Goal: Task Accomplishment & Management: Manage account settings

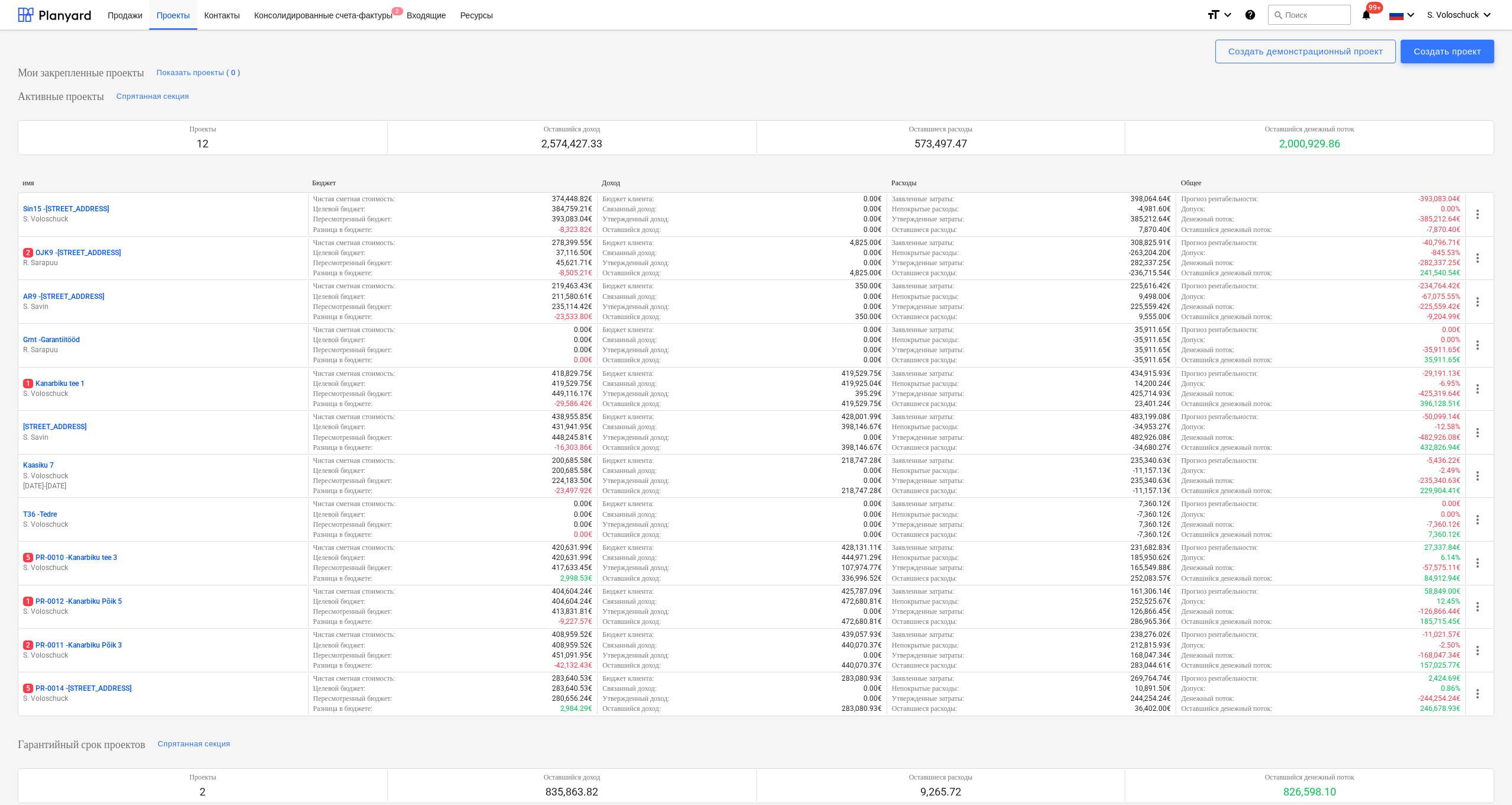
click at [196, 694] on p "S. Voloschuck" at bounding box center [163, 698] width 280 height 10
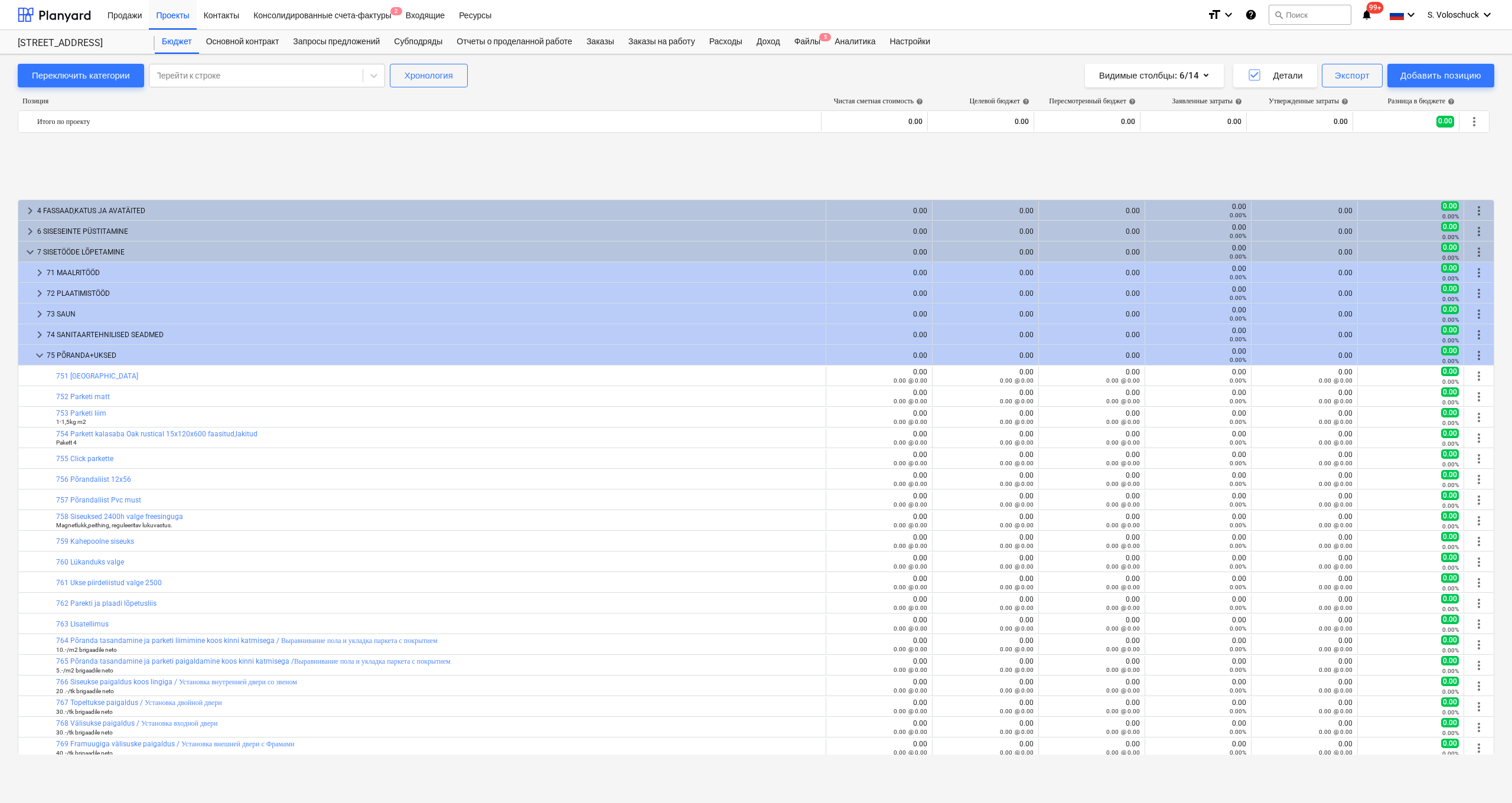
scroll to position [479, 0]
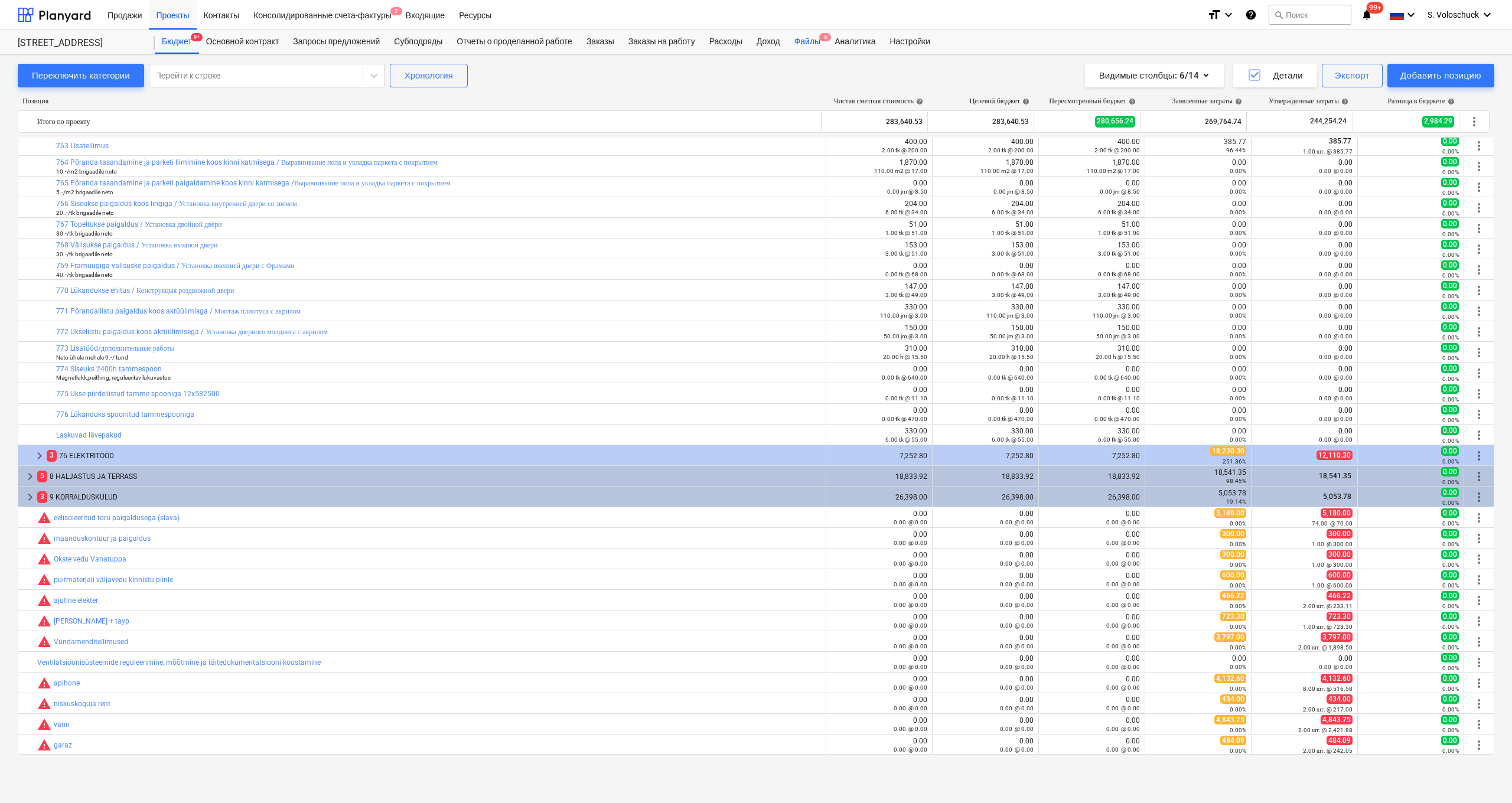
click at [827, 39] on div "Файлы 5" at bounding box center [807, 42] width 40 height 24
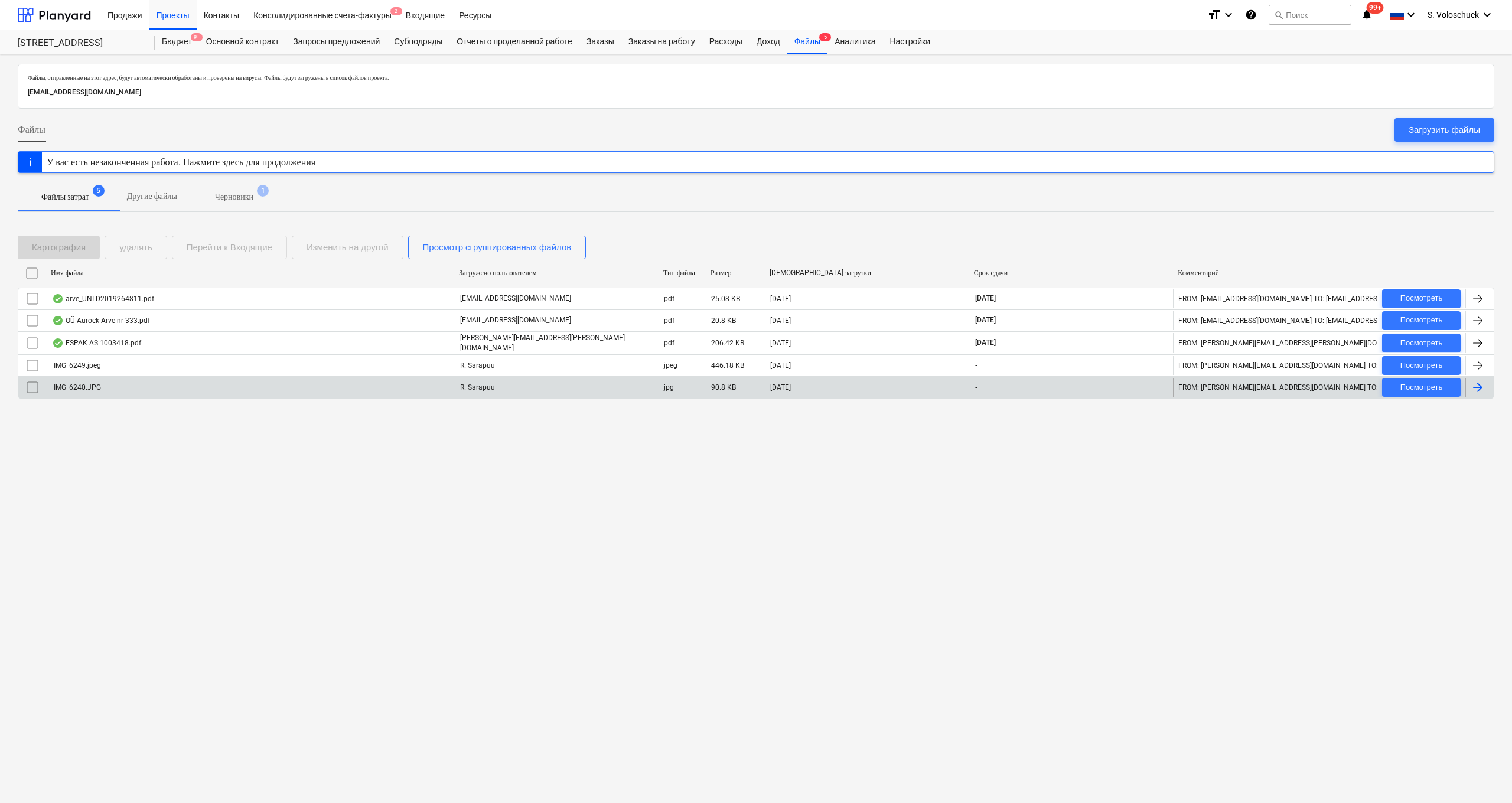
click at [475, 383] on p "R. Sarapuu" at bounding box center [477, 388] width 35 height 10
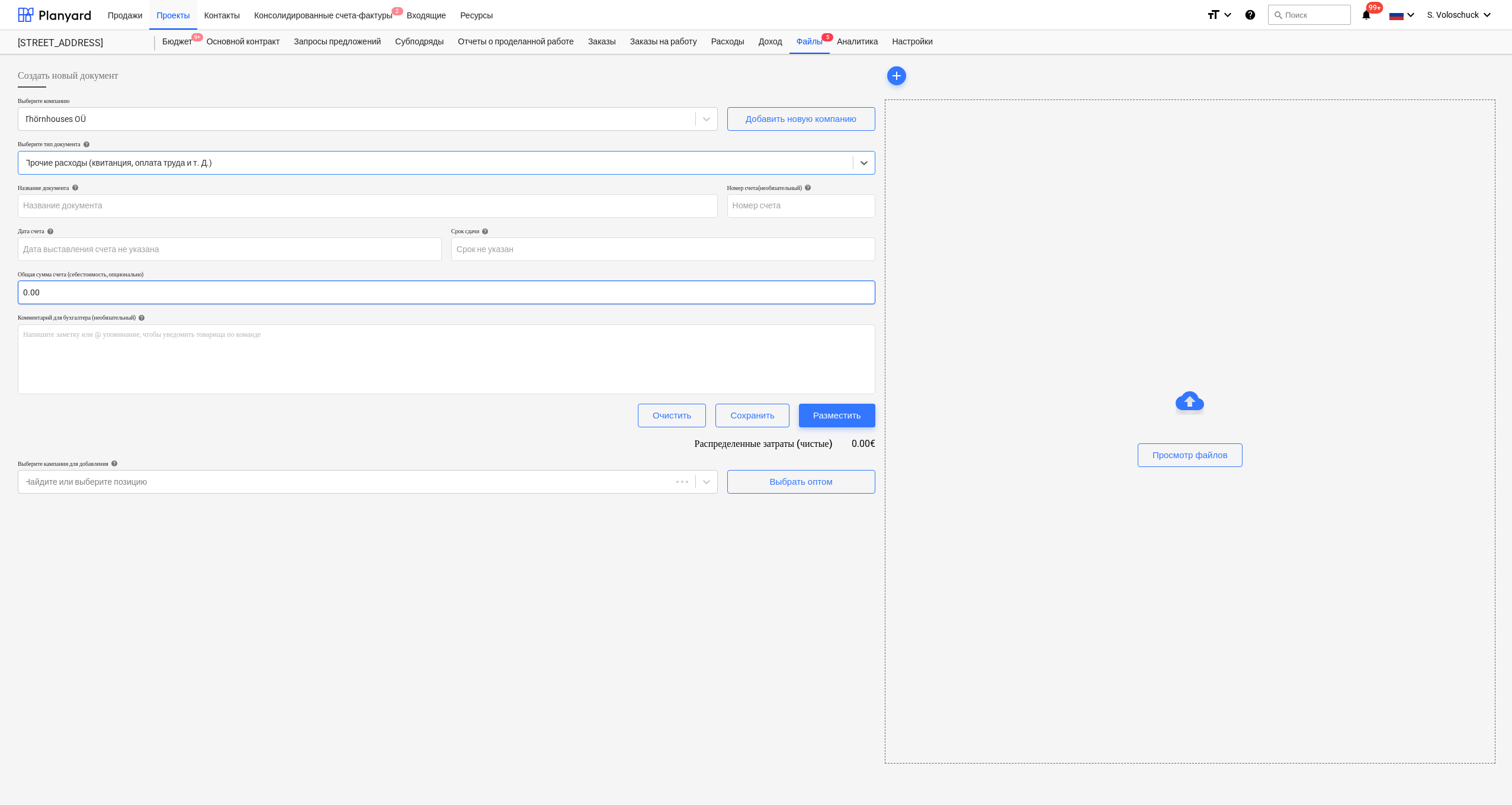
type input "IMG_6240.JPG"
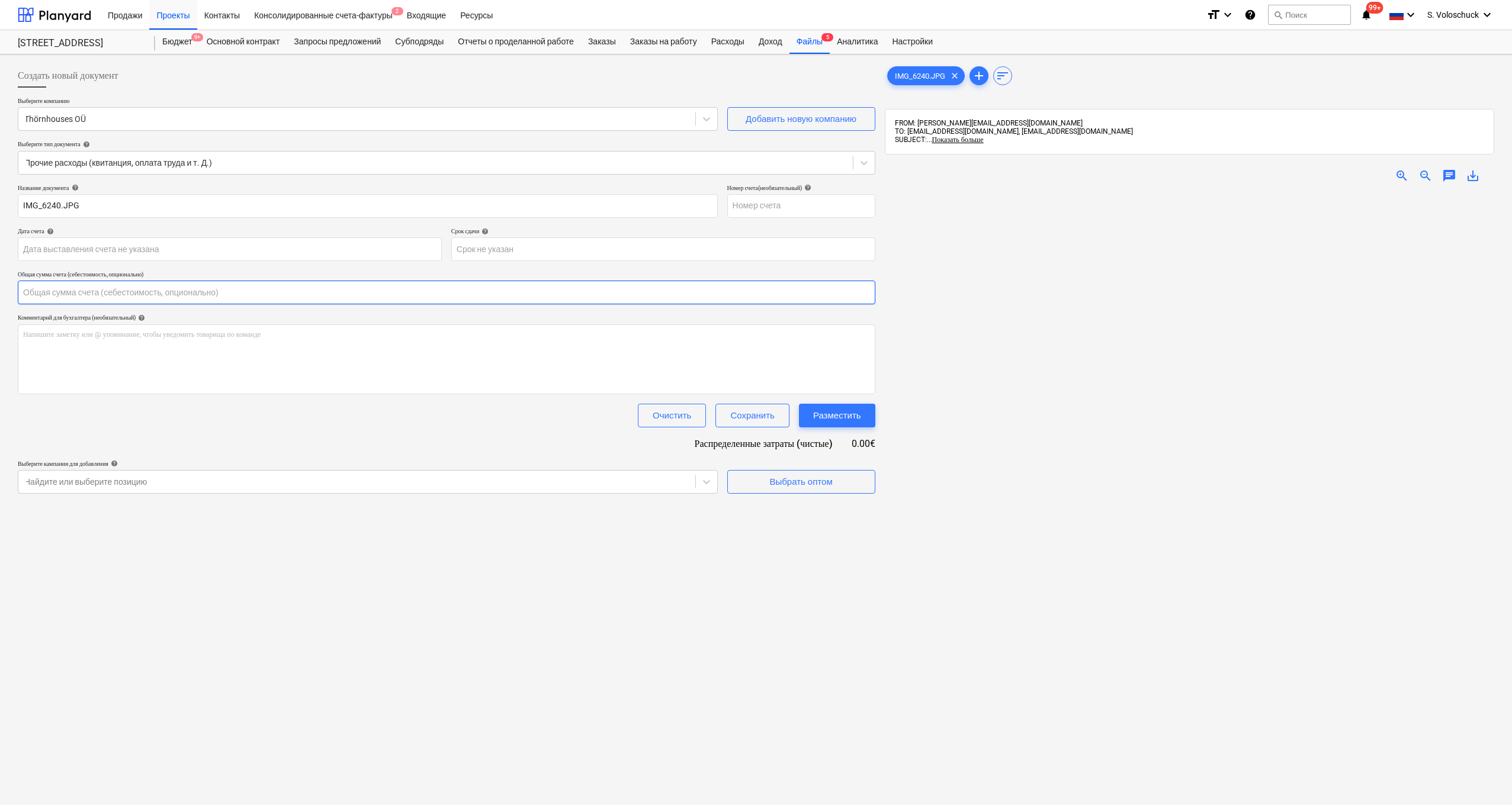
click at [189, 294] on input "text" at bounding box center [447, 292] width 858 height 24
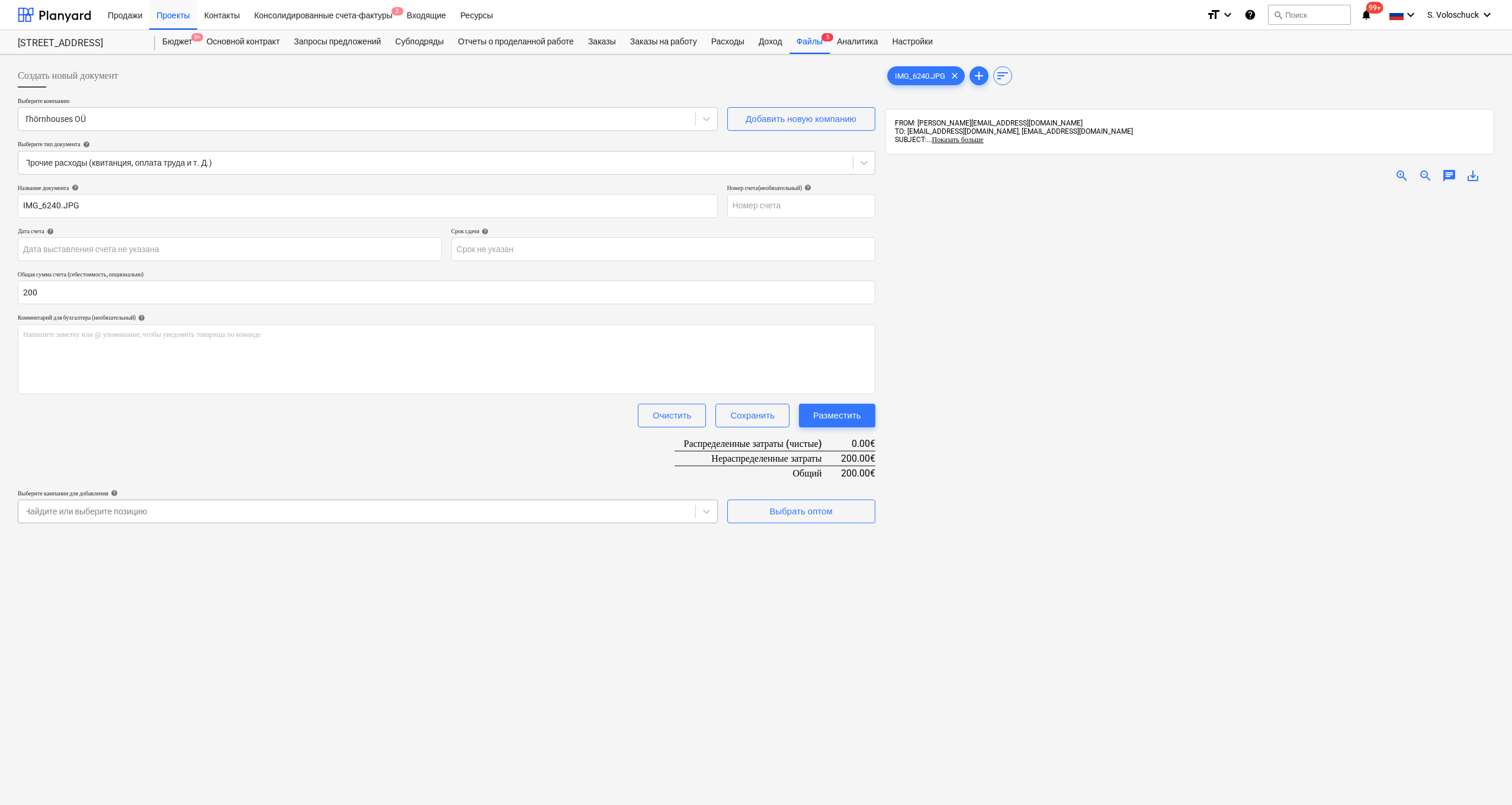
type input "200.00"
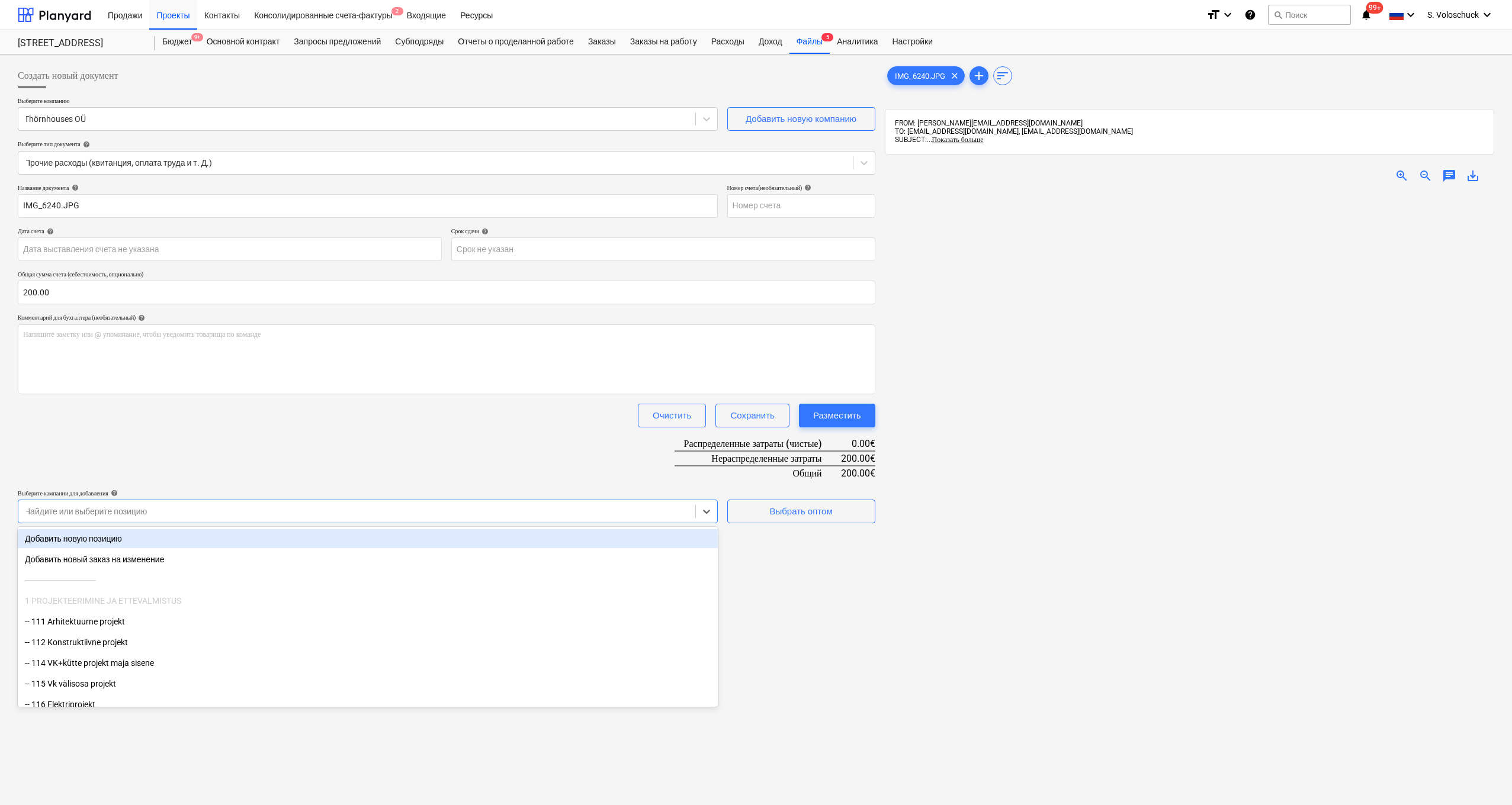
click at [559, 505] on div at bounding box center [356, 511] width 665 height 12
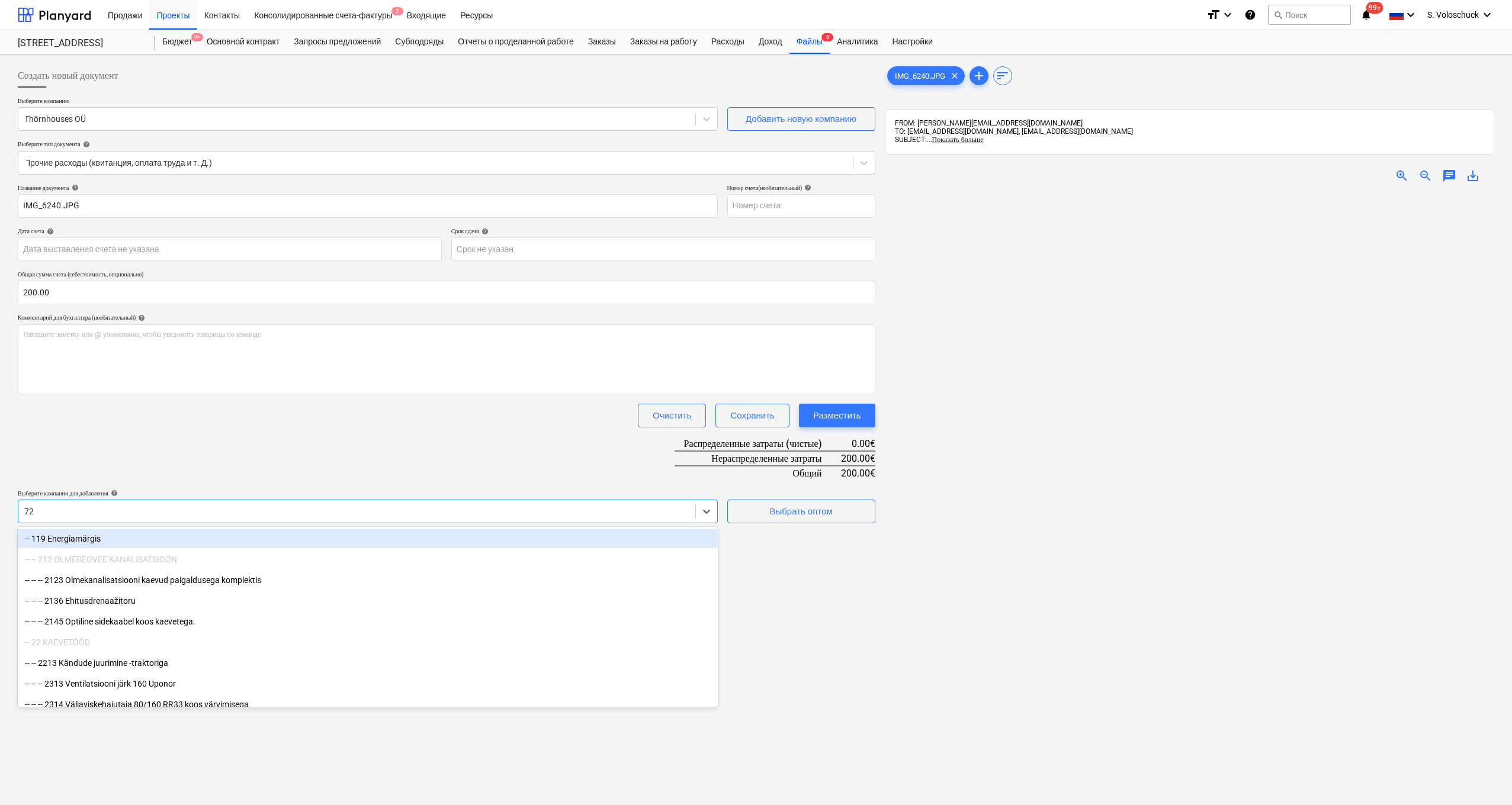
type input "729"
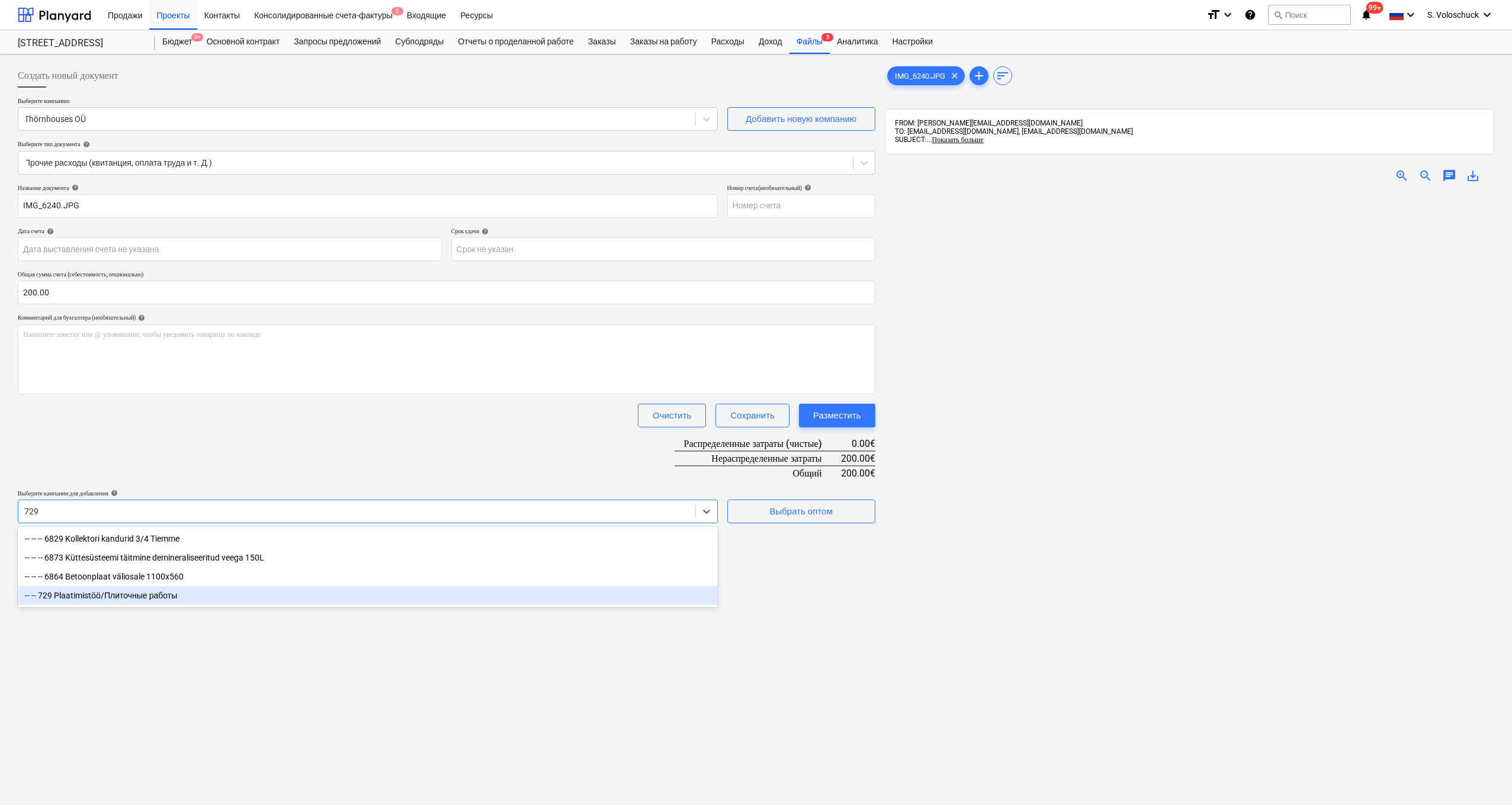
click at [169, 596] on div "-- -- 729 Plaatimistöö/Плиточные работы" at bounding box center [368, 596] width 700 height 19
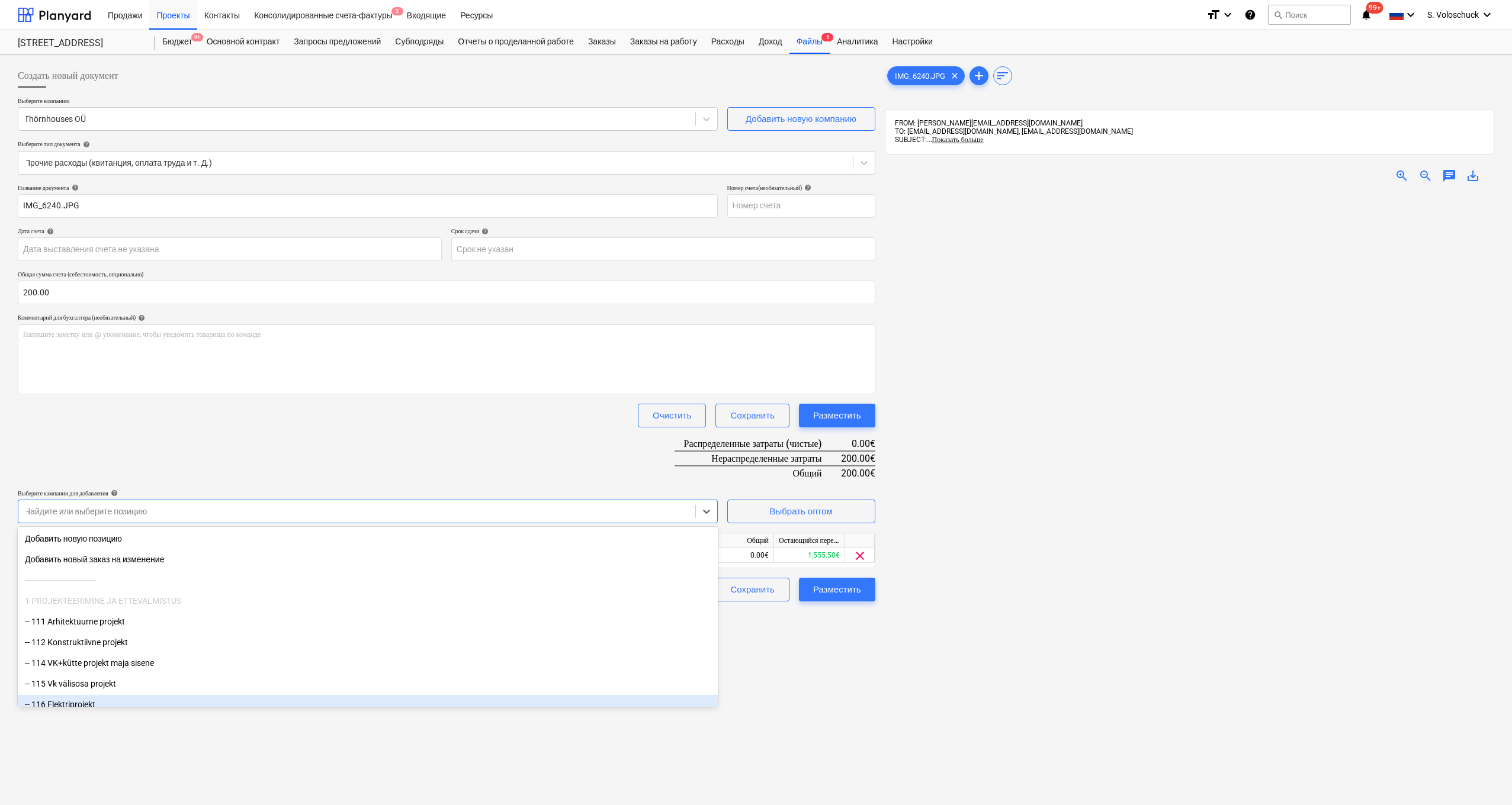
click at [873, 695] on div "Создать новый документ Выберите компанию Thörnhouses OÜ Добавить новую компанию…" at bounding box center [447, 515] width 867 height 910
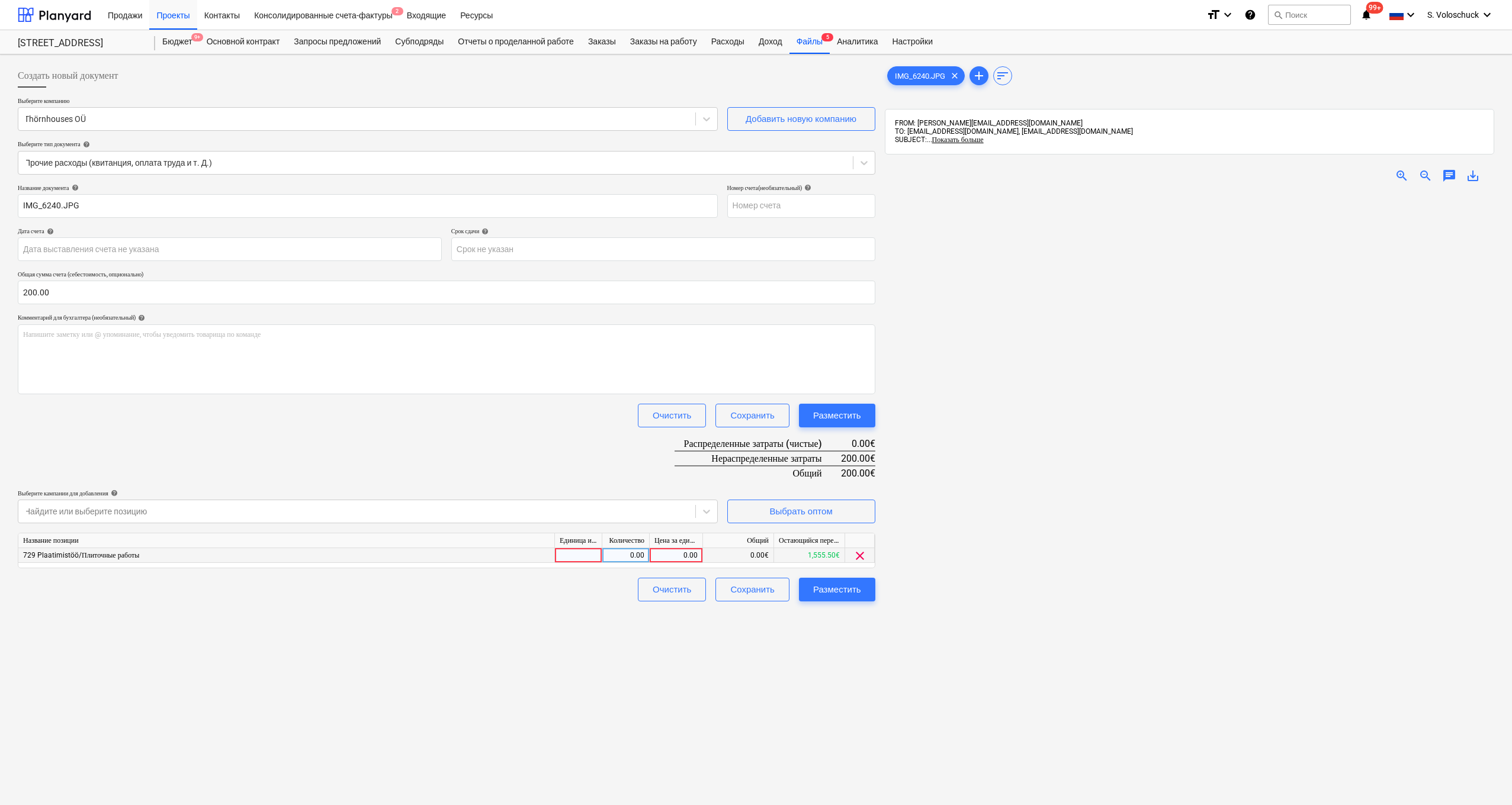
click at [679, 555] on div "0.00" at bounding box center [676, 555] width 43 height 15
type input "200"
click at [846, 652] on div "Создать новый документ Выберите компанию Thörnhouses OÜ Добавить новую компанию…" at bounding box center [447, 515] width 867 height 910
click at [835, 591] on div "Разместить" at bounding box center [837, 589] width 48 height 15
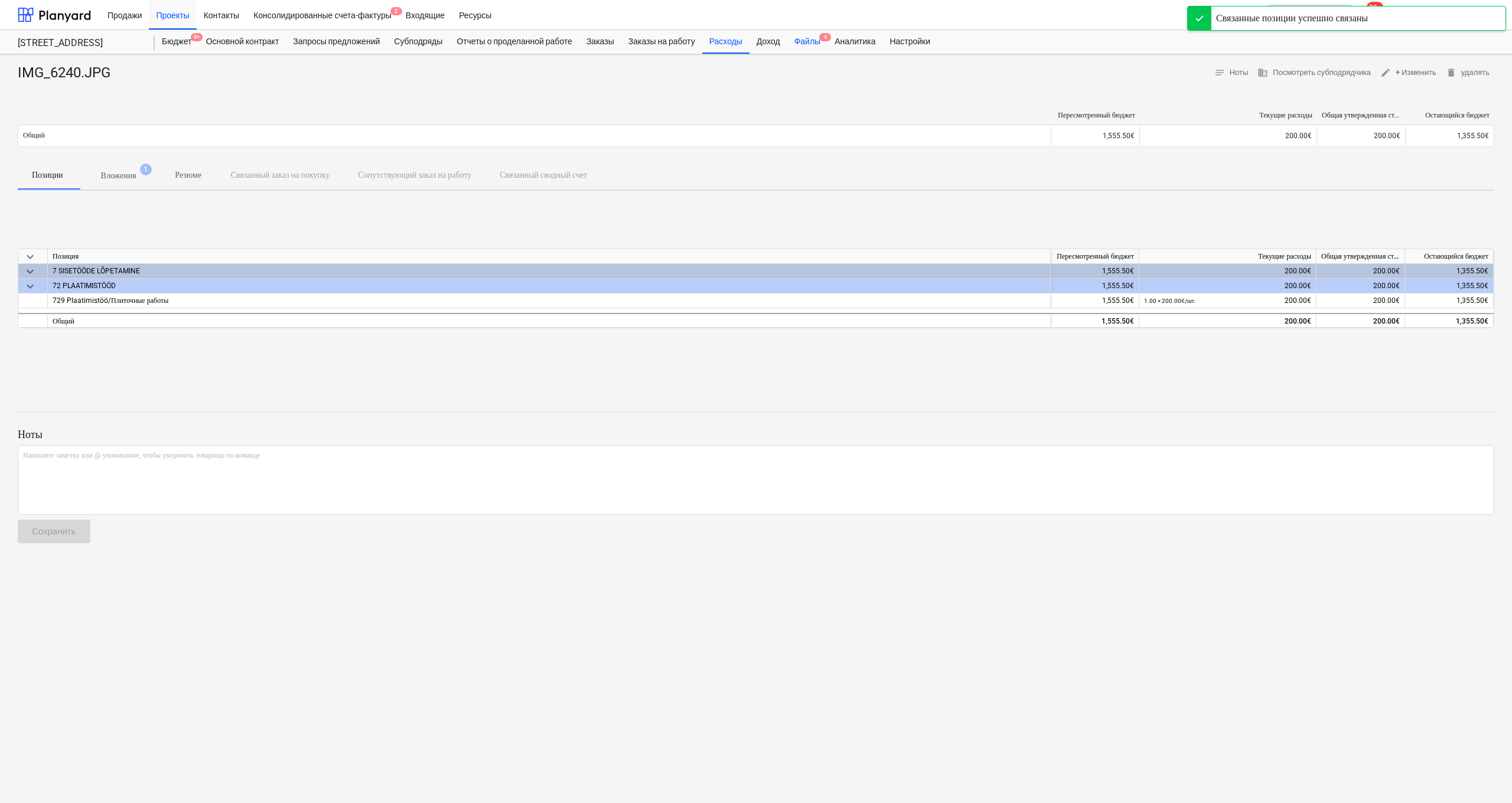
click at [827, 43] on div "Файлы 4" at bounding box center [807, 42] width 40 height 24
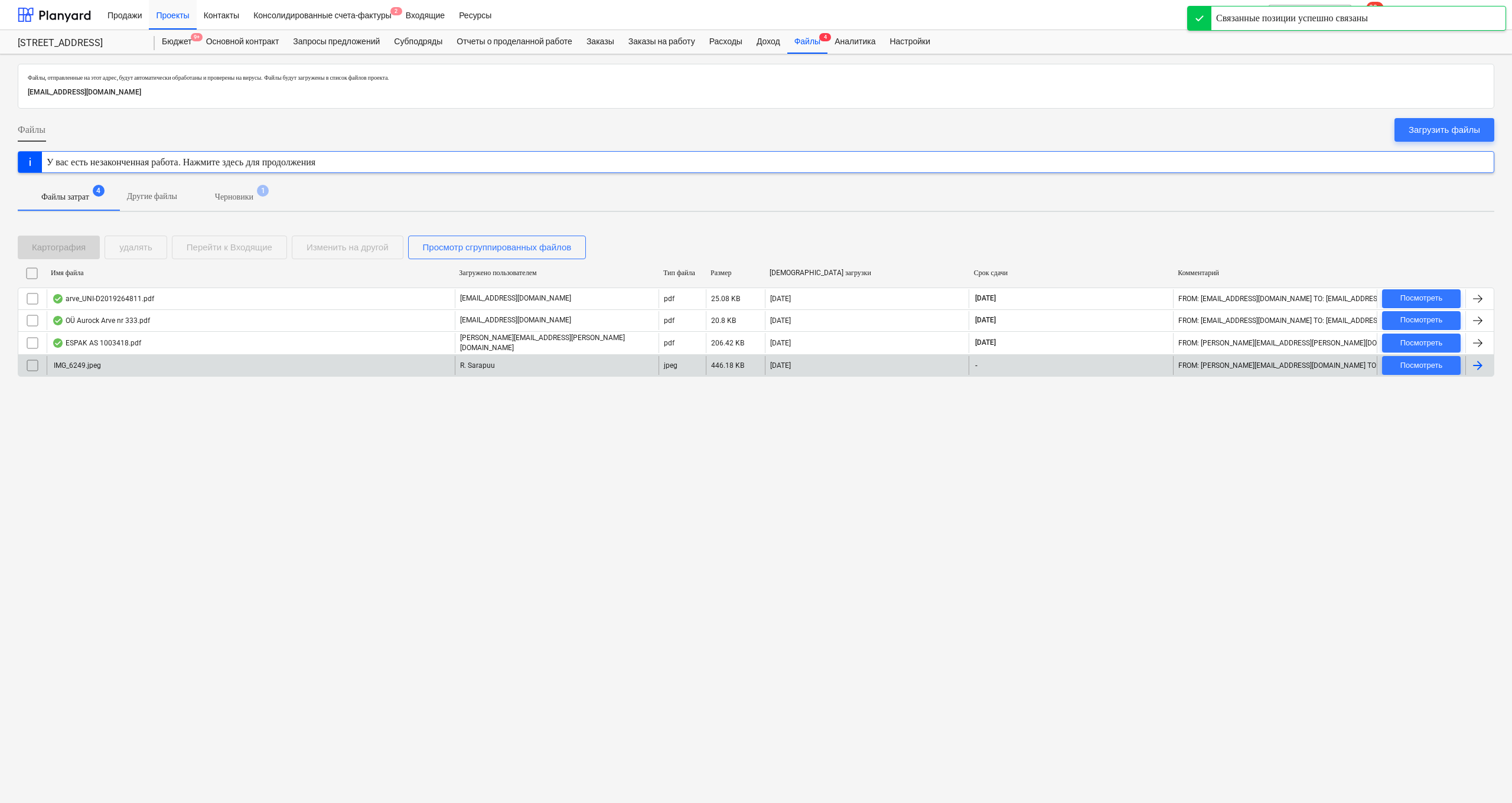
click at [461, 365] on p "R. Sarapuu" at bounding box center [477, 365] width 35 height 10
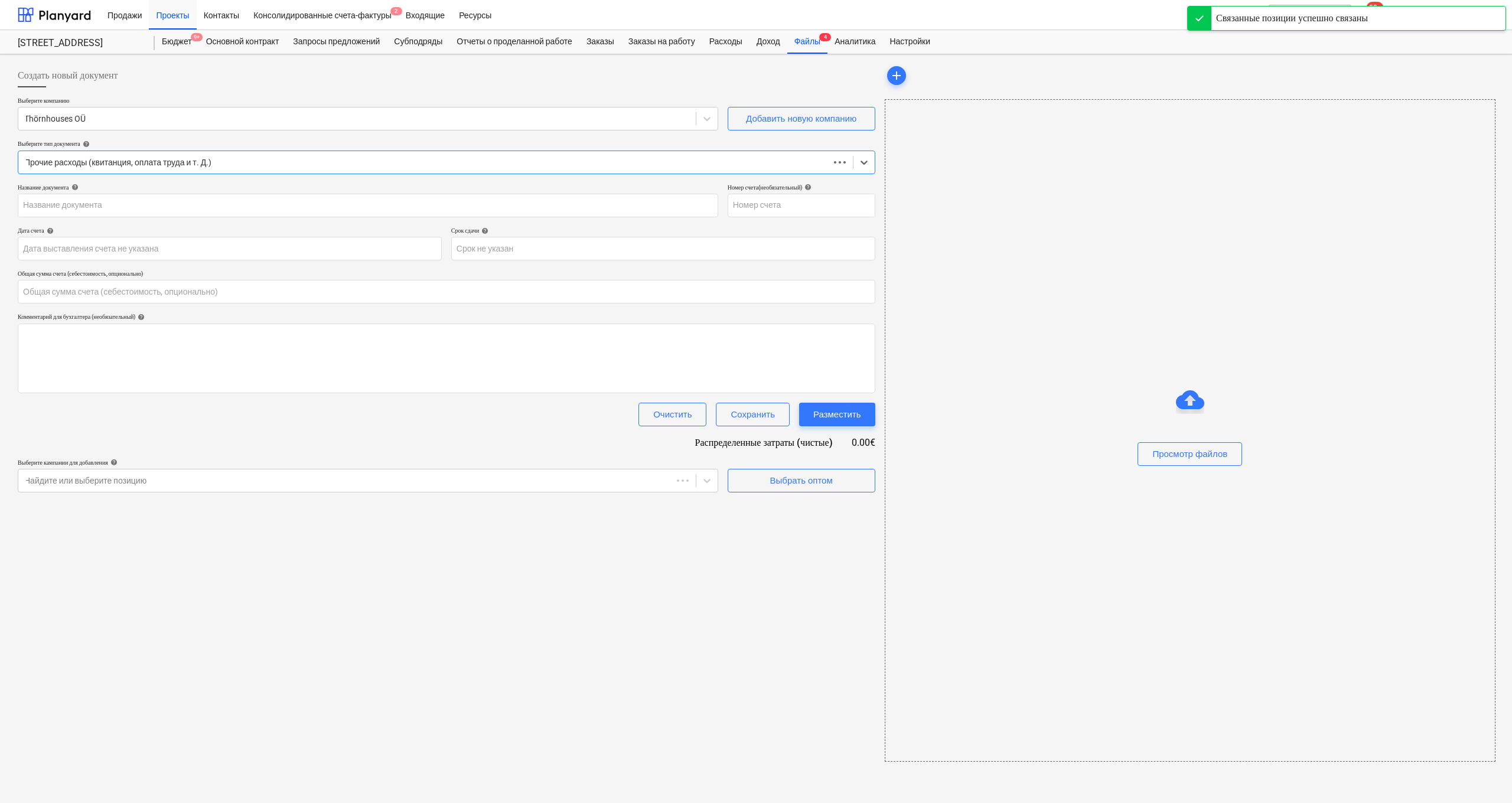
type input "0.00"
type input "IMG_6249.jpeg"
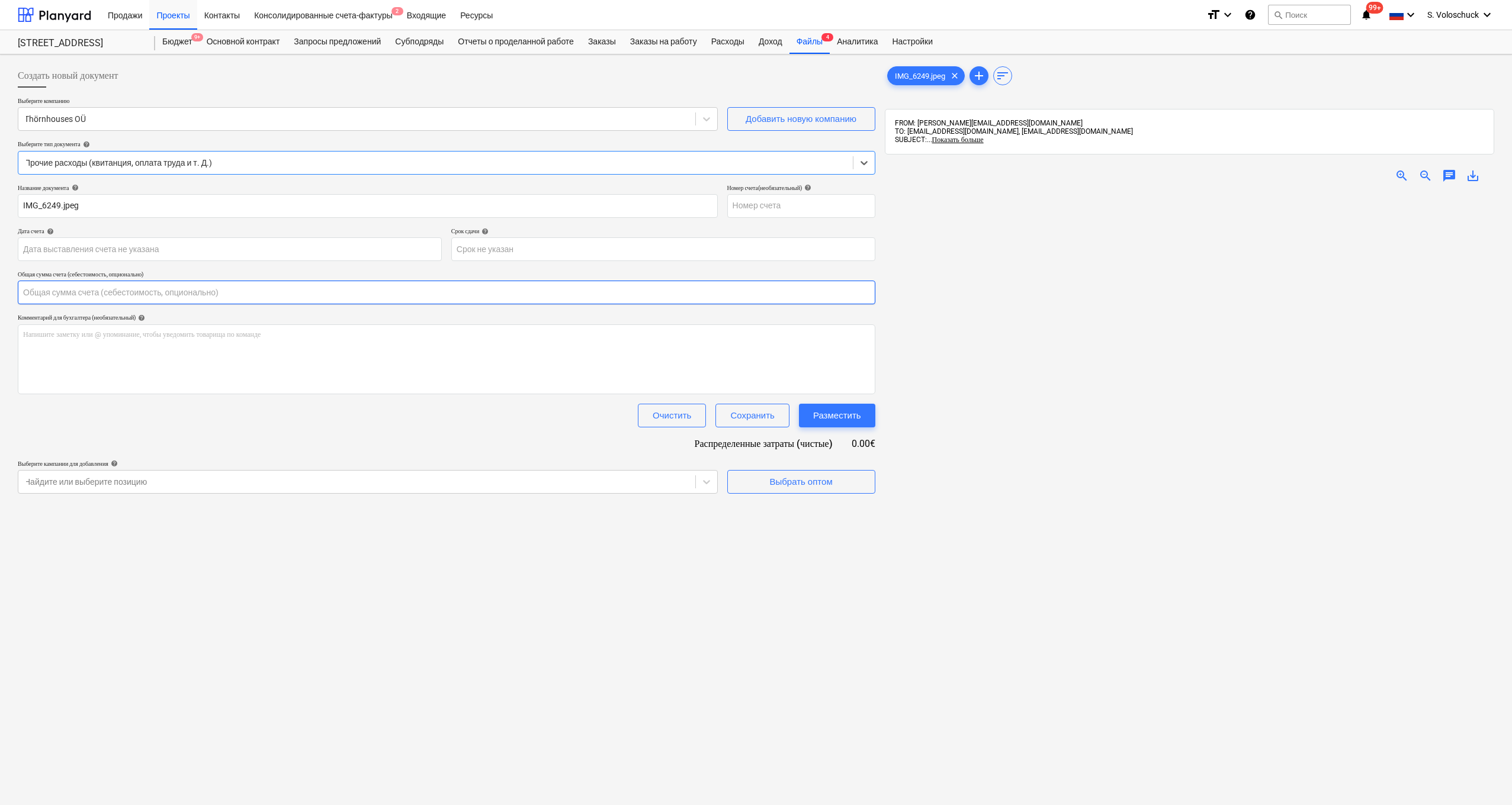
click at [151, 294] on input "text" at bounding box center [447, 292] width 858 height 24
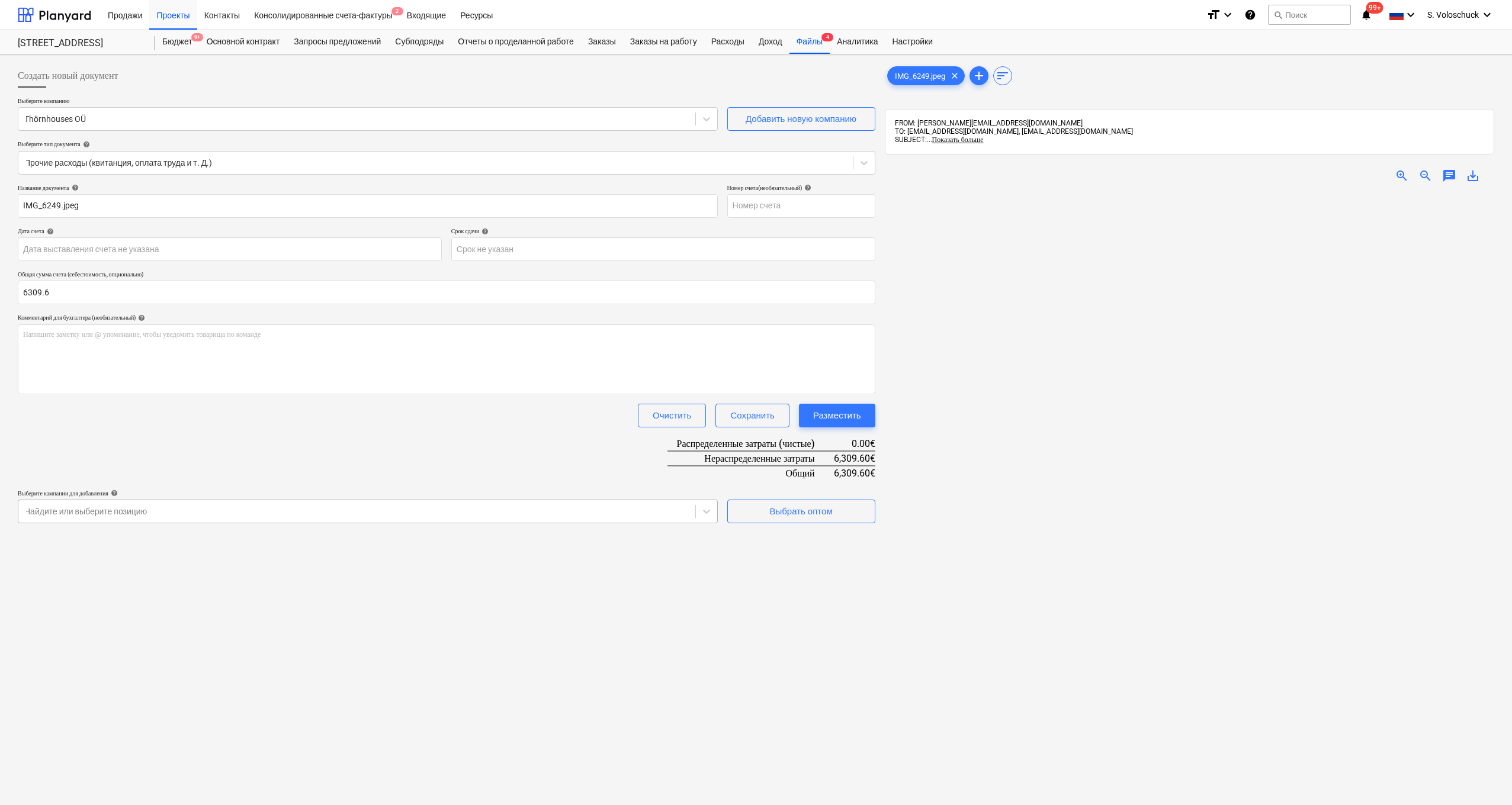
type input "6,309.60"
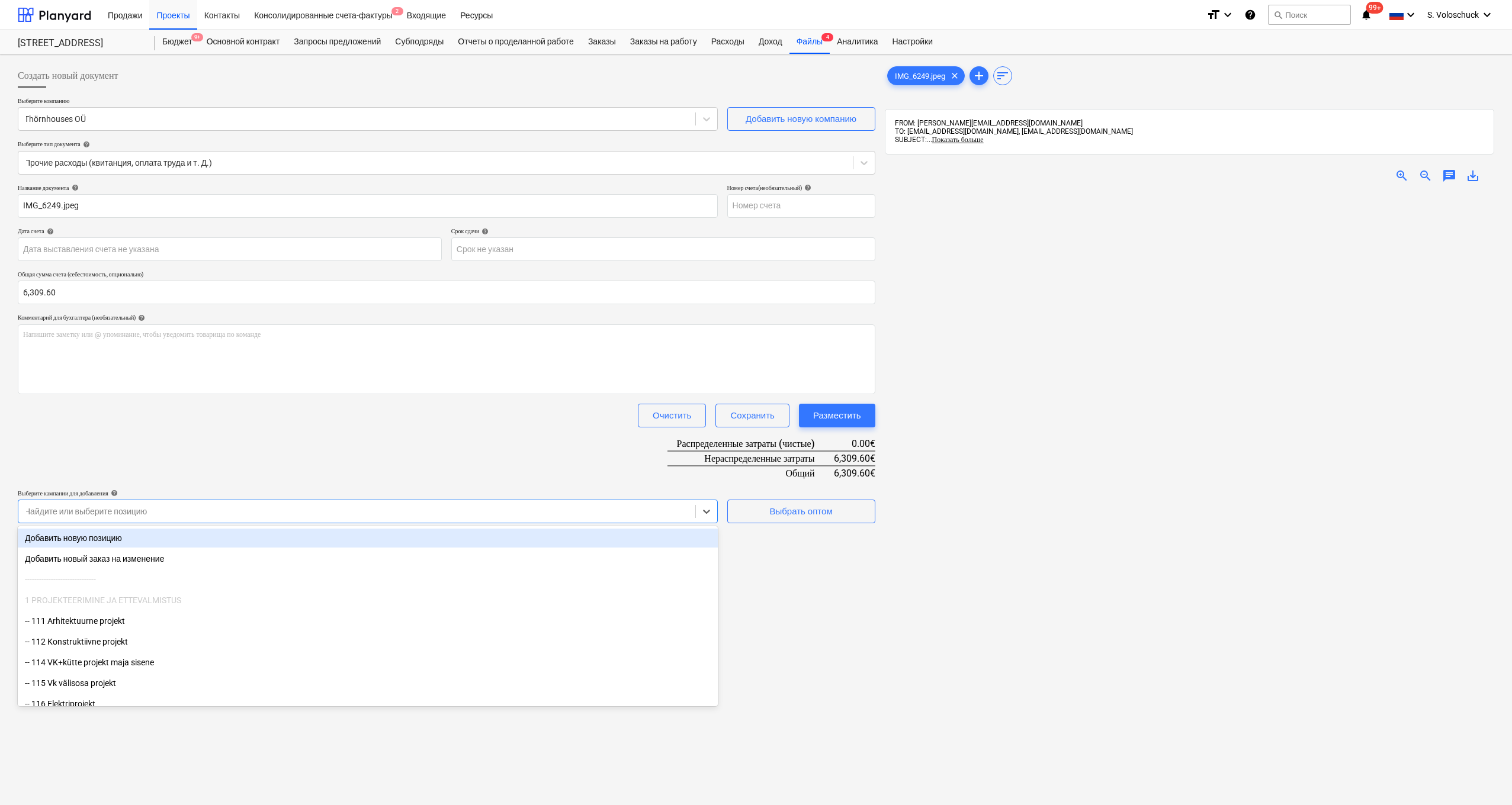
click at [619, 513] on div at bounding box center [356, 511] width 665 height 12
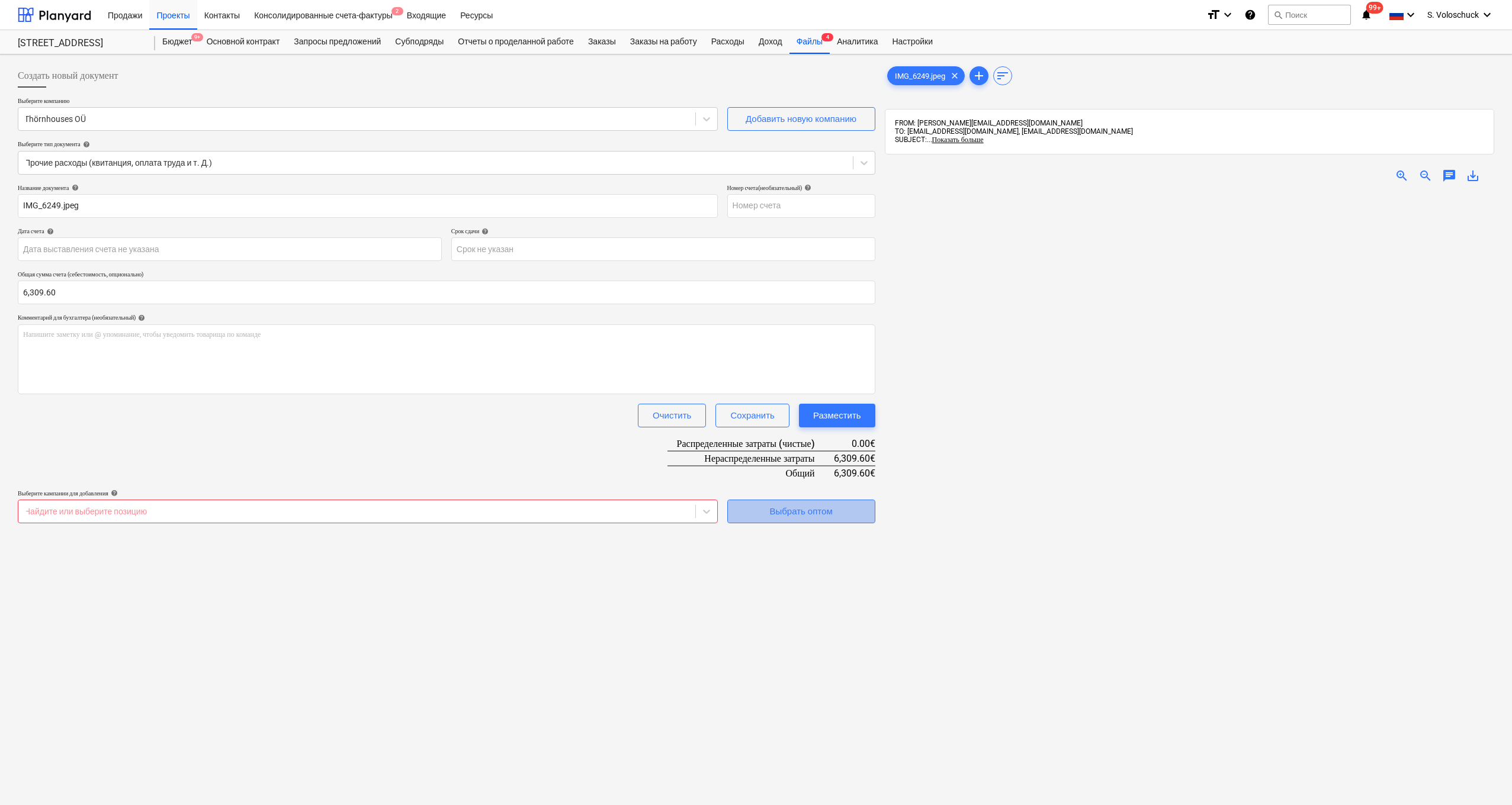
click at [786, 510] on div "Выбрать оптом" at bounding box center [800, 511] width 63 height 15
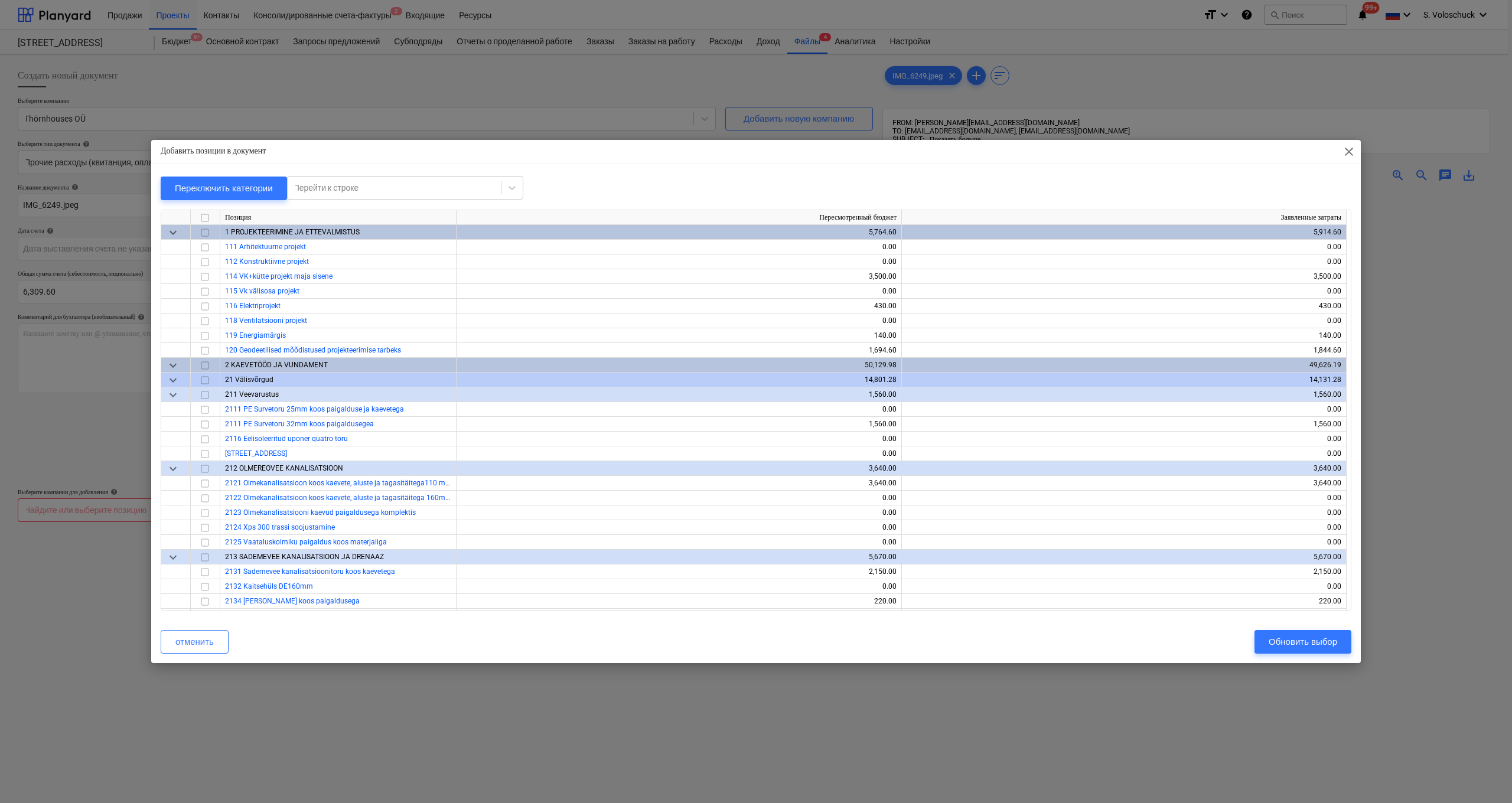
click at [1350, 152] on span "close" at bounding box center [1349, 152] width 14 height 14
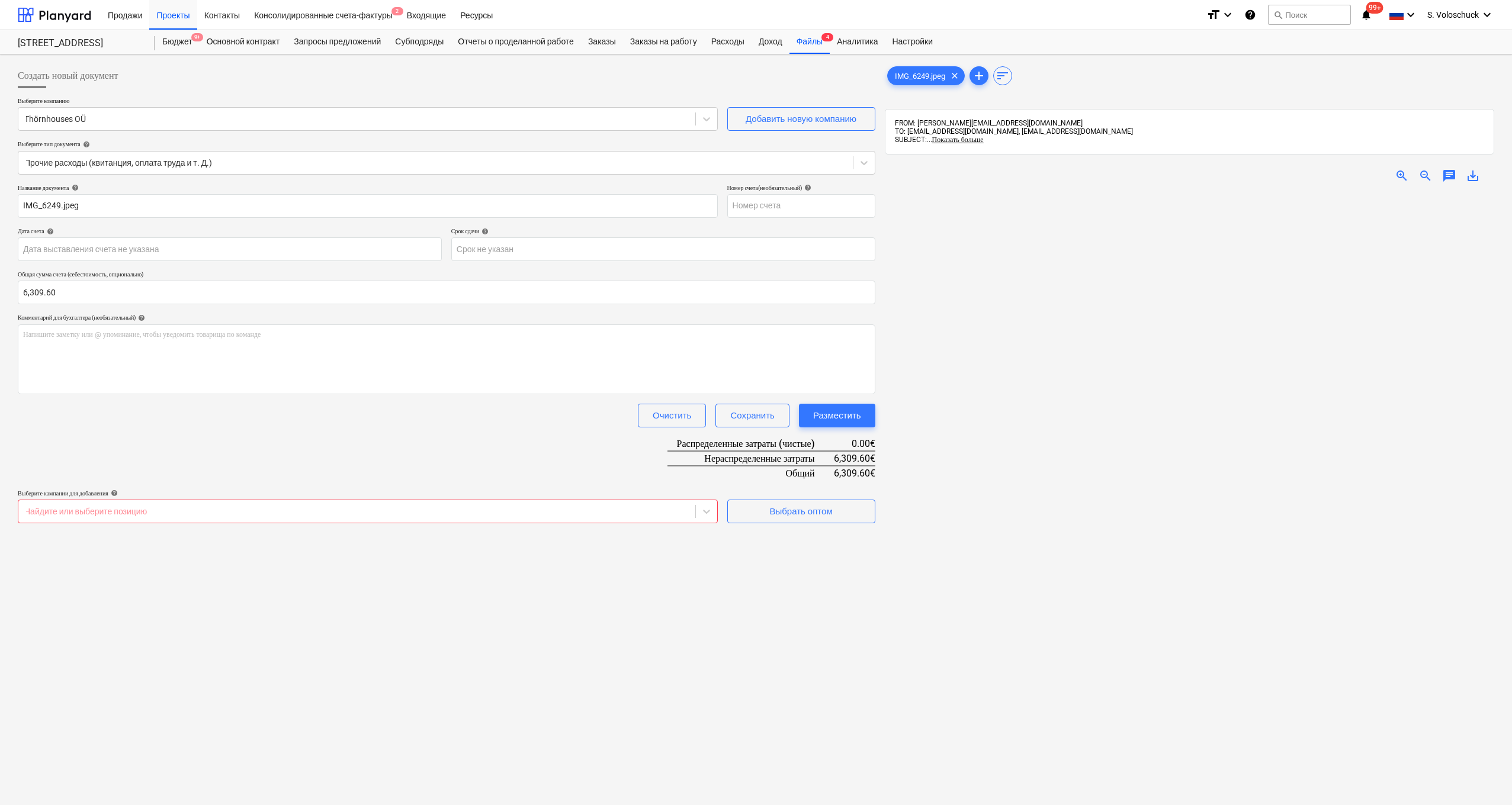
click at [389, 510] on div at bounding box center [356, 511] width 665 height 12
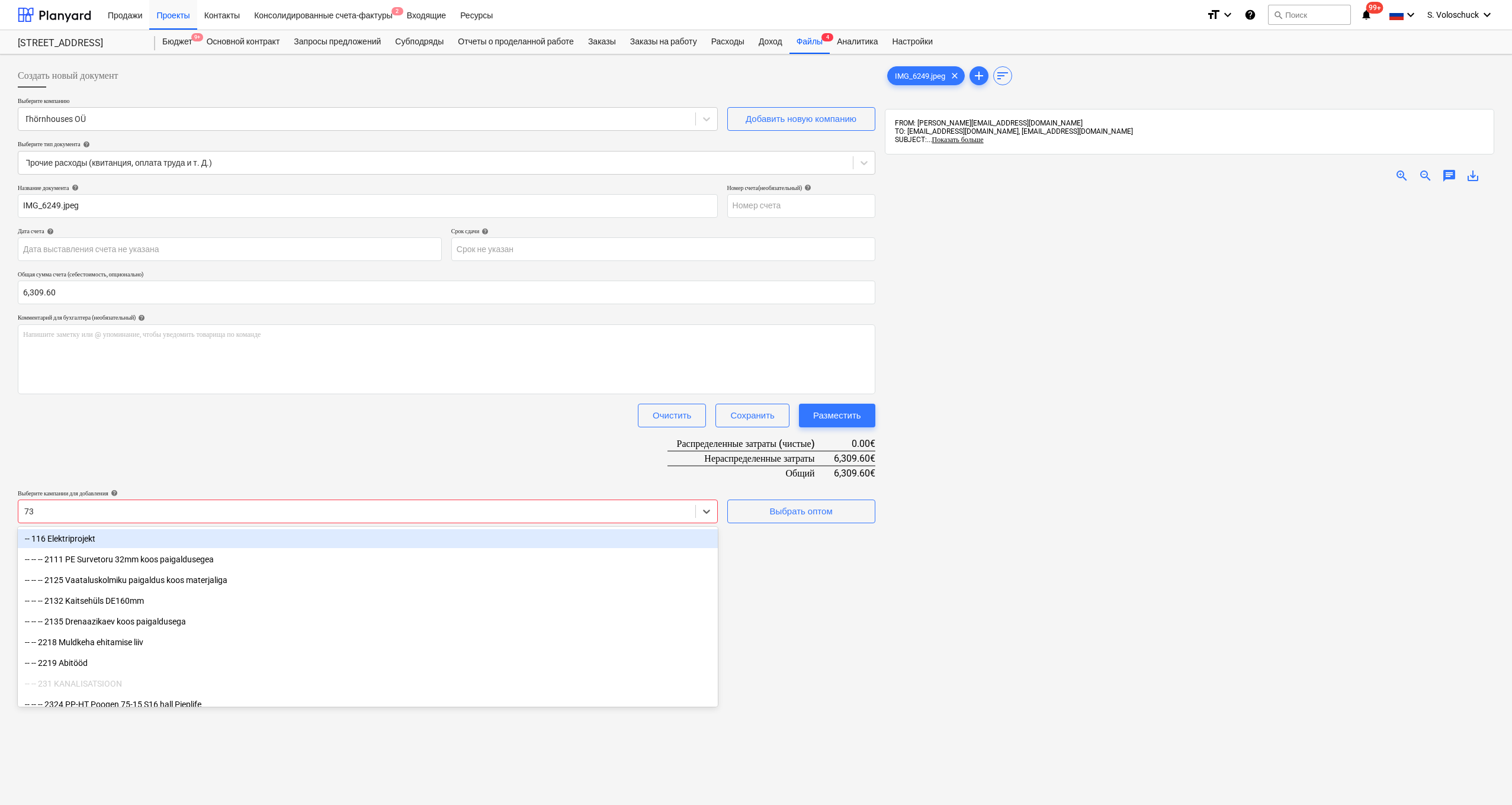
type input "736"
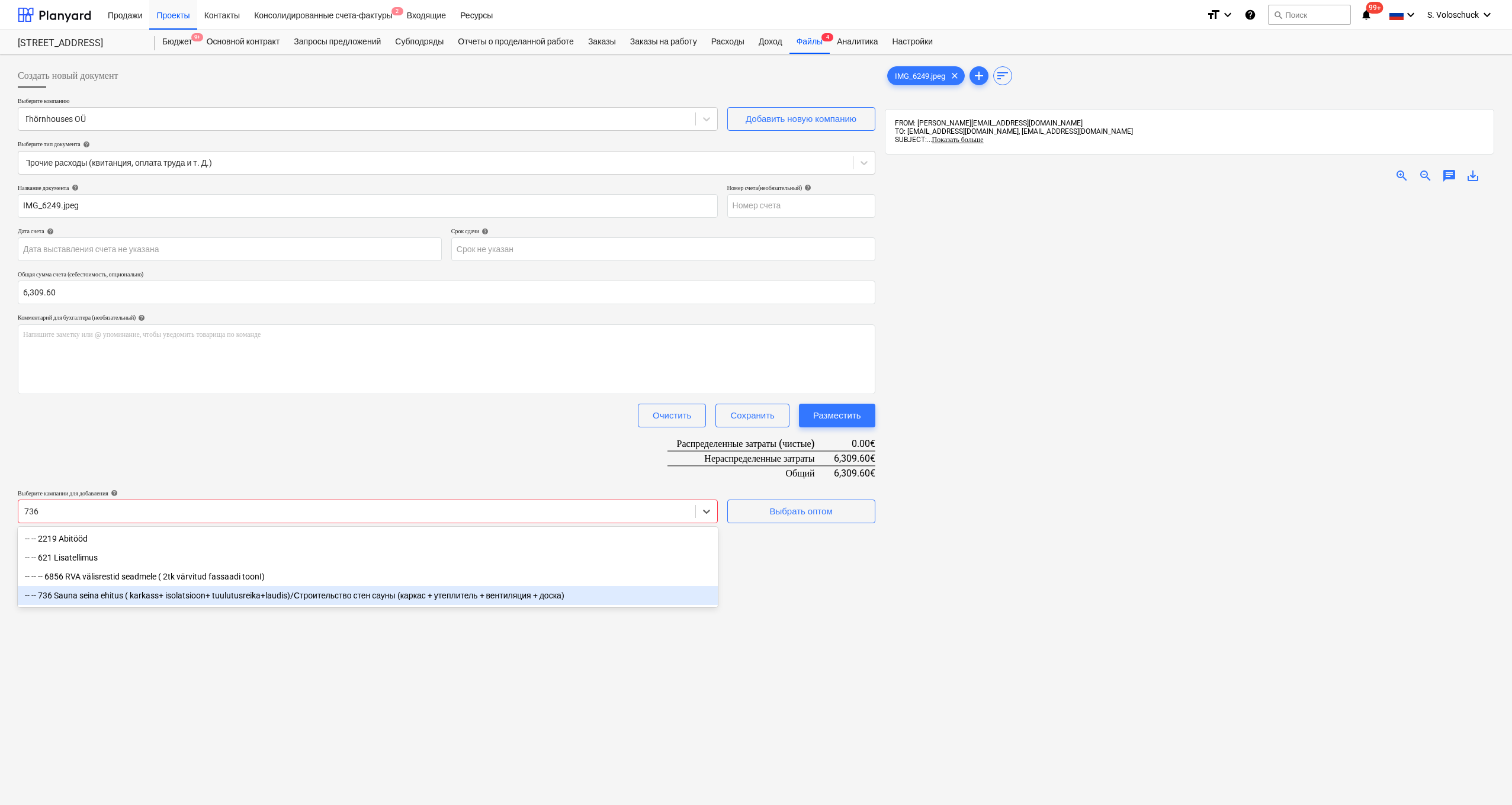
click at [115, 596] on div "-- -- 736 Sauna seina ehitus ( karkass+ isolatsioon+ tuulutusreika+laudis)/Стро…" at bounding box center [368, 596] width 700 height 19
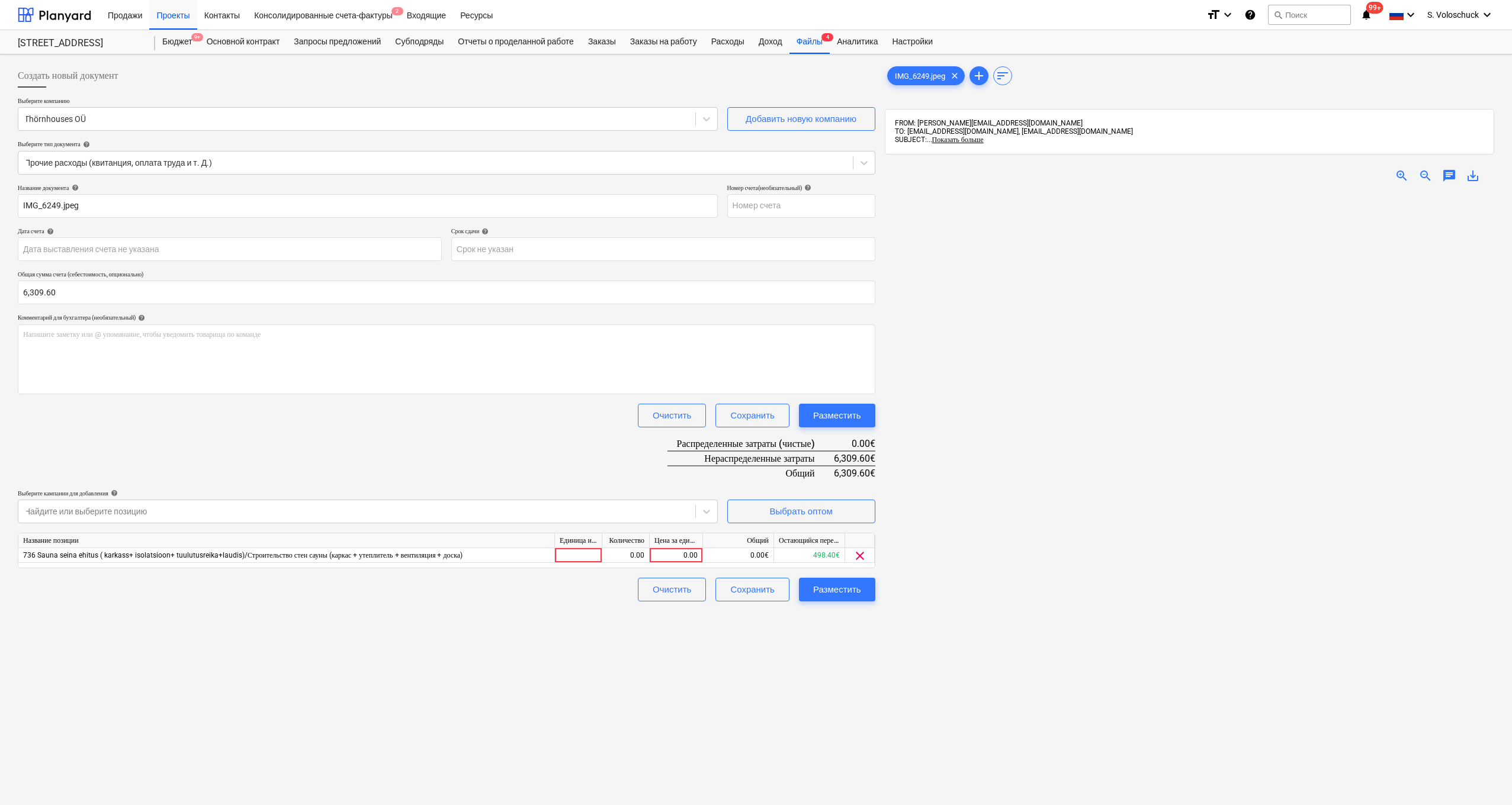
click at [355, 461] on div "Название документа help IMG_6249.jpeg Номер счета (необязательный) help Дата сч…" at bounding box center [447, 392] width 858 height 417
click at [662, 554] on div "0.00" at bounding box center [676, 555] width 43 height 15
type input "292.6"
click at [652, 647] on div "Создать новый документ Выберите компанию Thörnhouses OÜ Добавить новую компанию…" at bounding box center [447, 515] width 867 height 910
click at [559, 511] on div at bounding box center [356, 511] width 665 height 12
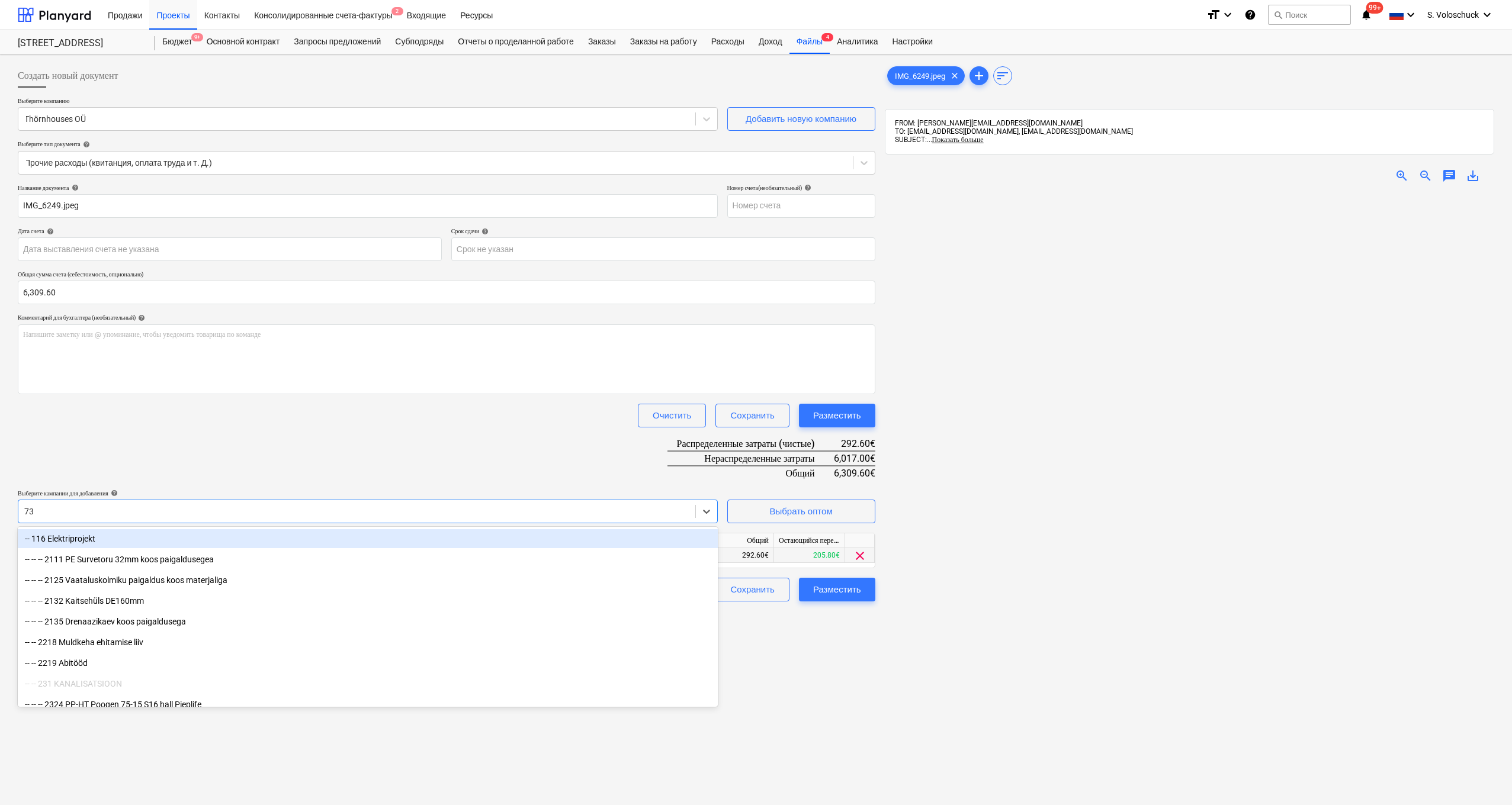
type input "737"
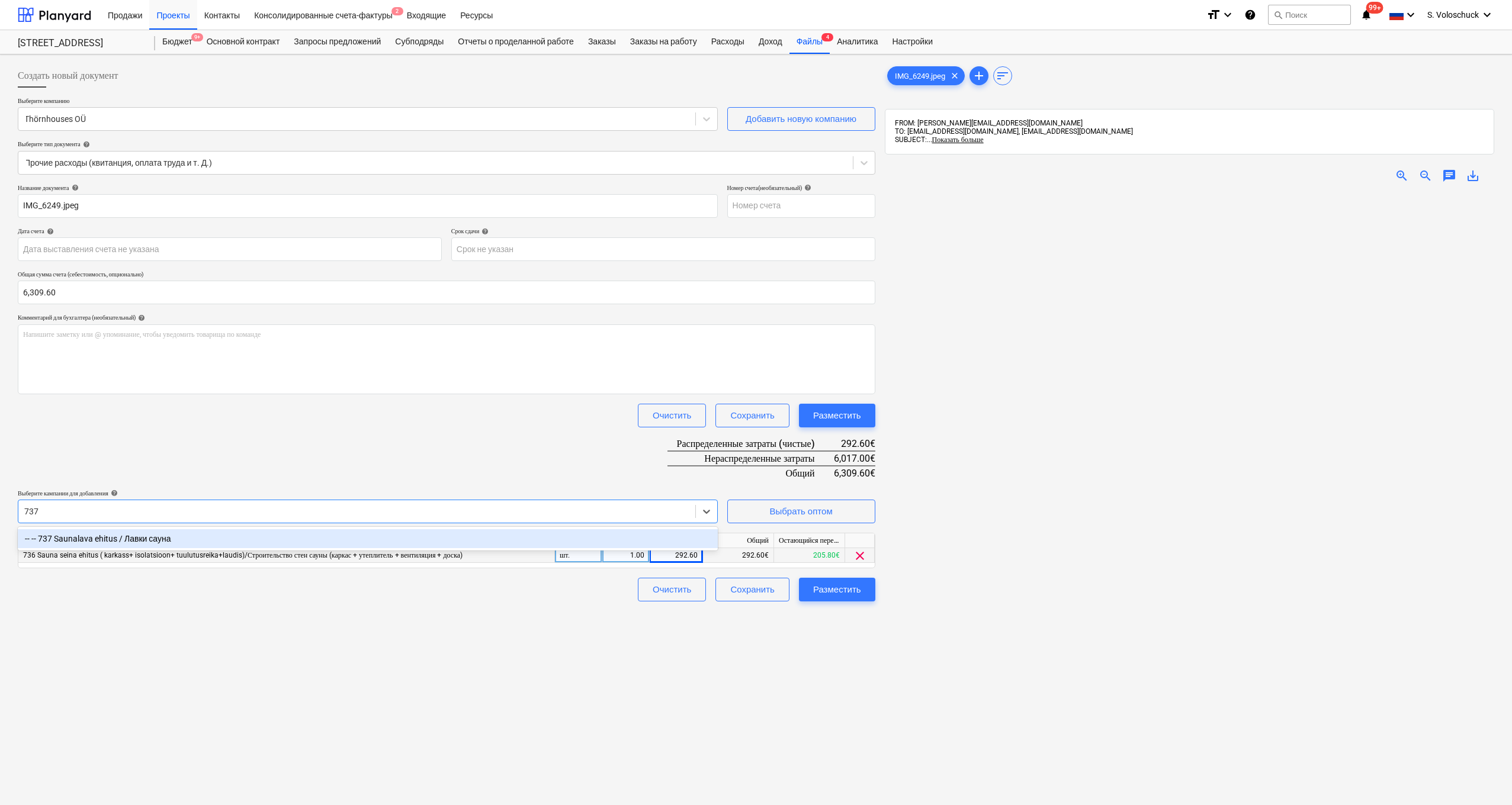
click at [342, 538] on div "-- -- 737 Saunalava ehitus / Лавки сауна" at bounding box center [368, 538] width 700 height 19
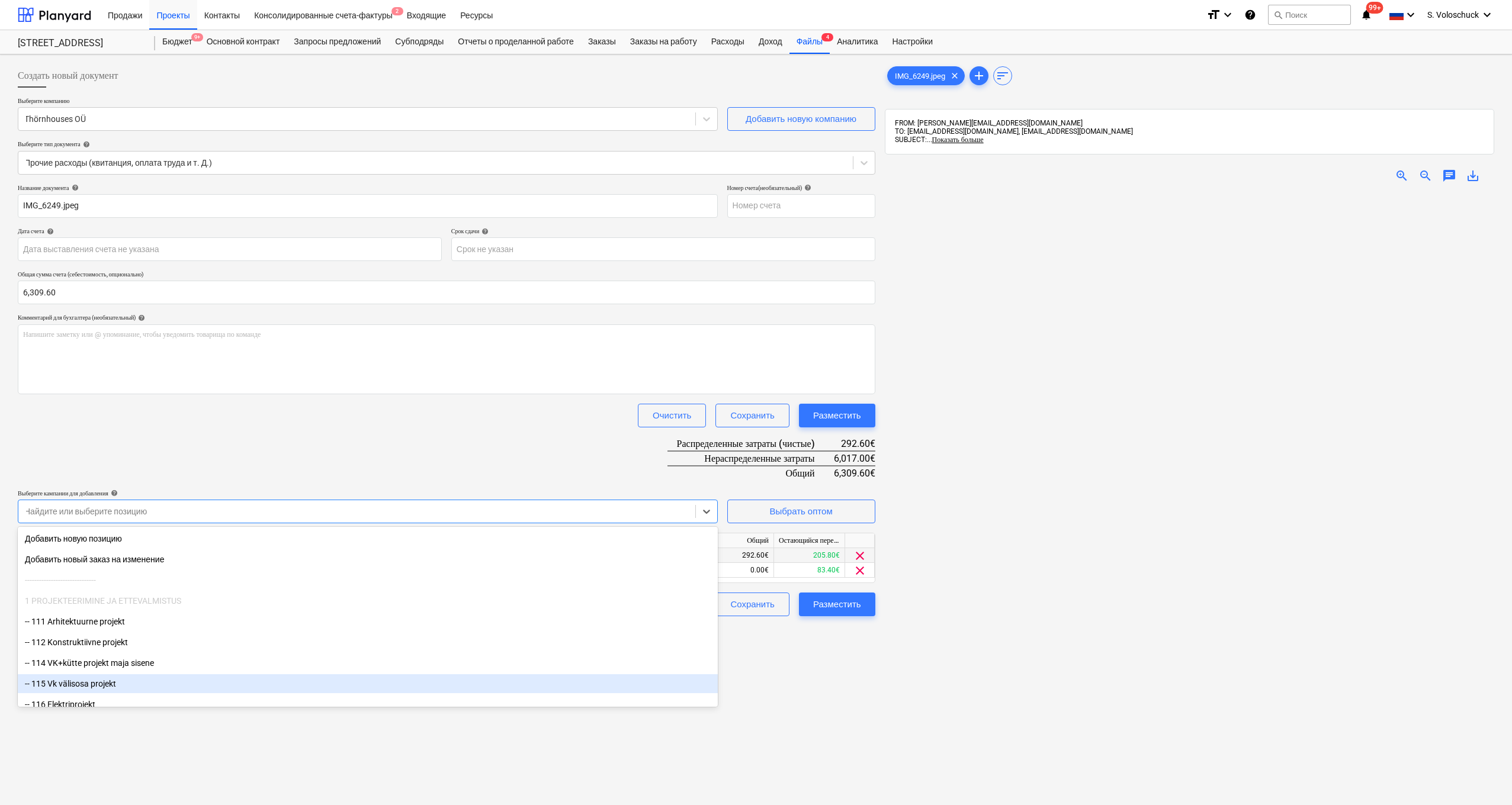
click at [924, 721] on div at bounding box center [1190, 578] width 609 height 772
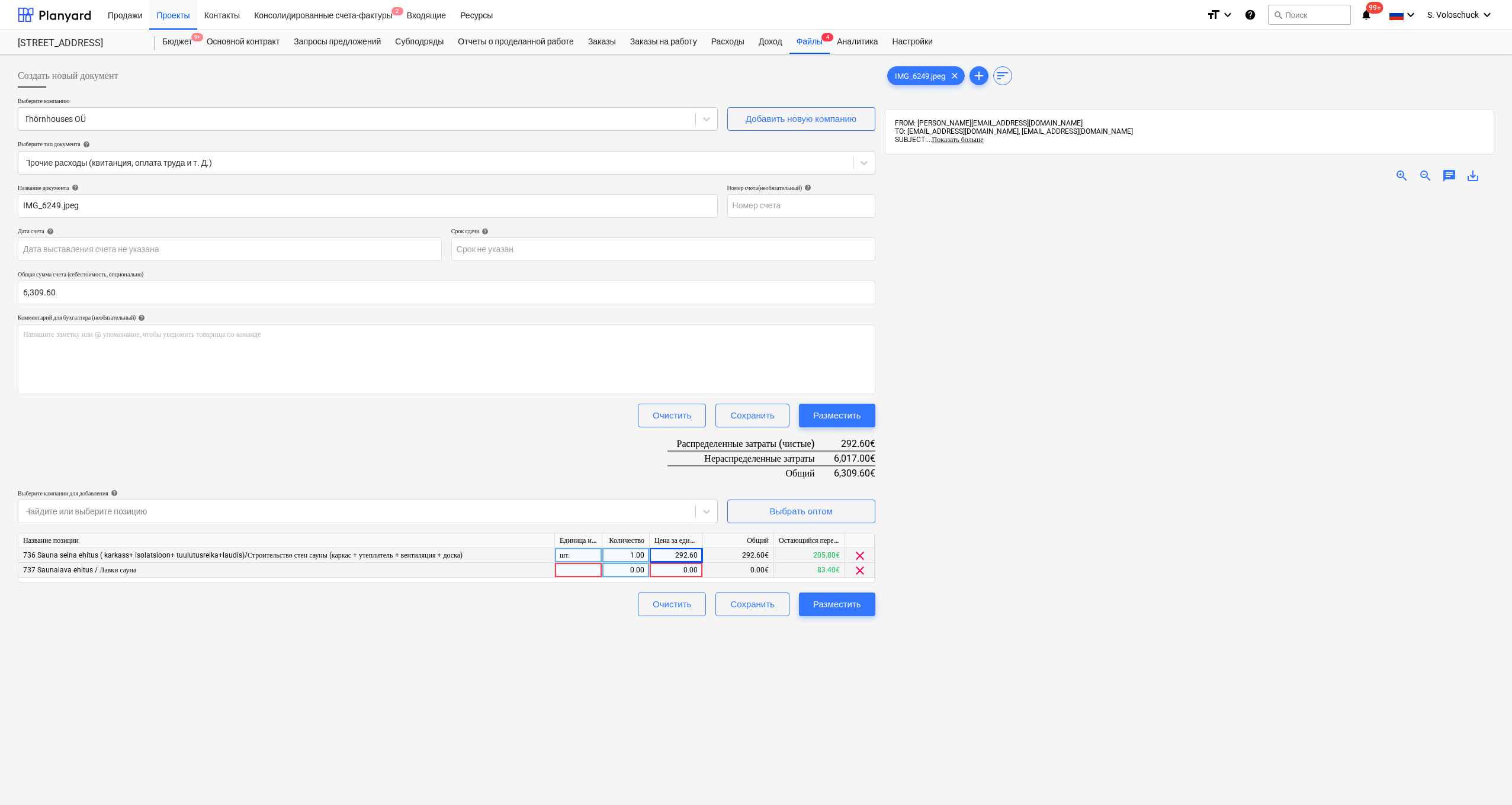
click at [673, 571] on div "0.00" at bounding box center [676, 570] width 43 height 15
type input "98"
click at [732, 665] on div "Создать новый документ Выберите компанию Thörnhouses OÜ Добавить новую компанию…" at bounding box center [447, 515] width 867 height 910
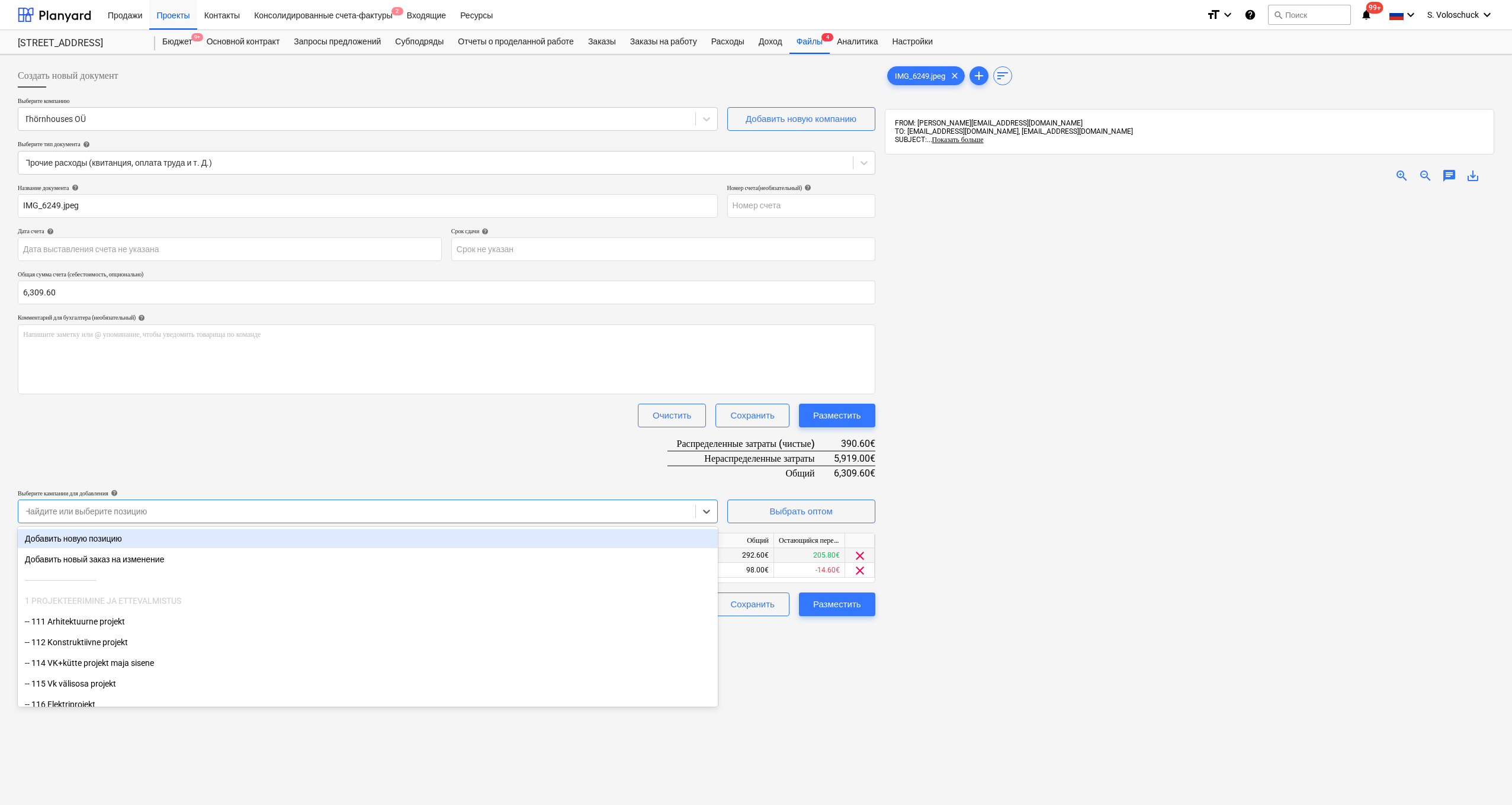
click at [437, 515] on div at bounding box center [356, 511] width 665 height 12
type input "735"
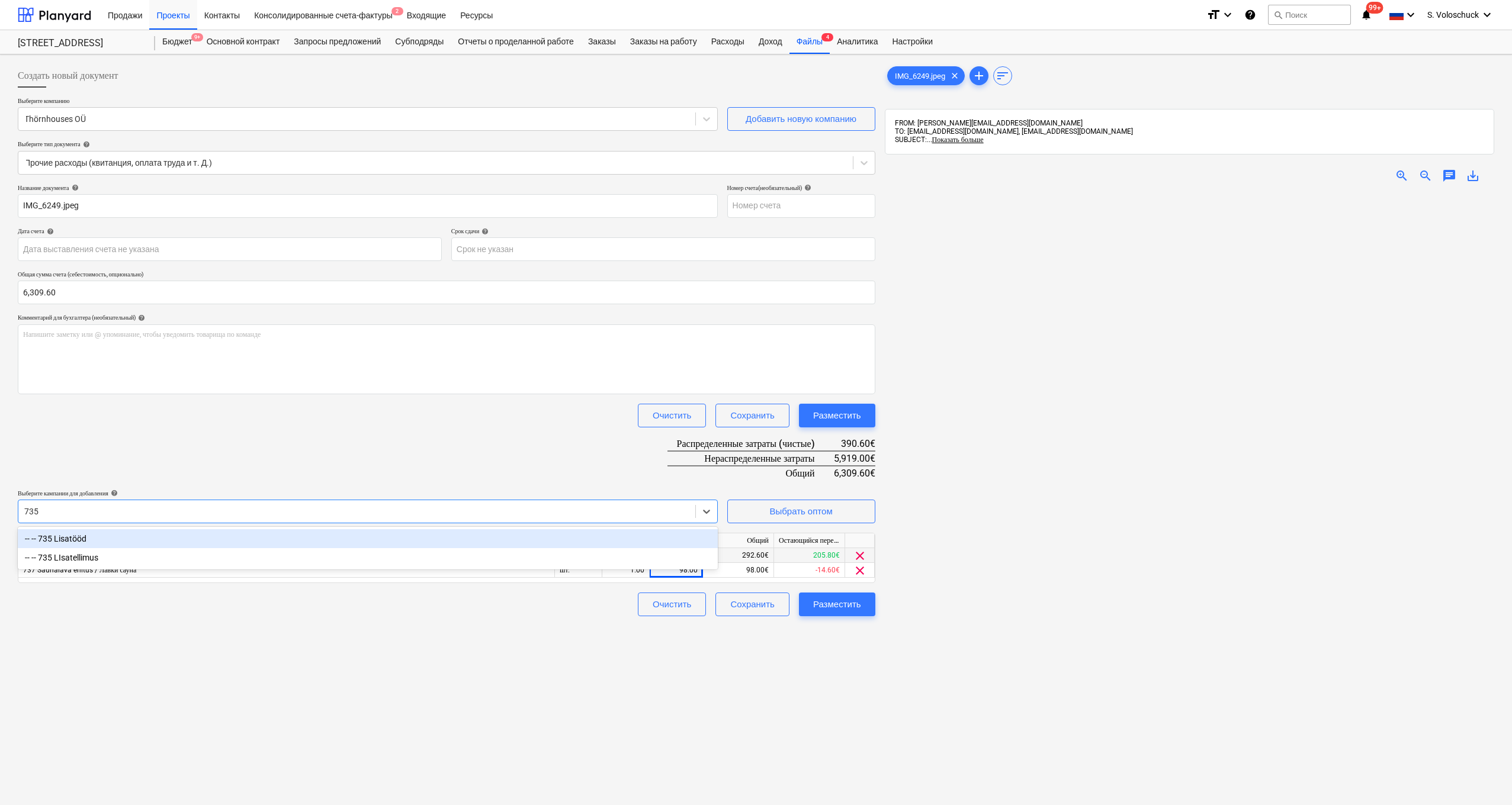
click at [273, 536] on div "-- -- 735 Lisatööd" at bounding box center [368, 538] width 700 height 19
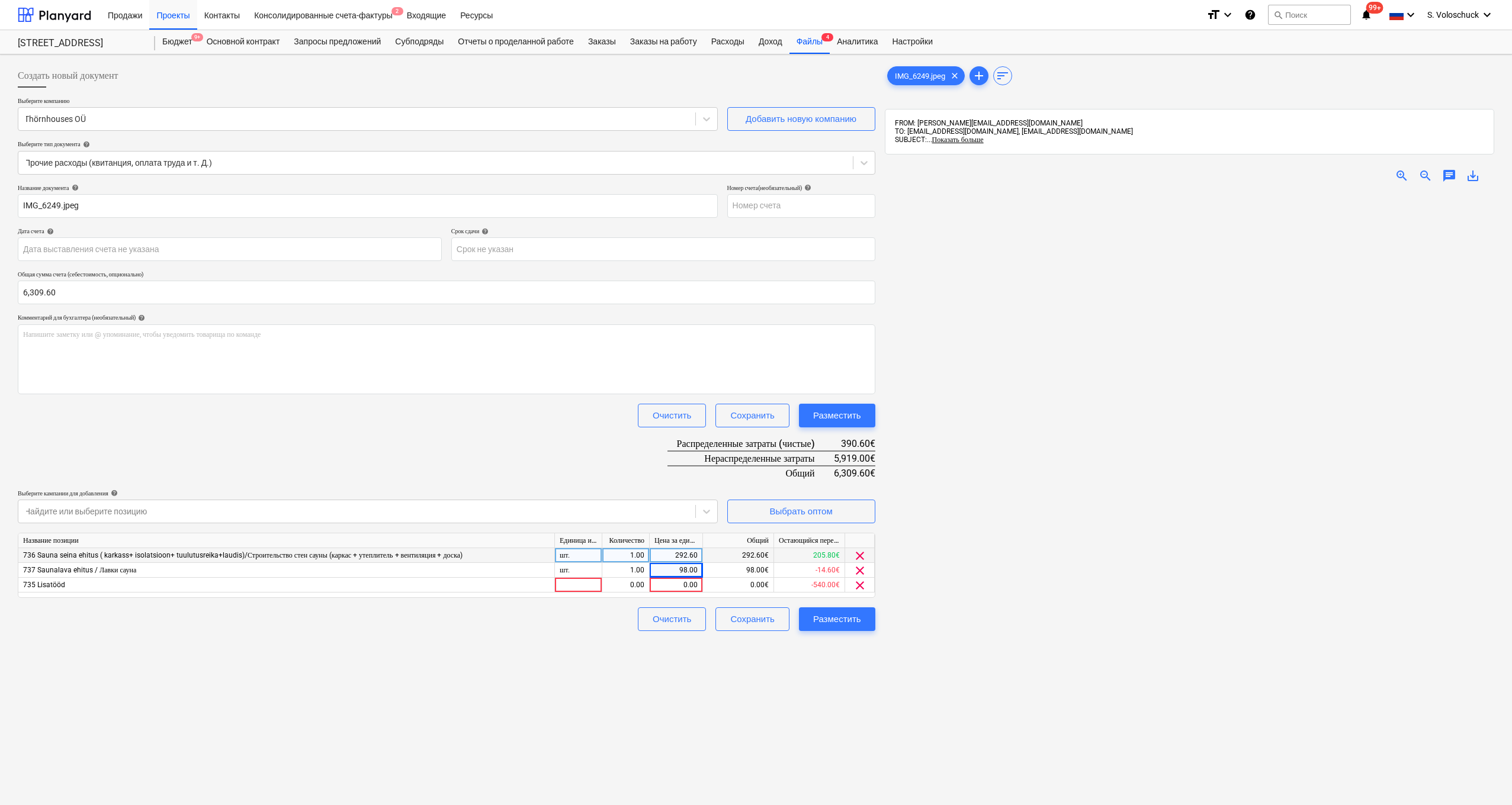
click at [883, 751] on div "IMG_6249.jpeg clear add sort FROM: [PERSON_NAME][EMAIL_ADDRESS][DOMAIN_NAME] TO…" at bounding box center [1190, 515] width 619 height 910
click at [673, 586] on div "0.00" at bounding box center [676, 585] width 43 height 15
type input "49"
click at [754, 681] on div "Создать новый документ Выберите компанию Thörnhouses OÜ Добавить новую компанию…" at bounding box center [447, 515] width 867 height 910
click at [594, 511] on div at bounding box center [356, 511] width 665 height 12
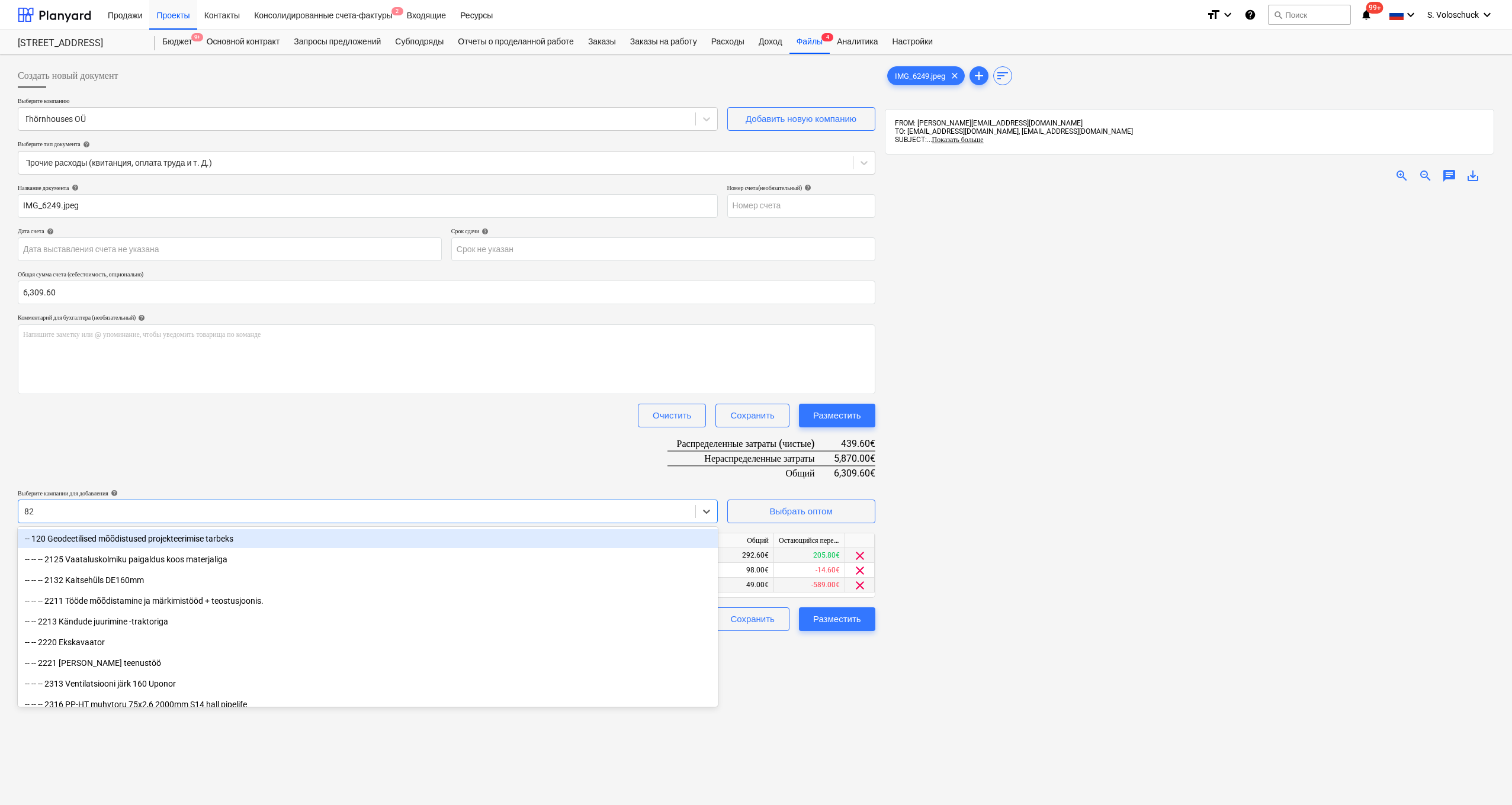
type input "821"
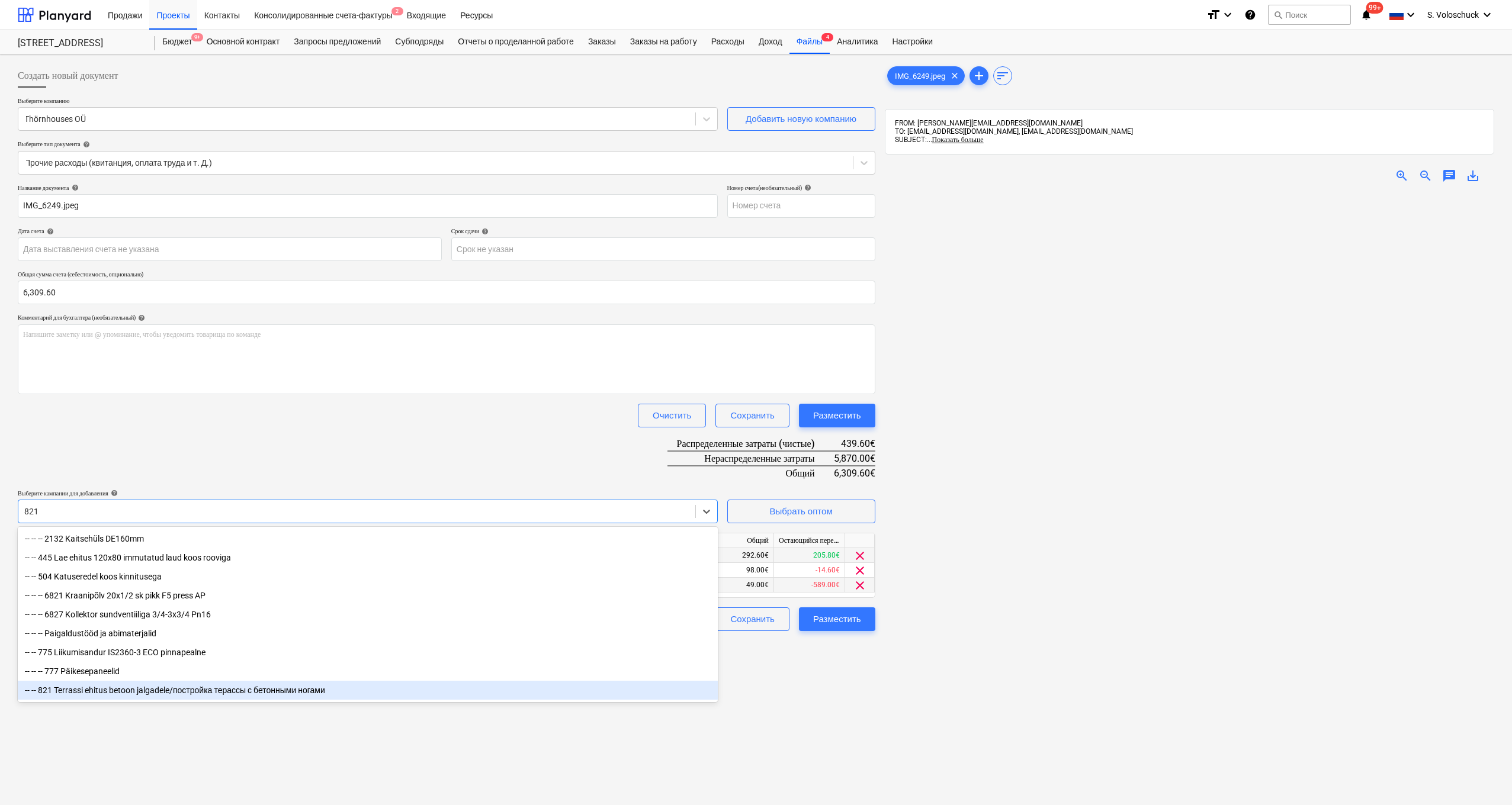
click at [188, 689] on div "-- -- 821 Terrassi ehitus betoon jalgadele/постройка терассы с бетонными ногами" at bounding box center [368, 690] width 700 height 19
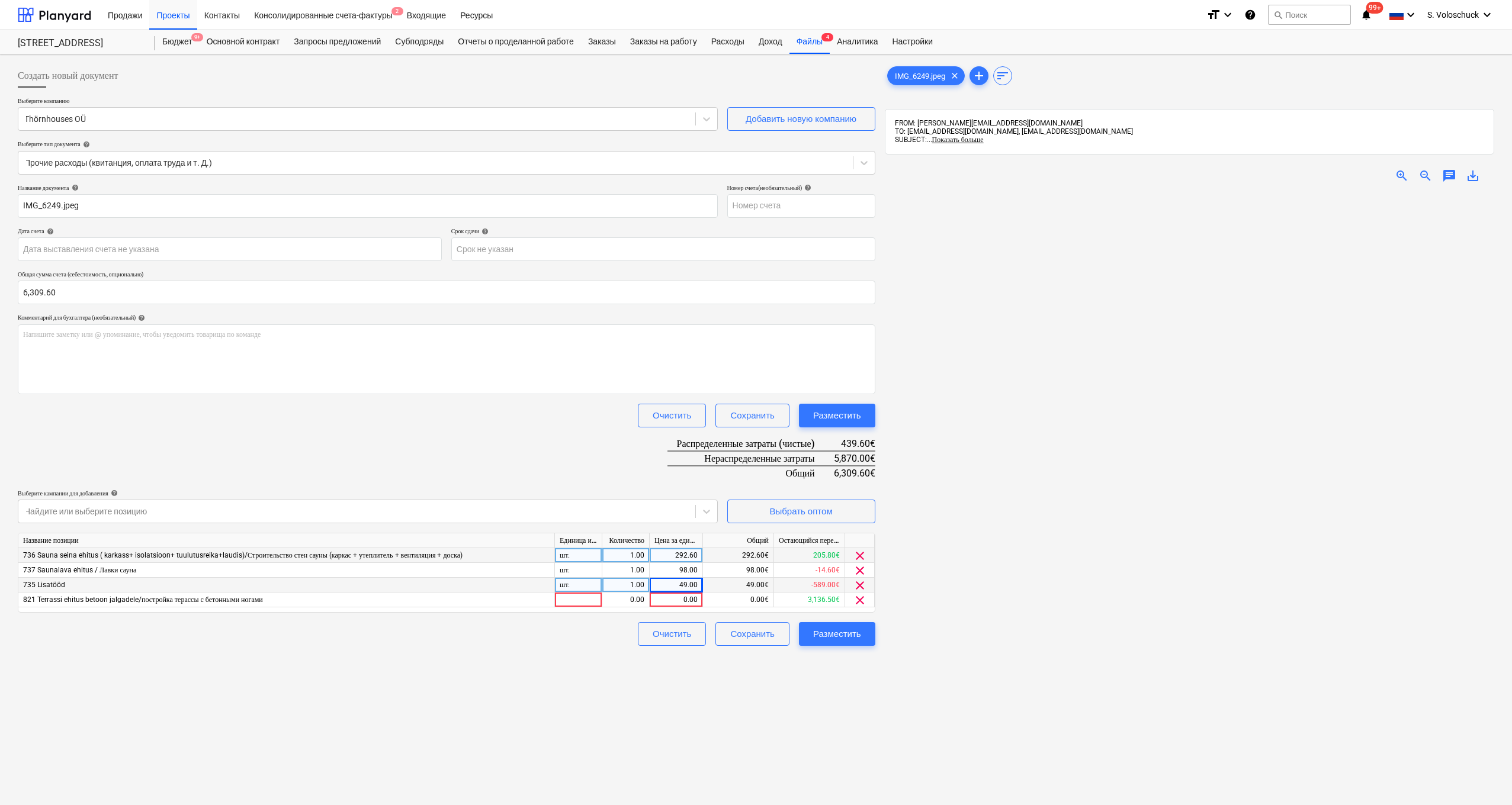
click at [847, 753] on div "Создать новый документ Выберите компанию Thörnhouses OÜ Добавить новую компанию…" at bounding box center [447, 515] width 867 height 910
click at [670, 600] on div "0.00" at bounding box center [676, 600] width 43 height 15
type input "2037"
click at [673, 672] on div "Создать новый документ Выберите компанию Thörnhouses OÜ Добавить новую компанию…" at bounding box center [447, 515] width 867 height 910
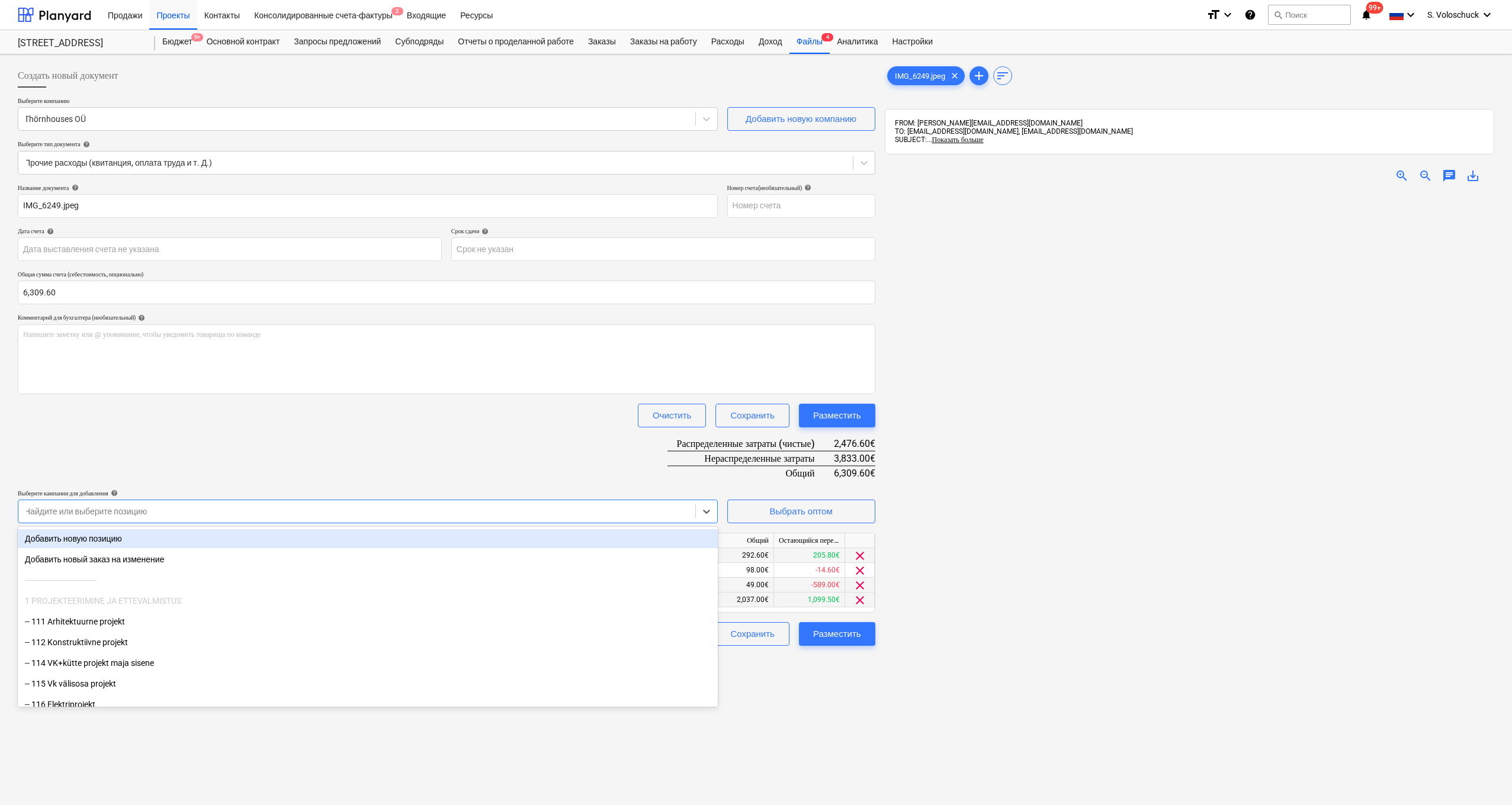
click at [514, 507] on div at bounding box center [356, 511] width 665 height 12
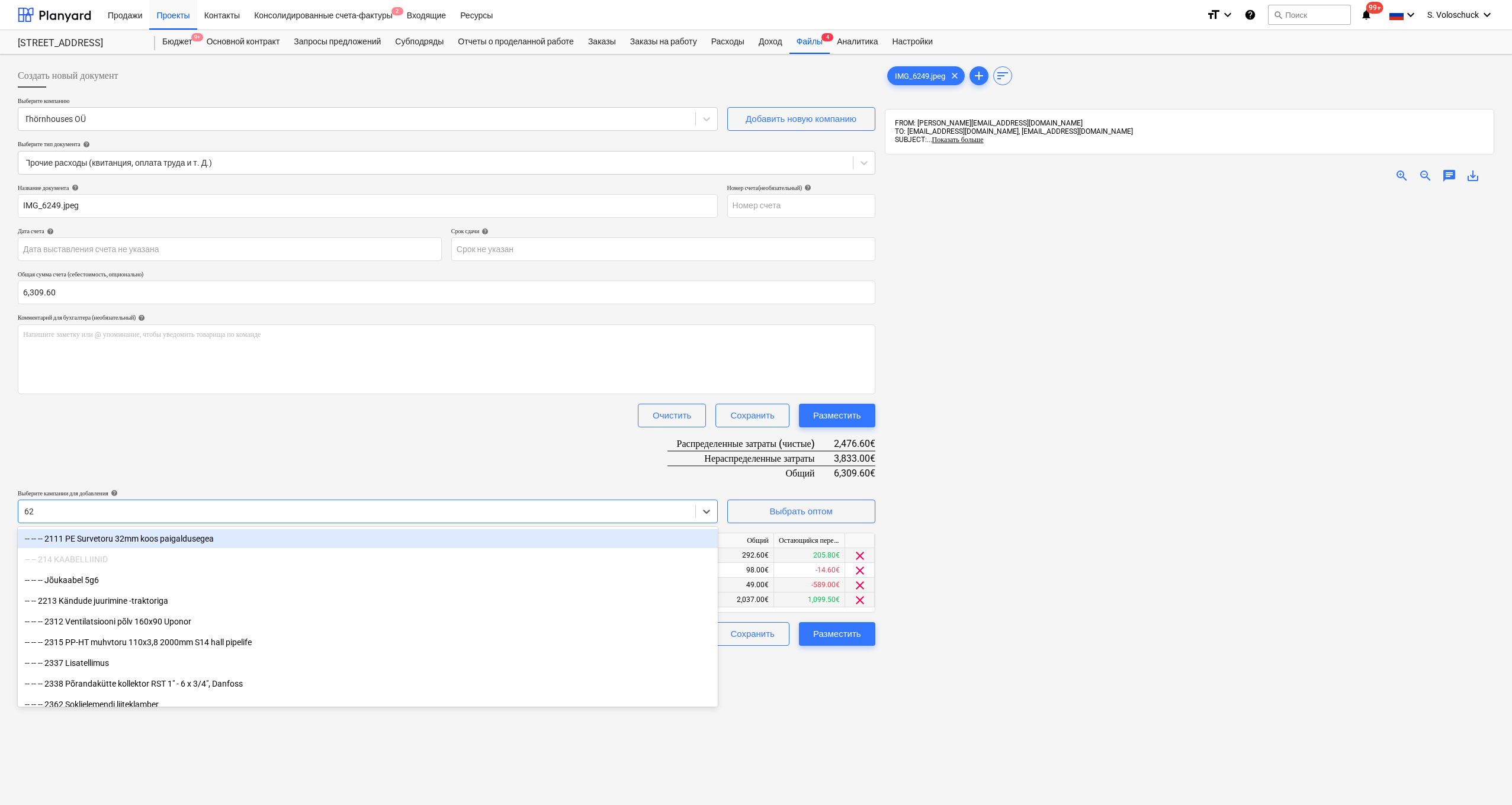
type input "625"
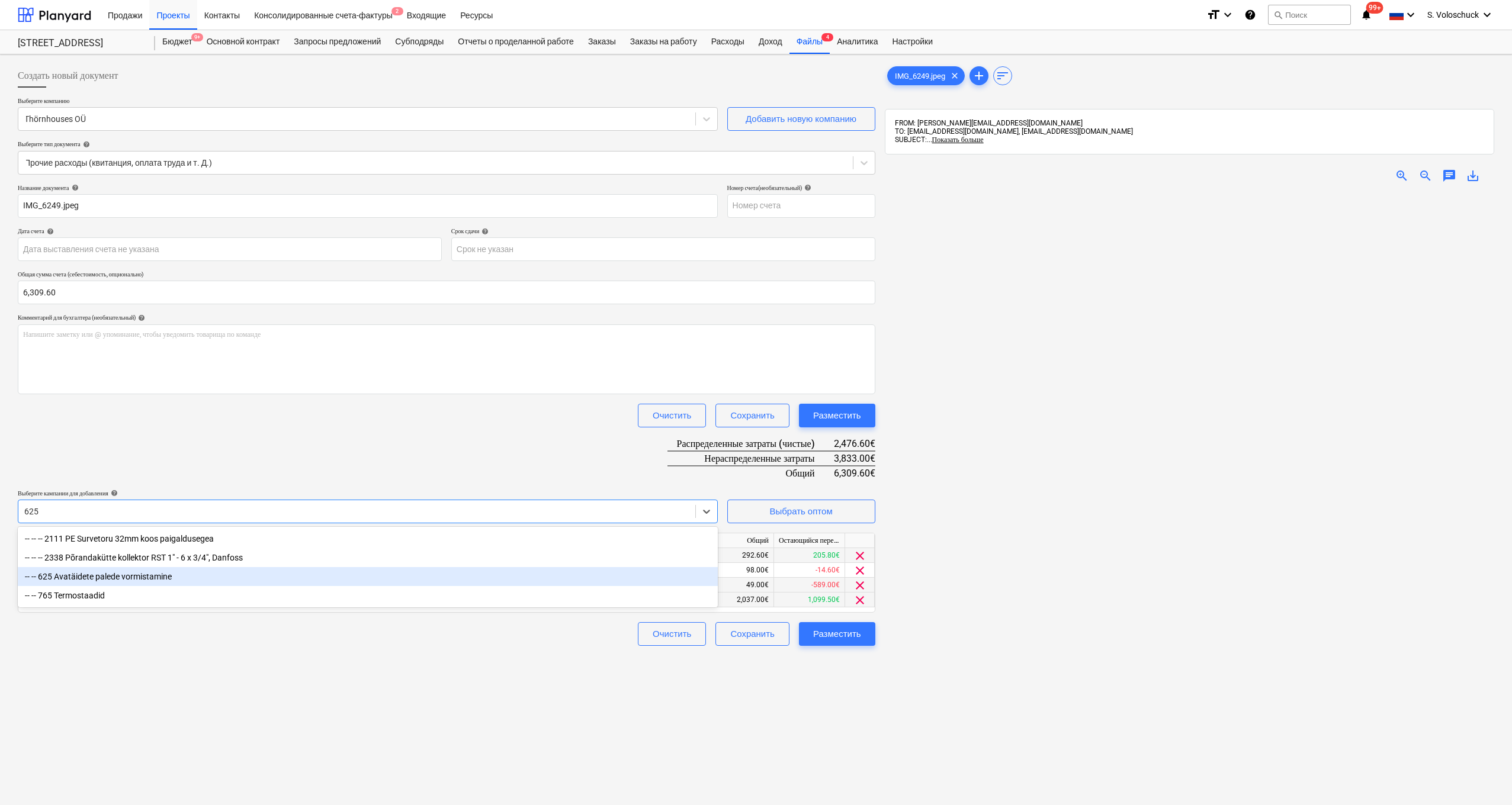
click at [242, 575] on div "-- -- 625 Avatäidete palede vormistamine" at bounding box center [368, 576] width 700 height 19
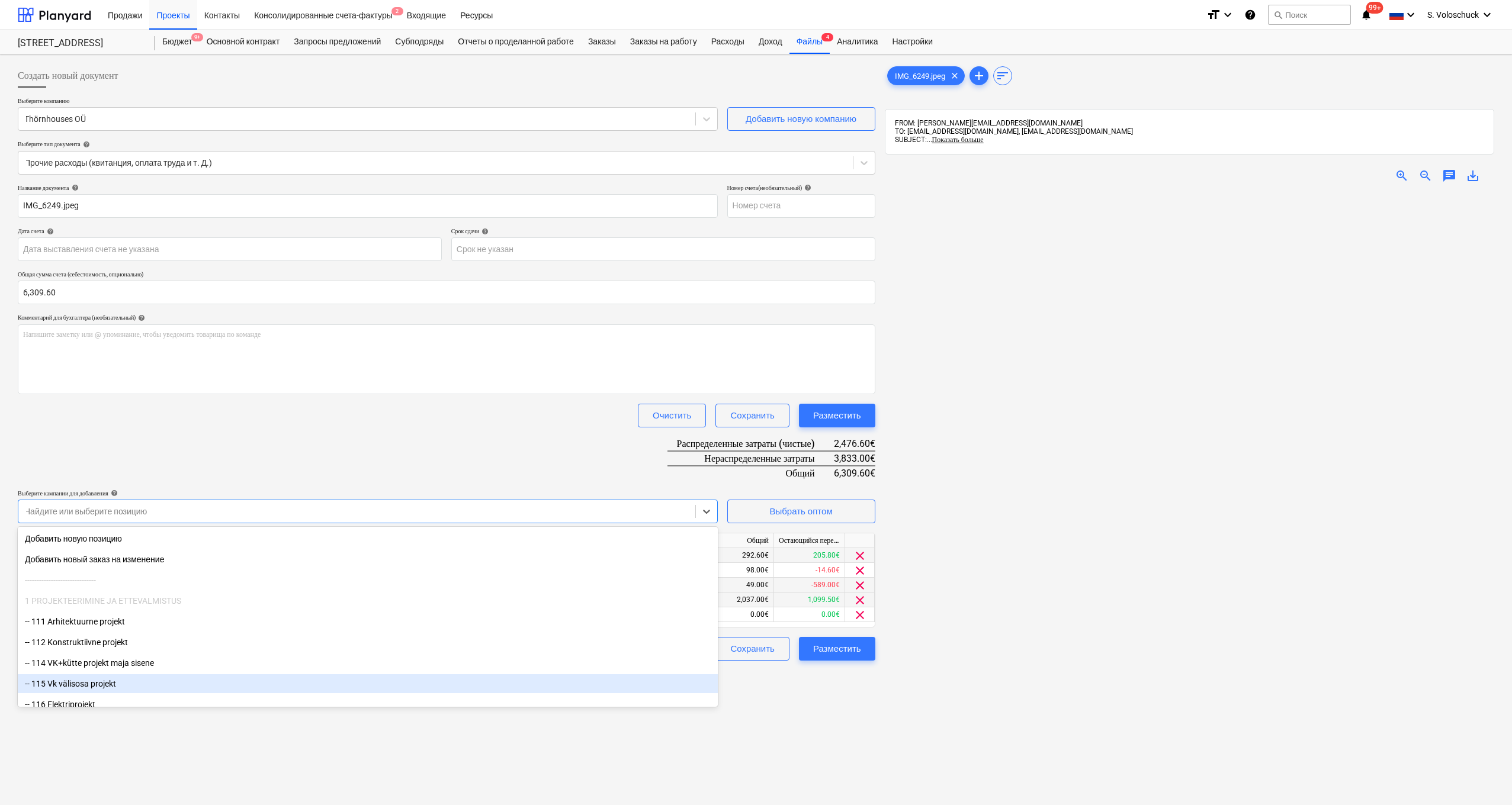
click at [849, 781] on div "Создать новый документ Выберите компанию Thörnhouses OÜ Добавить новую компанию…" at bounding box center [447, 515] width 867 height 910
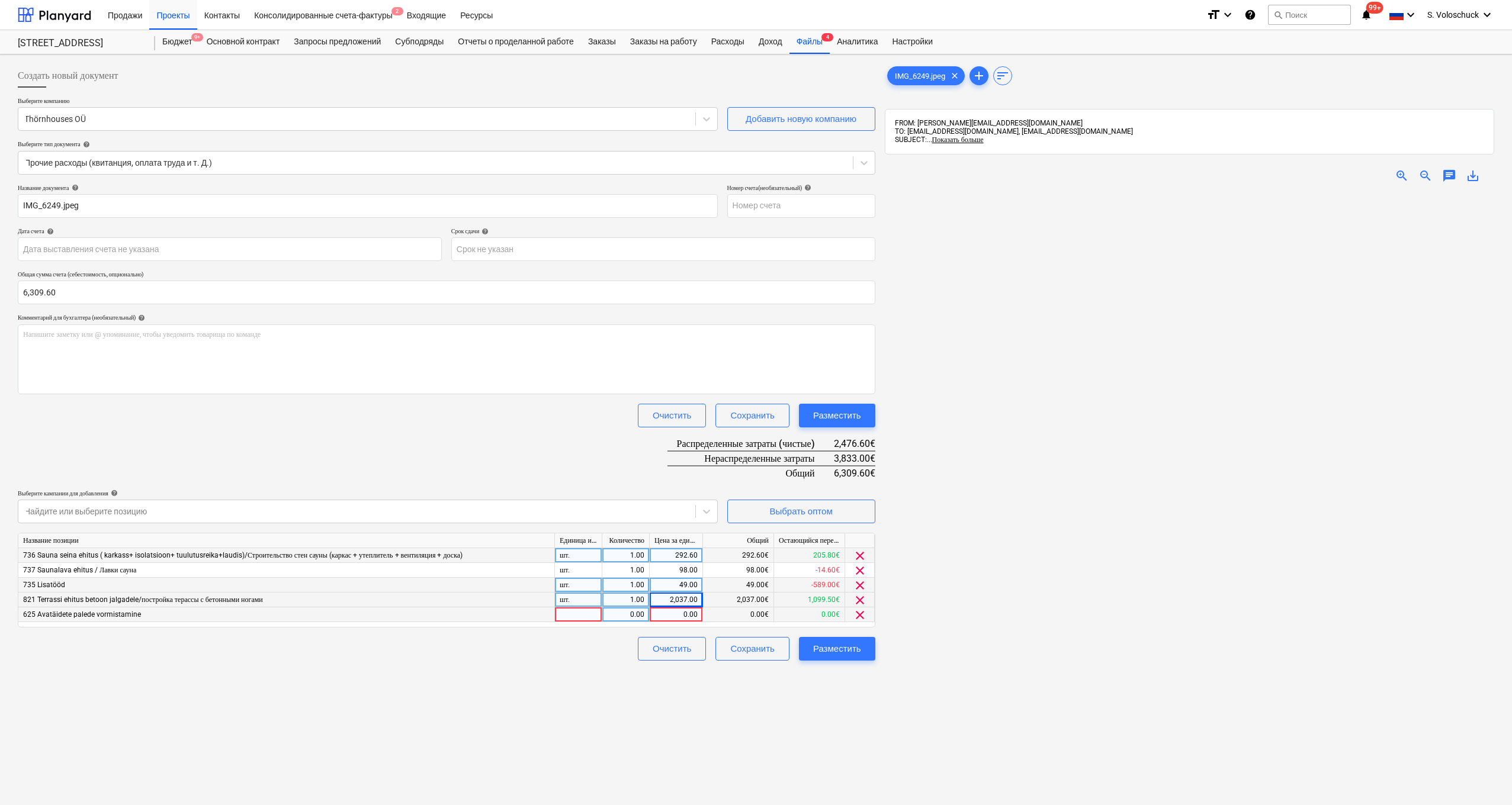
click at [683, 613] on div "0.00" at bounding box center [676, 614] width 43 height 15
type input "296"
click at [776, 722] on div "Создать новый документ Выберите компанию Thörnhouses OÜ Добавить новую компанию…" at bounding box center [447, 515] width 867 height 910
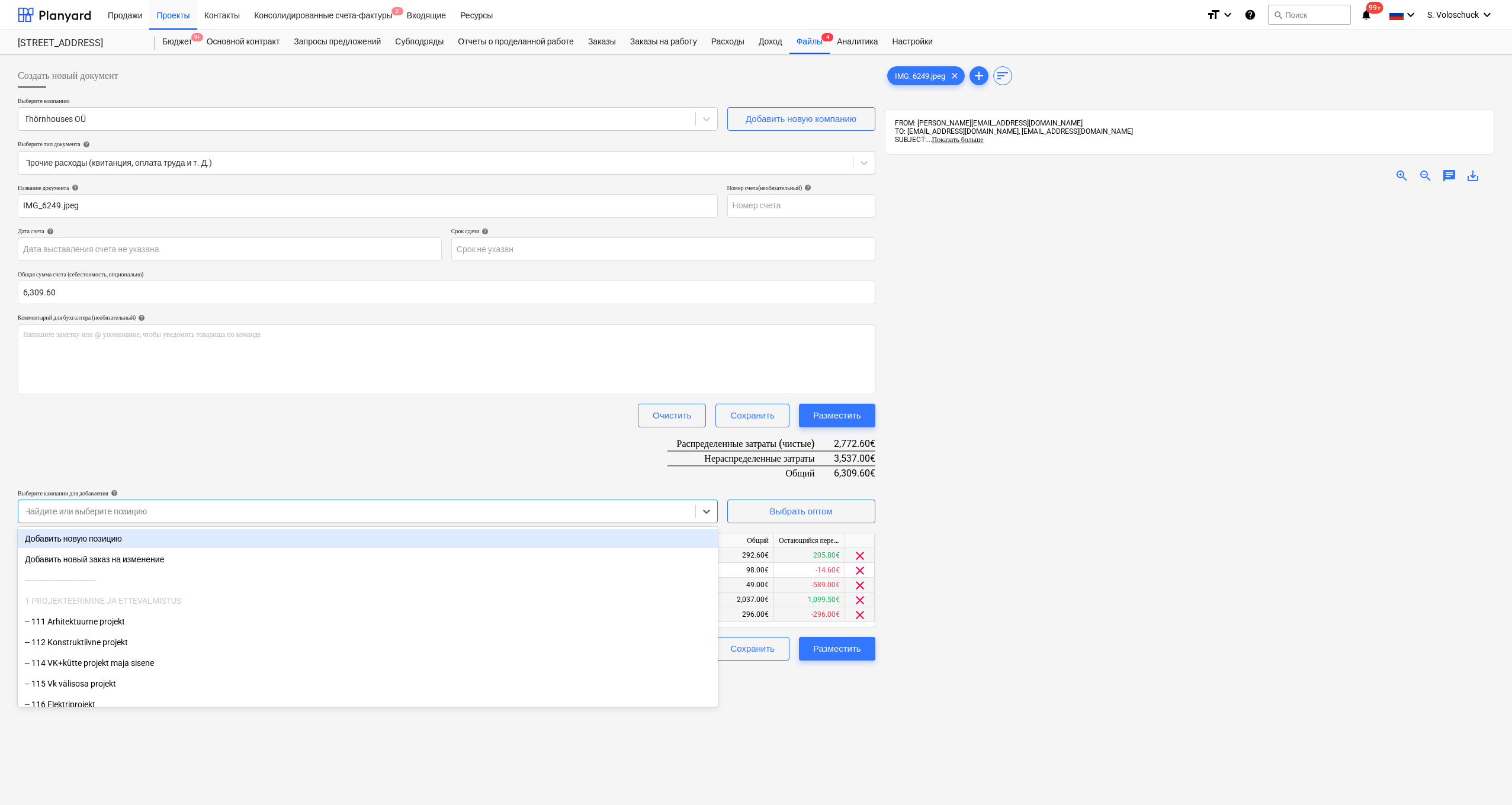
click at [285, 509] on div at bounding box center [356, 511] width 665 height 12
type input "api"
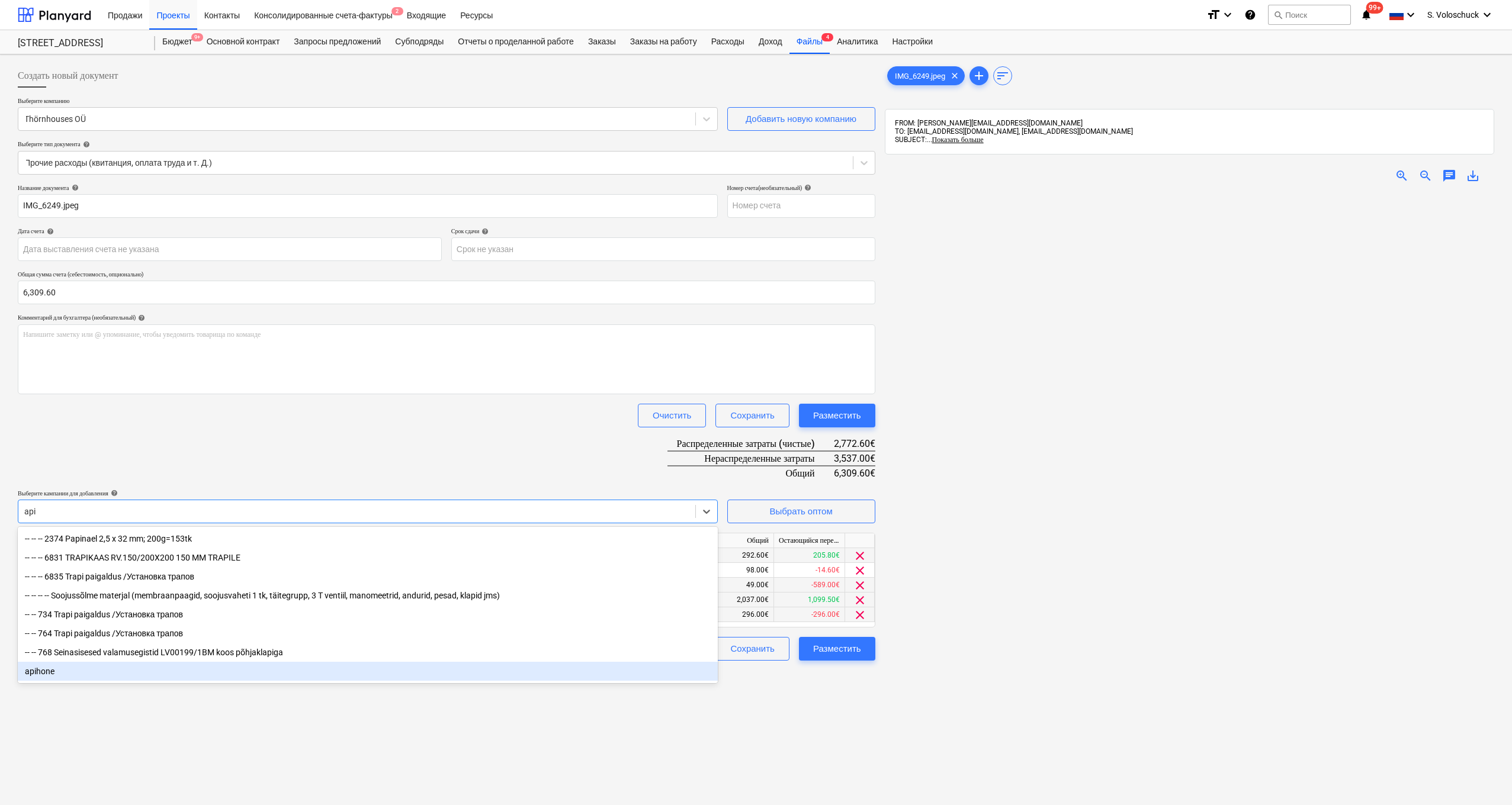
click at [44, 674] on div "apihone" at bounding box center [368, 671] width 700 height 19
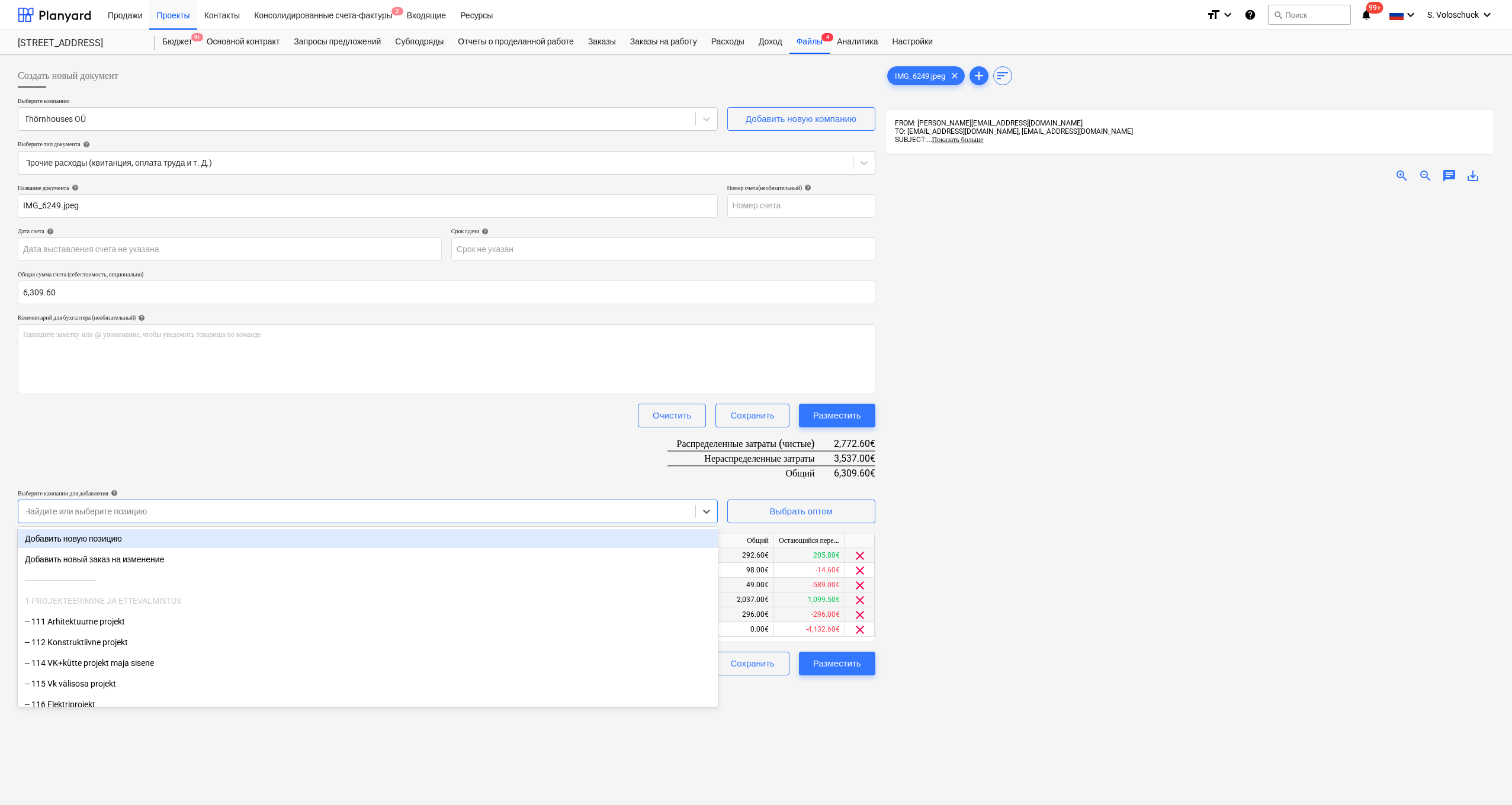
click at [301, 432] on div "Название документа help IMG_6249.jpeg Номер счета (необязательный) help Дата сч…" at bounding box center [447, 430] width 858 height 491
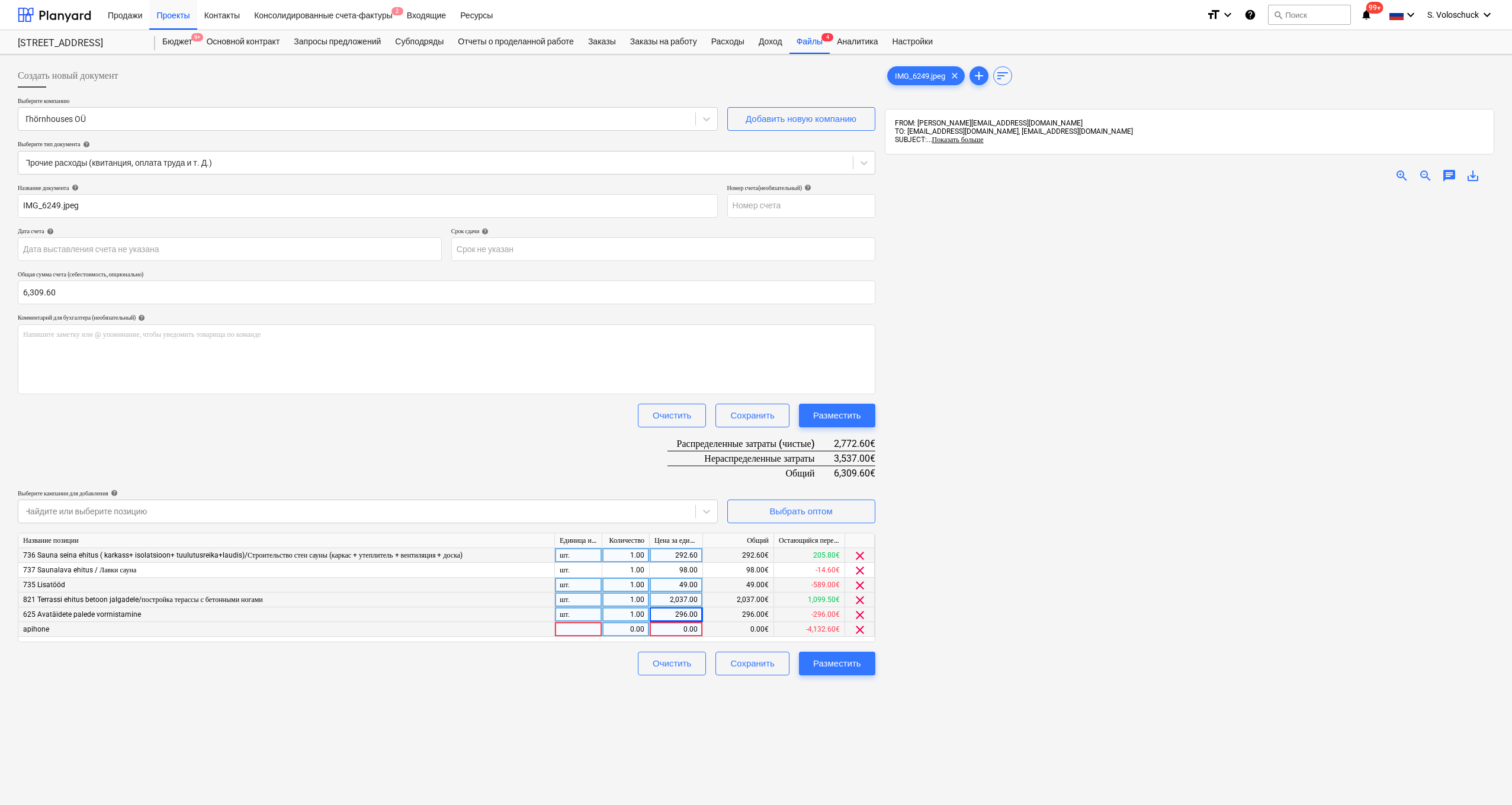
click at [675, 628] on div "0.00" at bounding box center [676, 629] width 43 height 15
click at [676, 627] on input at bounding box center [676, 629] width 53 height 14
type input "756"
click at [773, 728] on div "Создать новый документ Выберите компанию Thörnhouses OÜ Добавить новую компанию…" at bounding box center [447, 515] width 867 height 910
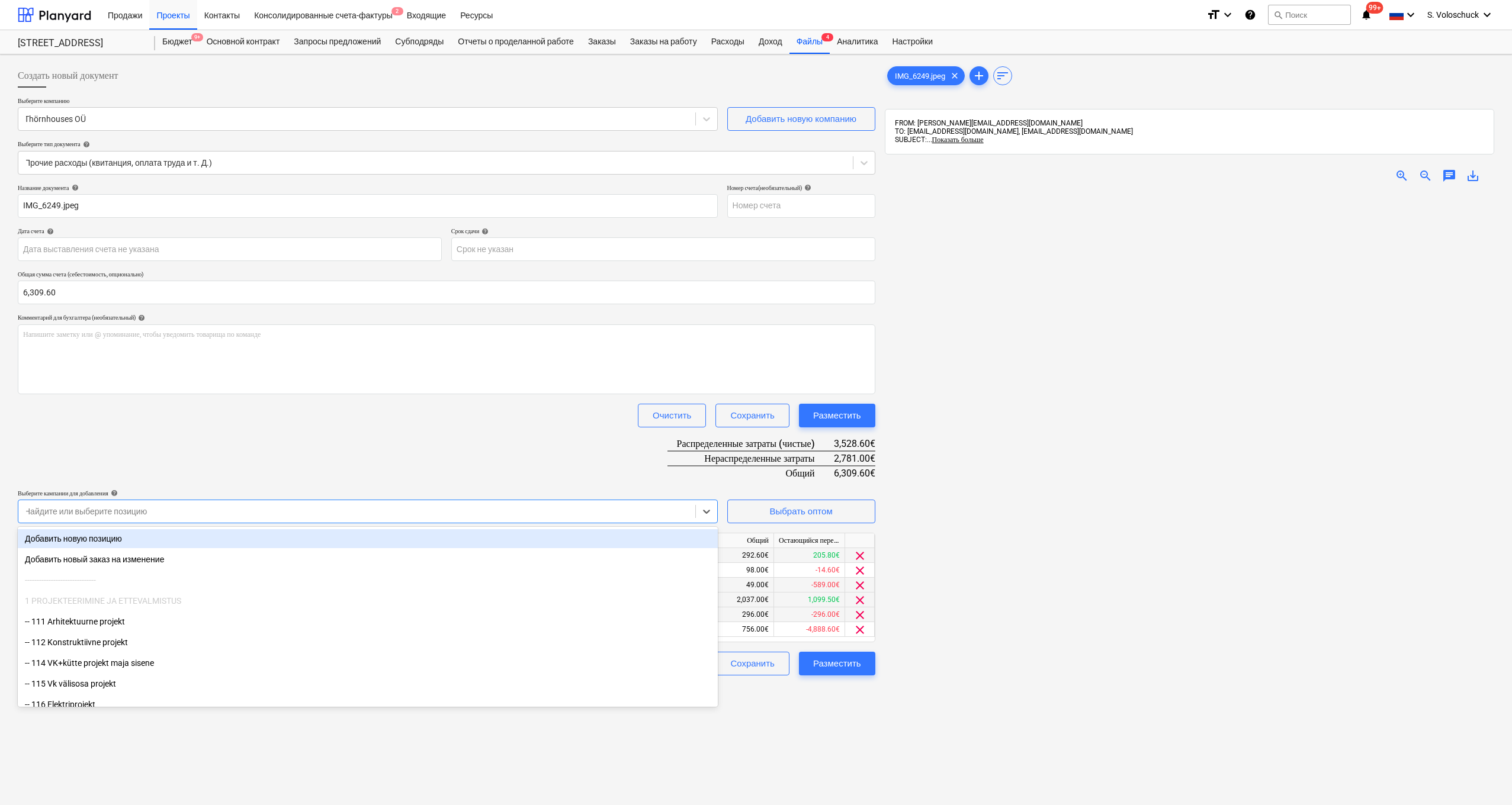
click at [192, 505] on div at bounding box center [356, 511] width 665 height 12
type input "655"
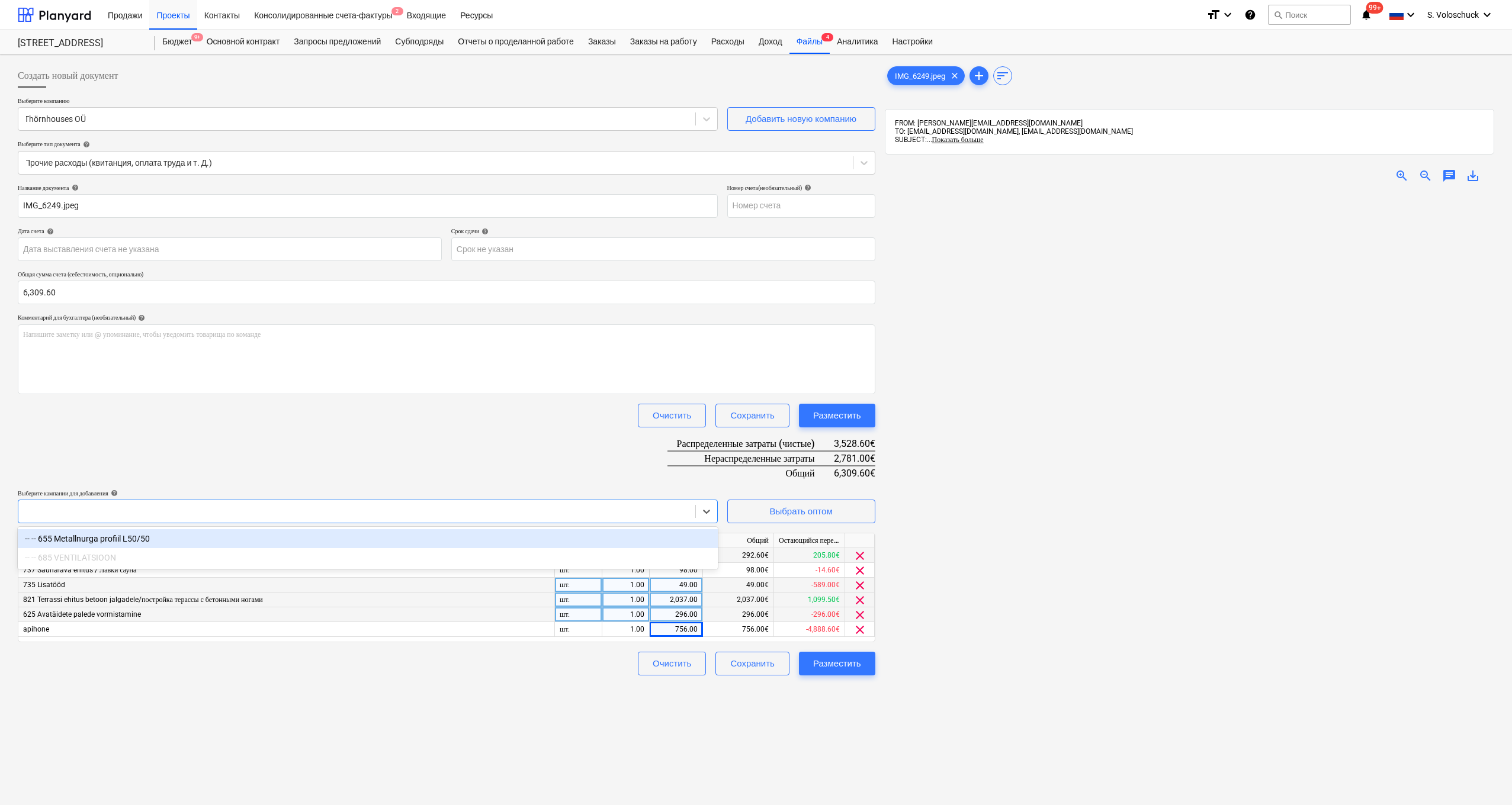
click at [80, 513] on div at bounding box center [357, 511] width 677 height 16
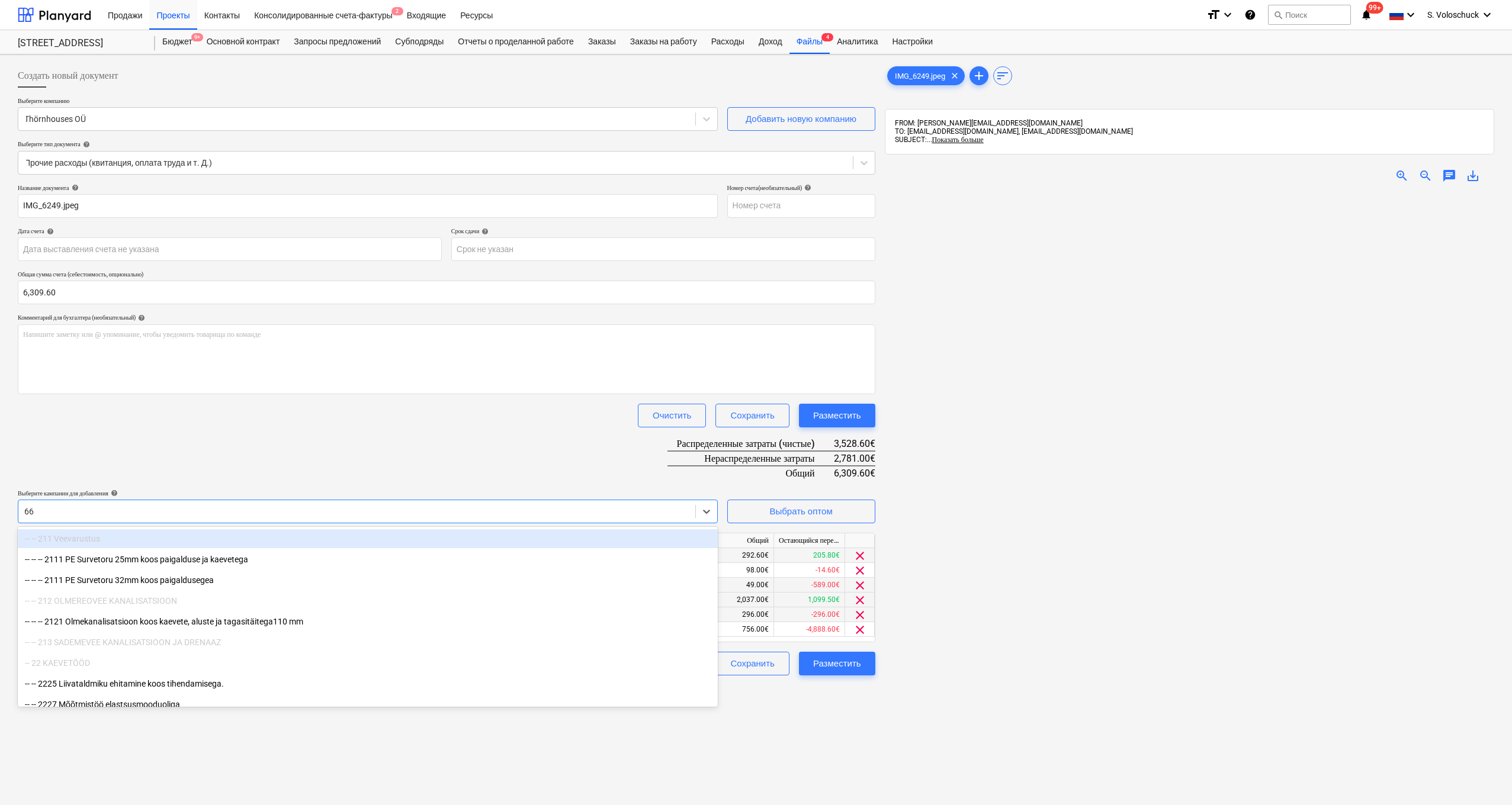
type input "665"
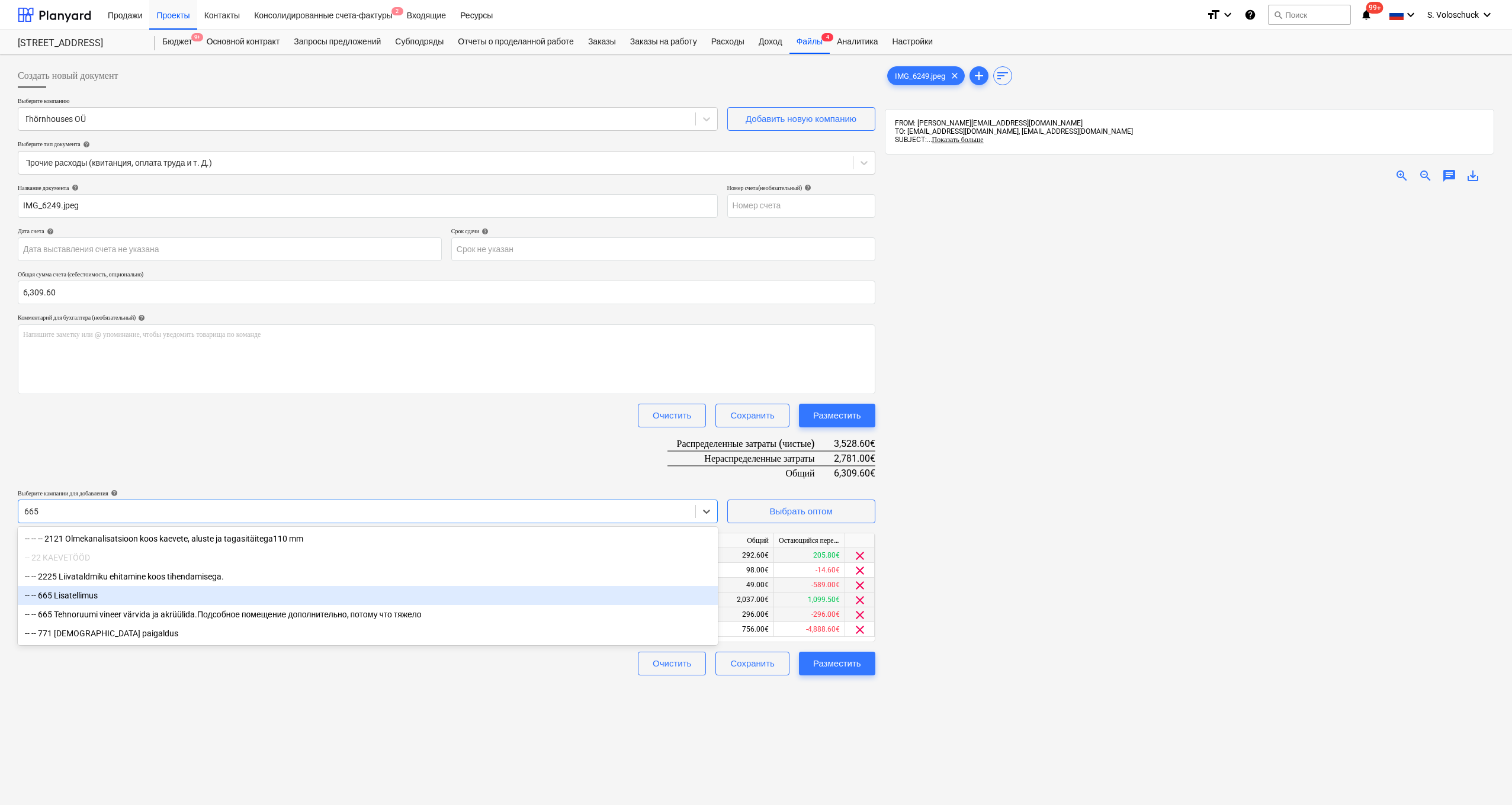
click at [117, 596] on div "-- -- 665 Lisatellimus" at bounding box center [368, 596] width 700 height 19
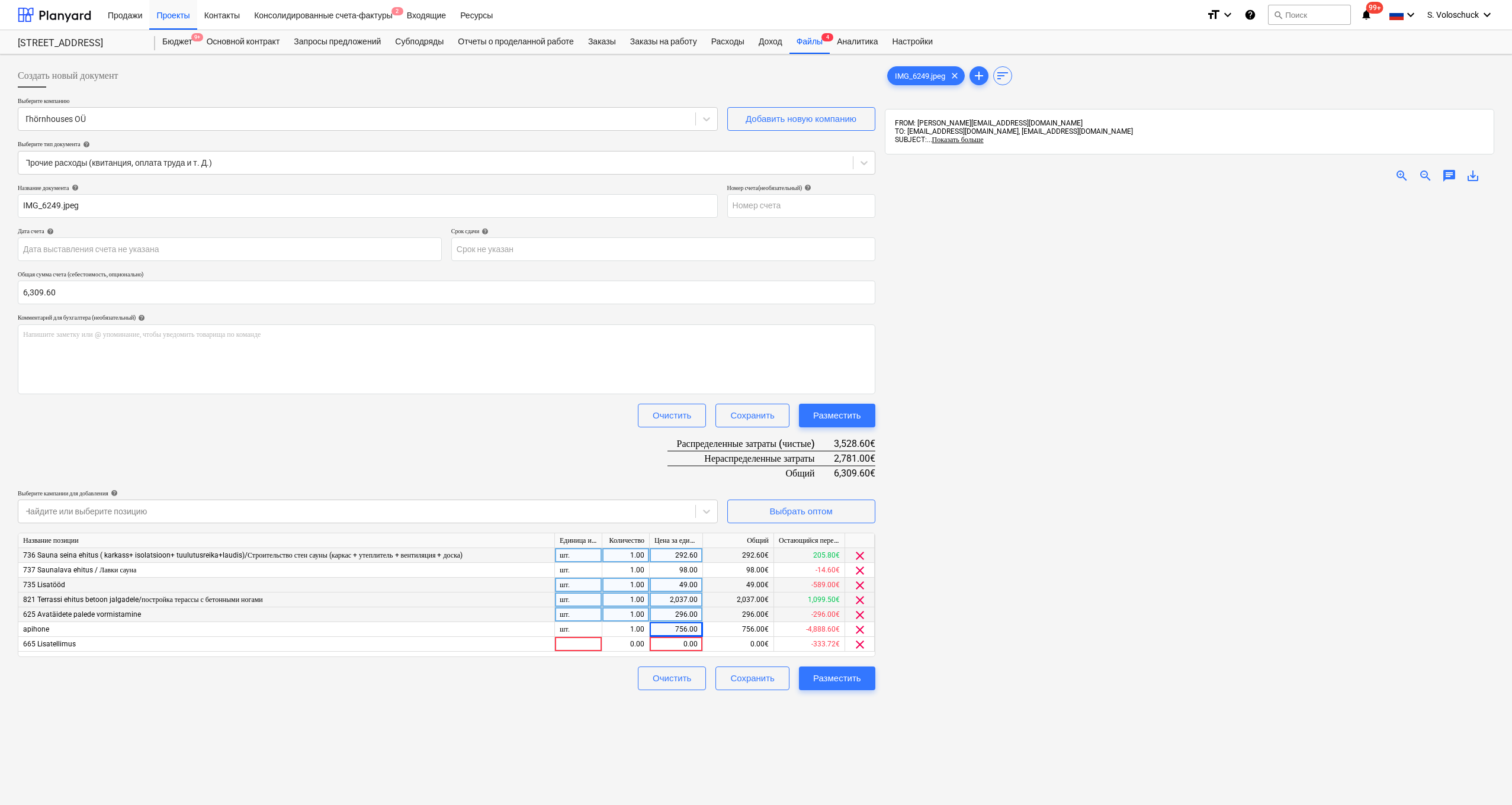
click at [273, 441] on div "Название документа help IMG_6249.jpeg Номер счета (необязательный) help Дата сч…" at bounding box center [447, 436] width 858 height 506
click at [677, 644] on div "0.00" at bounding box center [676, 644] width 43 height 15
type input "372"
click at [652, 738] on div "Создать новый документ Выберите компанию Thörnhouses OÜ Добавить новую компанию…" at bounding box center [447, 515] width 867 height 910
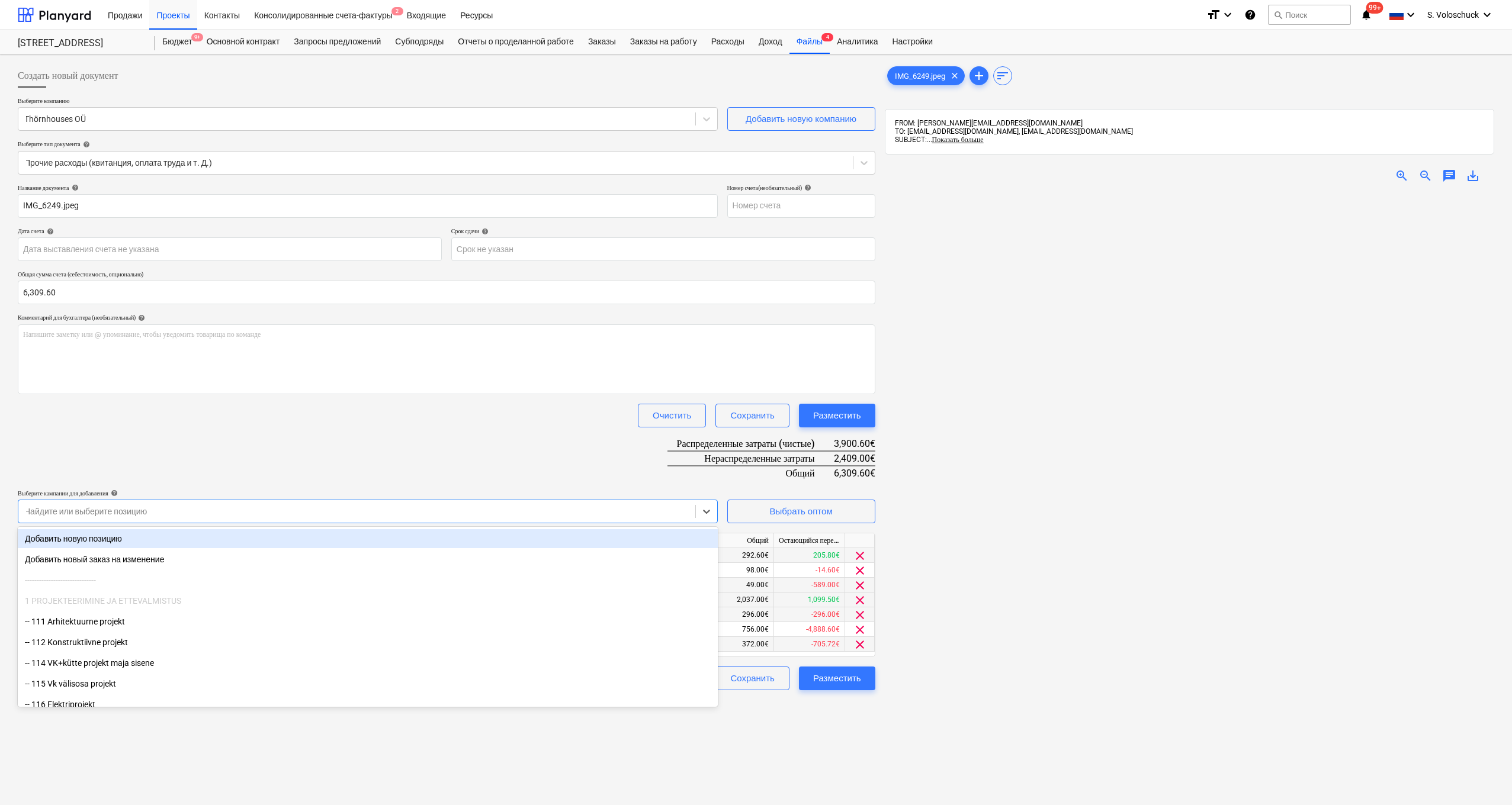
click at [260, 511] on div at bounding box center [356, 511] width 665 height 12
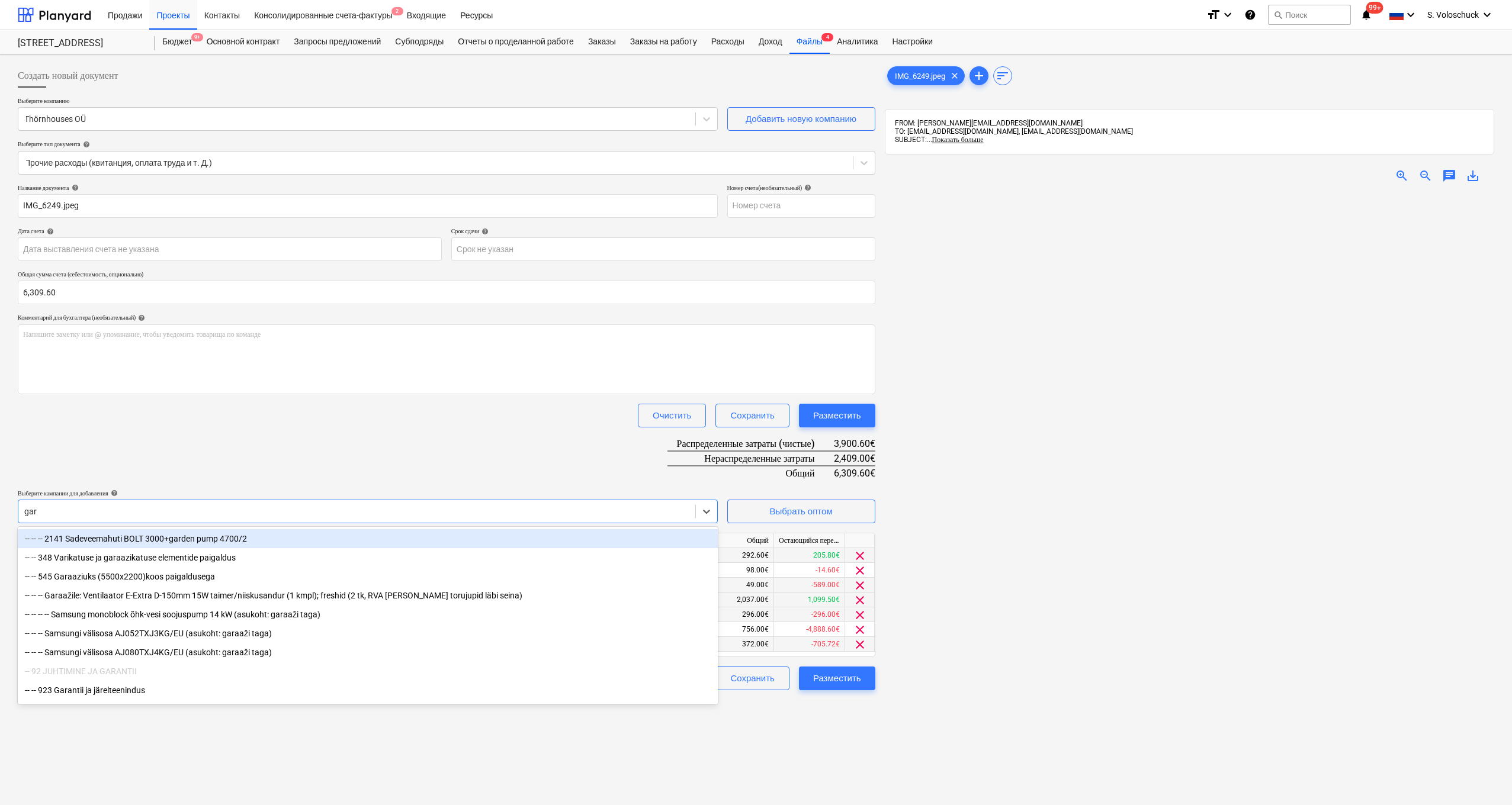
type input "gara"
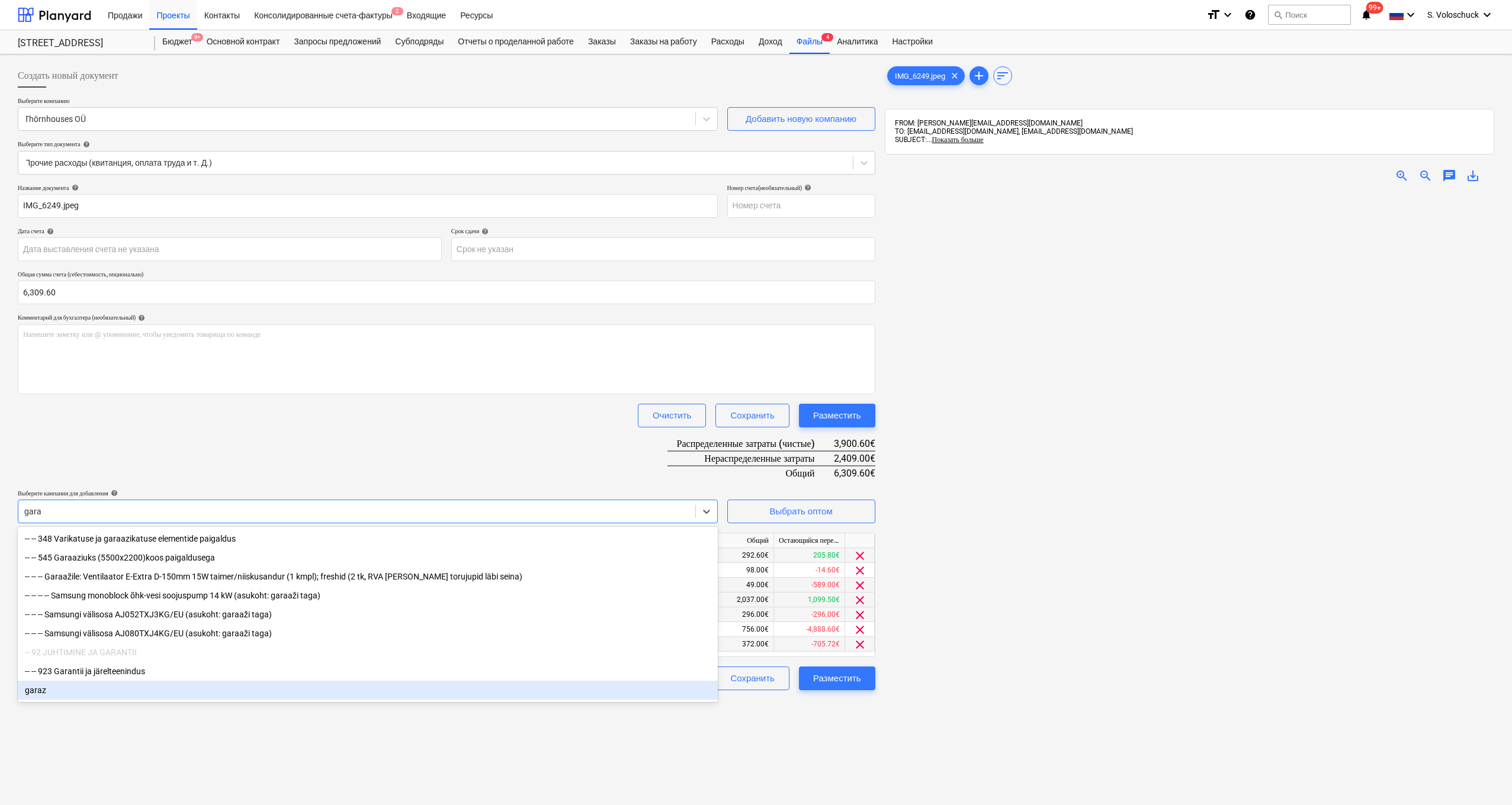
click at [54, 686] on div "garaz" at bounding box center [368, 690] width 700 height 19
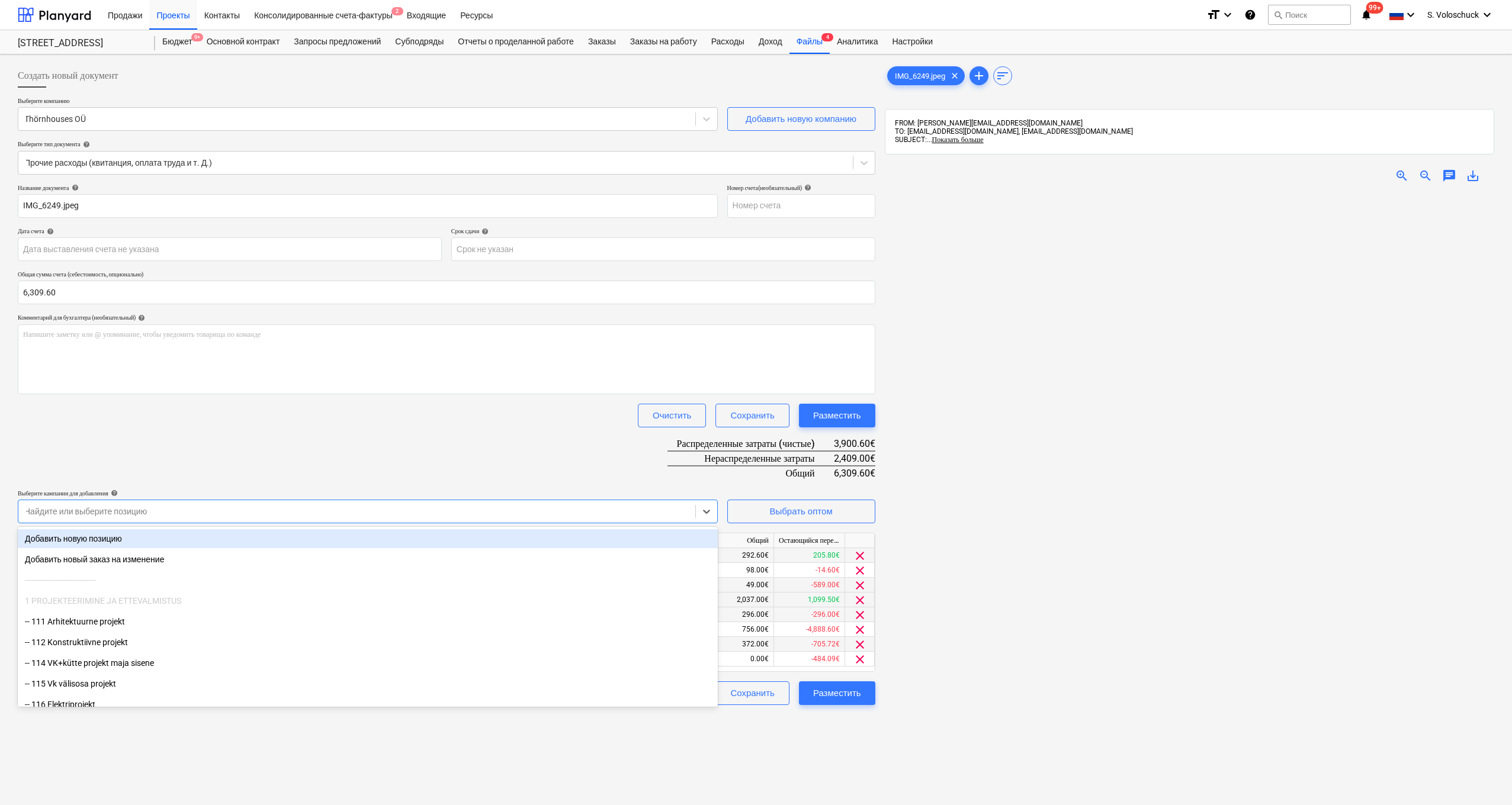
click at [270, 460] on div "Название документа help IMG_6249.jpeg Номер счета (необязательный) help Дата сч…" at bounding box center [447, 444] width 858 height 521
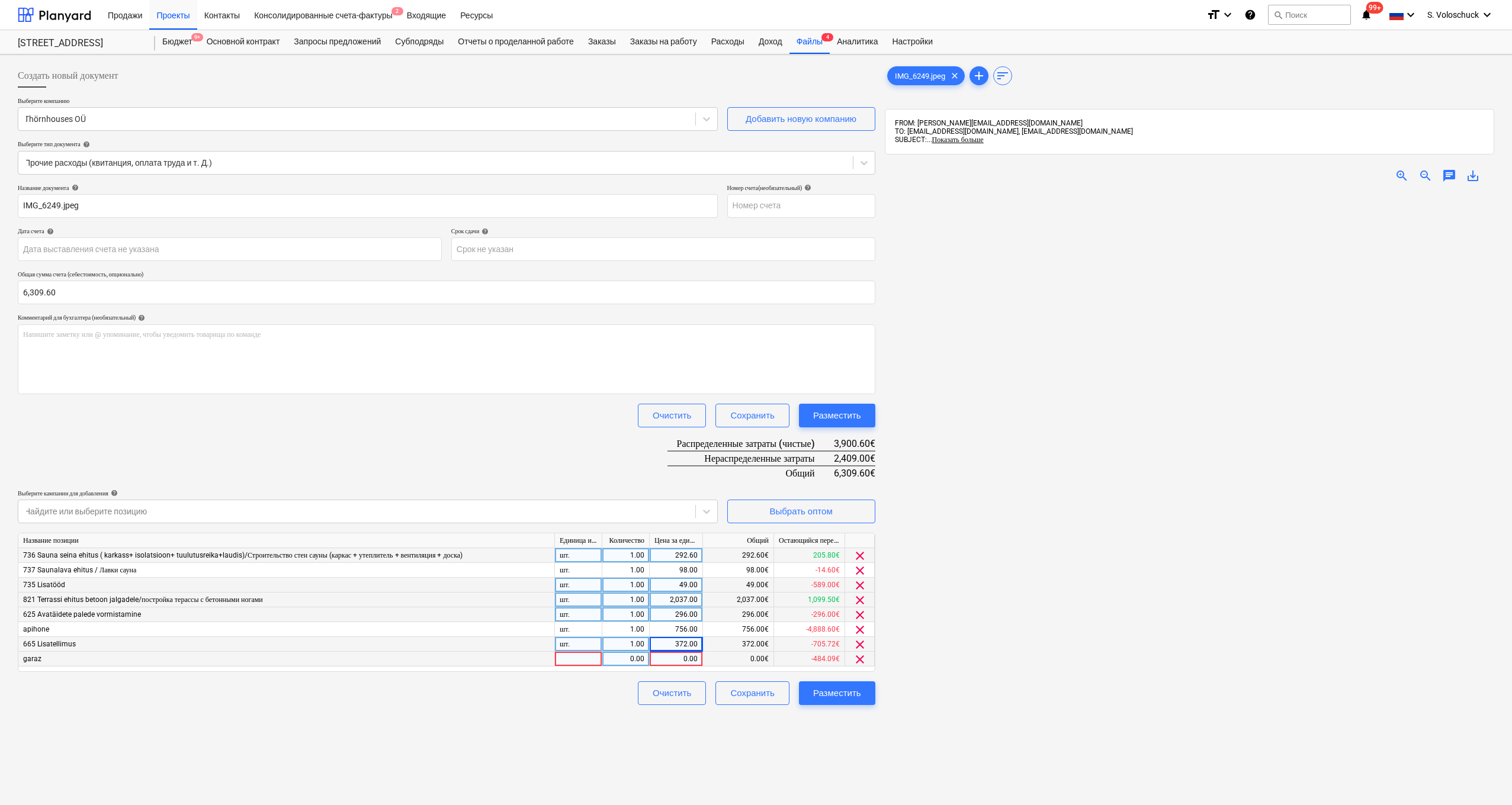
click at [668, 657] on div "0.00" at bounding box center [676, 659] width 43 height 15
type input "372"
click at [794, 755] on div "Создать новый документ Выберите компанию Thörnhouses OÜ Добавить новую компанию…" at bounding box center [447, 515] width 867 height 910
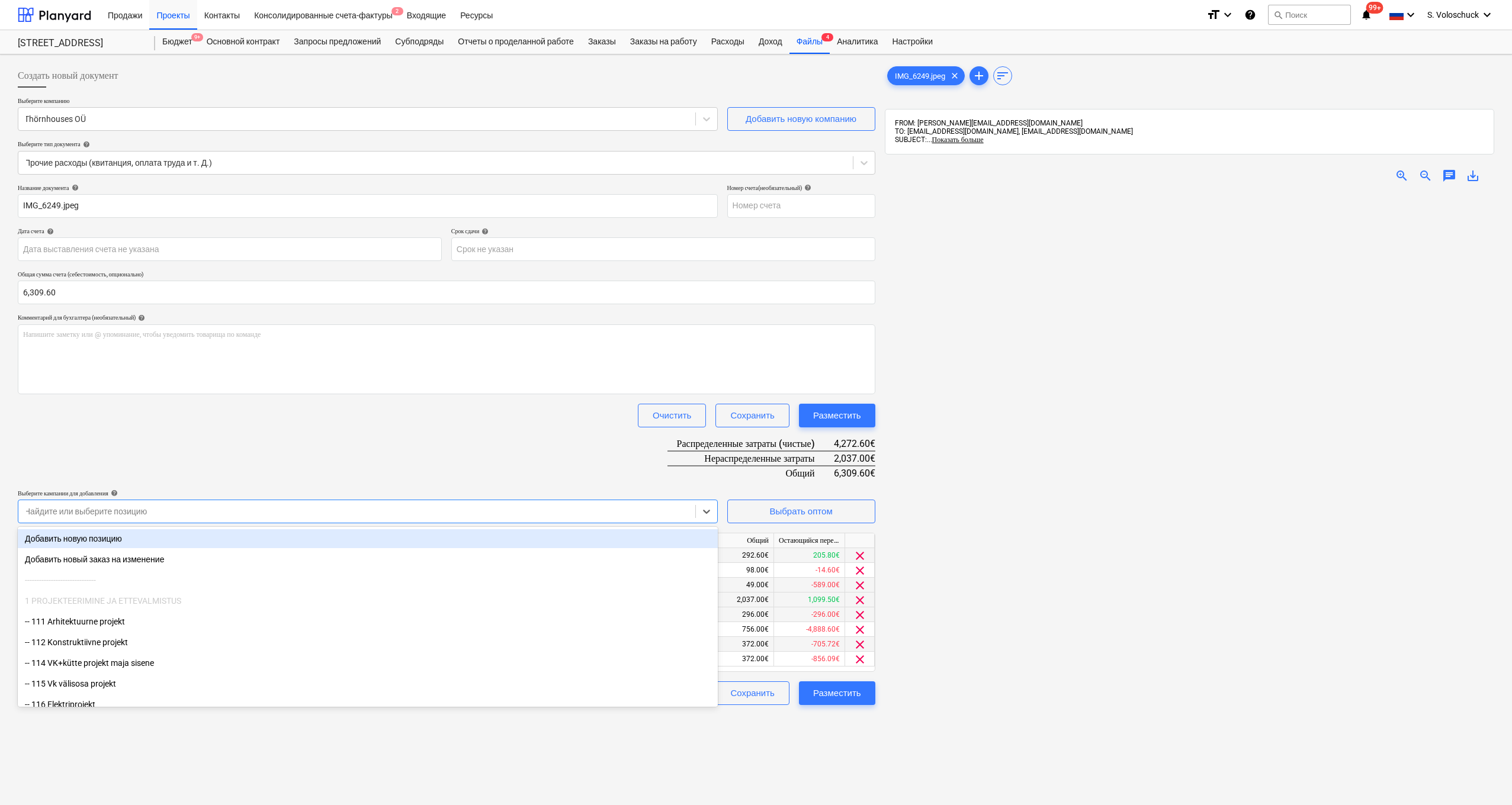
click at [237, 506] on div at bounding box center [356, 511] width 665 height 12
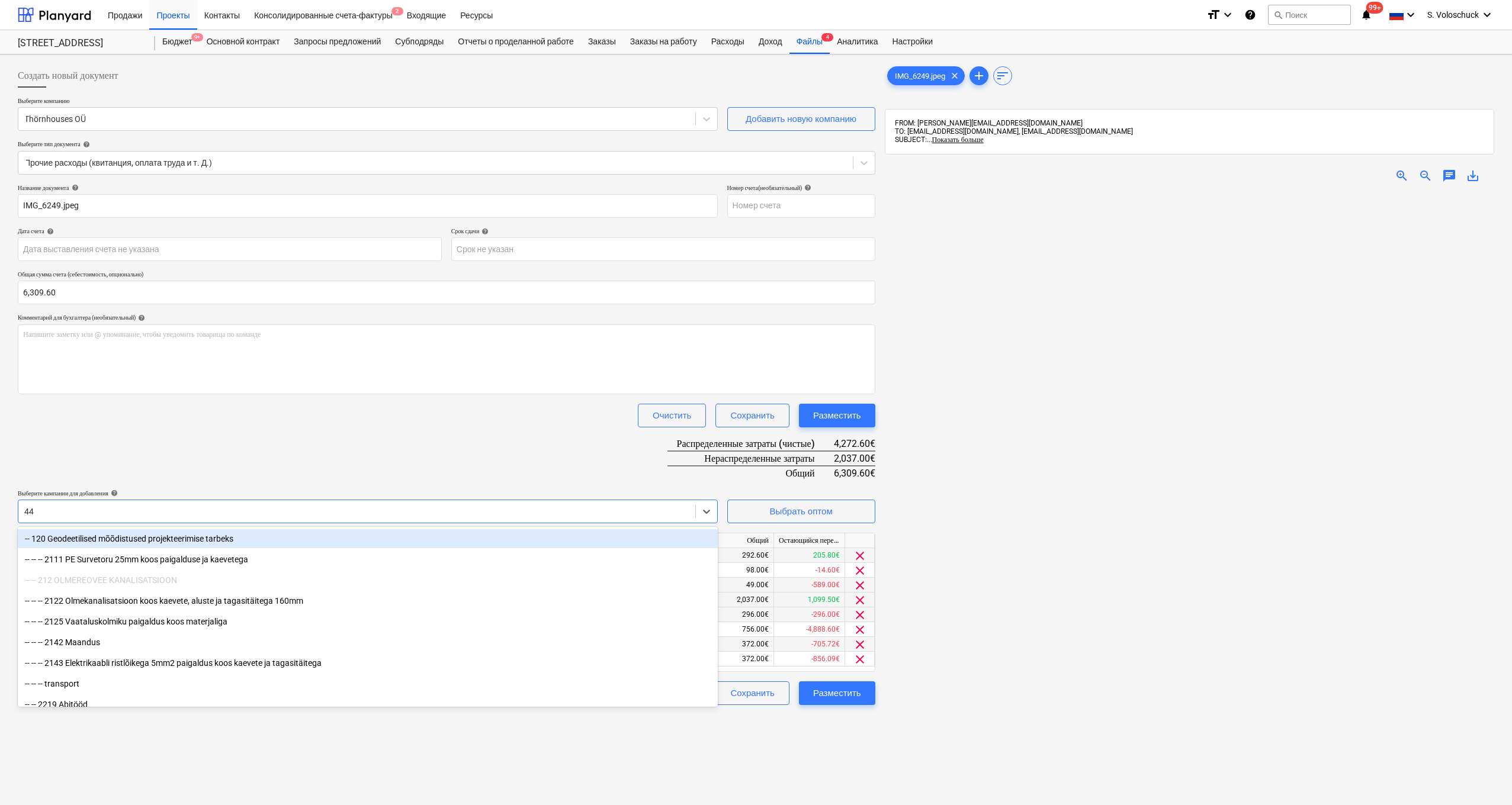
type input "443"
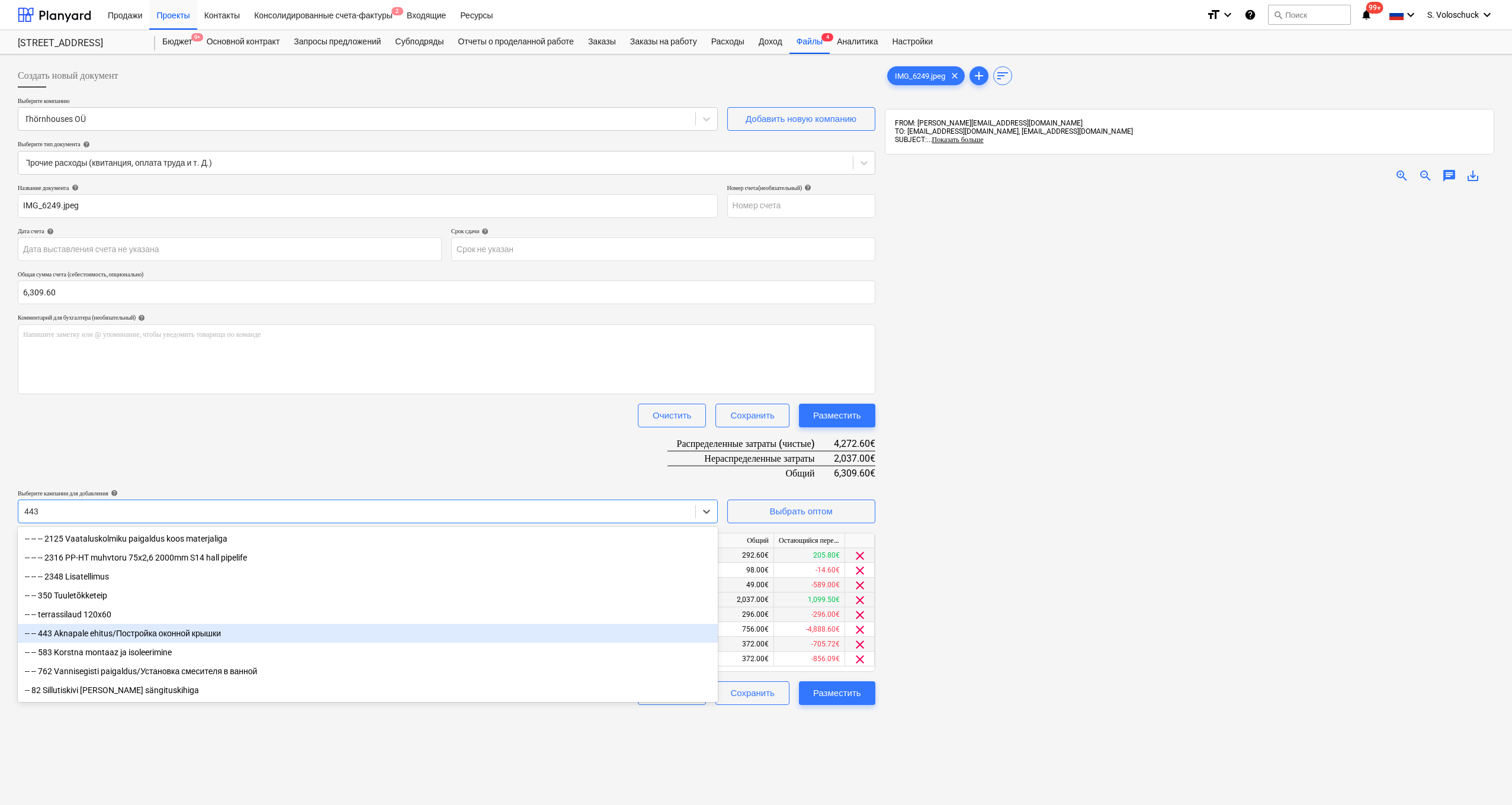
click at [107, 637] on div "-- -- 443 Aknapale ehitus/Постройка оконной крышки" at bounding box center [368, 633] width 700 height 19
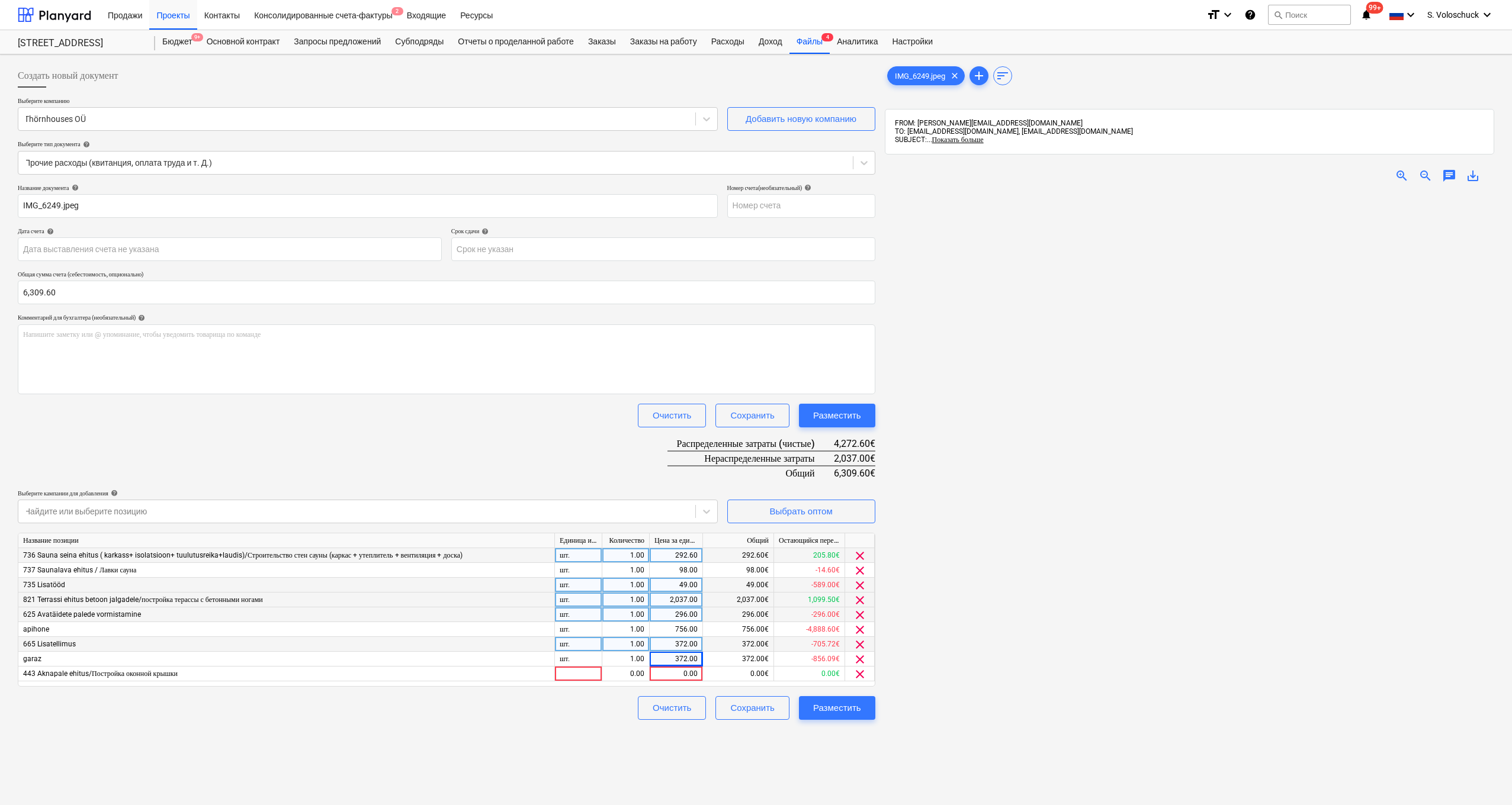
click at [1025, 710] on div at bounding box center [1190, 578] width 609 height 772
click at [664, 674] on div "0.00" at bounding box center [676, 674] width 43 height 15
type input "675"
click at [856, 744] on div "Создать новый документ Выберите компанию Thörnhouses OÜ Добавить новую компанию…" at bounding box center [447, 515] width 867 height 910
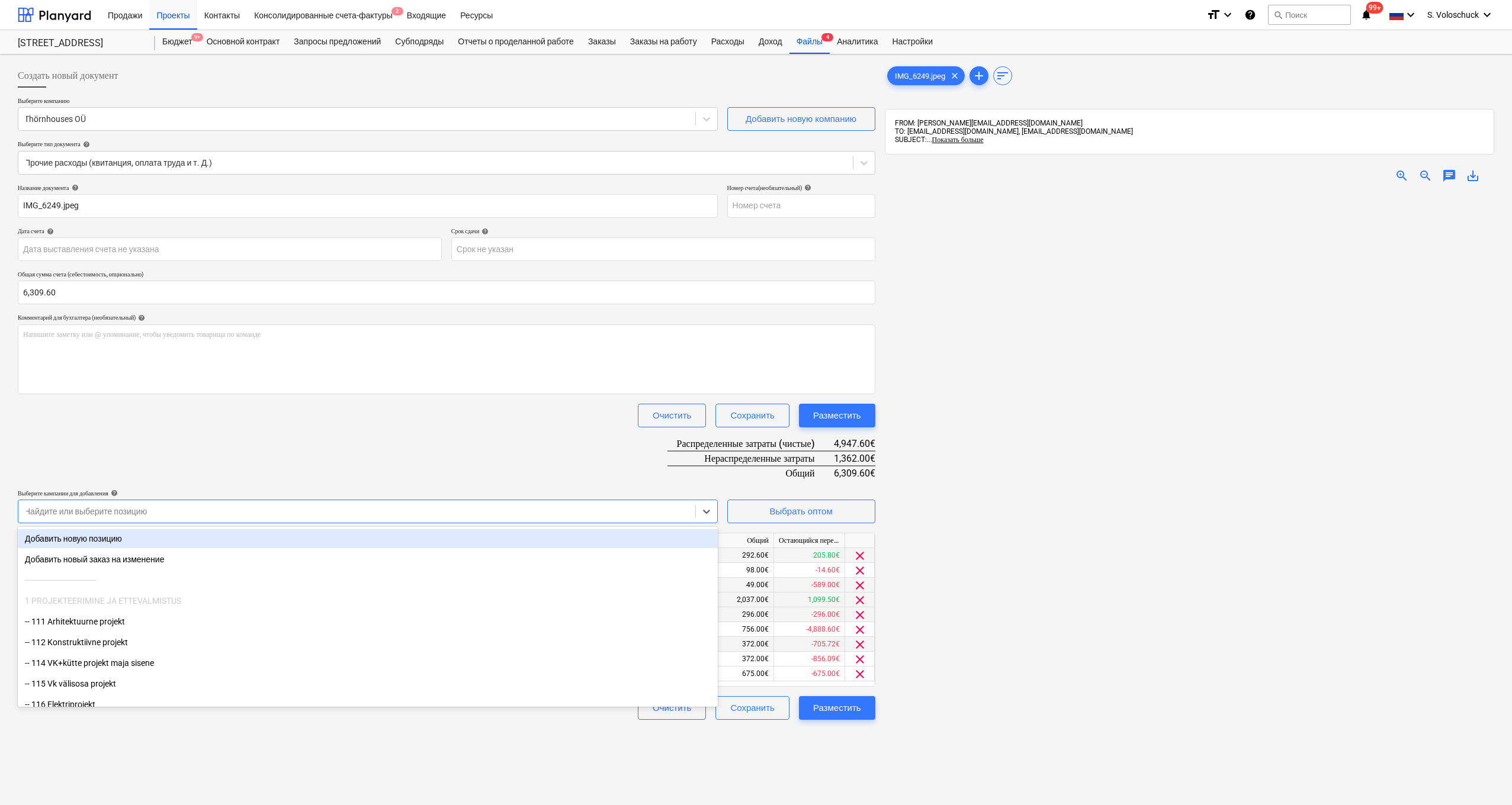
click at [549, 507] on div at bounding box center [356, 511] width 665 height 12
type input "444"
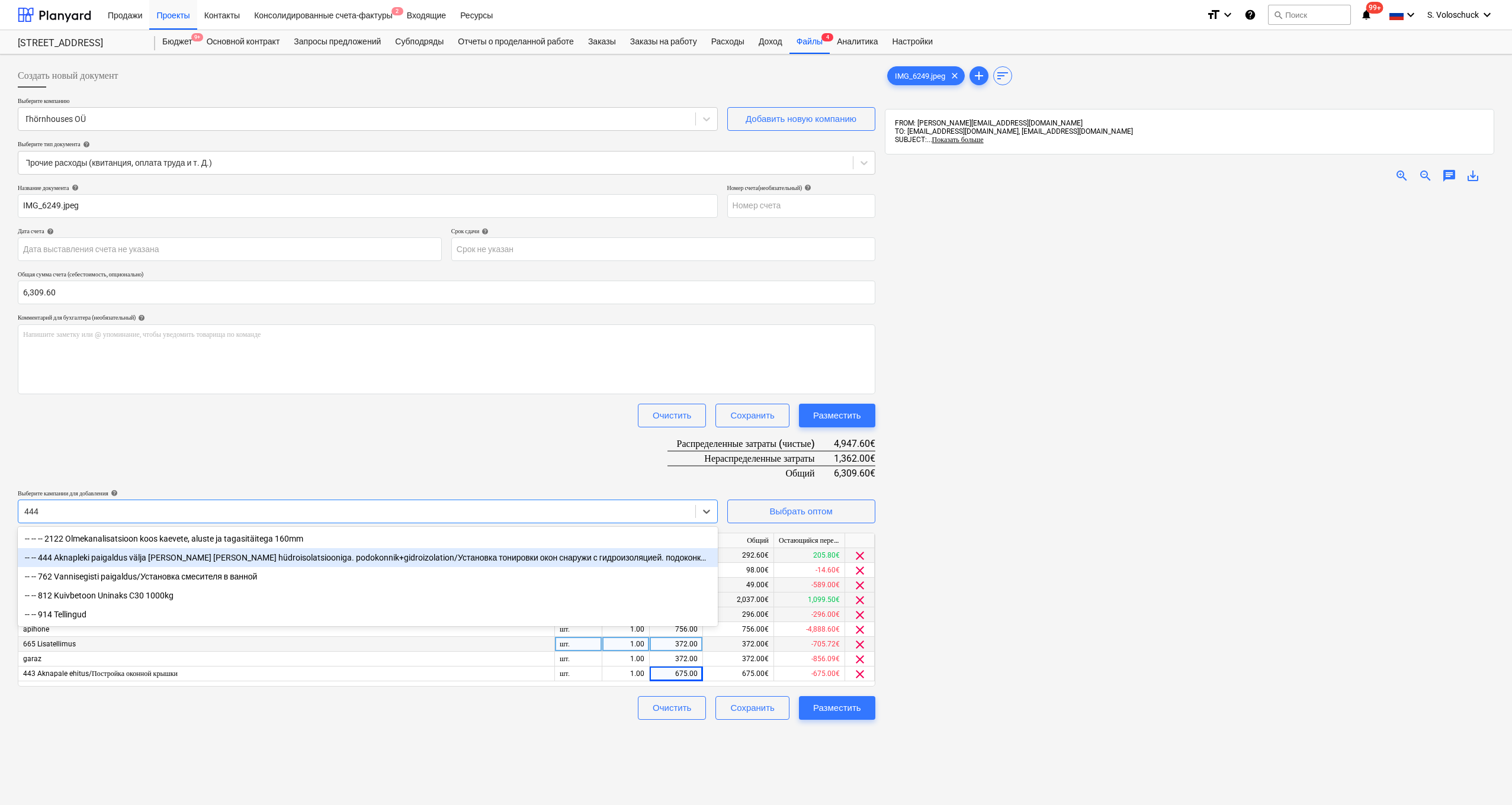
click at [111, 559] on div "-- -- 444 Aknapleki paigaldus välja [PERSON_NAME] [PERSON_NAME] hüdroisolatsioo…" at bounding box center [368, 558] width 700 height 19
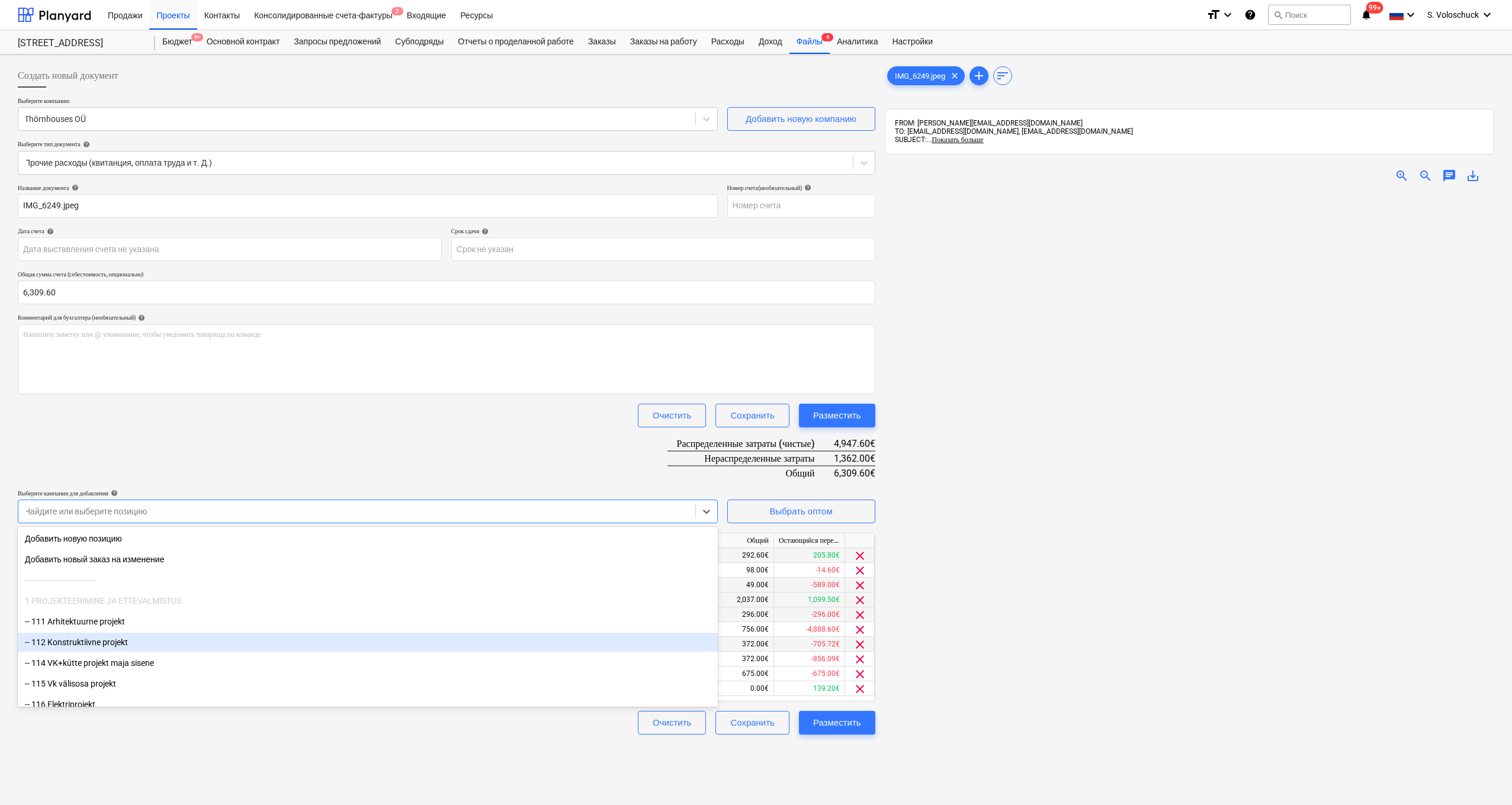
click at [1065, 675] on div at bounding box center [1190, 578] width 609 height 772
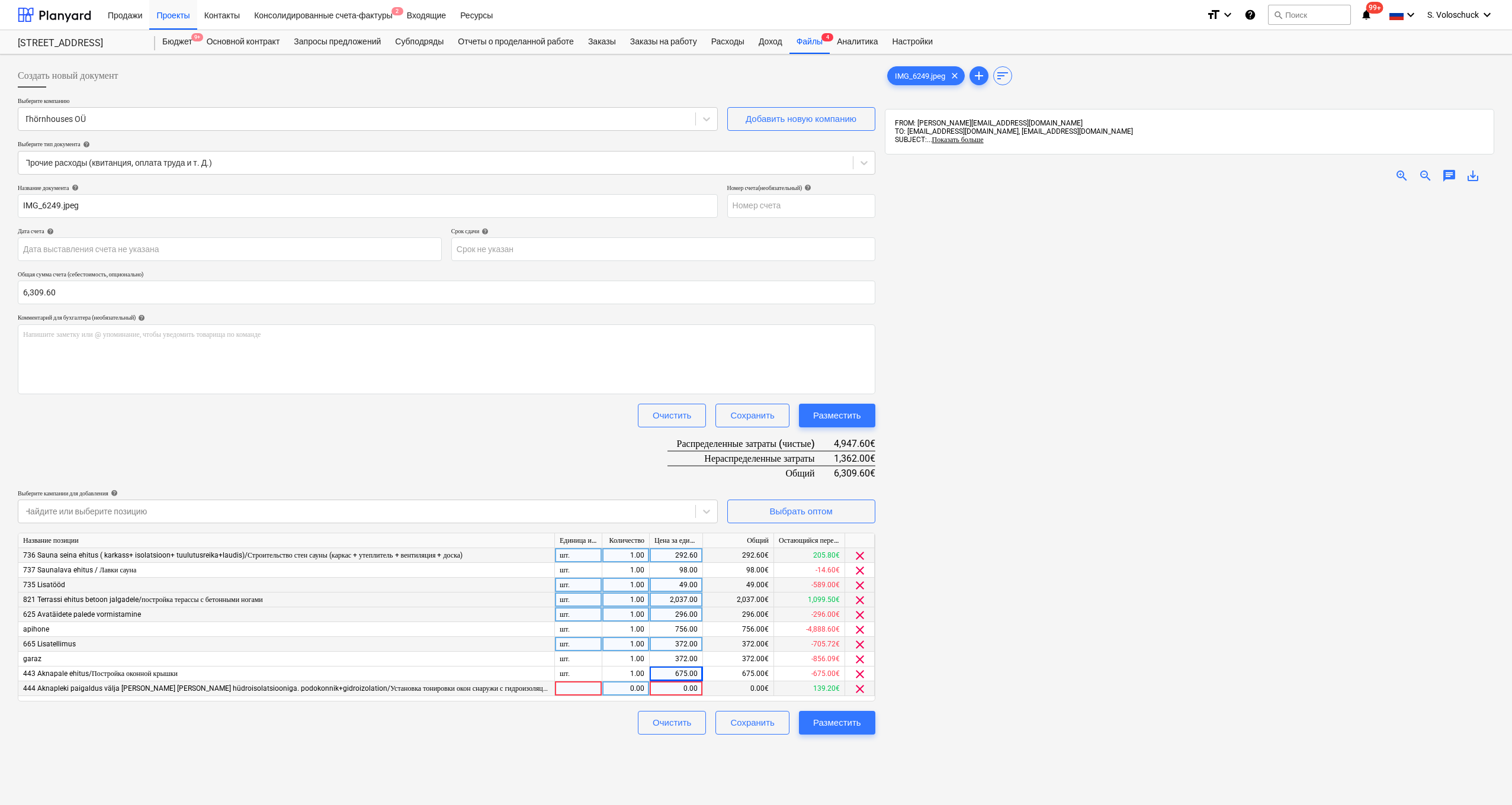
click at [662, 687] on div "0.00" at bounding box center [676, 688] width 43 height 15
type input "120"
click at [1000, 721] on div at bounding box center [1190, 578] width 609 height 772
click at [805, 508] on div "Выбрать оптом" at bounding box center [800, 511] width 63 height 15
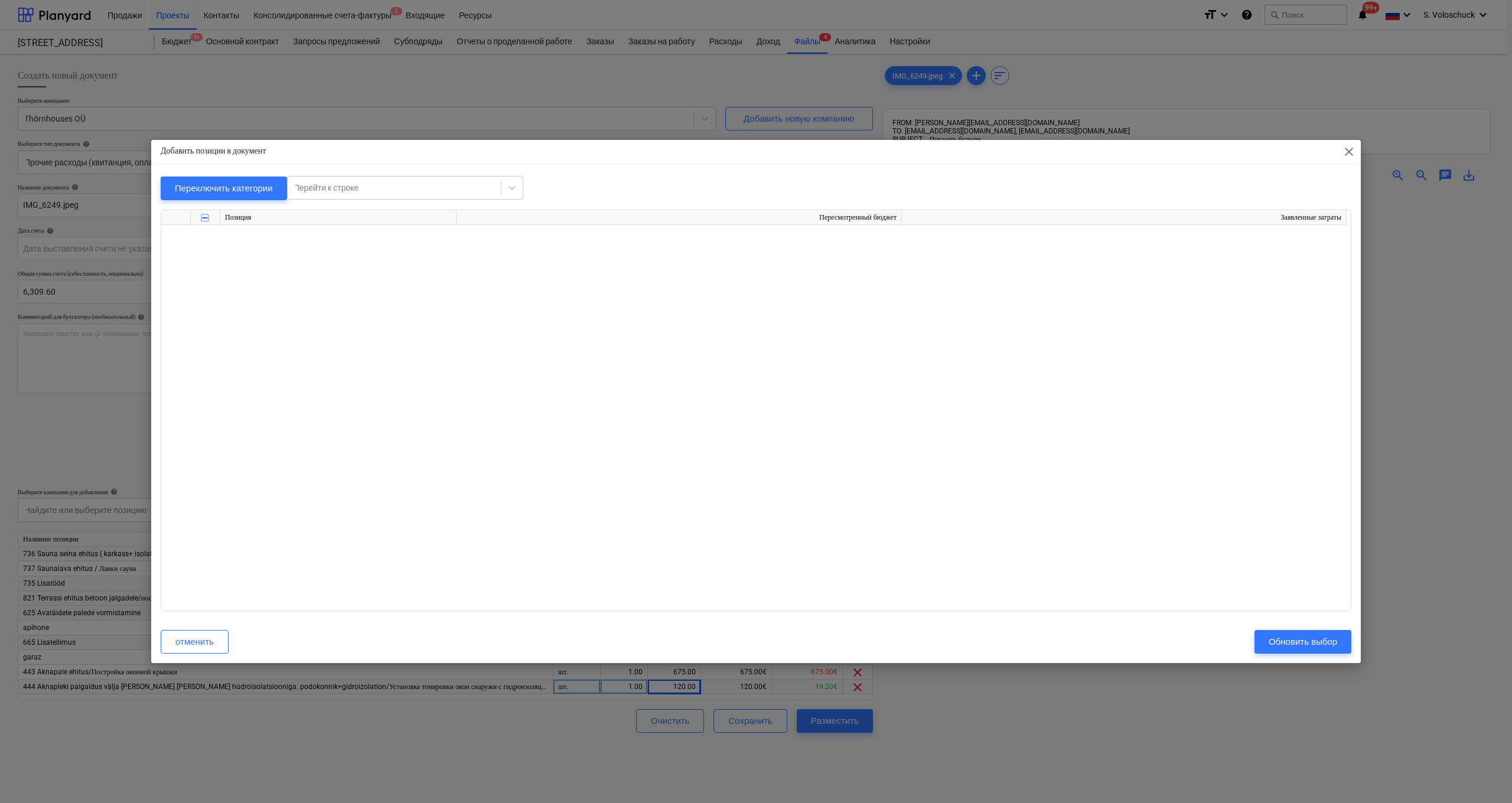
scroll to position [8694, 0]
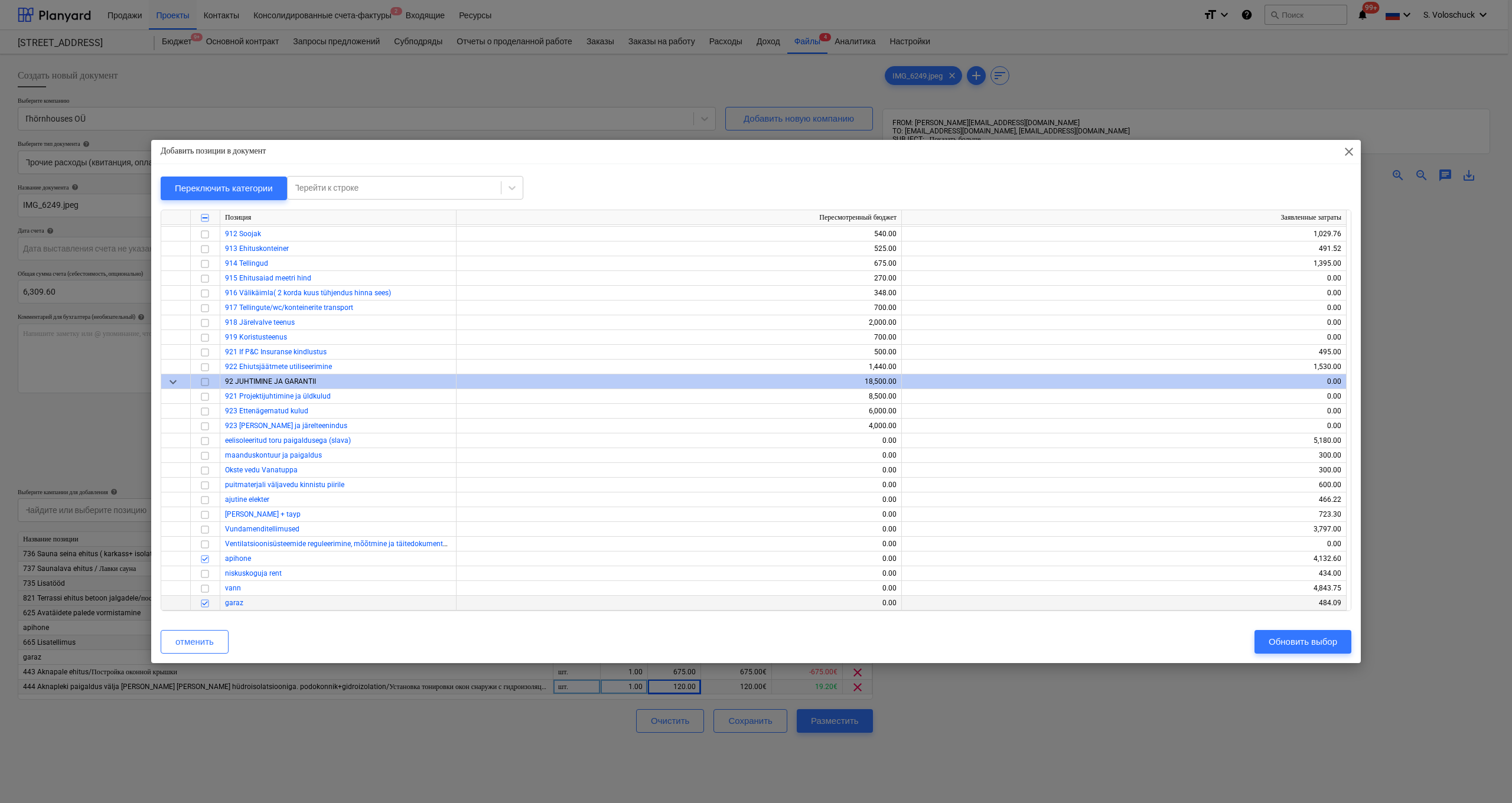
click at [229, 603] on span "garaz" at bounding box center [234, 603] width 18 height 8
drag, startPoint x: 897, startPoint y: 590, endPoint x: 1346, endPoint y: 580, distance: 449.1
click at [1164, 574] on div "Позиция Пересмотренный бюджет Заявленные затраты keyboard_arrow_down TERASSI EH…" at bounding box center [755, 410] width 1191 height 402
click at [1301, 643] on div "Обновить выбор" at bounding box center [1302, 642] width 69 height 15
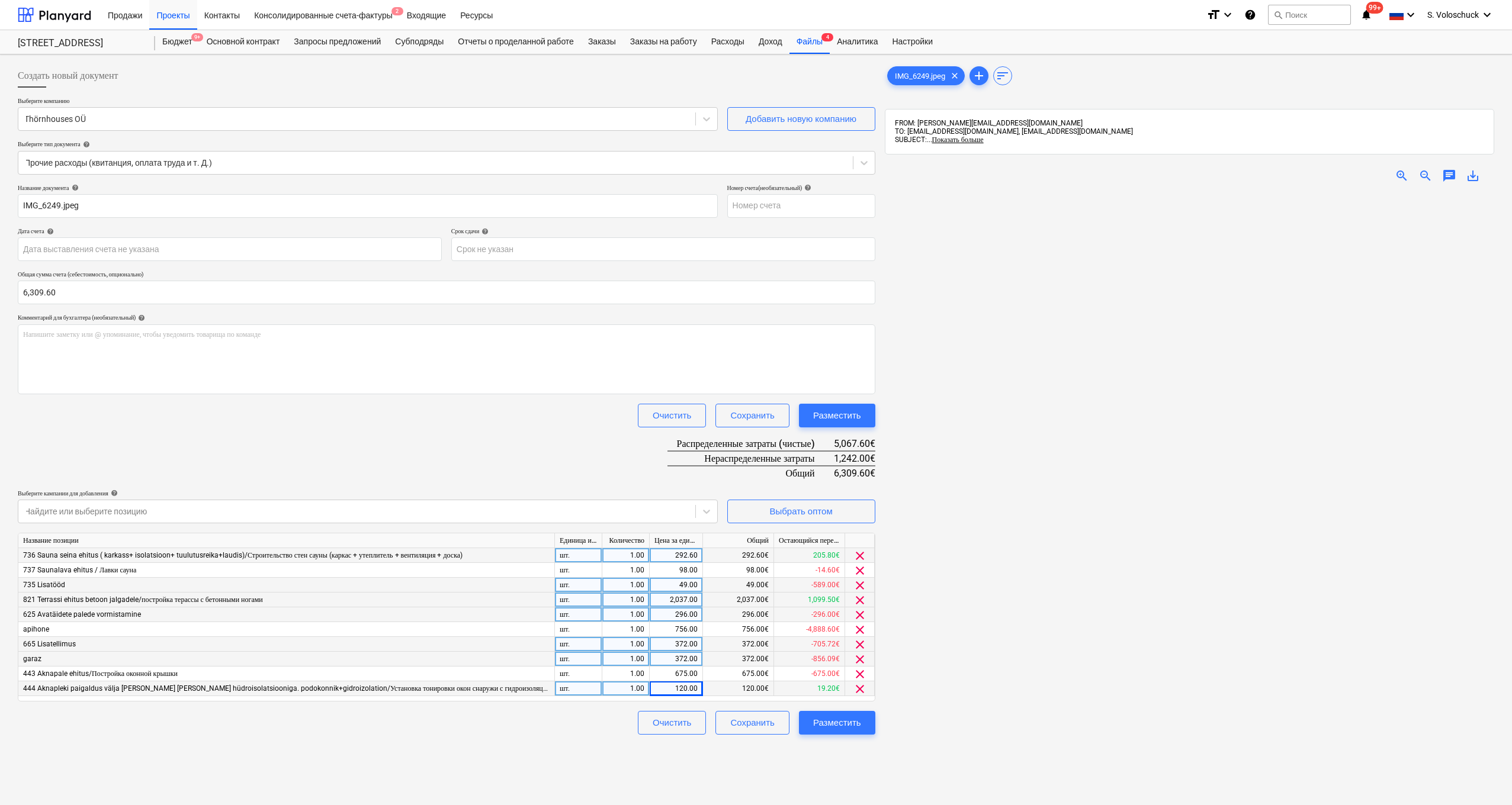
click at [693, 657] on div "372.00" at bounding box center [676, 659] width 43 height 15
type input "1"
type input "1614"
click at [1112, 673] on div at bounding box center [1190, 578] width 609 height 772
click at [847, 720] on div "Разместить" at bounding box center [837, 723] width 48 height 15
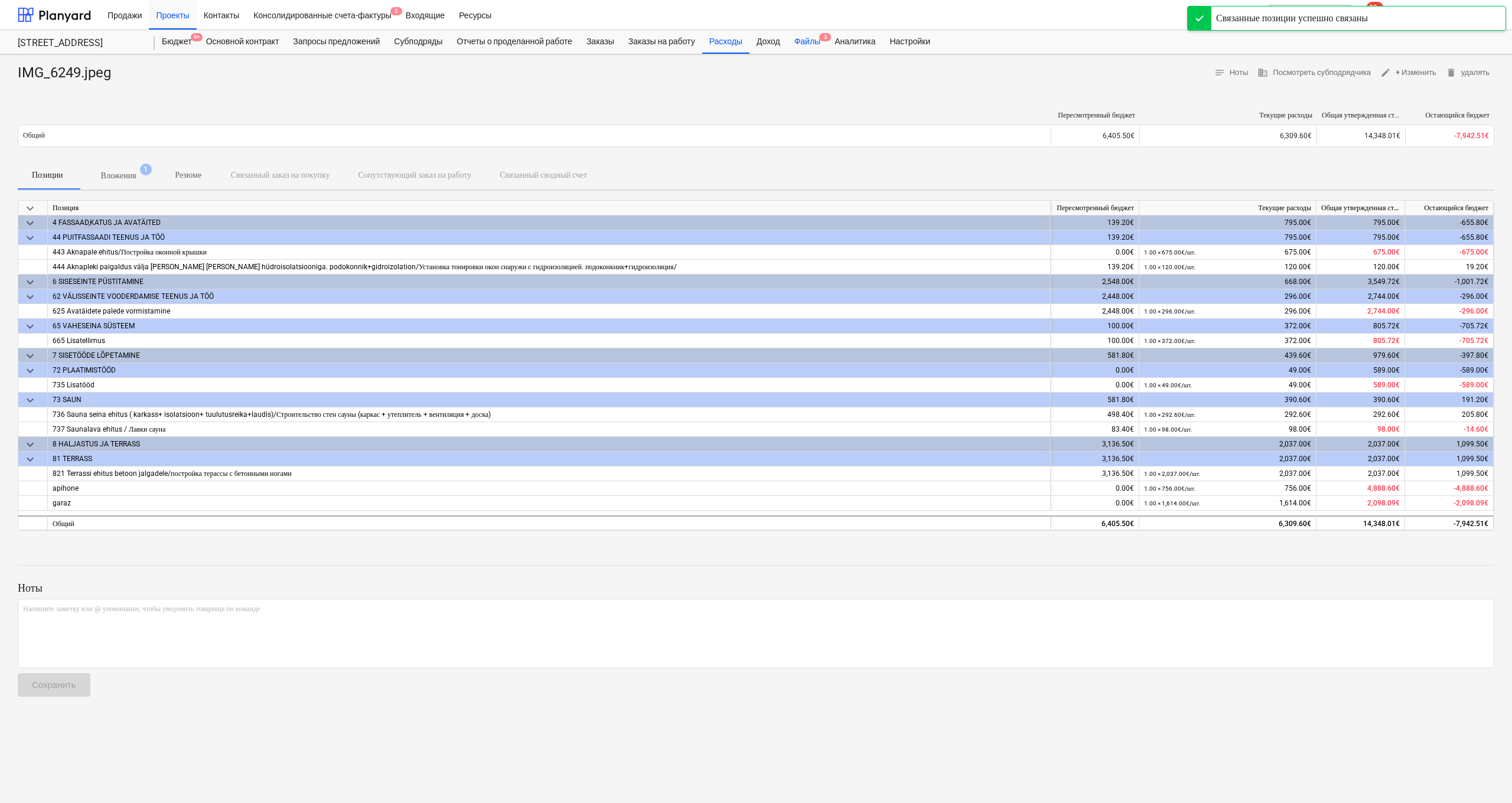
click at [827, 40] on div "Файлы 3" at bounding box center [807, 42] width 40 height 24
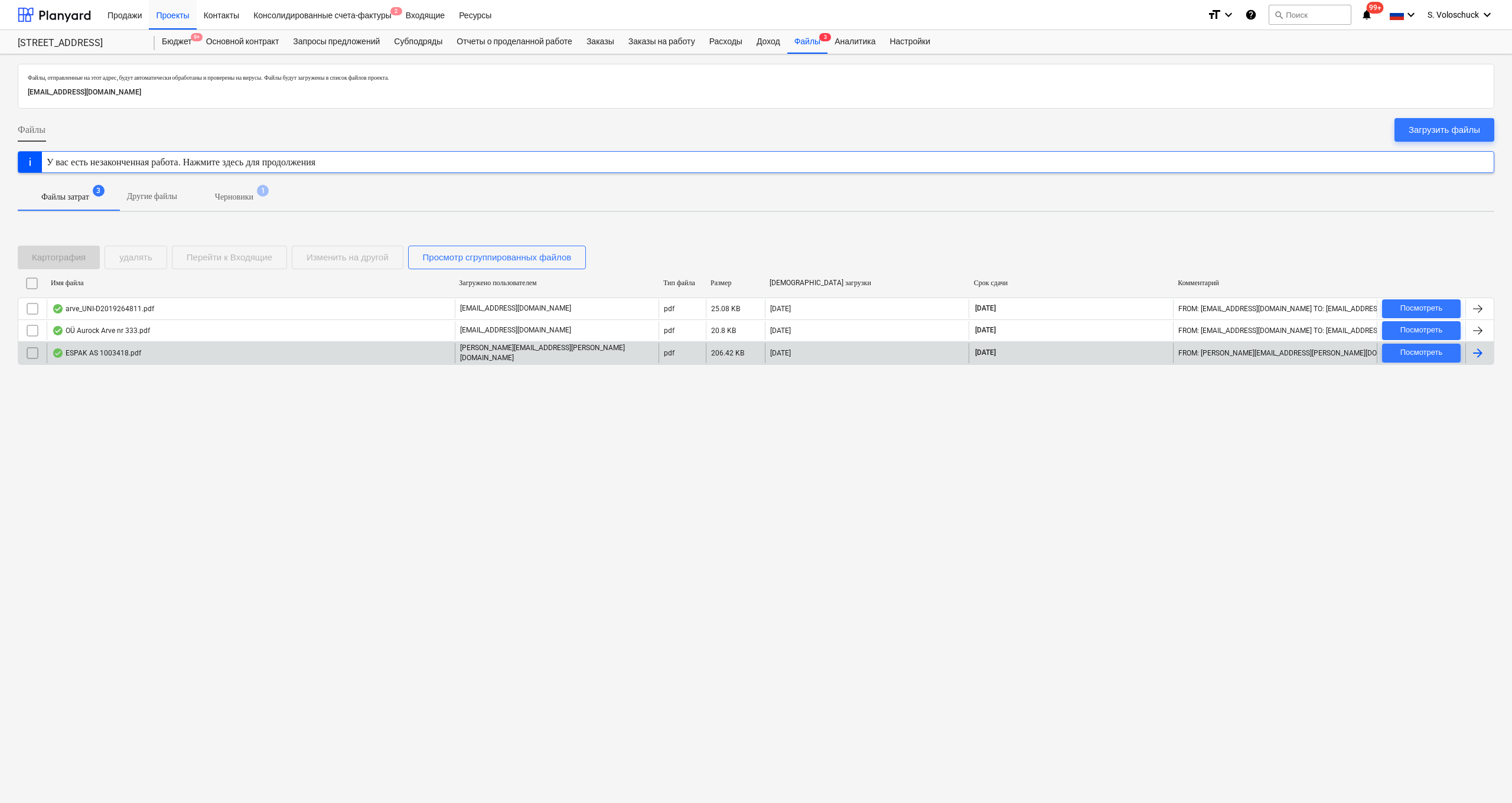
click at [398, 349] on div "ESPAK AS 1003418.pdf" at bounding box center [250, 353] width 408 height 20
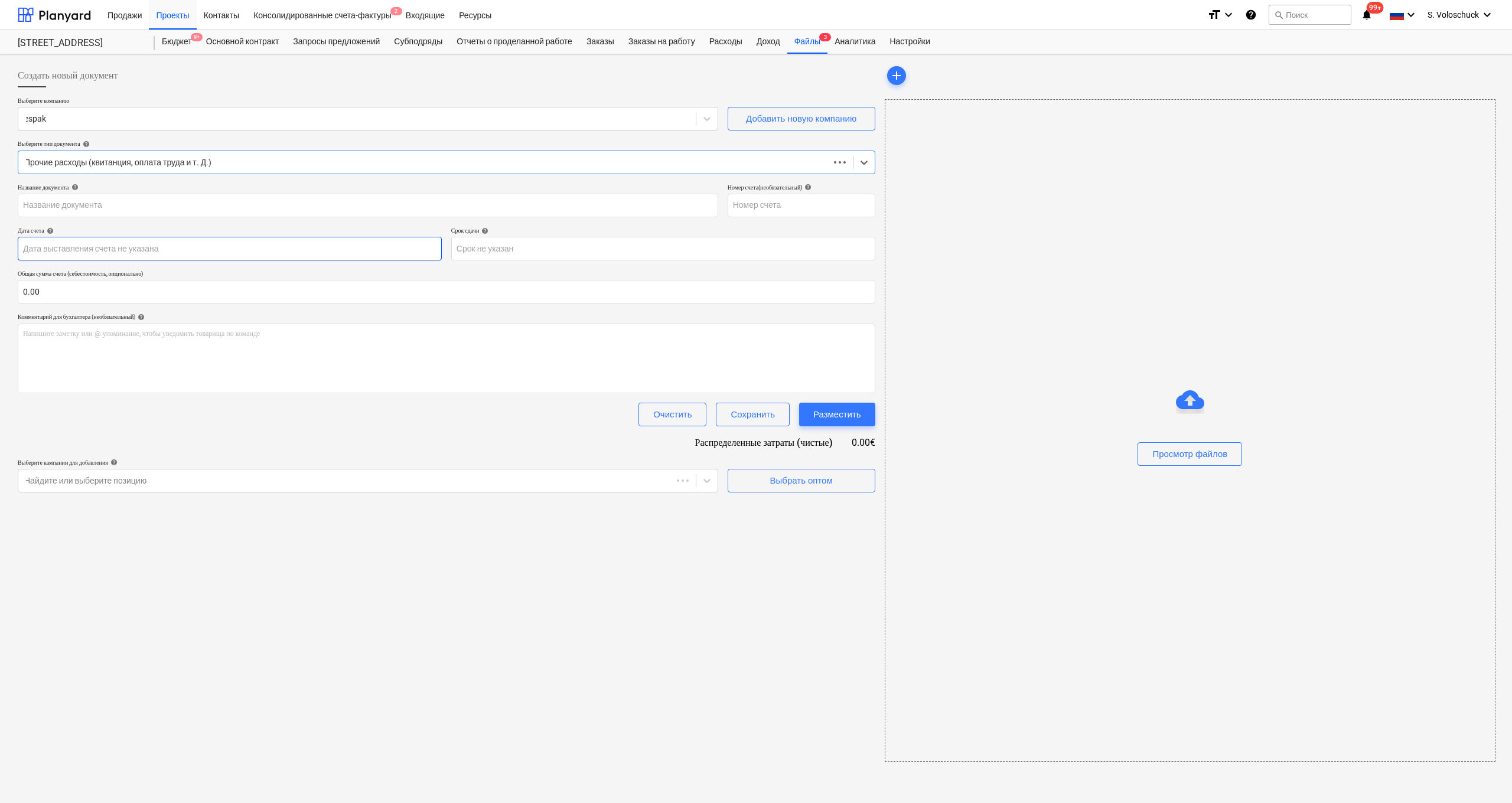
type input "1003418"
type input "[DATE]"
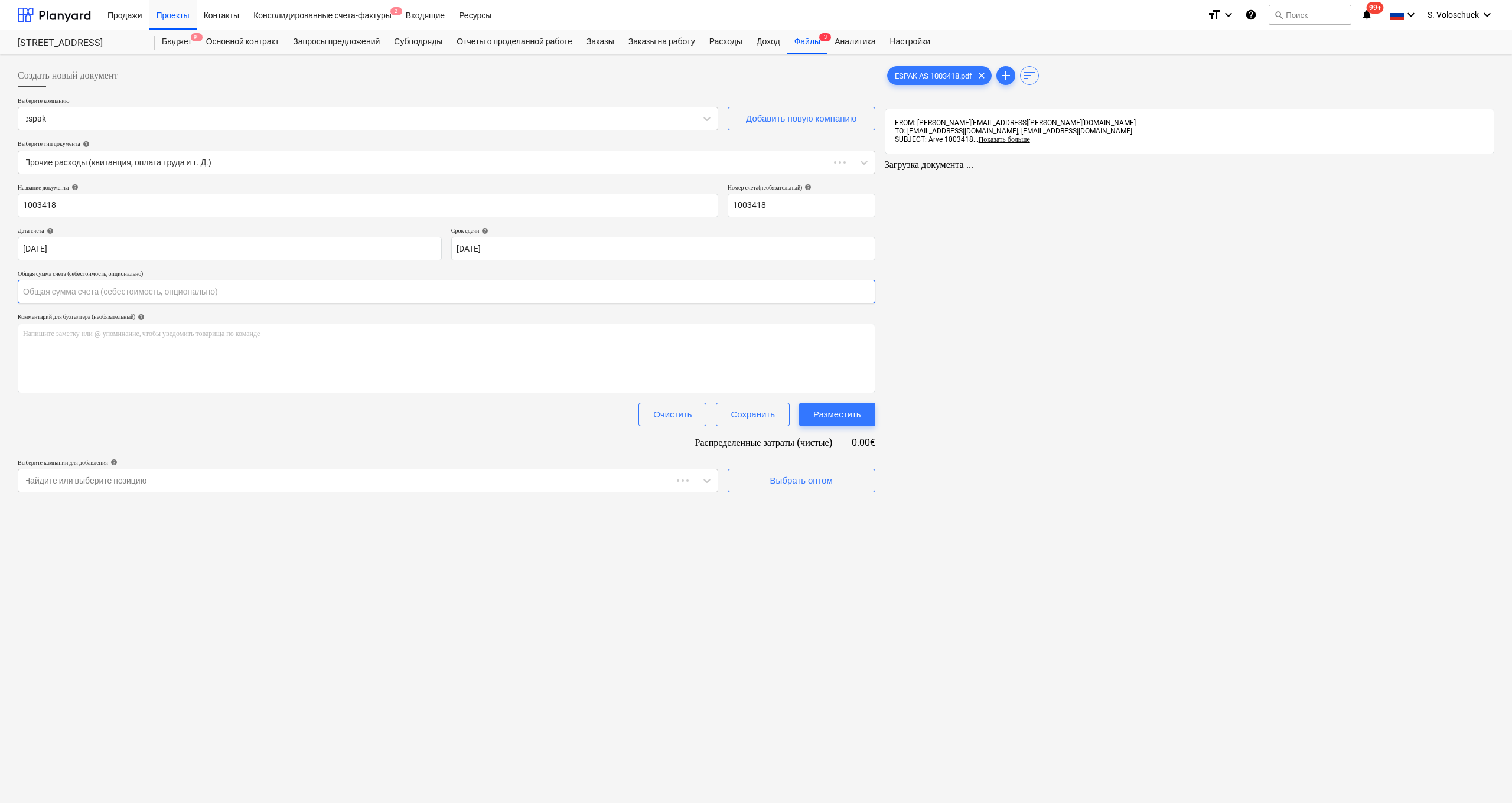
click at [54, 292] on input "text" at bounding box center [446, 291] width 858 height 24
type input "173.29"
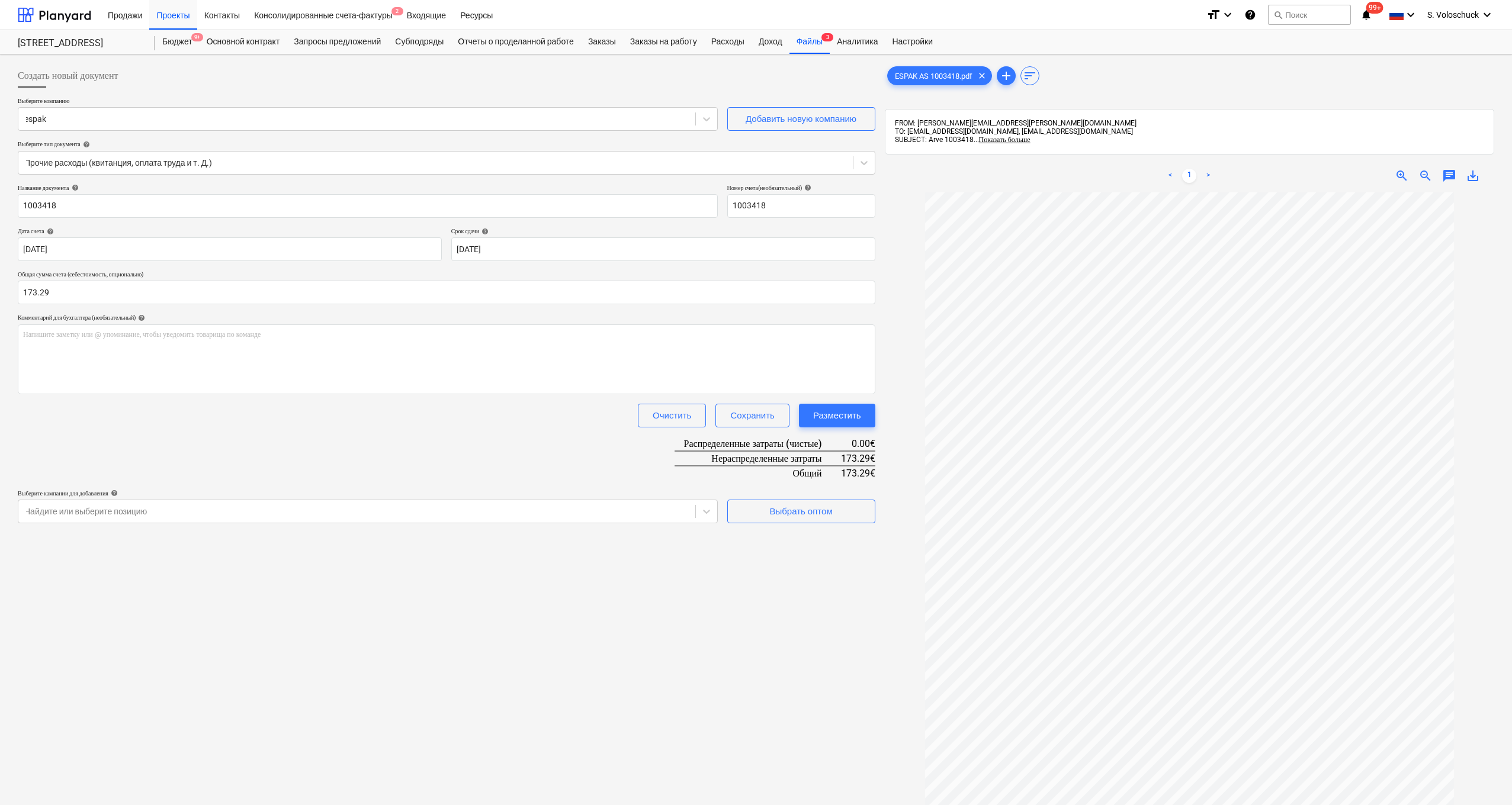
click at [598, 627] on div "Создать новый документ Выберите компанию espak Добавить новую компанию Выберите…" at bounding box center [447, 515] width 867 height 910
click at [706, 510] on icon at bounding box center [707, 511] width 7 height 4
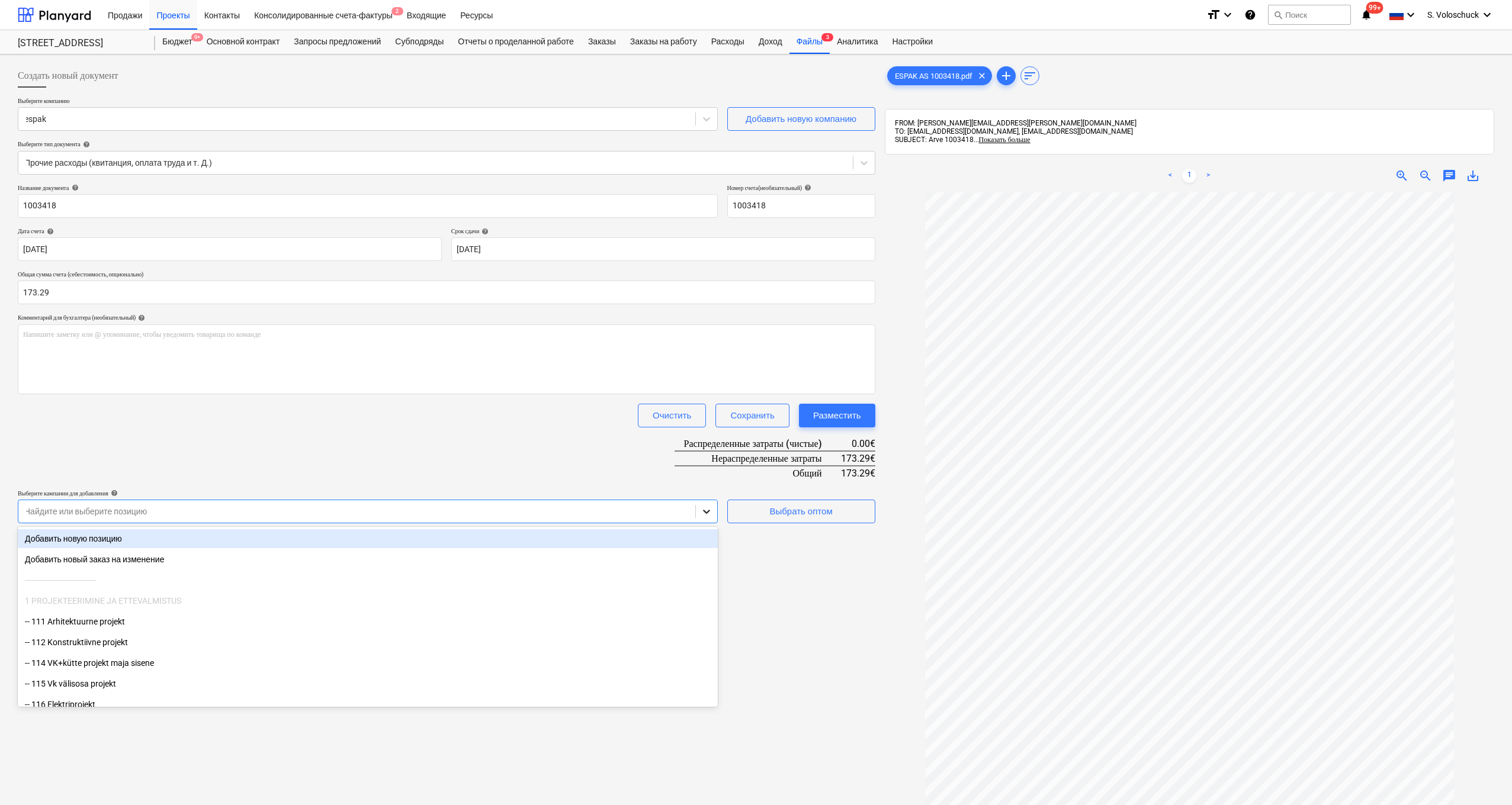
click at [706, 510] on icon at bounding box center [707, 511] width 7 height 4
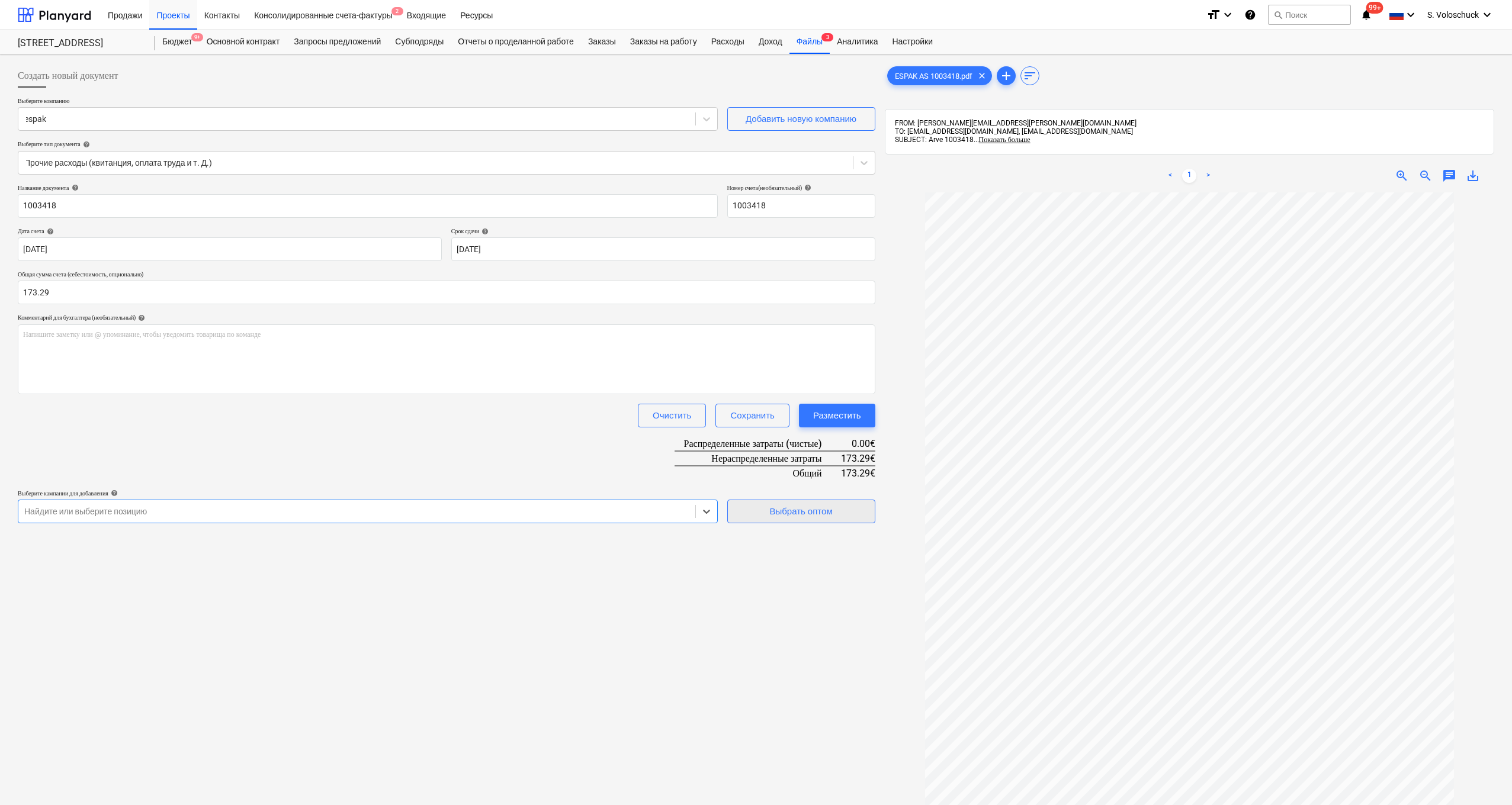
click at [799, 505] on div "Выбрать оптом" at bounding box center [800, 511] width 63 height 15
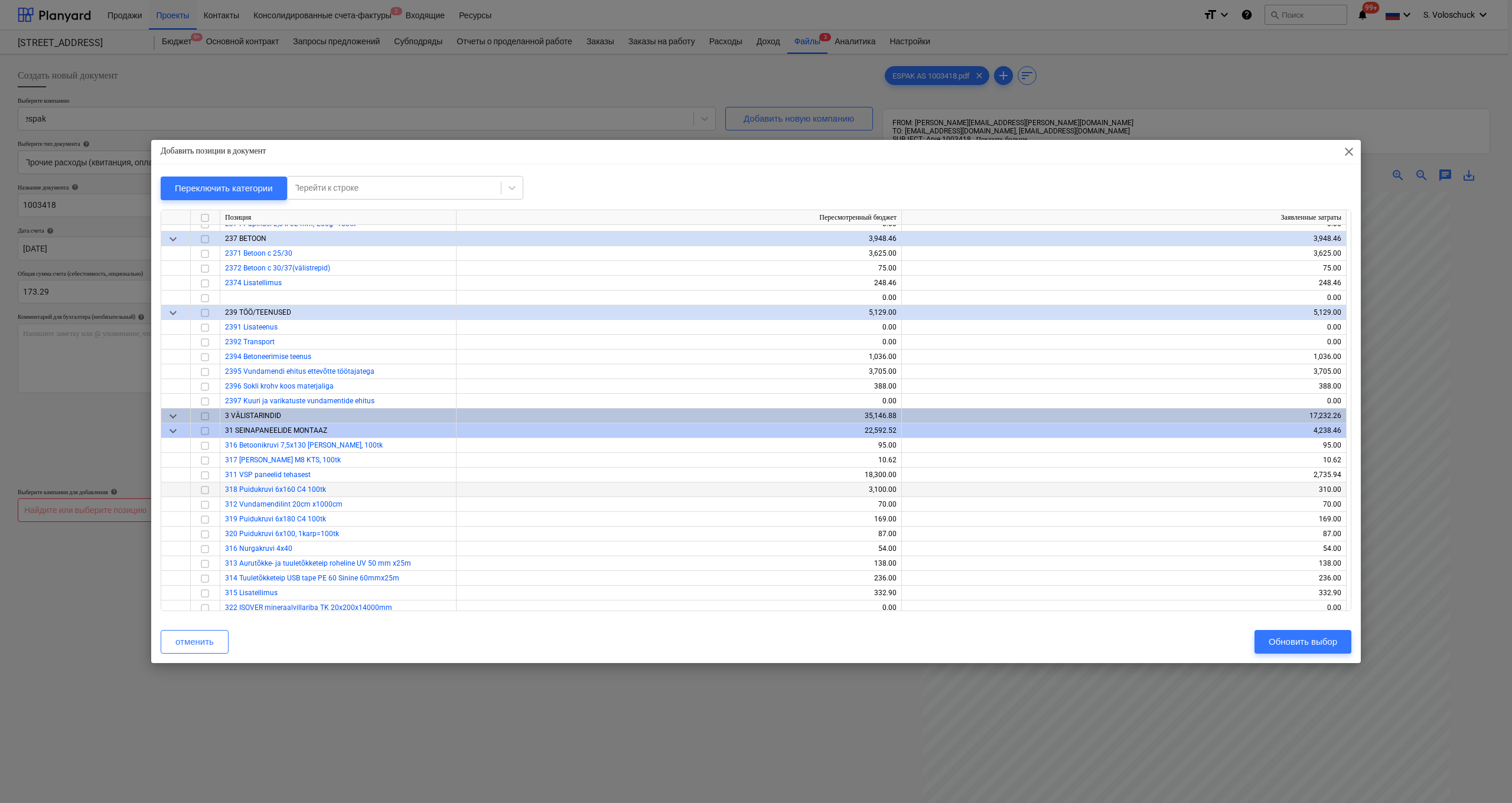
scroll to position [2095, 0]
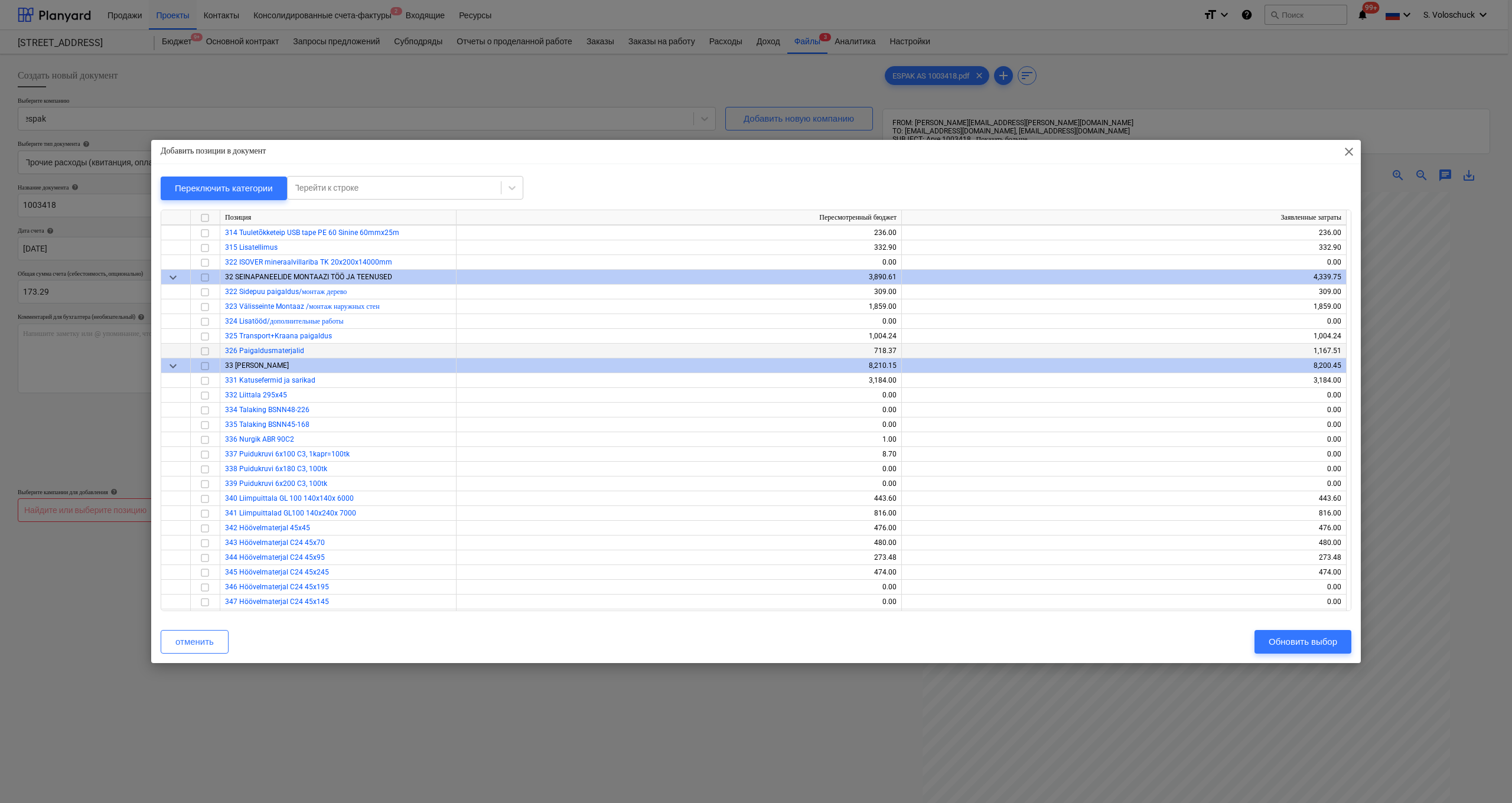
click at [206, 350] on input "checkbox" at bounding box center [205, 351] width 14 height 14
click at [1295, 638] on div "Обновить выбор" at bounding box center [1302, 642] width 69 height 15
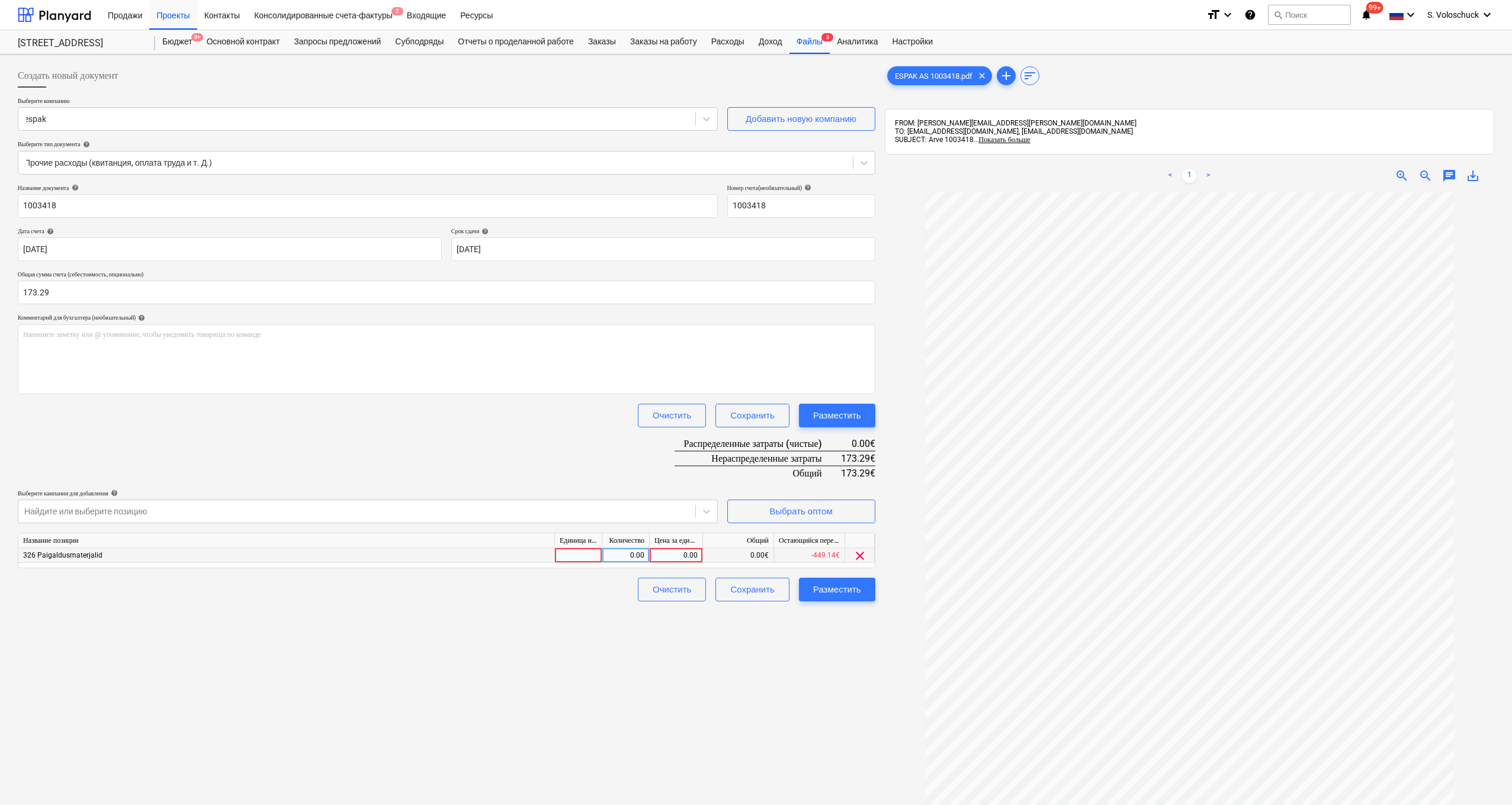
click at [667, 551] on div "0.00" at bounding box center [676, 555] width 43 height 15
type input "173.29"
click at [774, 658] on div "Создать новый документ Выберите компанию espak Добавить новую компанию Выберите…" at bounding box center [447, 515] width 867 height 910
click at [848, 591] on div "Разместить" at bounding box center [837, 589] width 48 height 15
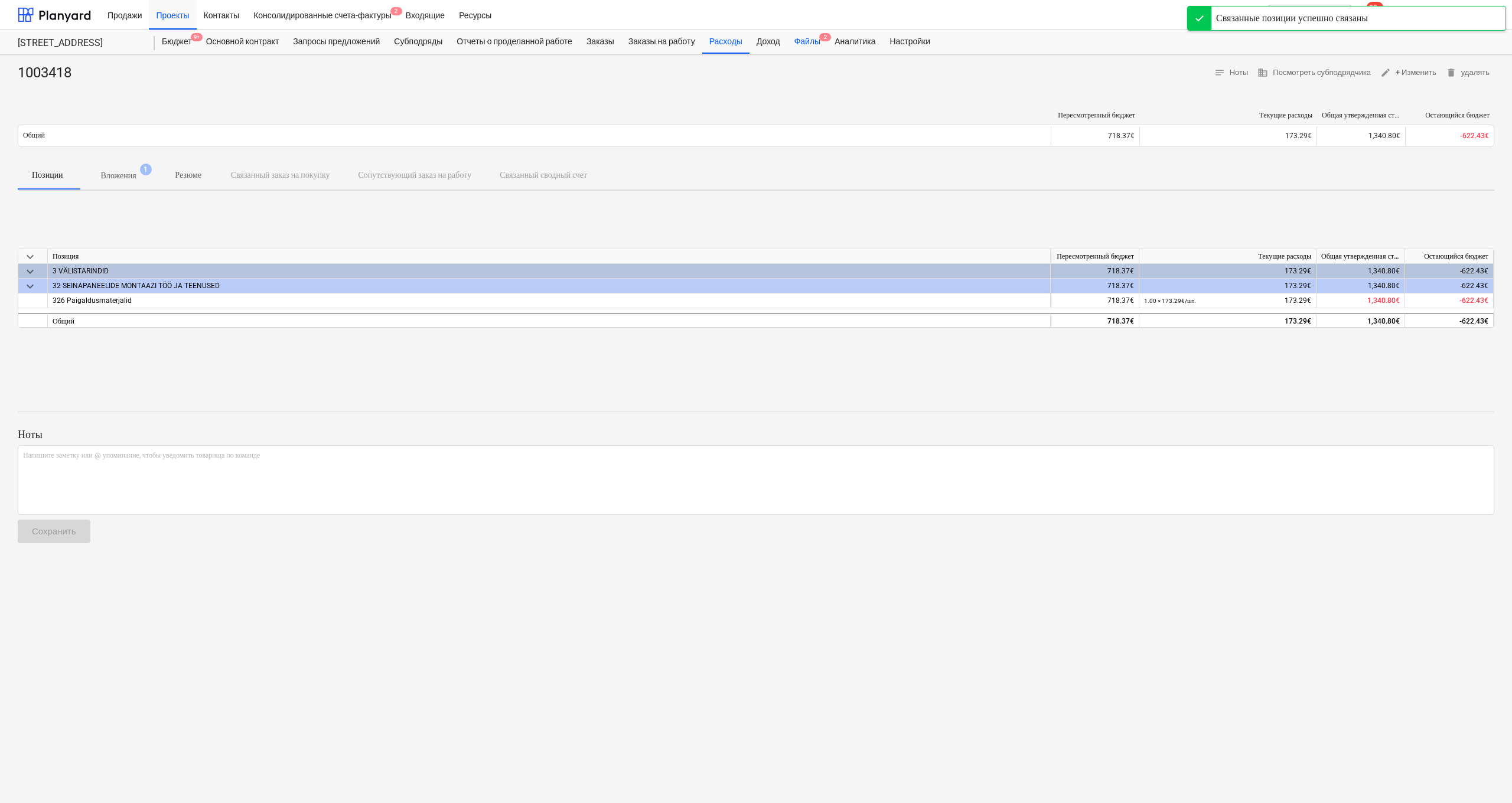
click at [822, 44] on div "Файлы 2" at bounding box center [807, 42] width 40 height 24
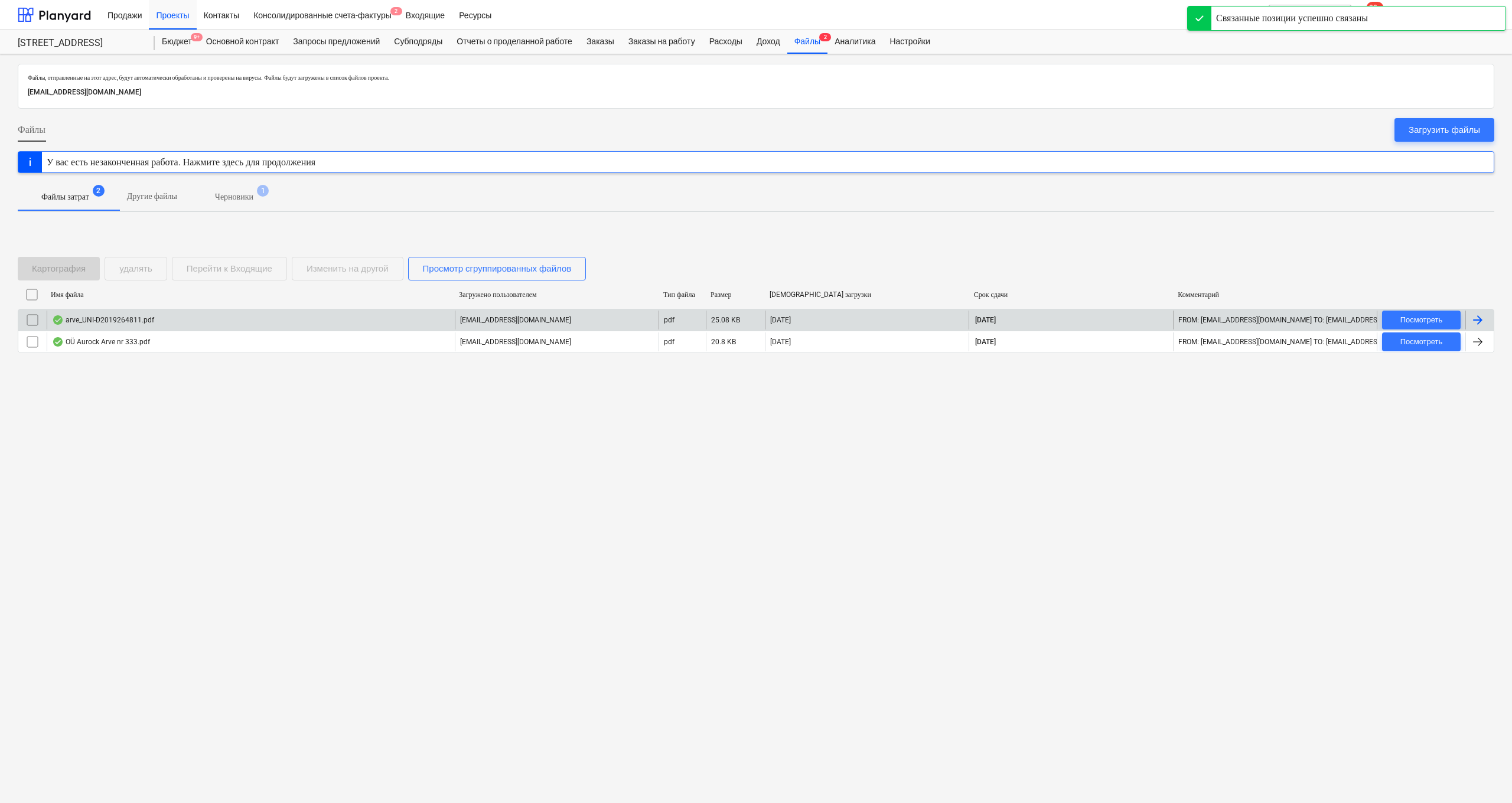
click at [388, 322] on div "arve_UNI-D2019264811.pdf" at bounding box center [250, 320] width 408 height 19
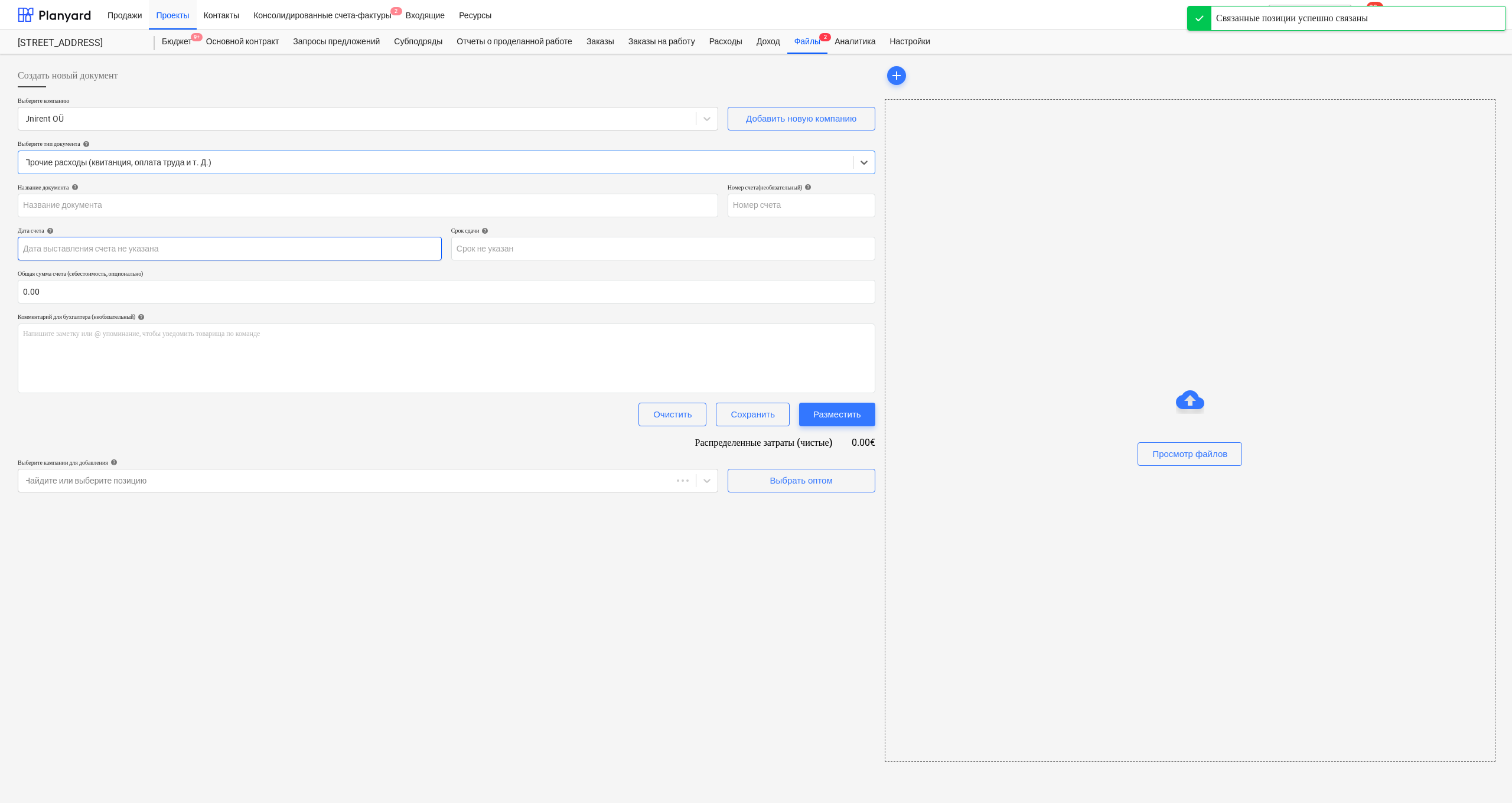
type input "UNI-D2019264811"
type input "[DATE]"
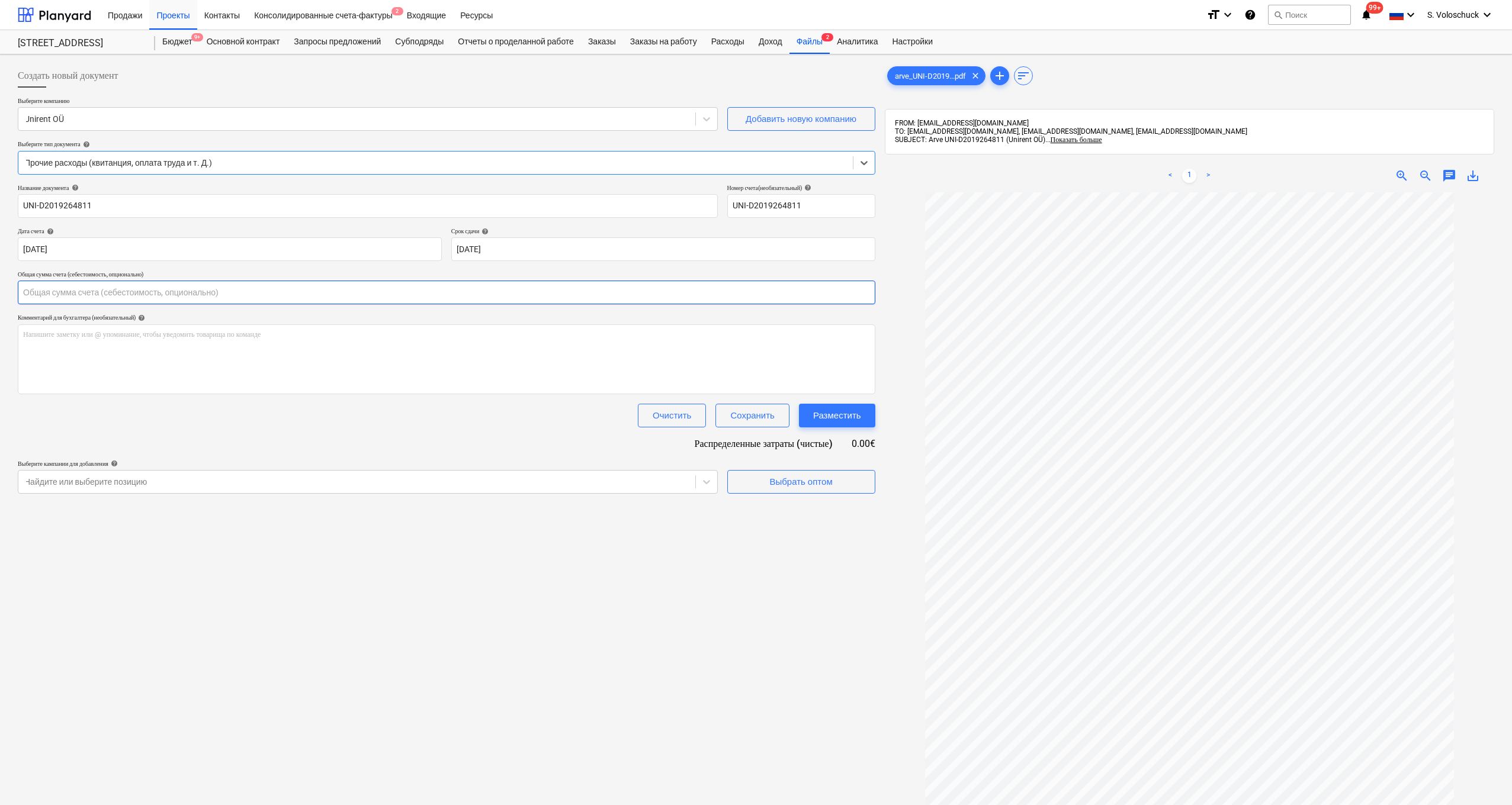
click at [147, 290] on input "text" at bounding box center [447, 292] width 858 height 24
type input "555.00"
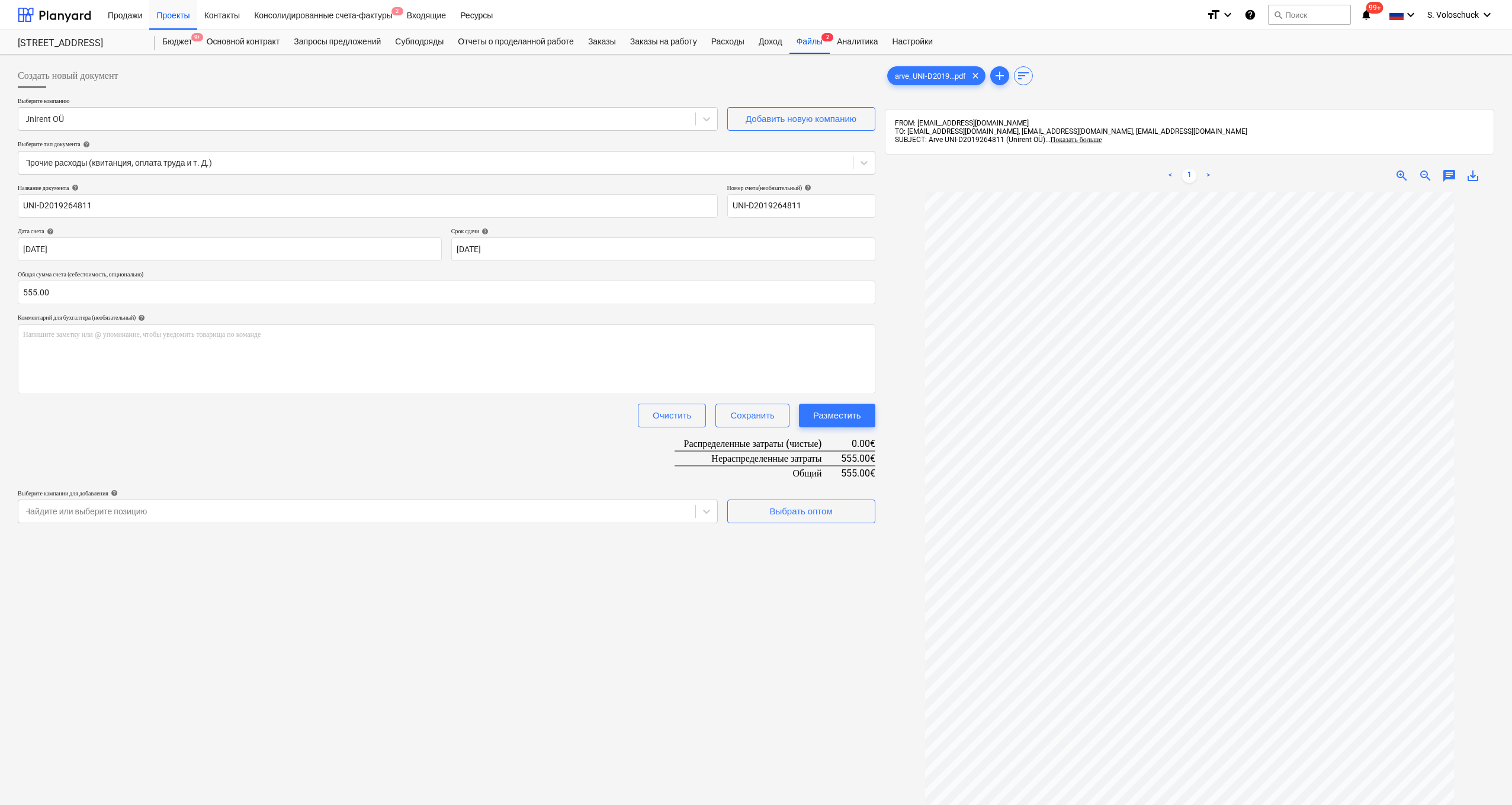
click at [360, 562] on div "Создать новый документ Выберите компанию Unirent OÜ Добавить новую компанию Выб…" at bounding box center [447, 515] width 867 height 910
click at [819, 508] on div "Выбрать оптом" at bounding box center [800, 511] width 63 height 15
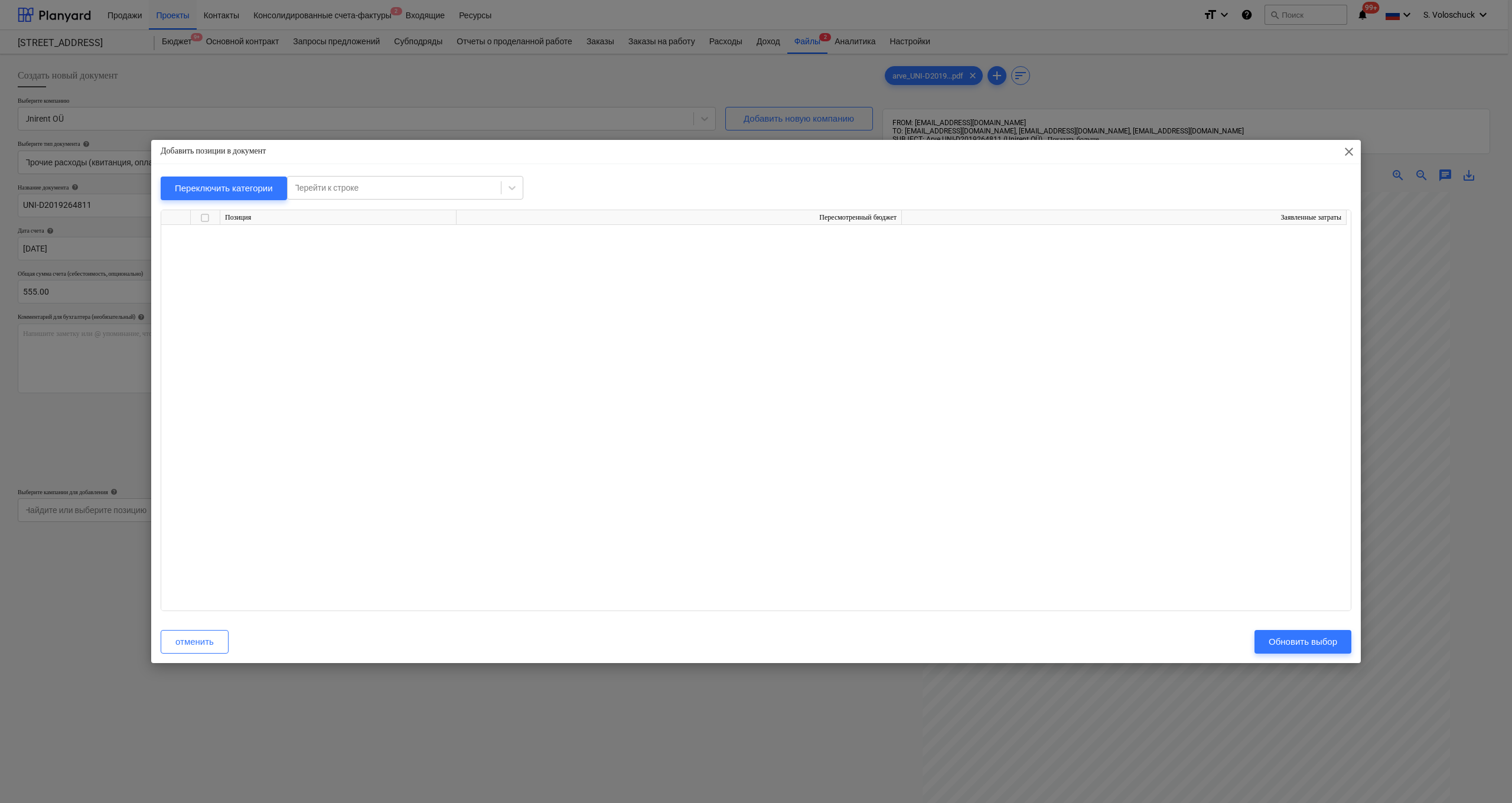
scroll to position [7024, 0]
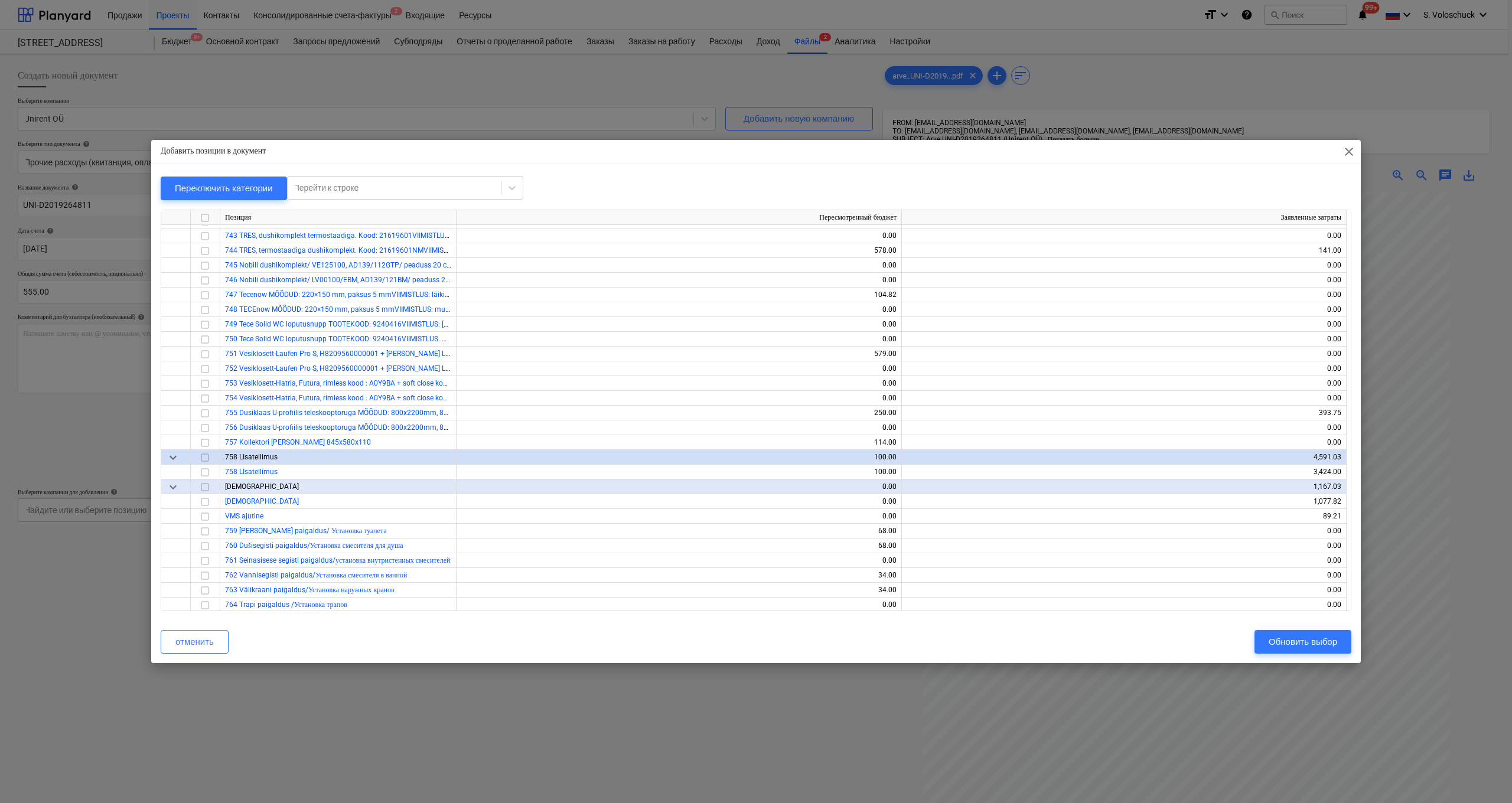
click at [1350, 150] on span "close" at bounding box center [1349, 152] width 14 height 14
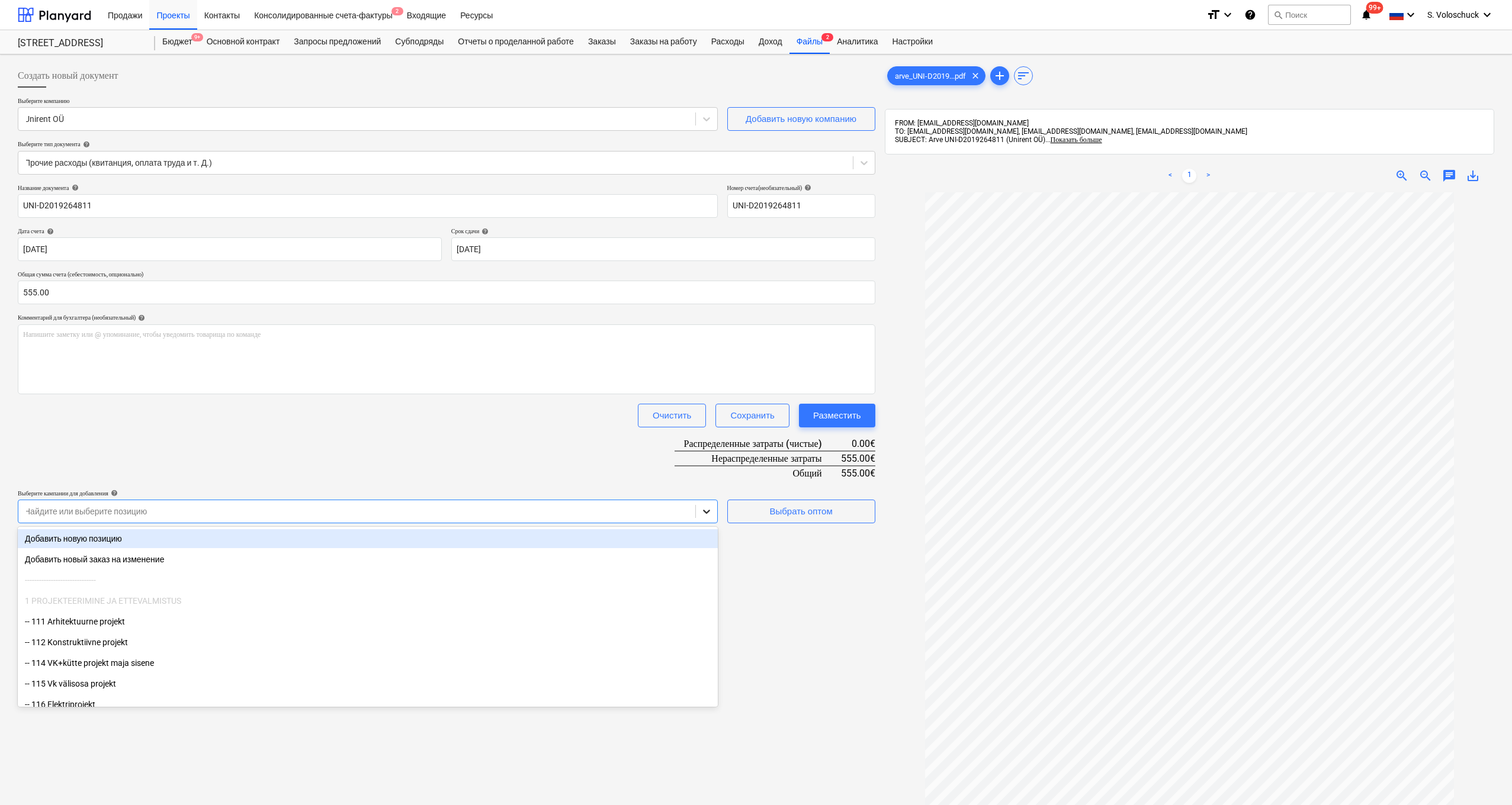
click at [705, 511] on icon at bounding box center [707, 511] width 7 height 4
click at [478, 540] on div "Добавить новую позицию" at bounding box center [368, 538] width 700 height 19
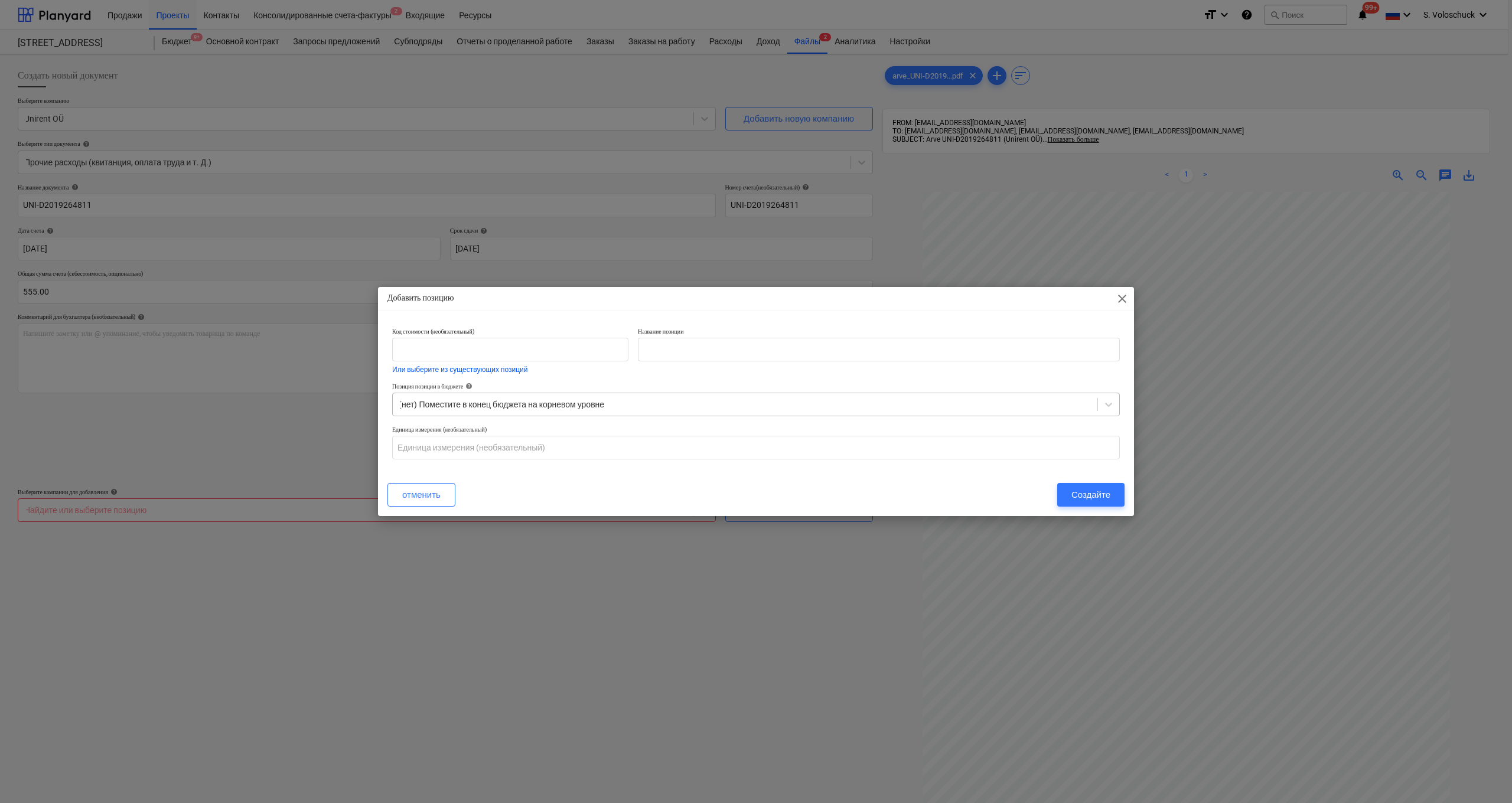
click at [861, 405] on div at bounding box center [744, 404] width 693 height 12
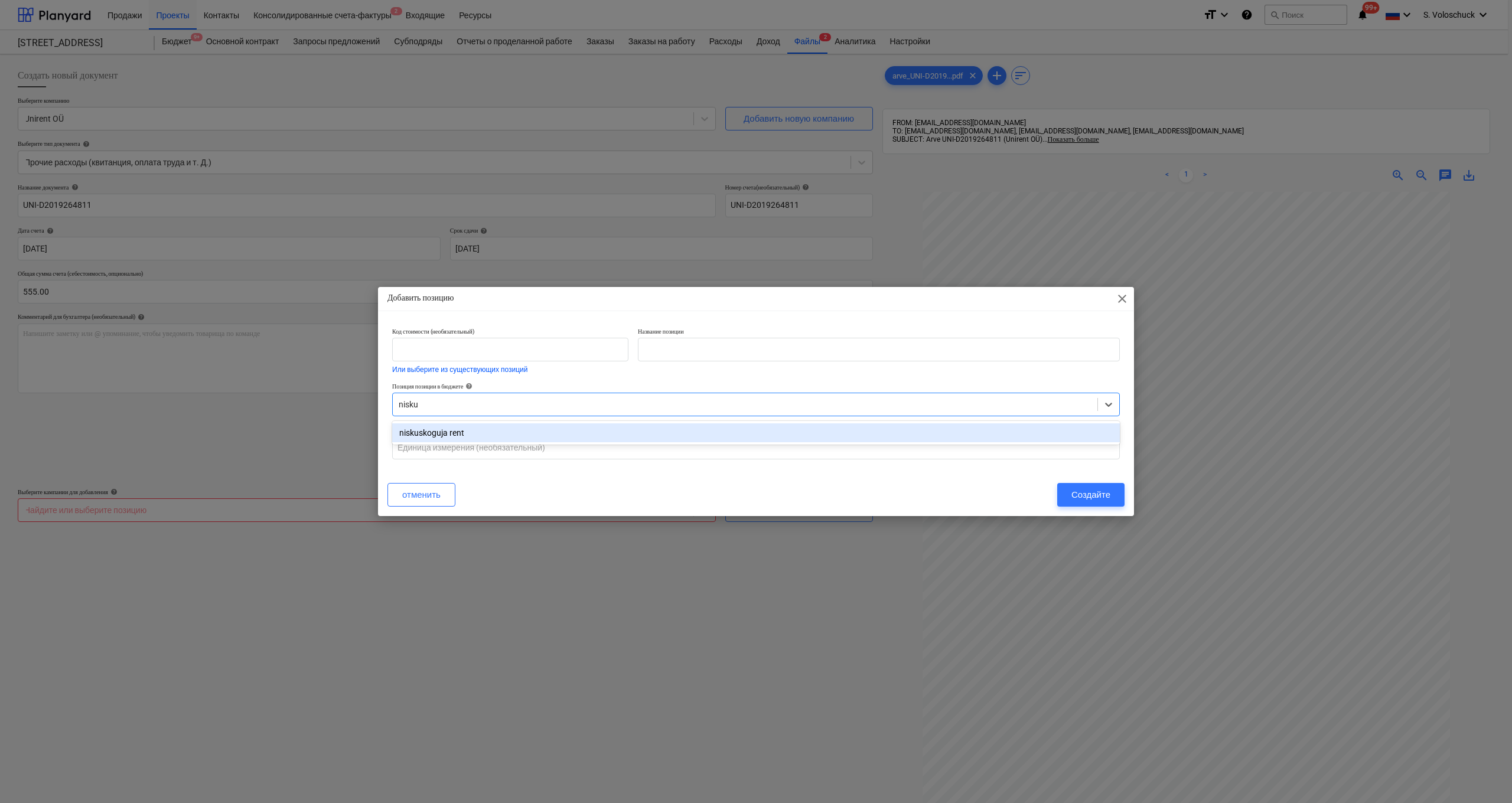
type input "nisku"
click at [1117, 300] on span "close" at bounding box center [1122, 299] width 14 height 14
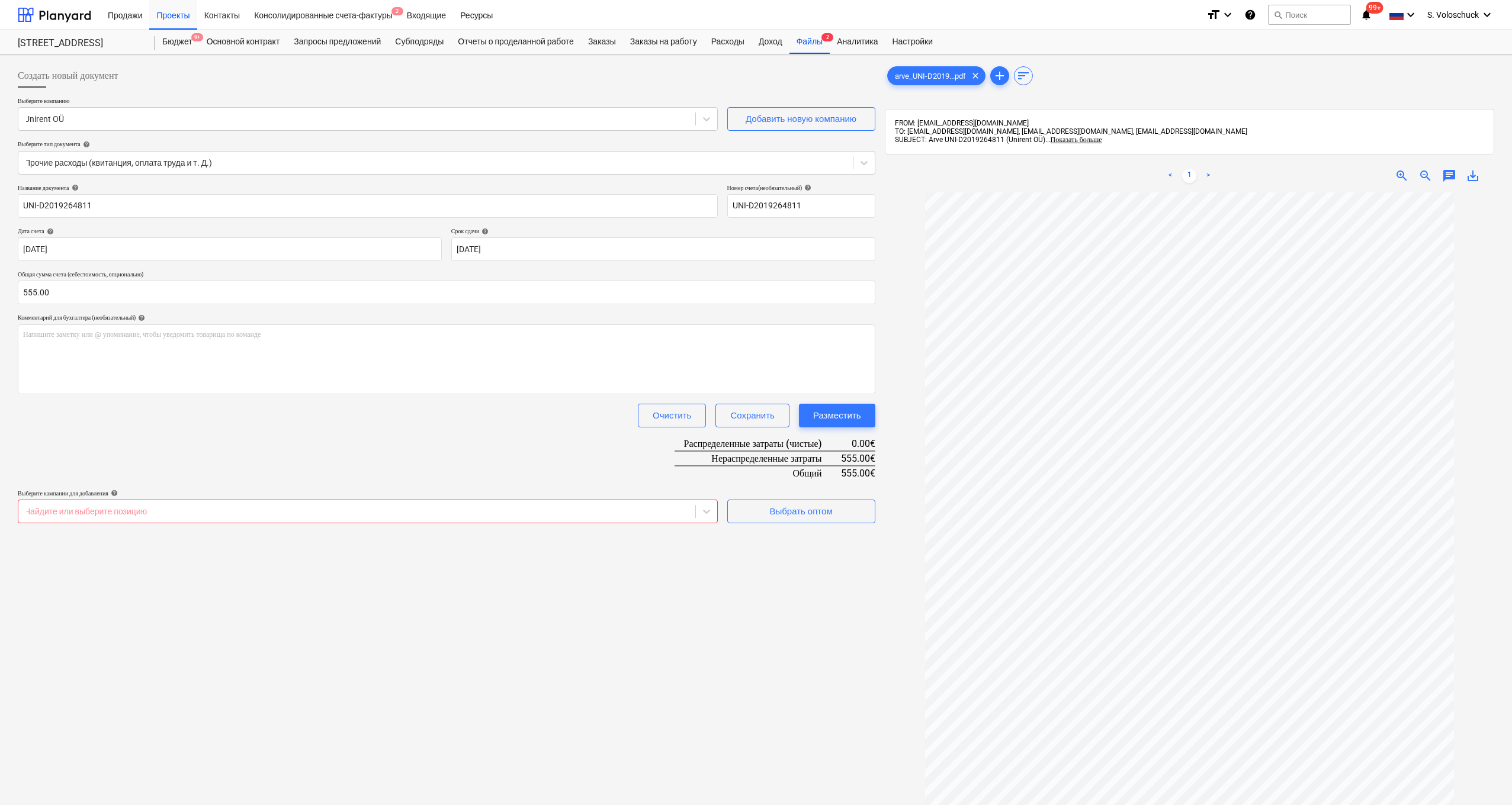
click at [430, 508] on div at bounding box center [356, 511] width 665 height 12
click at [436, 508] on div at bounding box center [356, 511] width 665 height 12
click at [556, 511] on div at bounding box center [356, 511] width 665 height 12
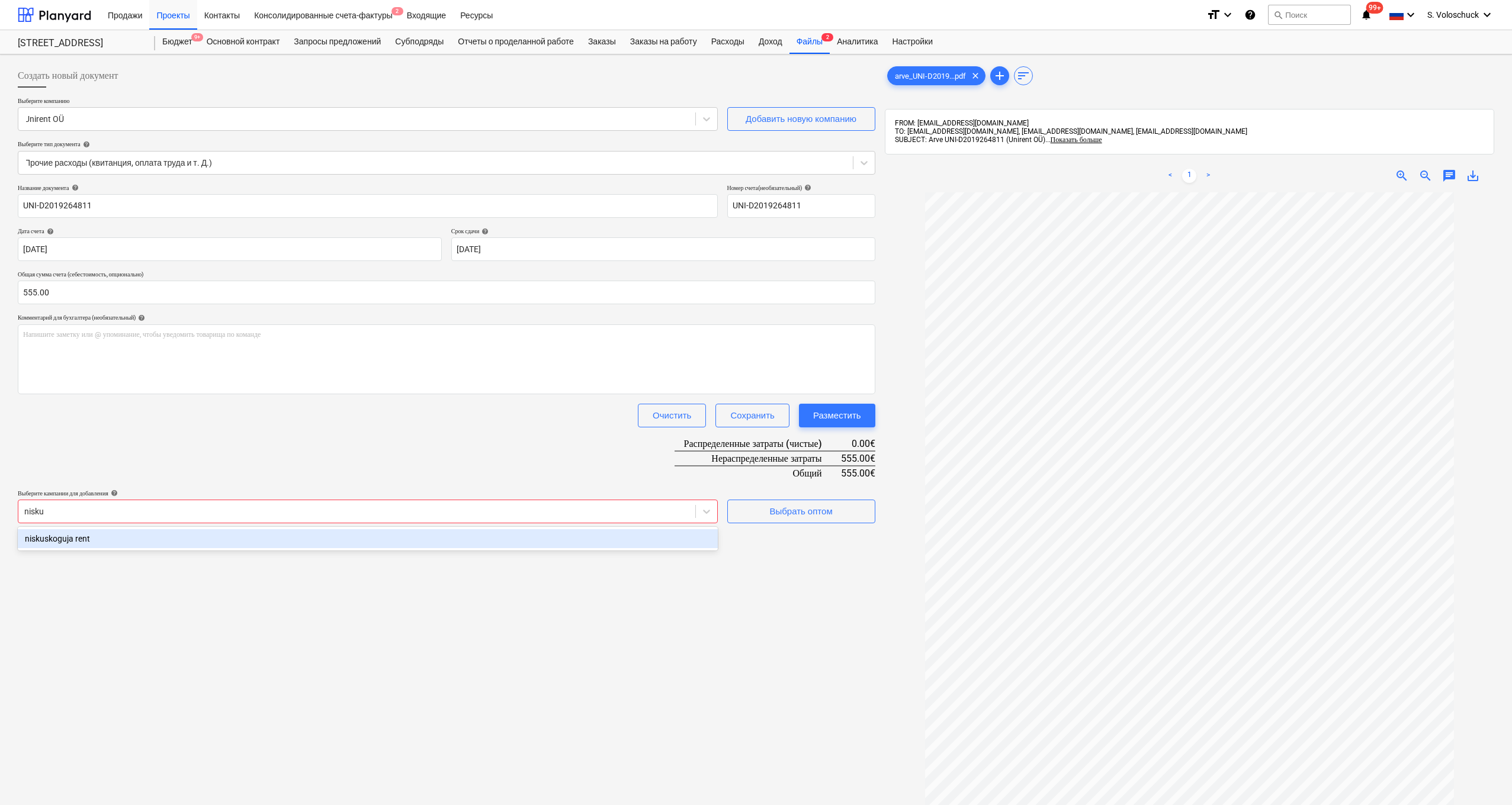
type input "niskus"
click at [118, 542] on div "niskuskoguja rent" at bounding box center [368, 538] width 700 height 19
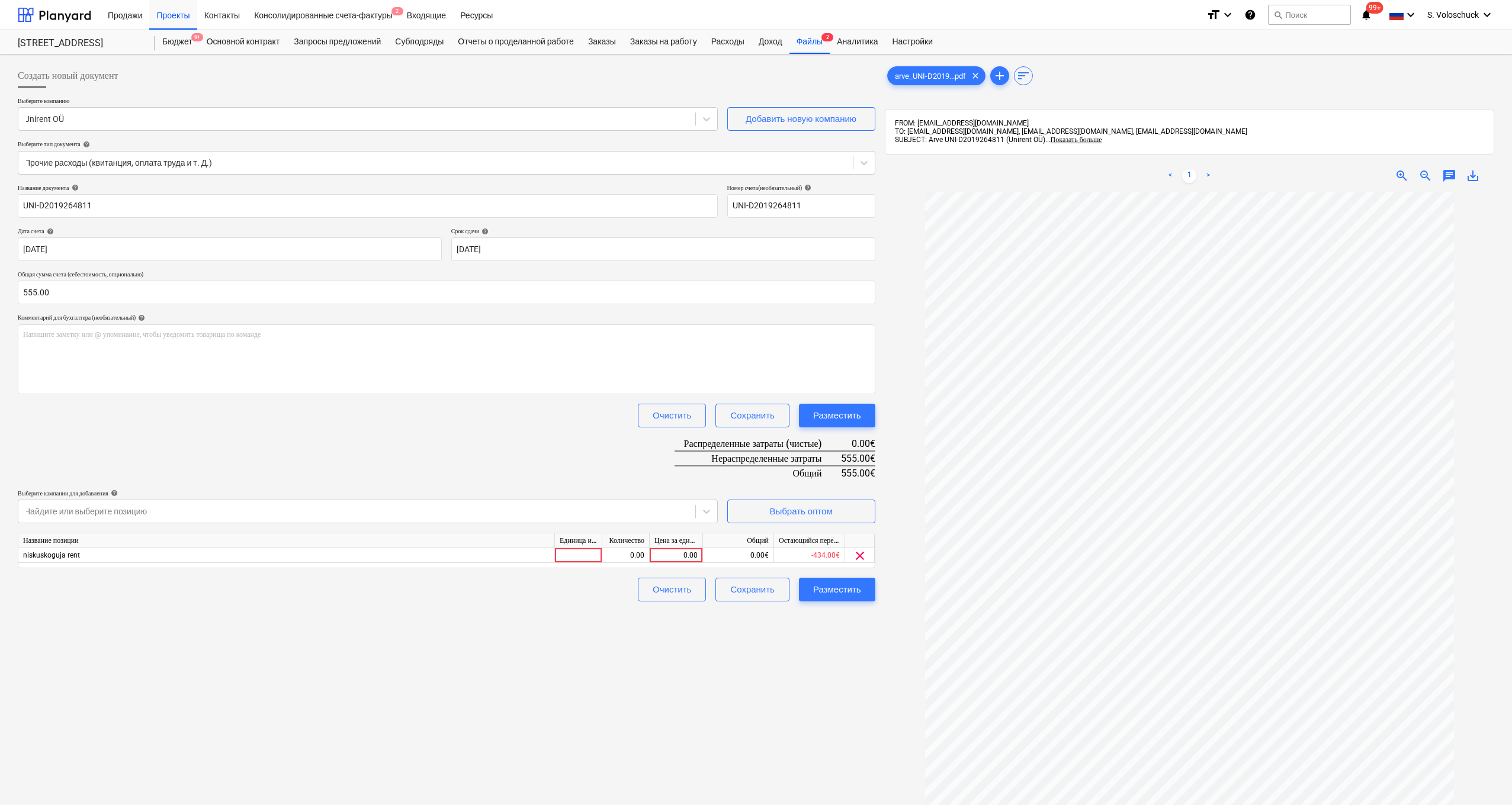
click at [860, 708] on div "Создать новый документ Выберите компанию Unirent OÜ Добавить новую компанию Выб…" at bounding box center [447, 515] width 867 height 910
click at [678, 552] on div "0.00" at bounding box center [676, 555] width 43 height 15
type input "555"
click at [783, 691] on div "Создать новый документ Выберите компанию Unirent OÜ Добавить новую компанию Выб…" at bounding box center [447, 515] width 867 height 910
click at [839, 592] on div "Разместить" at bounding box center [837, 589] width 48 height 15
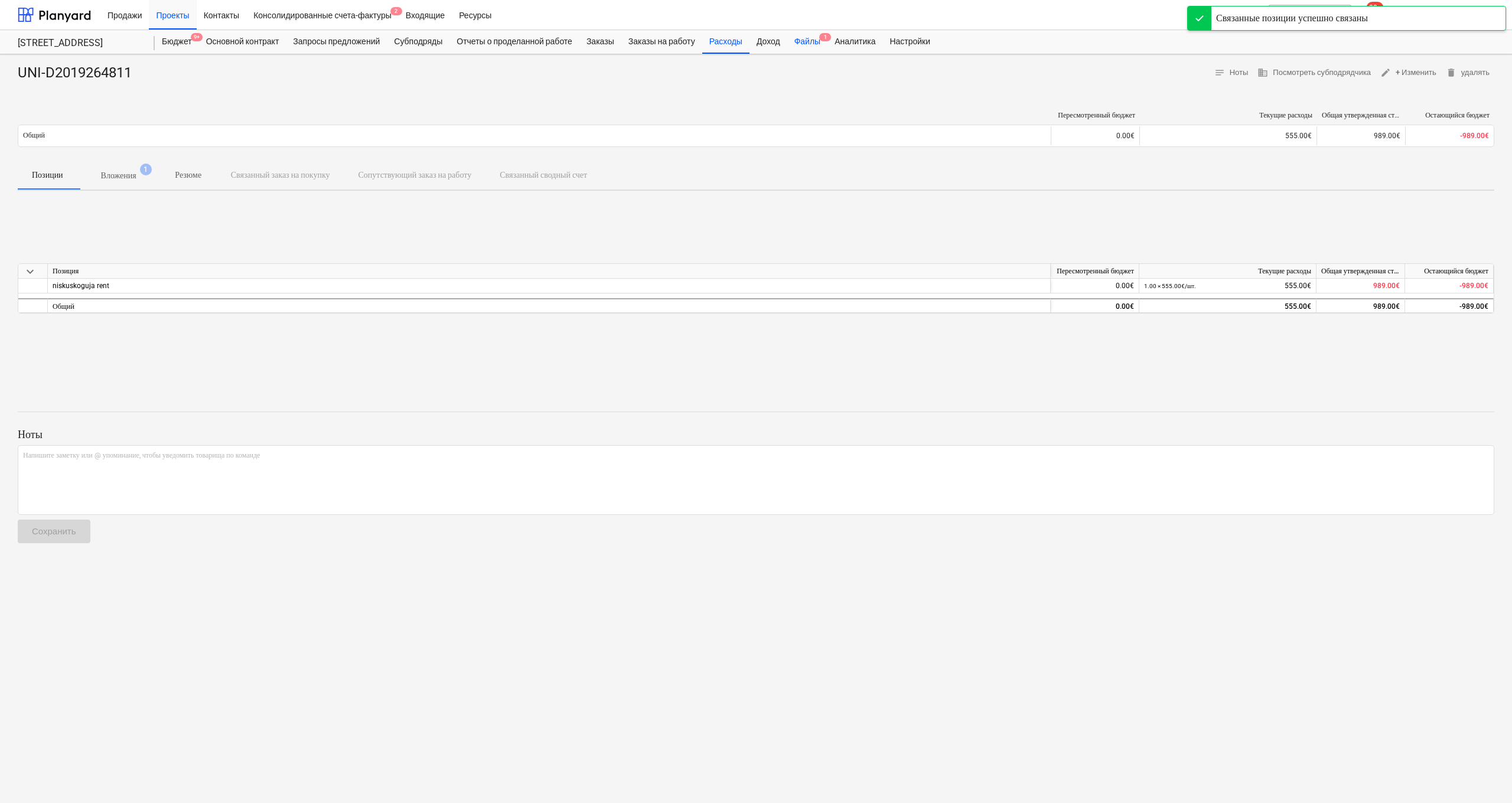
click at [827, 37] on div "Файлы 1" at bounding box center [807, 42] width 40 height 24
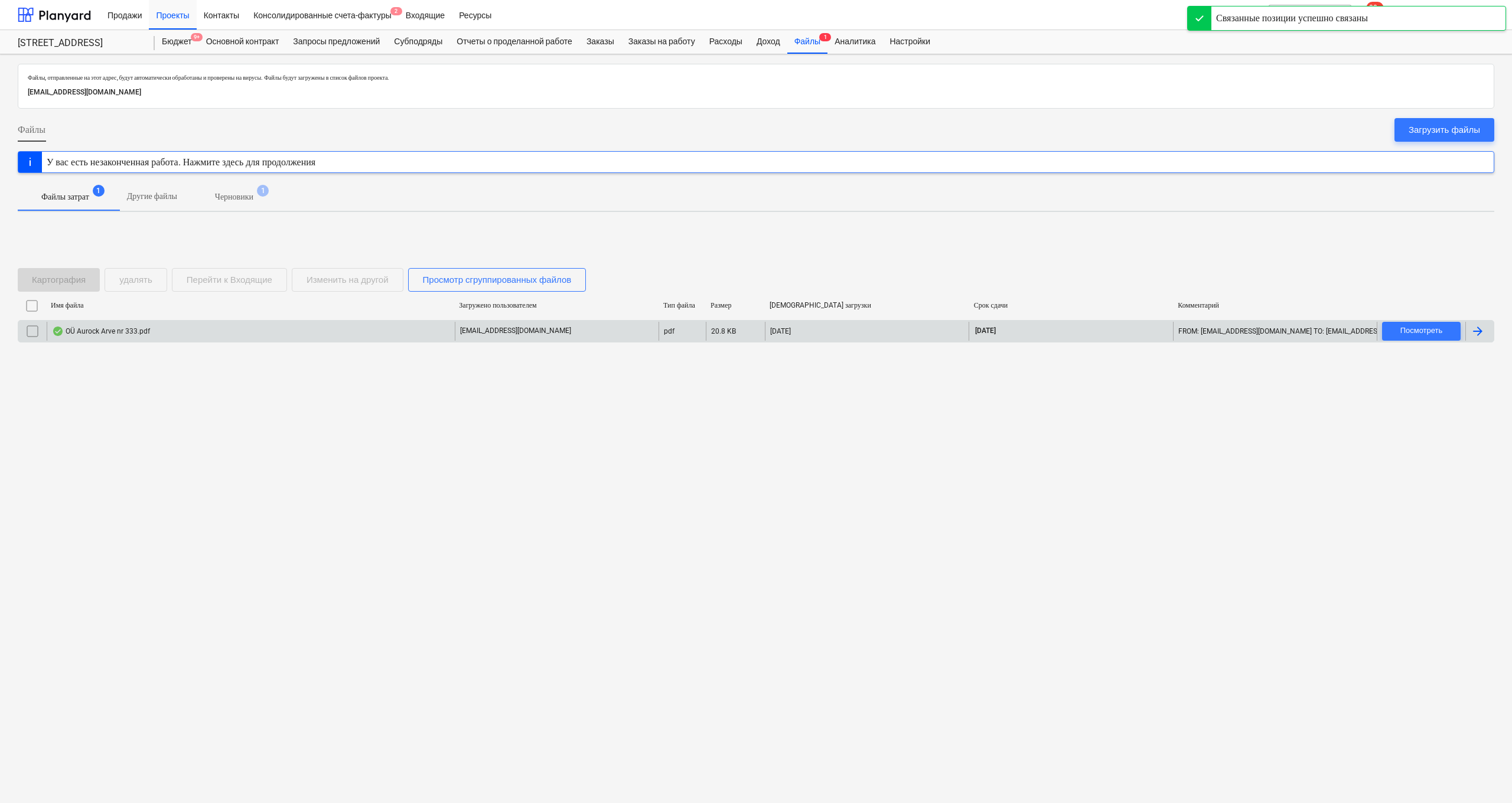
click at [241, 330] on div "OÜ Aurock Arve nr 333.pdf" at bounding box center [250, 331] width 408 height 19
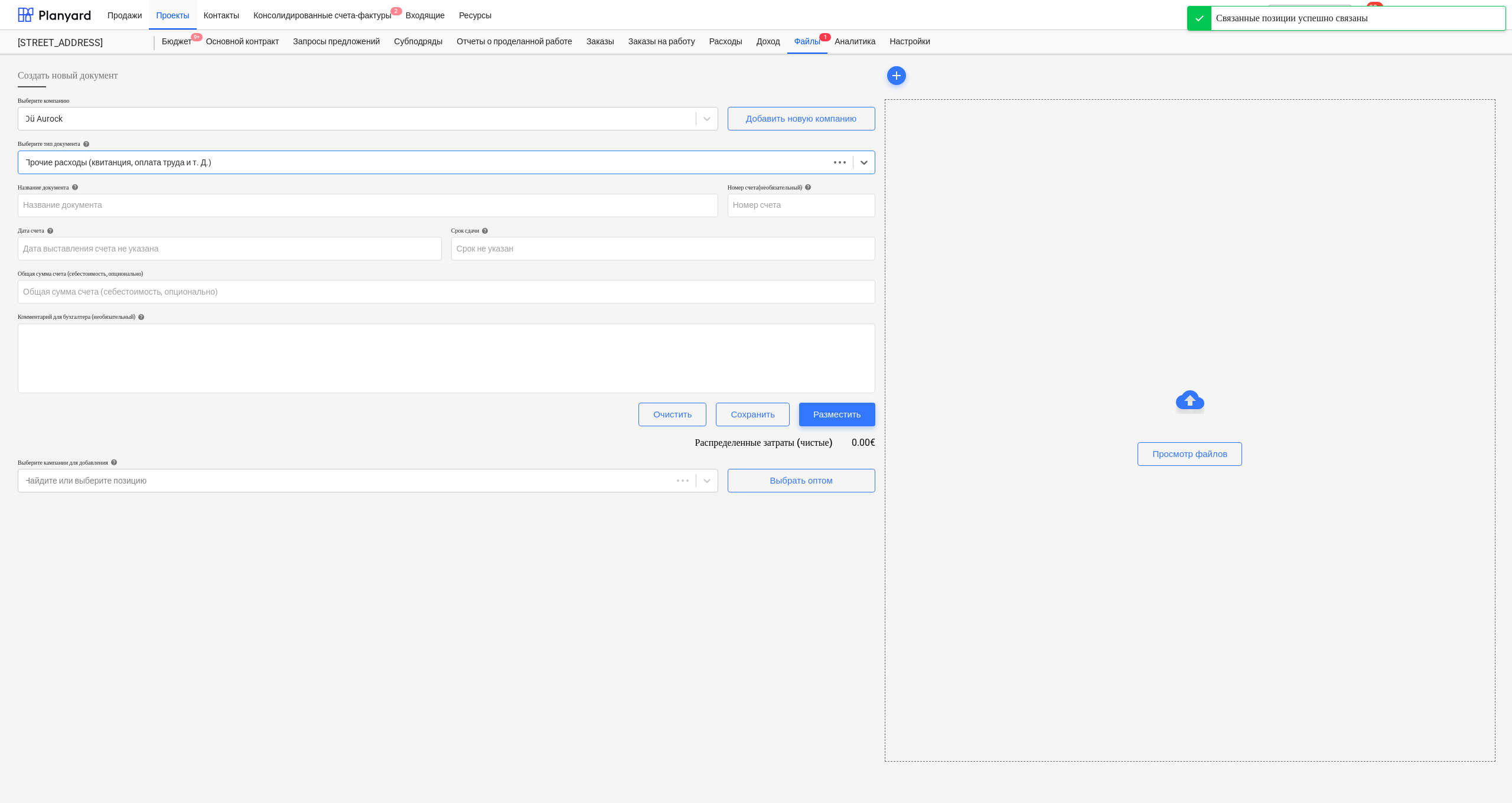
type input "0.00"
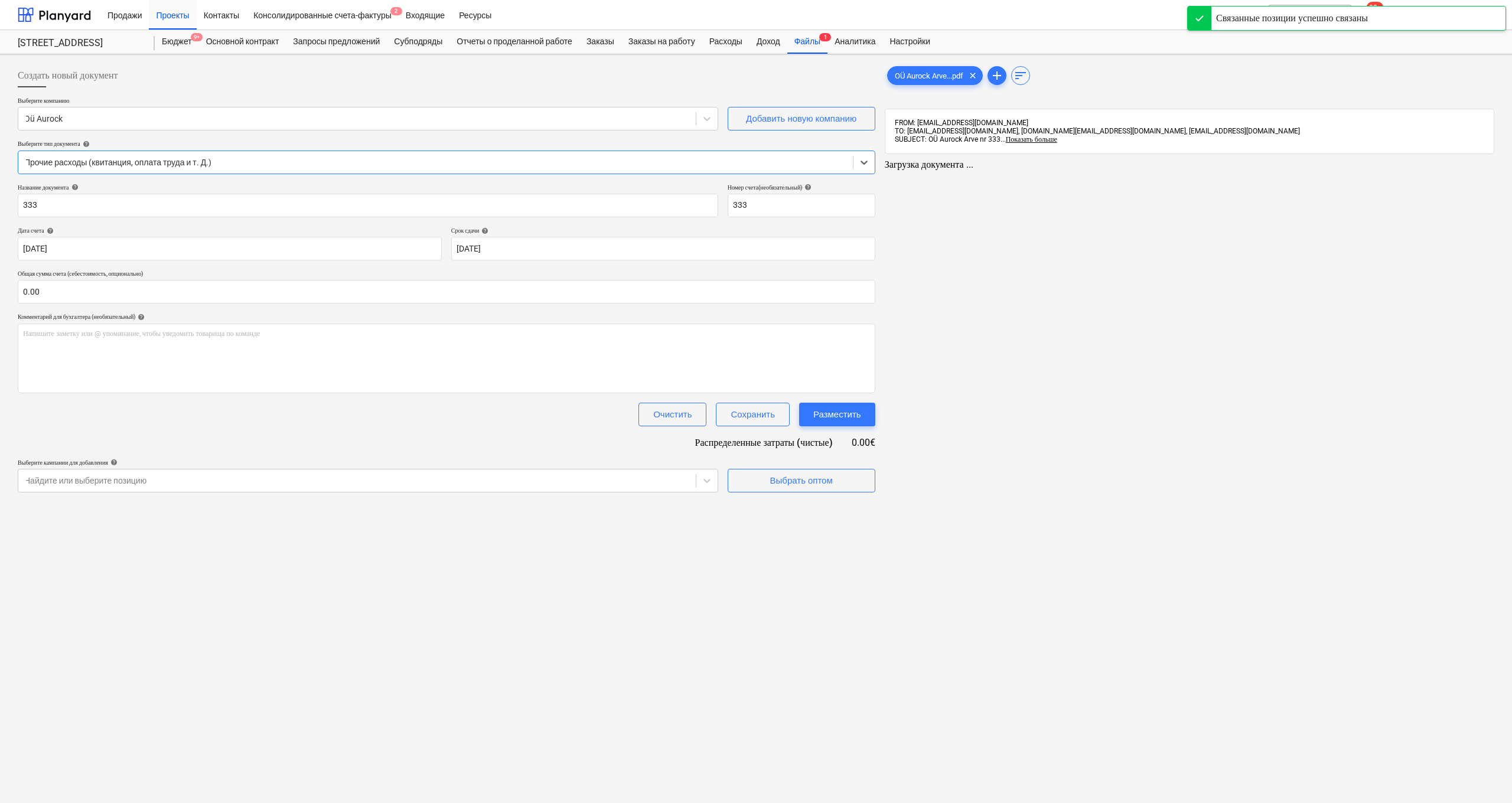
type input "333"
type input "[DATE]"
click at [254, 292] on input "text" at bounding box center [445, 291] width 855 height 24
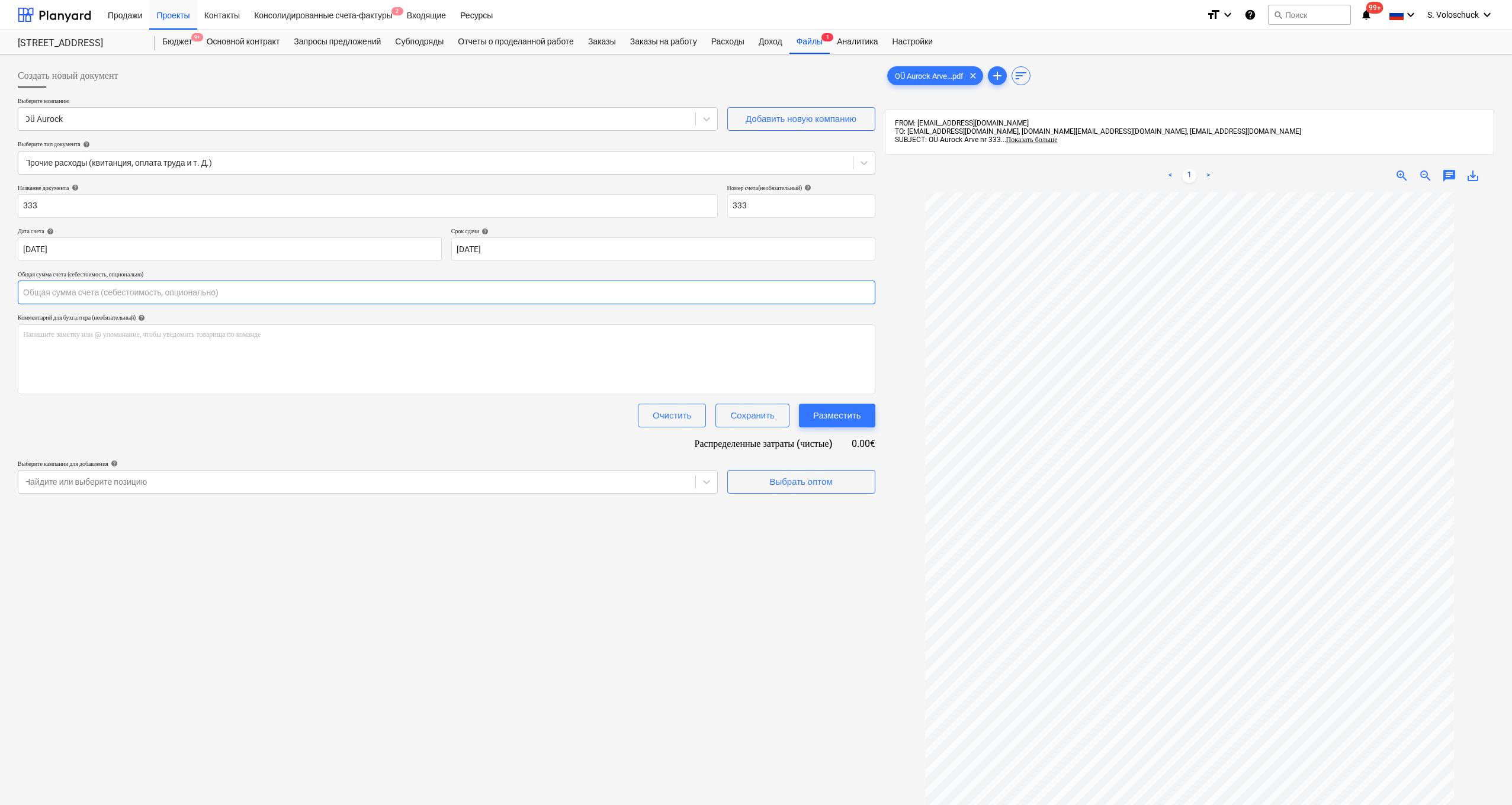
click at [158, 296] on input "text" at bounding box center [447, 292] width 858 height 24
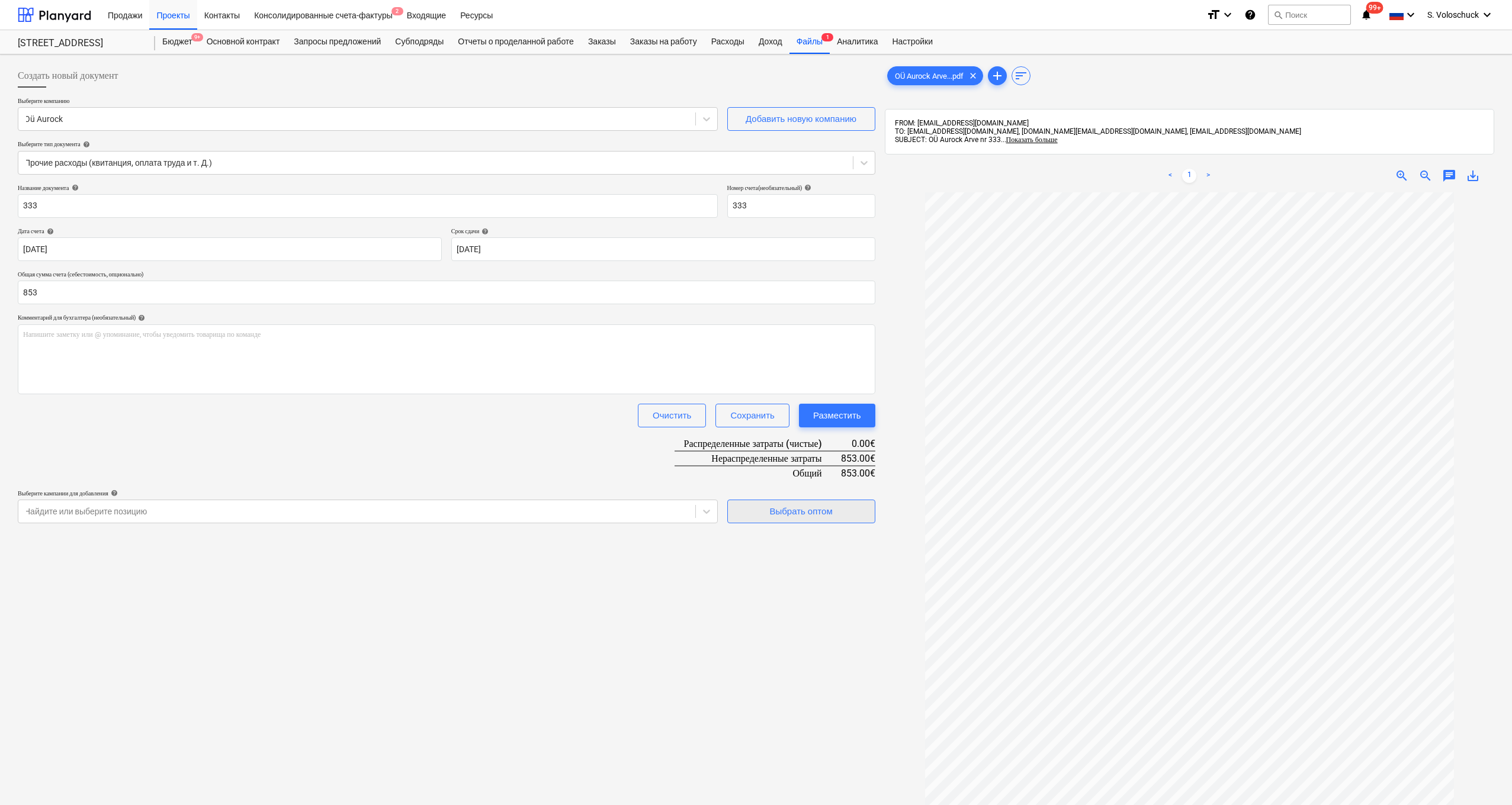
type input "853.00"
click at [761, 509] on span "Выбрать оптом" at bounding box center [801, 511] width 118 height 15
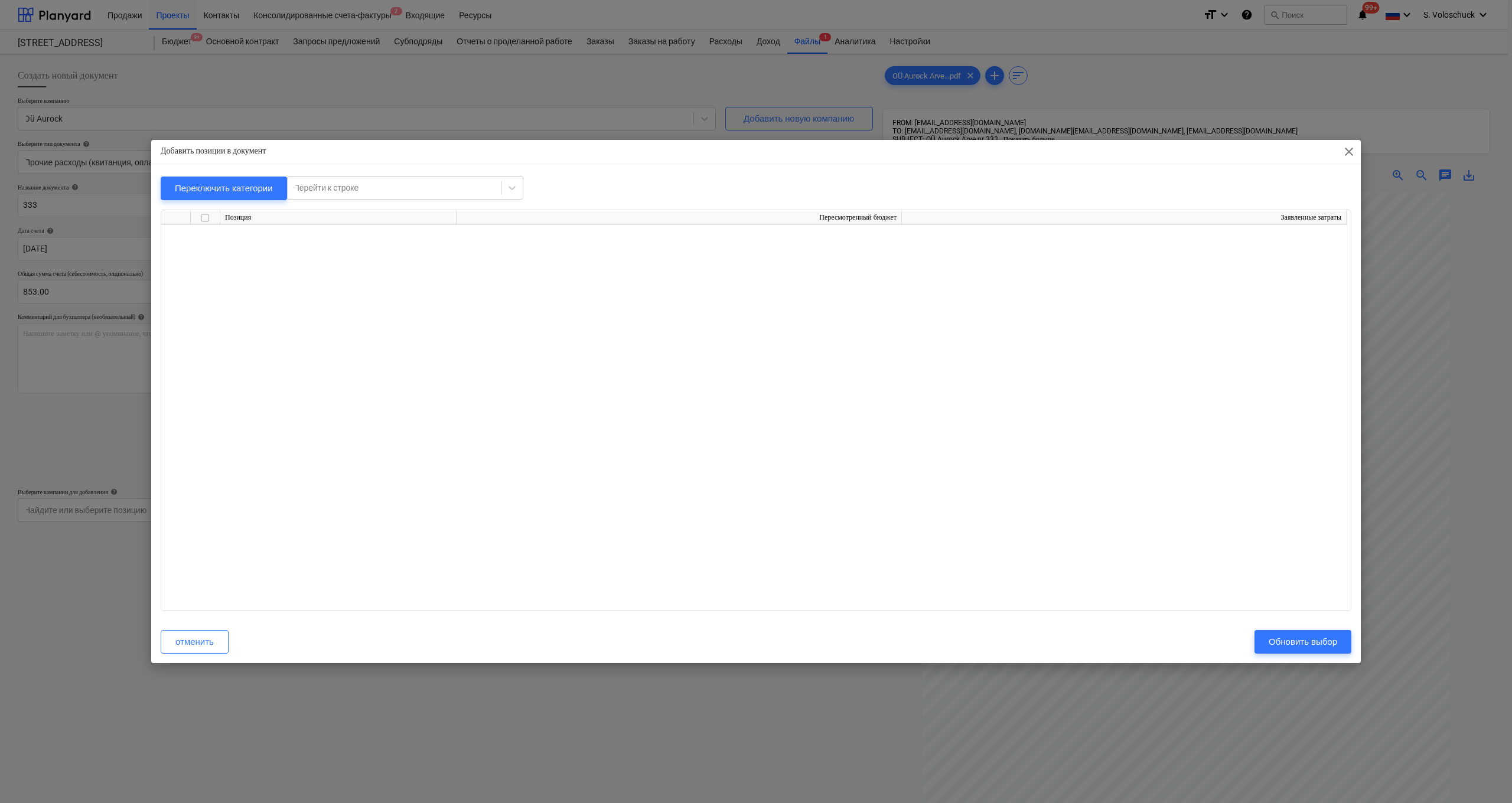
scroll to position [8694, 0]
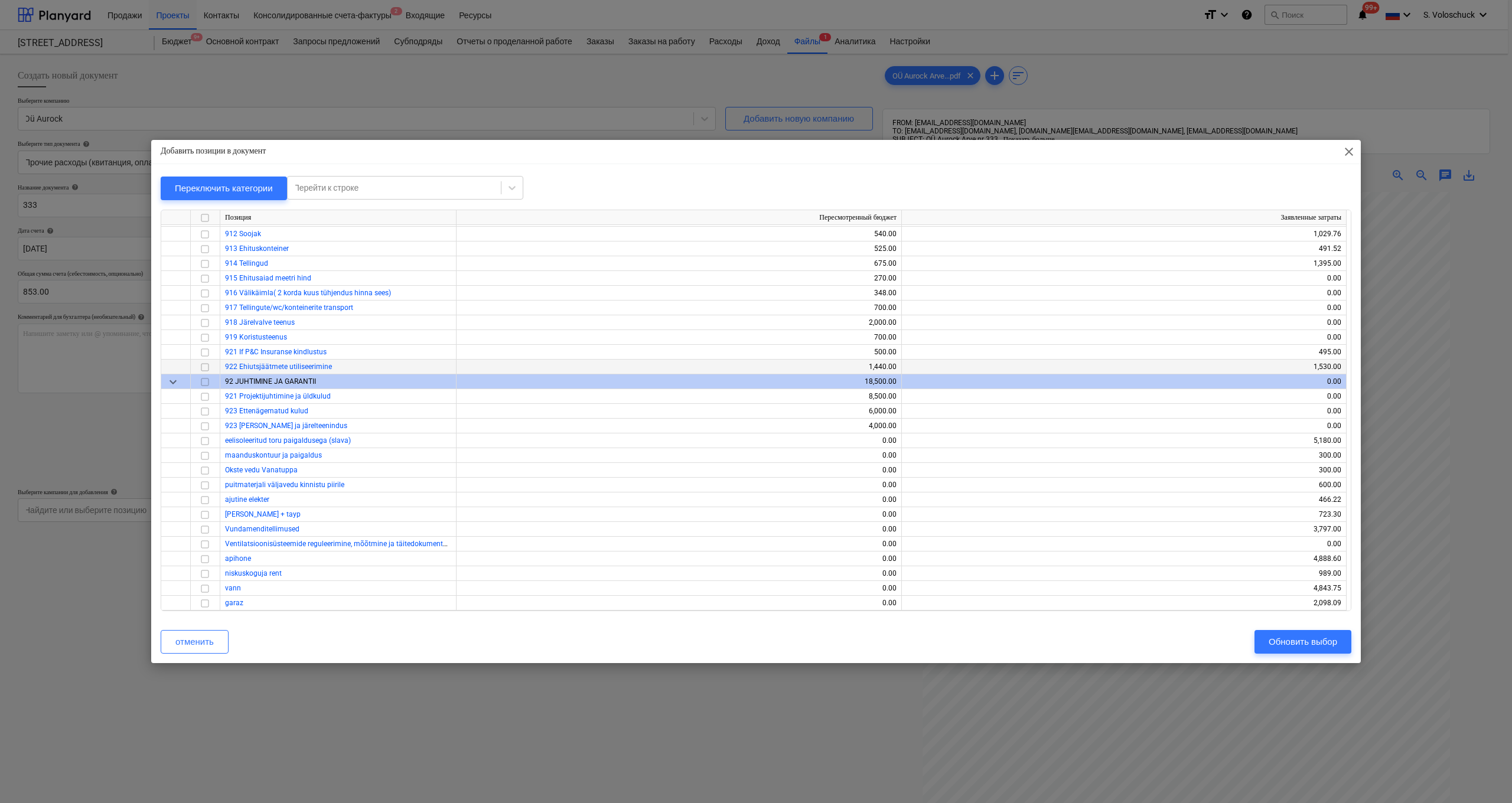
click at [208, 367] on input "checkbox" at bounding box center [205, 367] width 14 height 14
click at [1307, 640] on div "Обновить выбор" at bounding box center [1302, 642] width 69 height 15
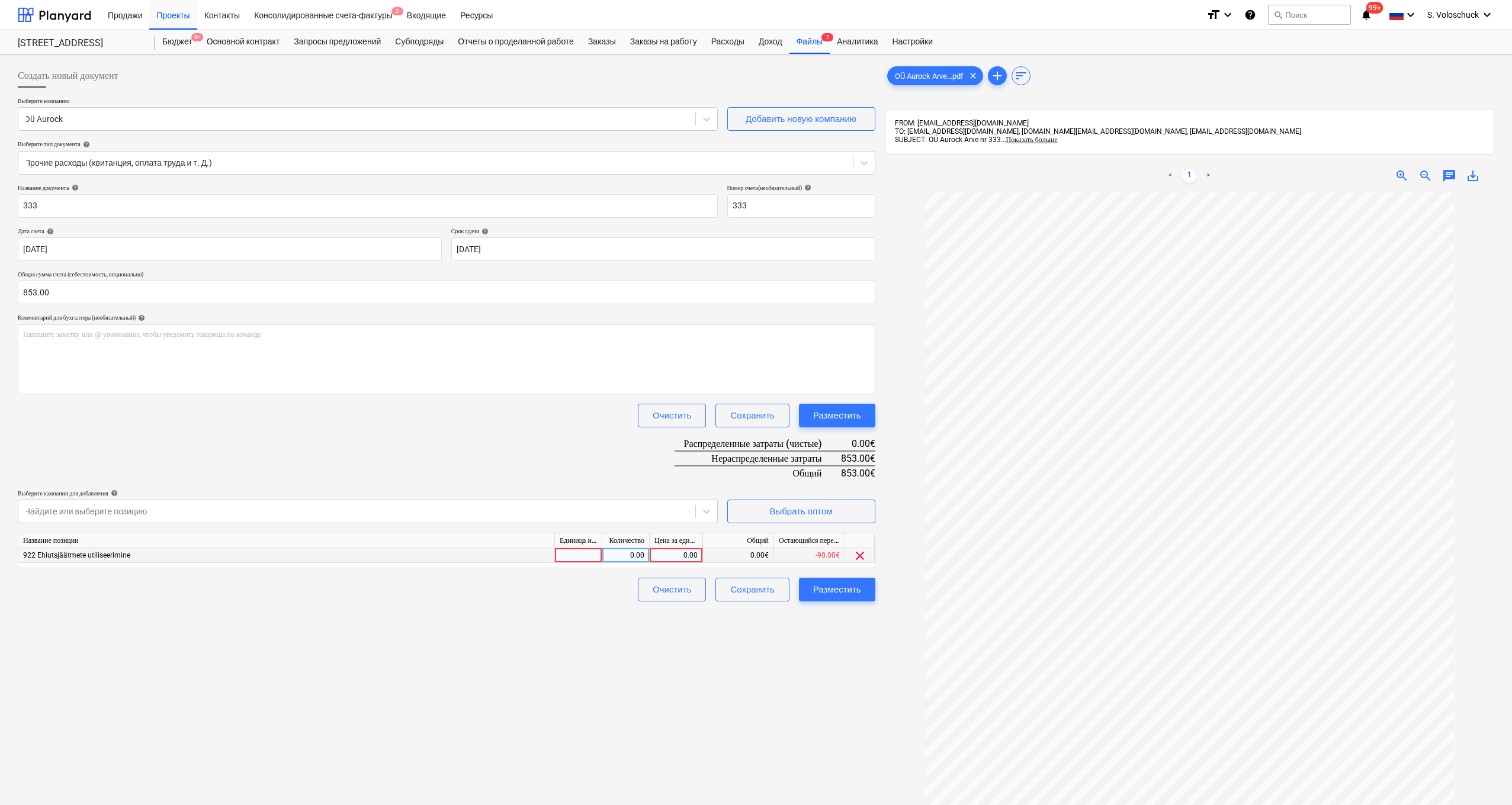
click at [669, 557] on div "0.00" at bounding box center [676, 555] width 43 height 15
type input "853"
click at [546, 701] on div "Создать новый документ Выберите компанию Oü Aurock Добавить новую компанию Выбе…" at bounding box center [447, 515] width 867 height 910
click at [853, 594] on div "Разместить" at bounding box center [837, 589] width 48 height 15
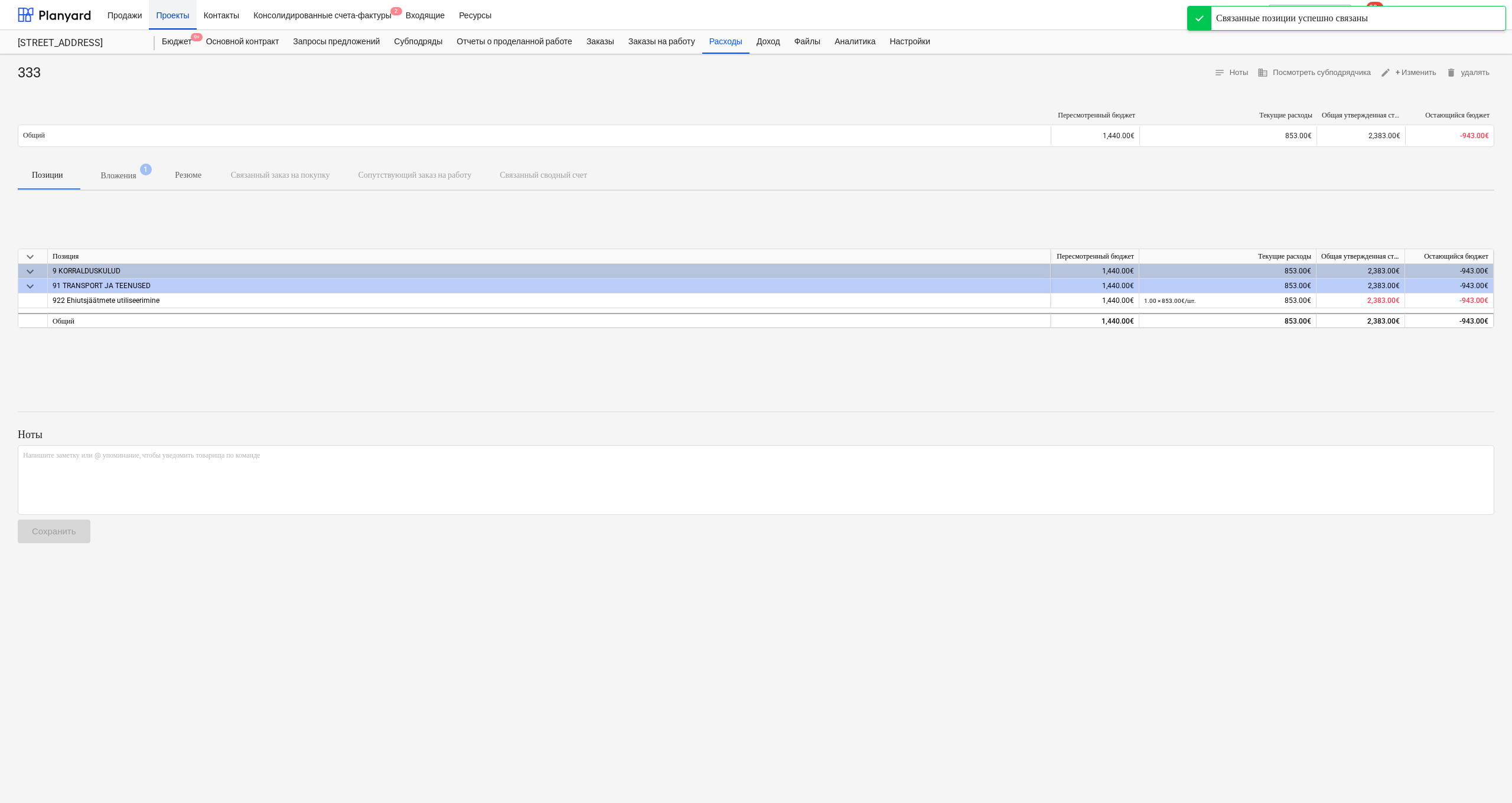
click at [184, 13] on div "Проекты" at bounding box center [172, 14] width 47 height 30
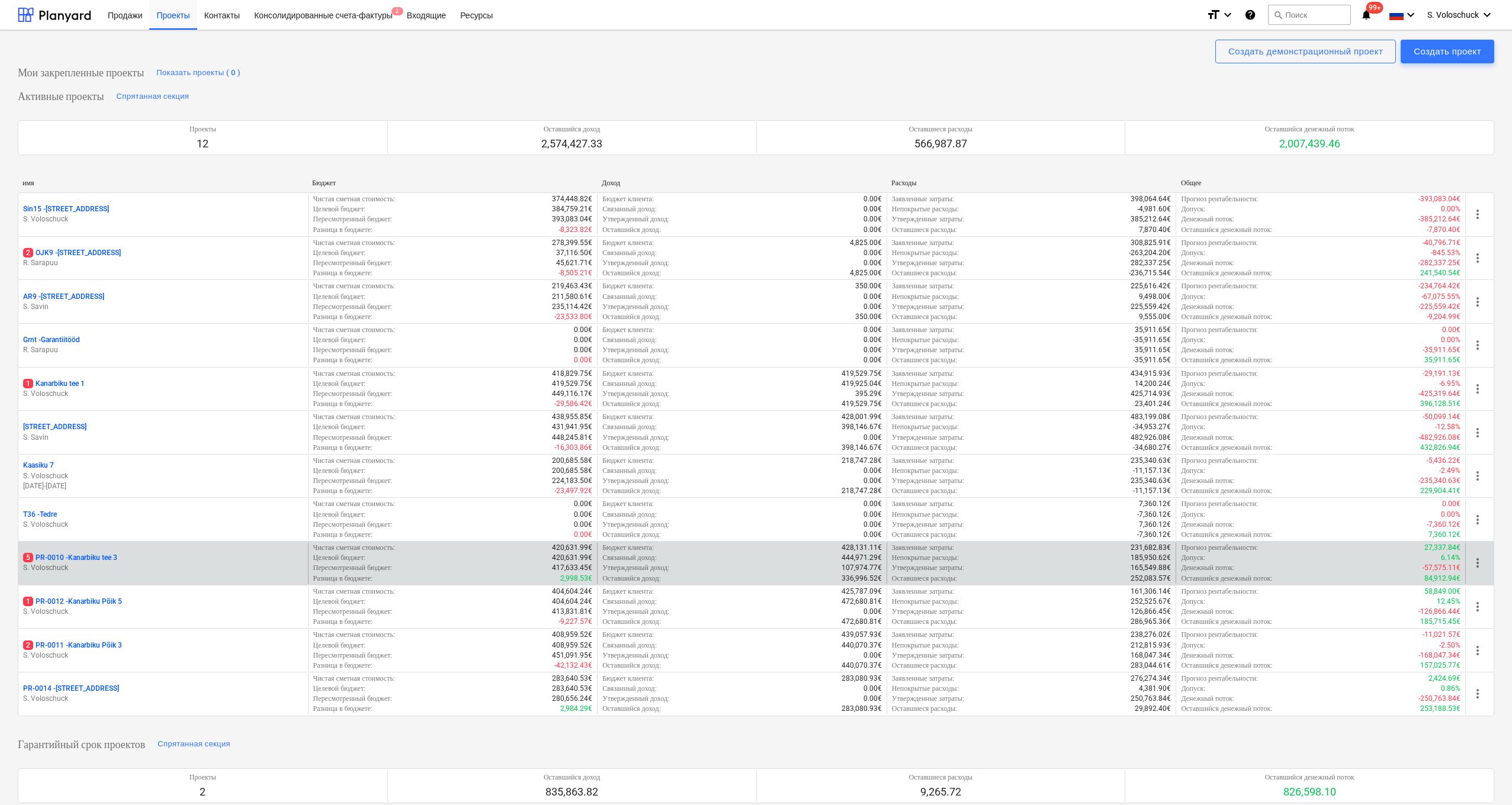
click at [191, 554] on div "5 PR-0010 - [GEOGRAPHIC_DATA] tee 3" at bounding box center [163, 558] width 280 height 10
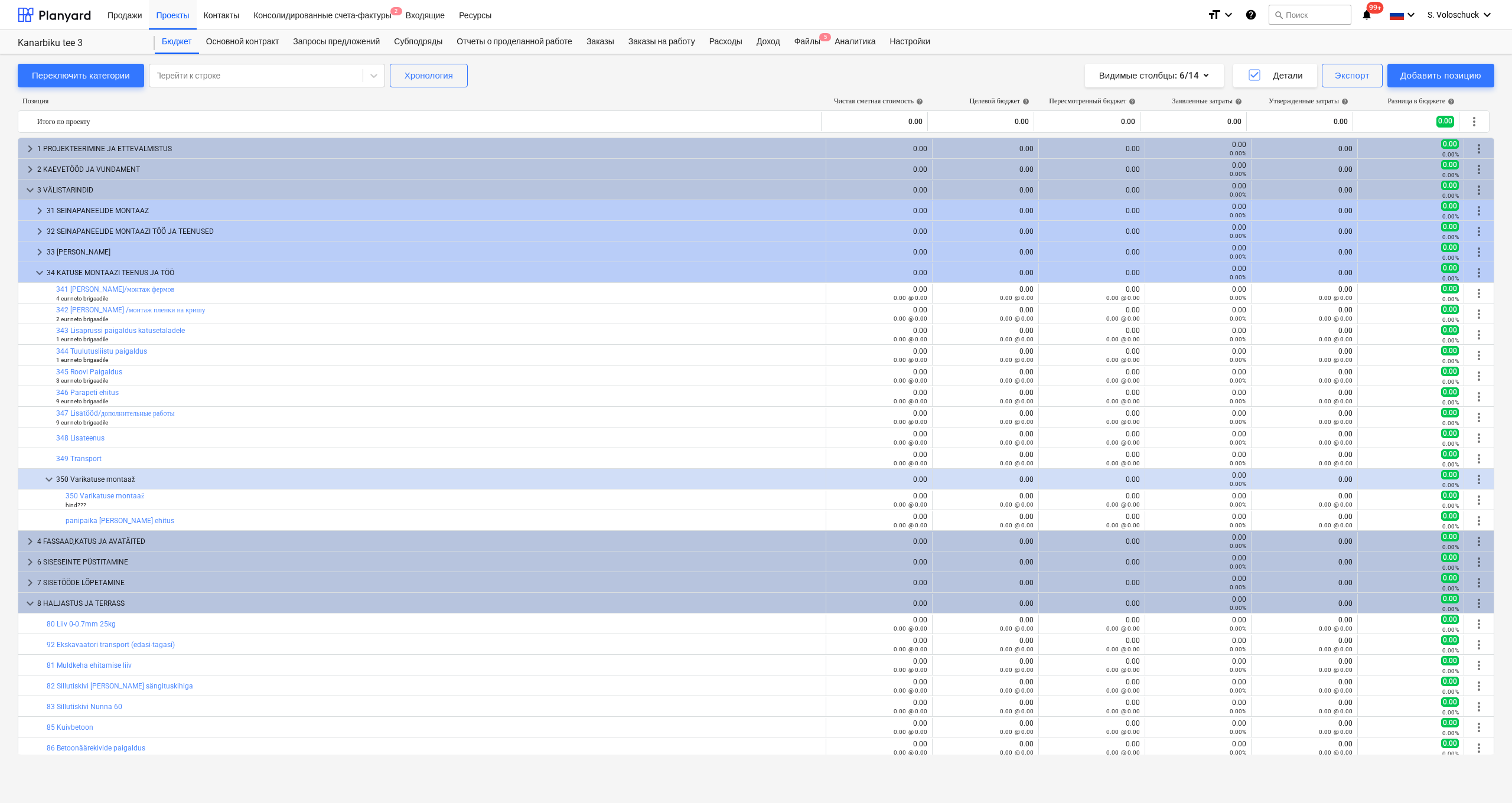
scroll to position [277, 0]
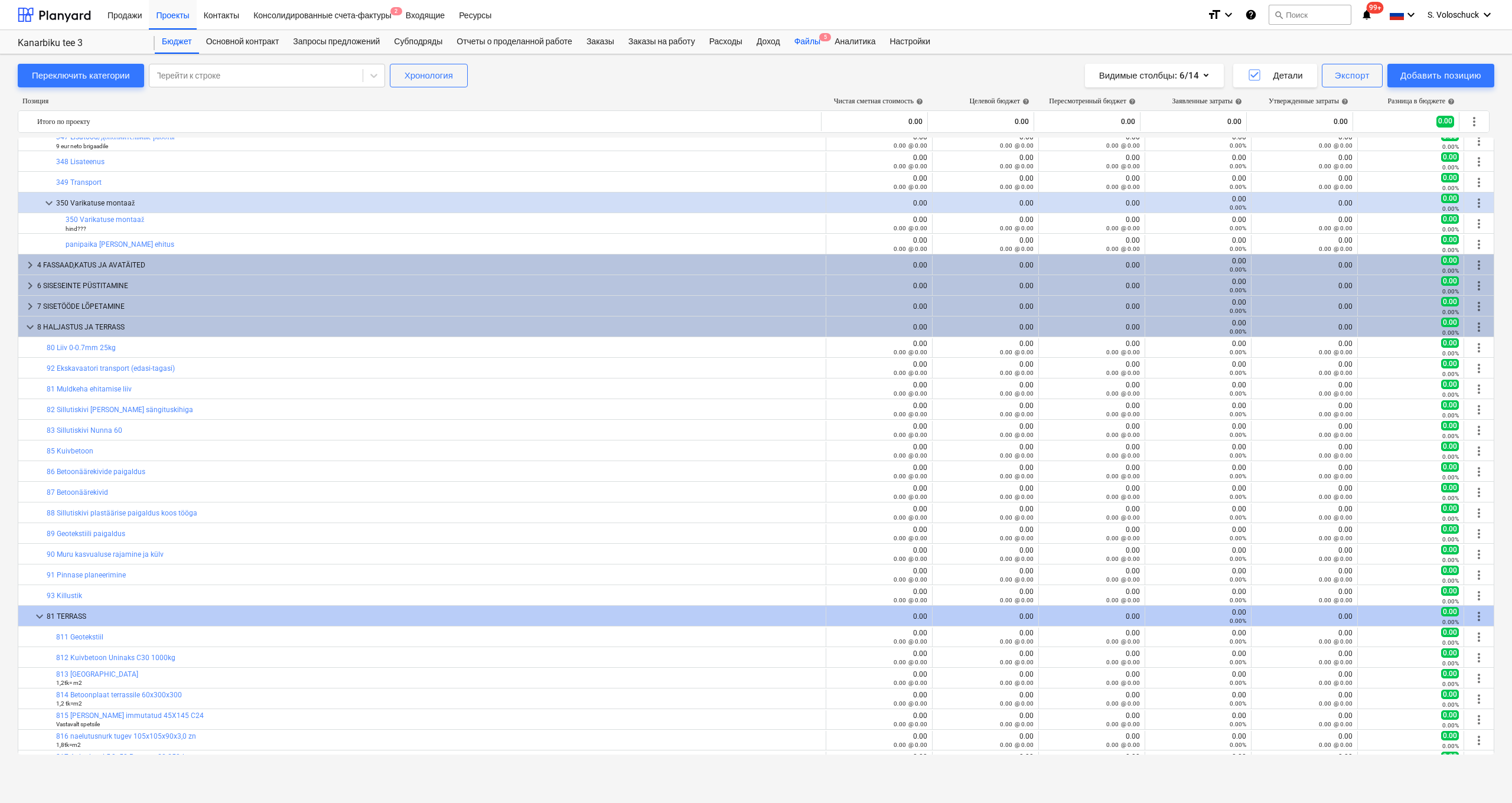
click at [825, 33] on div "Файлы 5" at bounding box center [807, 42] width 40 height 24
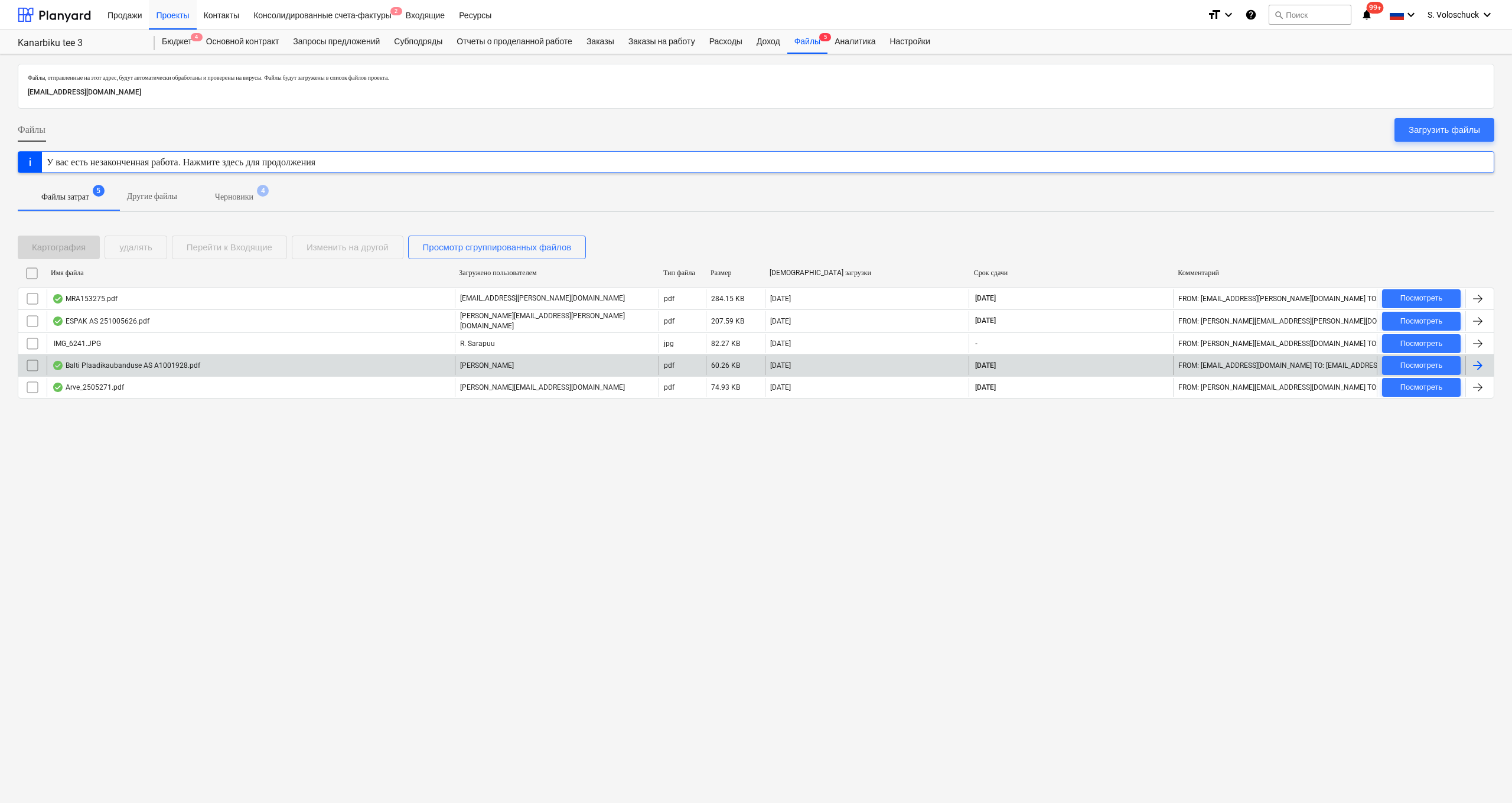
click at [246, 363] on div "Balti Plaadikaubanduse AS A1001928.pdf" at bounding box center [250, 365] width 408 height 19
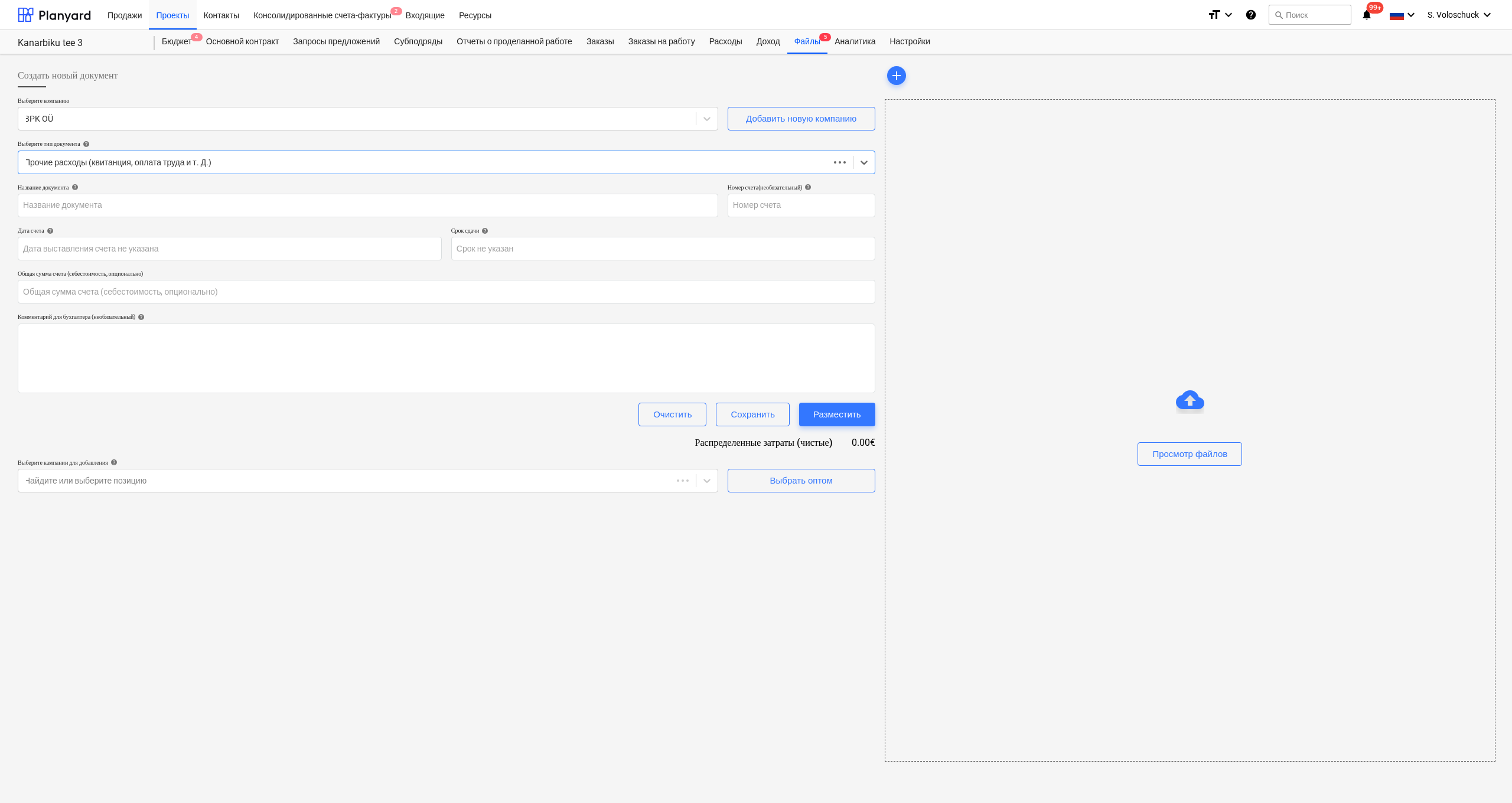
type input "0.00"
click at [122, 293] on input "text" at bounding box center [446, 291] width 858 height 24
type input "A1001928"
type input "[DATE]"
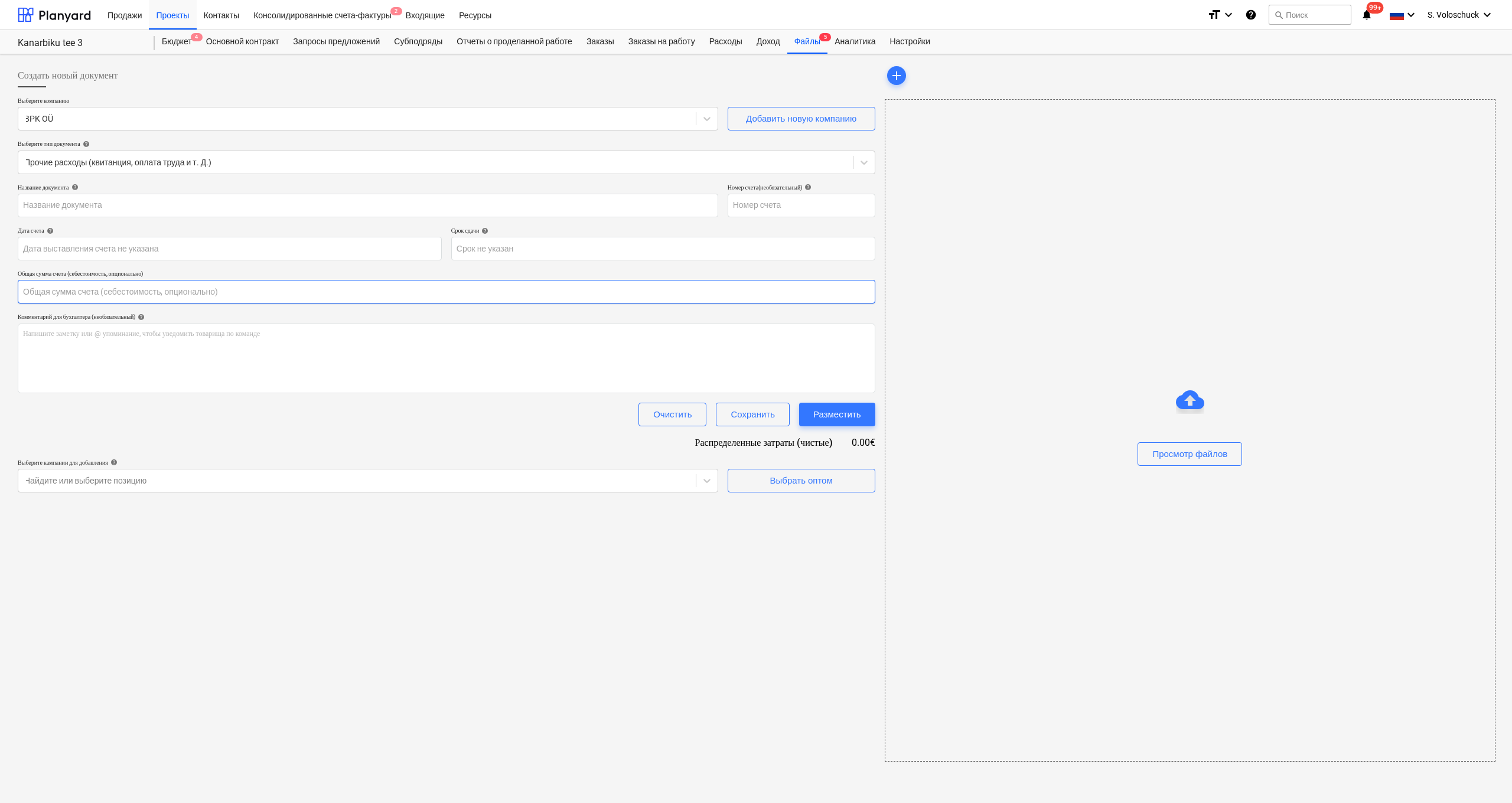
type input "[DATE]"
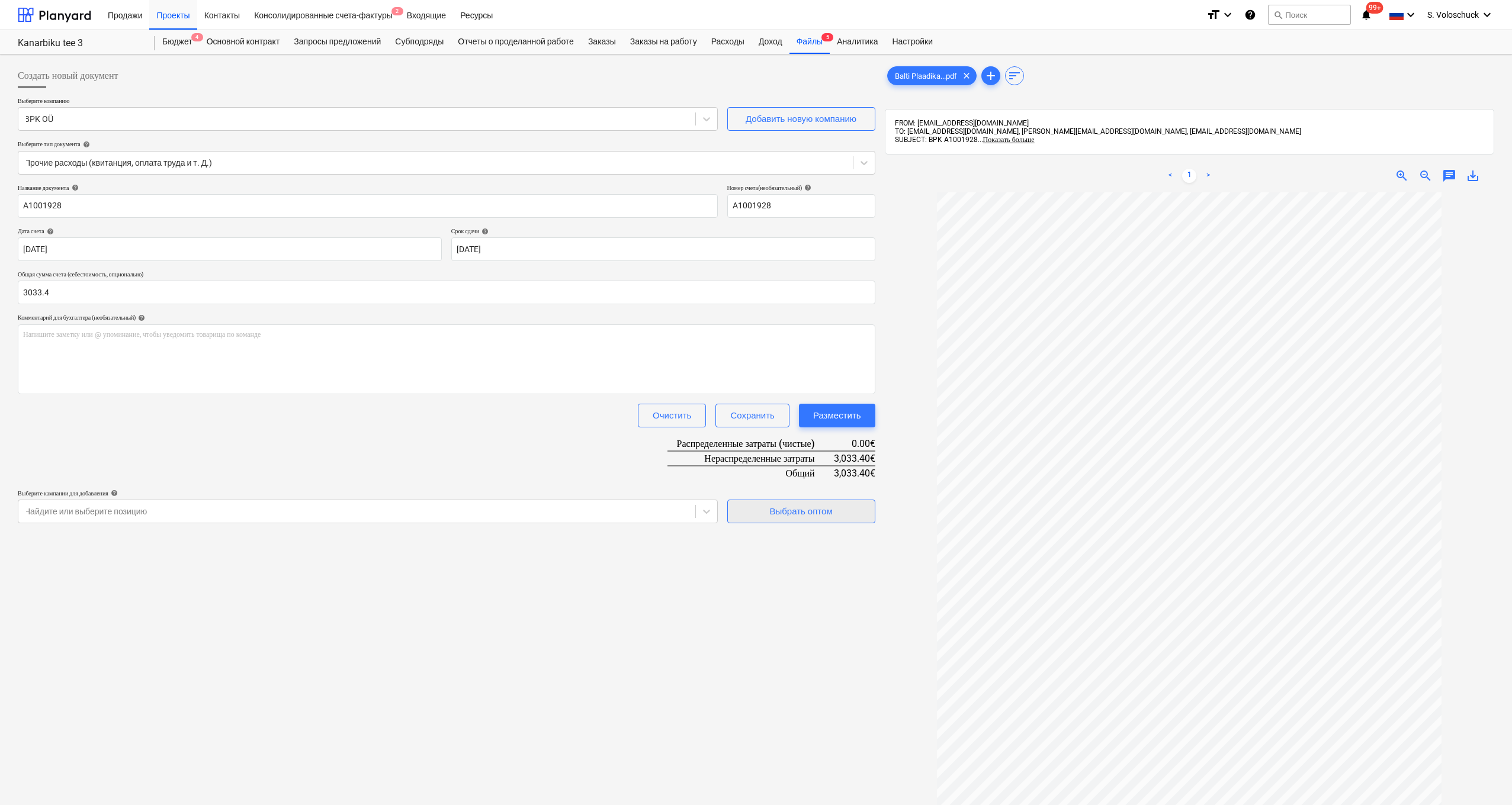
type input "3,033.40"
click at [805, 507] on div "Выбрать оптом" at bounding box center [800, 511] width 63 height 15
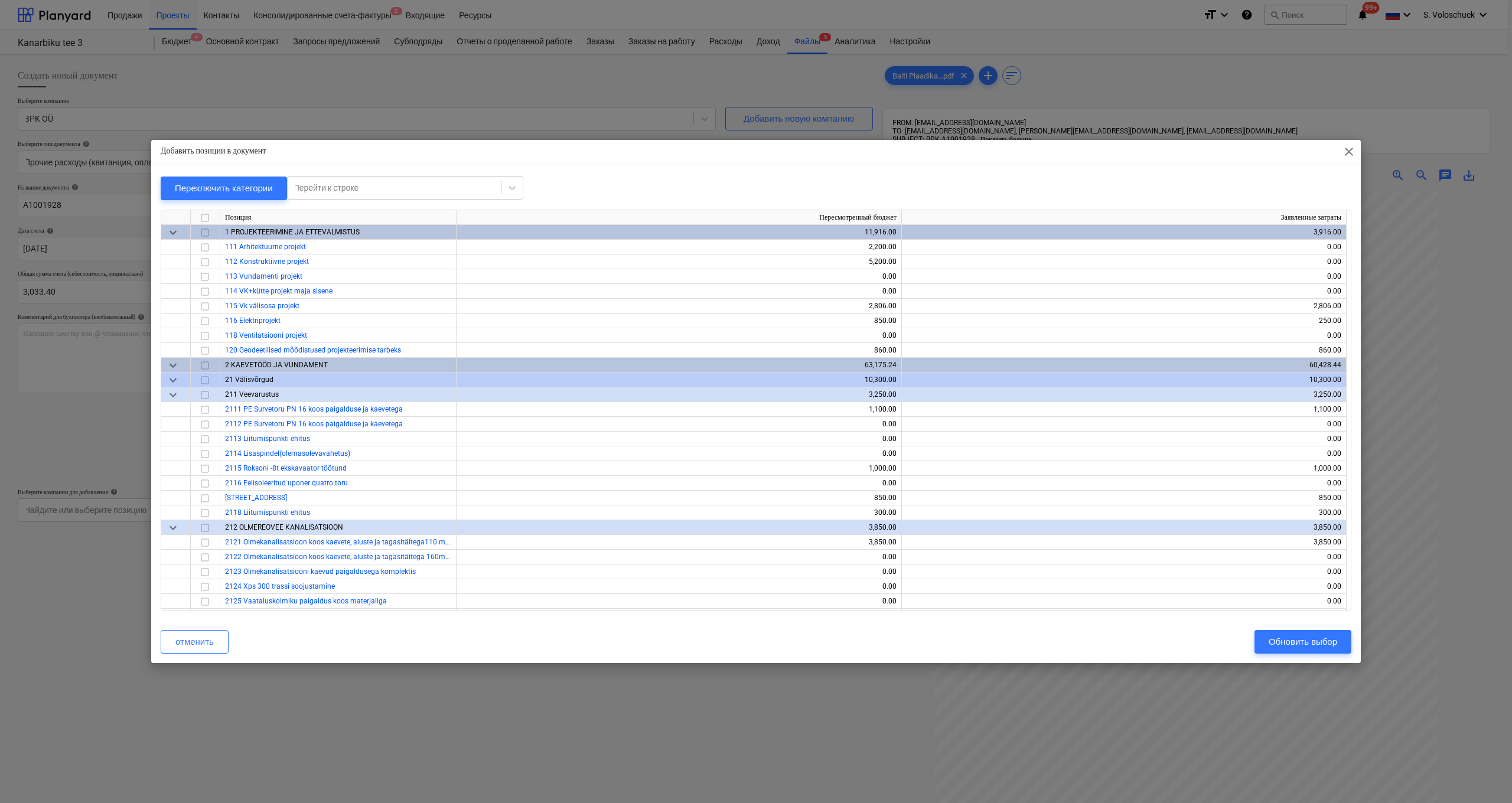
drag, startPoint x: 349, startPoint y: 181, endPoint x: 381, endPoint y: 201, distance: 37.7
click at [350, 181] on div "Перейти к строке" at bounding box center [394, 187] width 213 height 16
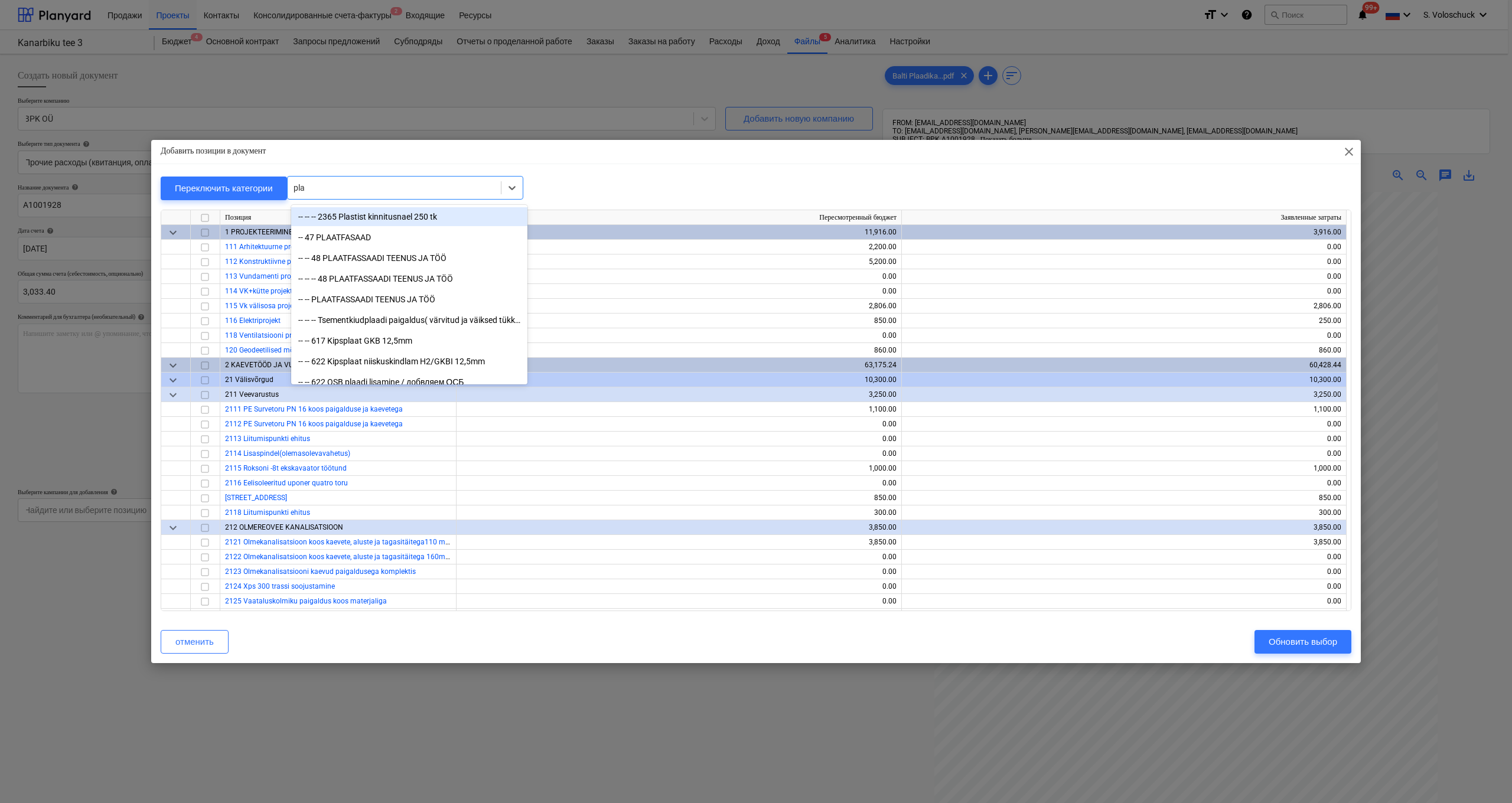
type input "plaa"
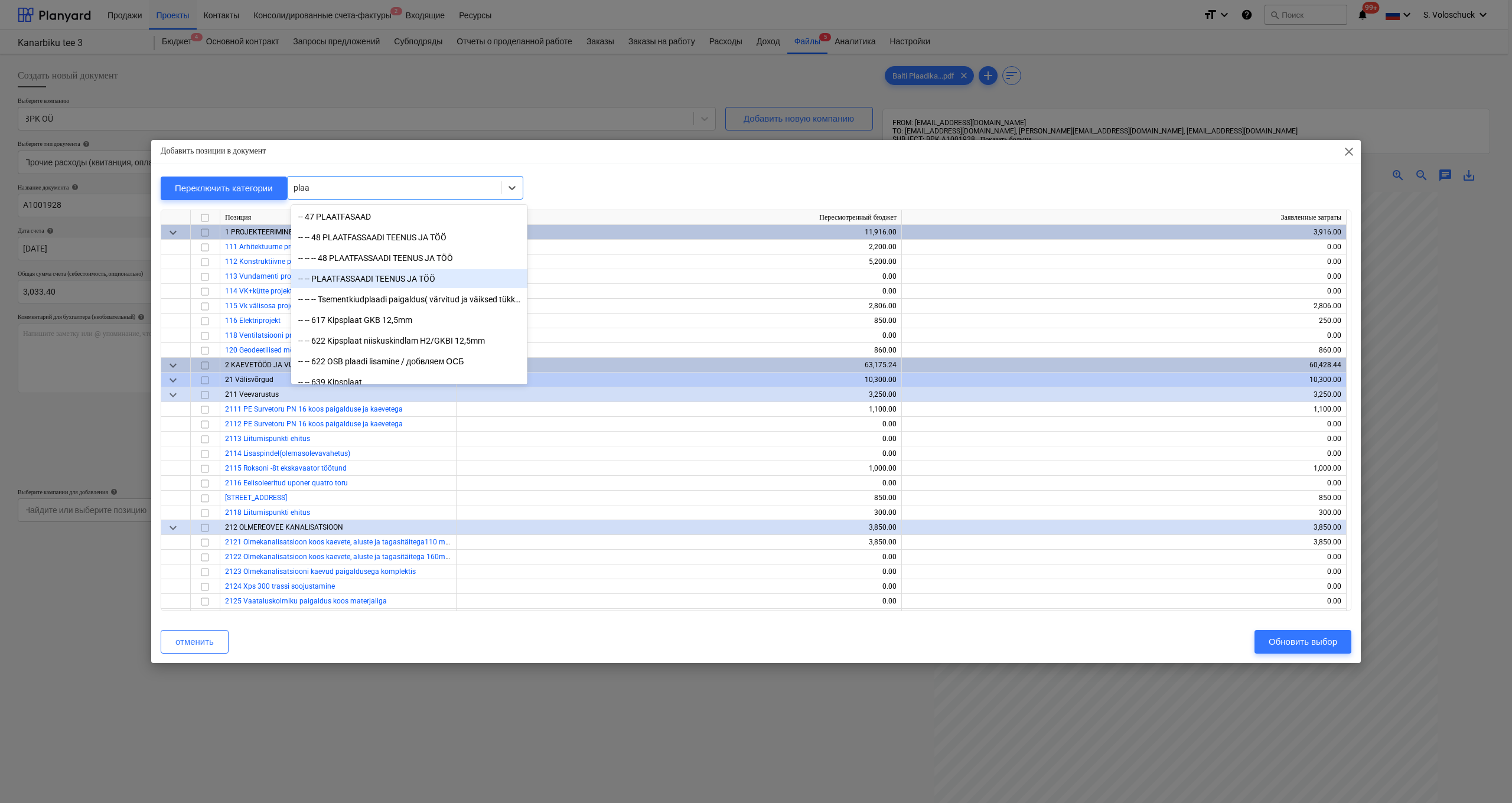
click at [390, 284] on div "-- -- PLAATFASSAADI TEENUS JA TÖÖ" at bounding box center [409, 278] width 236 height 19
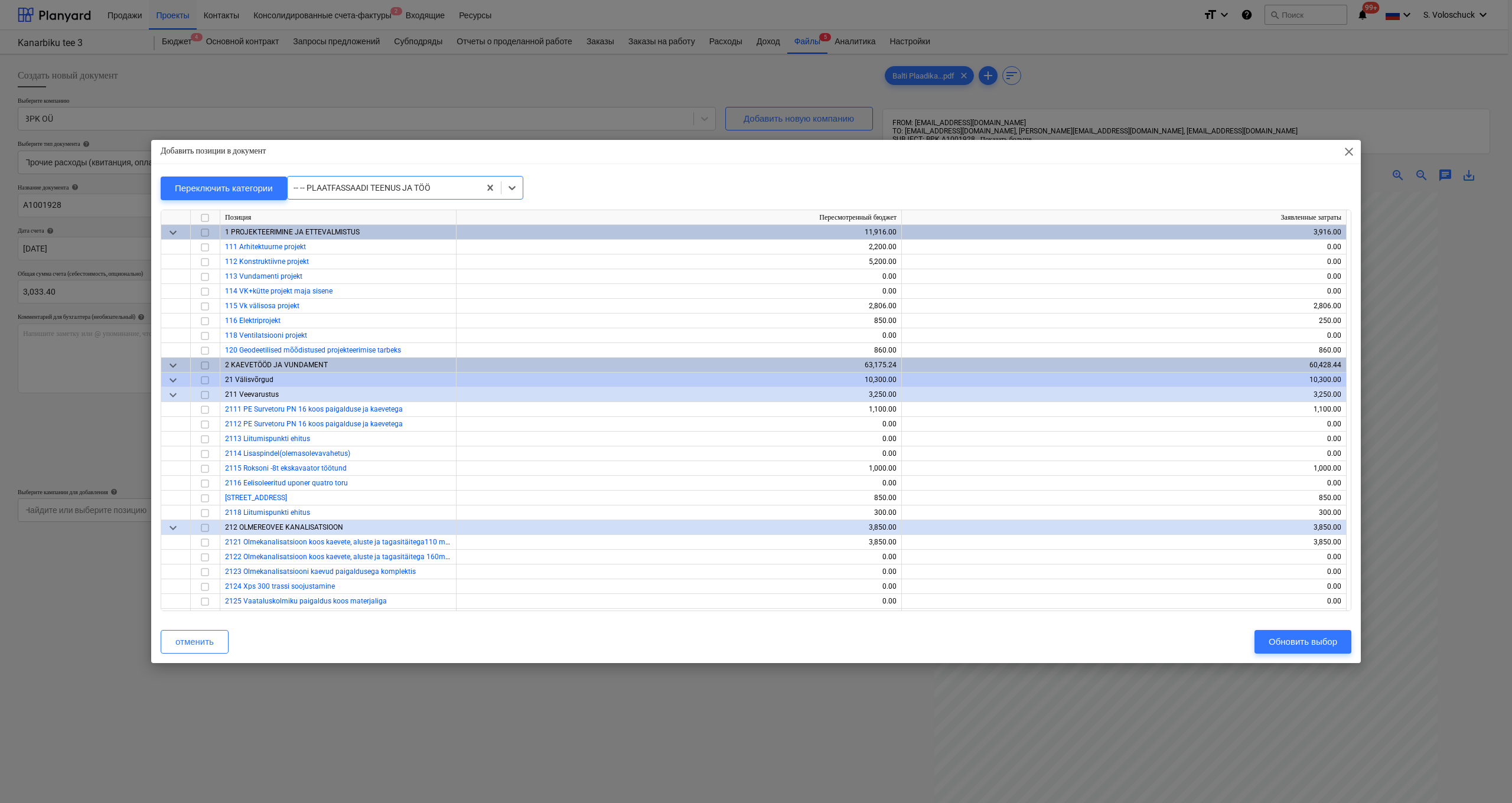
scroll to position [4178, 0]
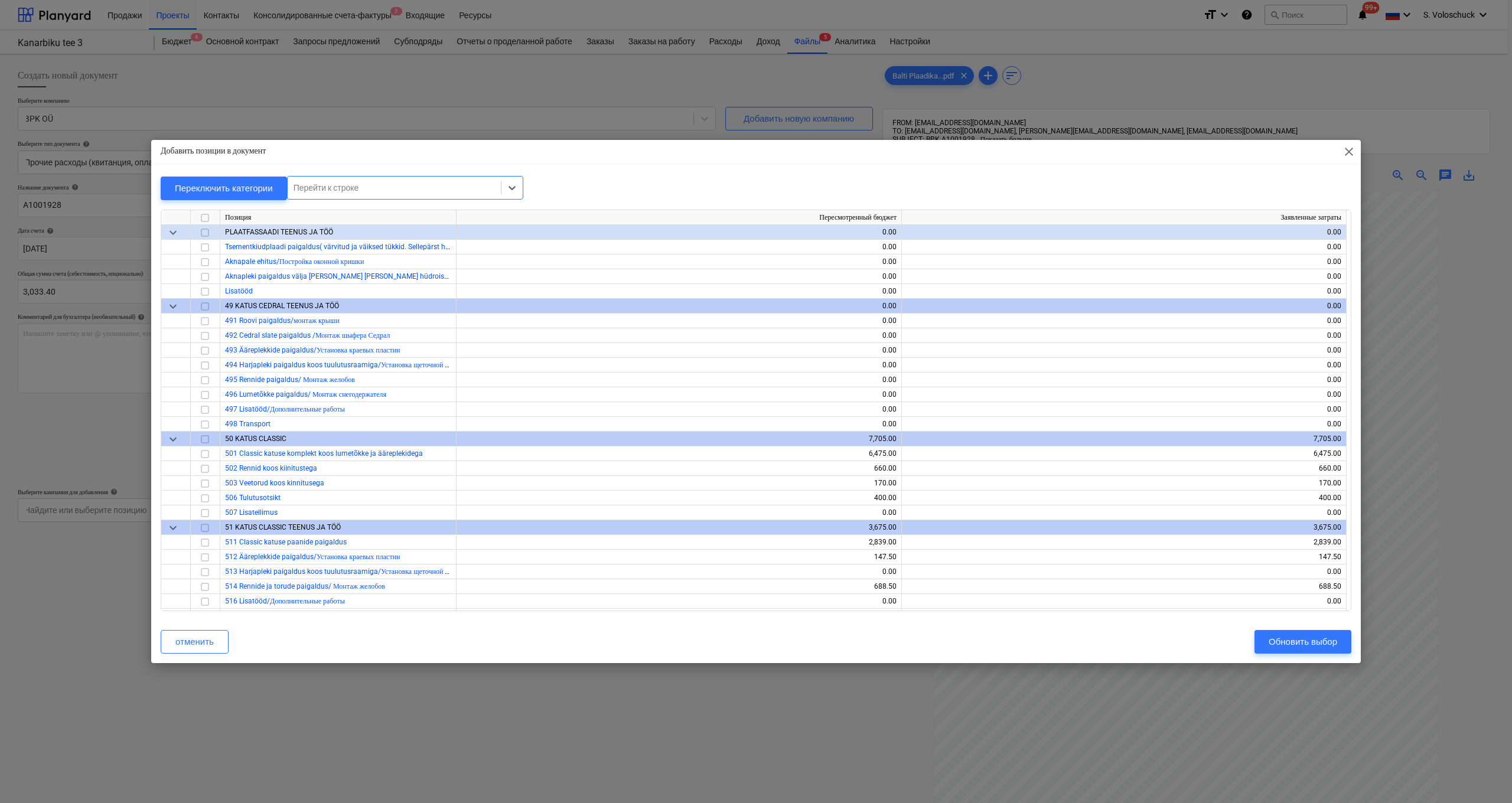
click at [429, 186] on div at bounding box center [394, 187] width 201 height 12
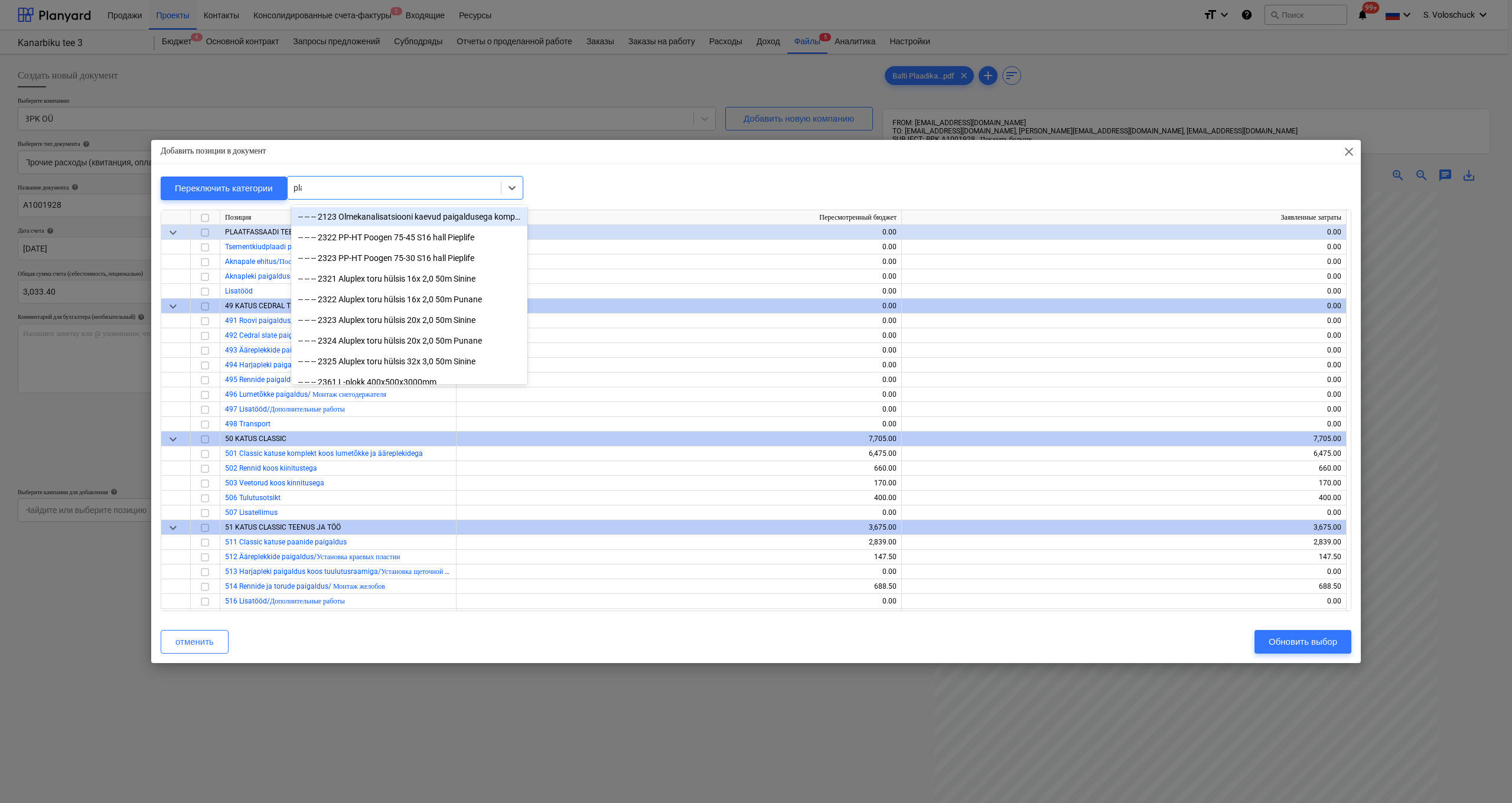
type input "plaa"
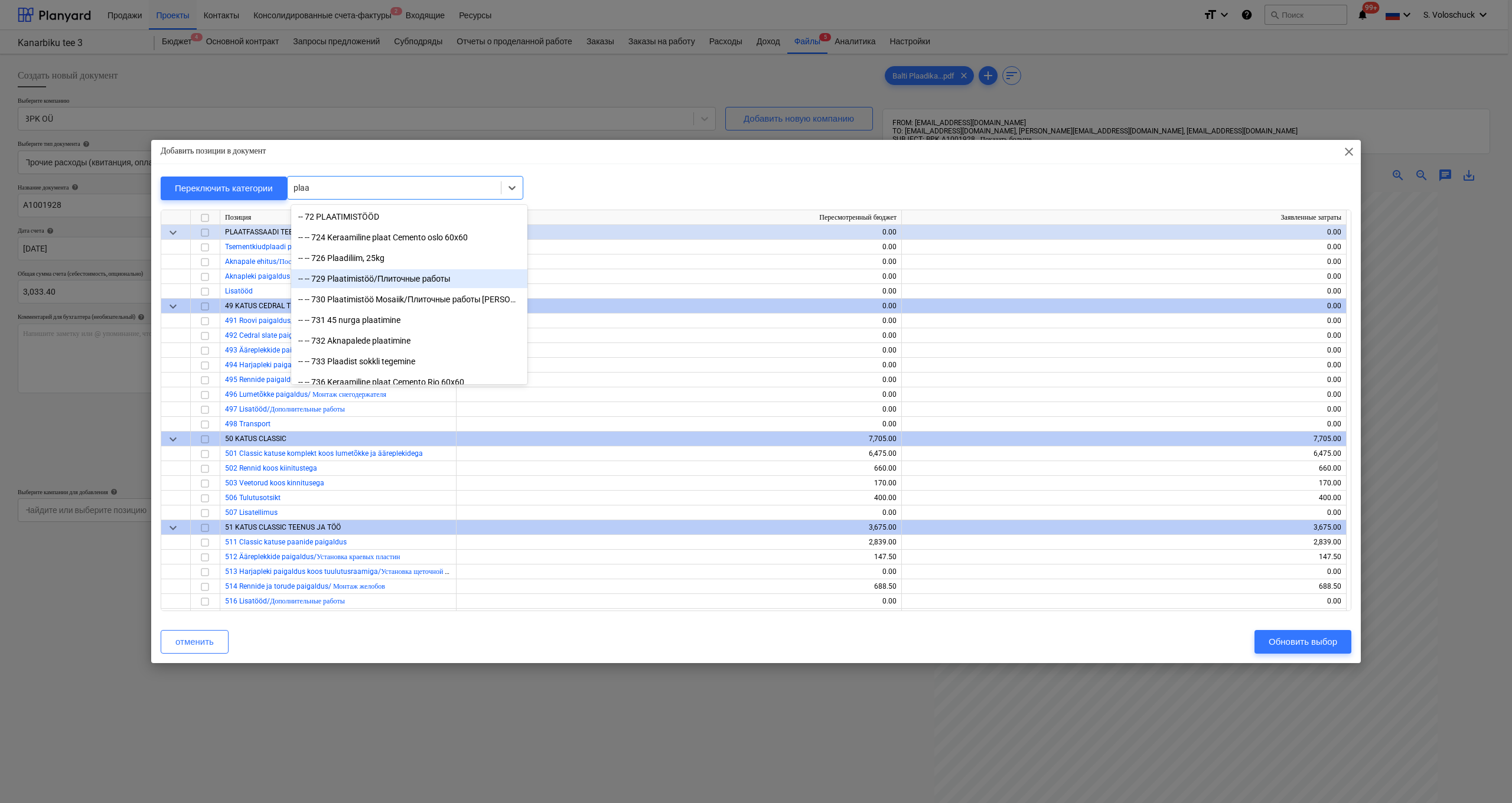
click at [370, 281] on div "-- -- 729 Plaatimistöö/Плиточные работы" at bounding box center [409, 278] width 236 height 19
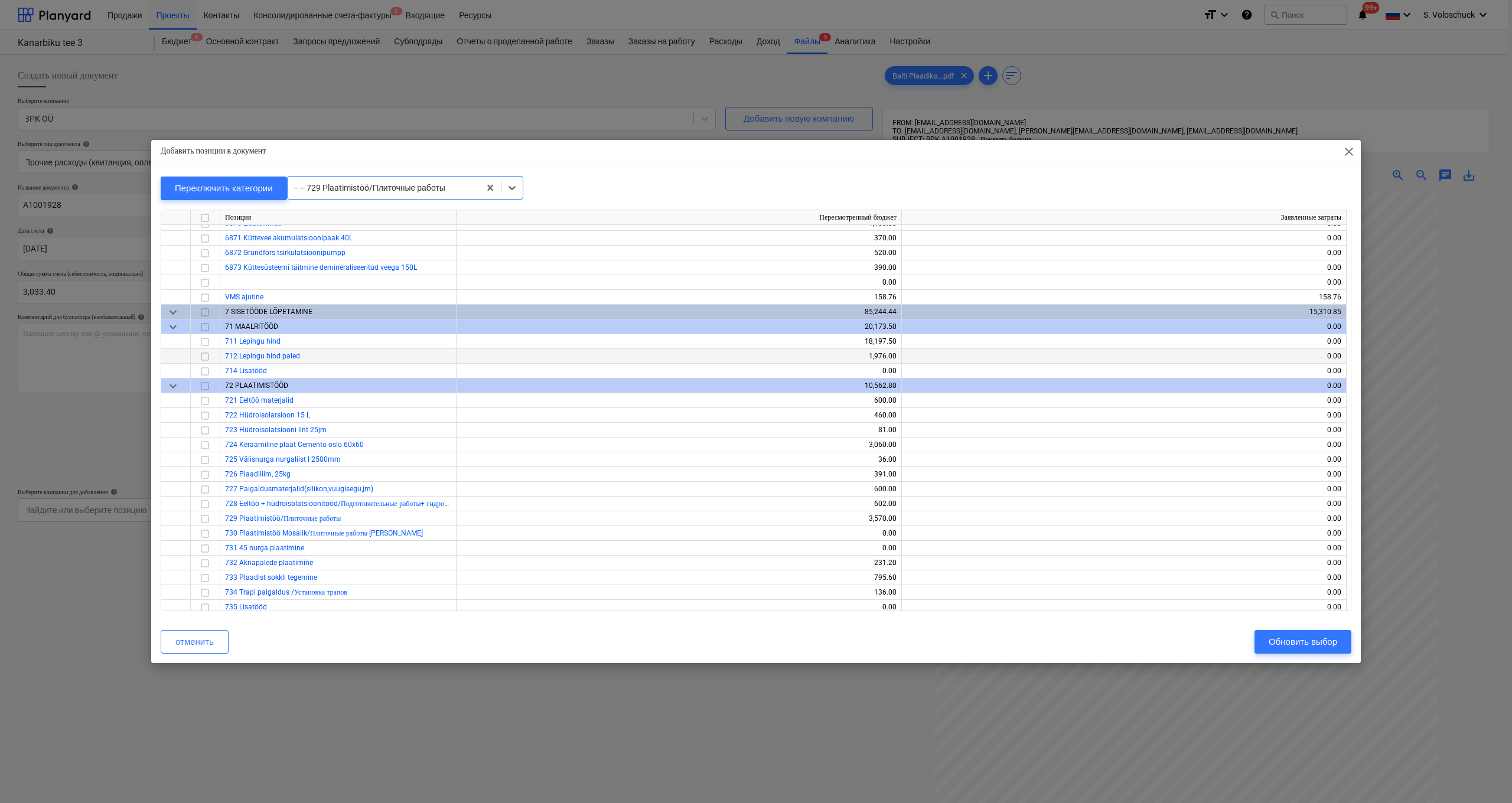
scroll to position [7978, 0]
click at [171, 314] on span "keyboard_arrow_down" at bounding box center [173, 314] width 14 height 14
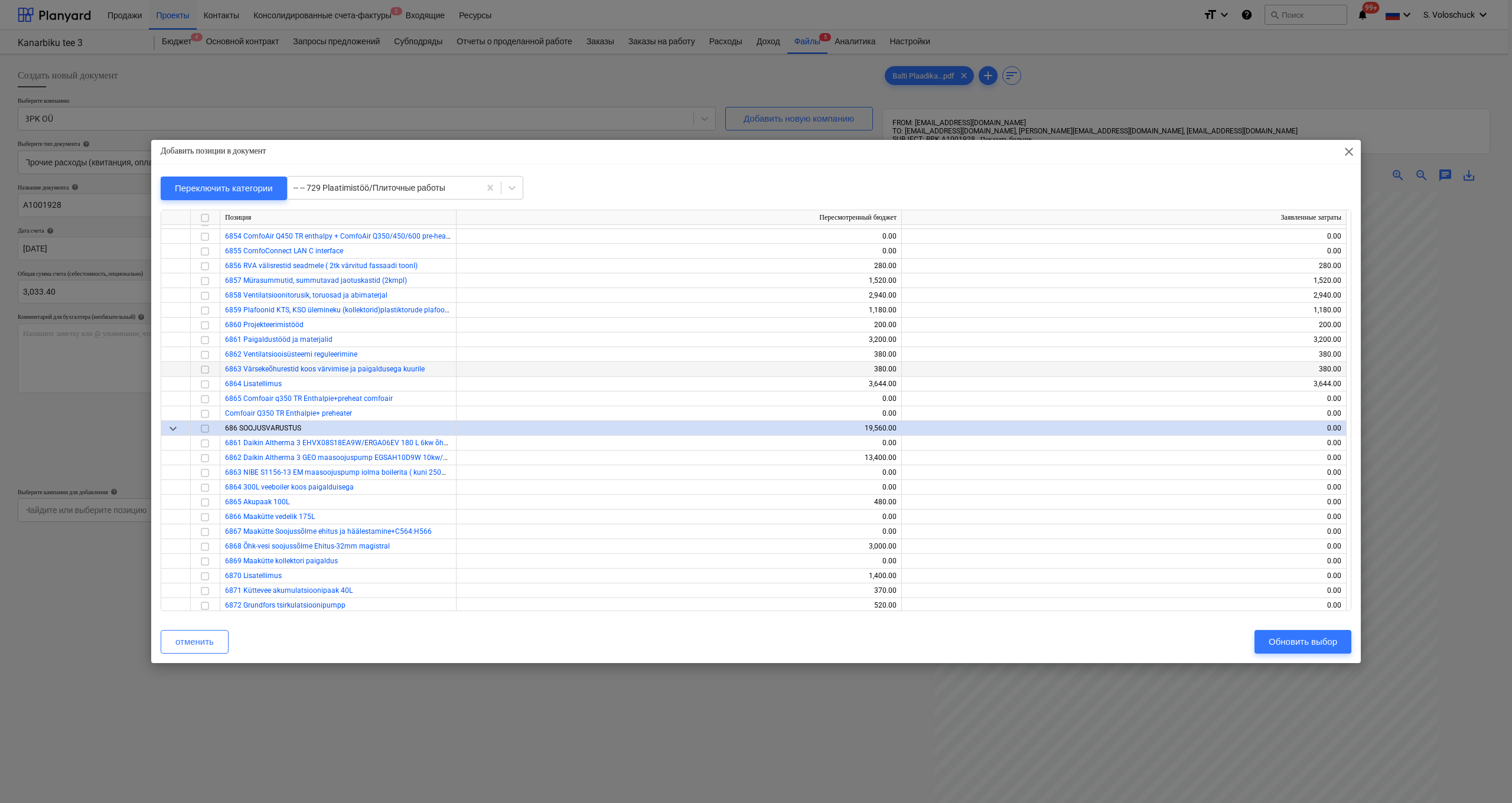
scroll to position [8012, 0]
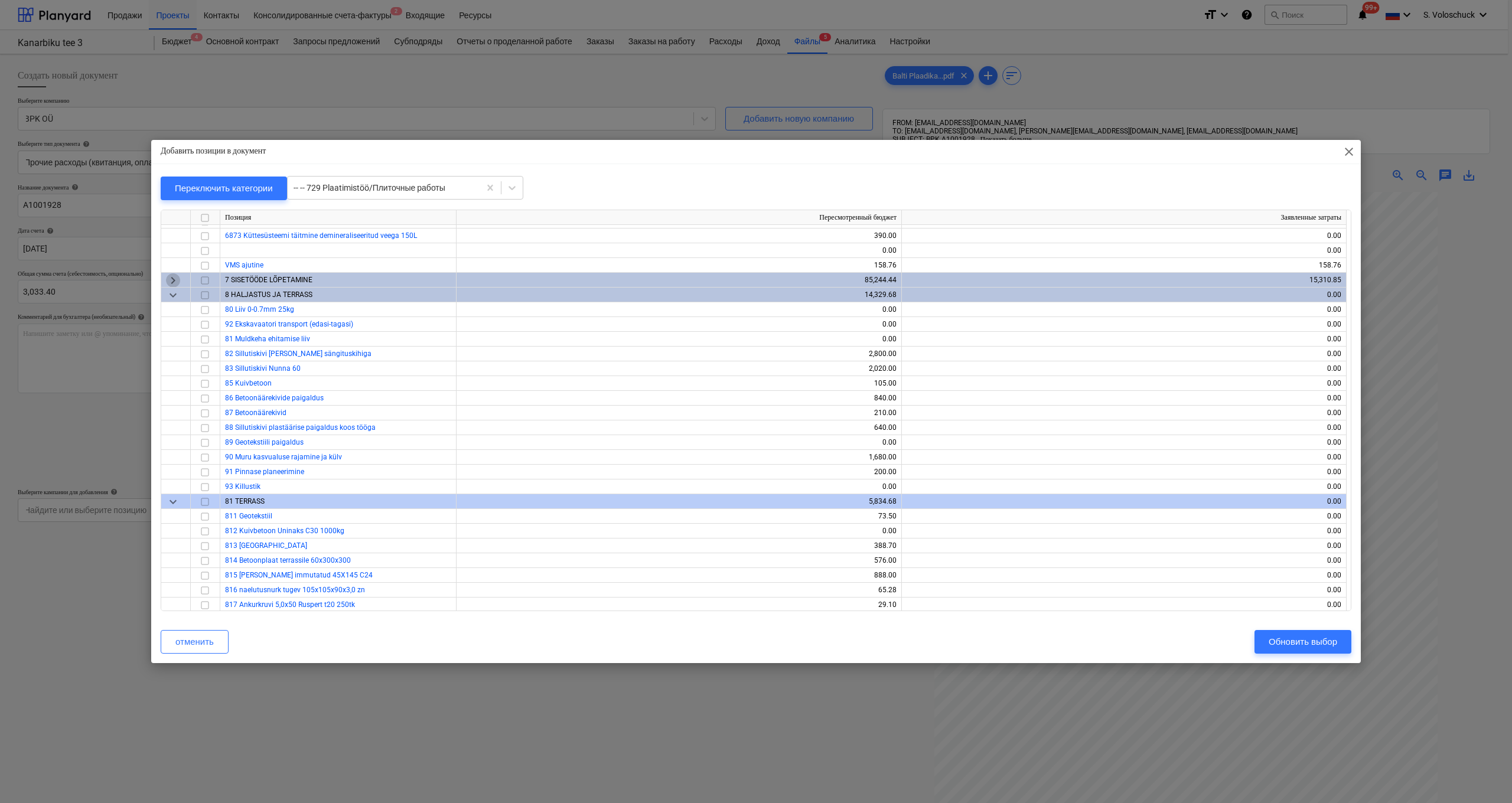
click at [172, 275] on span "keyboard_arrow_right" at bounding box center [173, 281] width 14 height 14
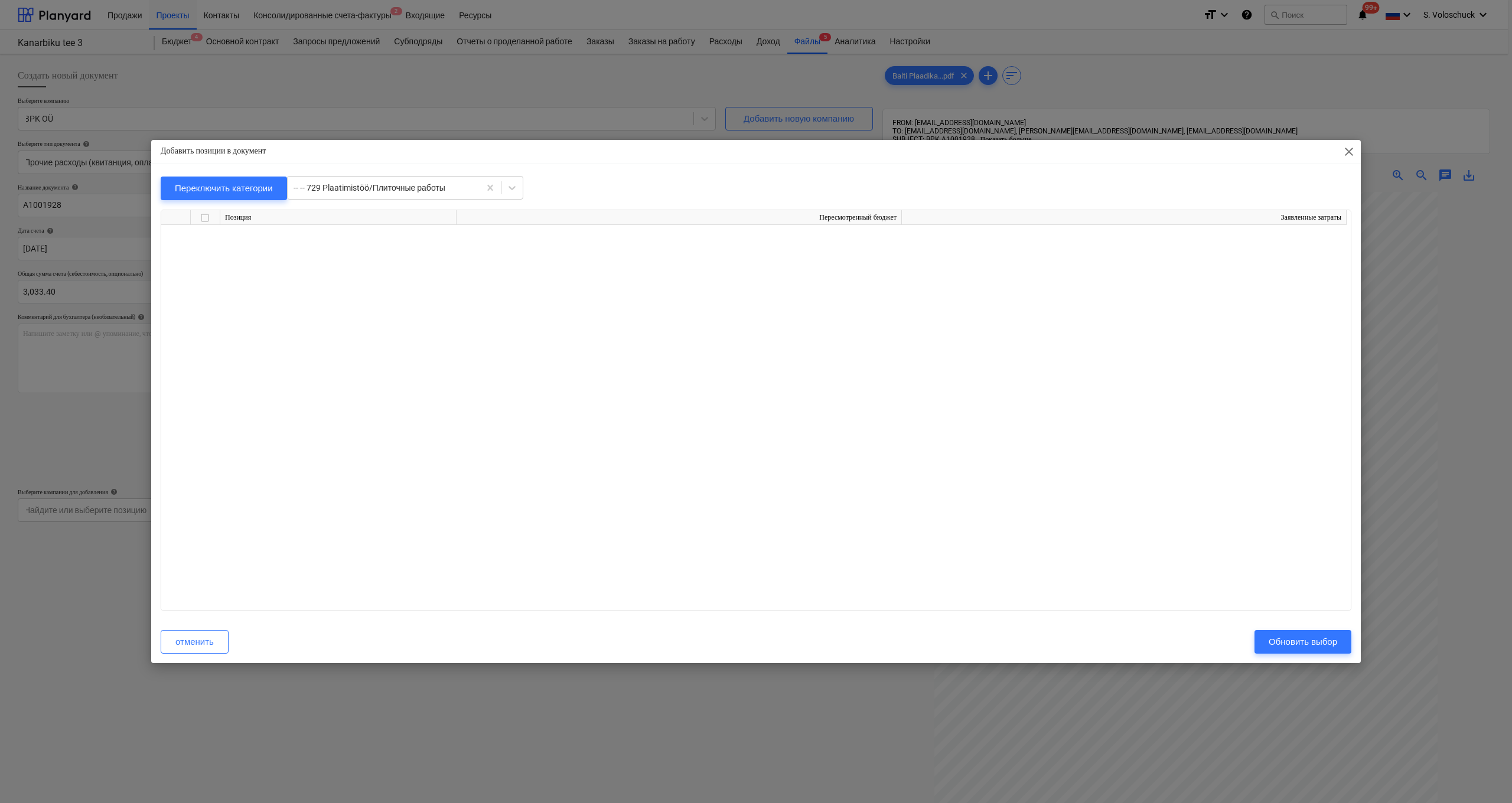
scroll to position [7856, 0]
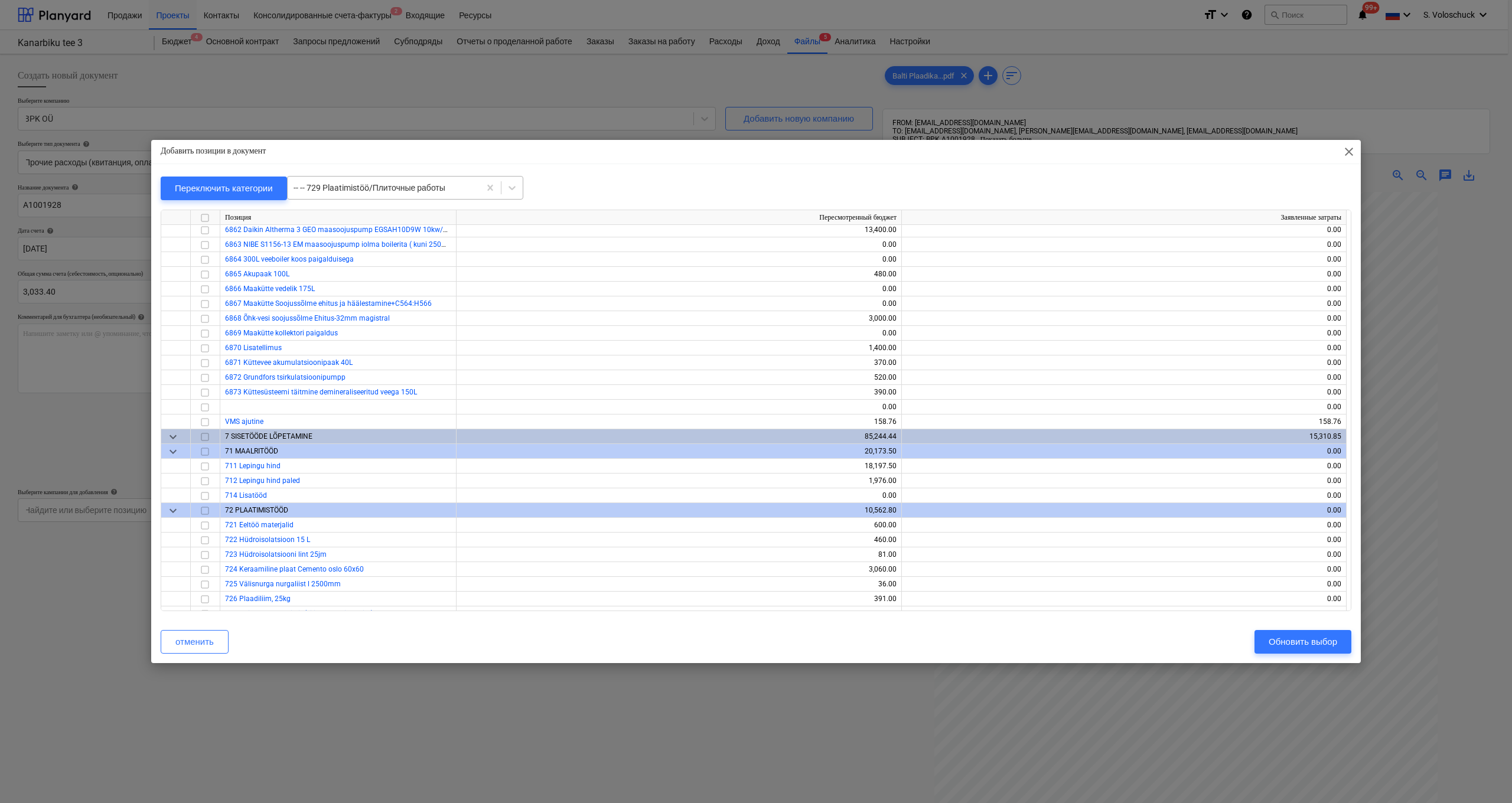
click at [467, 186] on div at bounding box center [384, 187] width 180 height 12
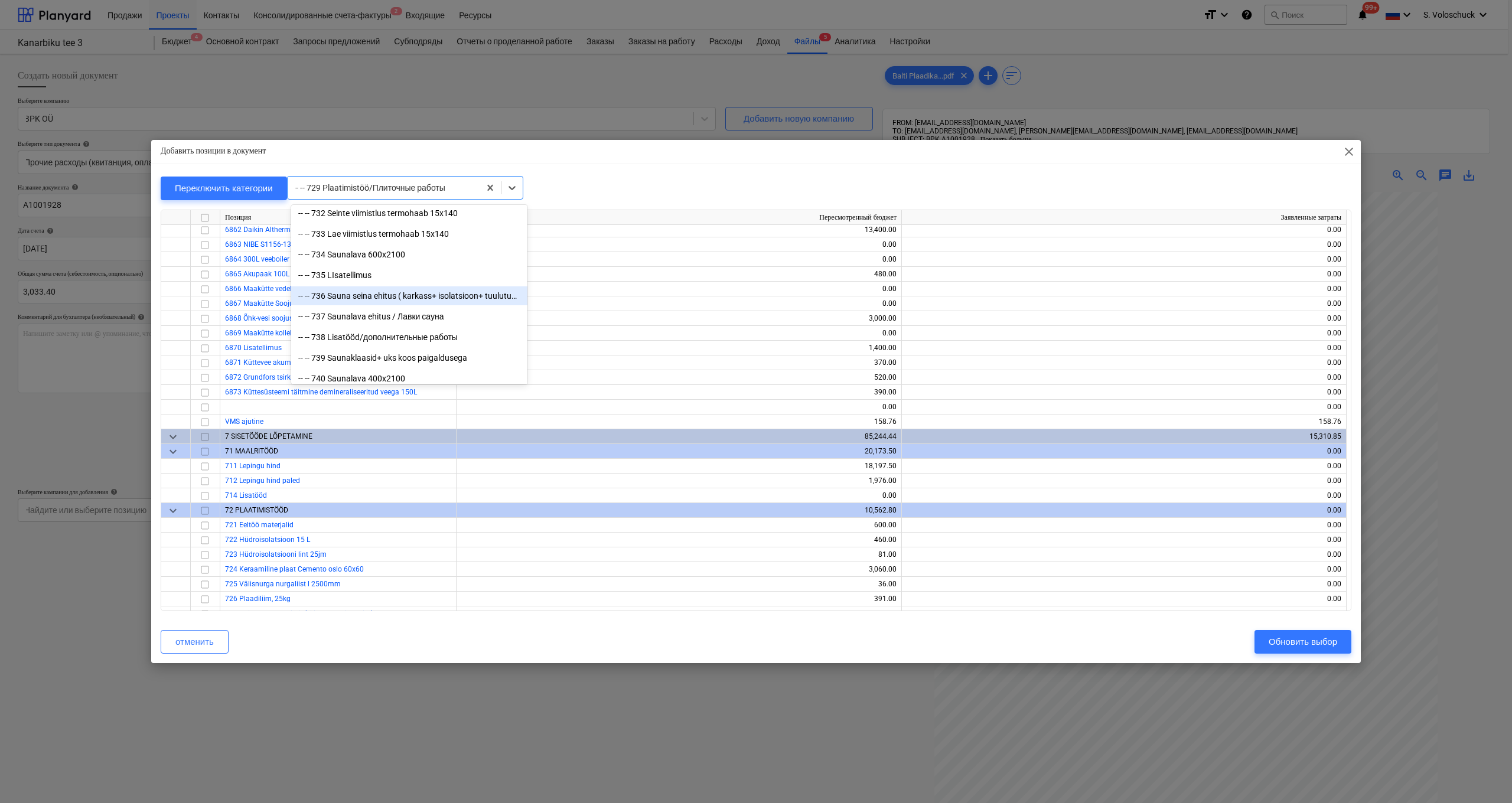
scroll to position [11859, 0]
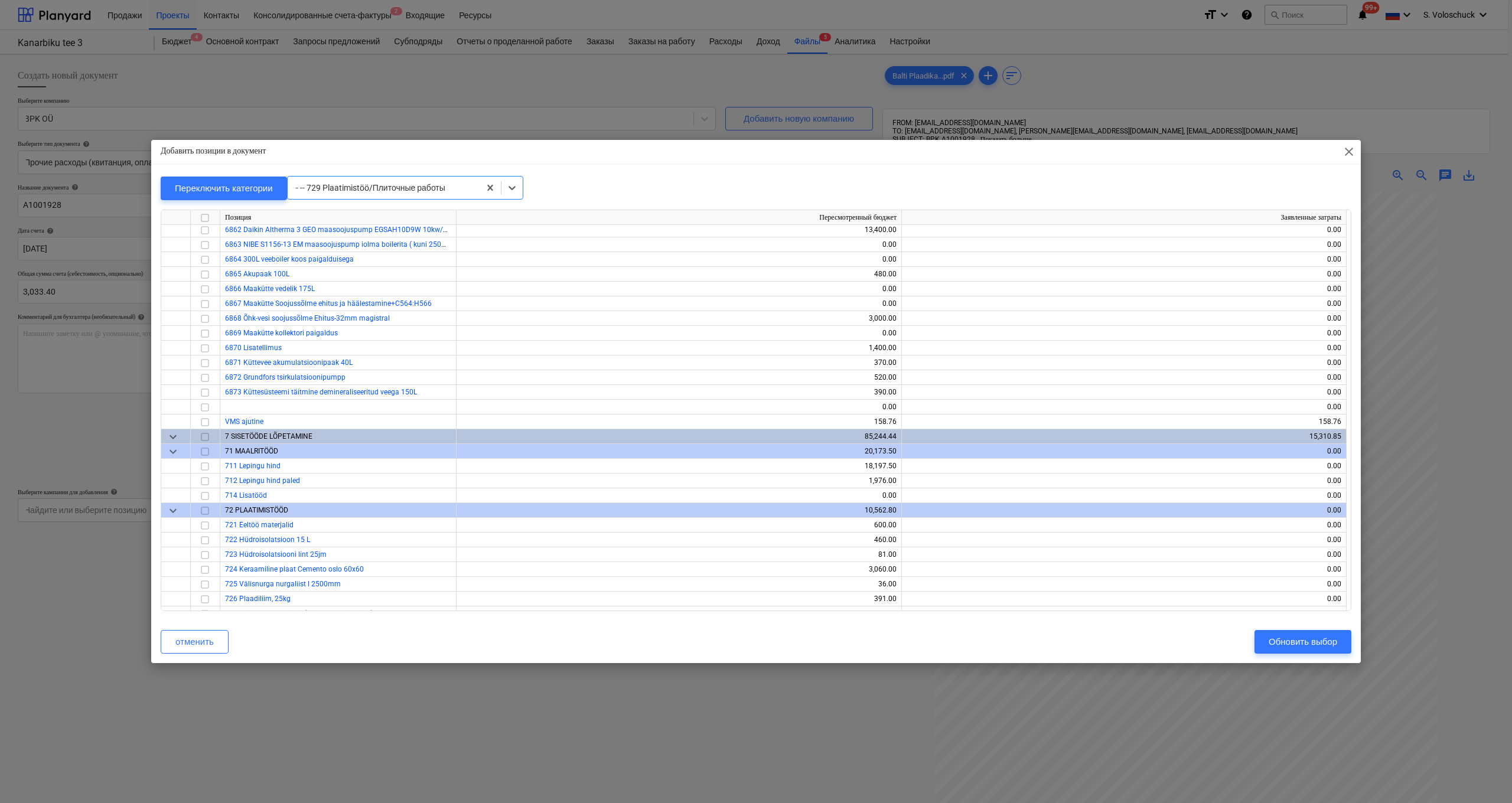
click at [469, 190] on div at bounding box center [384, 187] width 180 height 12
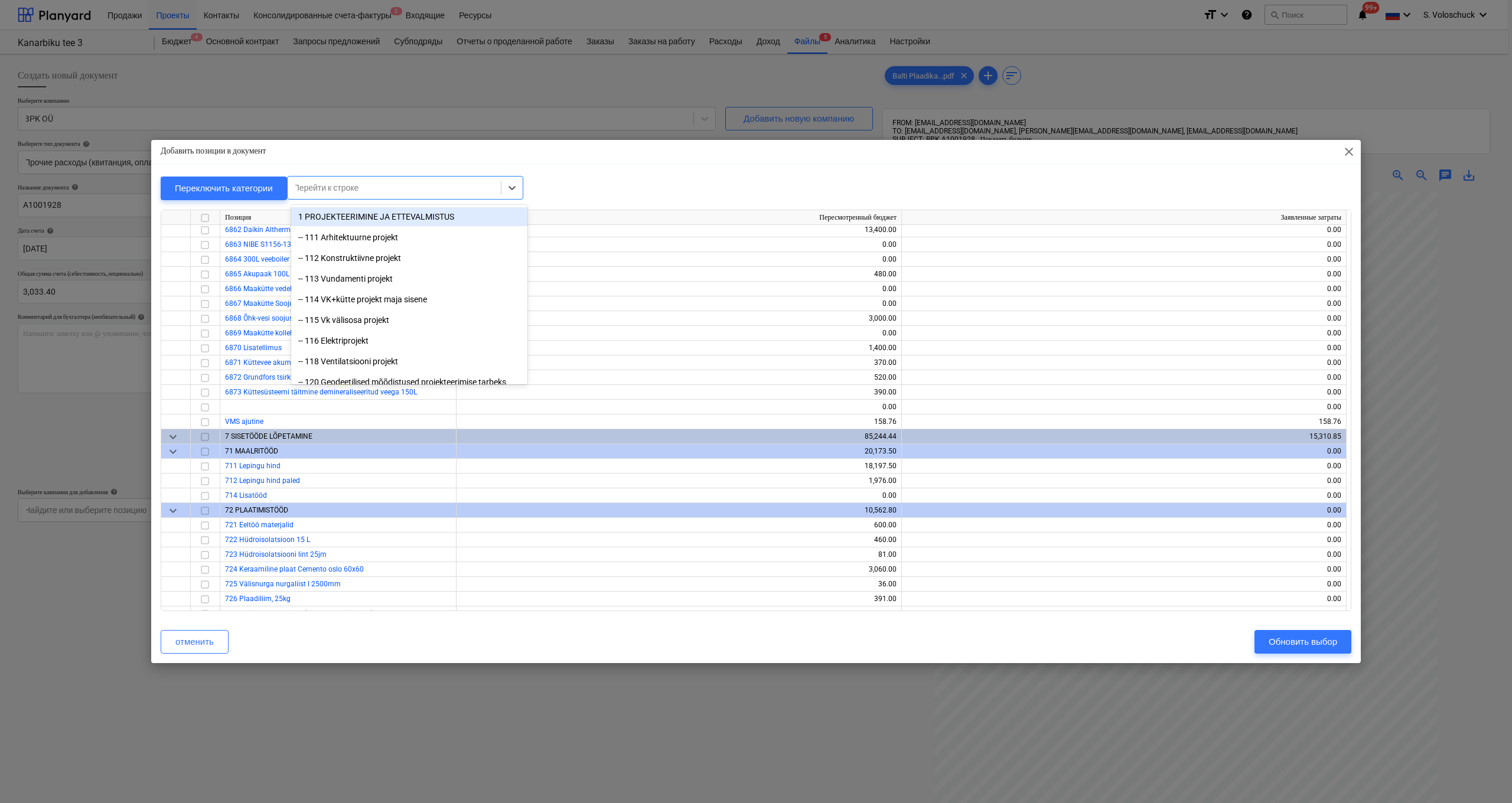
click at [452, 183] on div at bounding box center [394, 187] width 201 height 12
type input "plaa"
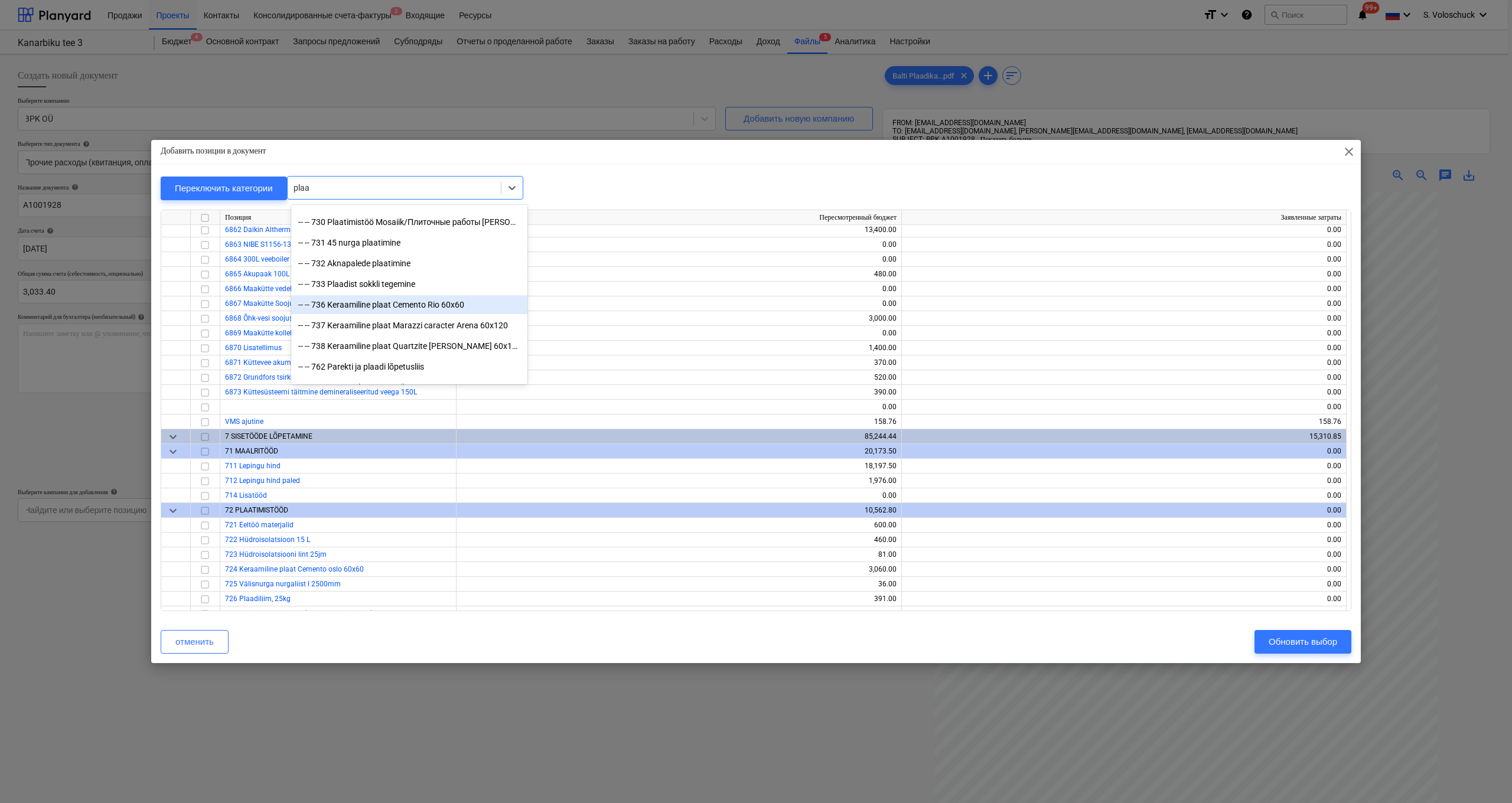
scroll to position [348, 0]
click at [405, 344] on div "-- -- 738 Keraamiline plaat Quartzite [PERSON_NAME] 60x120cm" at bounding box center [409, 344] width 236 height 19
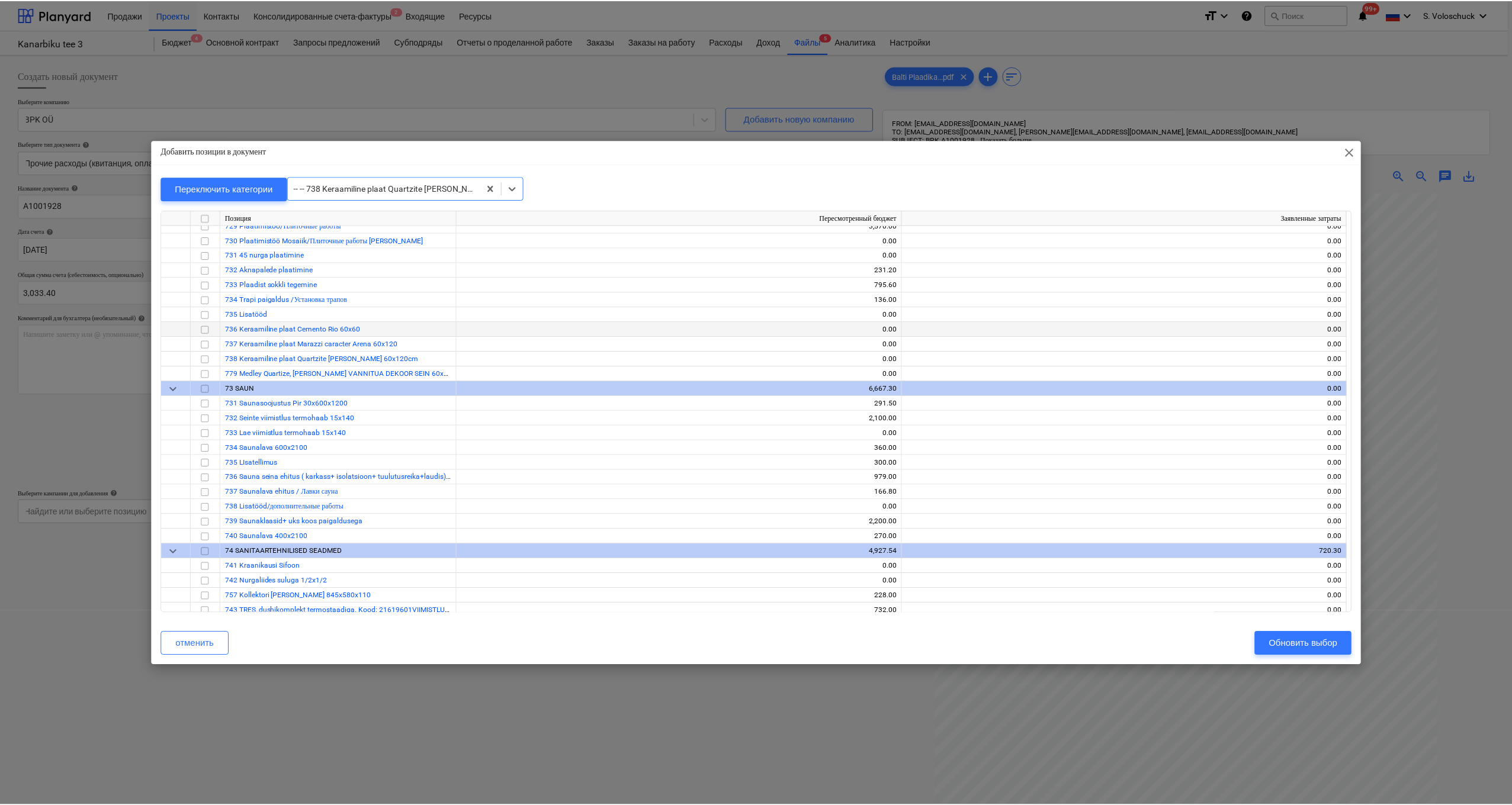
scroll to position [8292, 0]
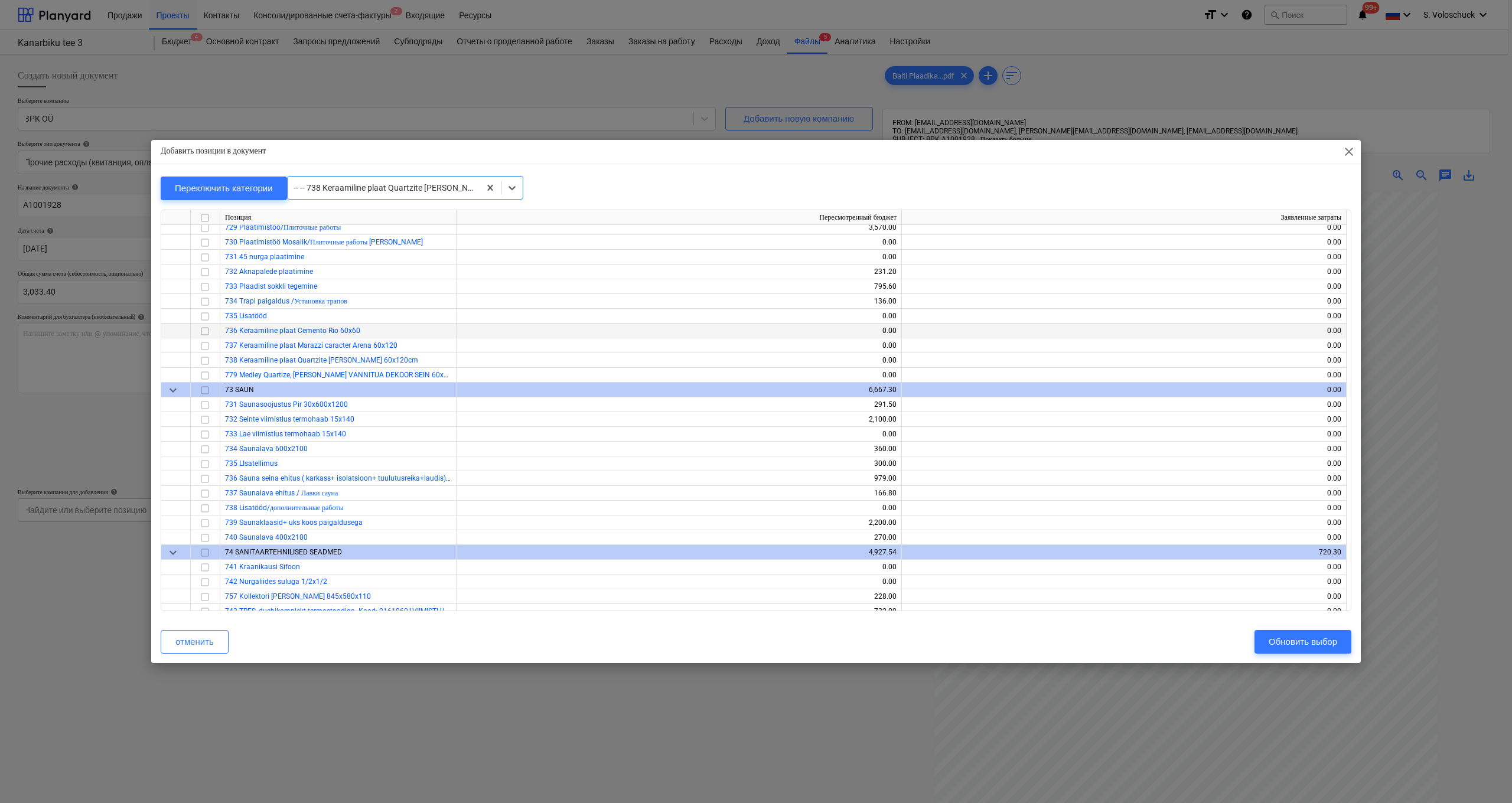
click at [208, 331] on input "checkbox" at bounding box center [205, 331] width 14 height 14
click at [1310, 643] on div "Обновить выбор" at bounding box center [1302, 642] width 69 height 15
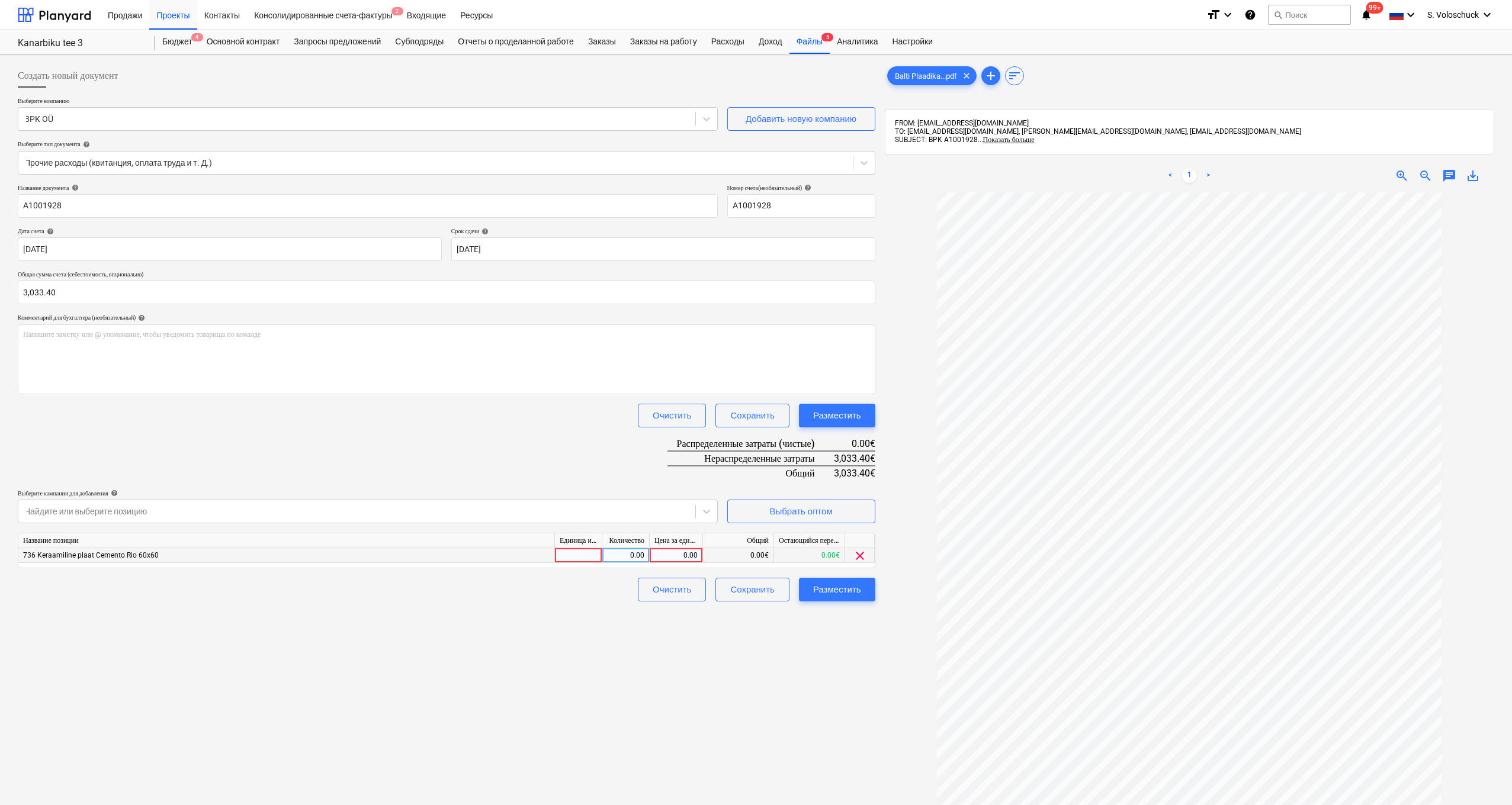
click at [667, 555] on div "0.00" at bounding box center [676, 555] width 43 height 15
type input "3033.4"
click at [835, 632] on div "Создать новый документ Выберите компанию BPK OÜ Добавить новую компанию Выберит…" at bounding box center [447, 515] width 867 height 910
click at [850, 591] on div "Разместить" at bounding box center [837, 589] width 48 height 15
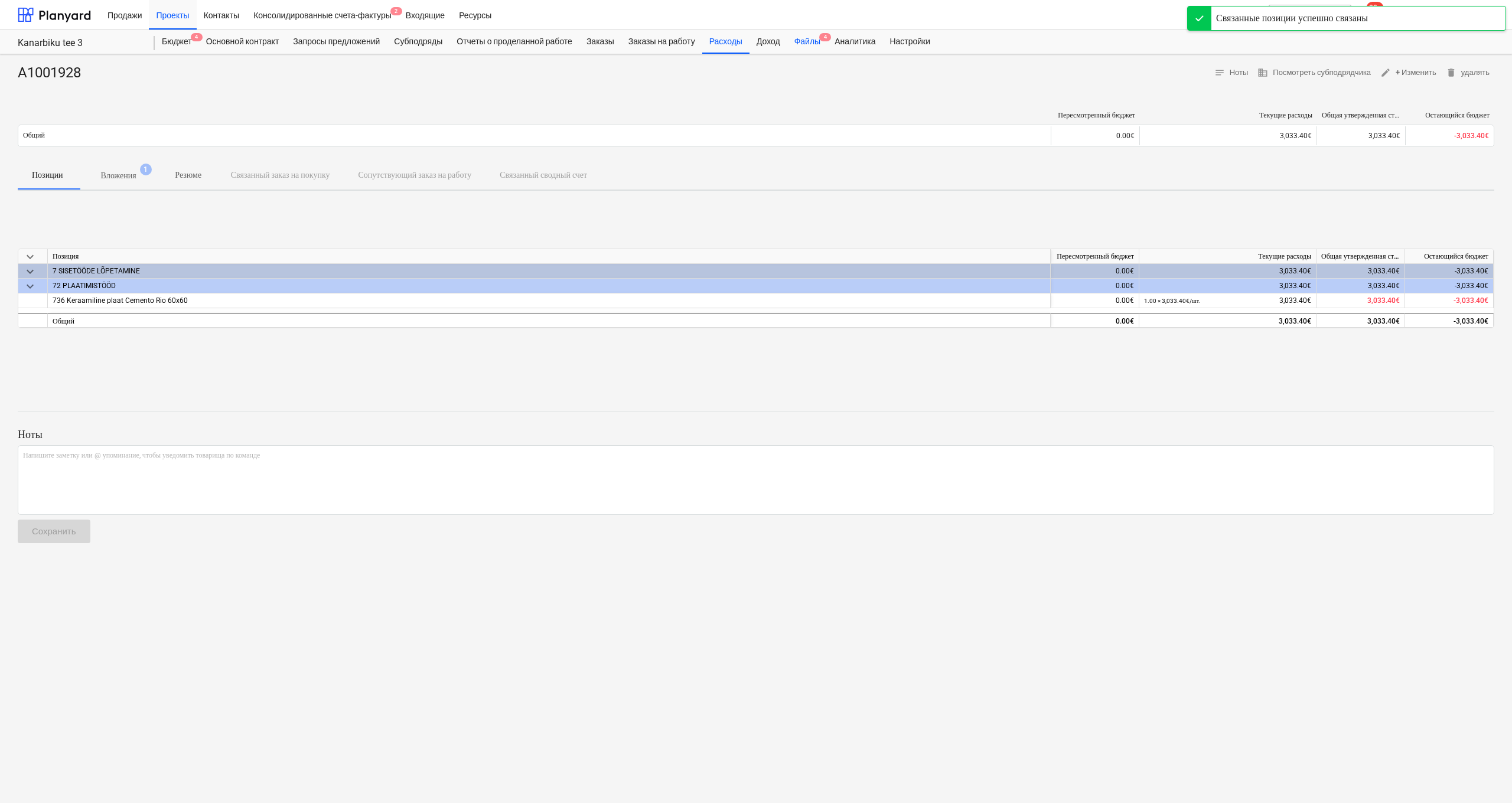
click at [822, 43] on div "Файлы 4" at bounding box center [807, 42] width 40 height 24
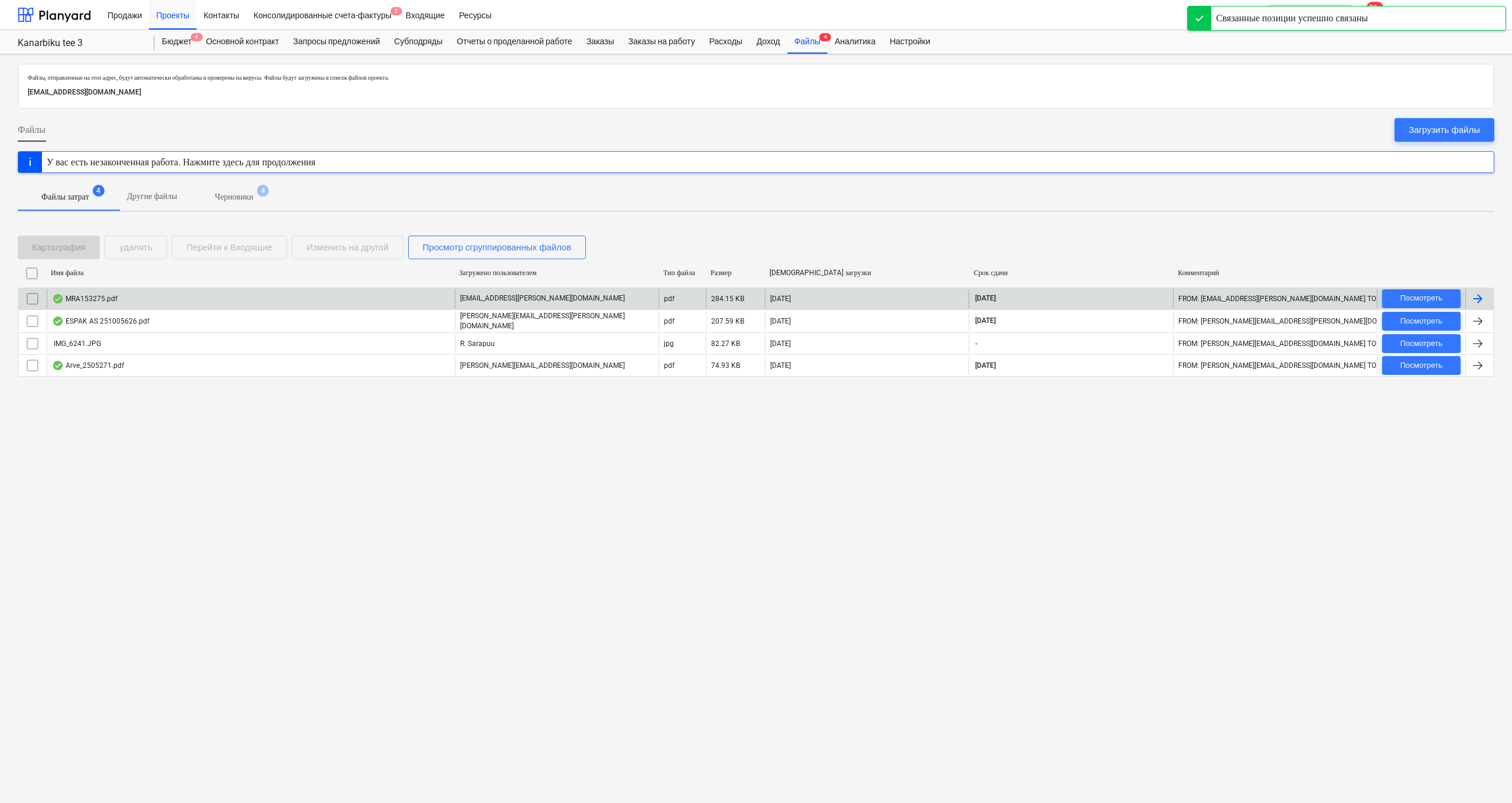
click at [356, 297] on div "MRA153275.pdf" at bounding box center [250, 298] width 408 height 19
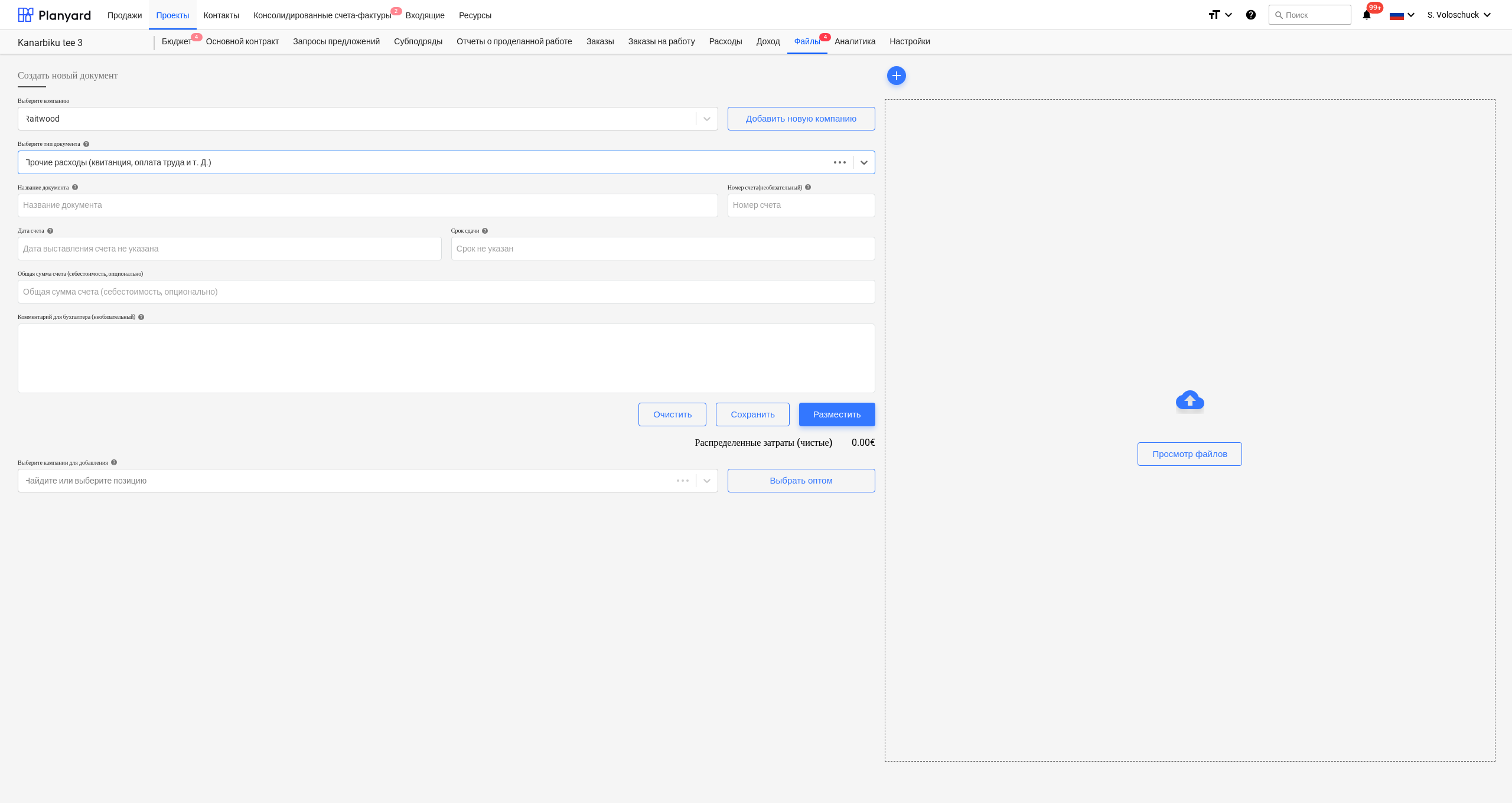
type input "0.00"
type input "MRA153275"
type input "[DATE]"
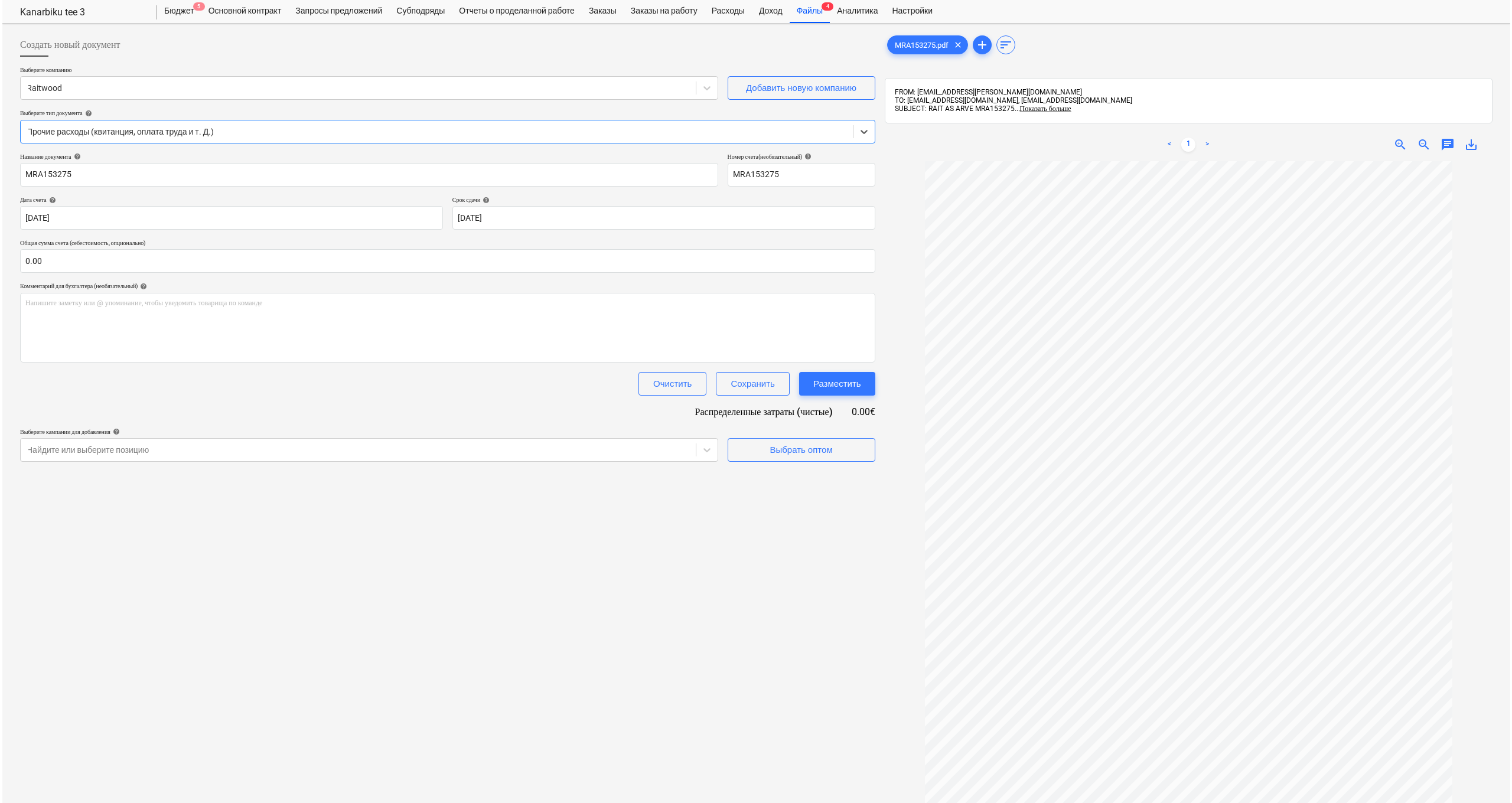
scroll to position [33, 0]
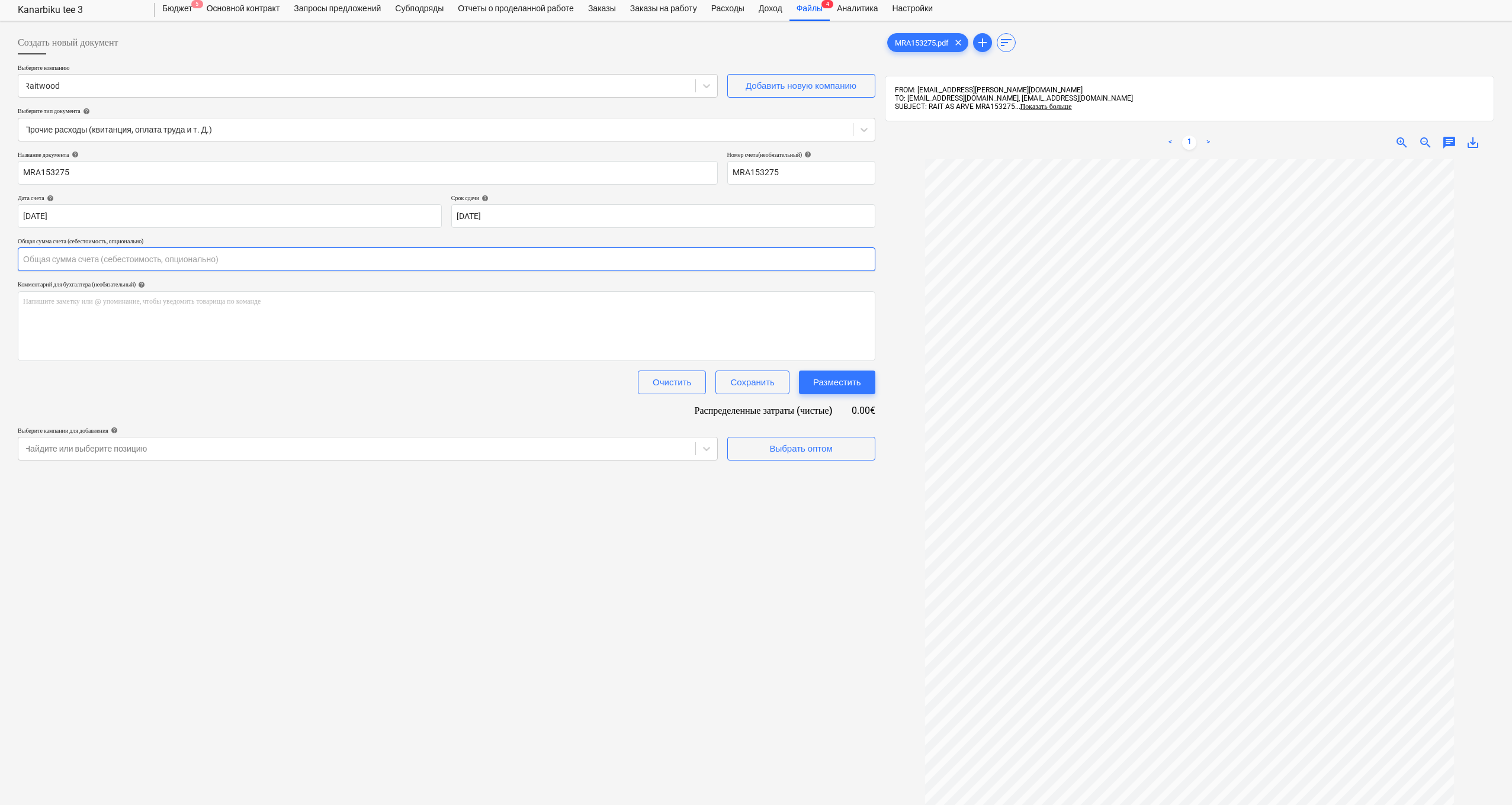
drag, startPoint x: 134, startPoint y: 260, endPoint x: 175, endPoint y: 273, distance: 43.0
click at [135, 260] on input "text" at bounding box center [447, 259] width 858 height 24
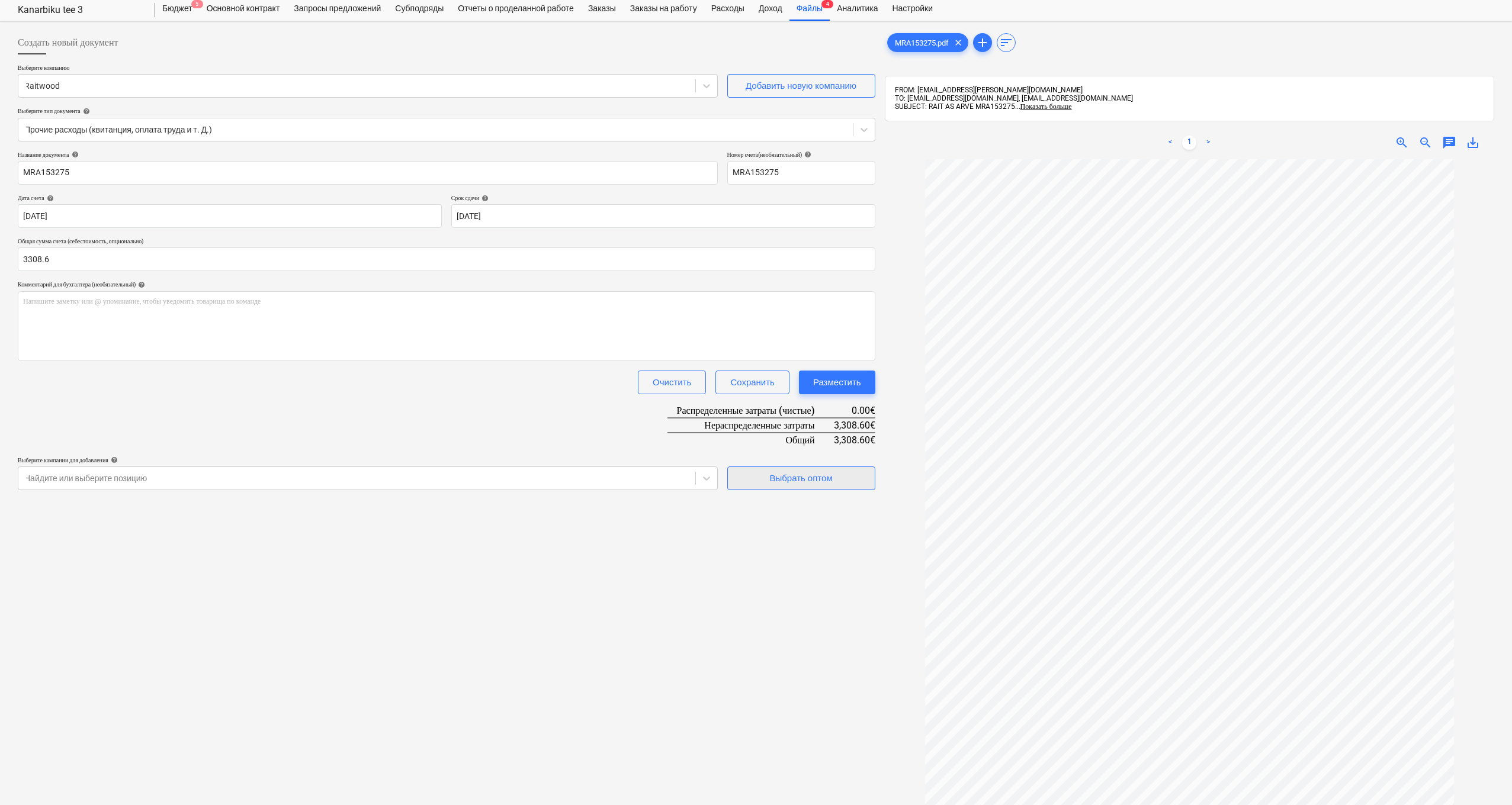
type input "3,308.60"
click at [810, 481] on div "Выбрать оптом" at bounding box center [800, 478] width 63 height 15
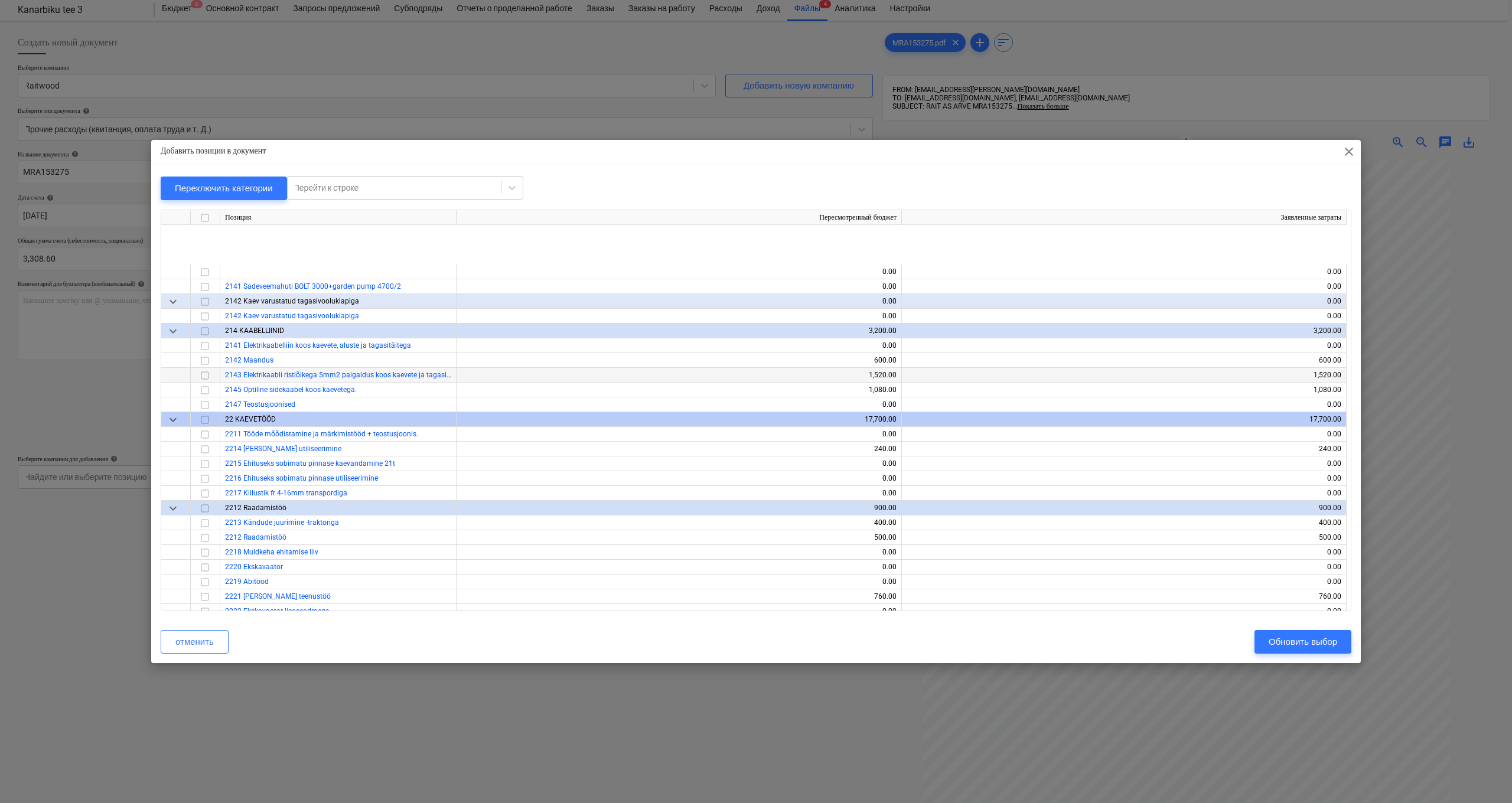
scroll to position [1023, 0]
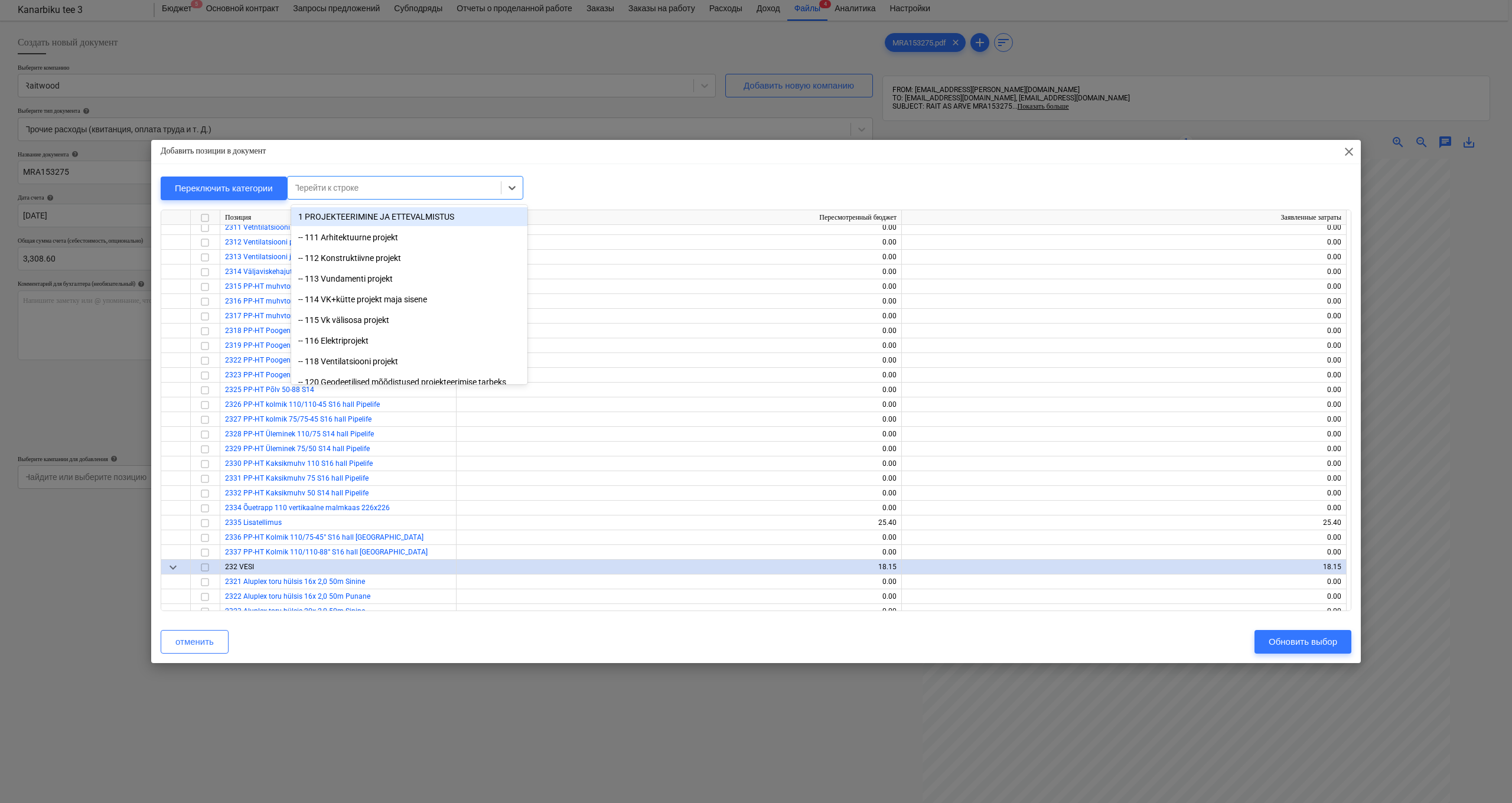
drag, startPoint x: 400, startPoint y: 184, endPoint x: 434, endPoint y: 198, distance: 36.8
click at [402, 185] on div at bounding box center [394, 187] width 201 height 12
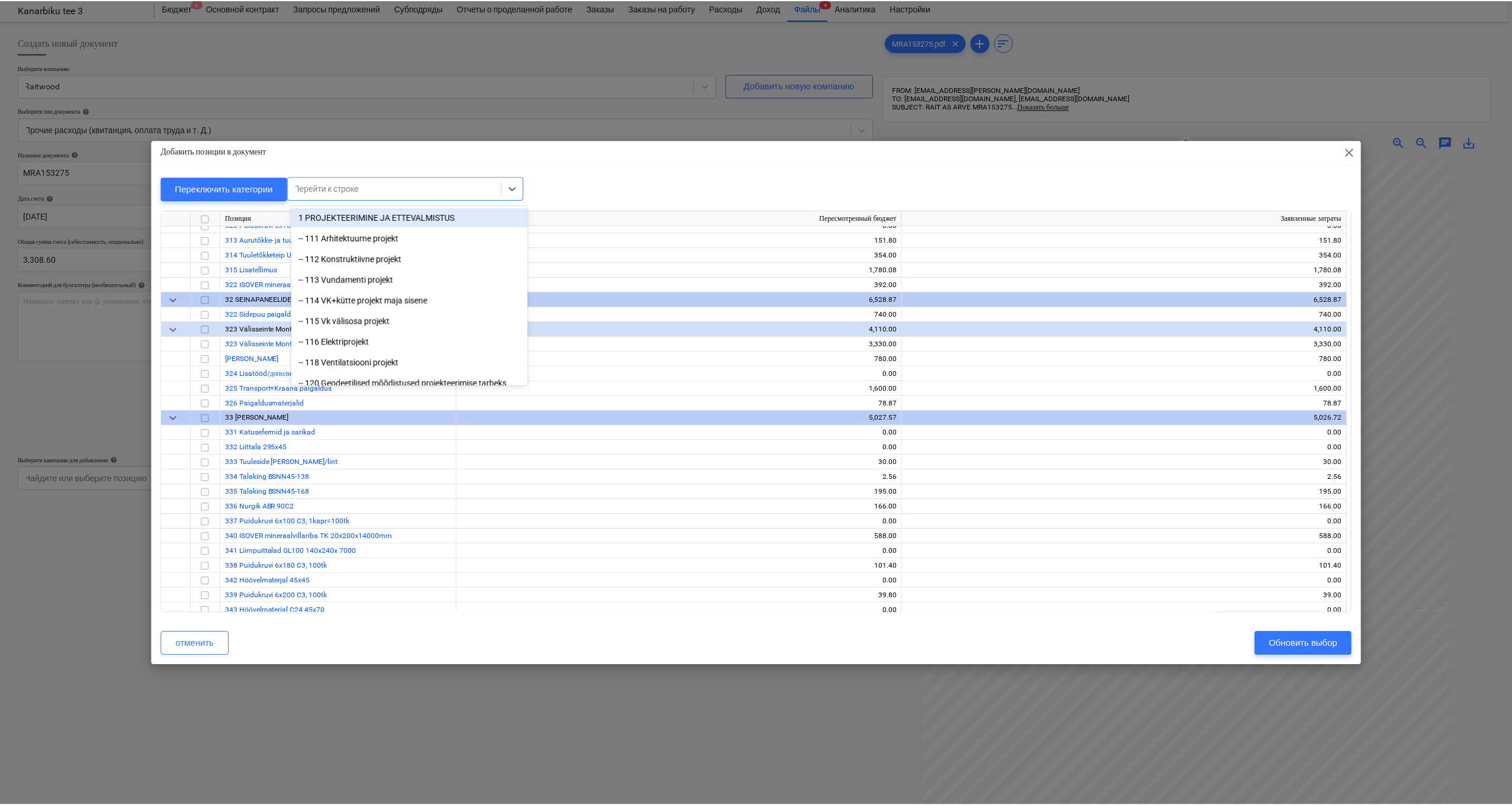
scroll to position [3375, 0]
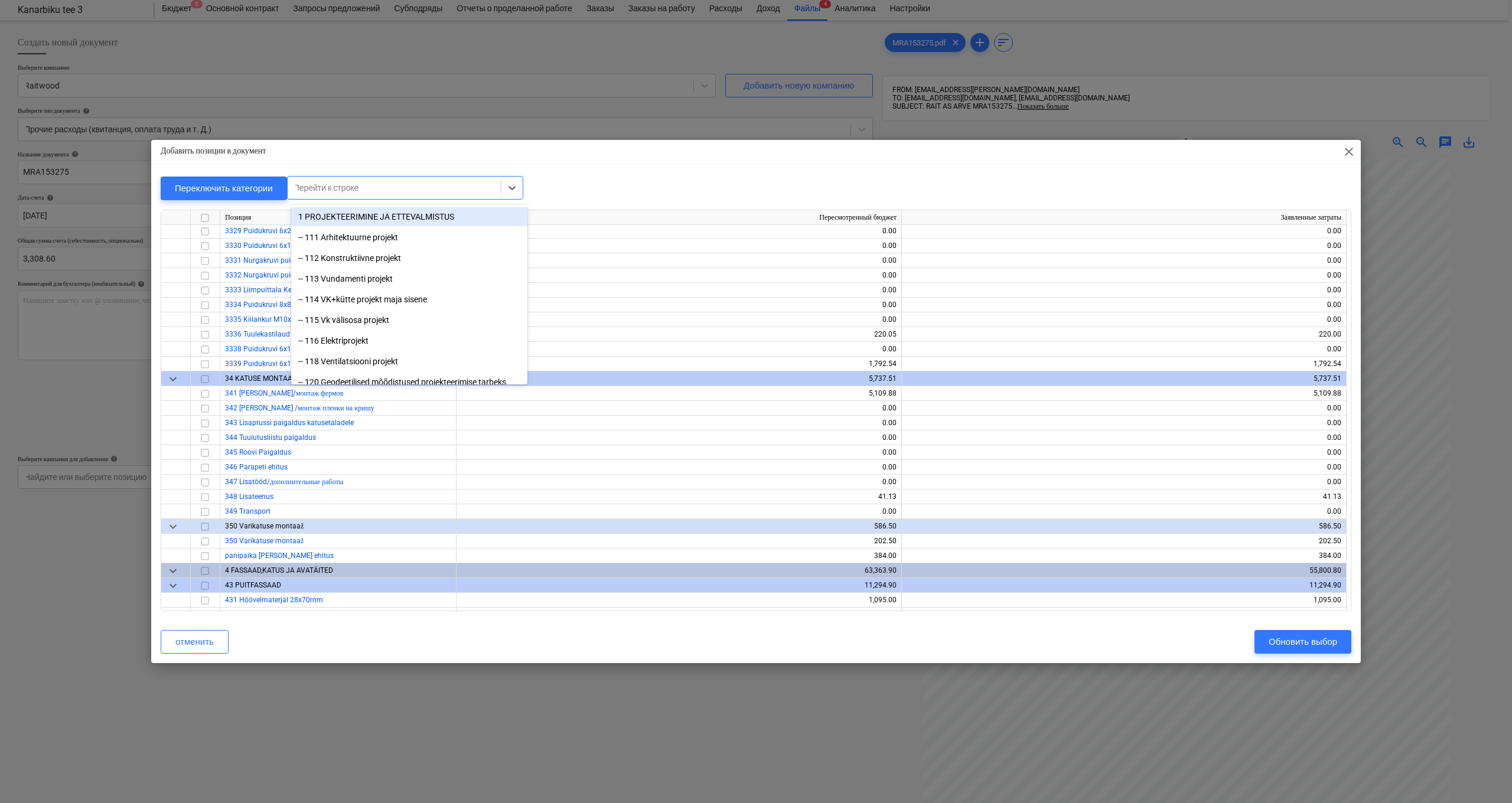
click at [1351, 152] on span "close" at bounding box center [1349, 152] width 14 height 14
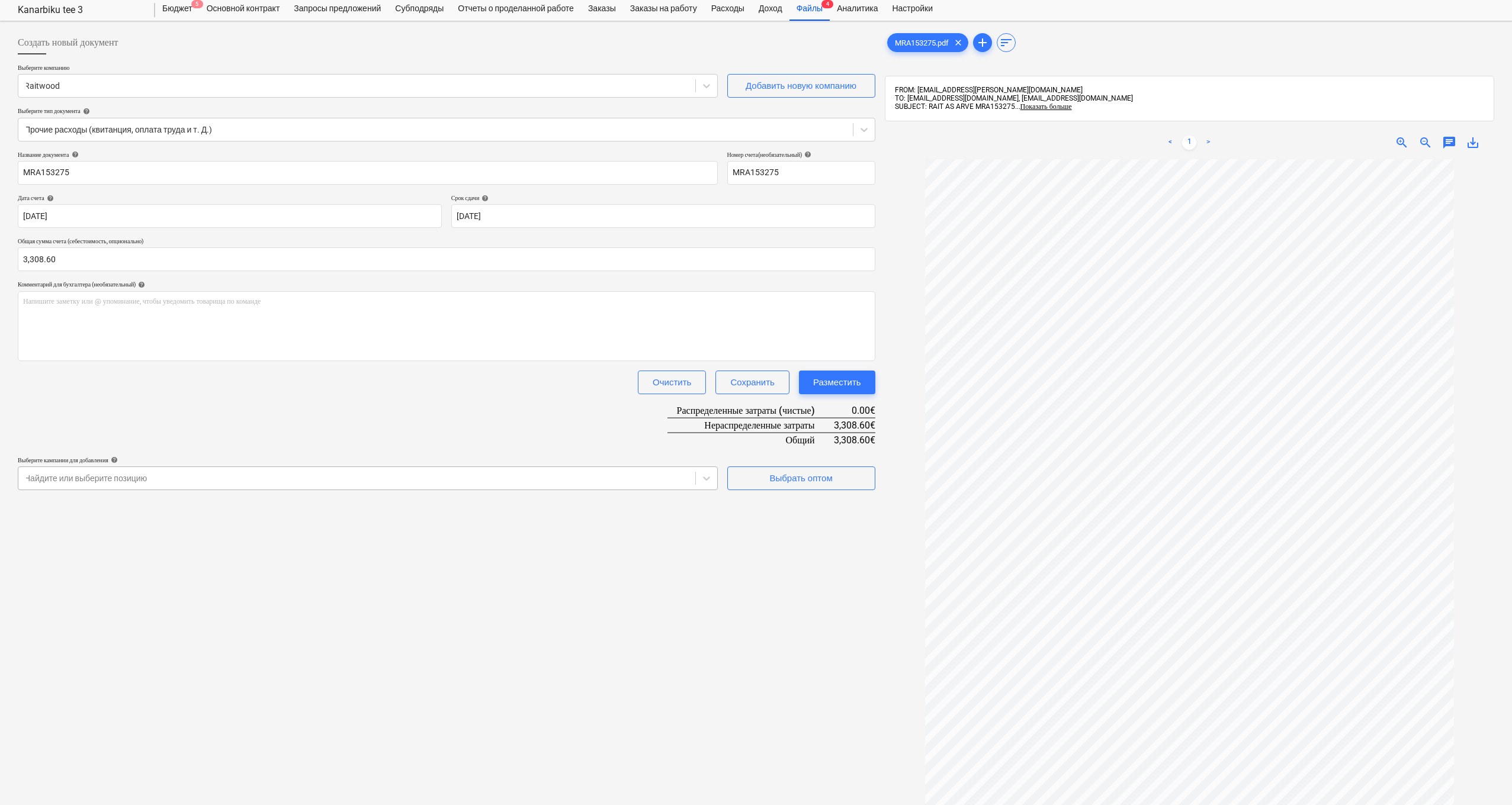
click at [649, 475] on div at bounding box center [356, 477] width 665 height 12
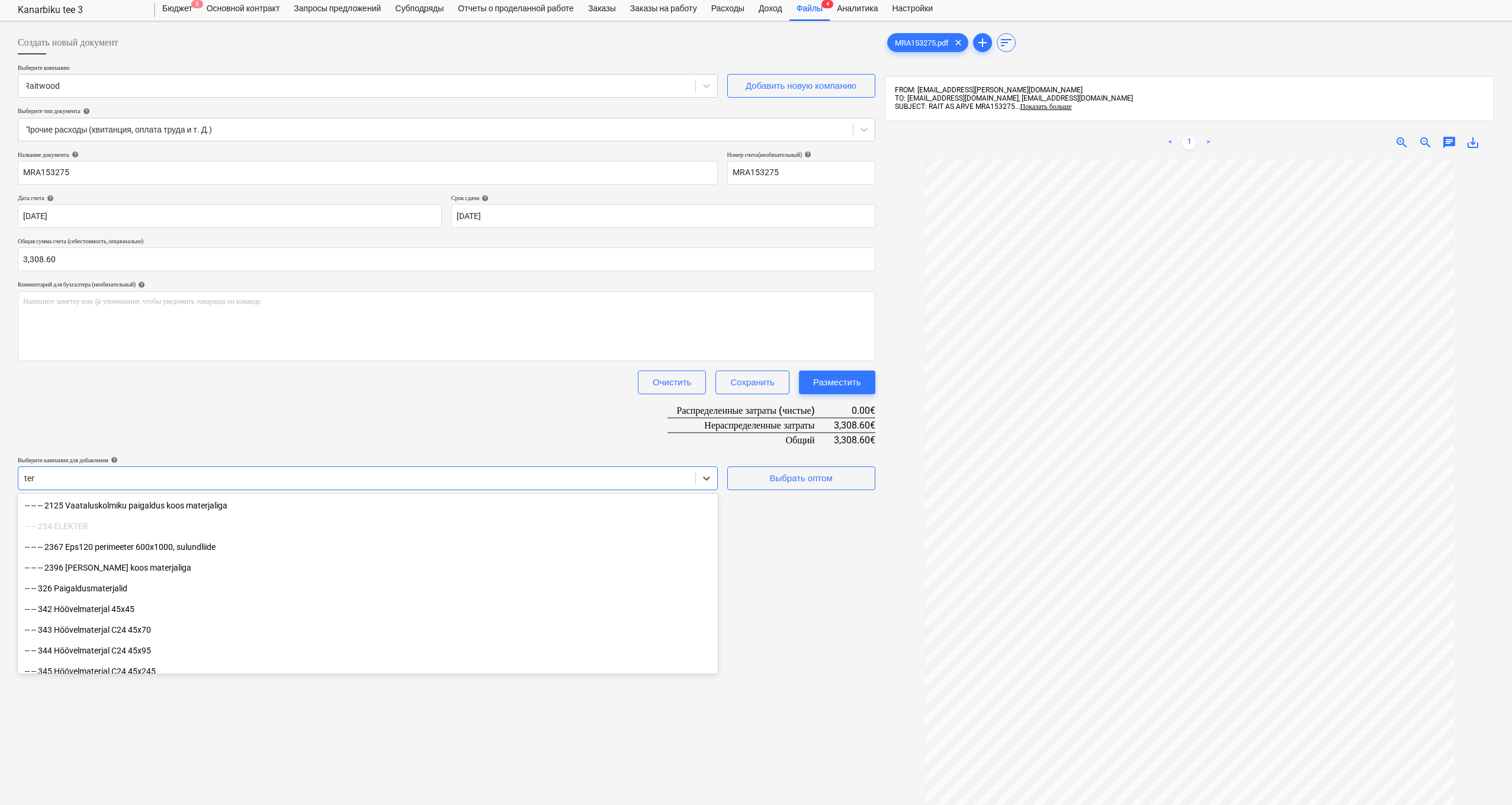
type input "terr"
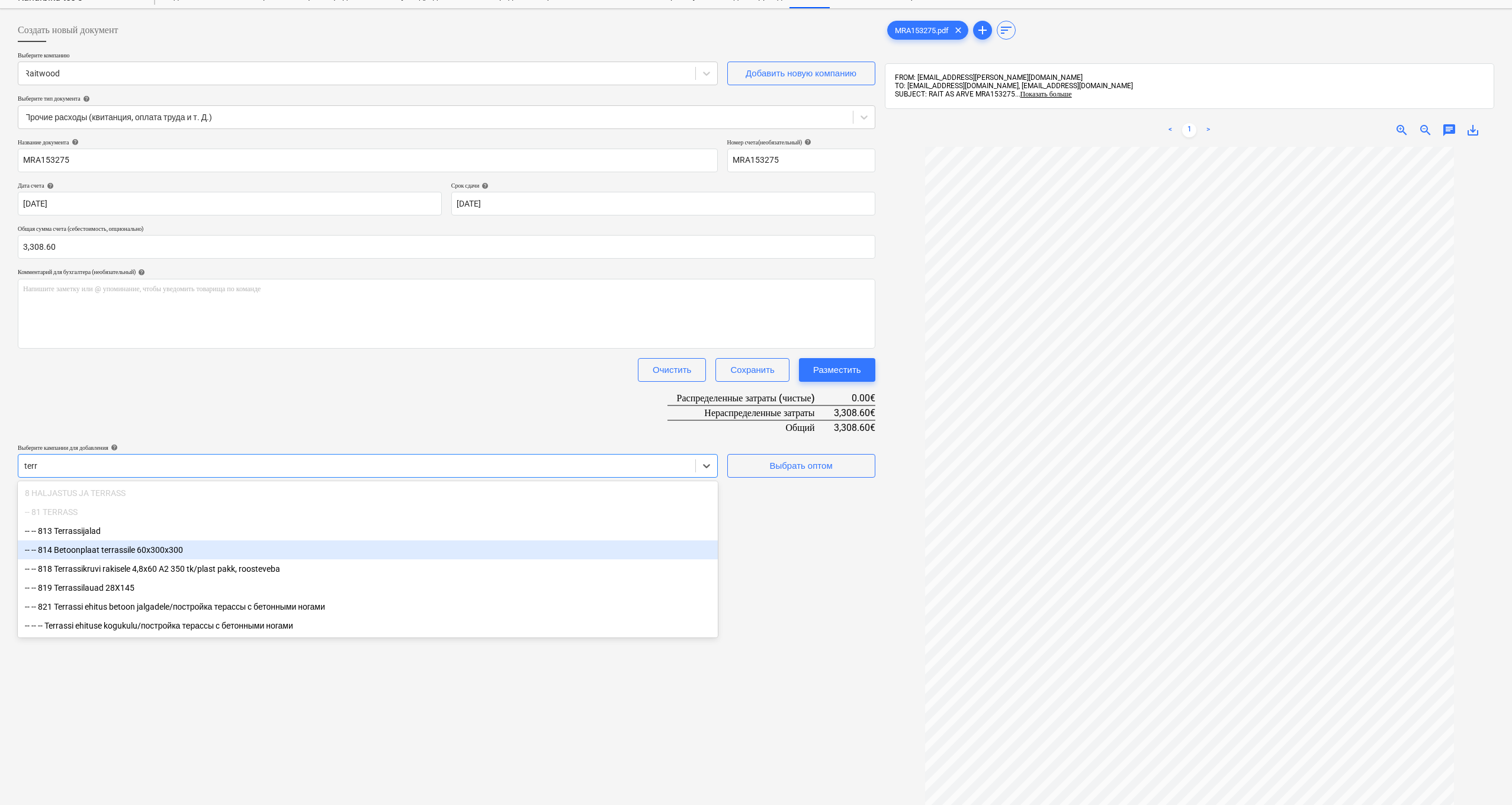
scroll to position [58, 0]
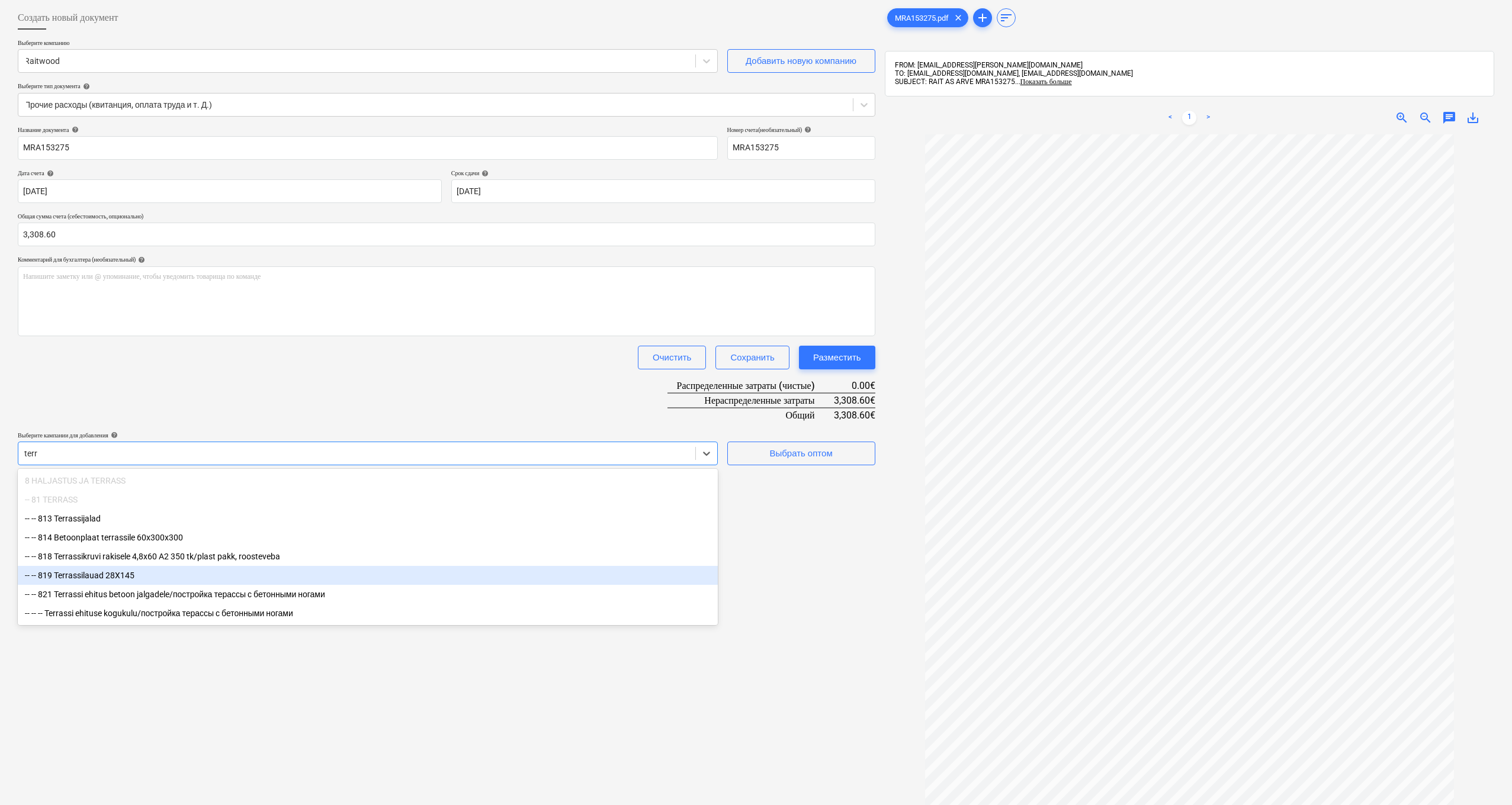
click at [127, 579] on div "-- -- 819 Terrassilauad 28X145" at bounding box center [368, 576] width 700 height 19
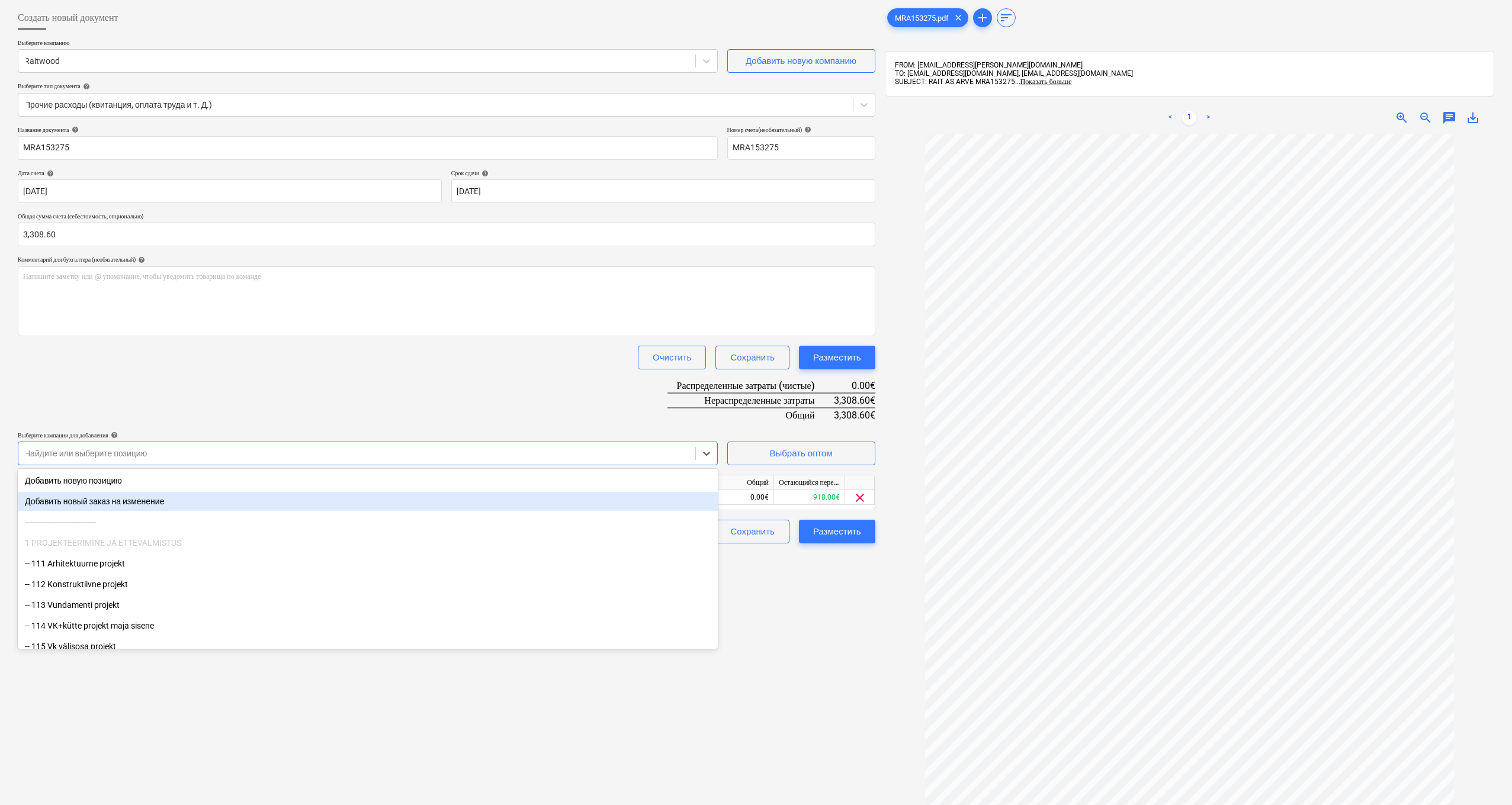
click at [828, 686] on div "Создать новый документ Выберите компанию Raitwood Добавить новую компанию Выбер…" at bounding box center [447, 457] width 867 height 910
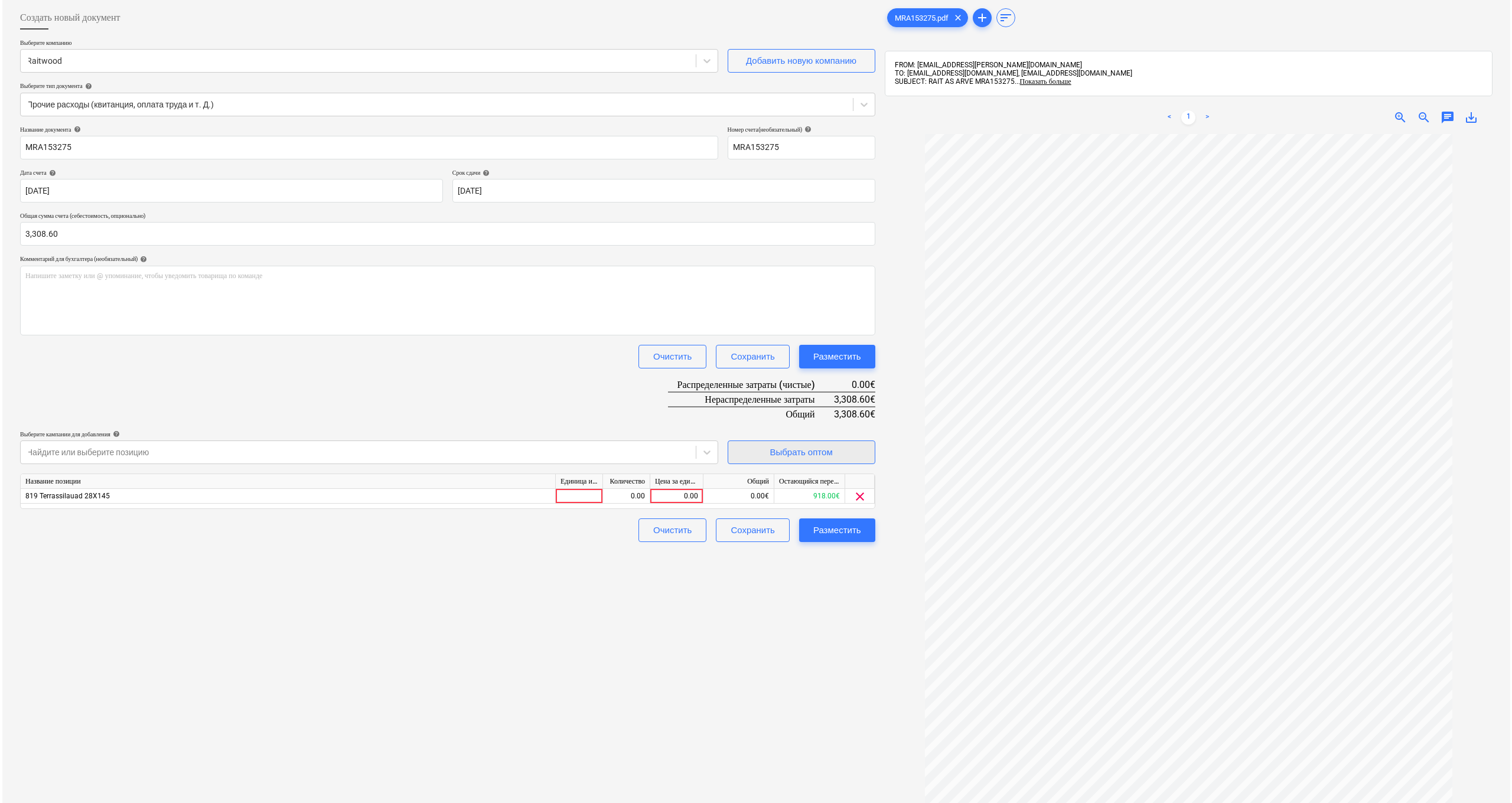
scroll to position [60, 0]
click at [664, 492] on div "0.00" at bounding box center [674, 493] width 43 height 15
type input "3308.6"
click at [832, 526] on div "Разместить" at bounding box center [835, 528] width 48 height 15
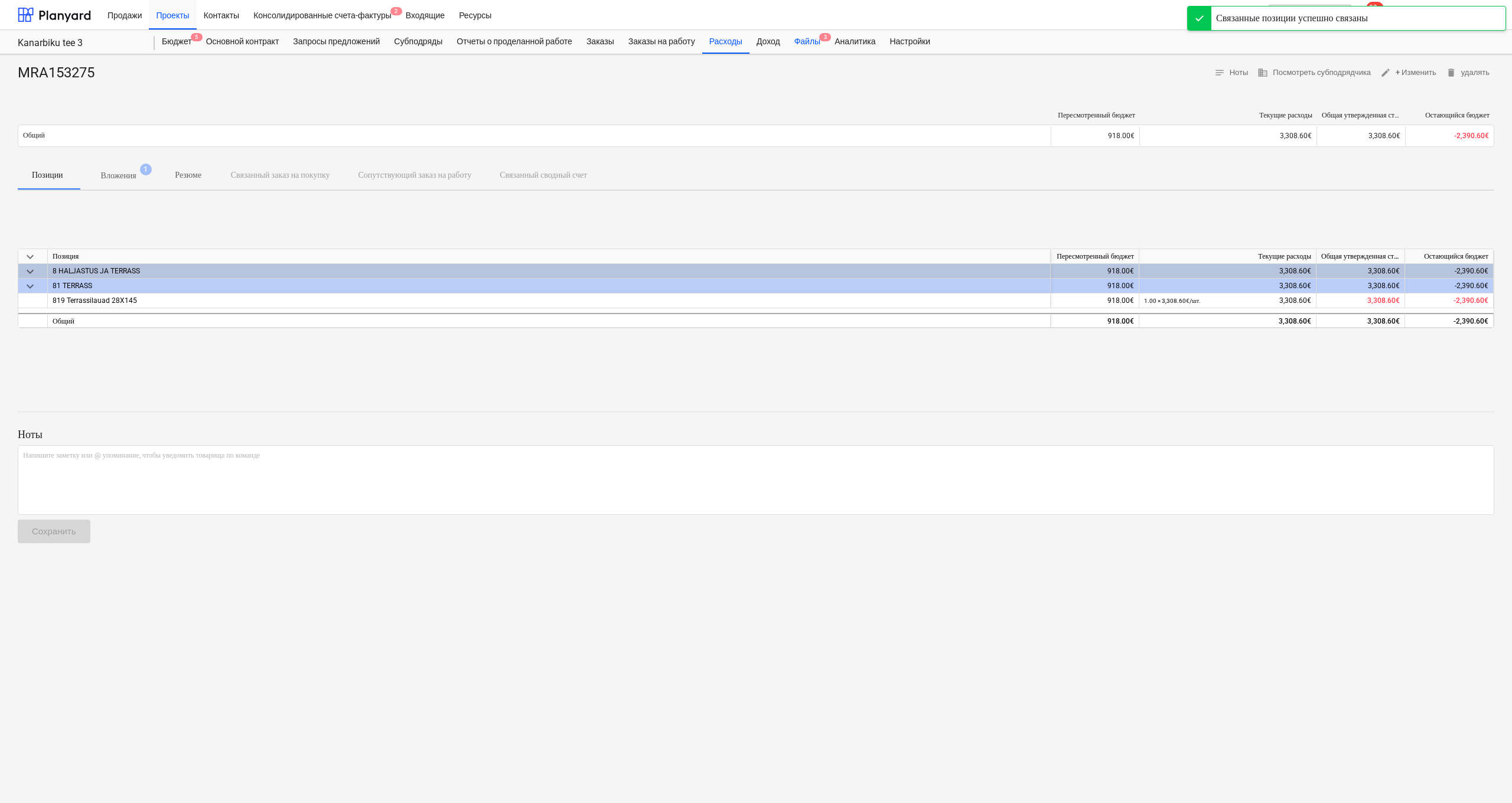
click at [820, 42] on div "Файлы 3" at bounding box center [807, 42] width 40 height 24
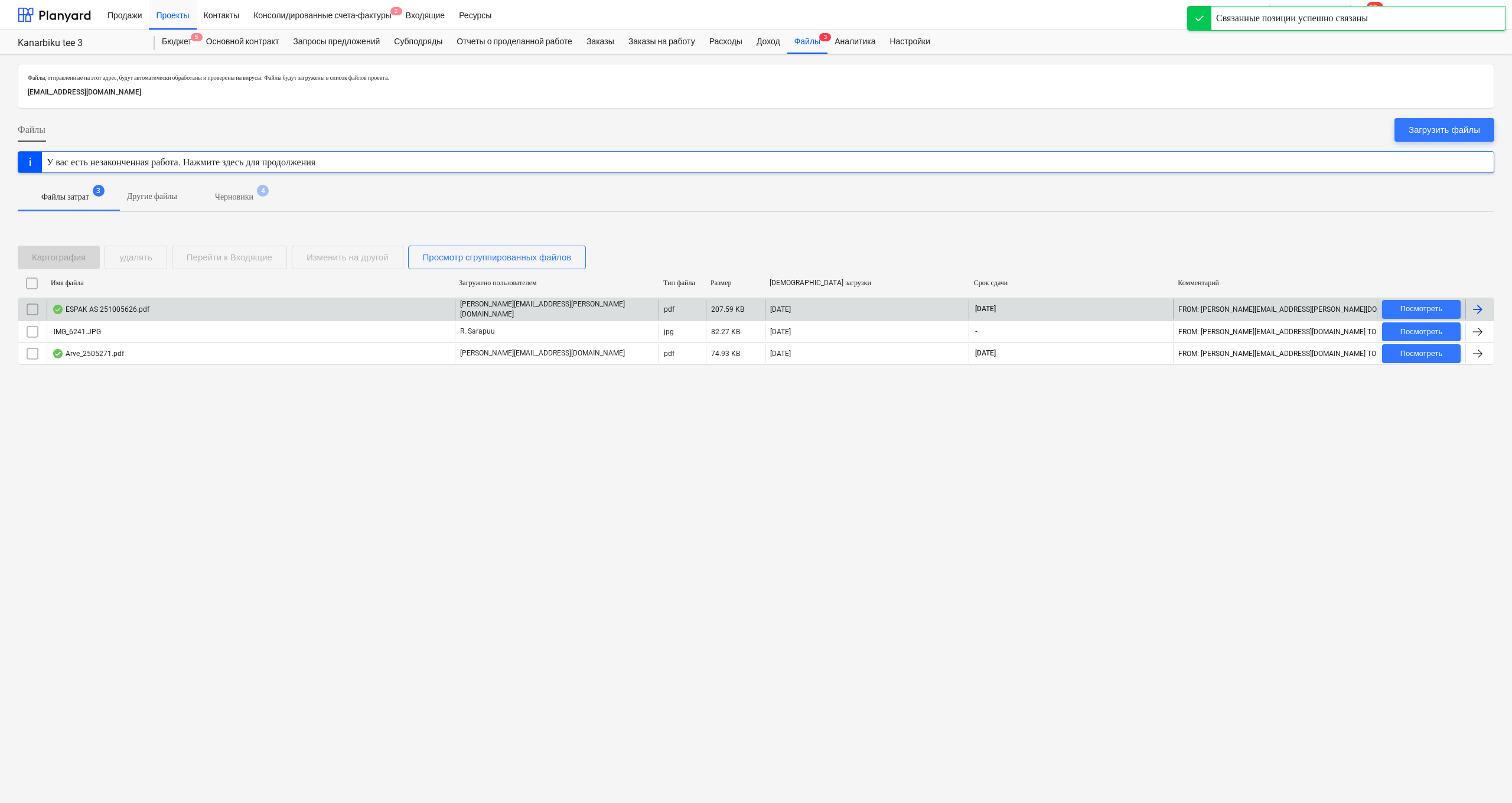
click at [285, 314] on div "ESPAK AS 251005626.pdf" at bounding box center [250, 309] width 408 height 20
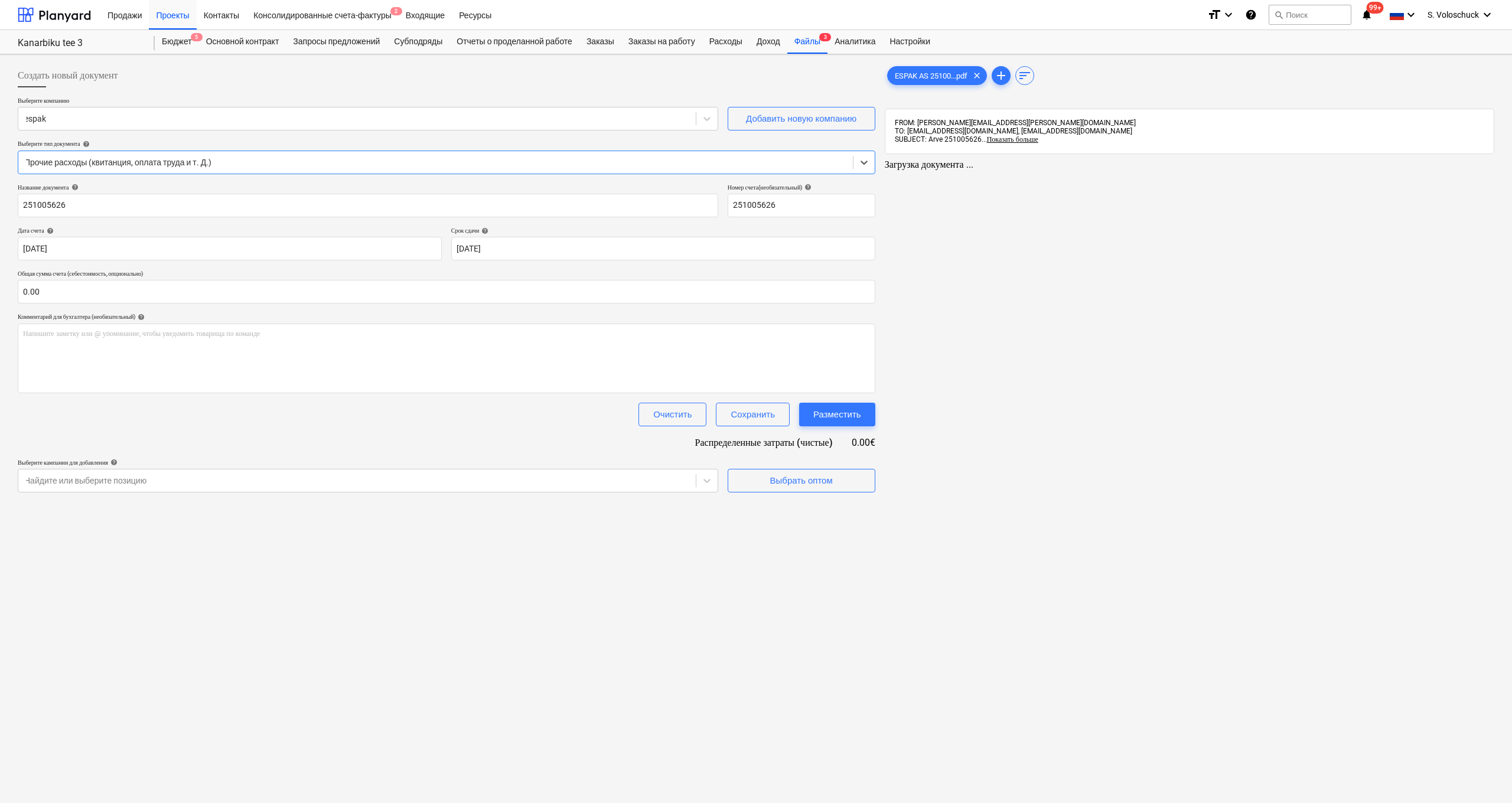
type input "251005626"
type input "[DATE]"
click at [223, 291] on input "text" at bounding box center [445, 291] width 855 height 24
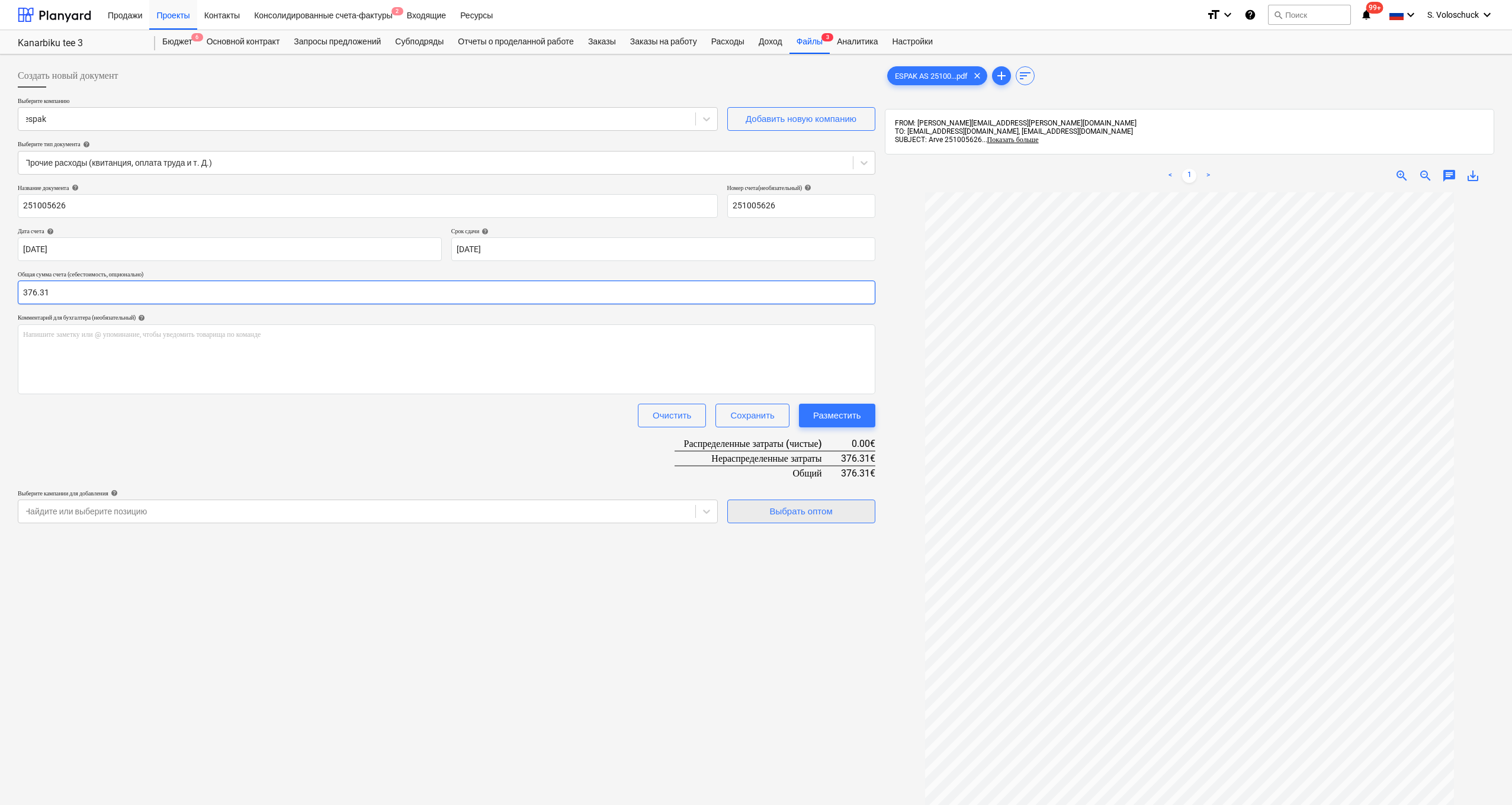
type input "376.31"
click at [784, 505] on div "Выбрать оптом" at bounding box center [800, 511] width 63 height 15
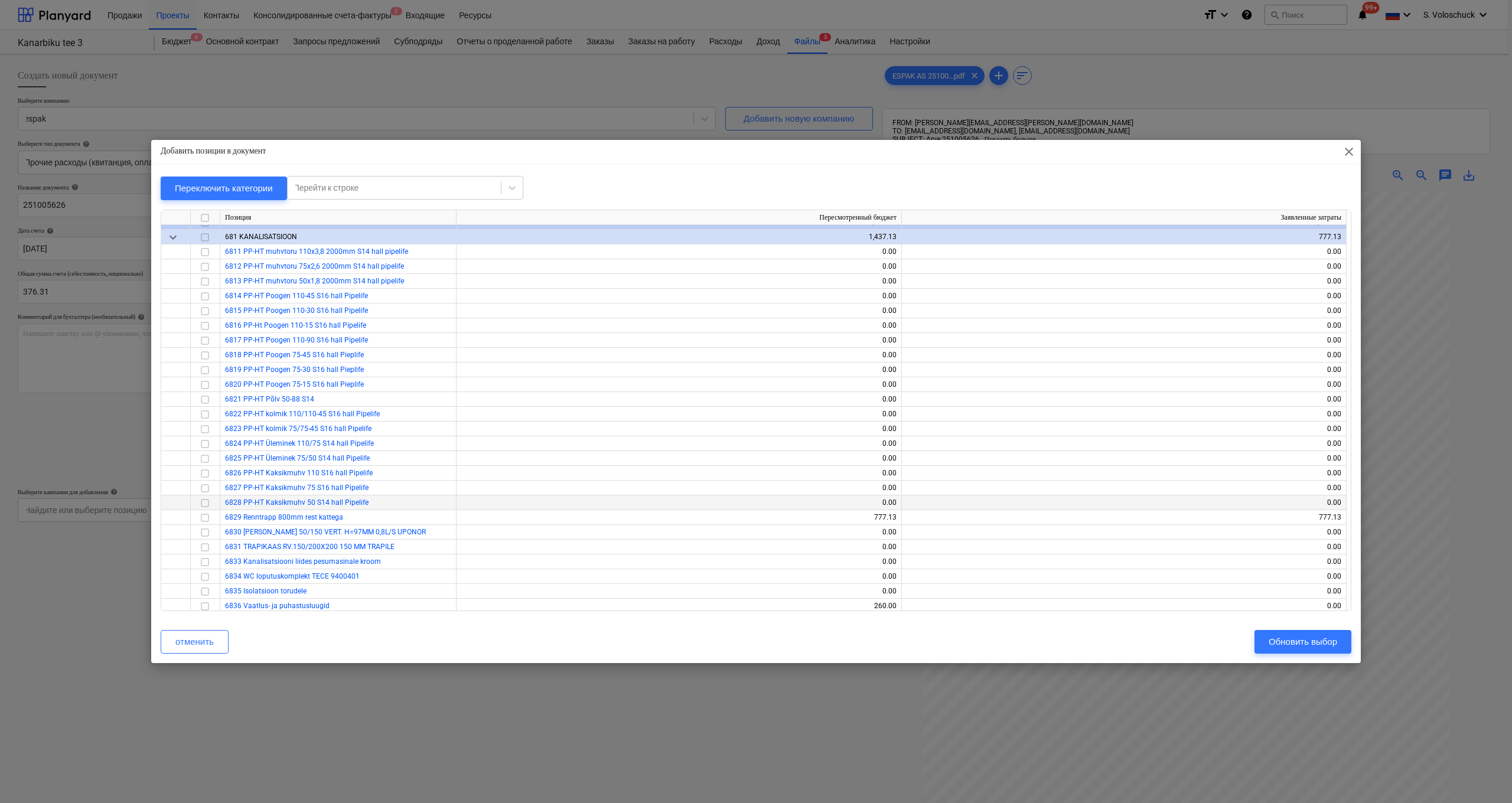
scroll to position [7026, 0]
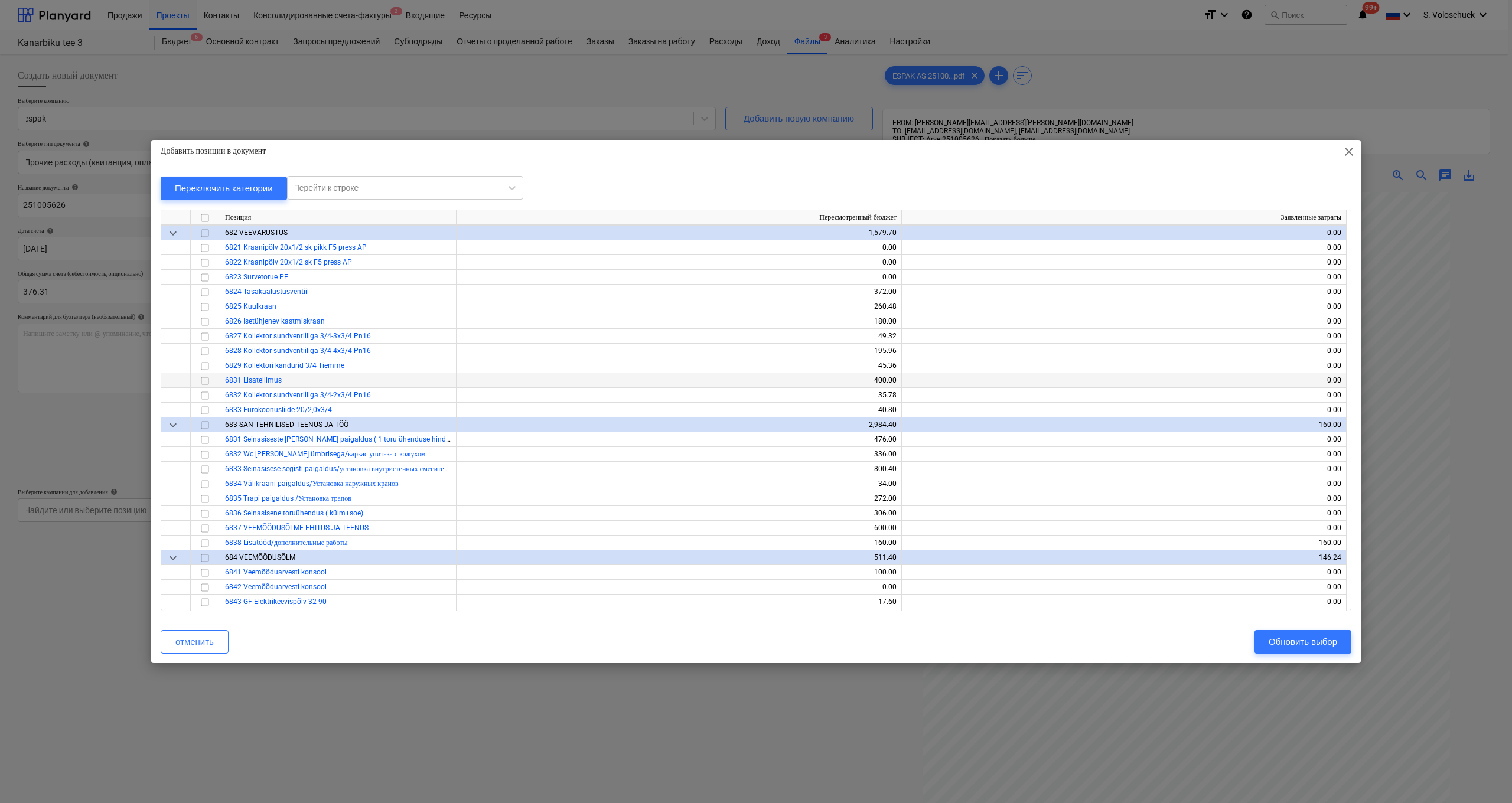
click at [205, 380] on input "checkbox" at bounding box center [205, 381] width 14 height 14
click at [1297, 645] on div "Обновить выбор" at bounding box center [1302, 642] width 69 height 15
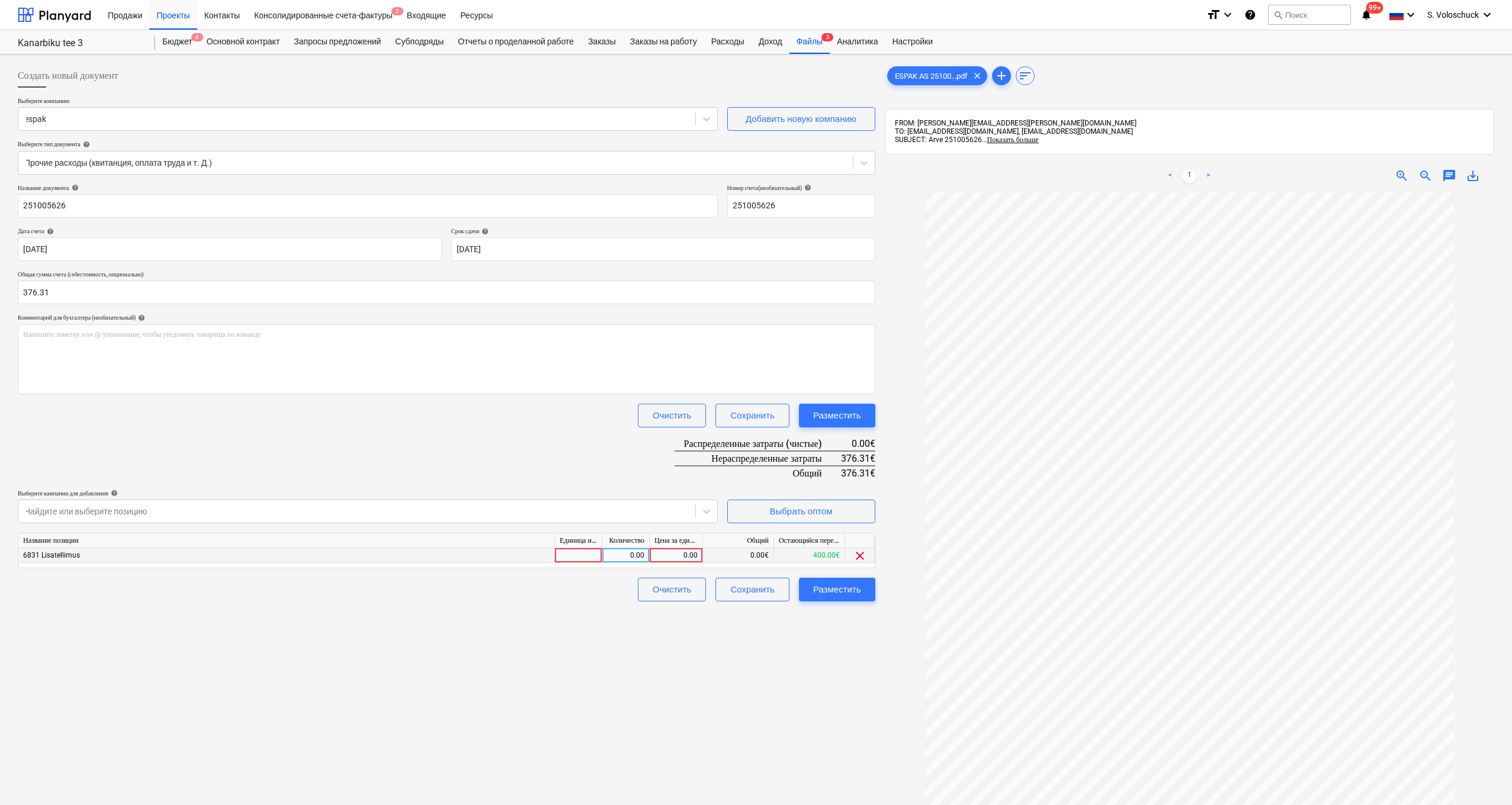
click at [664, 555] on div "0.00" at bounding box center [676, 555] width 43 height 15
type input "376.31"
click at [880, 681] on div "Создать новый документ Выберите компанию espak Добавить новую компанию Выберите…" at bounding box center [756, 515] width 1486 height 910
click at [837, 584] on div "Разместить" at bounding box center [837, 589] width 48 height 15
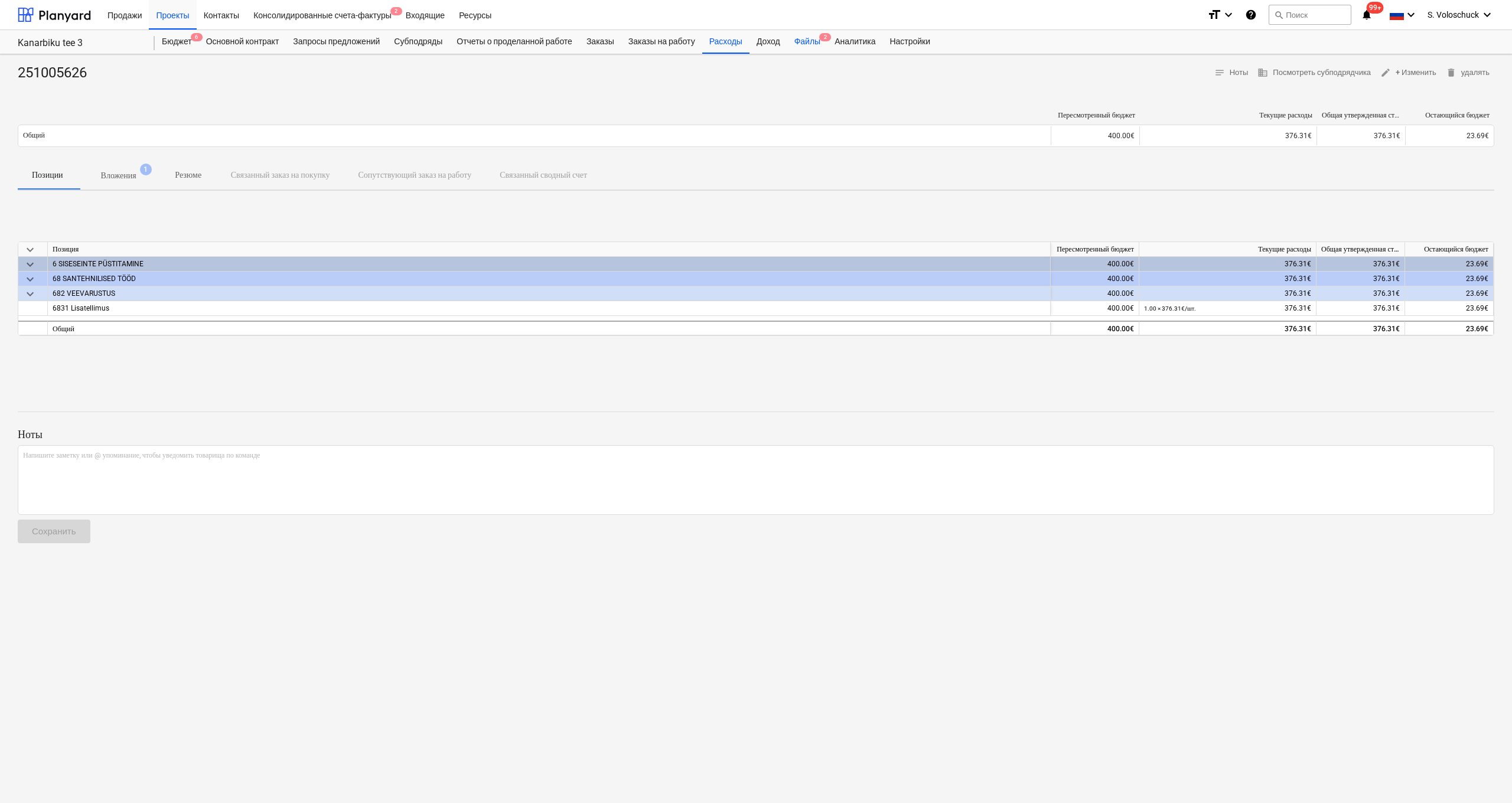
click at [820, 43] on div "Файлы 2" at bounding box center [807, 42] width 40 height 24
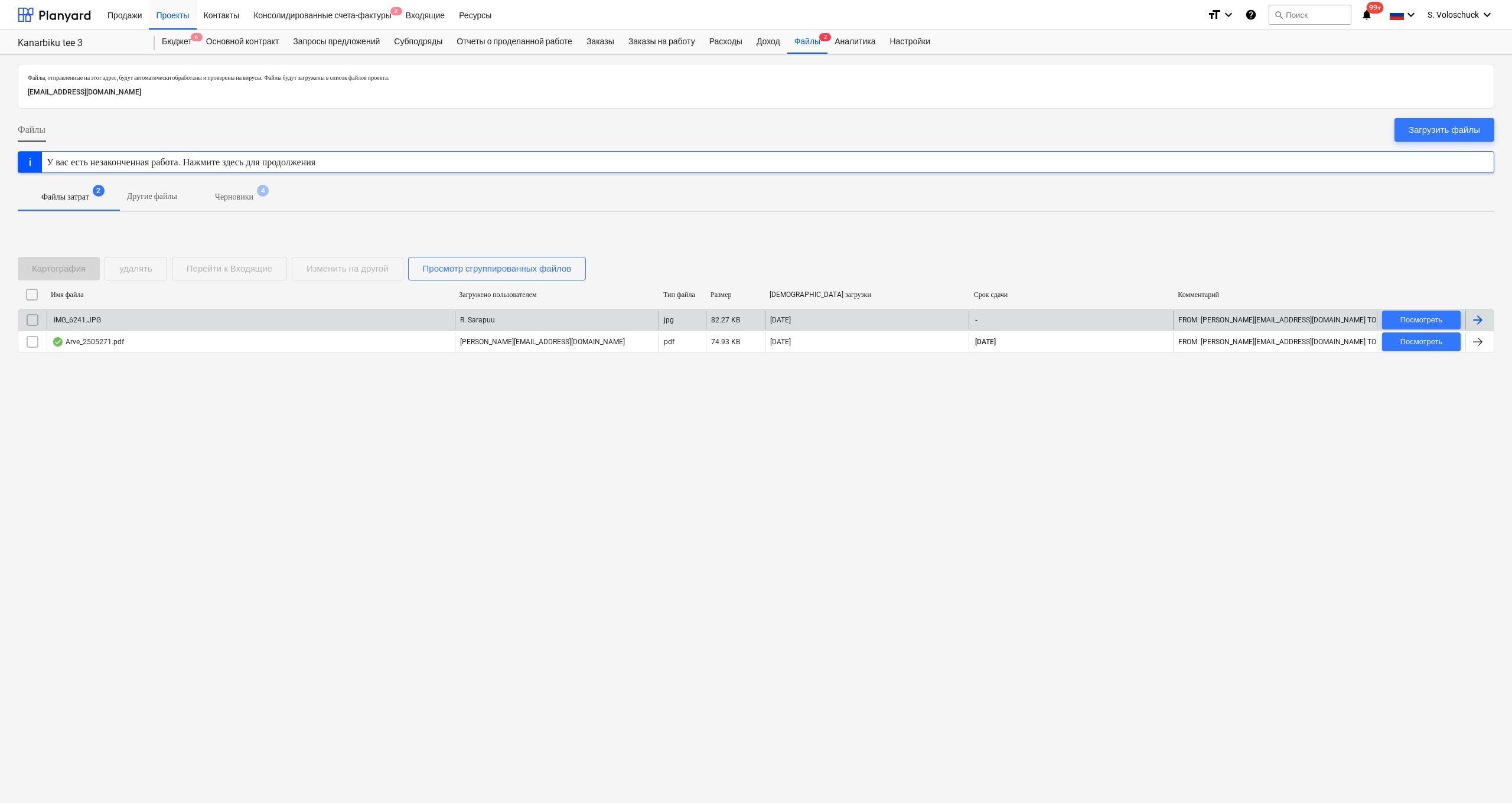
click at [270, 322] on div "IMG_6241.JPG" at bounding box center [250, 320] width 408 height 19
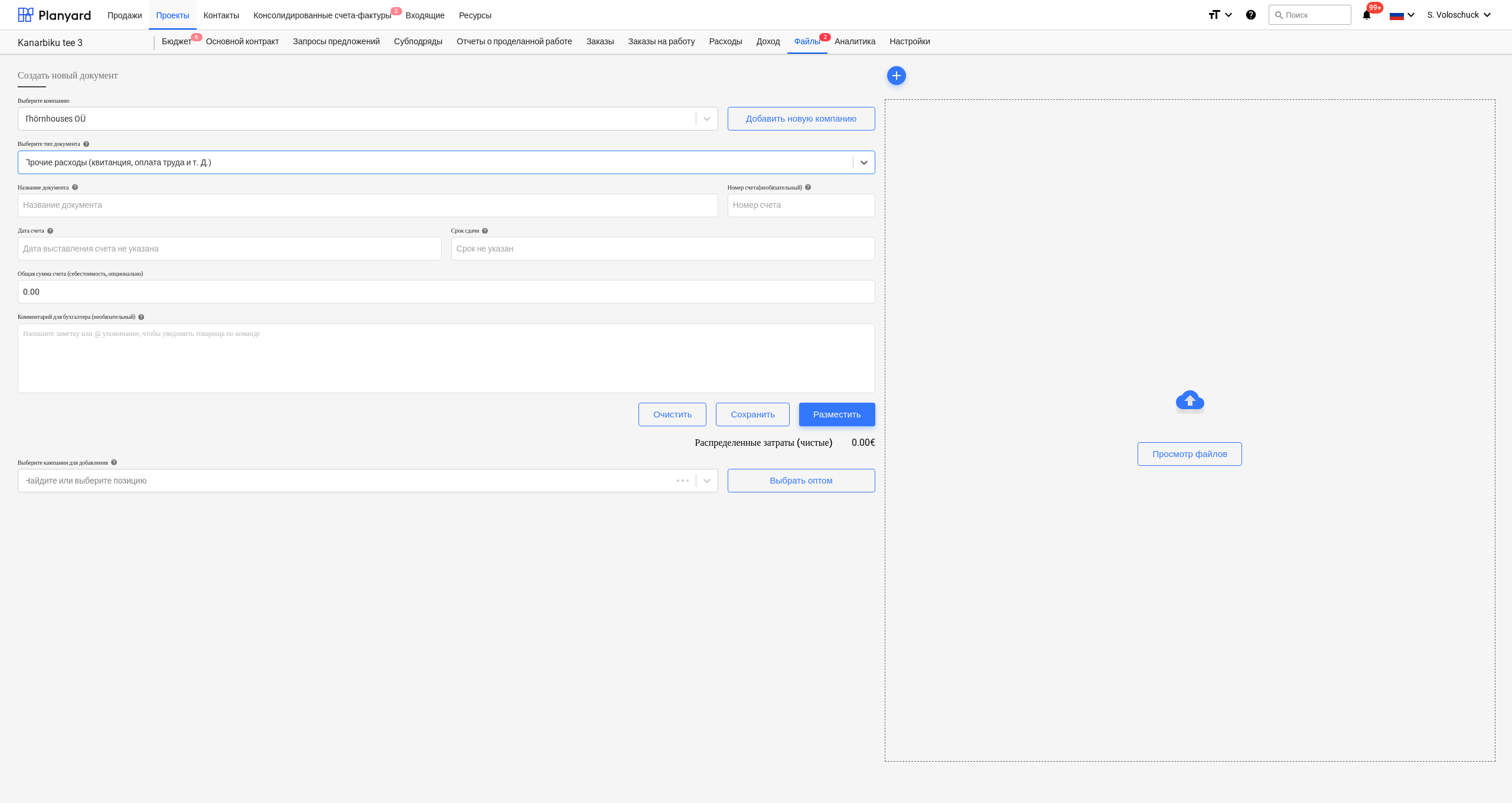
type input "IMG_6241.JPG"
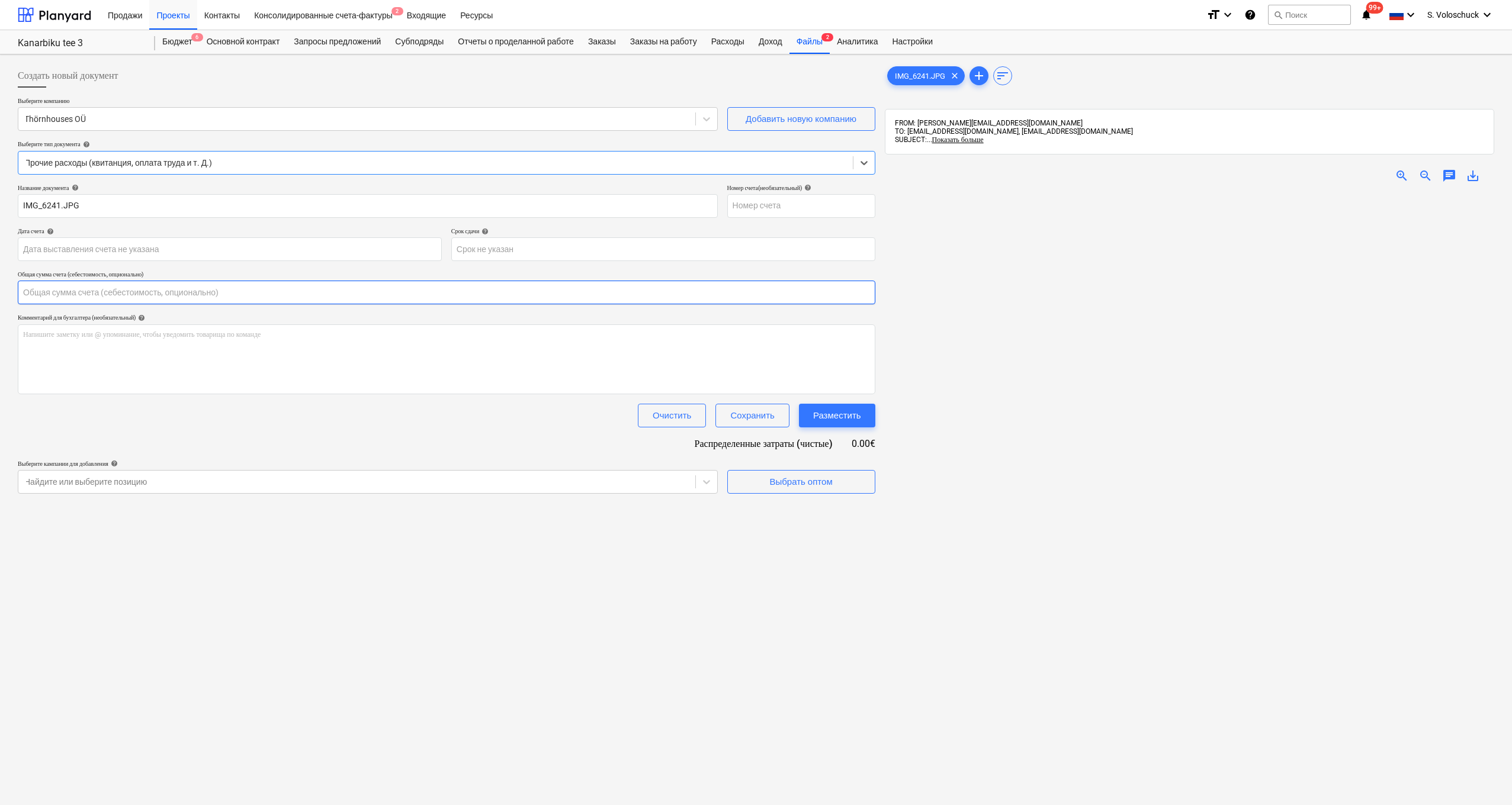
click at [373, 287] on input "text" at bounding box center [447, 292] width 858 height 24
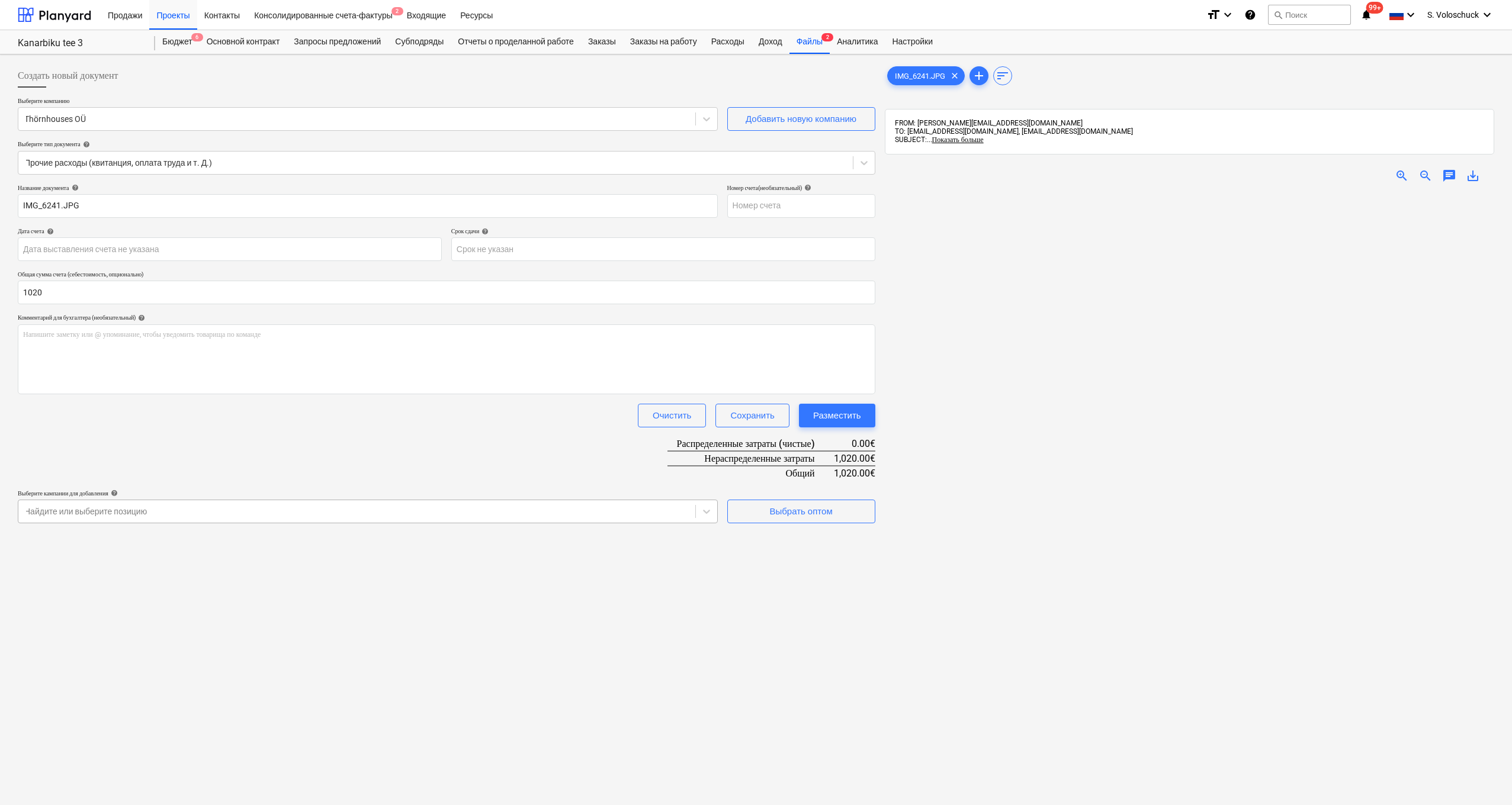
type input "1,020.00"
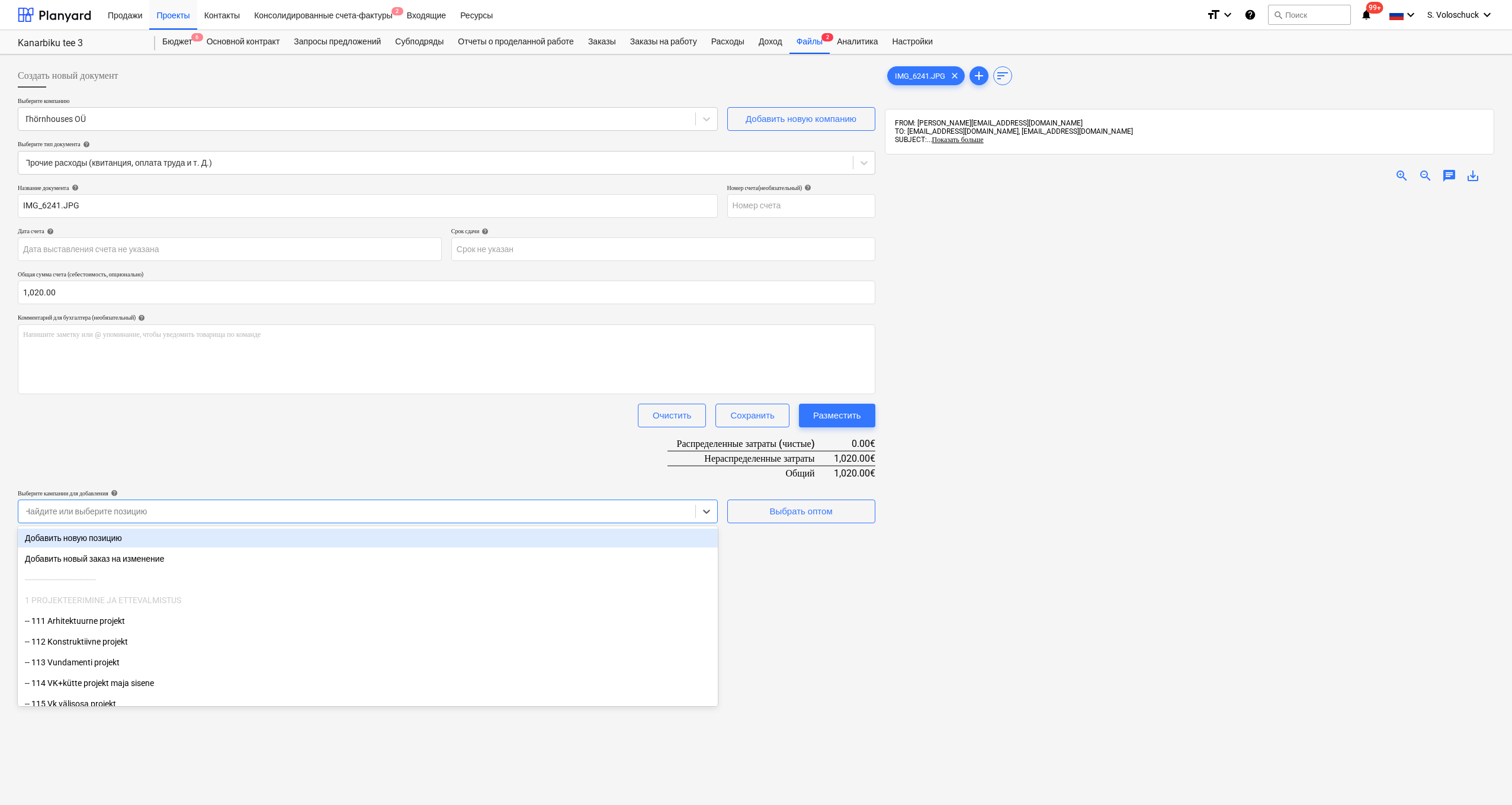
click at [547, 517] on div "Найдите или выберите позицию" at bounding box center [357, 511] width 677 height 16
click at [800, 584] on div "Создать новый документ Выберите компанию Thörnhouses OÜ Добавить новую компанию…" at bounding box center [447, 515] width 867 height 910
click at [696, 504] on div at bounding box center [707, 511] width 22 height 22
click at [148, 541] on div "Добавить новую позицию" at bounding box center [368, 538] width 700 height 19
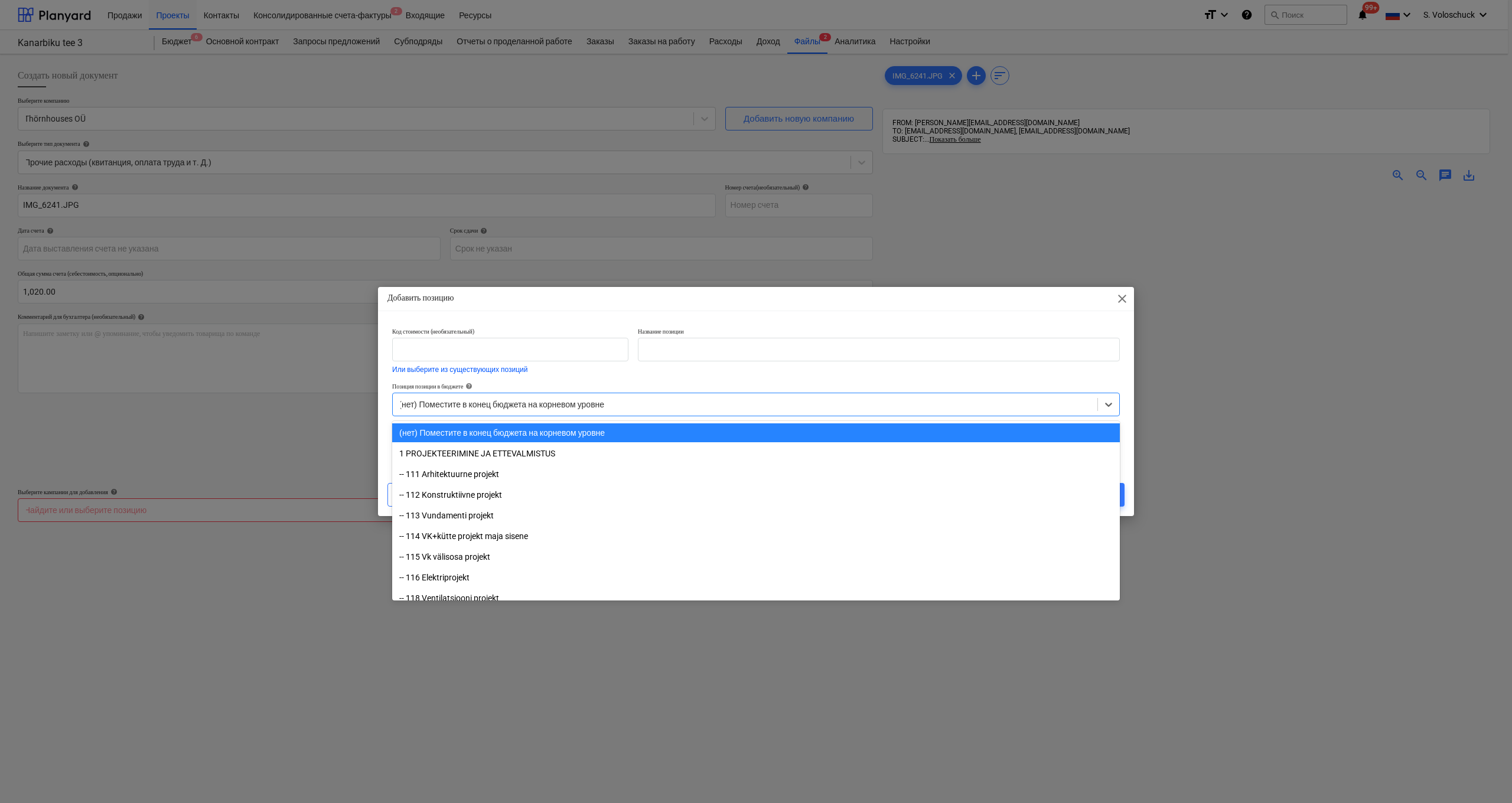
click at [657, 403] on div at bounding box center [744, 404] width 693 height 12
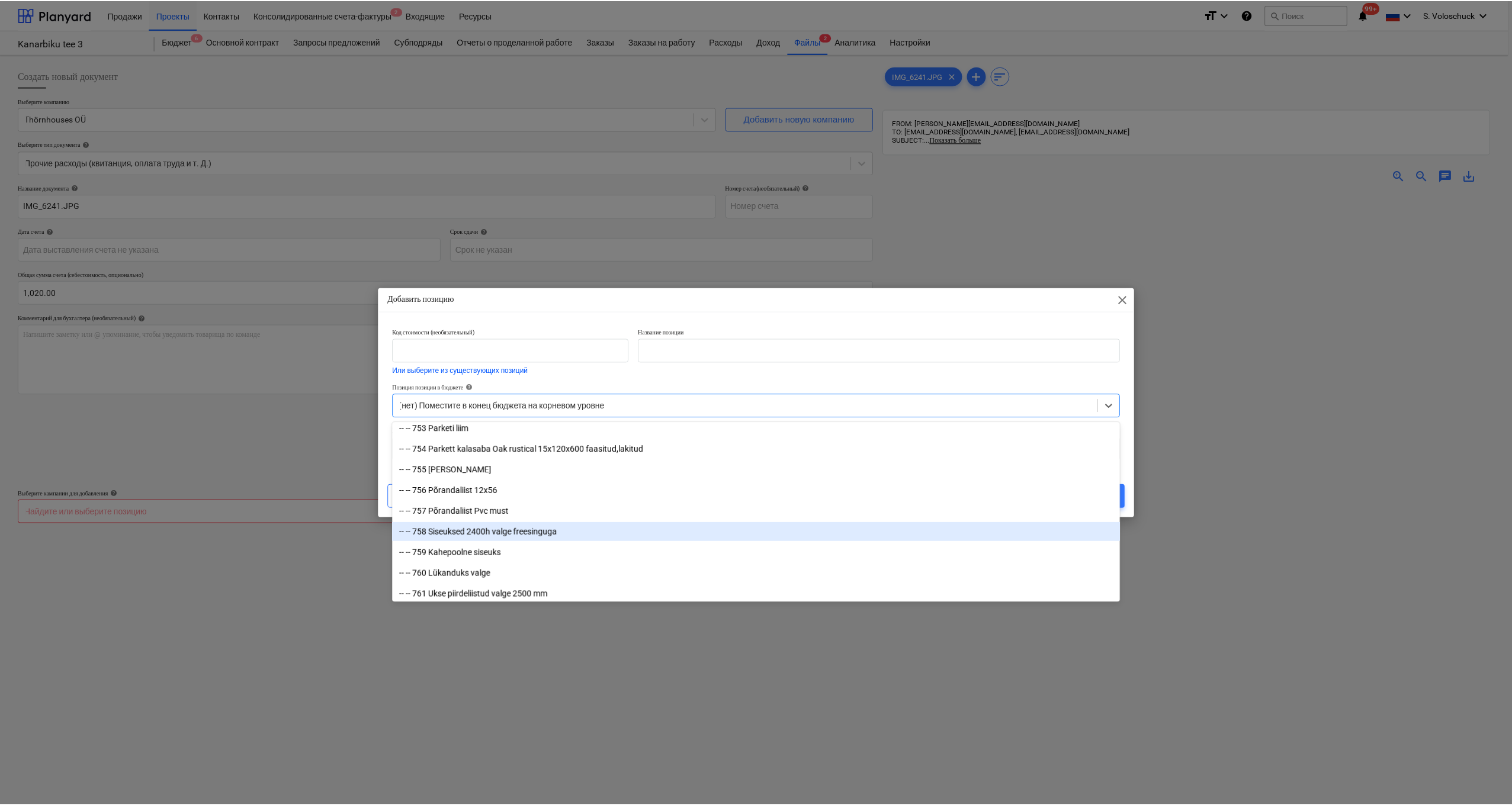
scroll to position [12501, 0]
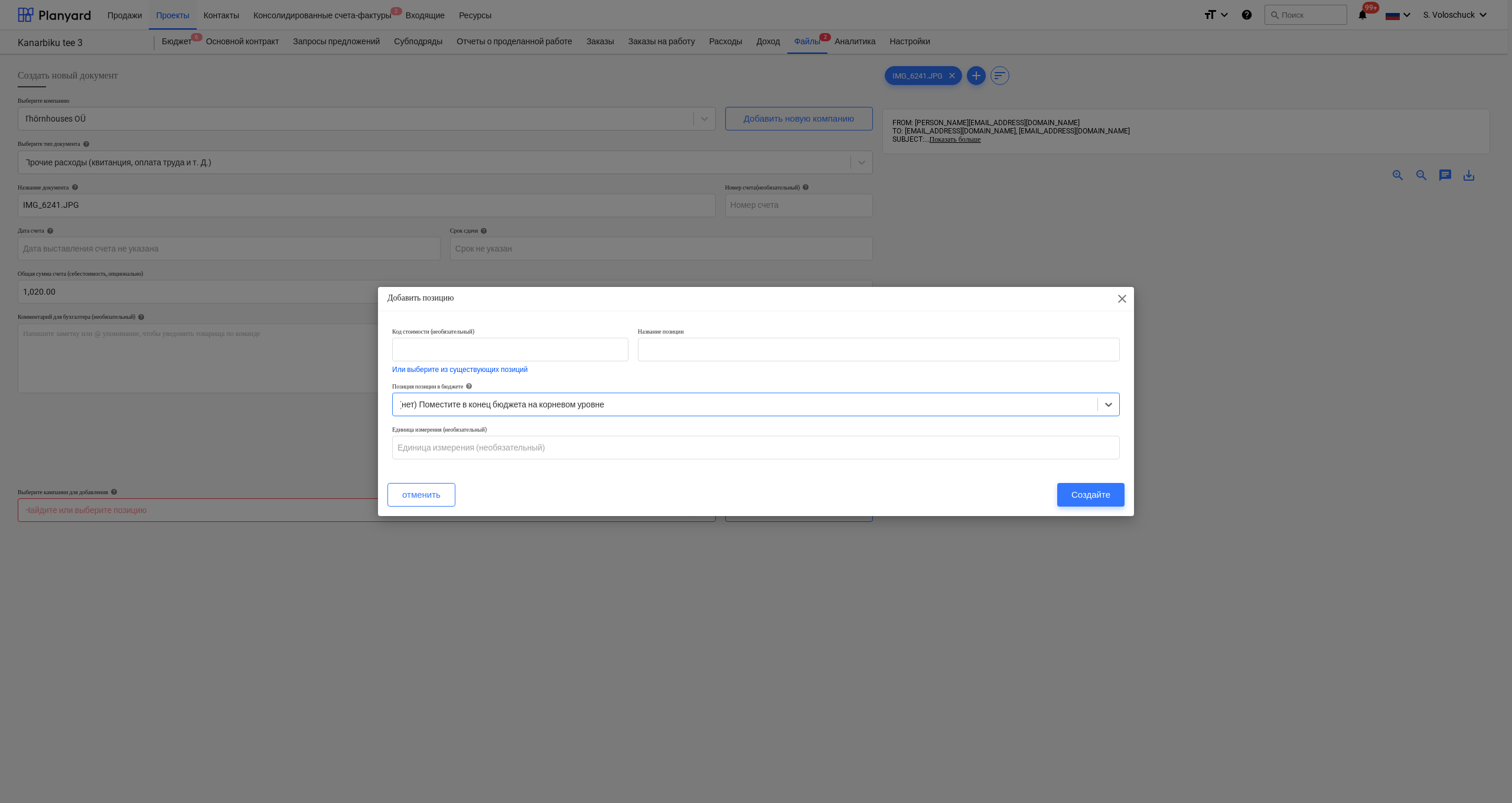
click at [678, 402] on div at bounding box center [744, 404] width 693 height 12
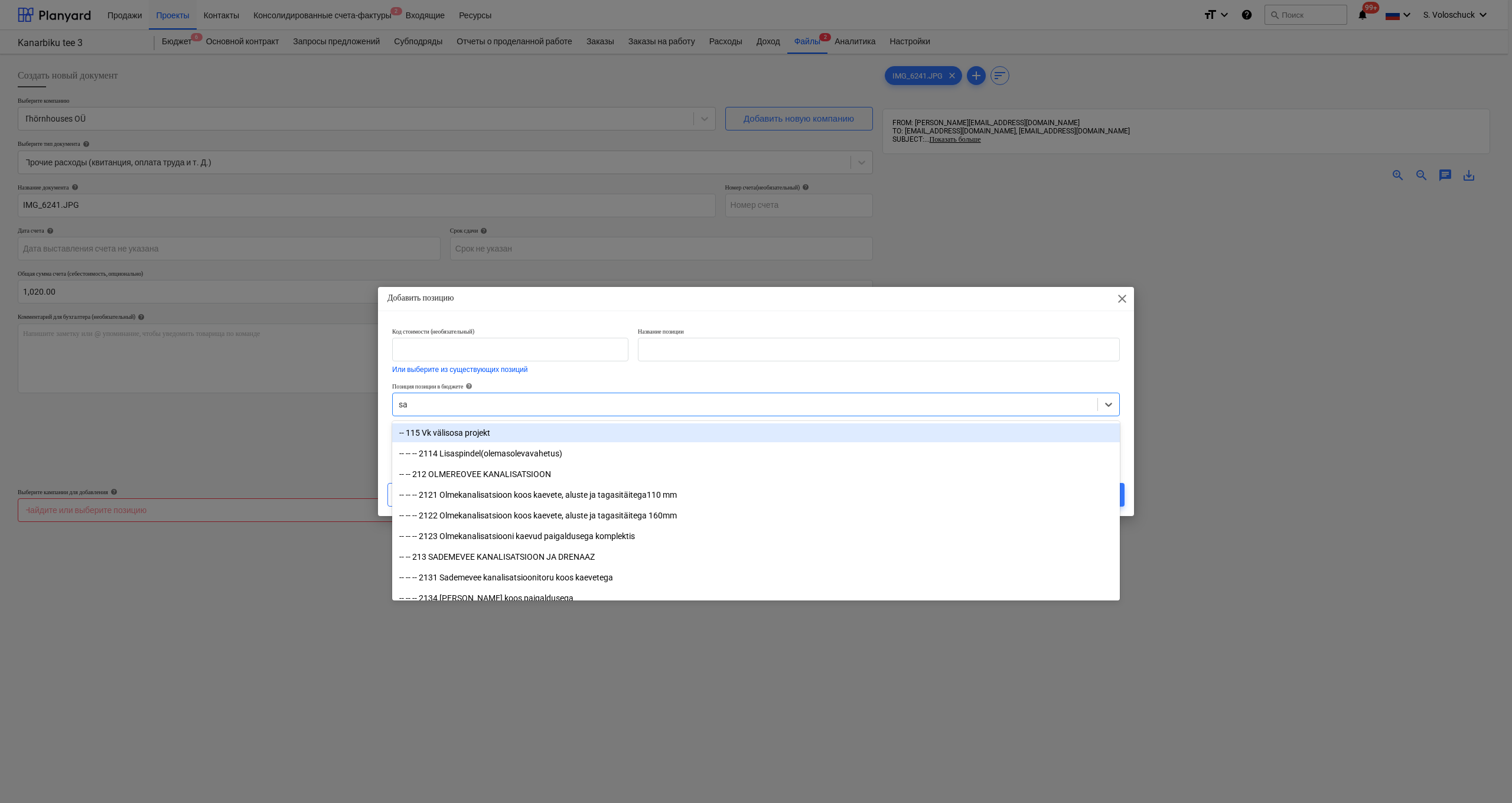
type input "san"
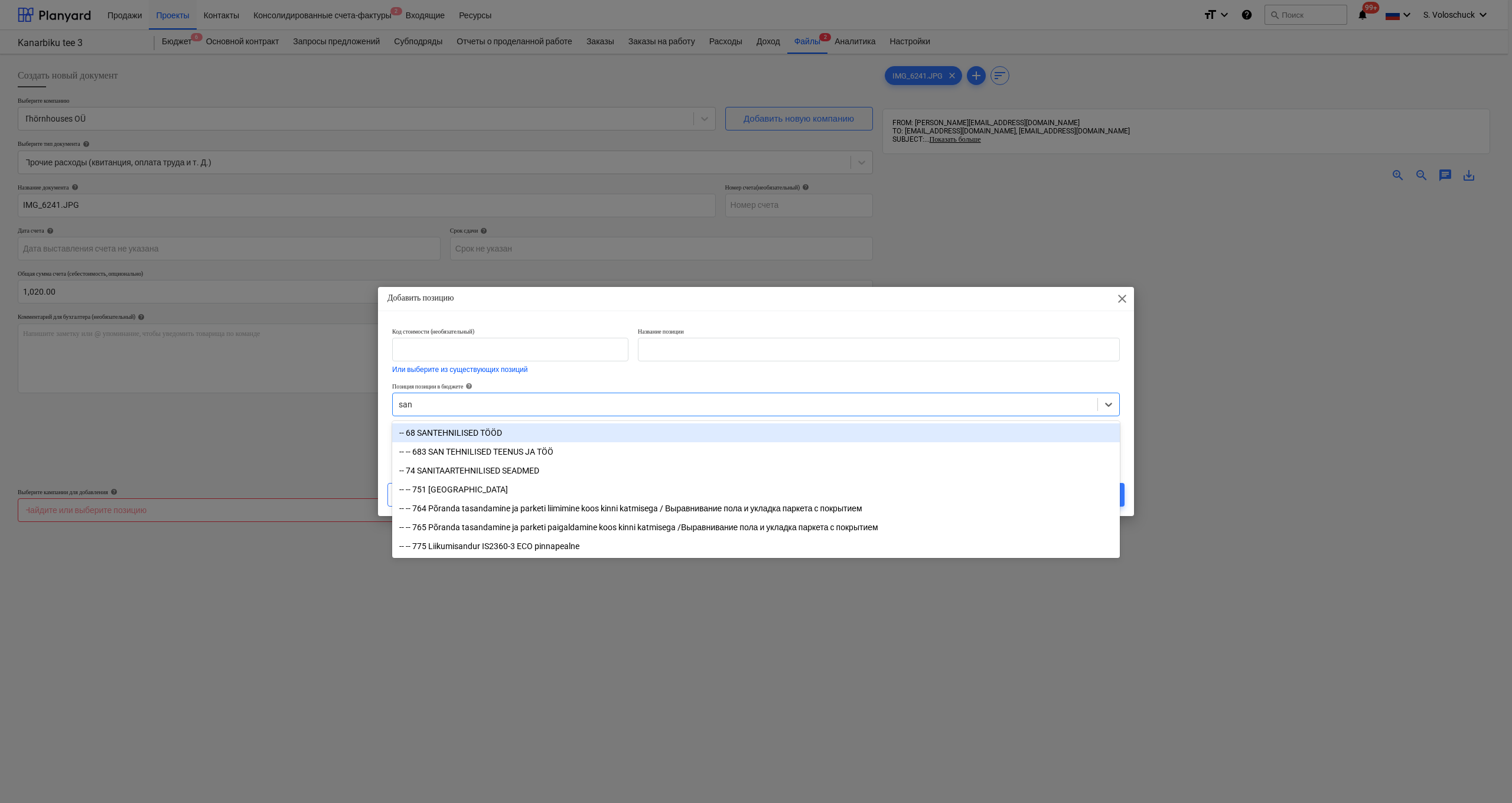
click at [519, 437] on div "-- 68 SANTEHNILISED TÖÖD" at bounding box center [756, 432] width 727 height 19
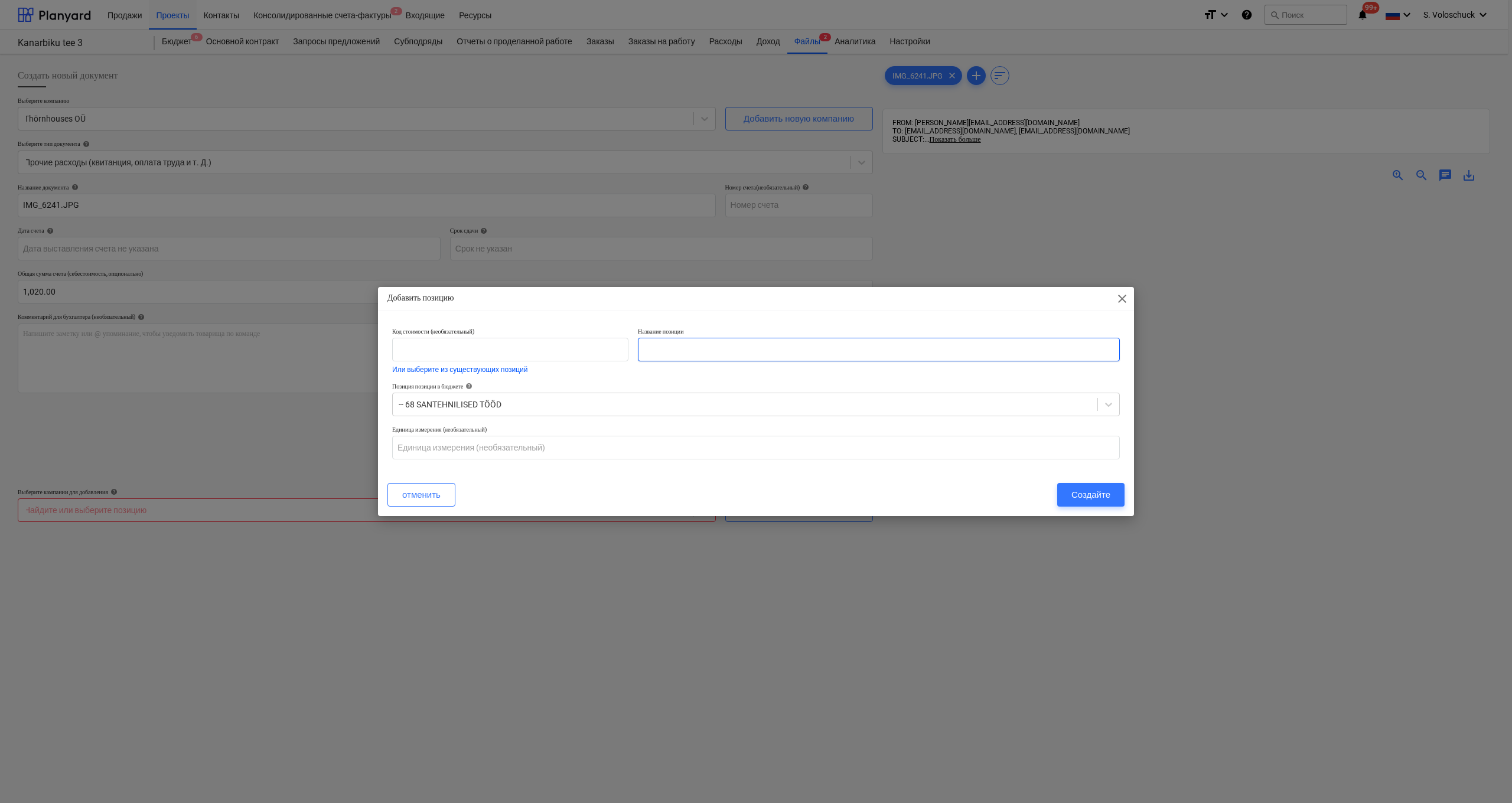
drag, startPoint x: 704, startPoint y: 355, endPoint x: 759, endPoint y: 355, distance: 55.0
type input "KOKKU"
click at [1088, 497] on div "Создайте" at bounding box center [1090, 495] width 39 height 15
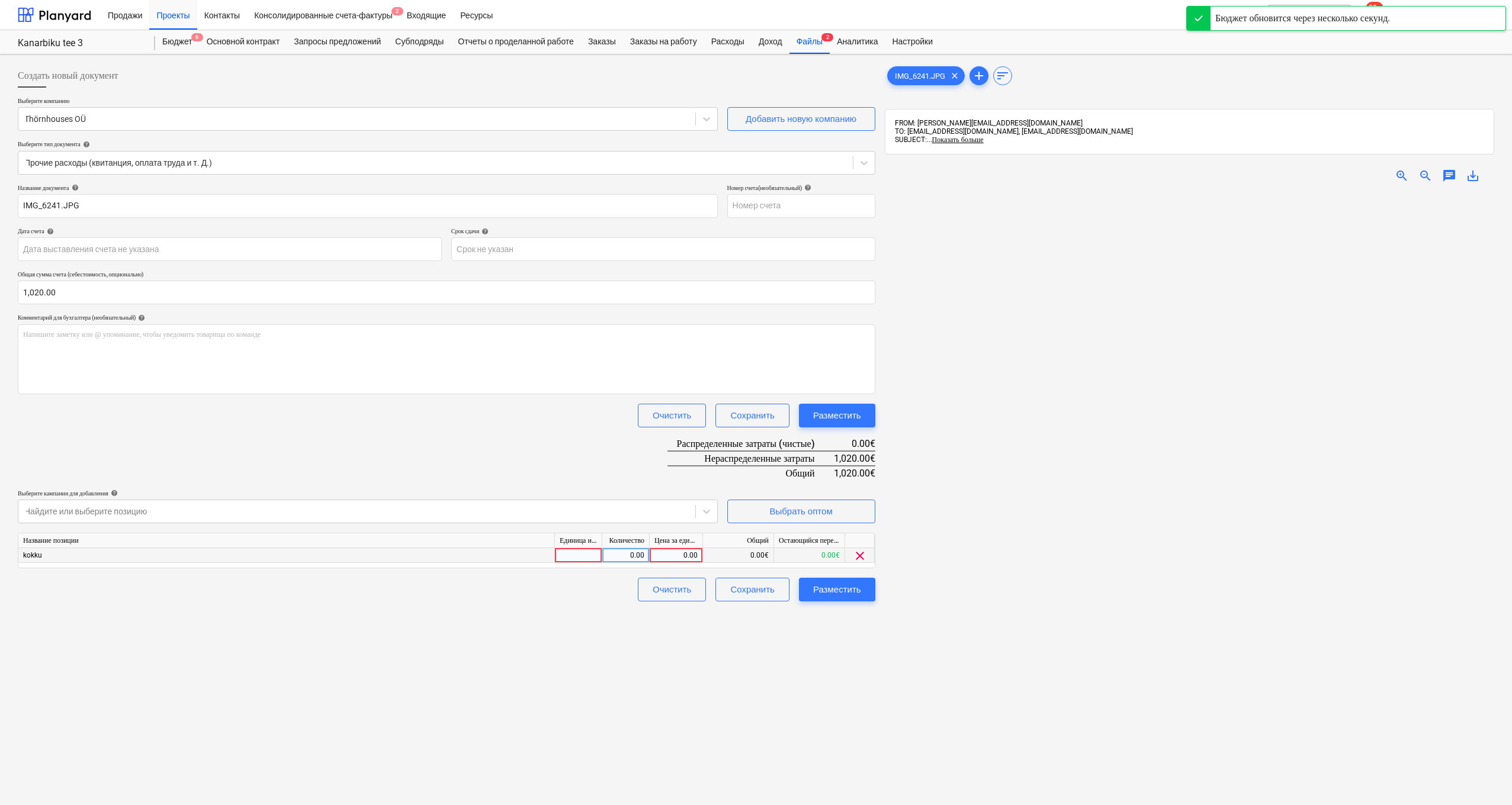
click at [676, 555] on div "0.00" at bounding box center [676, 555] width 43 height 15
type input "1020"
click at [829, 586] on div "Разместить" at bounding box center [837, 589] width 48 height 15
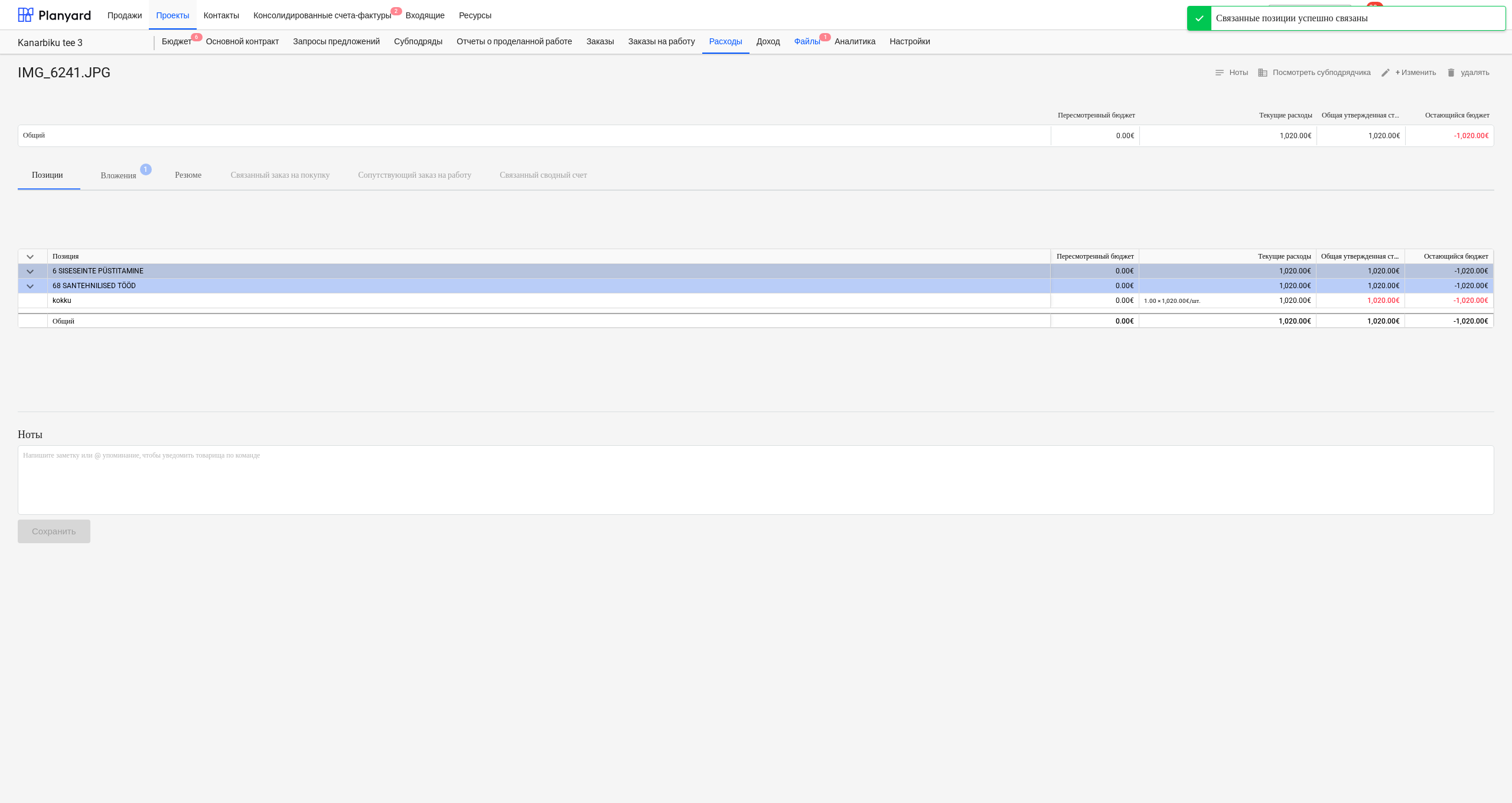
click at [827, 44] on div "Файлы 1" at bounding box center [807, 42] width 40 height 24
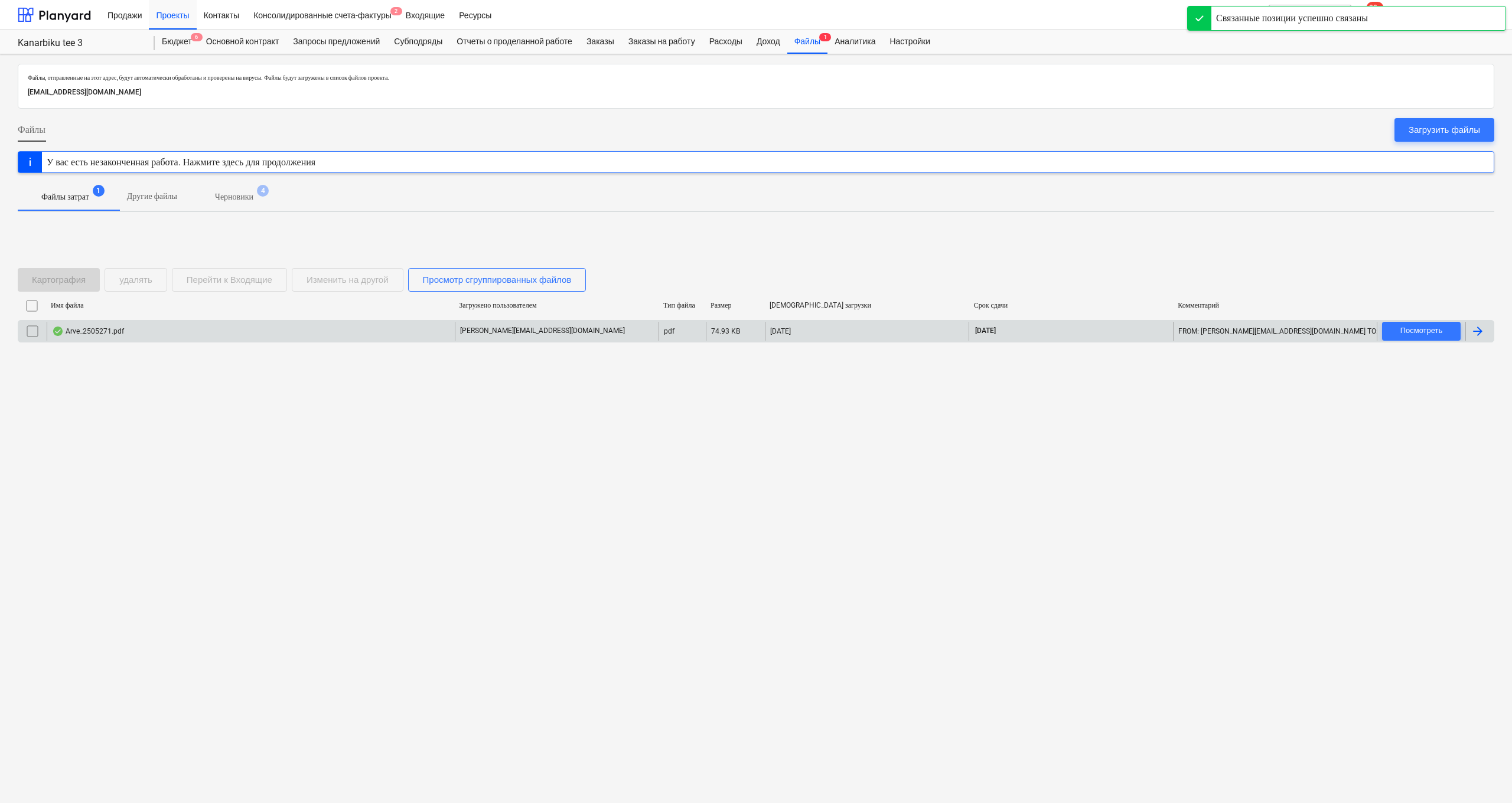
click at [237, 338] on div "Arve_2505271.pdf" at bounding box center [250, 331] width 408 height 19
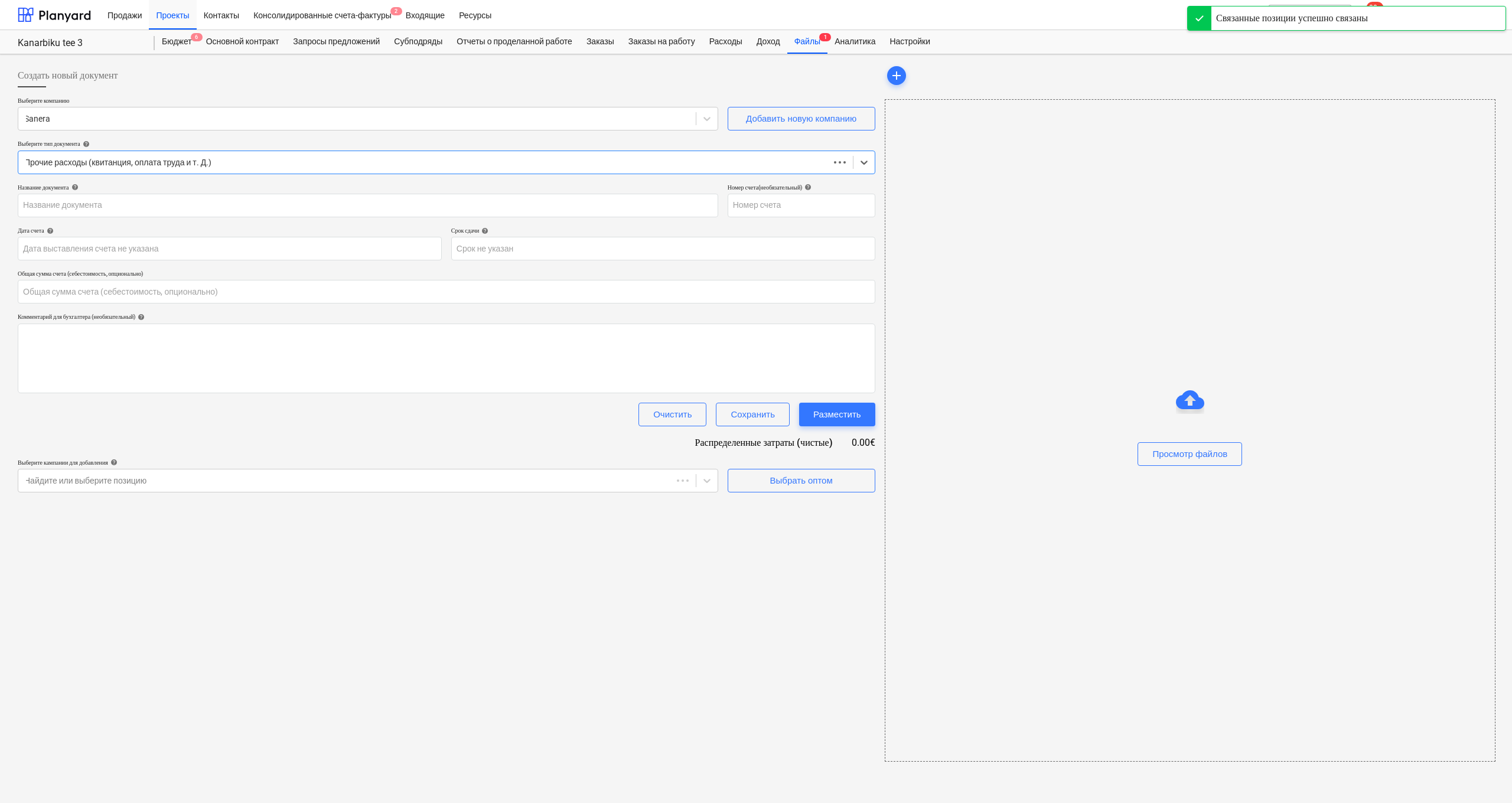
type input "0.00"
type input "2505271"
type input "[DATE]"
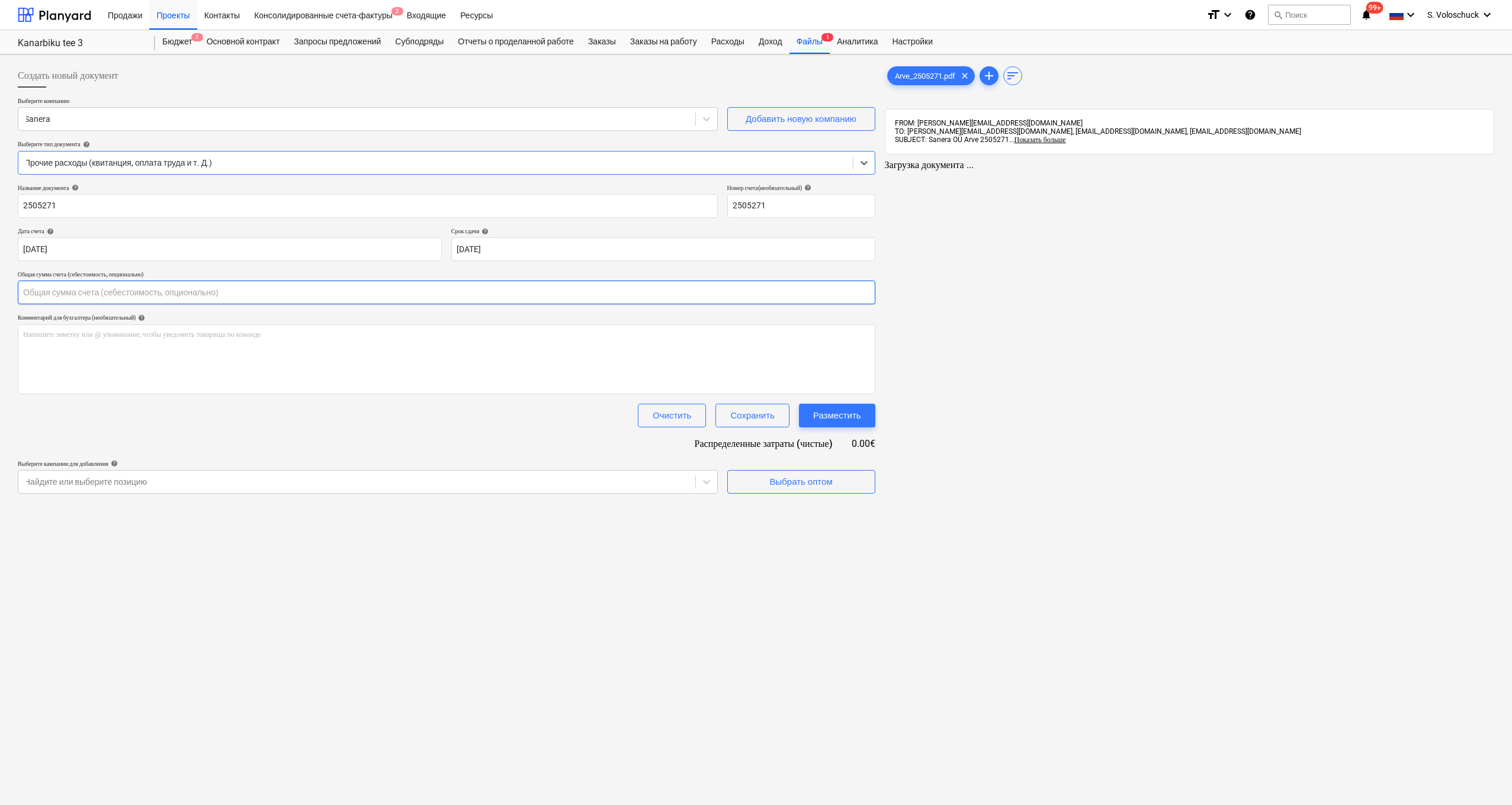
click at [135, 290] on input "text" at bounding box center [447, 292] width 858 height 24
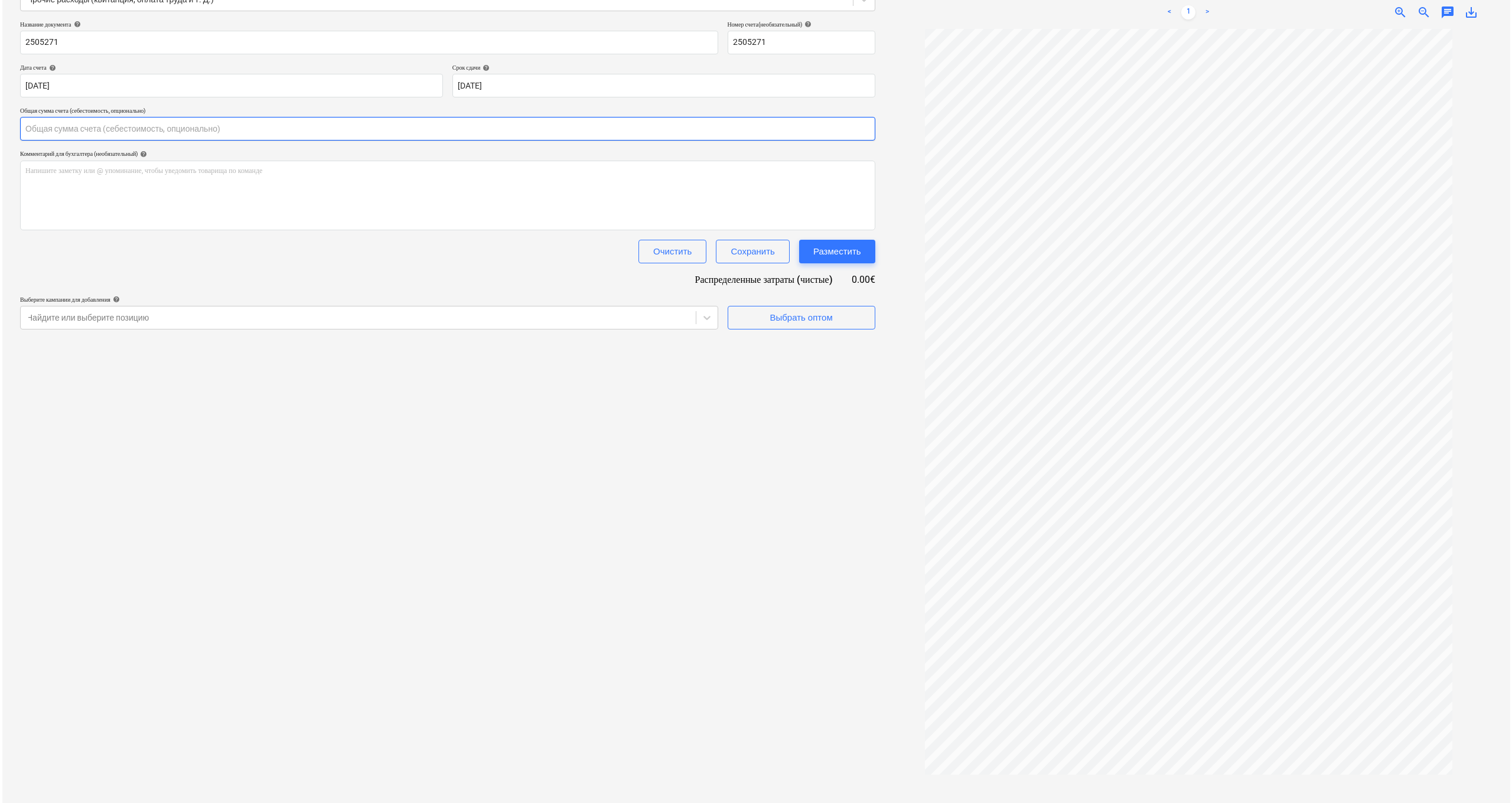
scroll to position [160, 0]
type input "0.00"
click at [94, 320] on div "Найдите или выберите позицию" at bounding box center [355, 320] width 663 height 9
click at [87, 139] on input "text" at bounding box center [445, 131] width 855 height 24
type input "4"
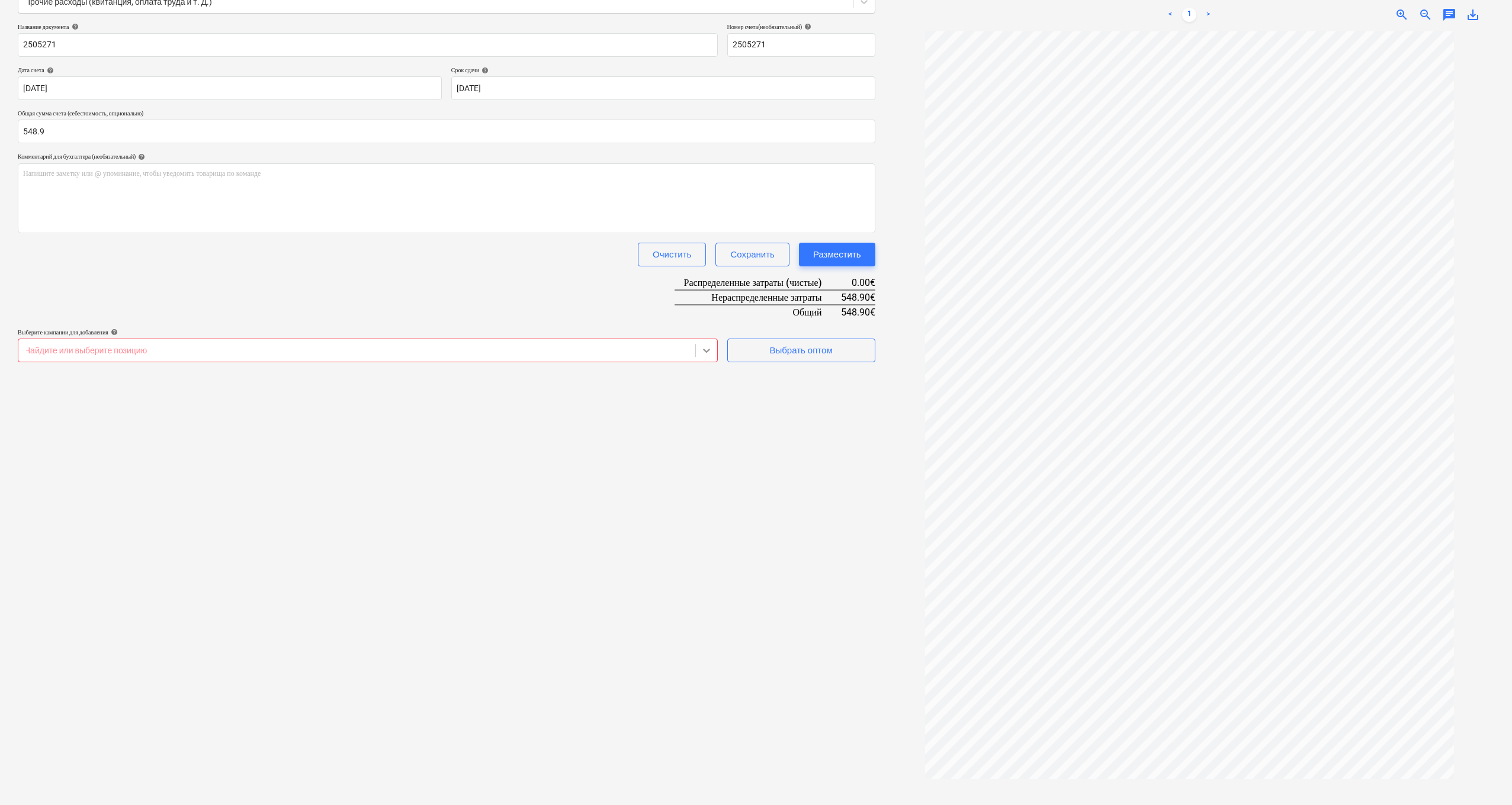
type input "548.90"
click at [705, 348] on icon at bounding box center [707, 350] width 7 height 4
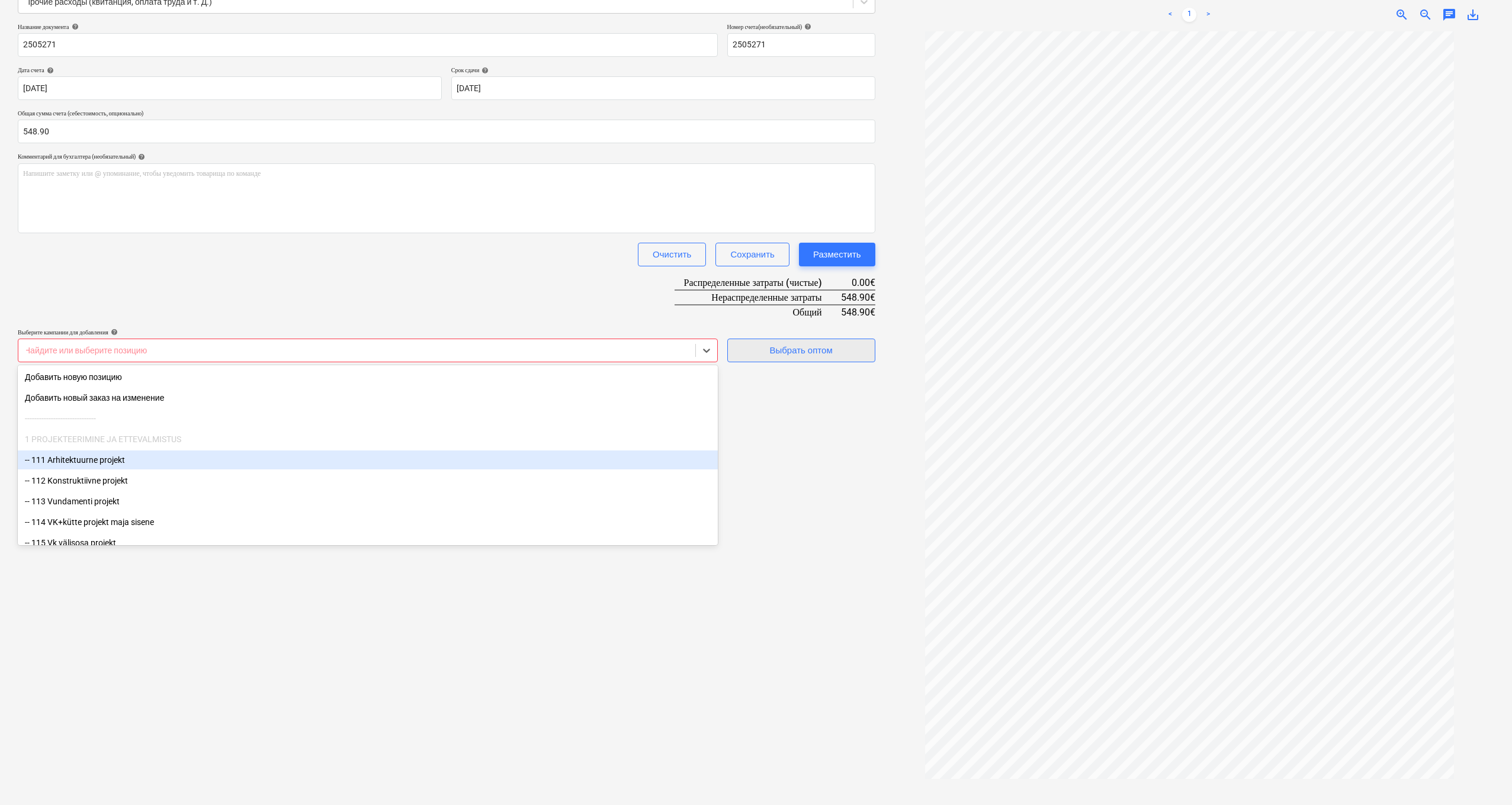
click at [769, 355] on div "Выбрать оптом" at bounding box center [800, 351] width 63 height 15
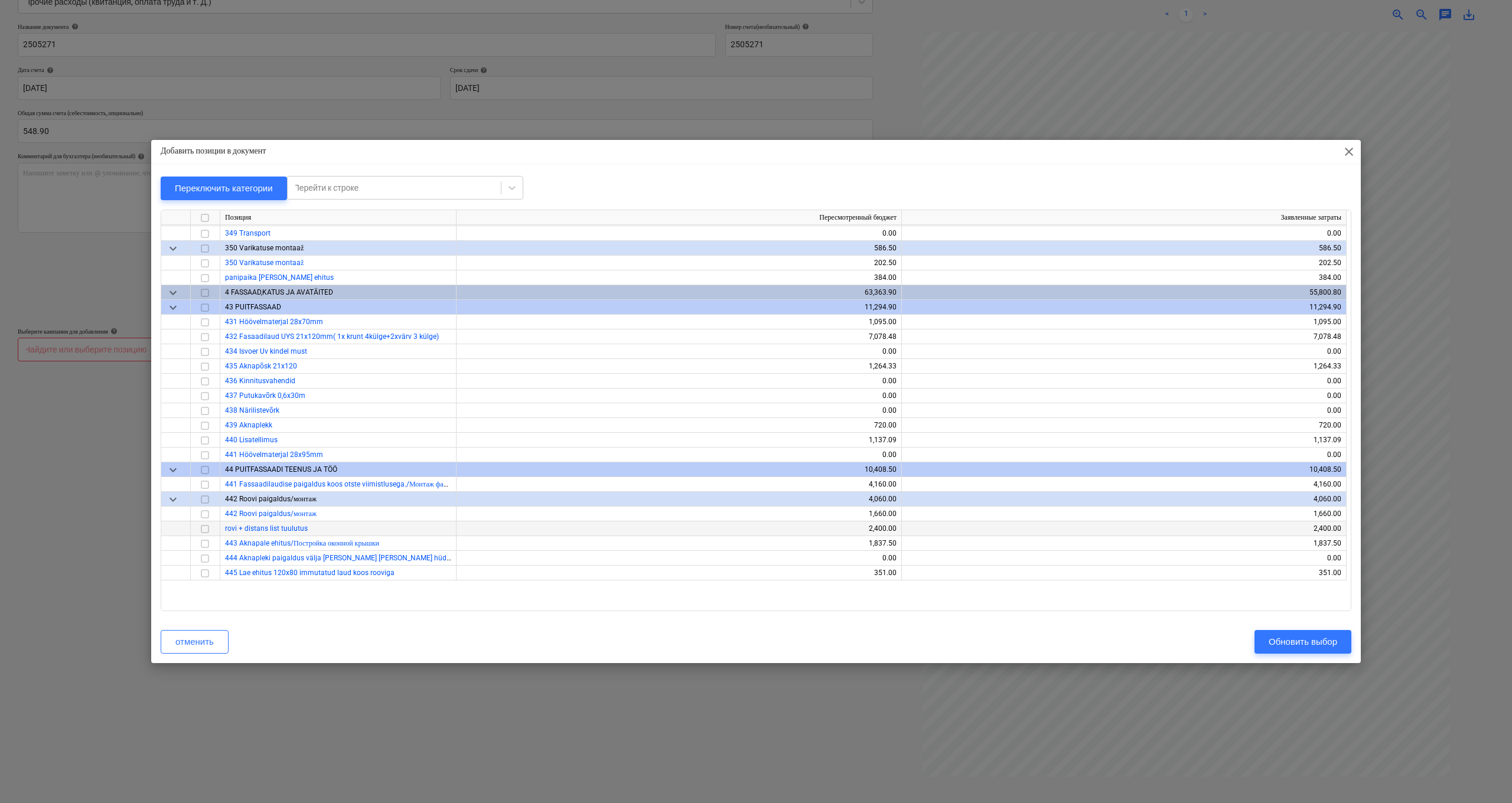
scroll to position [3552, 0]
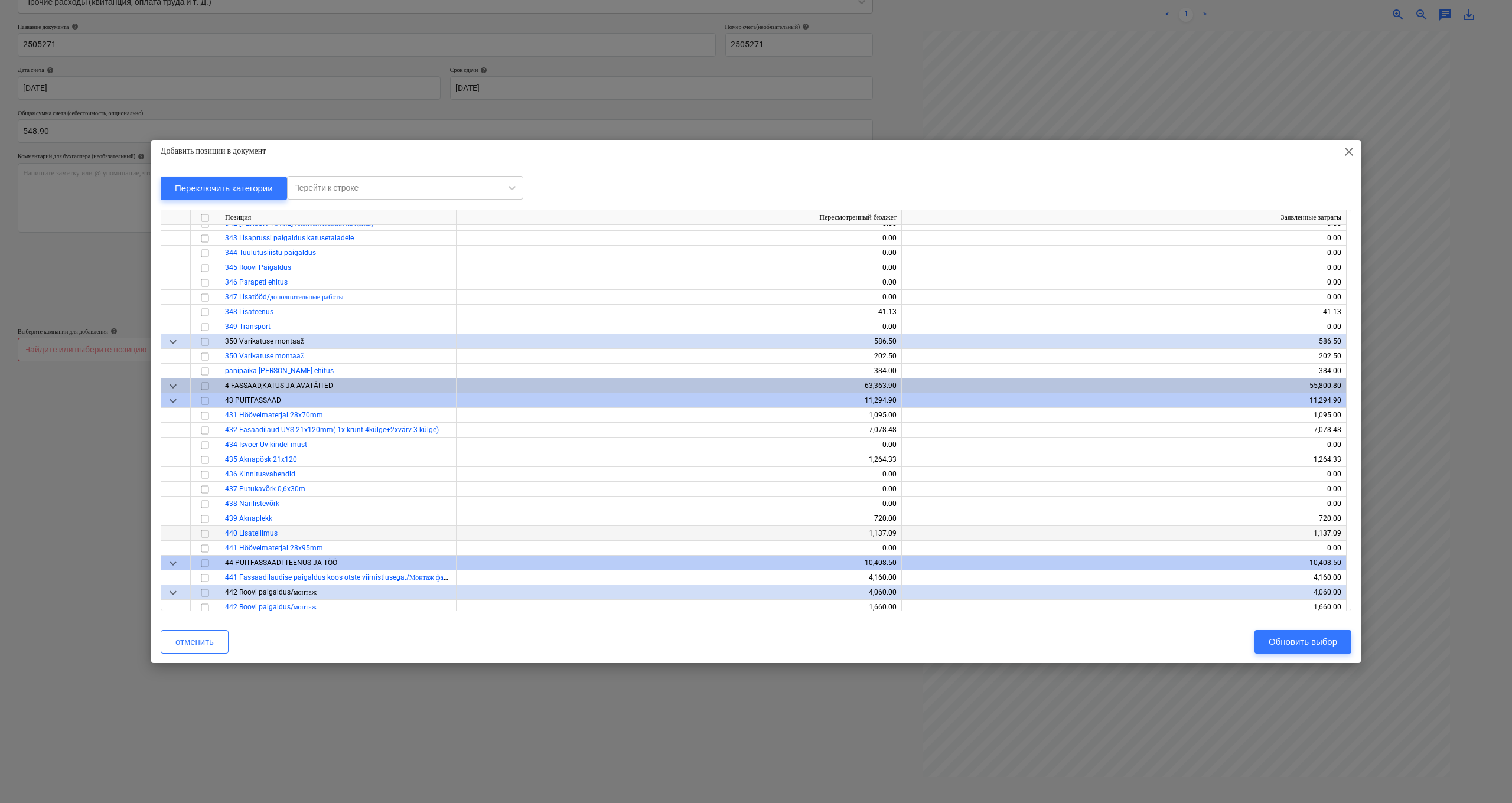
click at [205, 533] on input "checkbox" at bounding box center [205, 533] width 14 height 14
click at [1296, 645] on div "Обновить выбор" at bounding box center [1302, 642] width 69 height 15
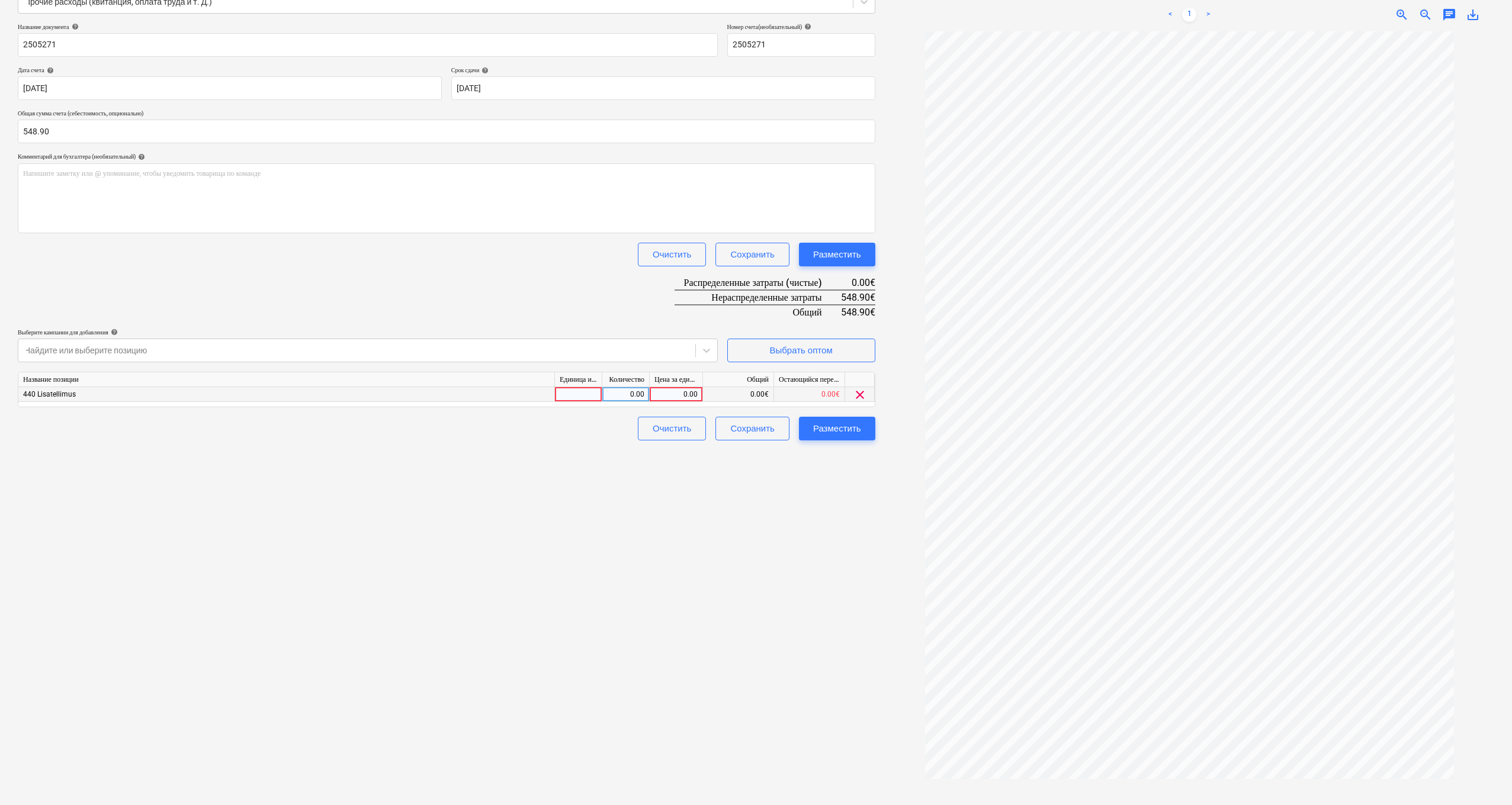
click at [679, 391] on div "0.00" at bounding box center [676, 394] width 43 height 15
type input "548.9"
click at [833, 430] on div "Разместить" at bounding box center [837, 429] width 48 height 15
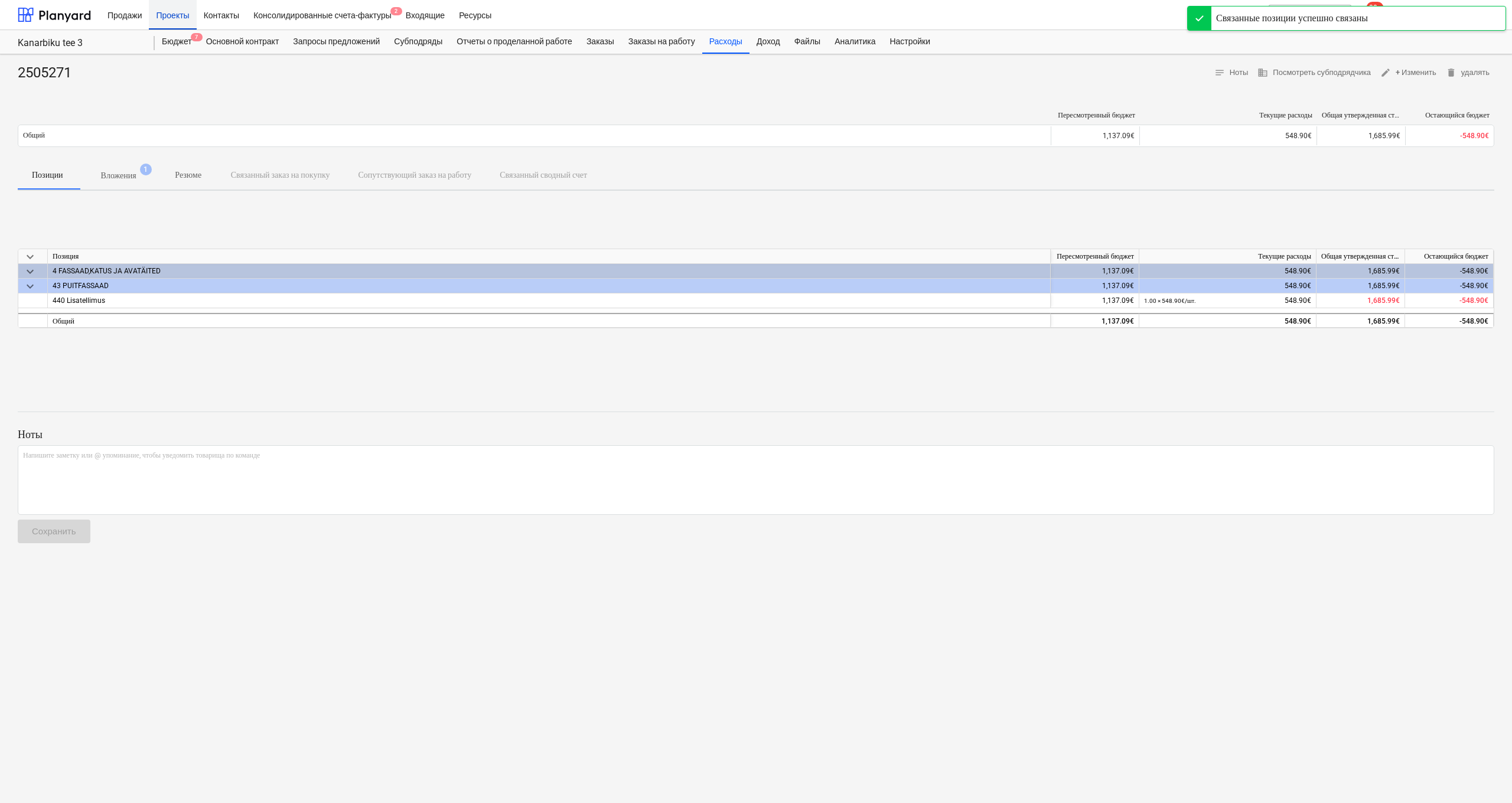
click at [176, 12] on div "Проекты" at bounding box center [172, 14] width 47 height 30
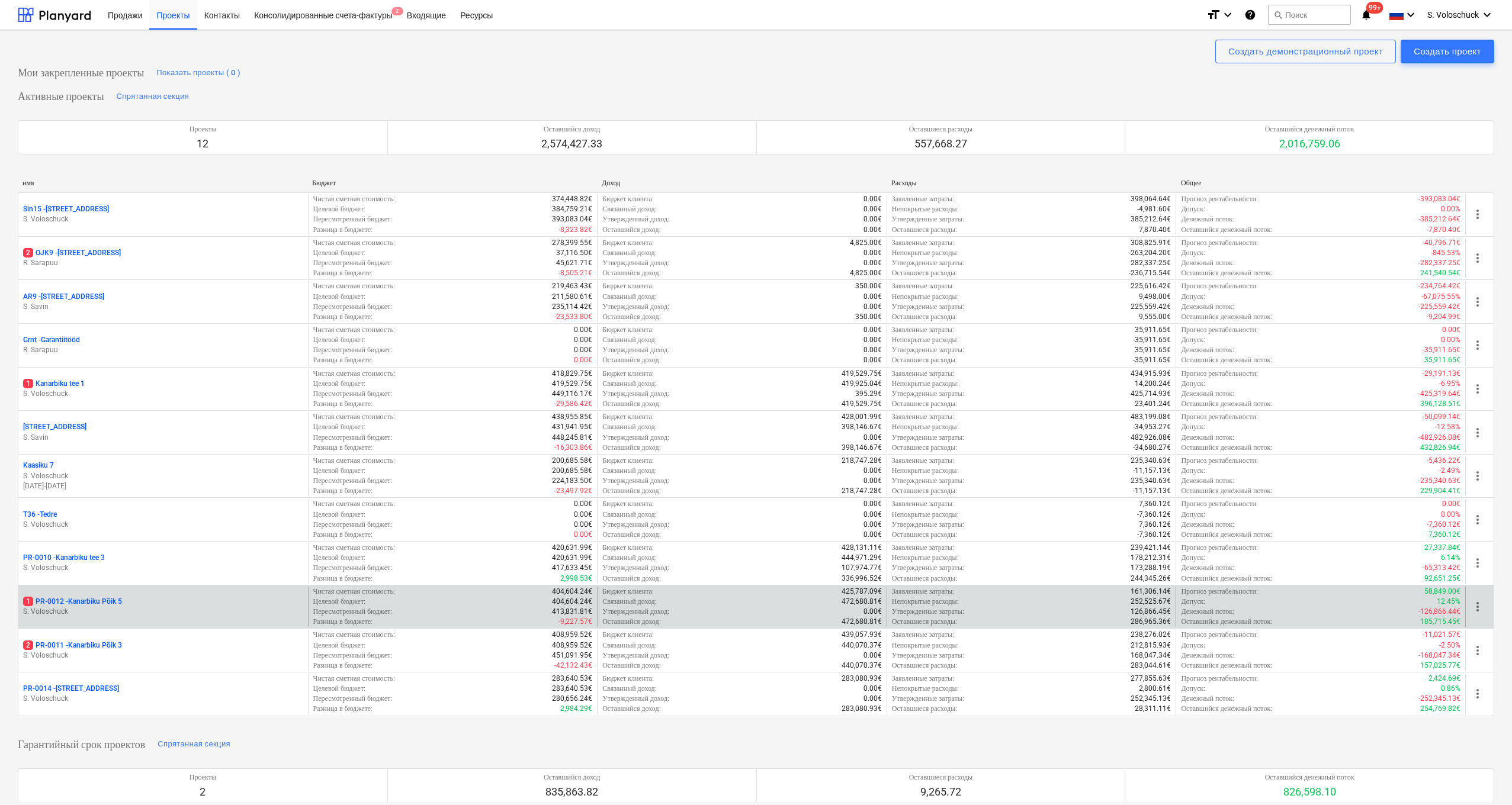
click at [189, 606] on p "S. Voloschuck" at bounding box center [163, 611] width 280 height 10
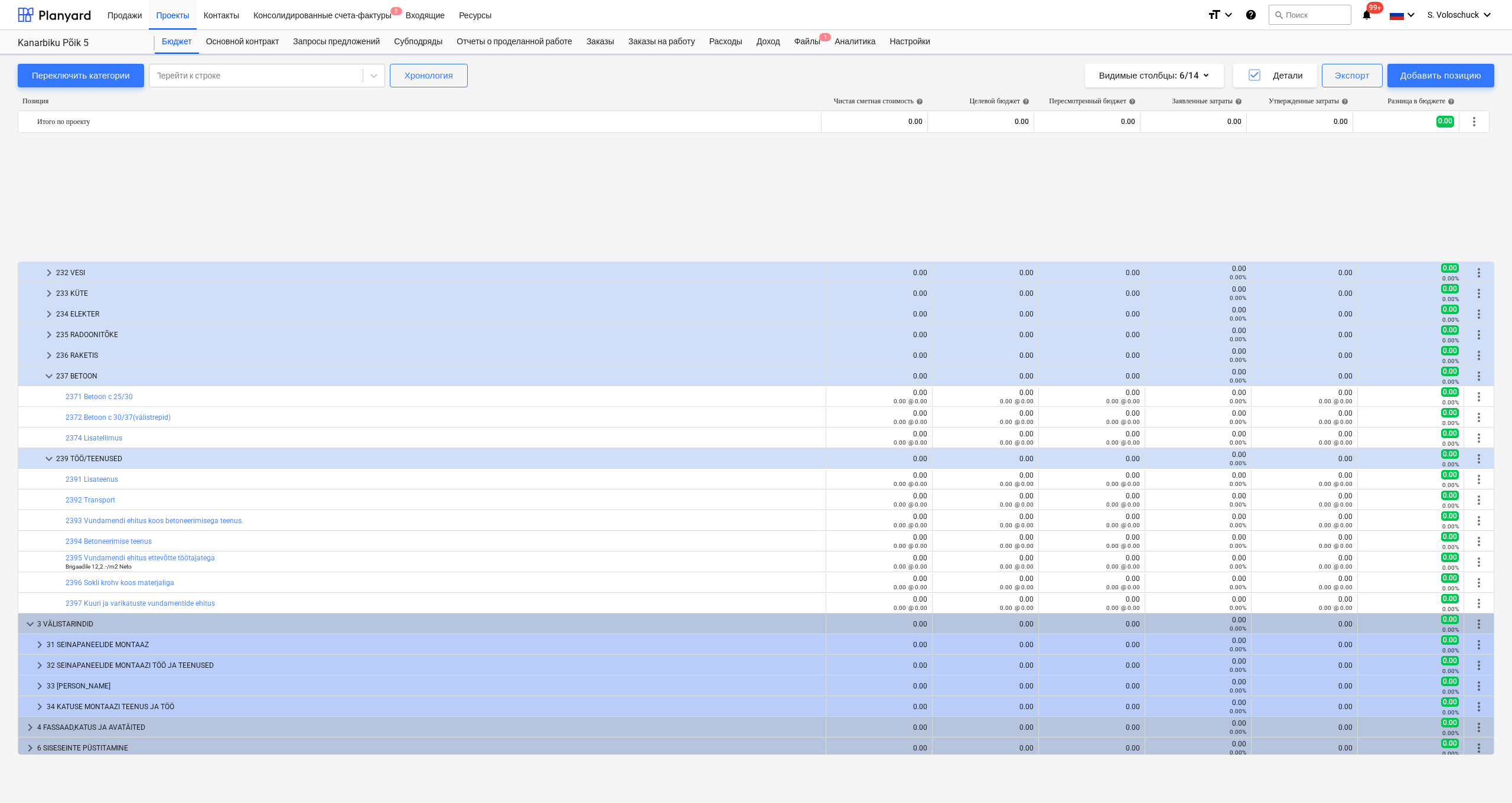
scroll to position [538, 0]
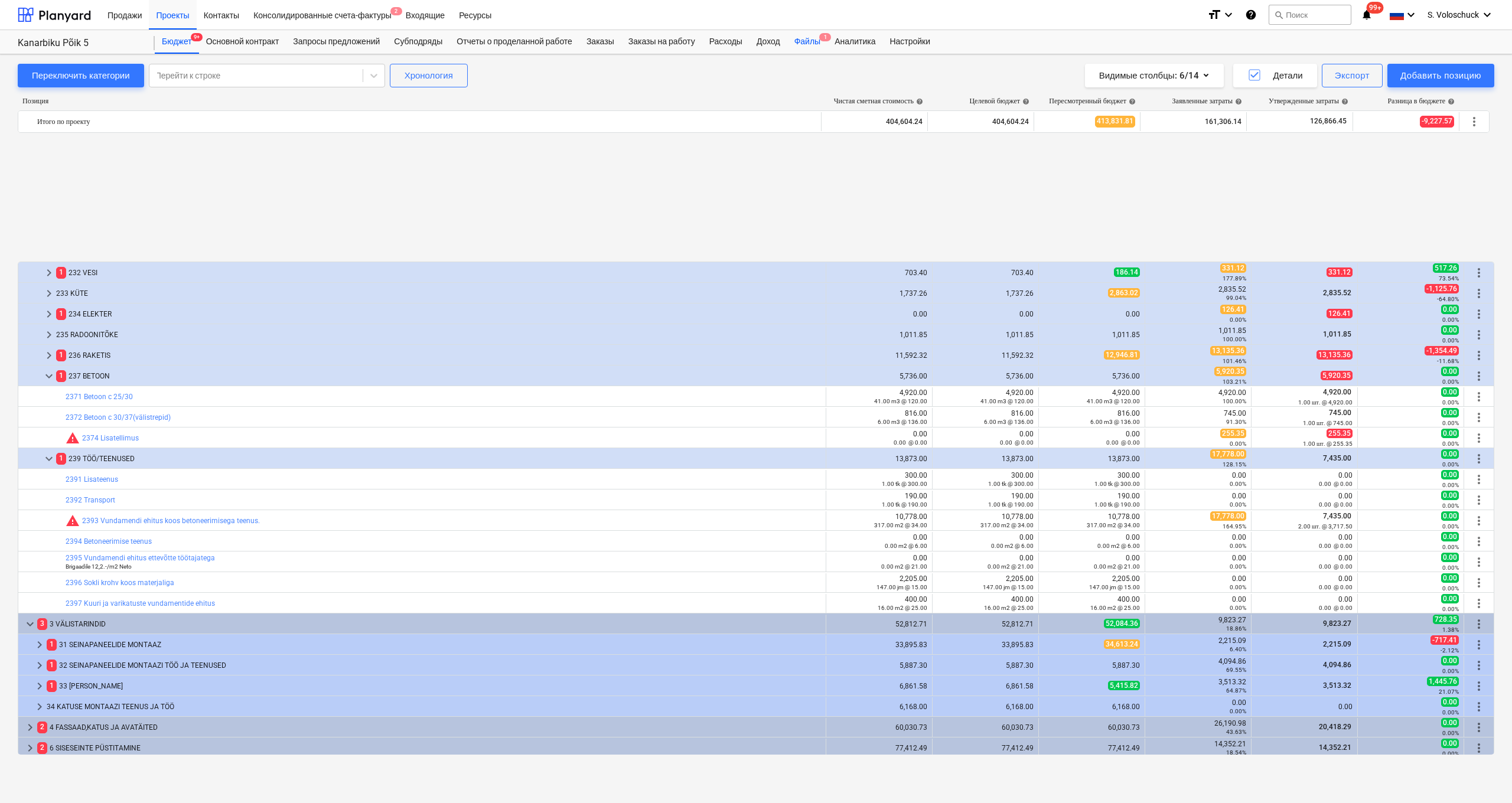
click at [827, 44] on div "Файлы 1" at bounding box center [807, 42] width 40 height 24
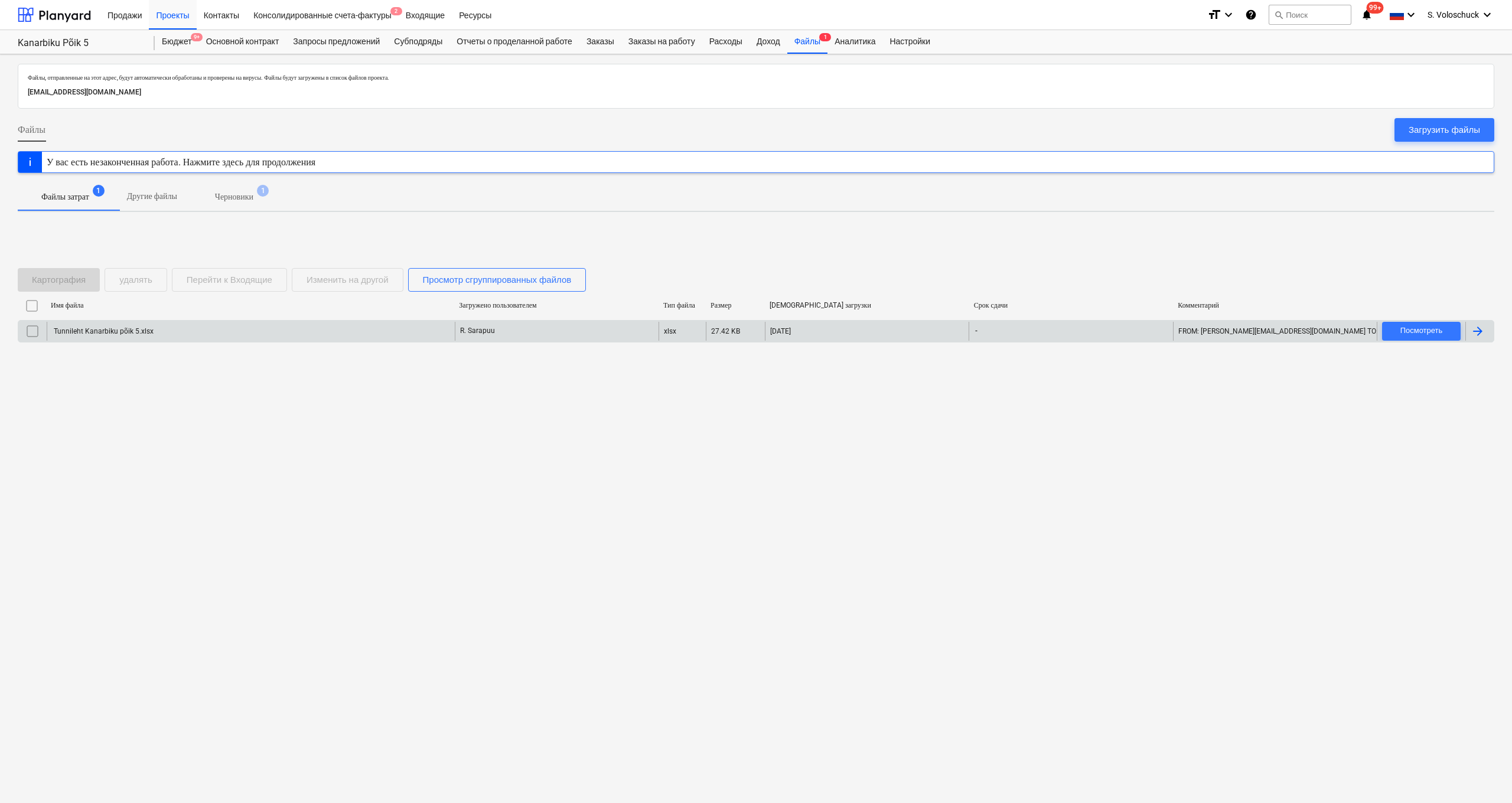
click at [261, 331] on div "Tunnileht Kanarbiku põik 5.xlsx" at bounding box center [250, 331] width 408 height 19
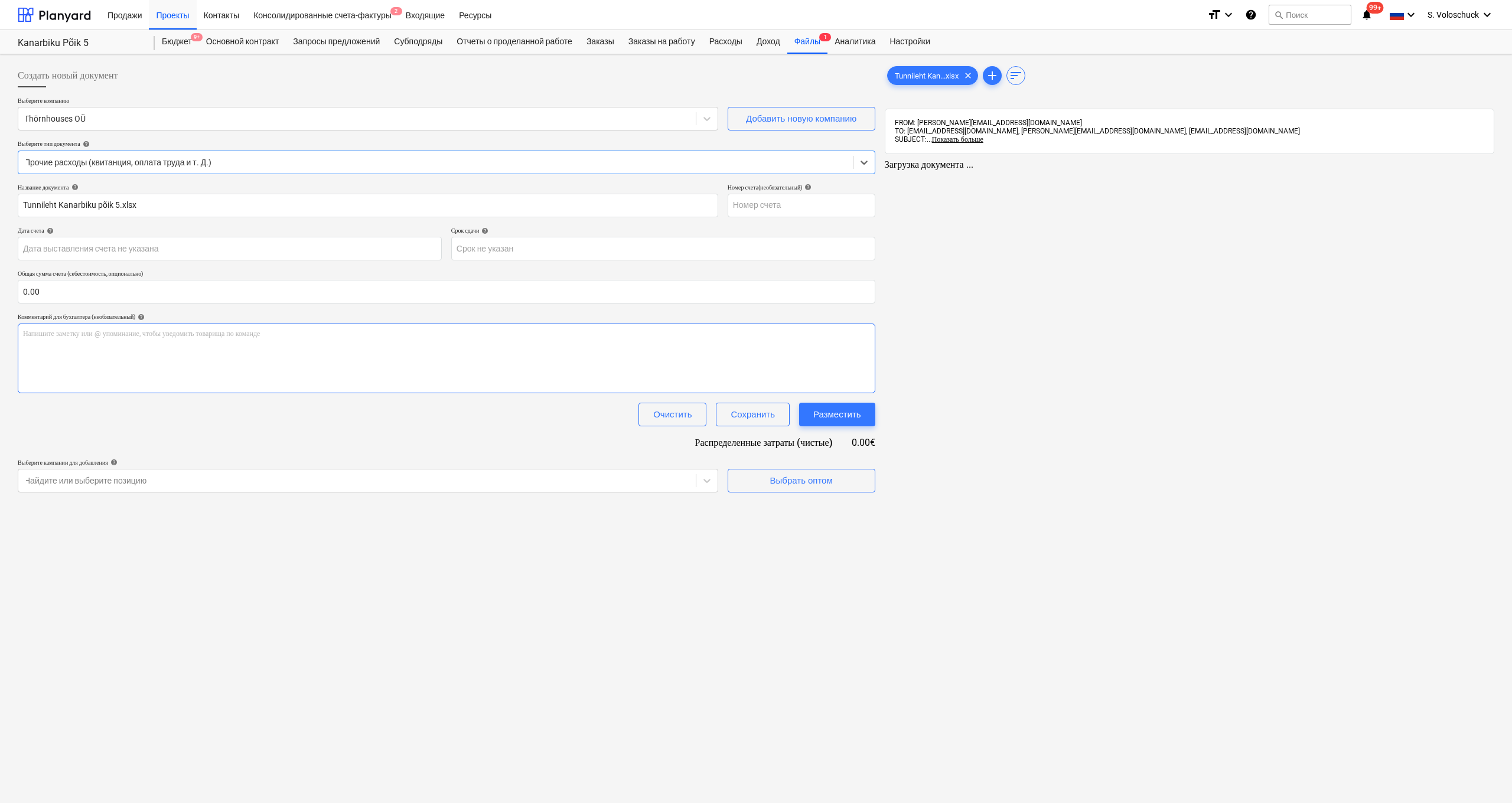
type input "Tunnileht Kanarbiku põik 5.xlsx"
click at [141, 294] on input "text" at bounding box center [445, 291] width 855 height 24
type input "0.00"
click at [1257, 172] on link "12" at bounding box center [1256, 175] width 14 height 14
click at [1235, 175] on link "11" at bounding box center [1233, 175] width 14 height 14
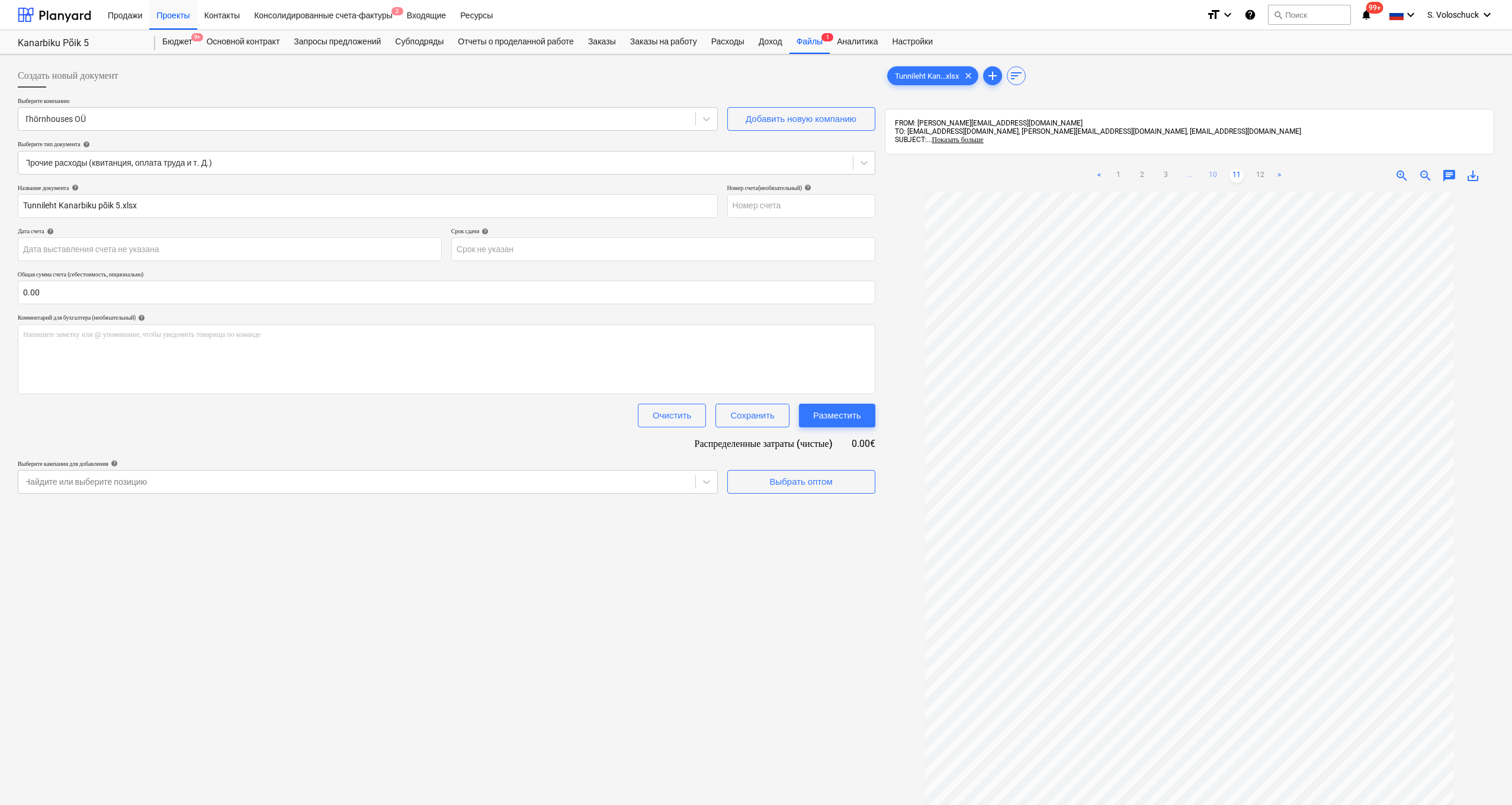
click at [1216, 177] on link "10" at bounding box center [1213, 175] width 14 height 14
click at [1207, 175] on link "9" at bounding box center [1201, 175] width 14 height 14
click at [1192, 177] on link "8" at bounding box center [1189, 175] width 14 height 14
click at [1180, 174] on link "7" at bounding box center [1177, 175] width 14 height 14
click at [1164, 174] on link "6" at bounding box center [1166, 175] width 14 height 14
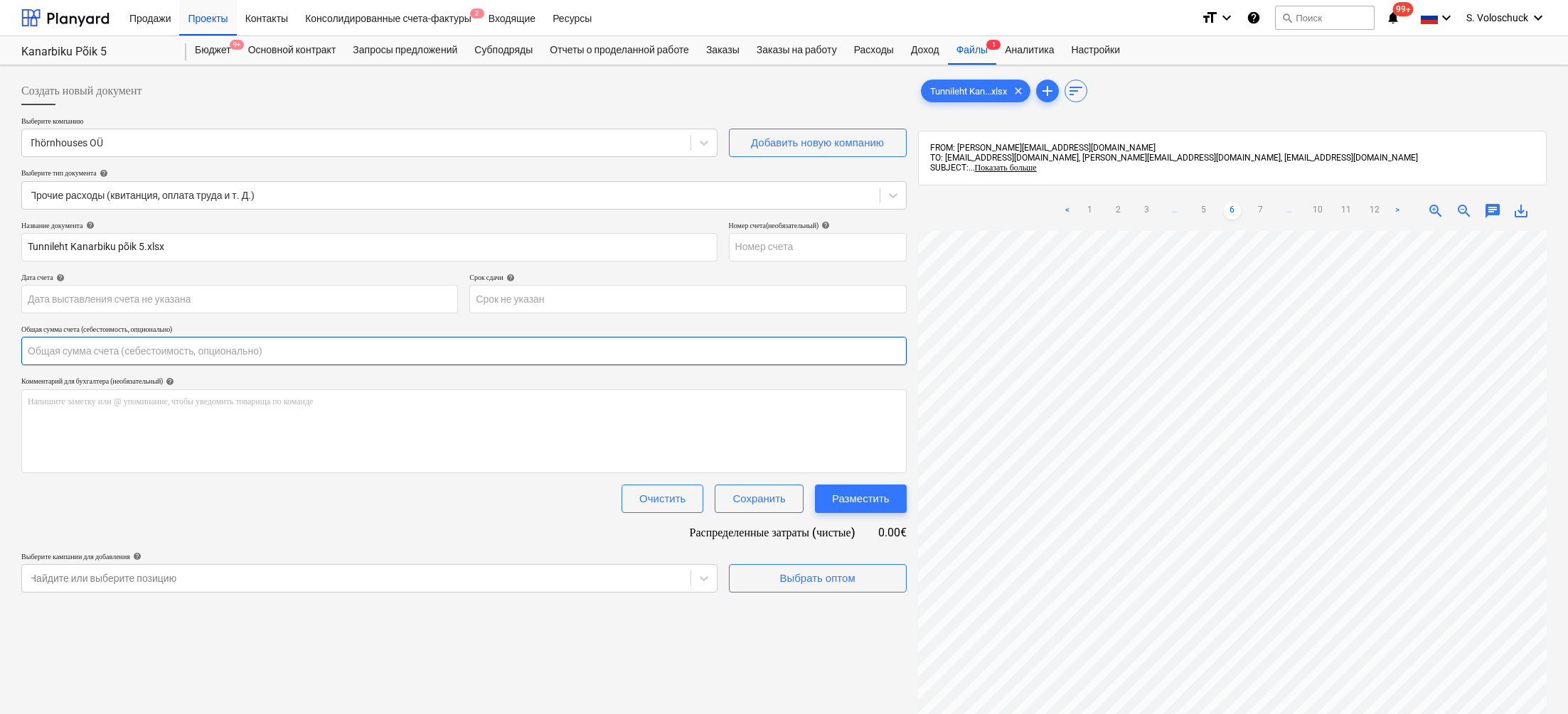
click at [67, 350] on input "text" at bounding box center [464, 351] width 885 height 29
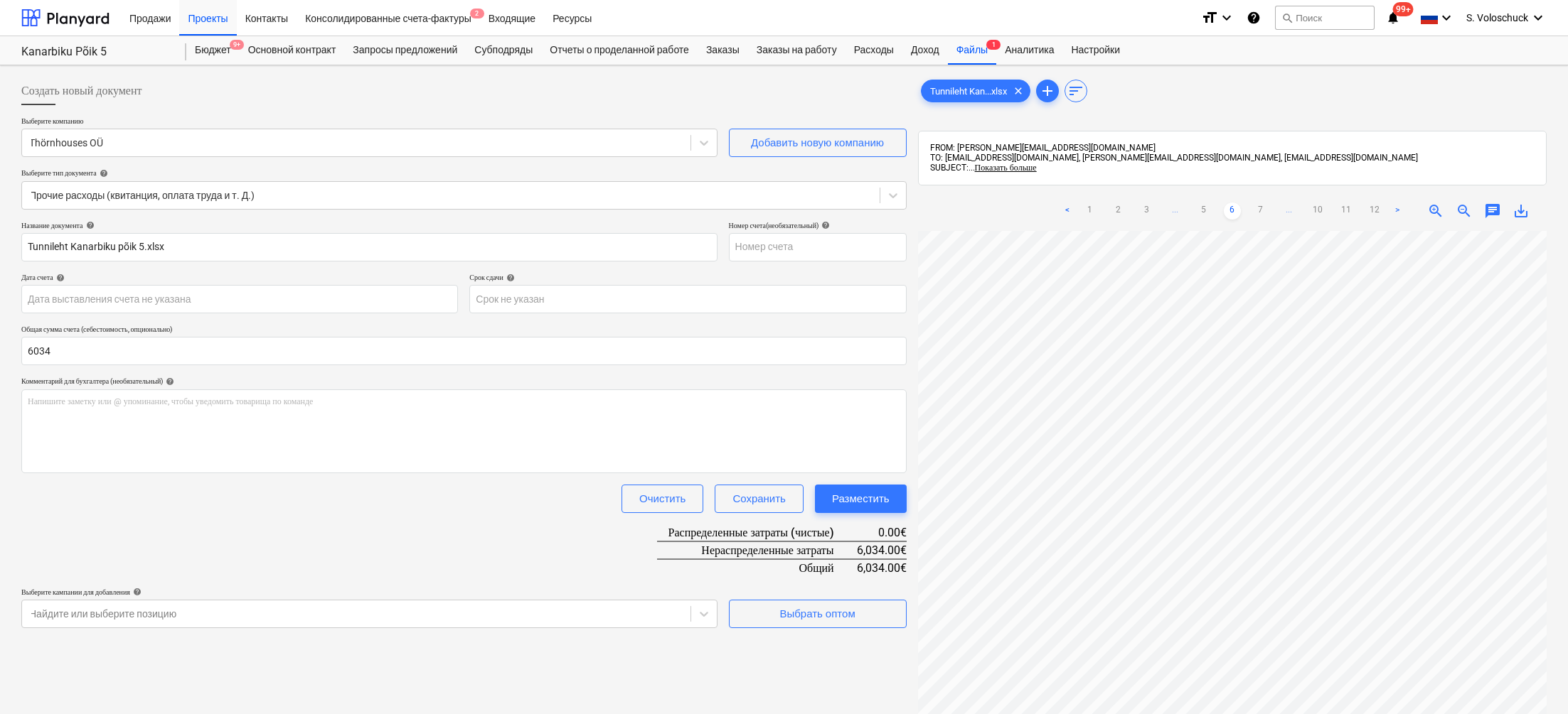
type input "6,034.00"
click at [819, 597] on div "Выбрать оптом" at bounding box center [817, 608] width 178 height 41
click at [822, 602] on button "Выбрать оптом" at bounding box center [817, 614] width 178 height 29
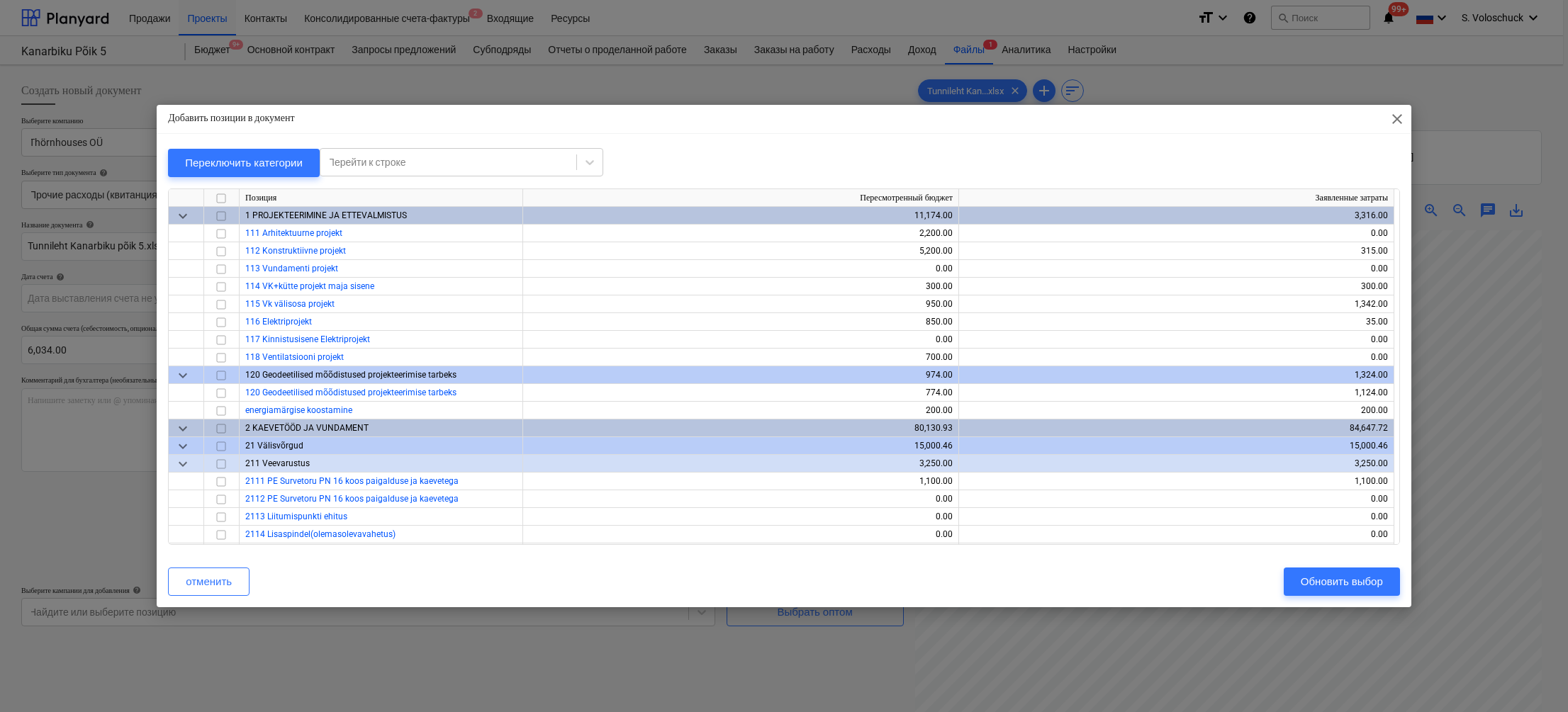
click at [187, 214] on span "keyboard_arrow_down" at bounding box center [182, 216] width 17 height 17
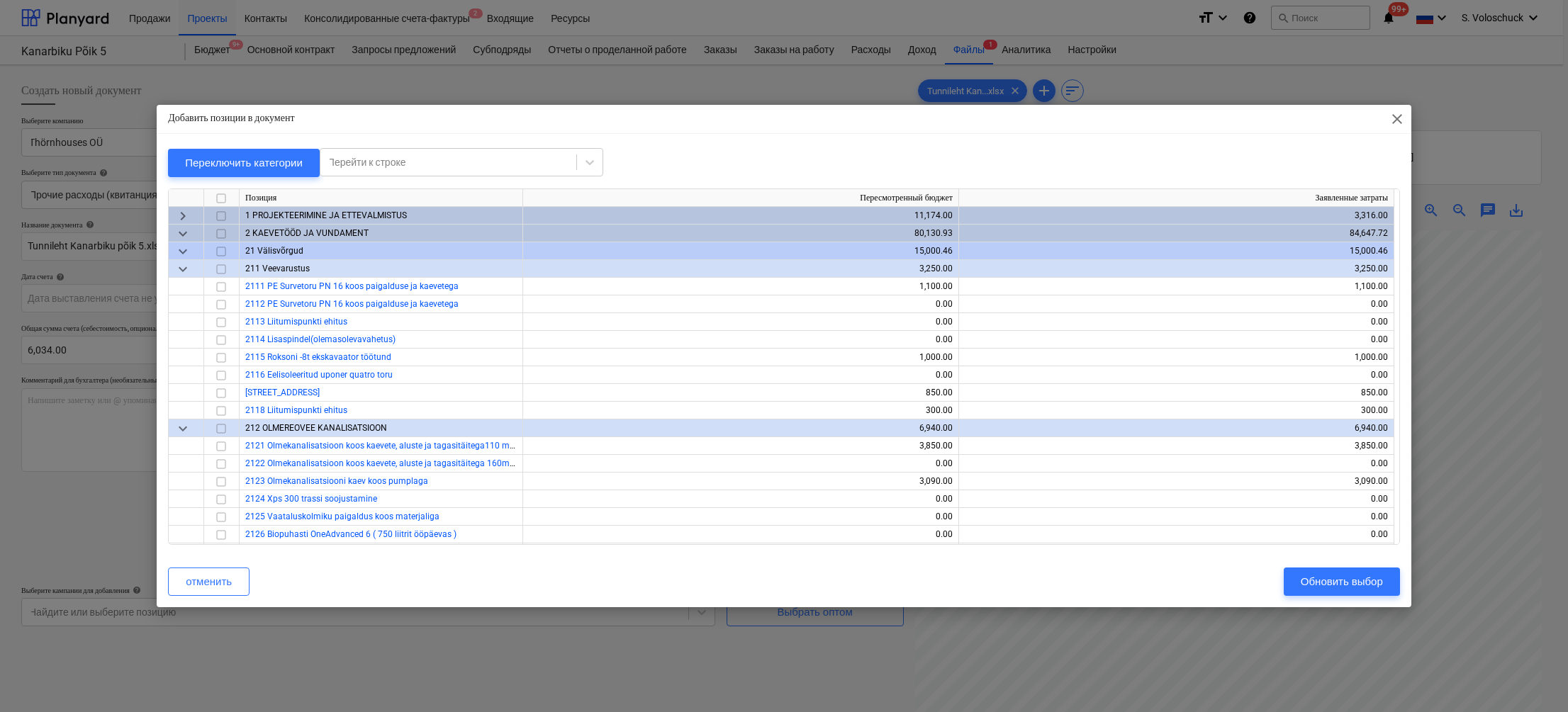
click at [187, 234] on span "keyboard_arrow_down" at bounding box center [182, 234] width 17 height 17
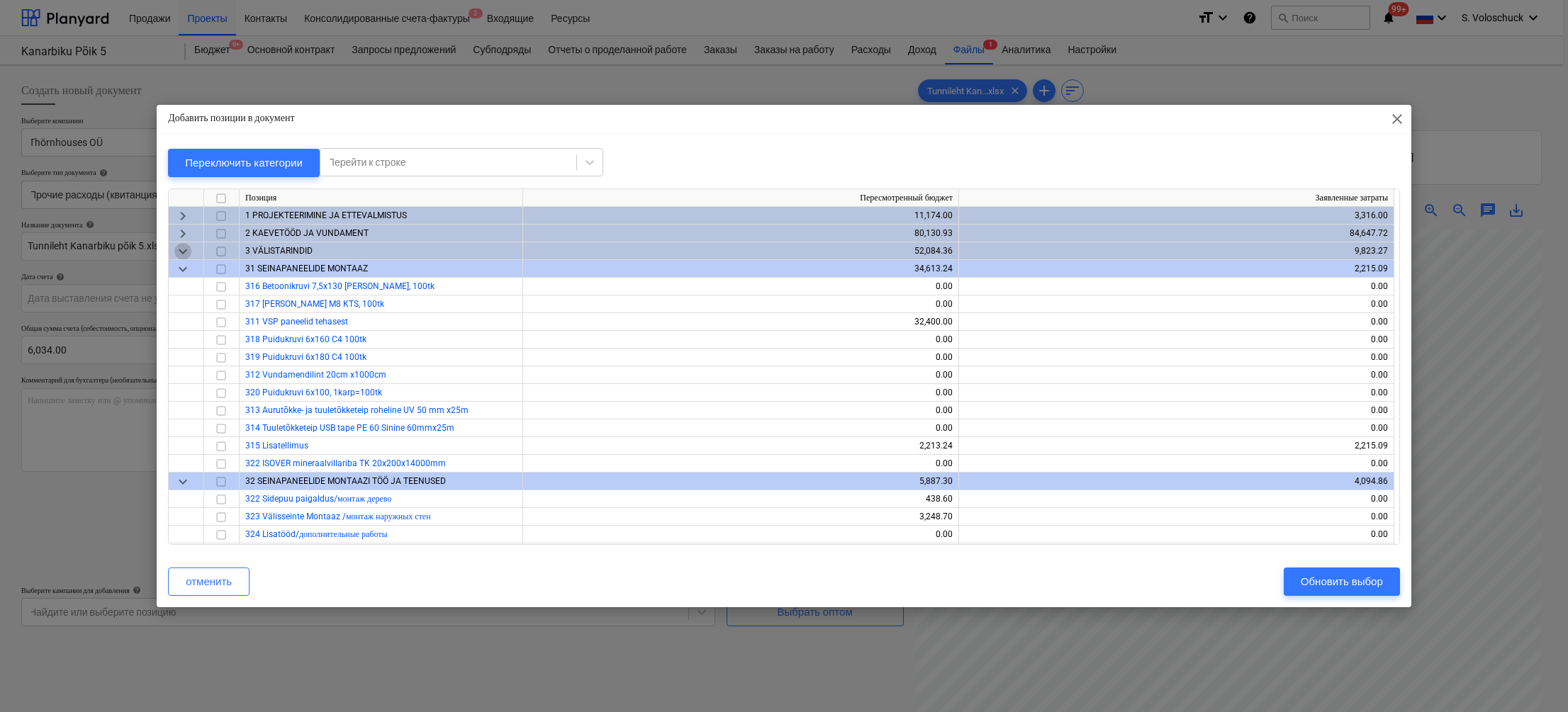
click at [185, 250] on span "keyboard_arrow_down" at bounding box center [182, 252] width 17 height 17
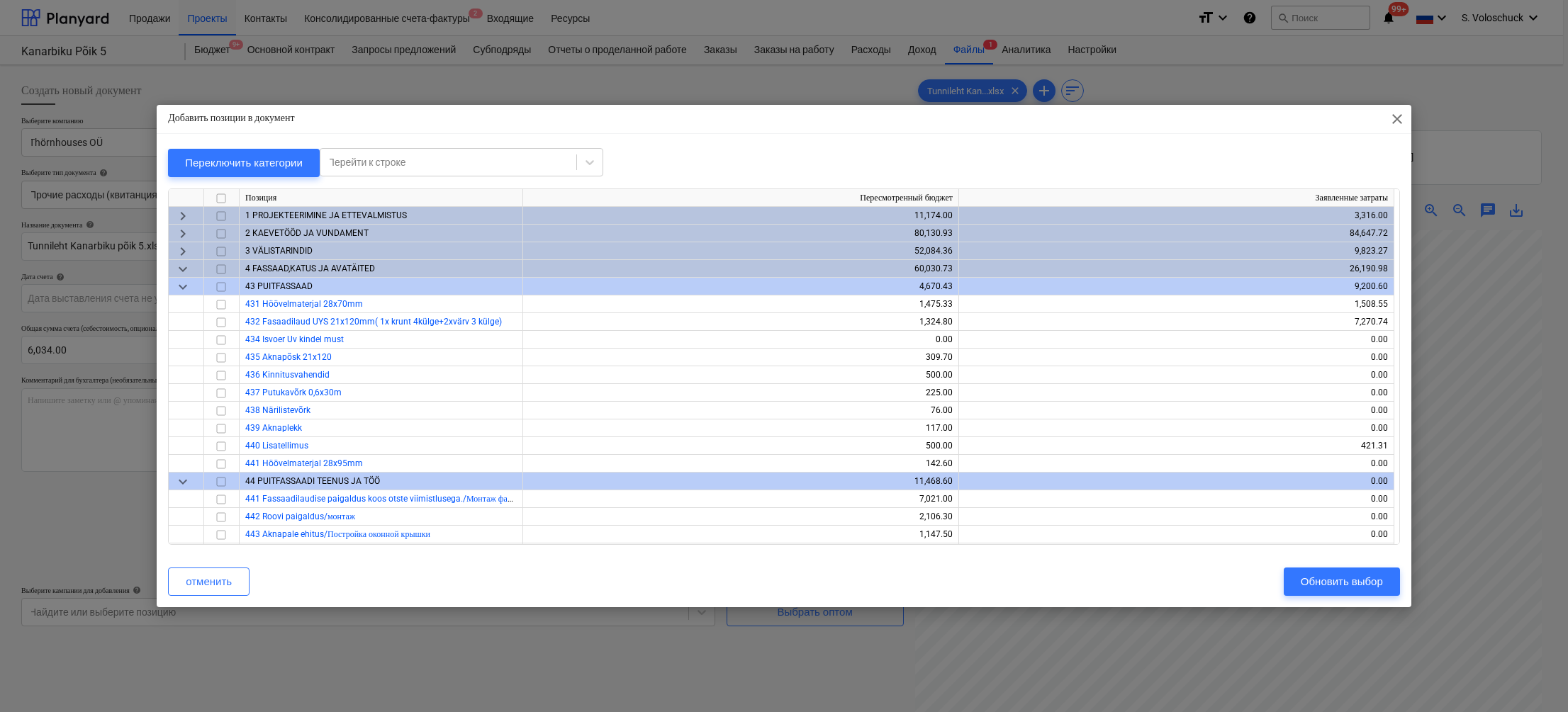
click at [187, 234] on span "keyboard_arrow_right" at bounding box center [182, 234] width 17 height 17
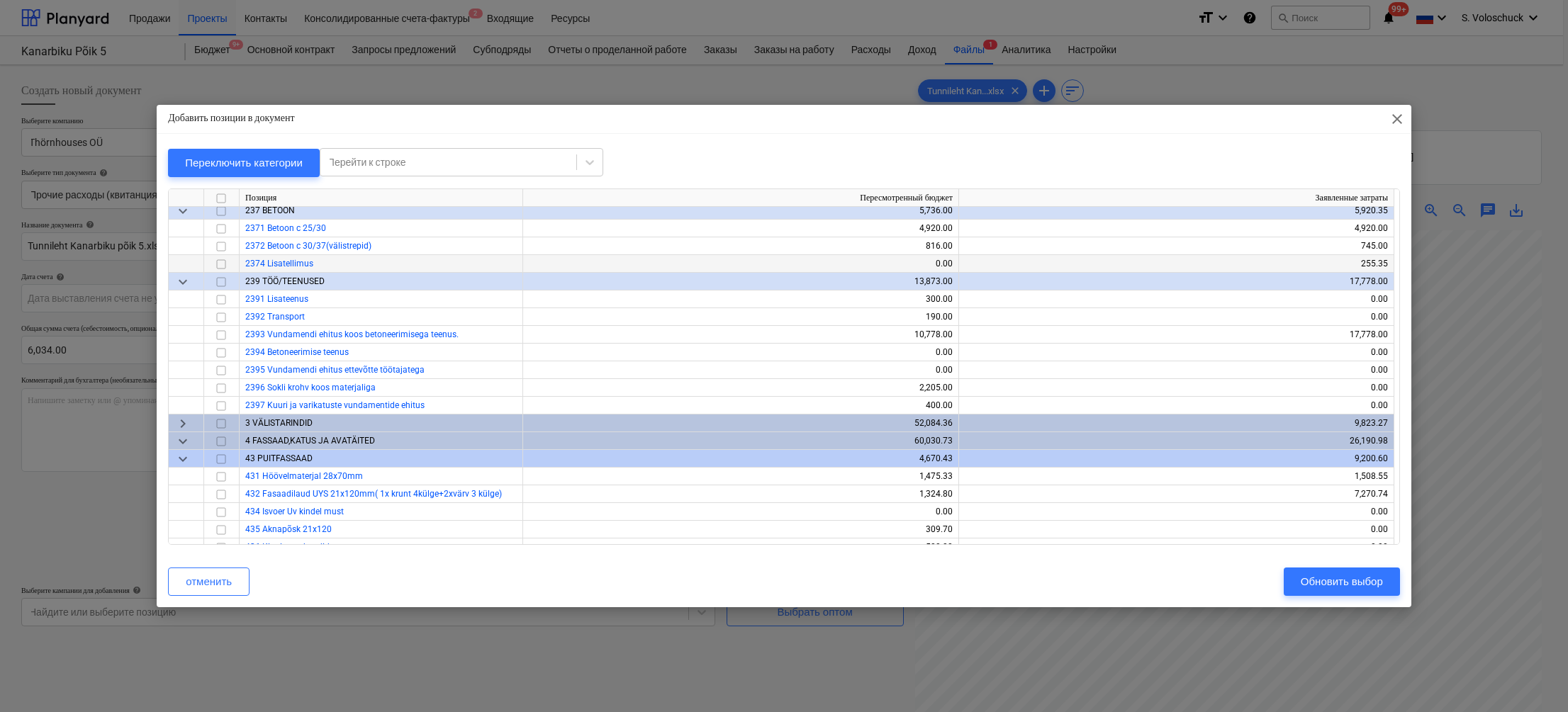
scroll to position [2466, 0]
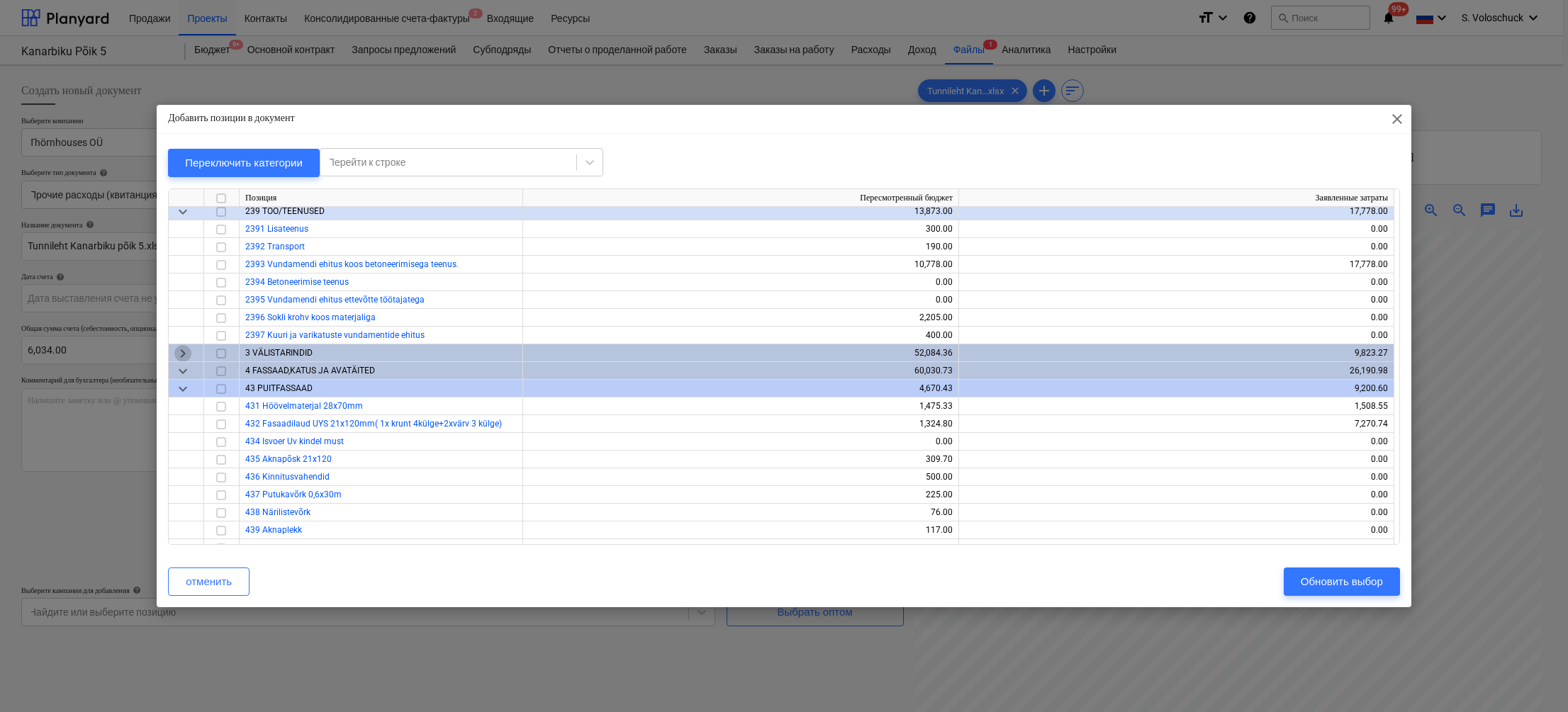
click at [185, 351] on span "keyboard_arrow_right" at bounding box center [182, 353] width 17 height 17
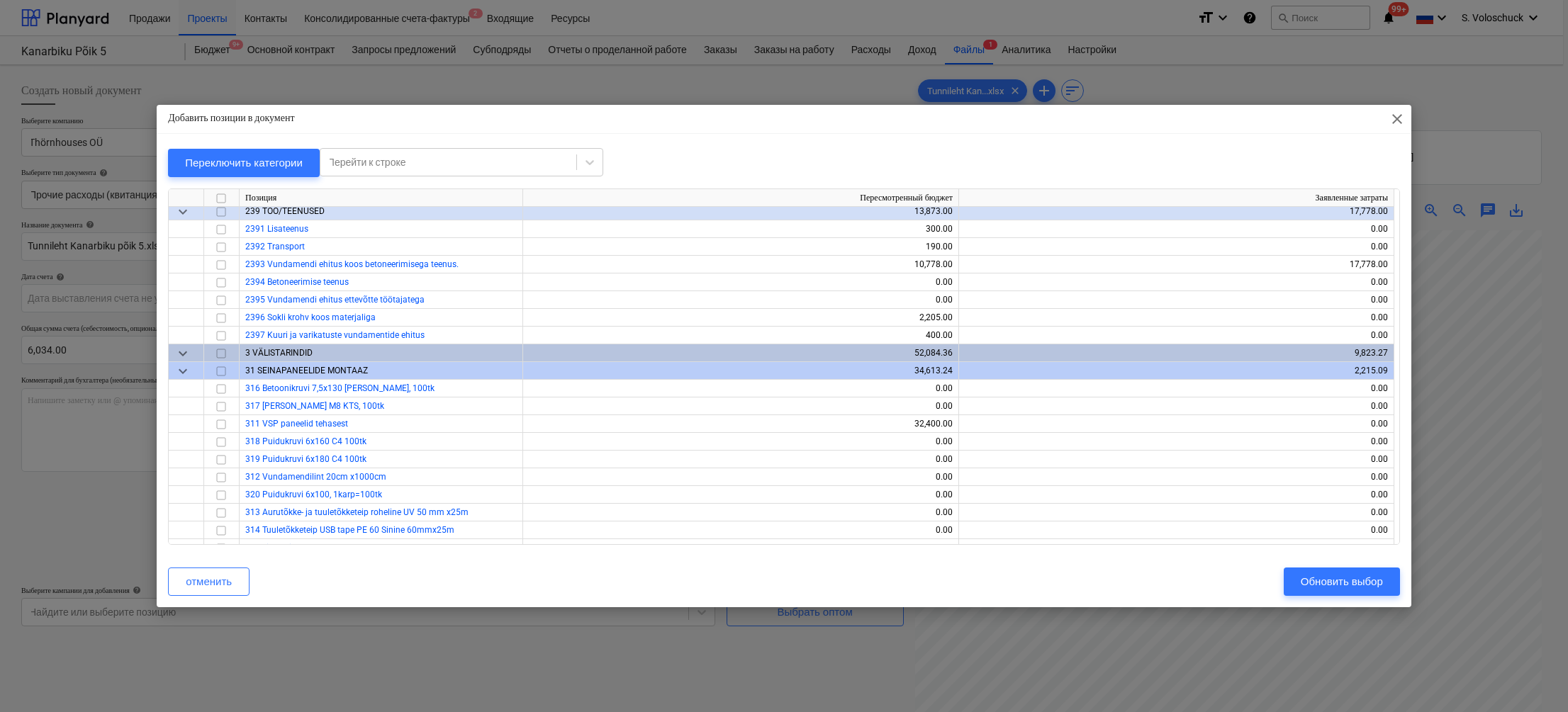
click at [186, 371] on span "keyboard_arrow_down" at bounding box center [182, 371] width 17 height 17
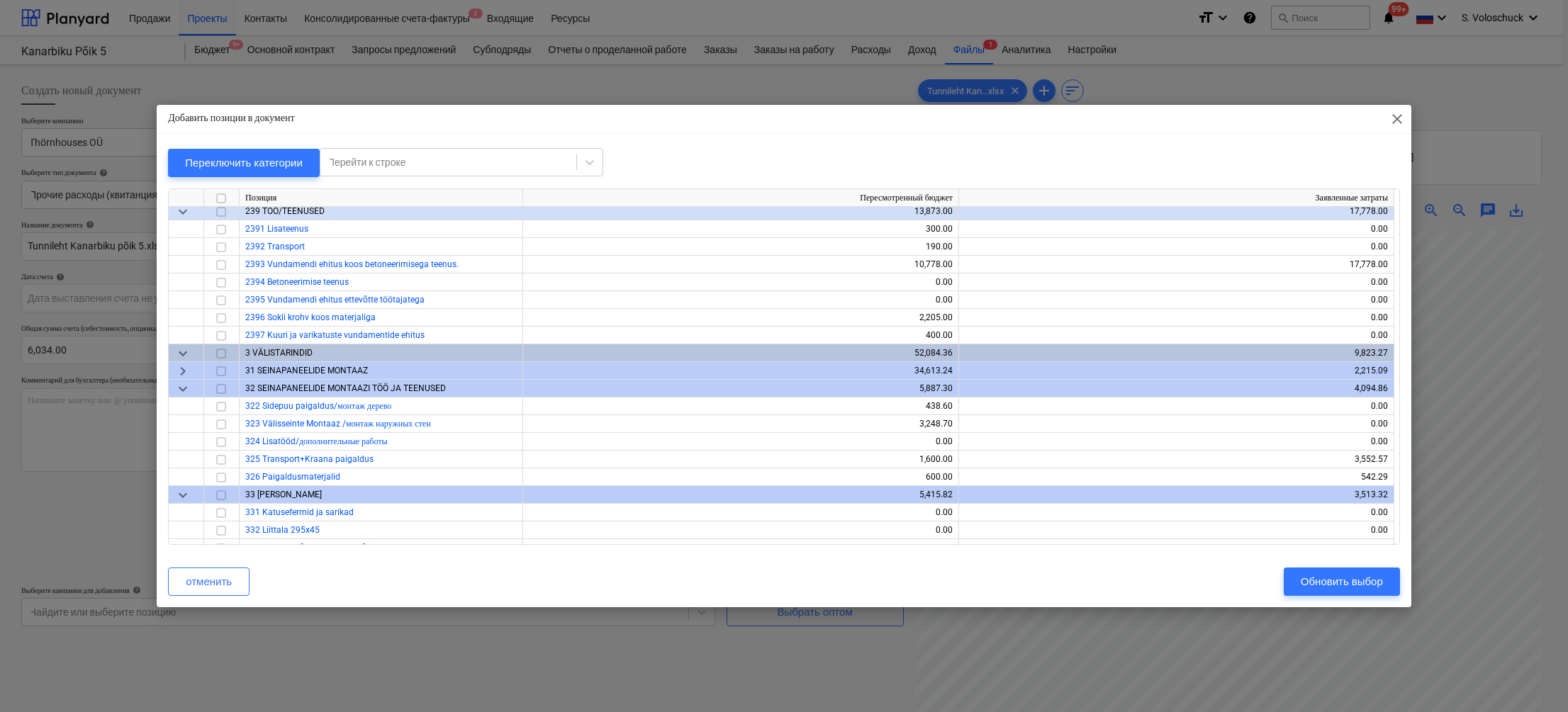
click at [186, 371] on span "keyboard_arrow_right" at bounding box center [182, 371] width 17 height 17
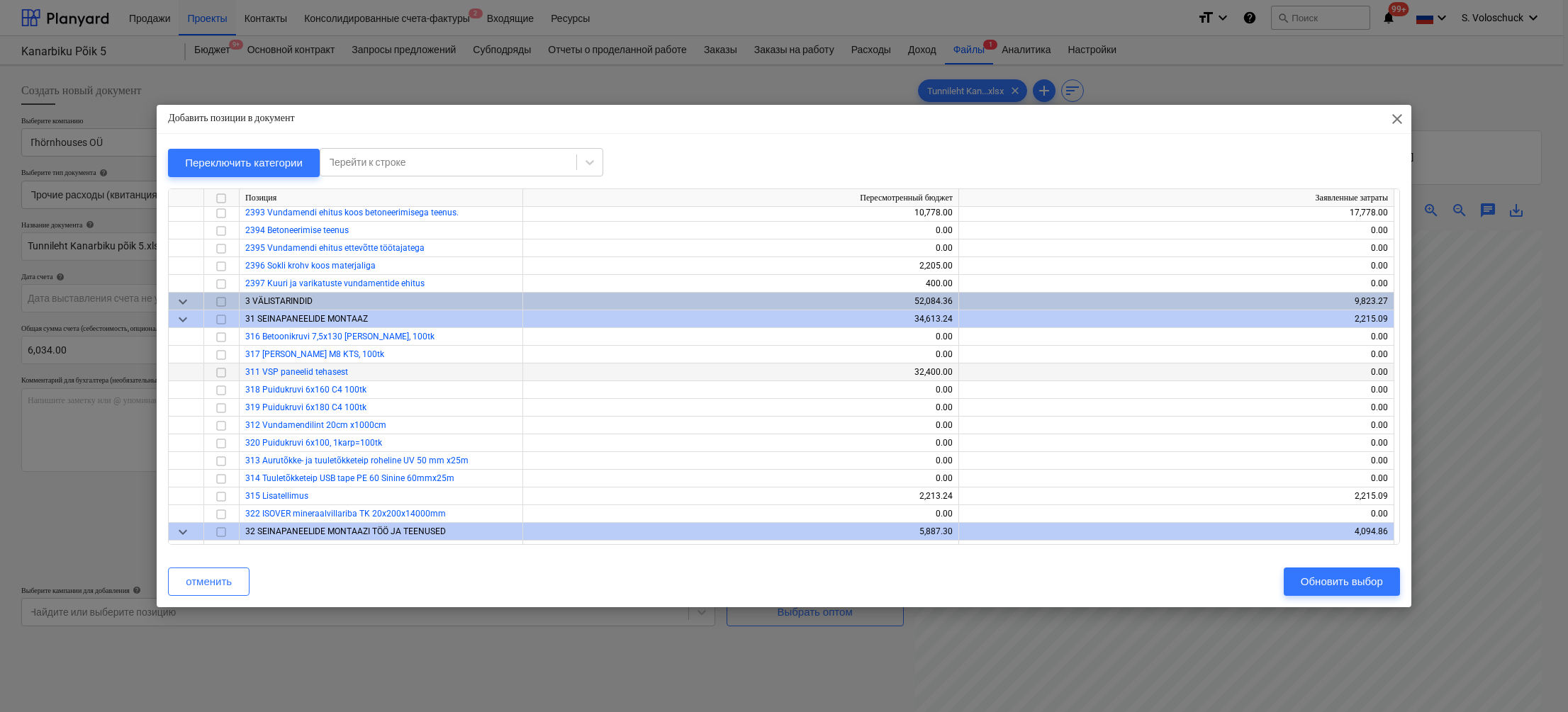
scroll to position [2797, 0]
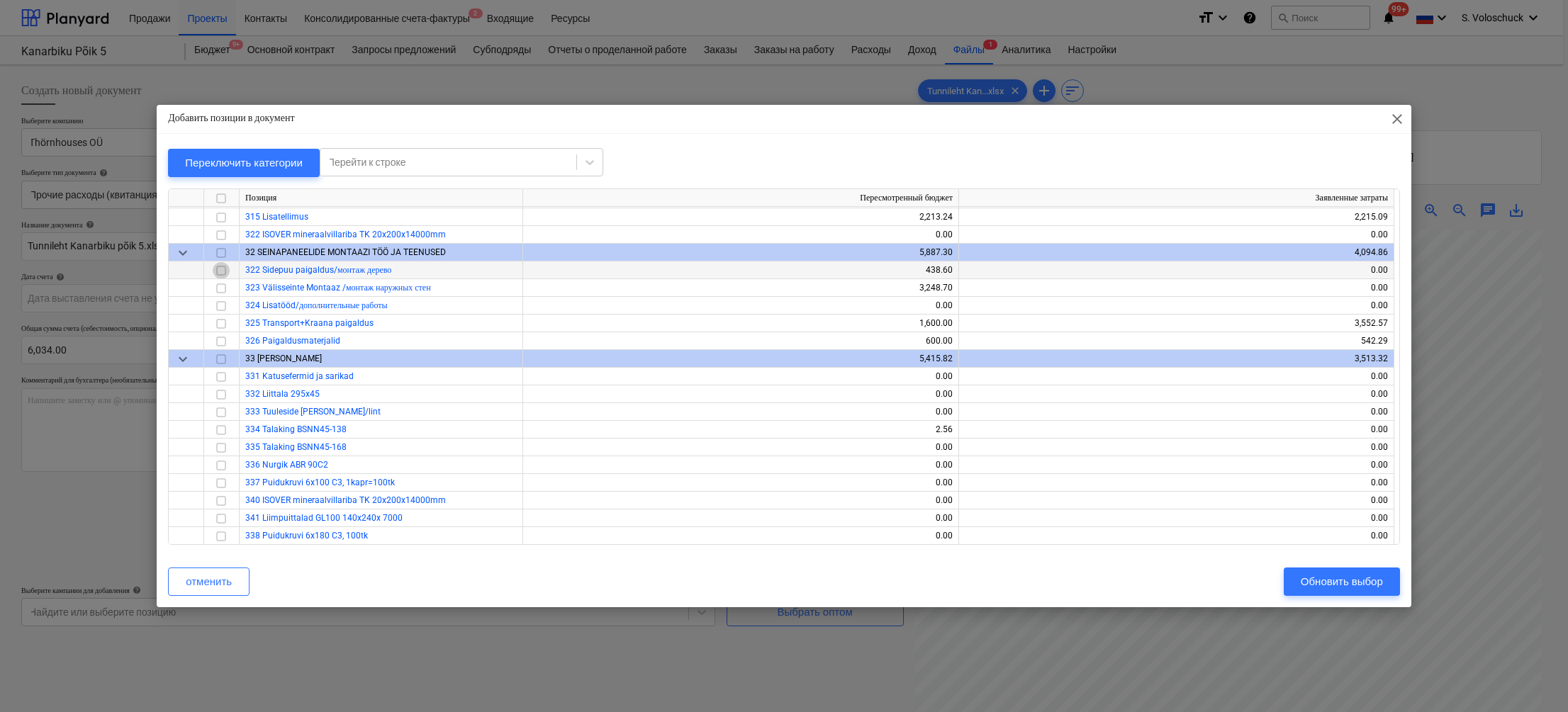
click at [220, 271] on input "checkbox" at bounding box center [221, 271] width 17 height 17
click at [217, 287] on input "checkbox" at bounding box center [221, 288] width 17 height 17
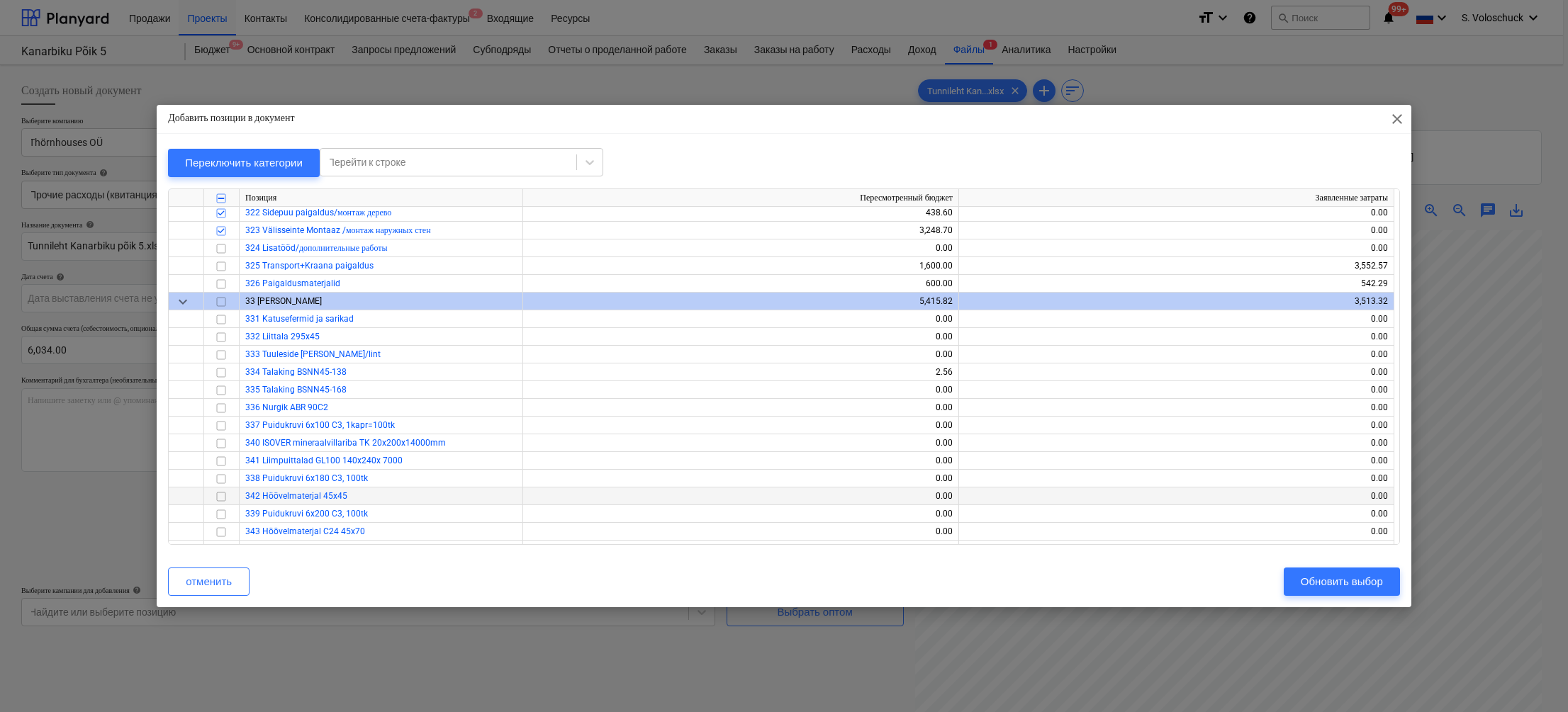
scroll to position [2793, 0]
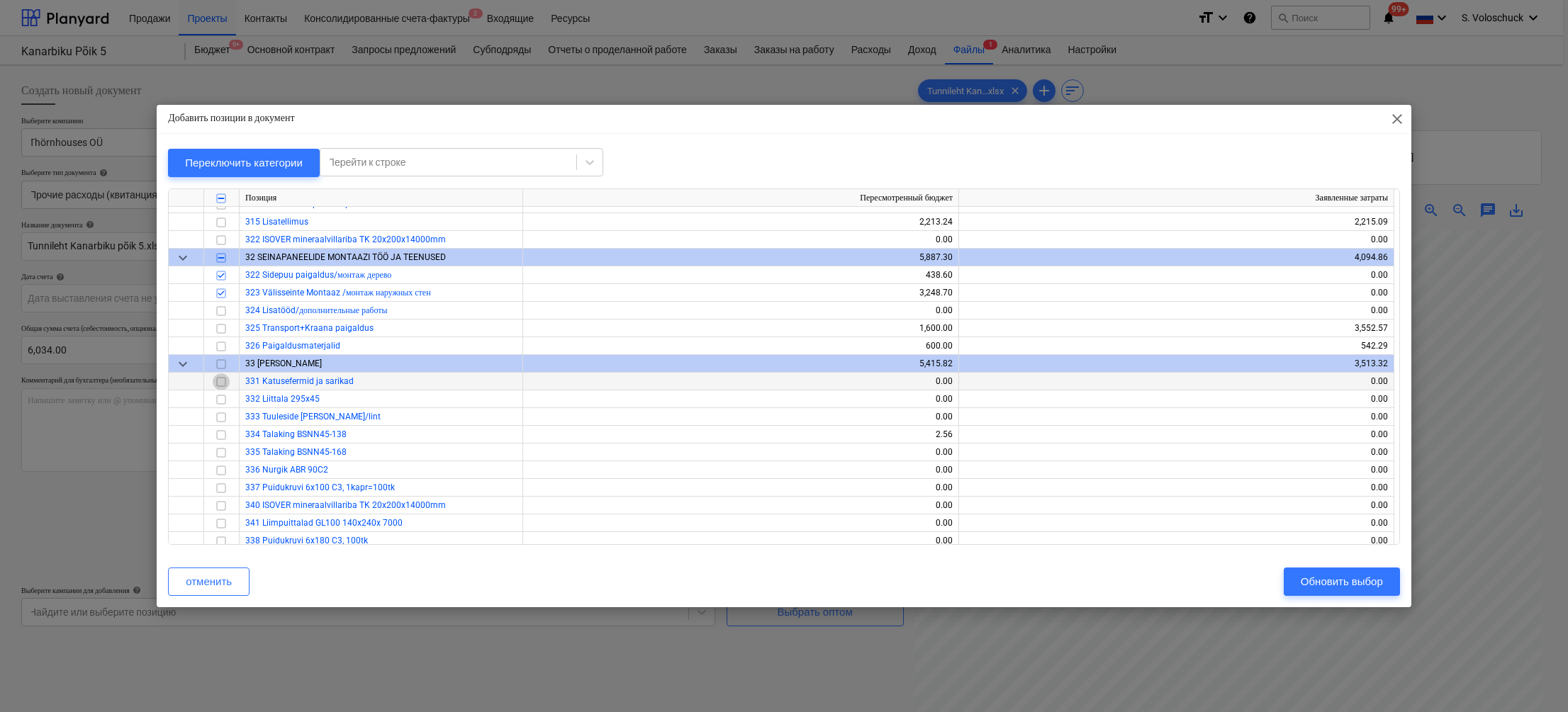
click at [224, 384] on input "checkbox" at bounding box center [221, 382] width 17 height 17
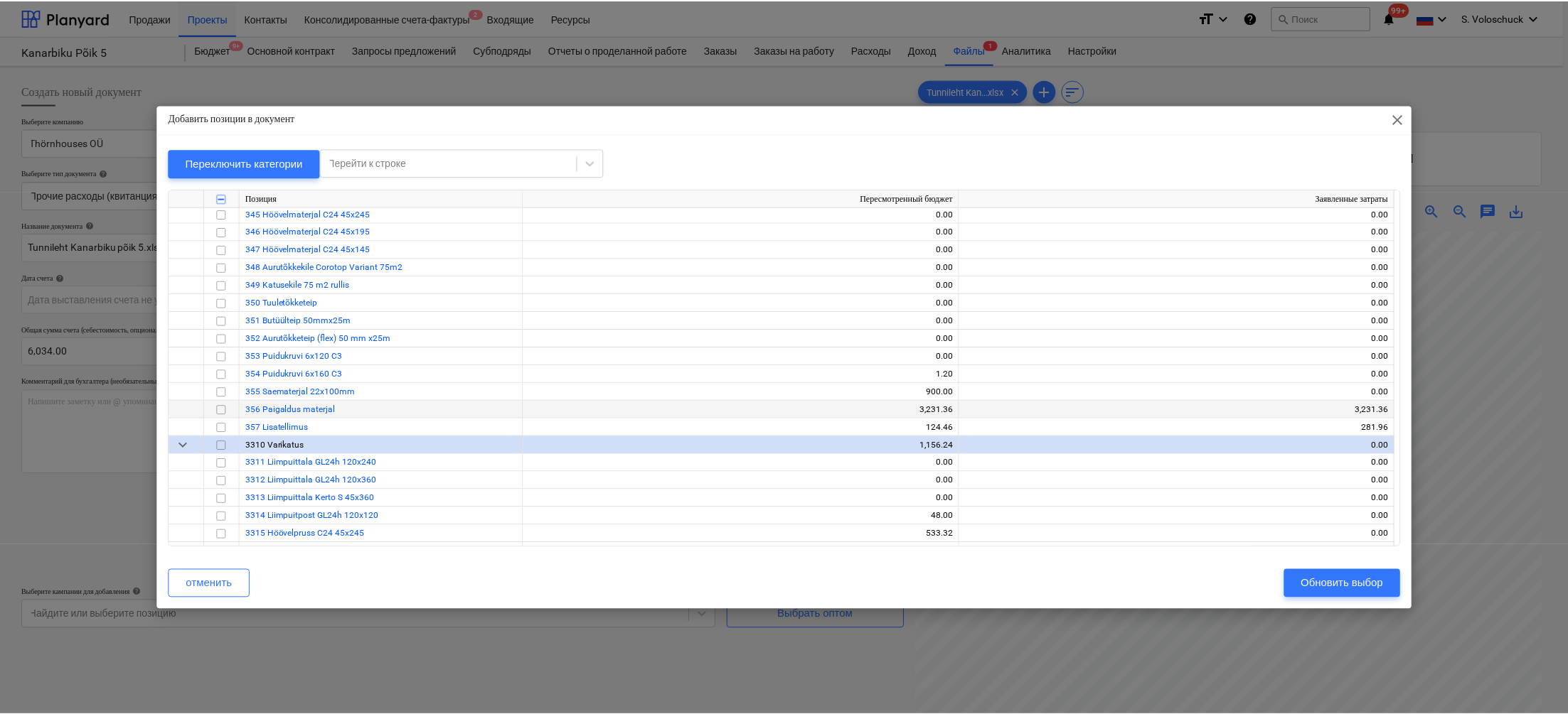
scroll to position [3235, 0]
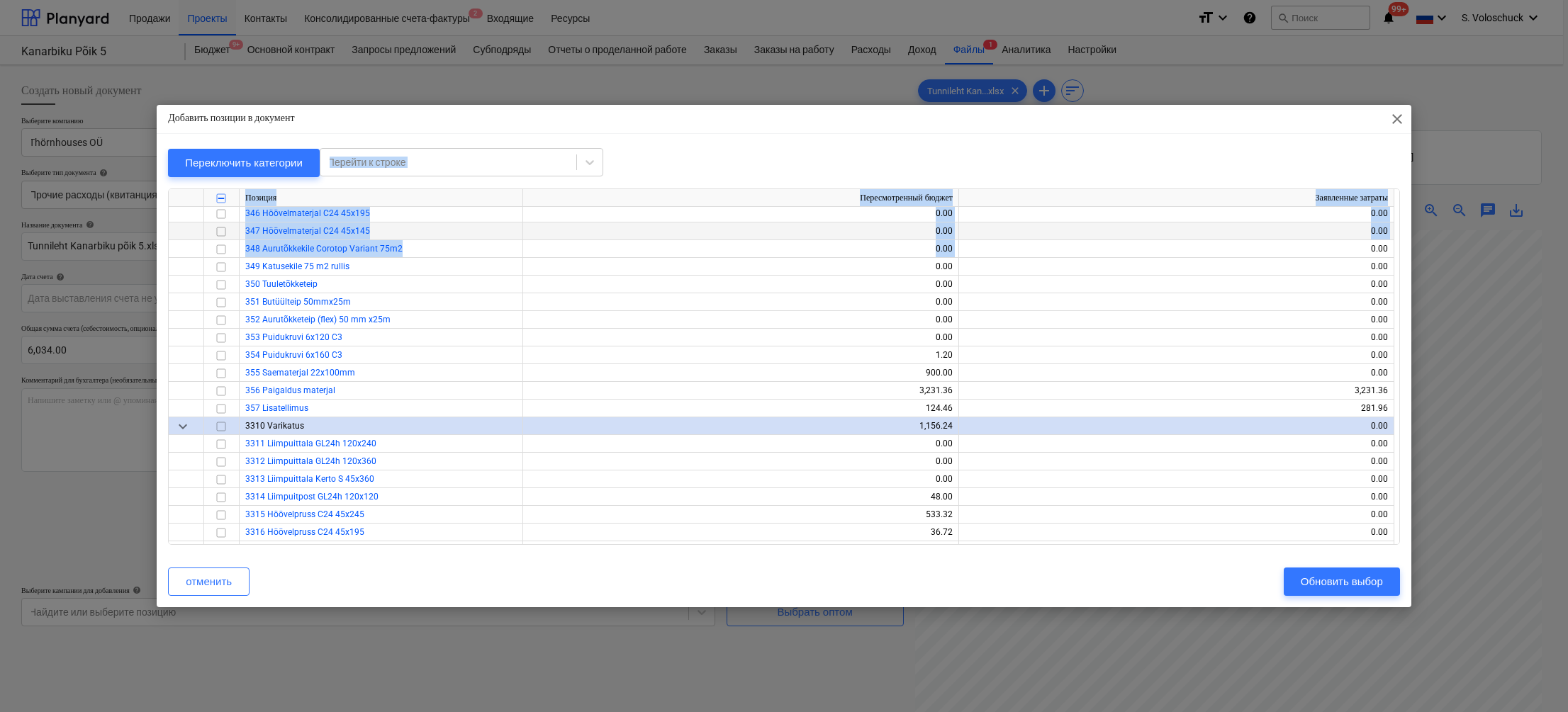
drag, startPoint x: 1351, startPoint y: 121, endPoint x: 1286, endPoint y: 236, distance: 132.1
click at [1288, 244] on div "Добавить позиции в документ close Переключить категории Перейти к строке Позици…" at bounding box center [784, 355] width 1254 height 501
click at [1358, 583] on div "Обновить выбор" at bounding box center [1341, 582] width 82 height 18
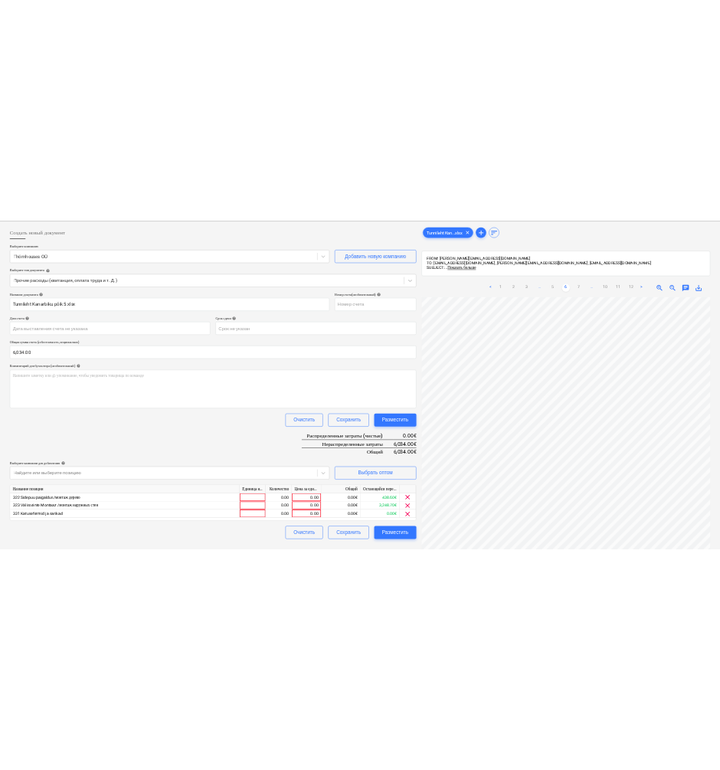
scroll to position [80, 0]
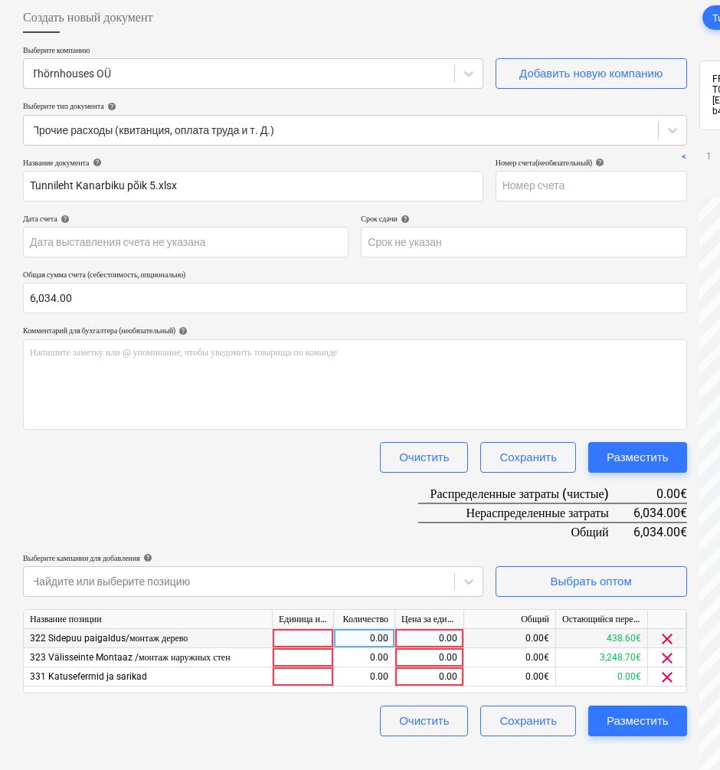
click at [427, 636] on div "0.00" at bounding box center [430, 638] width 56 height 19
type input "264"
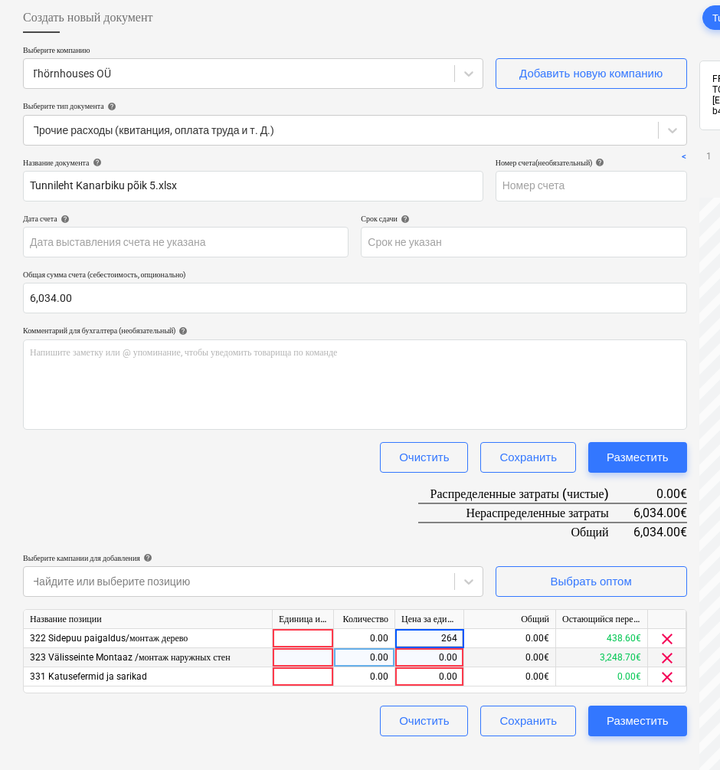
click at [428, 661] on div "0.00" at bounding box center [430, 657] width 56 height 19
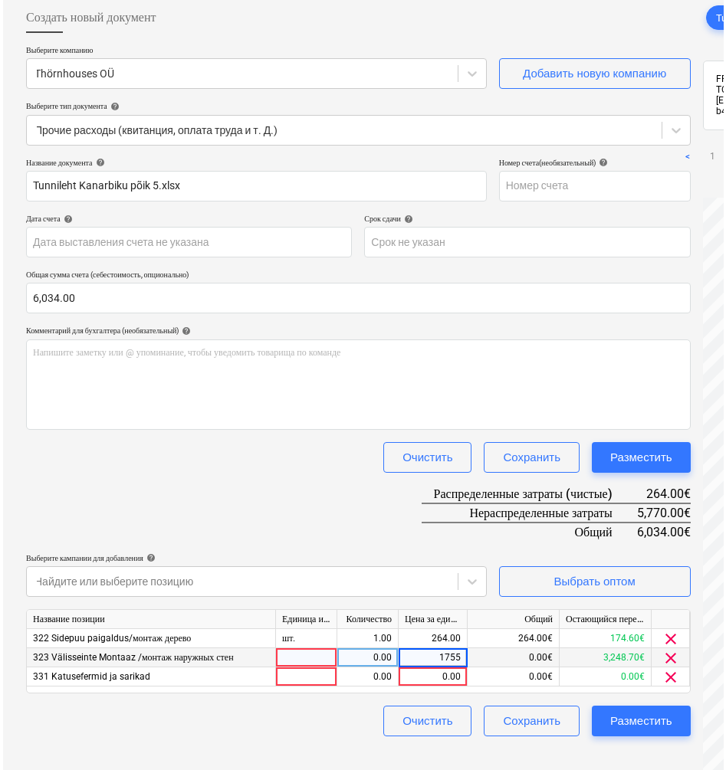
scroll to position [77, 0]
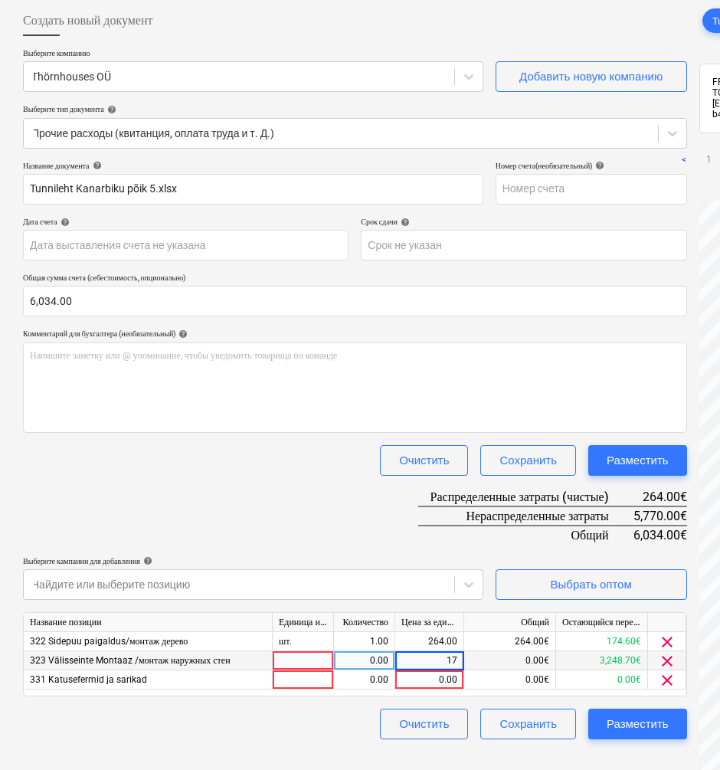
type input "1"
type input "2285"
click at [431, 679] on div "0.00" at bounding box center [430, 679] width 56 height 19
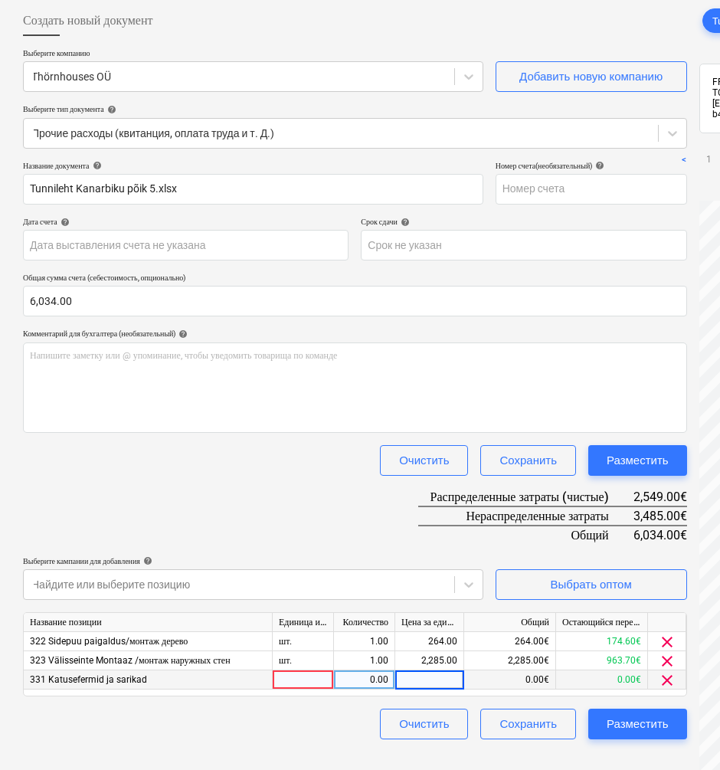
click at [422, 676] on input at bounding box center [429, 679] width 68 height 18
type input "1670"
click at [294, 733] on div "Очистить Сохранить Разместить" at bounding box center [355, 724] width 664 height 31
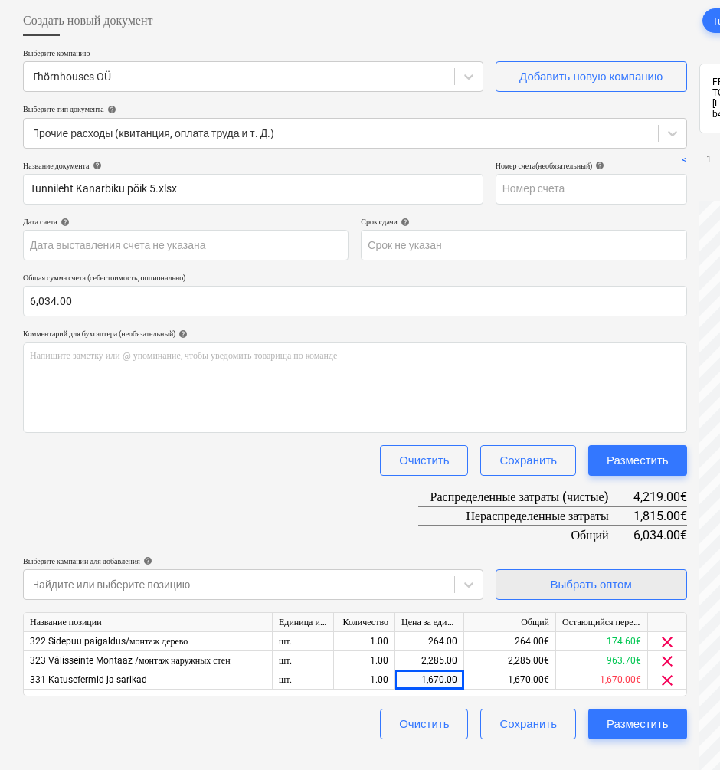
click at [594, 586] on div "Выбрать оптом" at bounding box center [591, 585] width 81 height 20
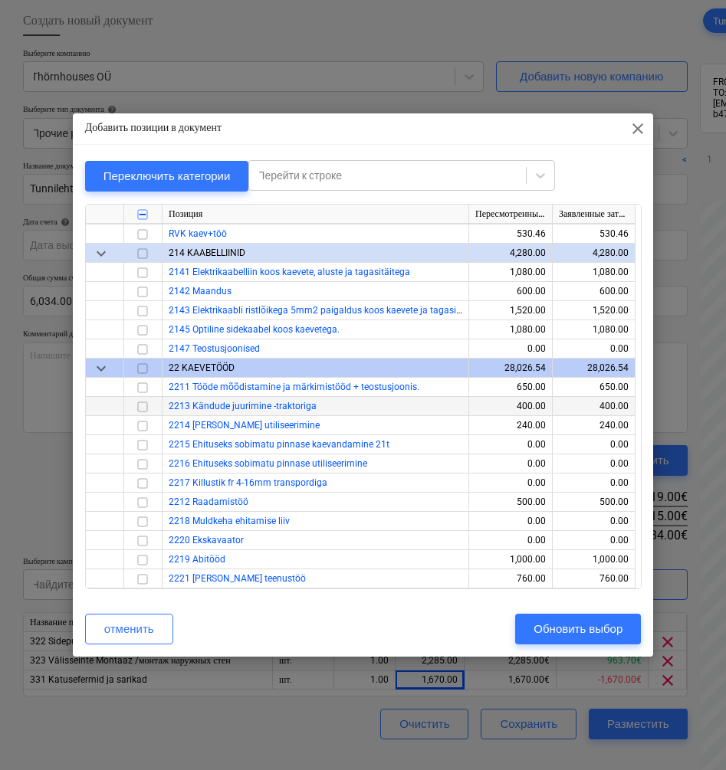
scroll to position [307, 0]
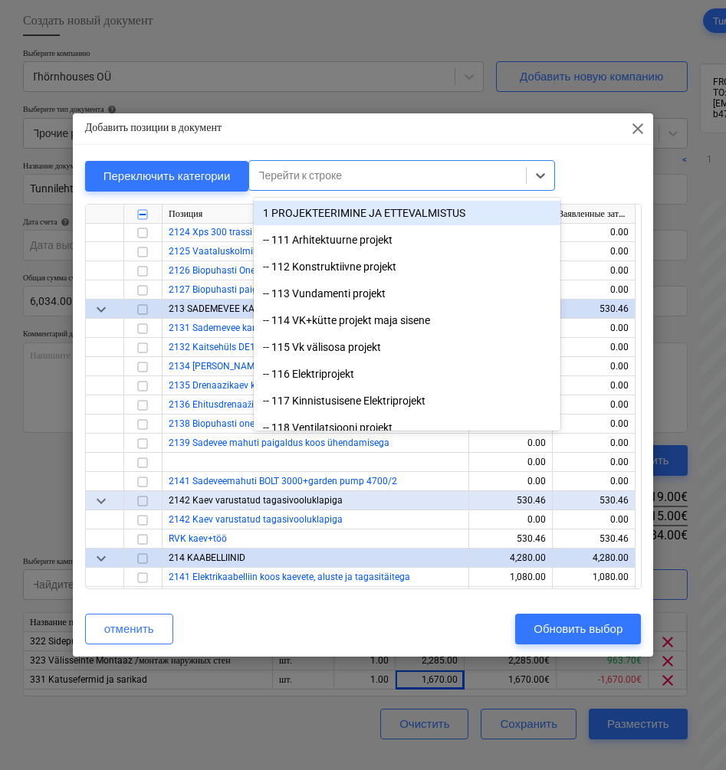
click at [335, 178] on div "Перейти к строке" at bounding box center [387, 175] width 261 height 12
type input "r"
click at [409, 135] on div "Добавить позиции в документ close" at bounding box center [363, 128] width 581 height 31
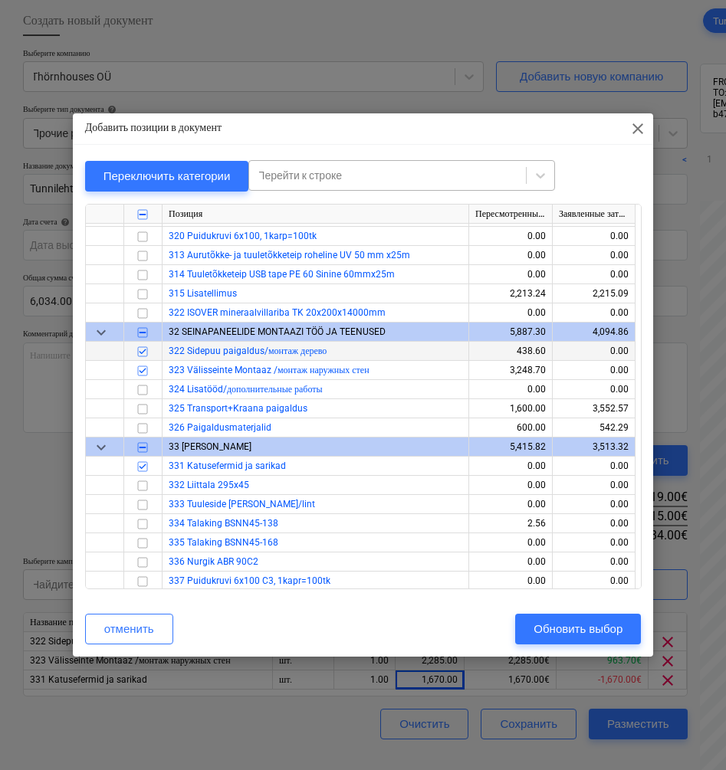
scroll to position [2944, 0]
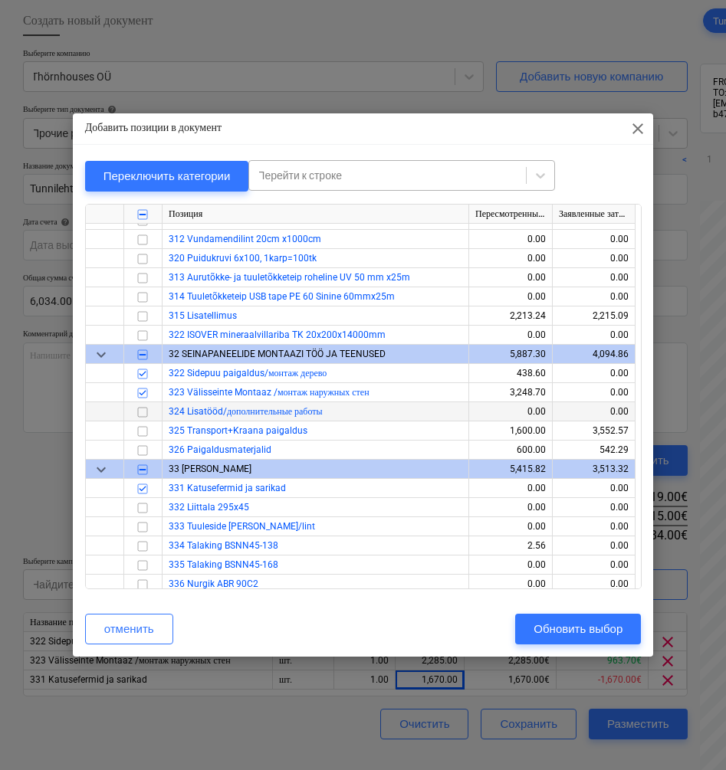
click at [143, 413] on input "checkbox" at bounding box center [142, 412] width 18 height 18
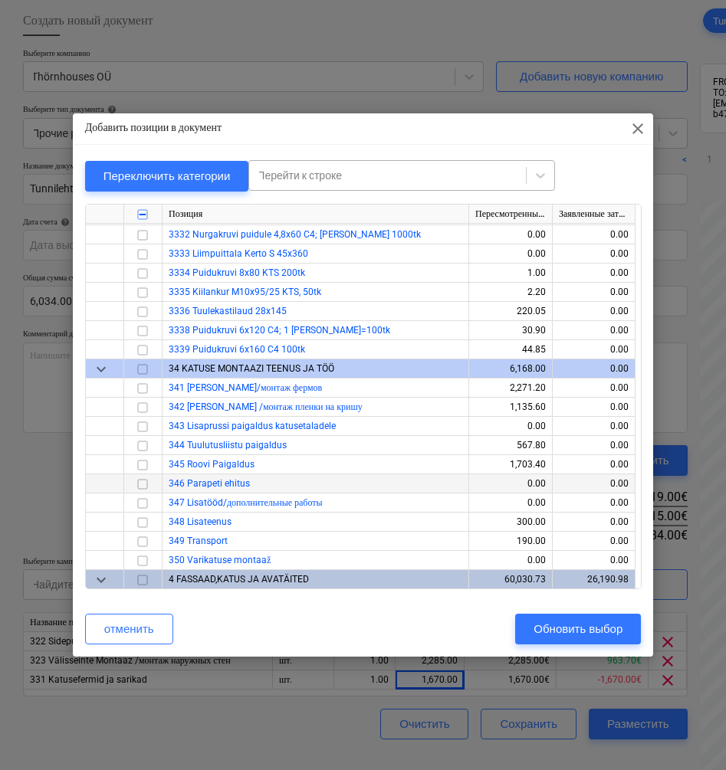
scroll to position [4142, 0]
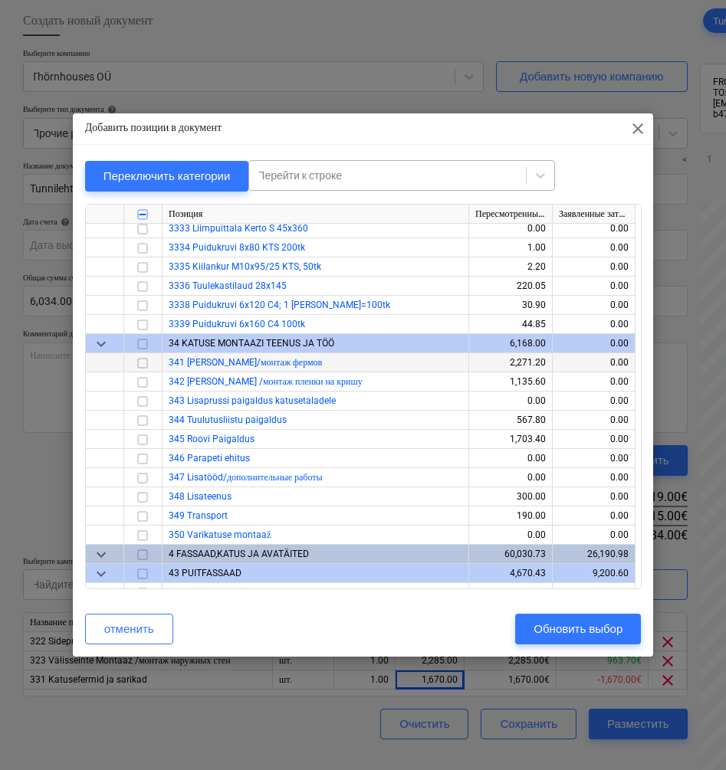
click at [144, 362] on input "checkbox" at bounding box center [142, 363] width 18 height 18
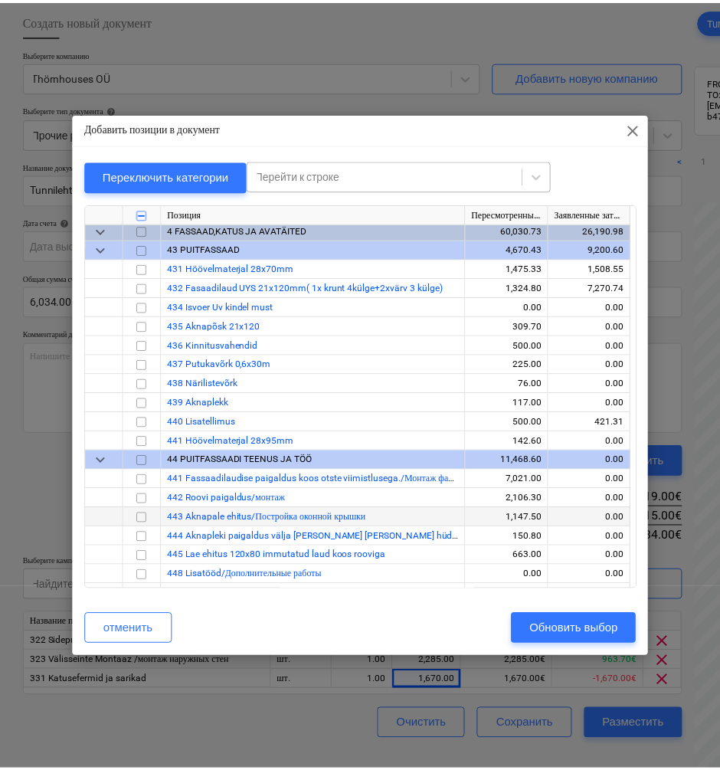
scroll to position [4469, 0]
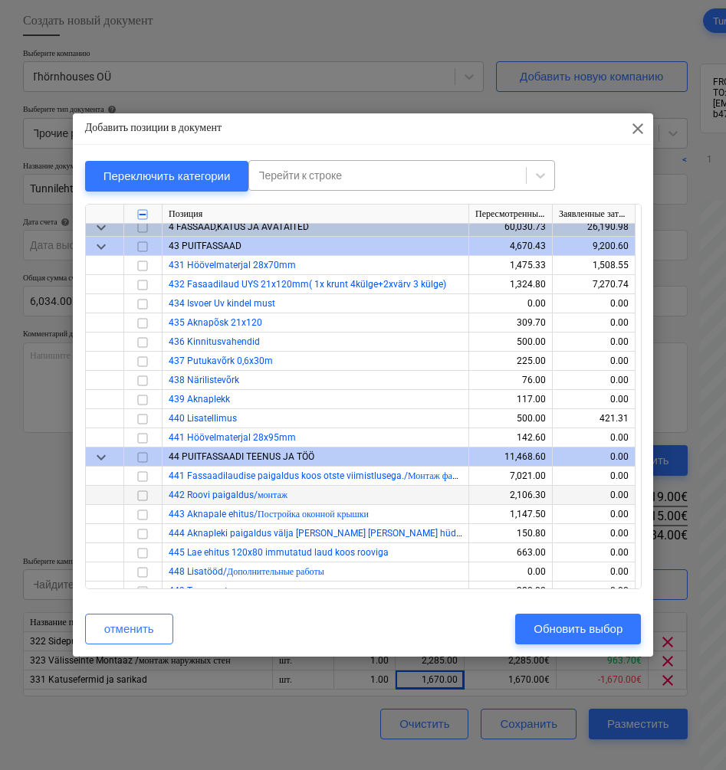
click at [143, 497] on input "checkbox" at bounding box center [142, 496] width 18 height 18
click at [572, 628] on div "Обновить выбор" at bounding box center [577, 629] width 89 height 20
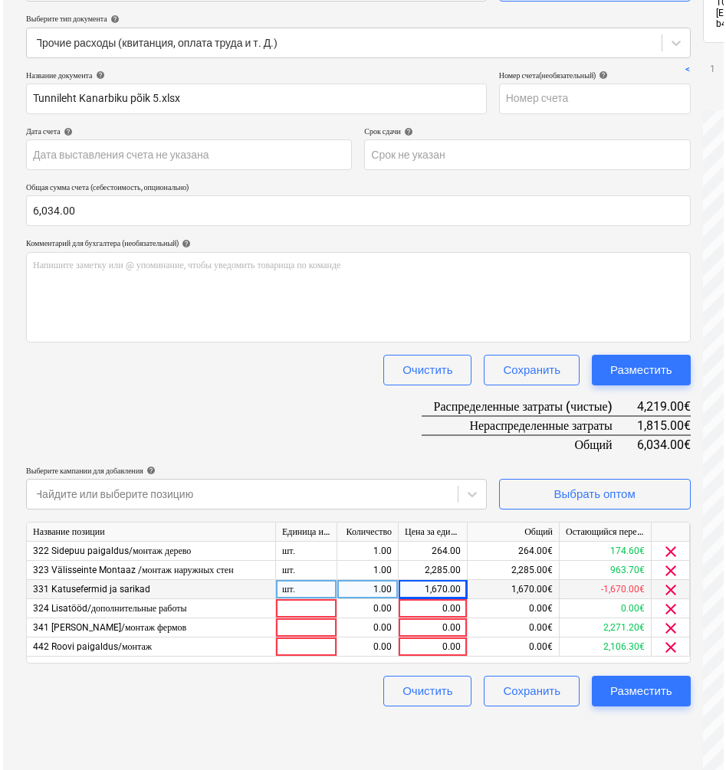
scroll to position [226, 0]
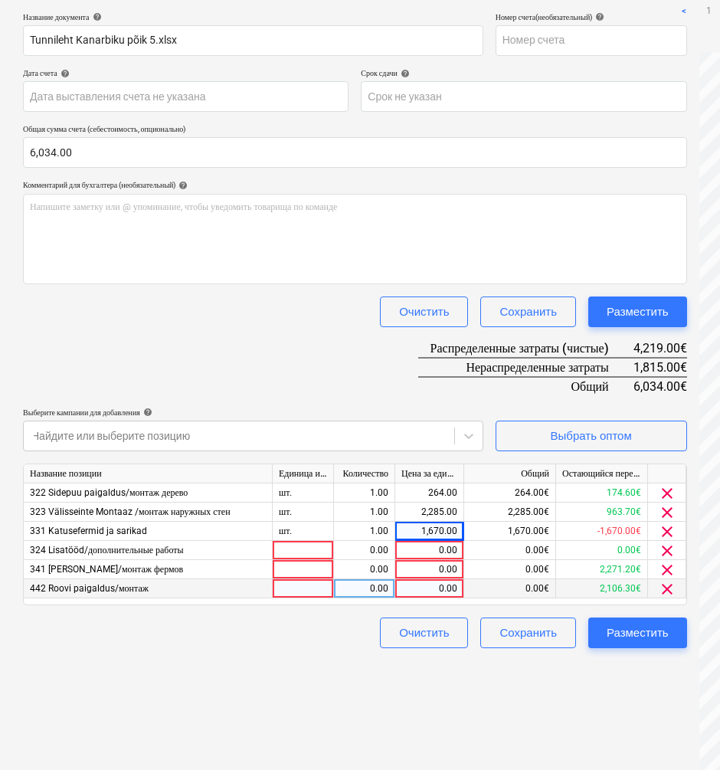
click at [417, 587] on div "0.00" at bounding box center [430, 588] width 56 height 19
type input "1670"
click at [687, 723] on div "Создать новый документ Выберите компанию Thörnhouses OÜ Добавить новую компанию…" at bounding box center [355, 318] width 677 height 935
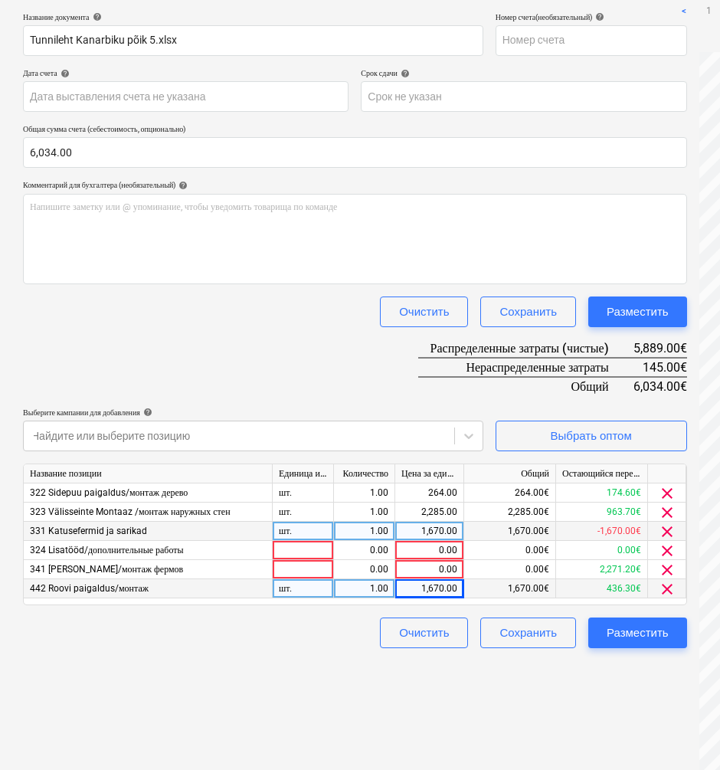
click at [666, 528] on span "clear" at bounding box center [667, 532] width 18 height 18
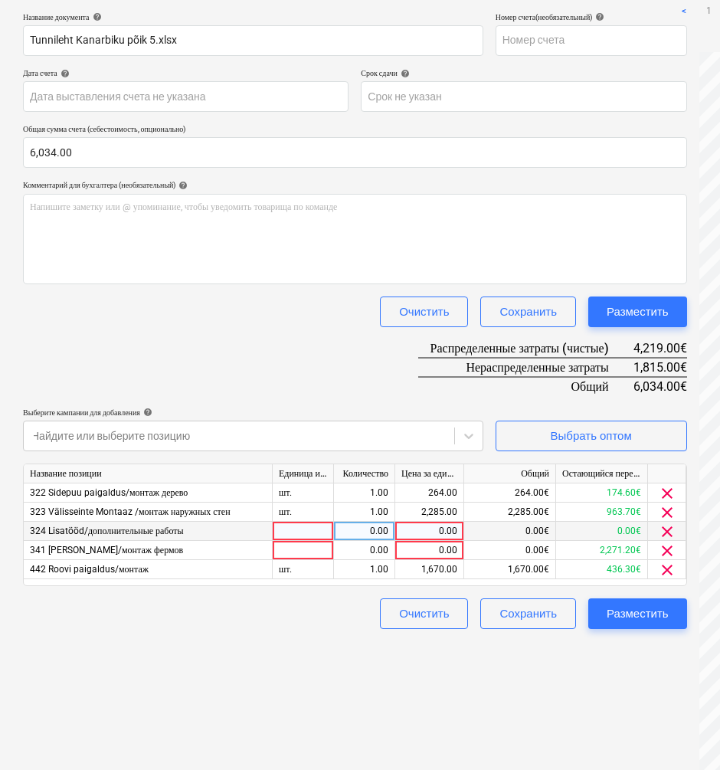
click at [417, 529] on div "0.00" at bounding box center [430, 531] width 56 height 19
type input "576"
click at [438, 552] on div "0.00" at bounding box center [430, 550] width 56 height 19
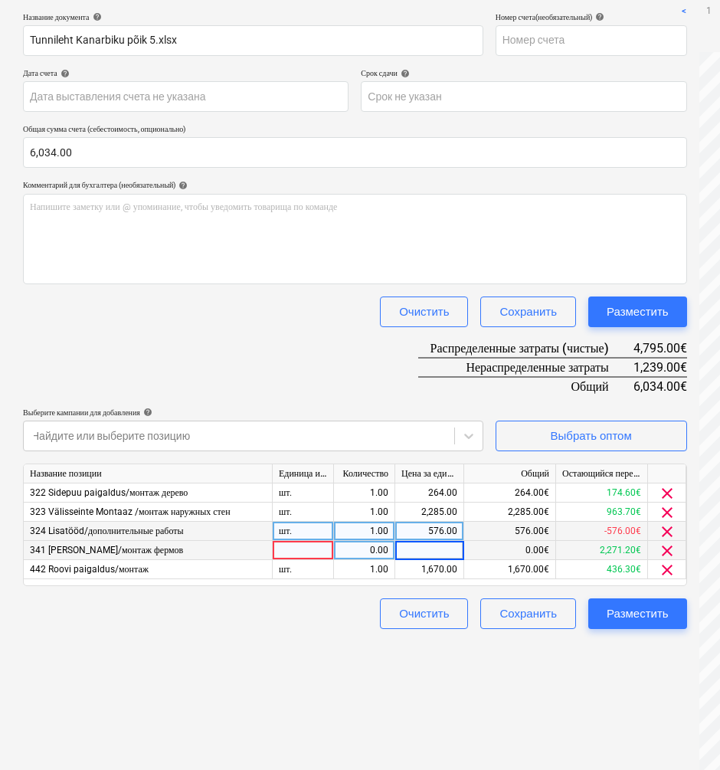
click at [422, 552] on input at bounding box center [429, 550] width 68 height 18
type input "1239"
click at [588, 719] on div "Создать новый документ Выберите компанию Thörnhouses OÜ Добавить новую компанию…" at bounding box center [355, 318] width 677 height 935
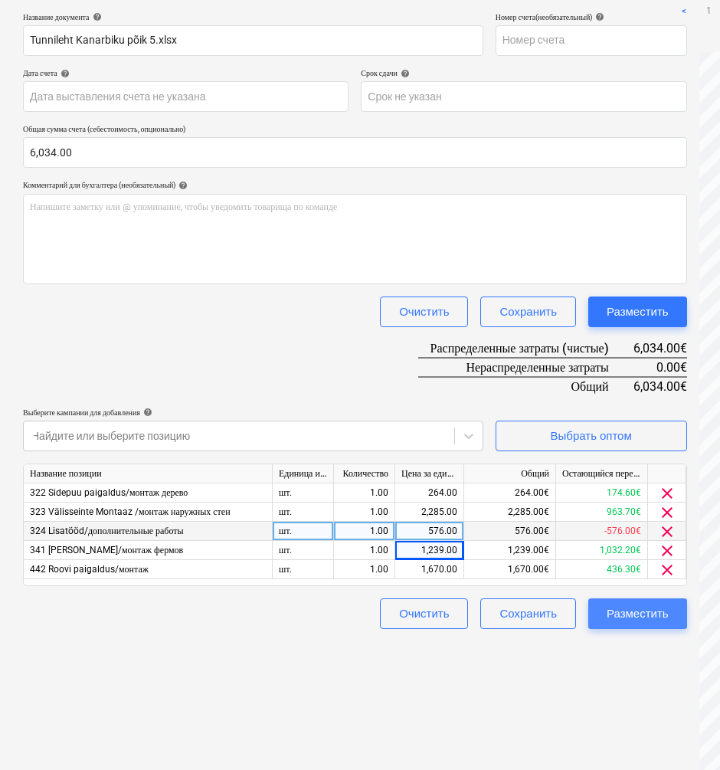
click at [643, 615] on div "Разместить" at bounding box center [638, 614] width 62 height 20
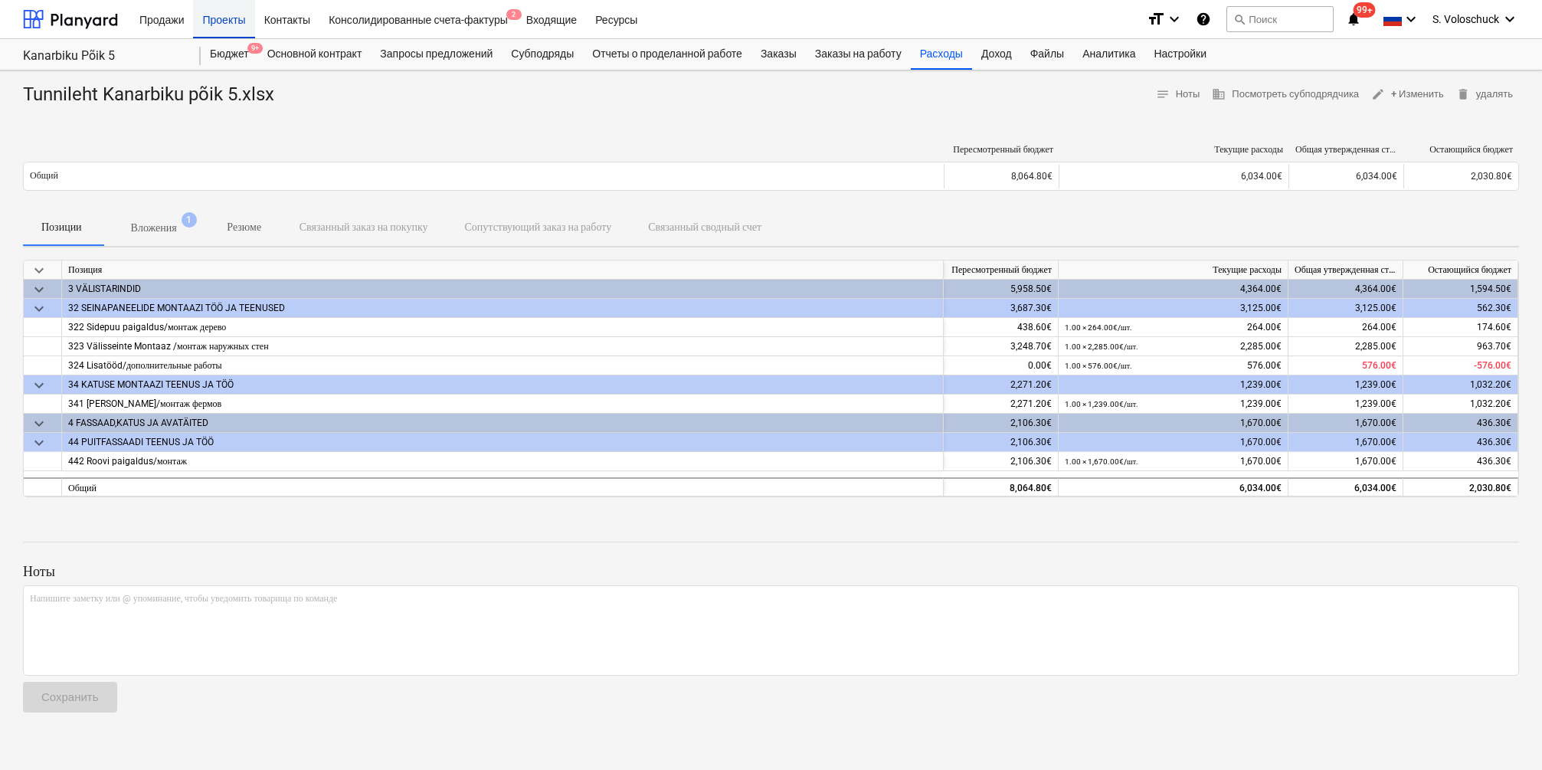
click at [227, 17] on div "Проекты" at bounding box center [223, 18] width 61 height 39
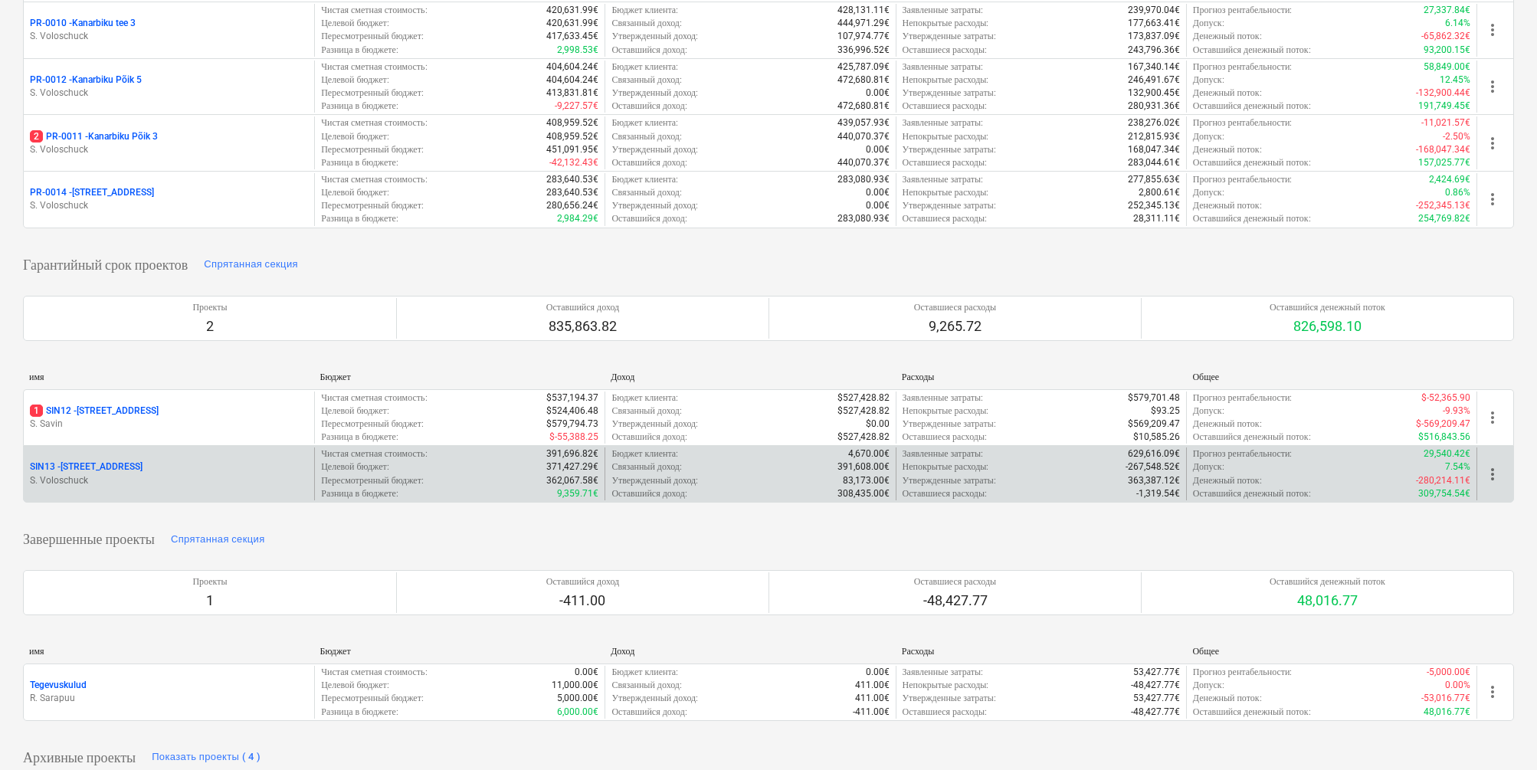
scroll to position [529, 0]
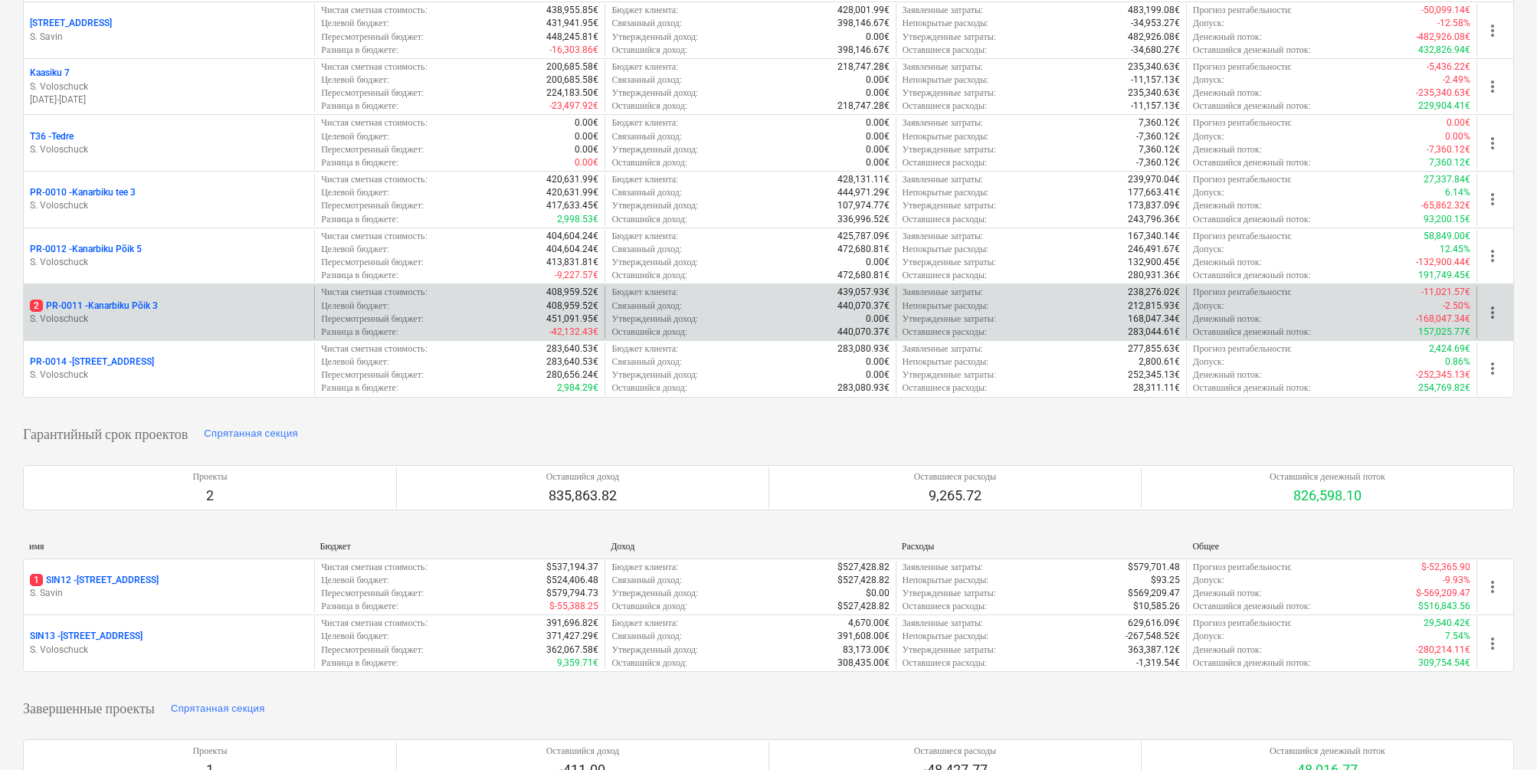
click at [133, 313] on p "S. Voloschuck" at bounding box center [169, 319] width 278 height 13
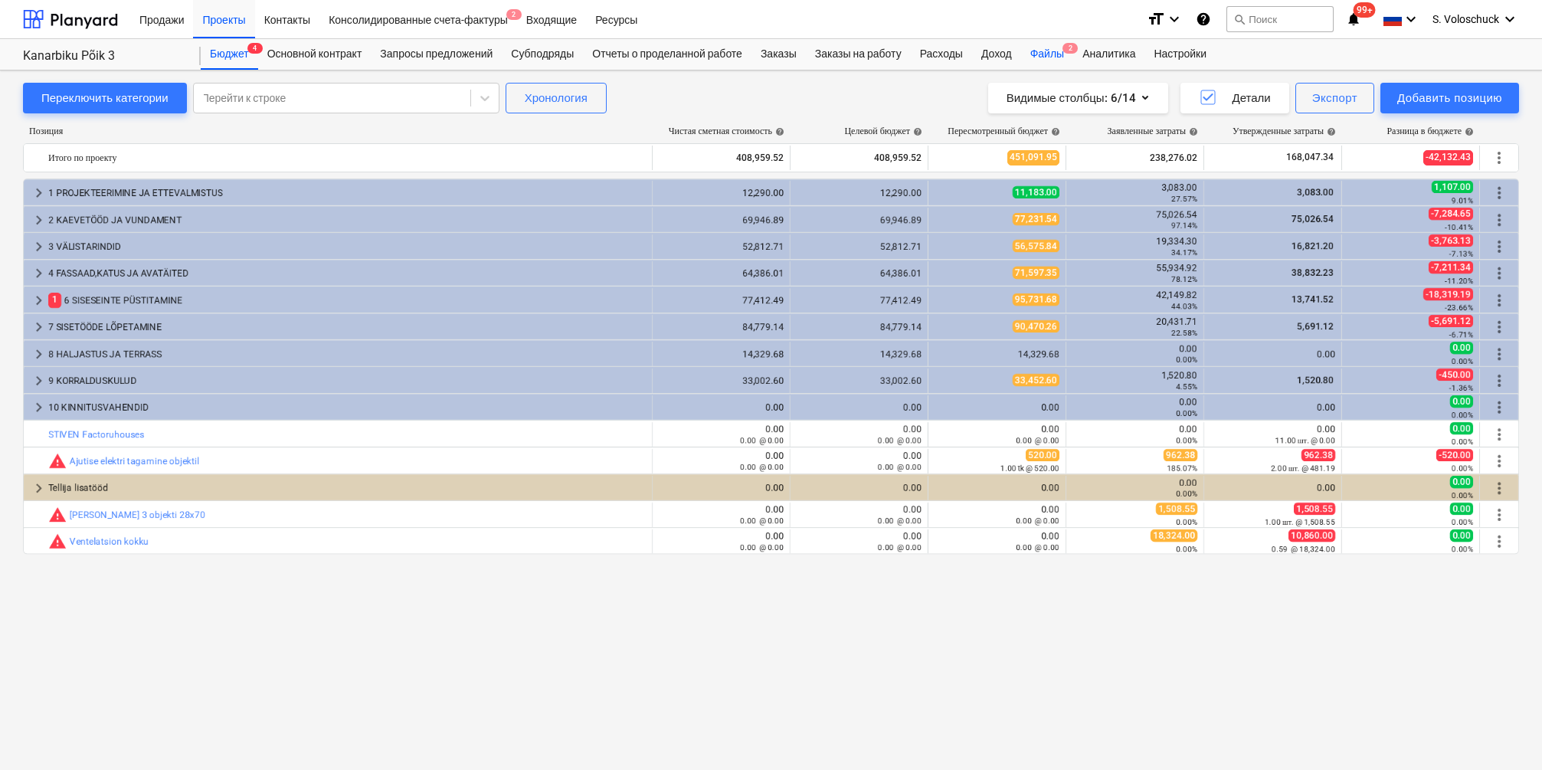
click at [1073, 50] on div "Файлы 2" at bounding box center [1047, 54] width 52 height 31
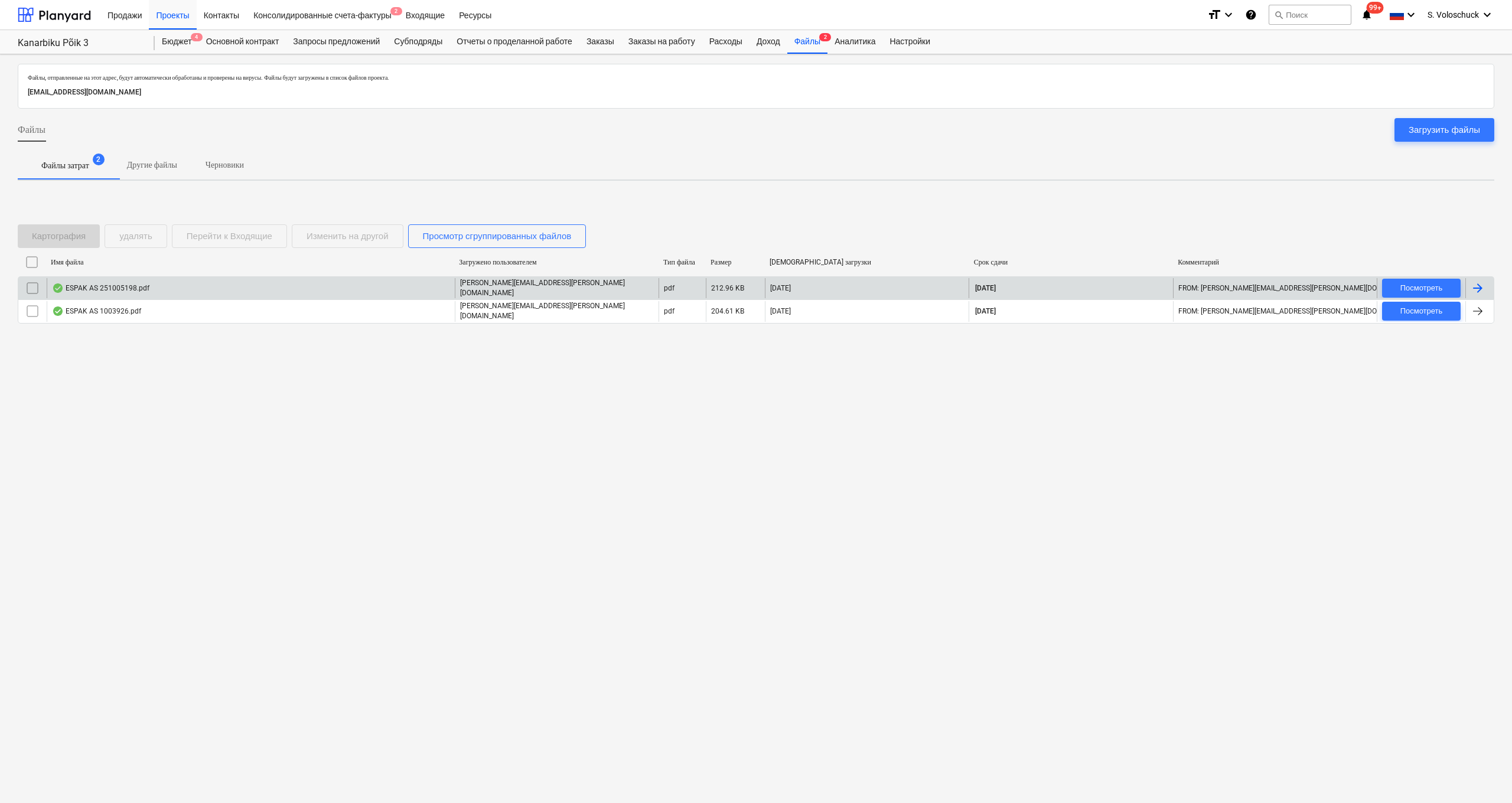
click at [170, 287] on div "ESPAK AS 251005198.pdf" at bounding box center [250, 288] width 408 height 20
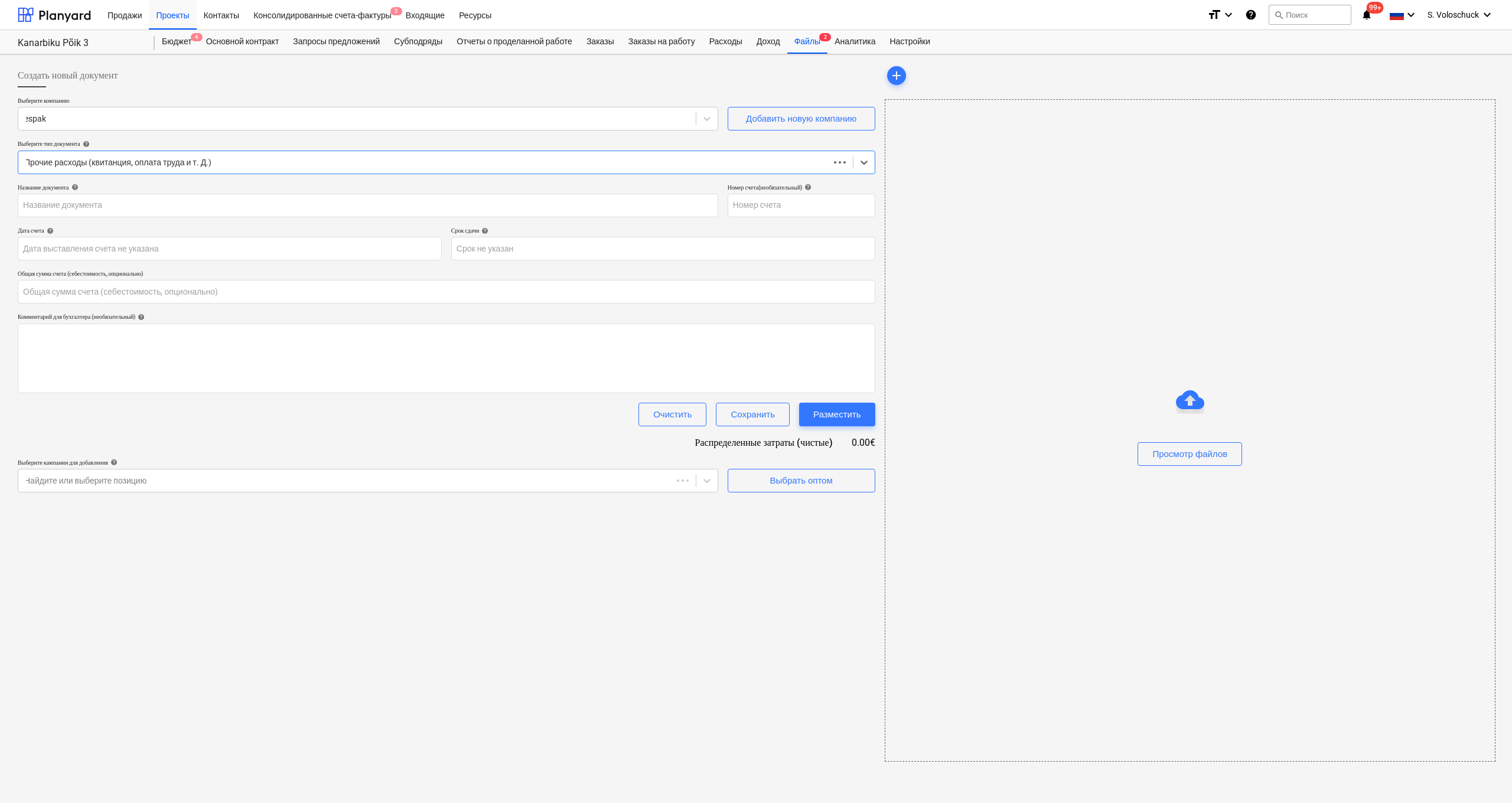
type input "0.00"
type input "251005198"
type input "[DATE]"
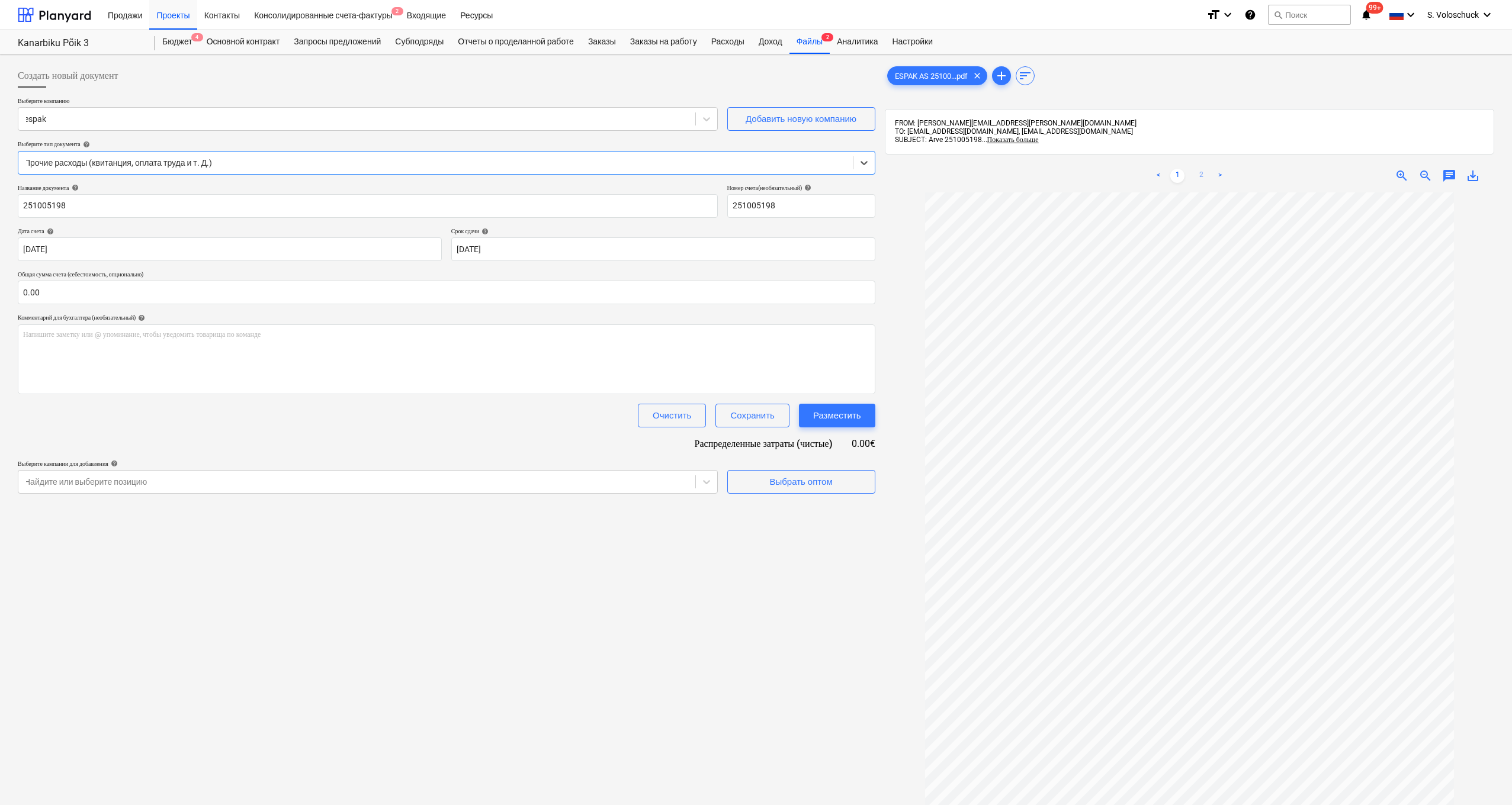
click at [1200, 173] on link "2" at bounding box center [1201, 175] width 14 height 14
click at [1177, 174] on link "1" at bounding box center [1177, 175] width 14 height 14
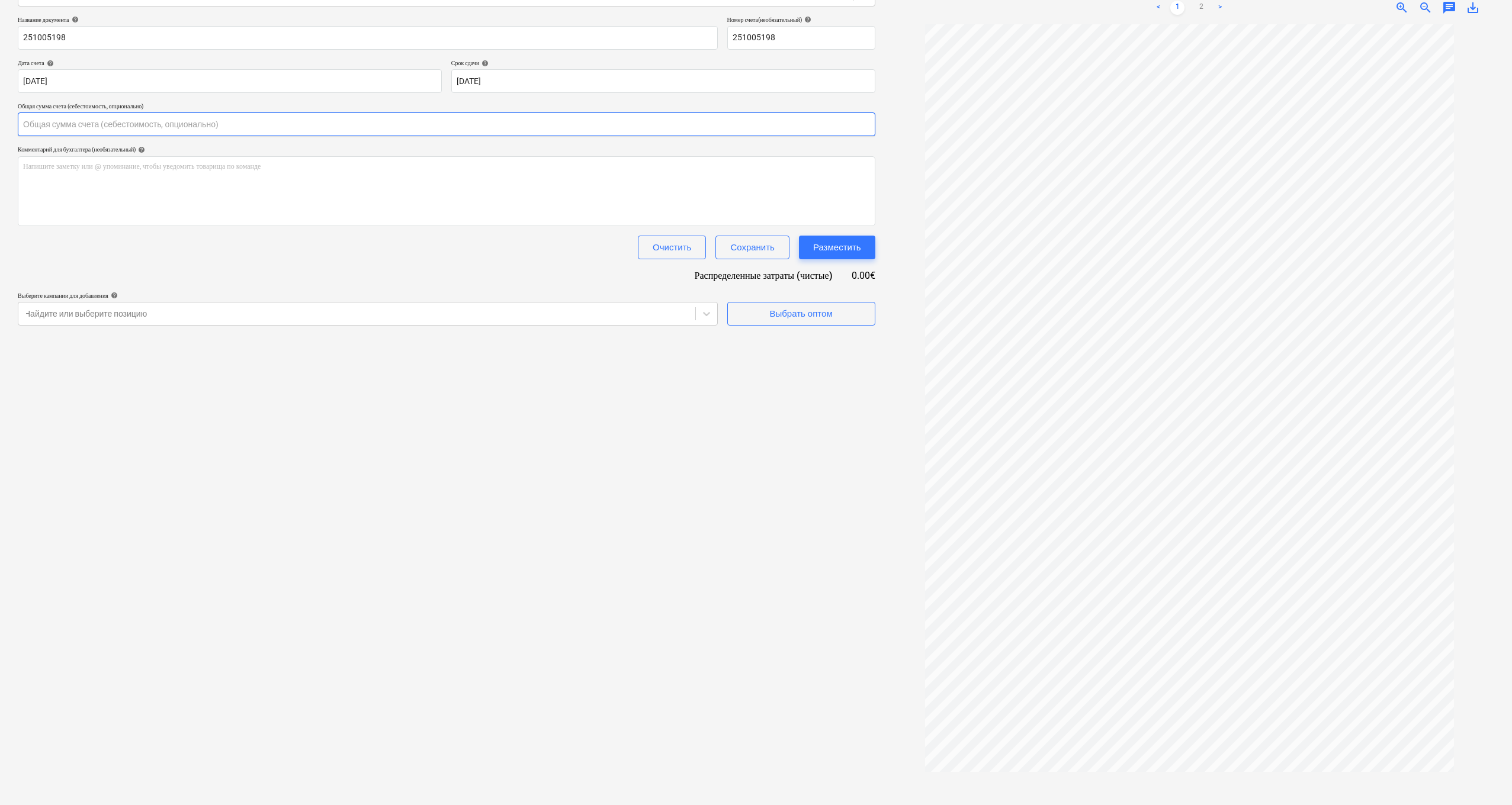
click at [70, 127] on input "text" at bounding box center [447, 124] width 858 height 24
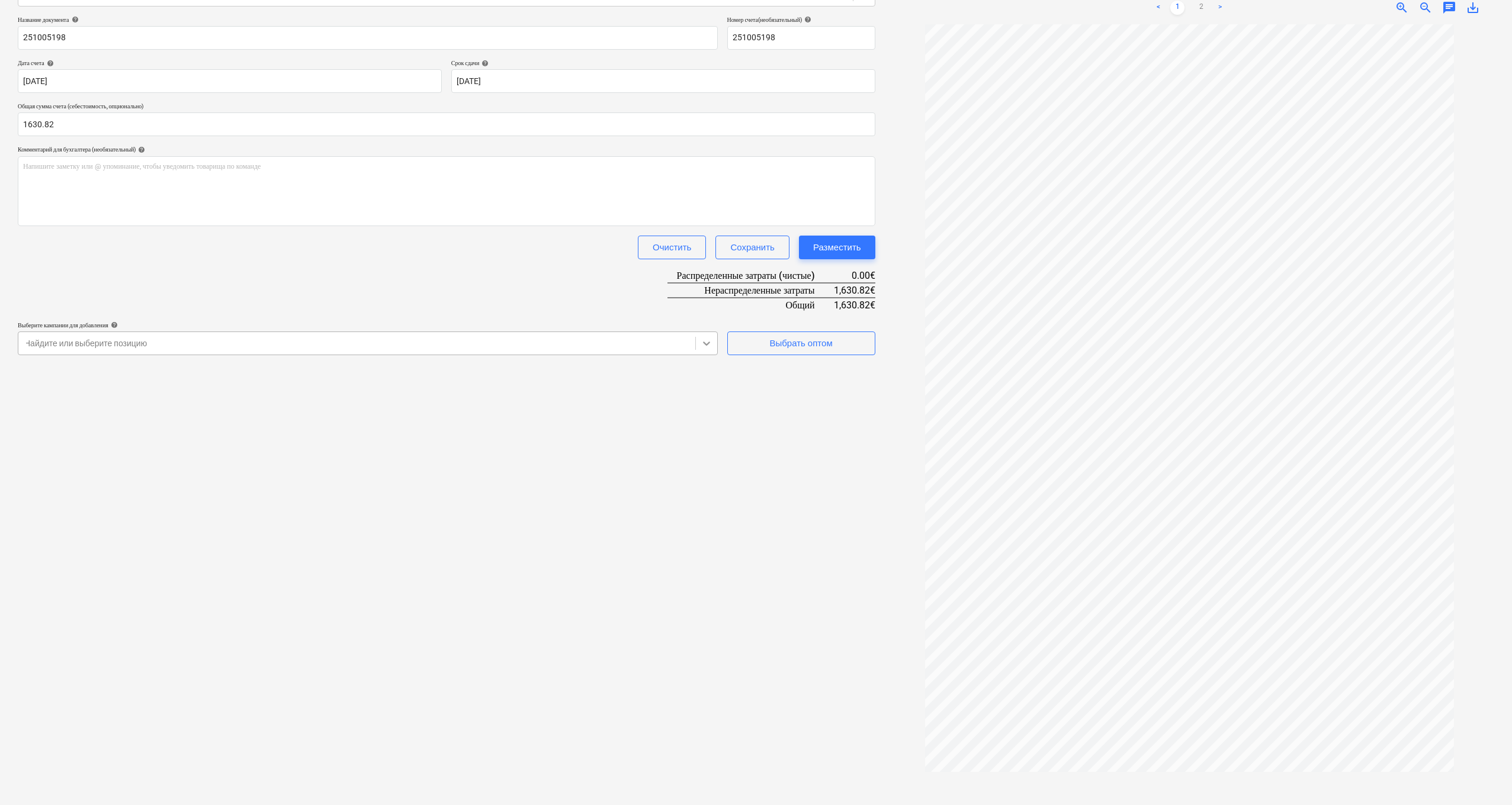
type input "1,630.82"
click at [706, 342] on icon at bounding box center [707, 343] width 7 height 4
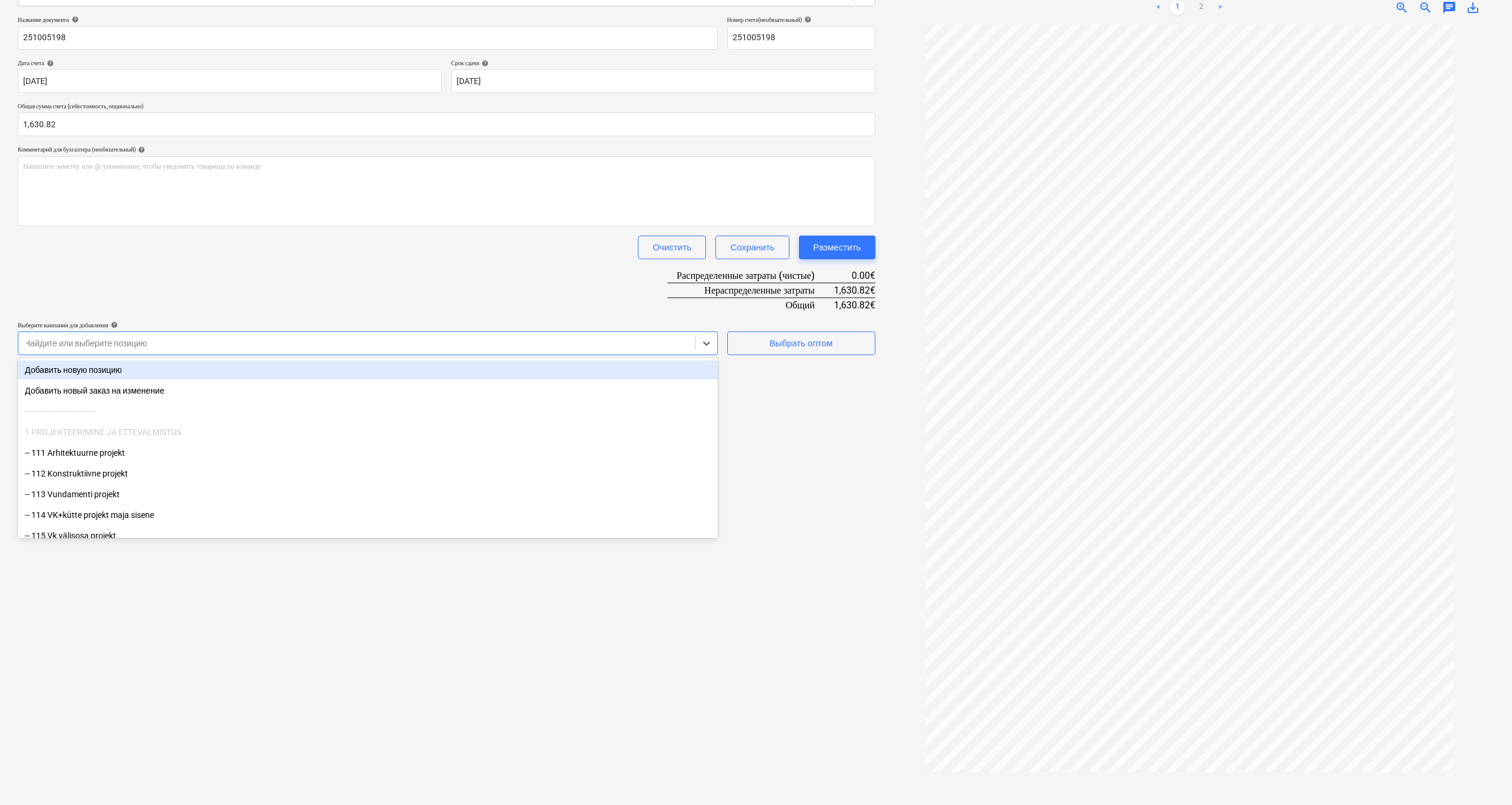
click at [549, 373] on div "Добавить новую позицию" at bounding box center [368, 370] width 700 height 19
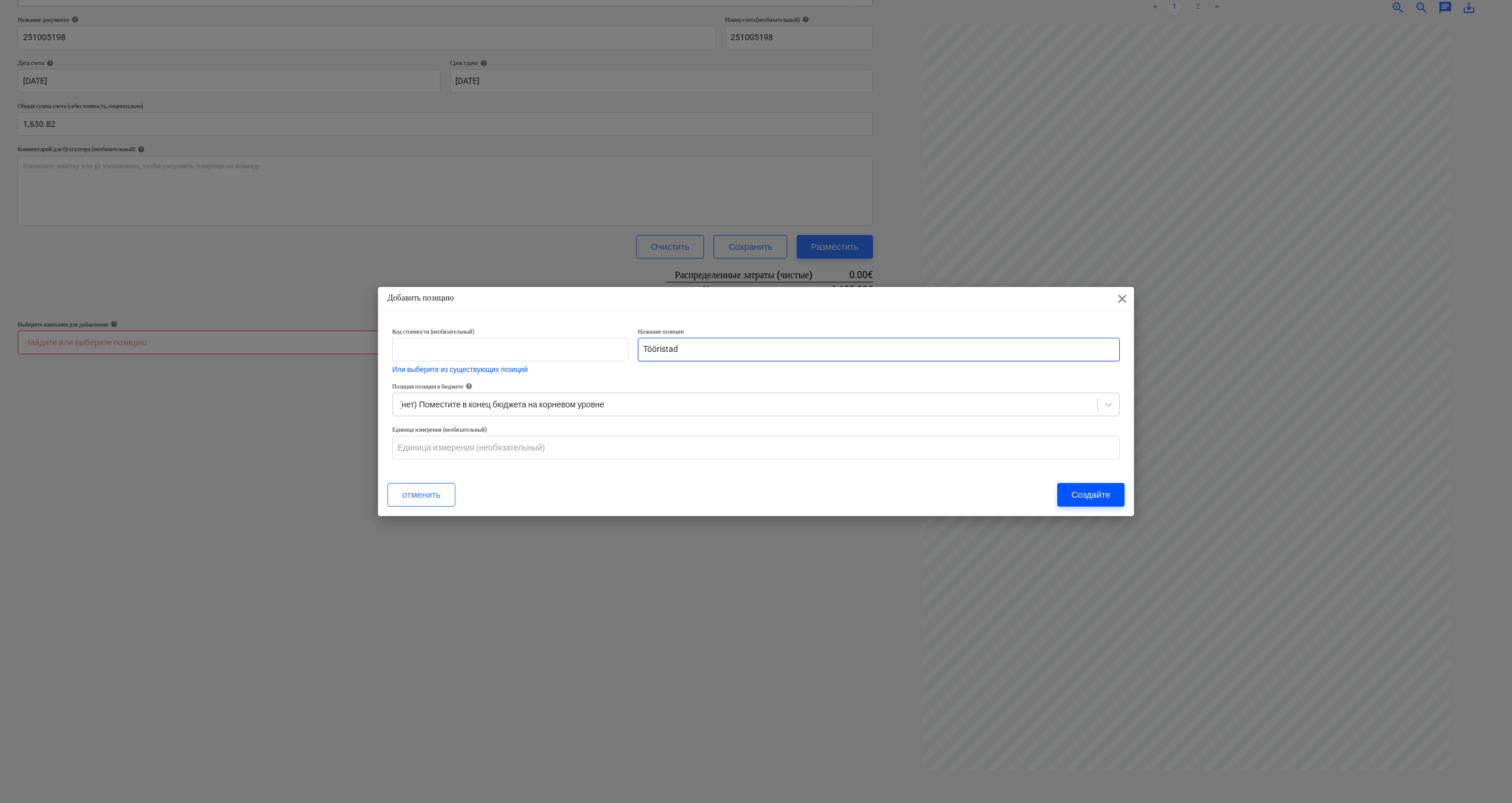
type input "Tööristad"
click at [1096, 492] on div "Создайте" at bounding box center [1090, 495] width 39 height 15
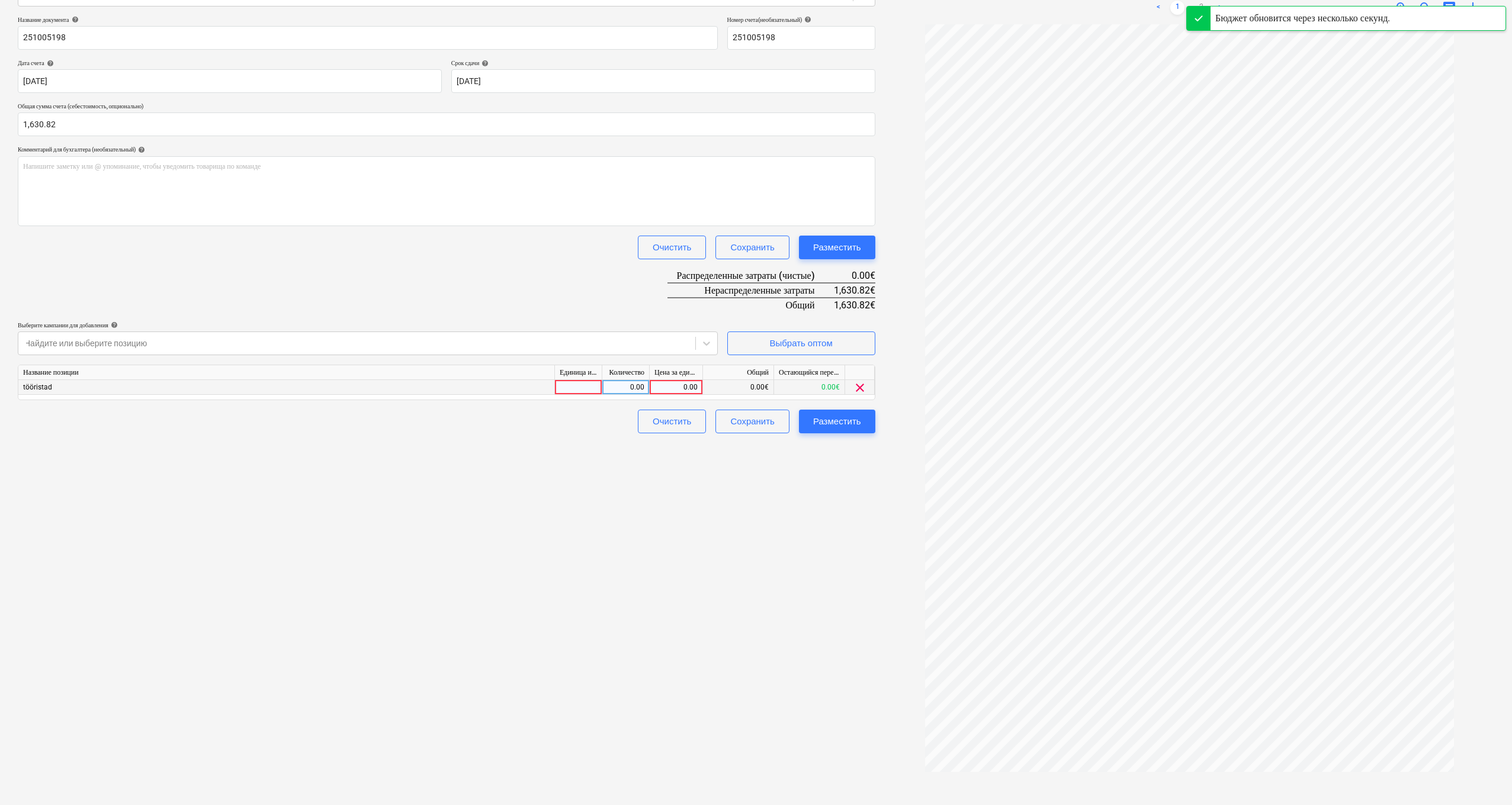
click at [670, 385] on div "0.00" at bounding box center [676, 387] width 43 height 15
type input "1630.82"
click at [385, 470] on div "Создать новый документ Выберите компанию espak Добавить новую компанию Выберите…" at bounding box center [447, 346] width 867 height 910
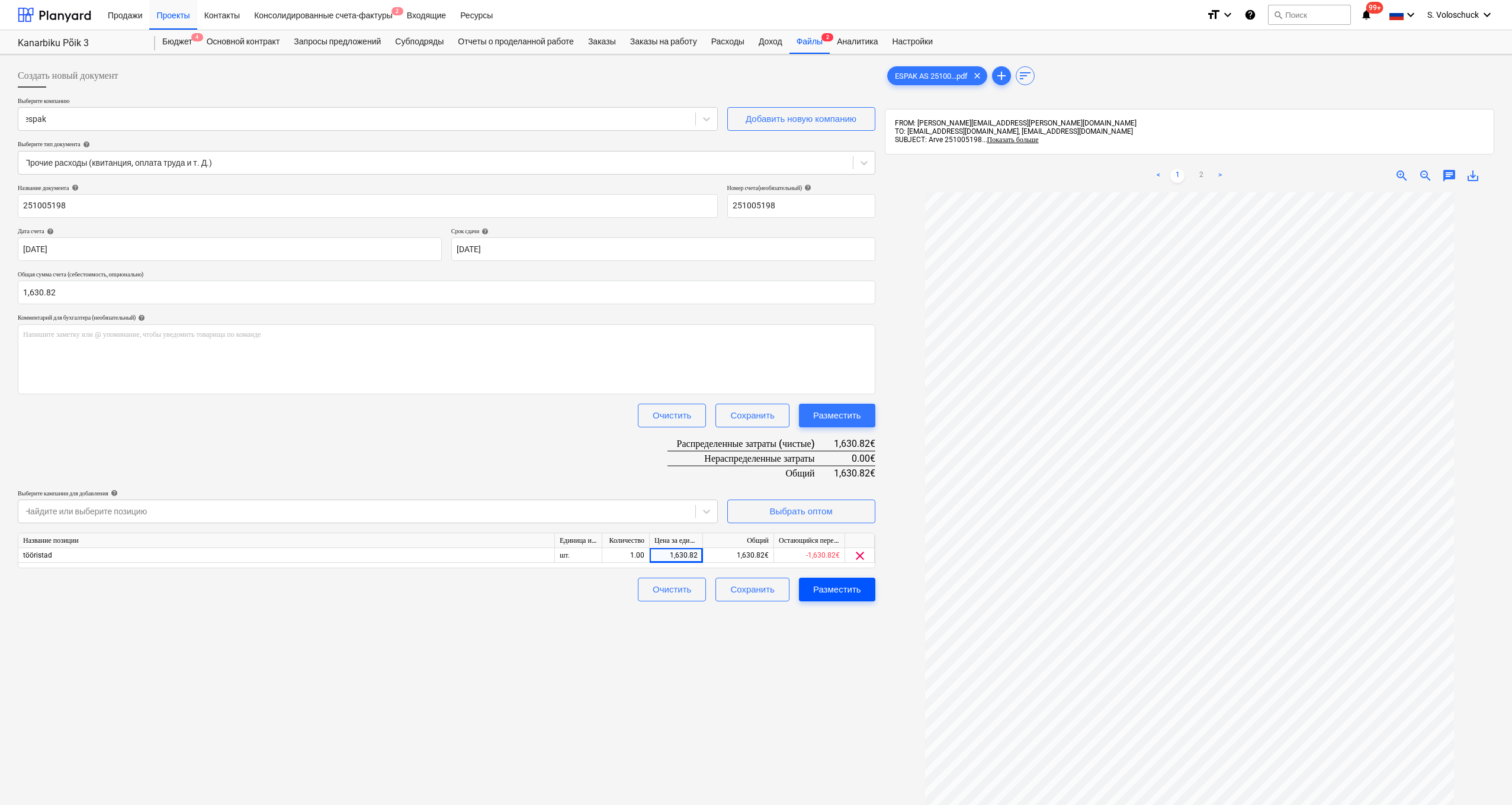
click at [852, 589] on div "Разместить" at bounding box center [837, 589] width 48 height 15
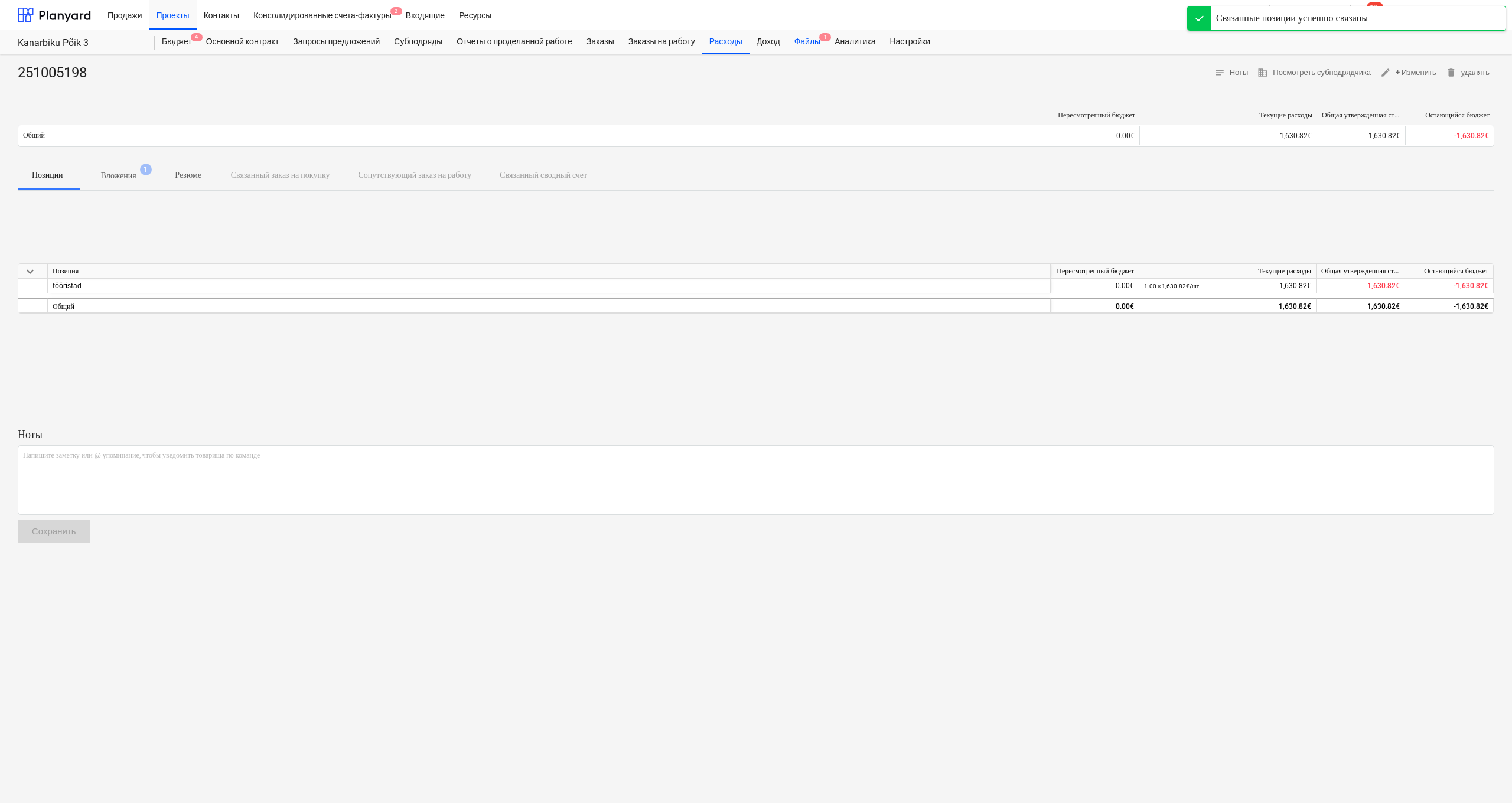
click at [827, 39] on div "Файлы 1" at bounding box center [807, 42] width 40 height 24
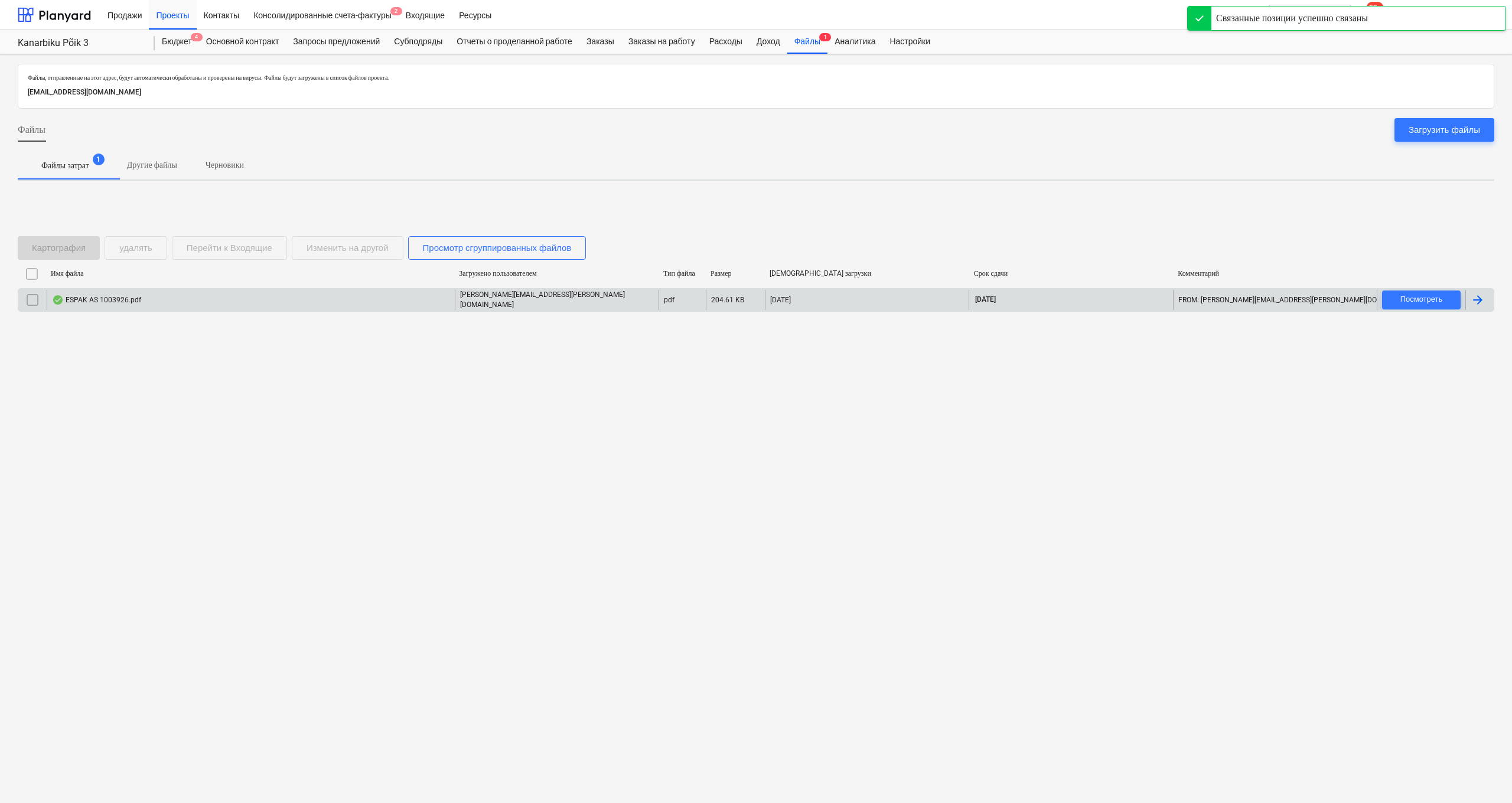
click at [525, 291] on div "[PERSON_NAME][EMAIL_ADDRESS][PERSON_NAME][DOMAIN_NAME]" at bounding box center [556, 300] width 203 height 20
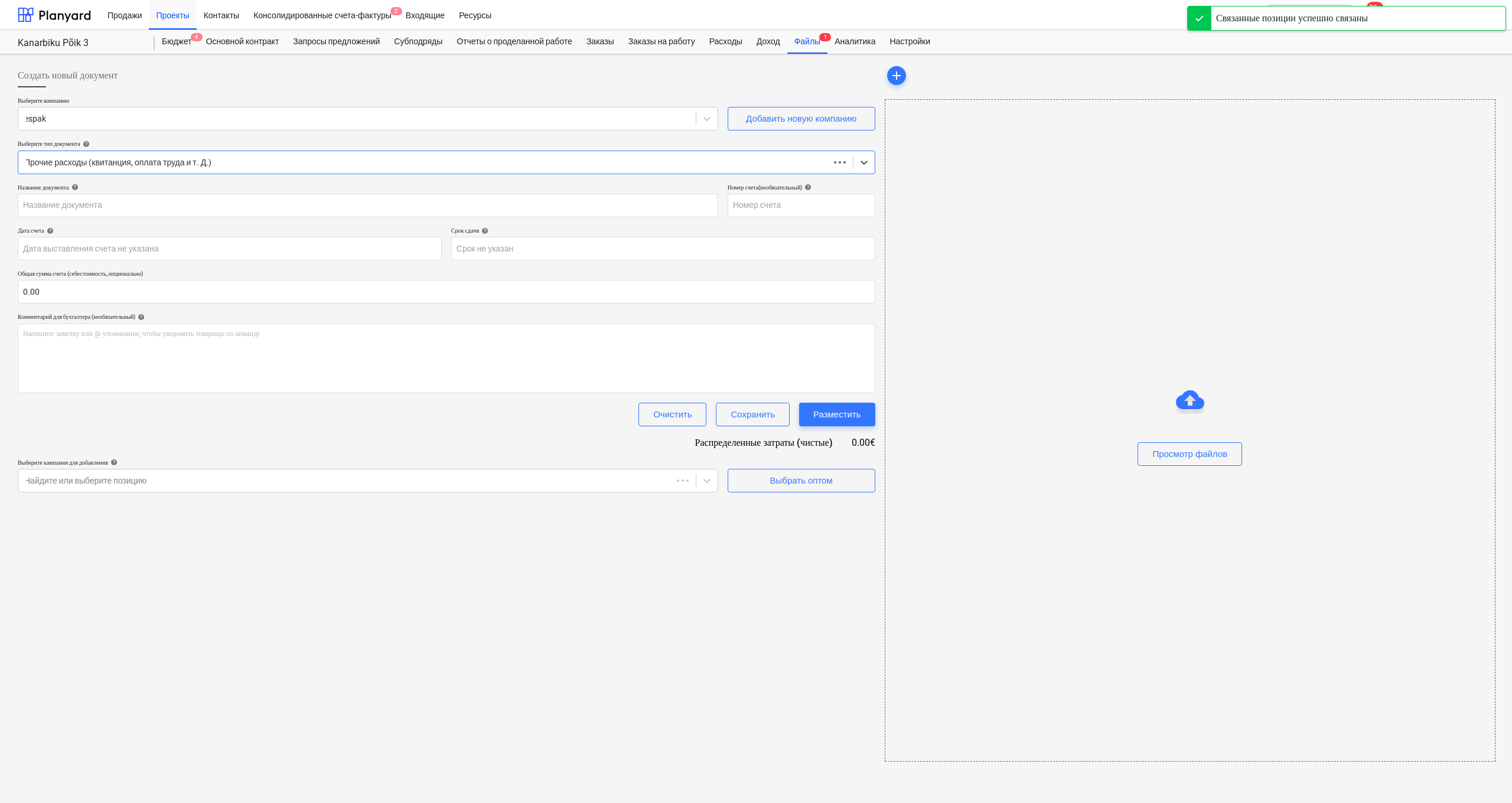
type input "1003926"
type input "[DATE]"
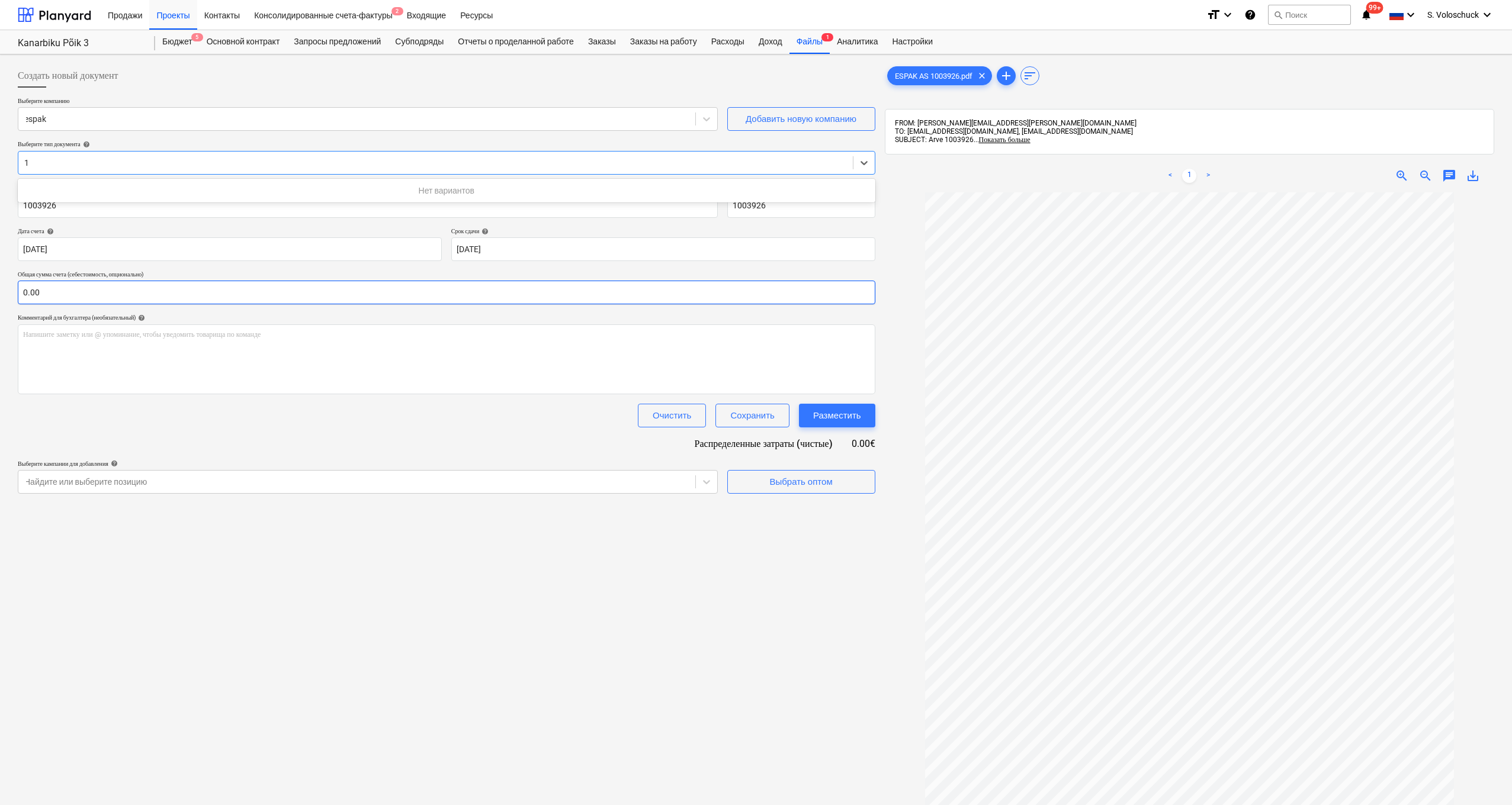
type input "1"
click at [62, 293] on input "text" at bounding box center [447, 292] width 858 height 24
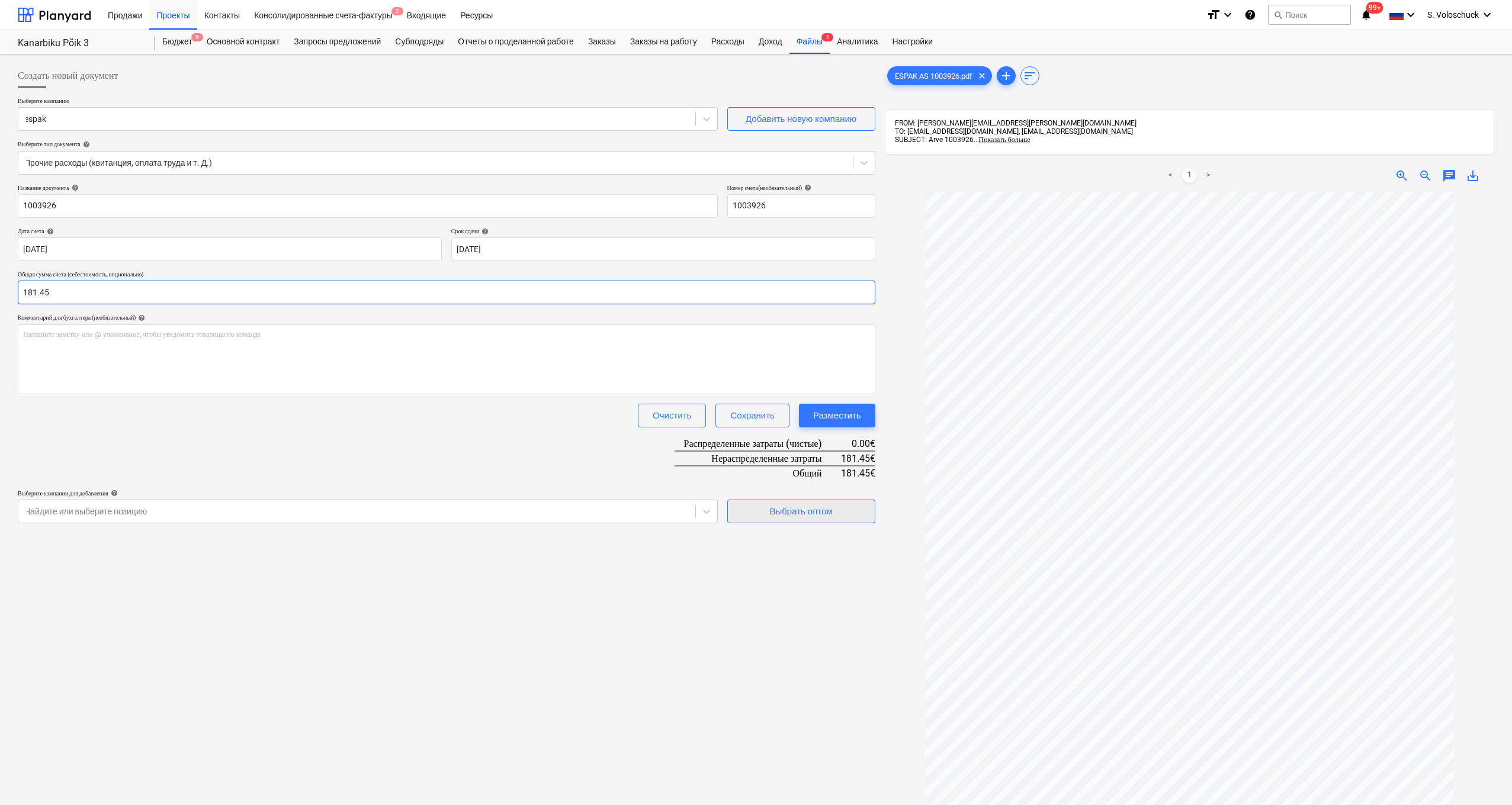
type input "181.45"
click at [816, 508] on div "Выбрать оптом" at bounding box center [800, 511] width 63 height 15
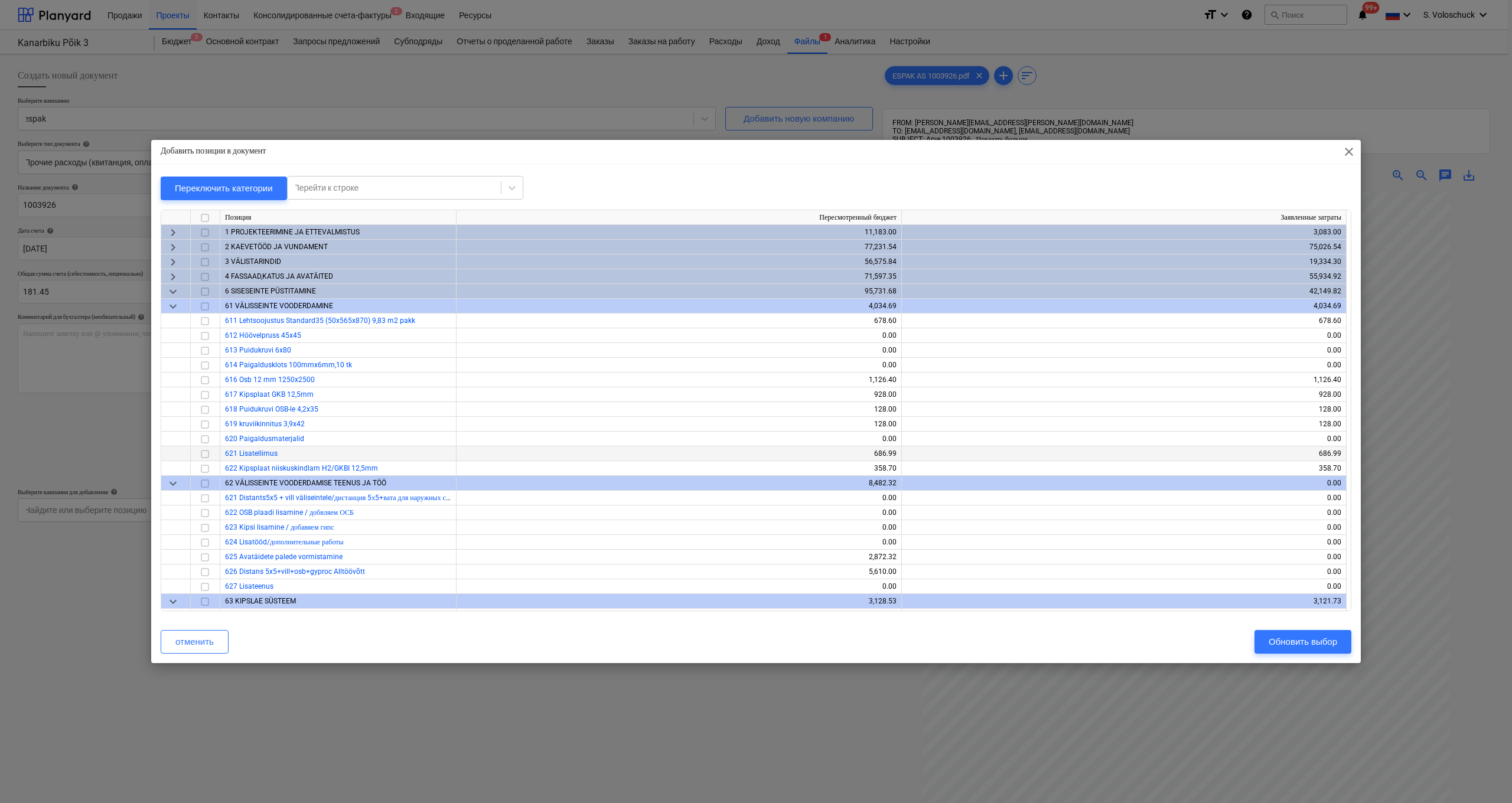
click at [205, 453] on input "checkbox" at bounding box center [205, 454] width 14 height 14
click at [1289, 640] on div "Обновить выбор" at bounding box center [1302, 642] width 69 height 15
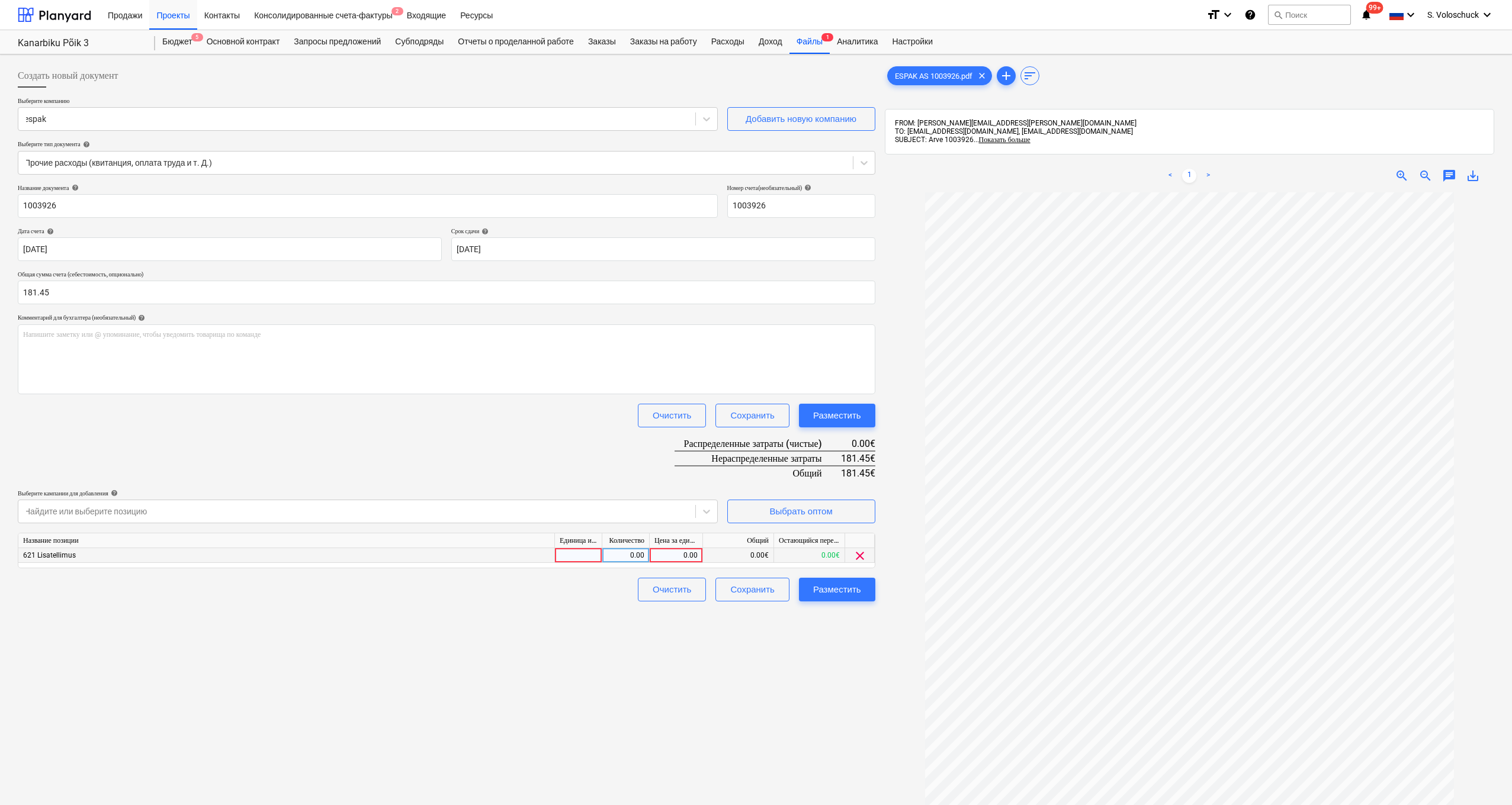
click at [673, 551] on div "0.00" at bounding box center [676, 555] width 43 height 15
type input "181.45"
click at [761, 685] on div "Создать новый документ Выберите компанию espak Добавить новую компанию Выберите…" at bounding box center [447, 515] width 867 height 910
click at [841, 584] on div "Разместить" at bounding box center [837, 589] width 48 height 15
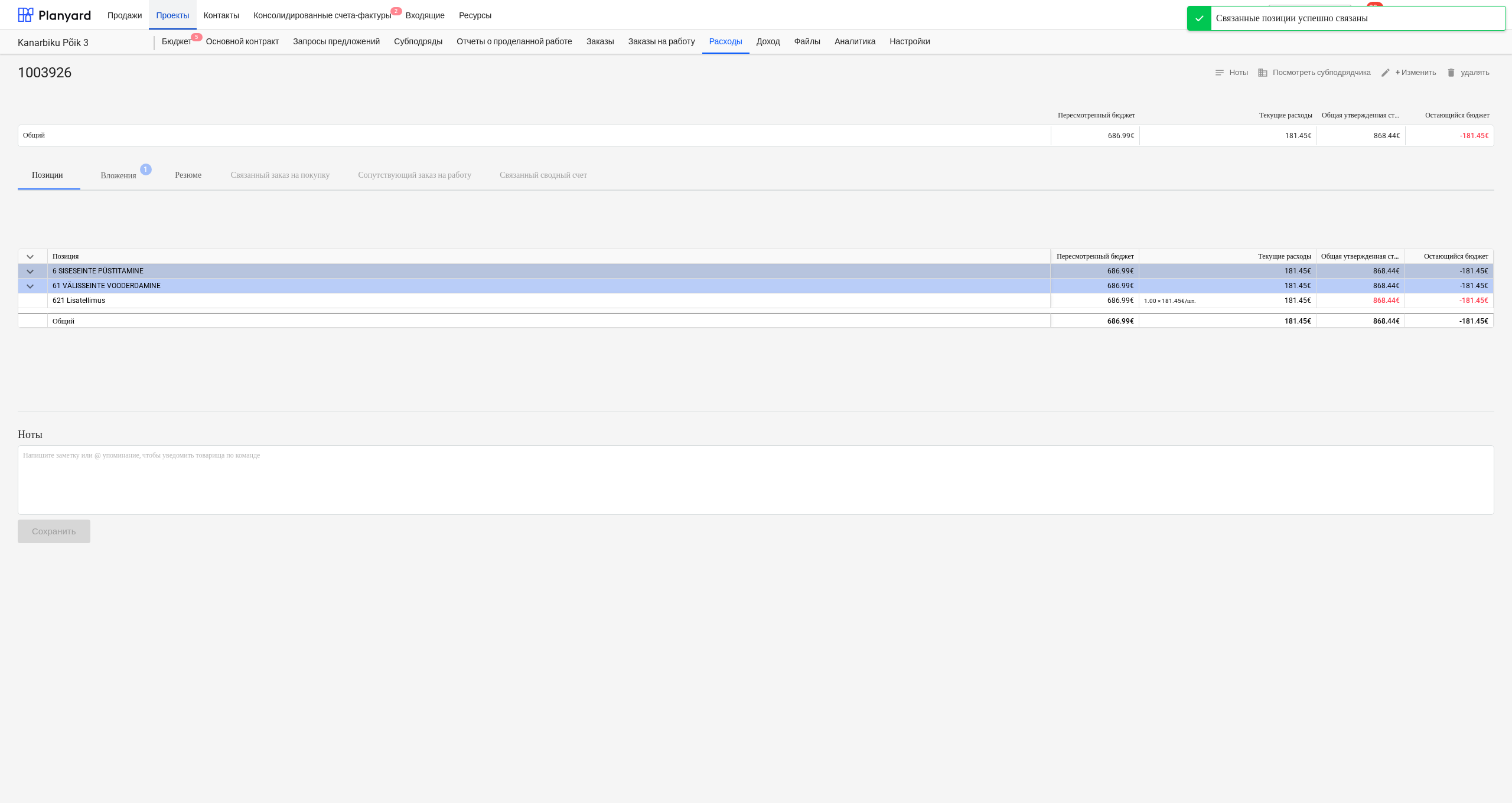
click at [182, 12] on div "Проекты" at bounding box center [172, 14] width 47 height 30
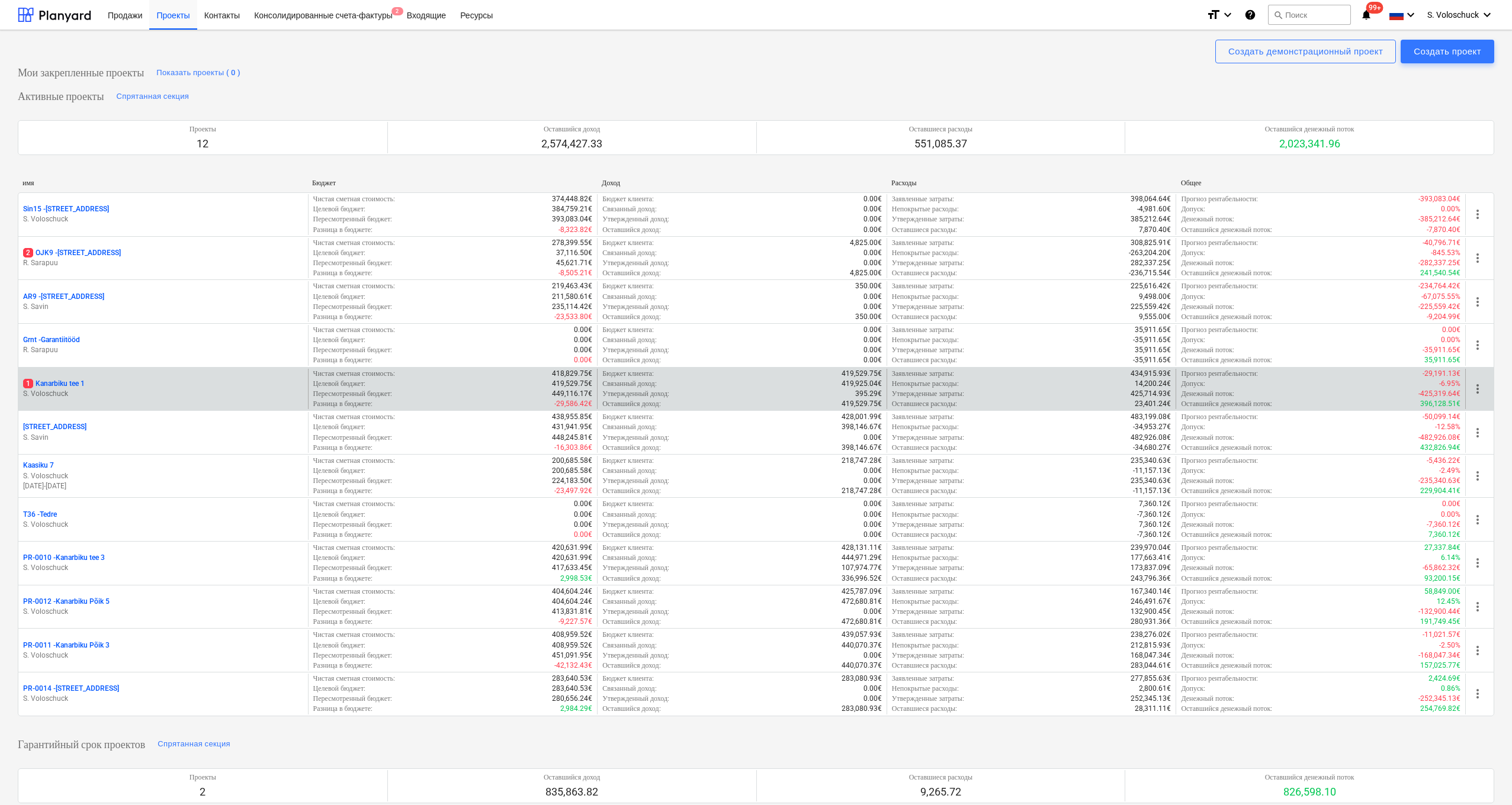
click at [73, 389] on p "S. Voloschuck" at bounding box center [163, 393] width 280 height 10
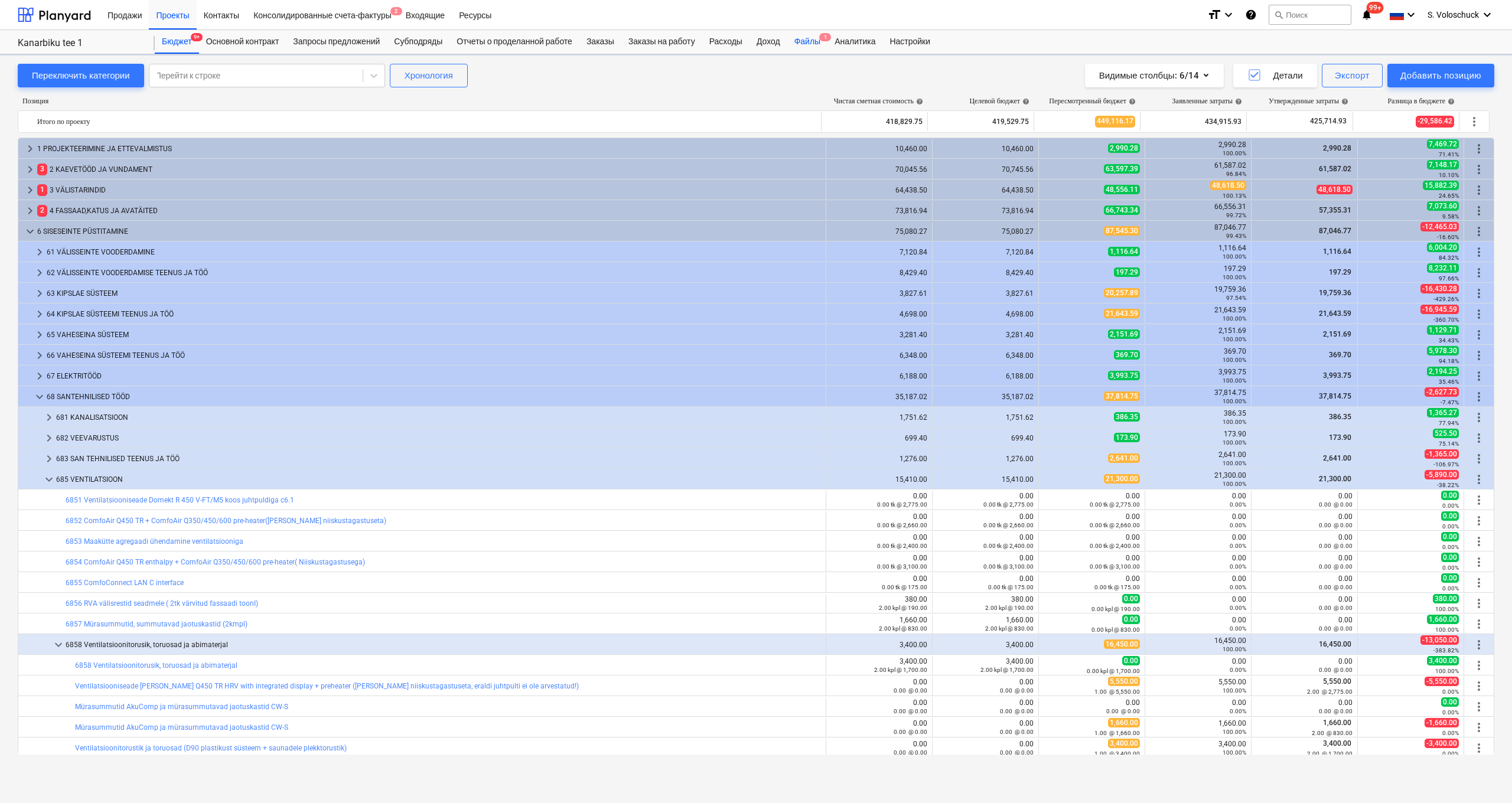
scroll to position [183, 0]
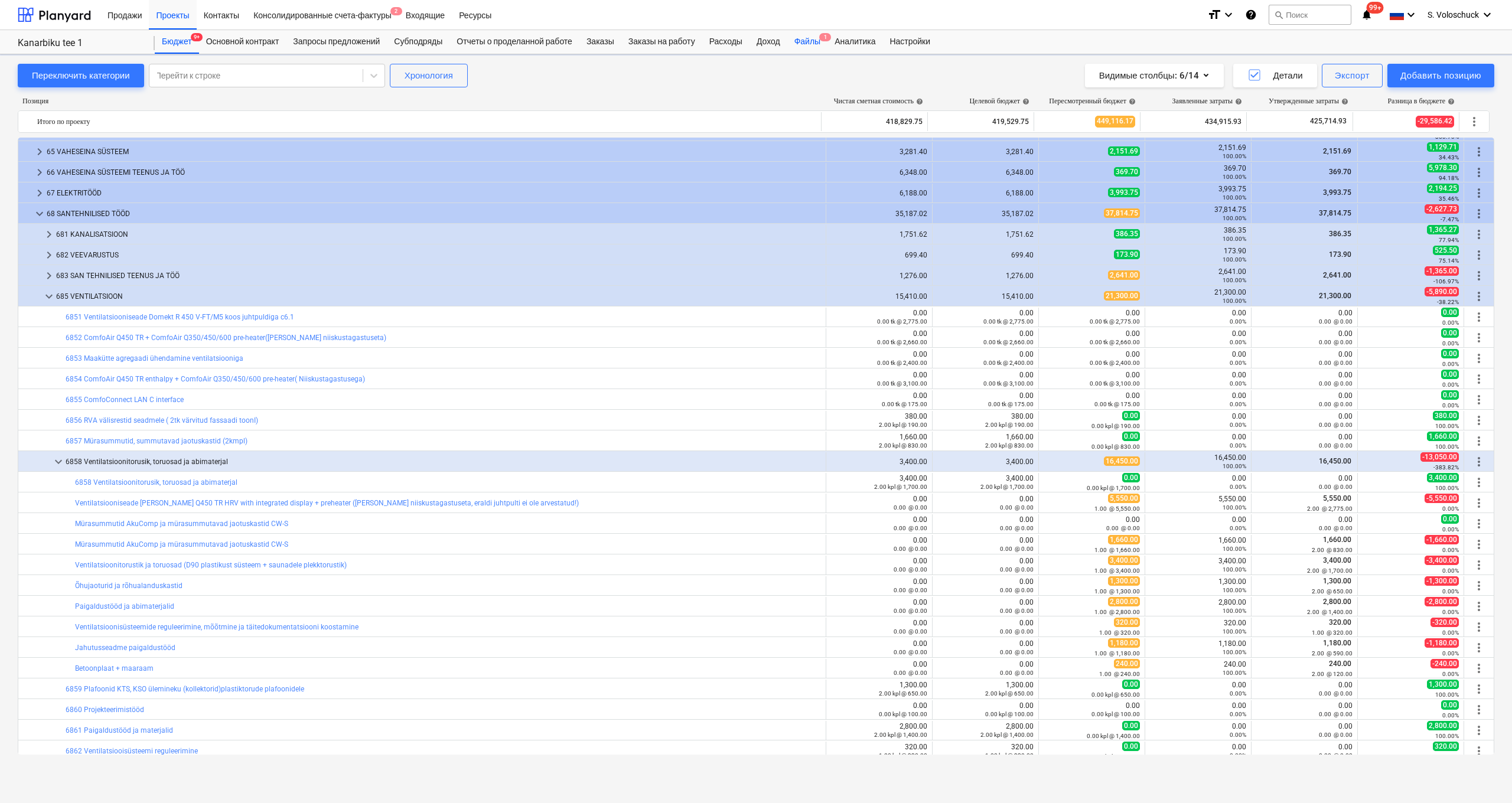
click at [823, 43] on div "Файлы 1" at bounding box center [807, 42] width 40 height 24
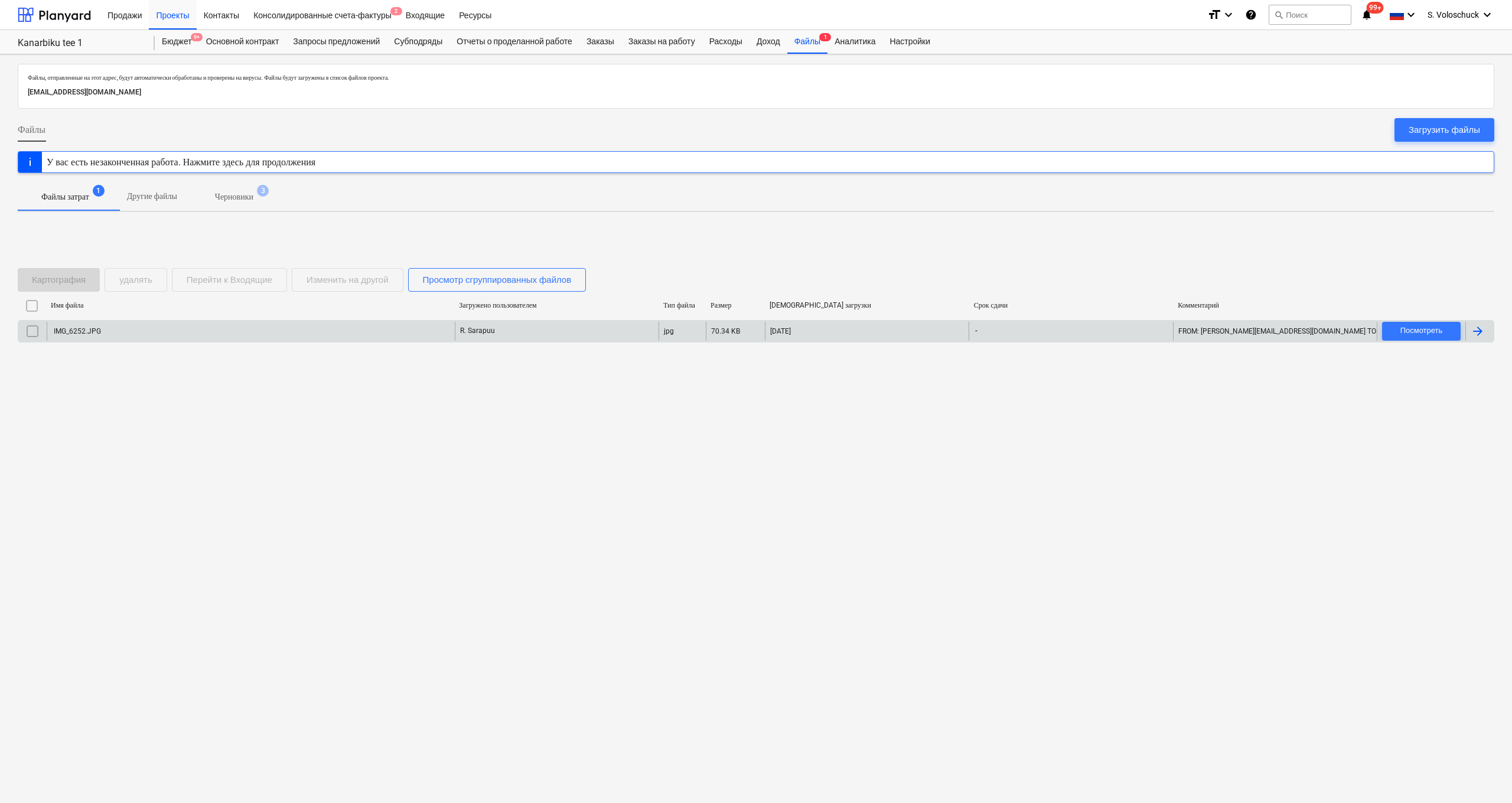
click at [190, 328] on div "IMG_6252.JPG" at bounding box center [250, 331] width 408 height 19
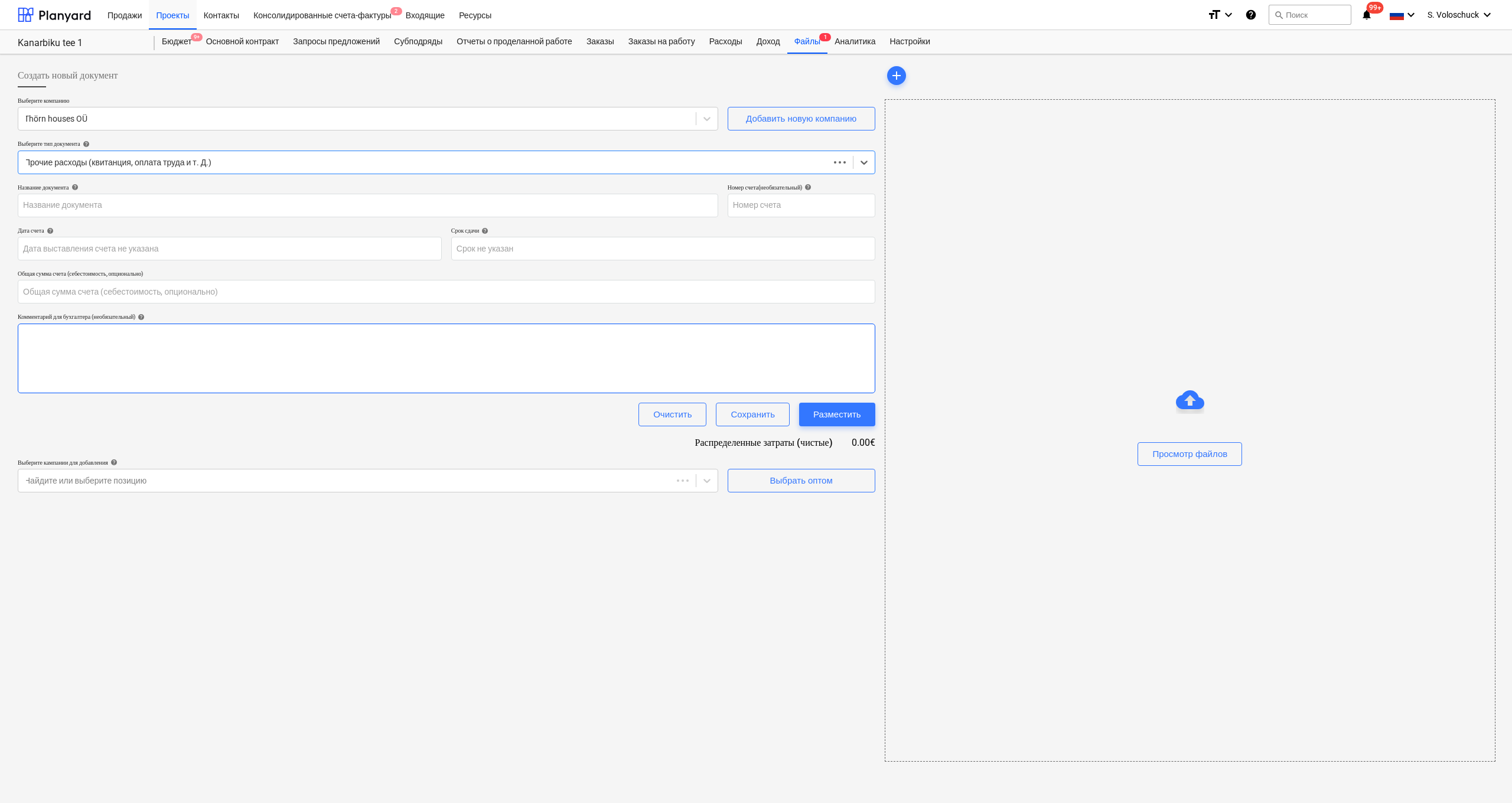
type input "0.00"
click at [142, 294] on input "text" at bounding box center [446, 291] width 858 height 24
type input "IMG_6252.JPG"
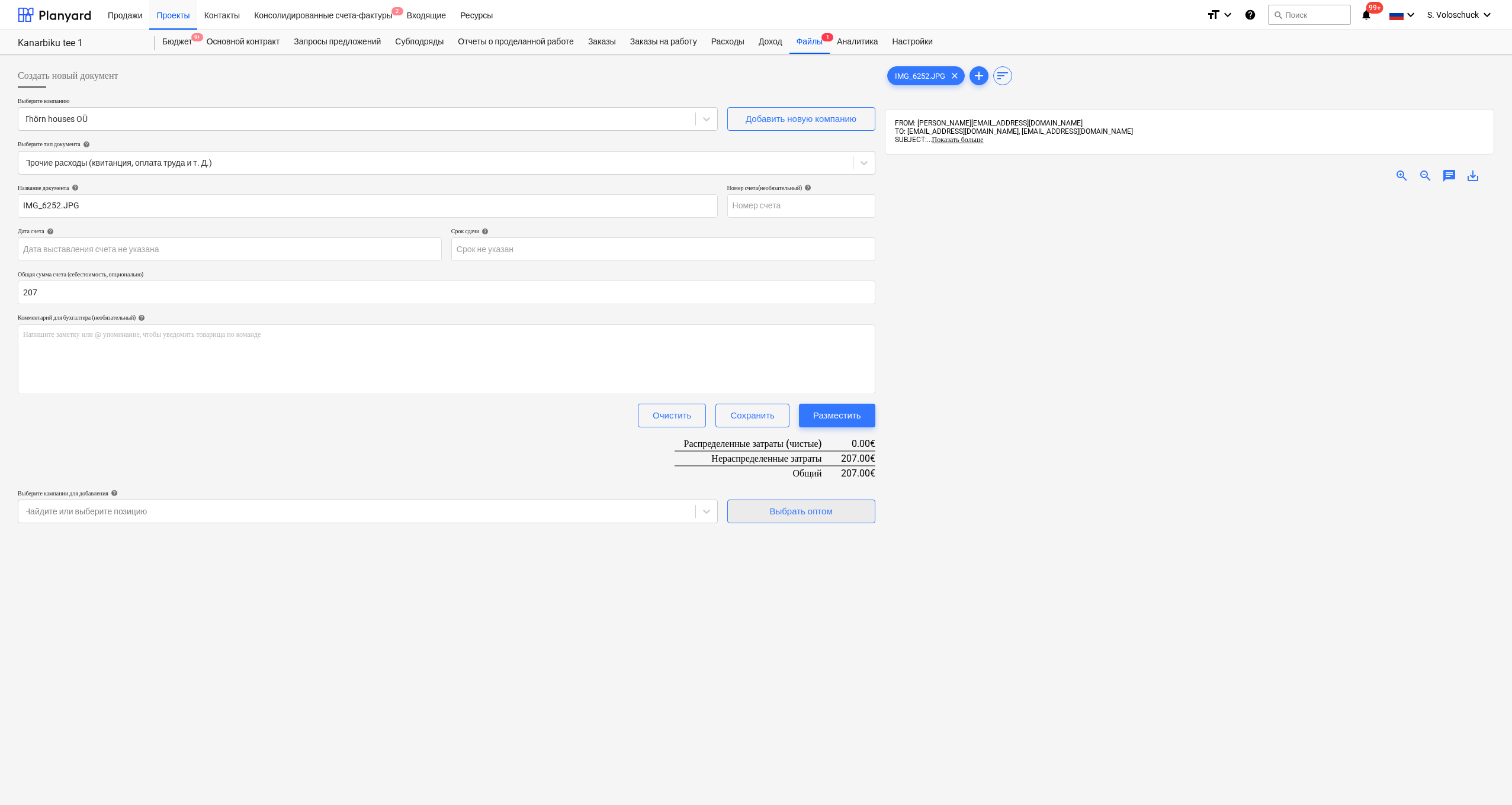
type input "207.00"
click at [789, 515] on div "Выбрать оптом" at bounding box center [800, 511] width 63 height 15
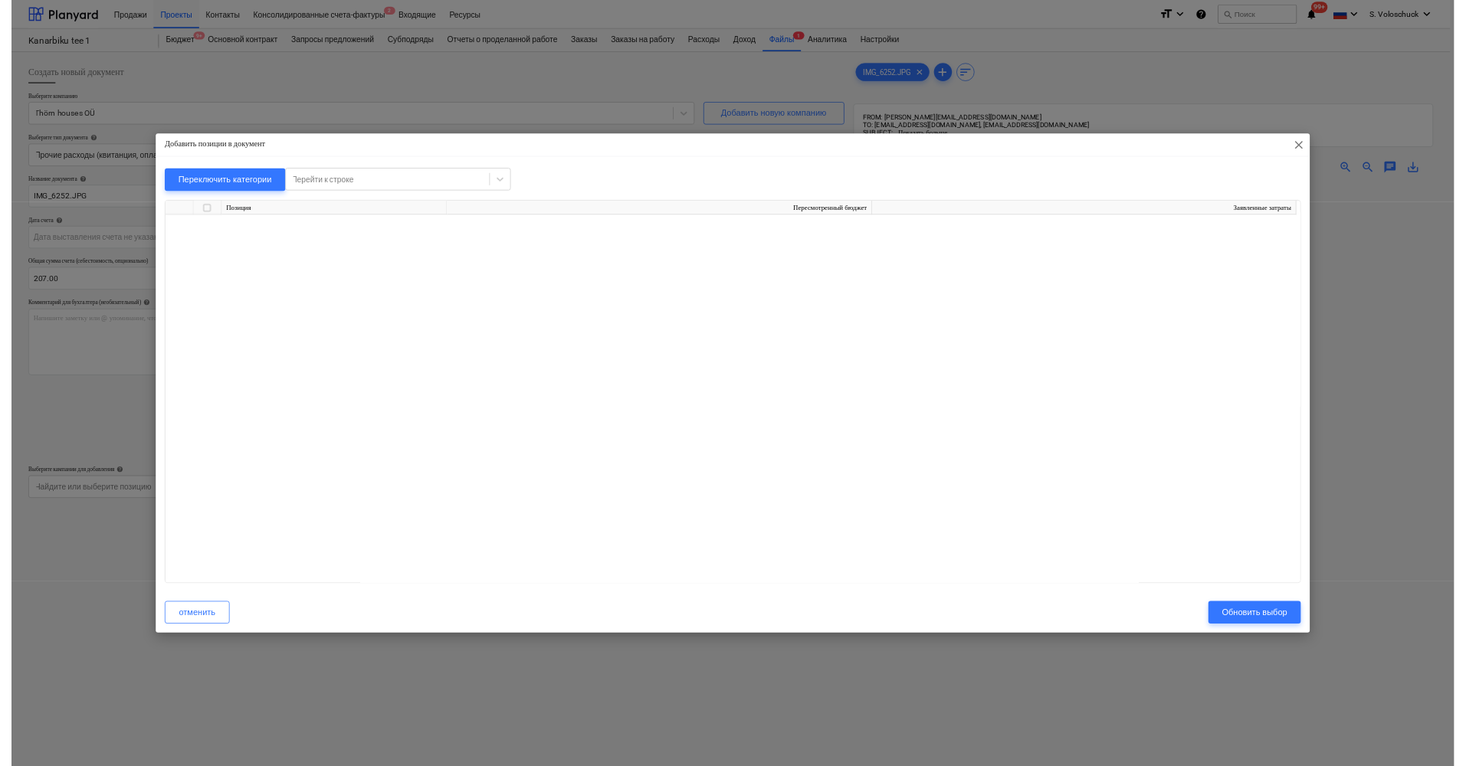
scroll to position [12296, 0]
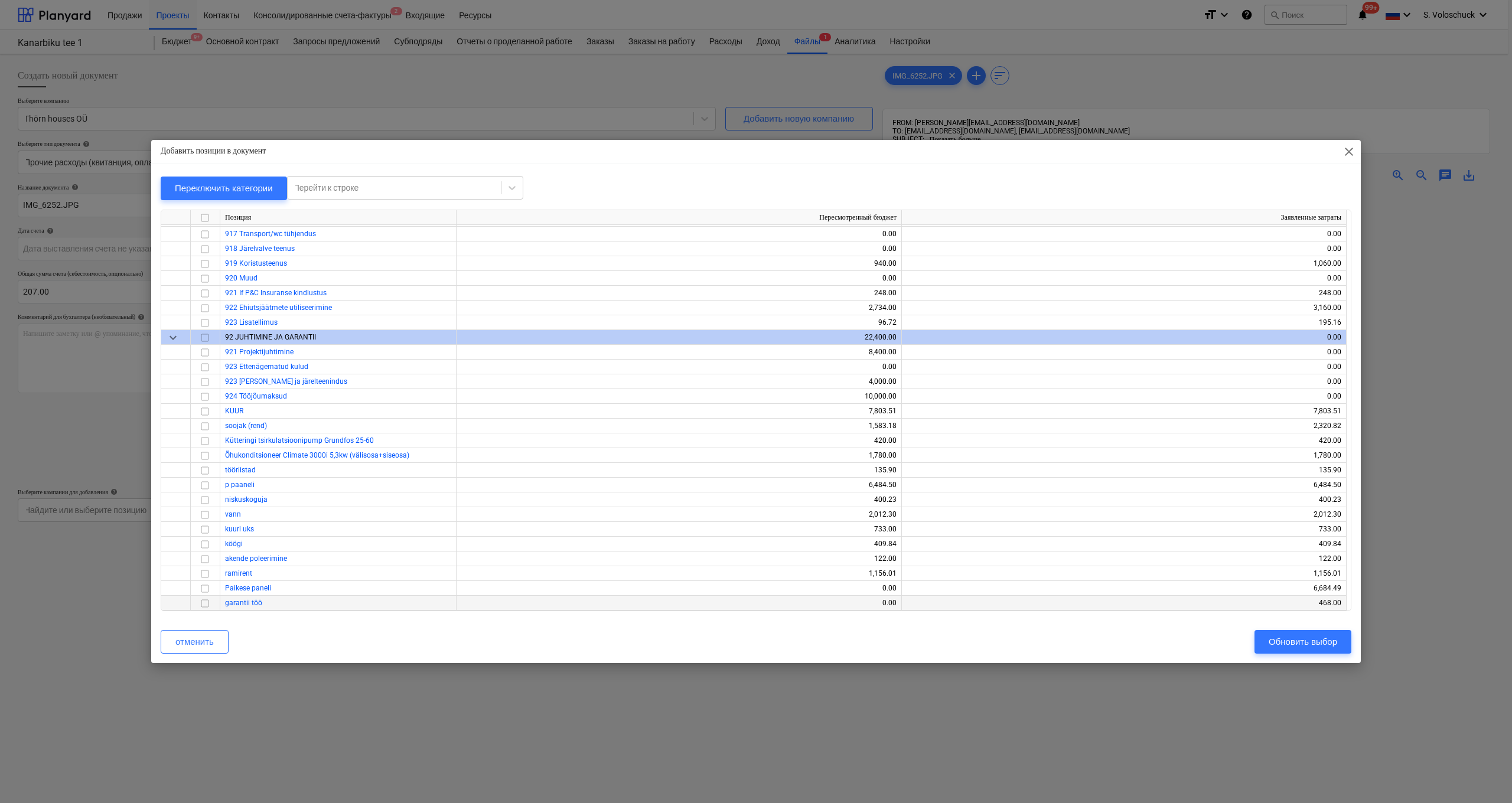
click at [201, 603] on input "checkbox" at bounding box center [205, 603] width 14 height 14
click at [1305, 642] on div "Обновить выбор" at bounding box center [1302, 642] width 69 height 15
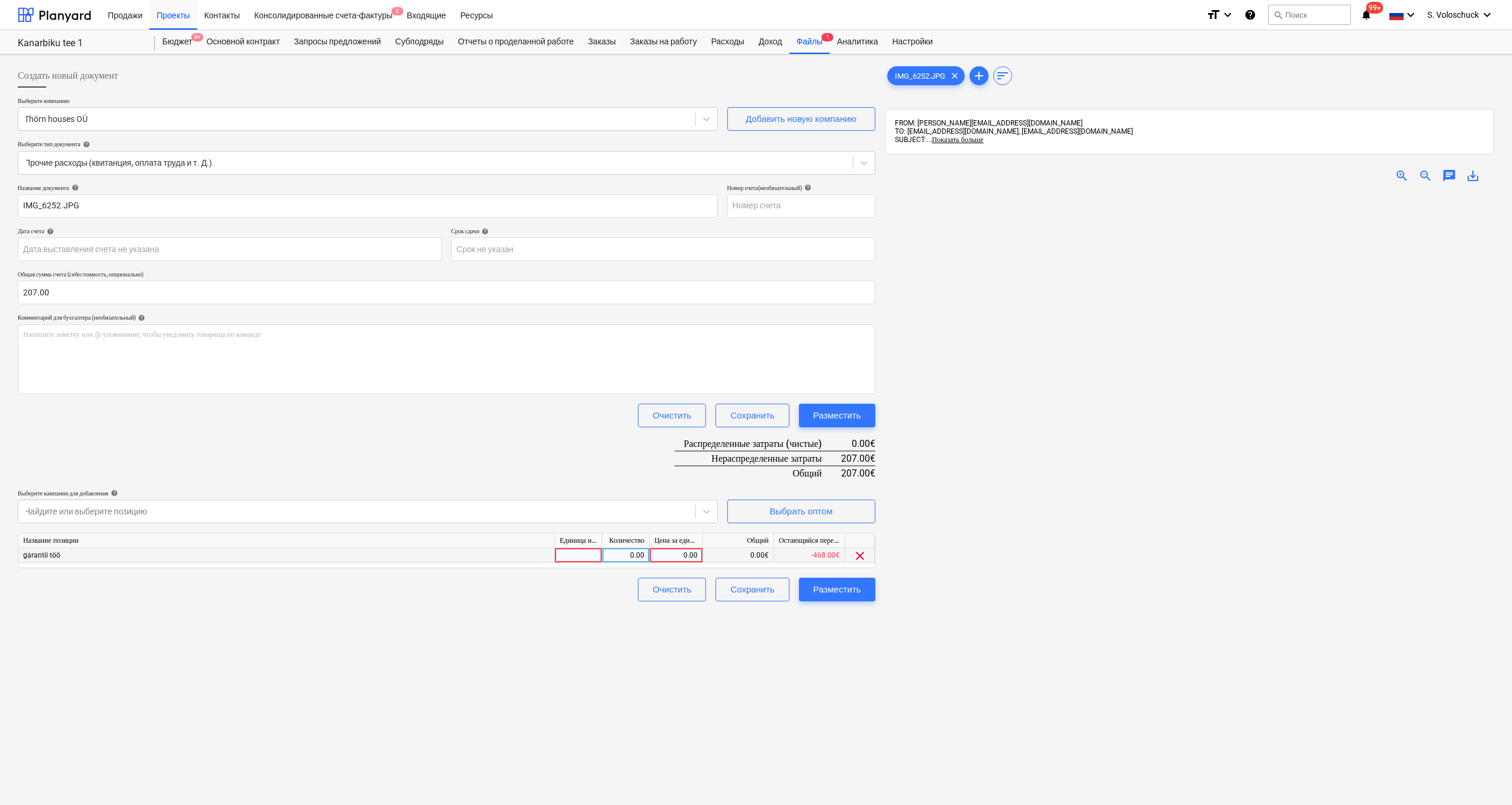
click at [671, 555] on div "0.00" at bounding box center [676, 555] width 43 height 15
type input "207"
click at [892, 696] on div at bounding box center [1190, 578] width 609 height 772
click at [833, 579] on button "Разместить" at bounding box center [837, 589] width 77 height 24
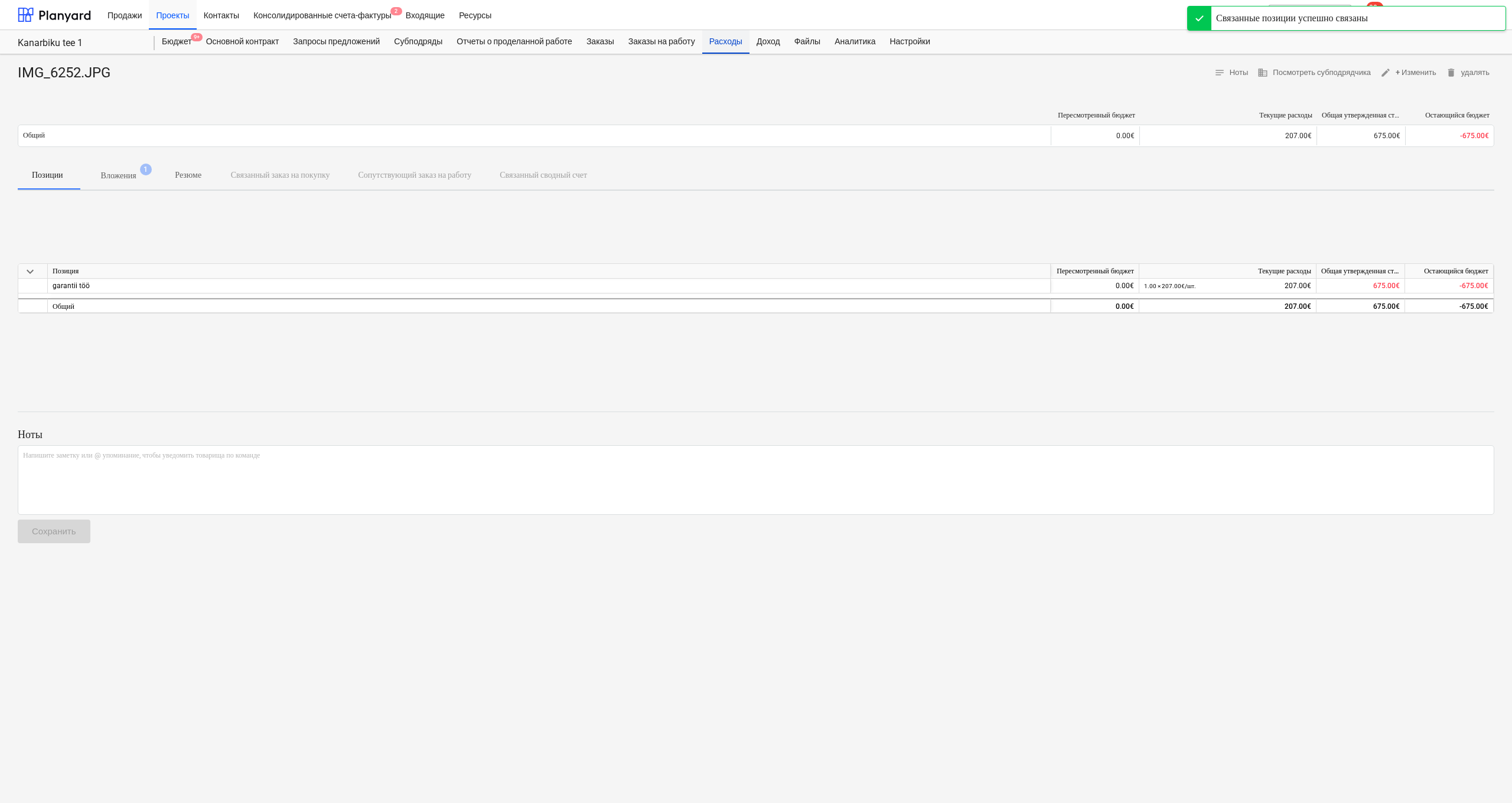
click at [738, 39] on div "Расходы" at bounding box center [725, 42] width 47 height 24
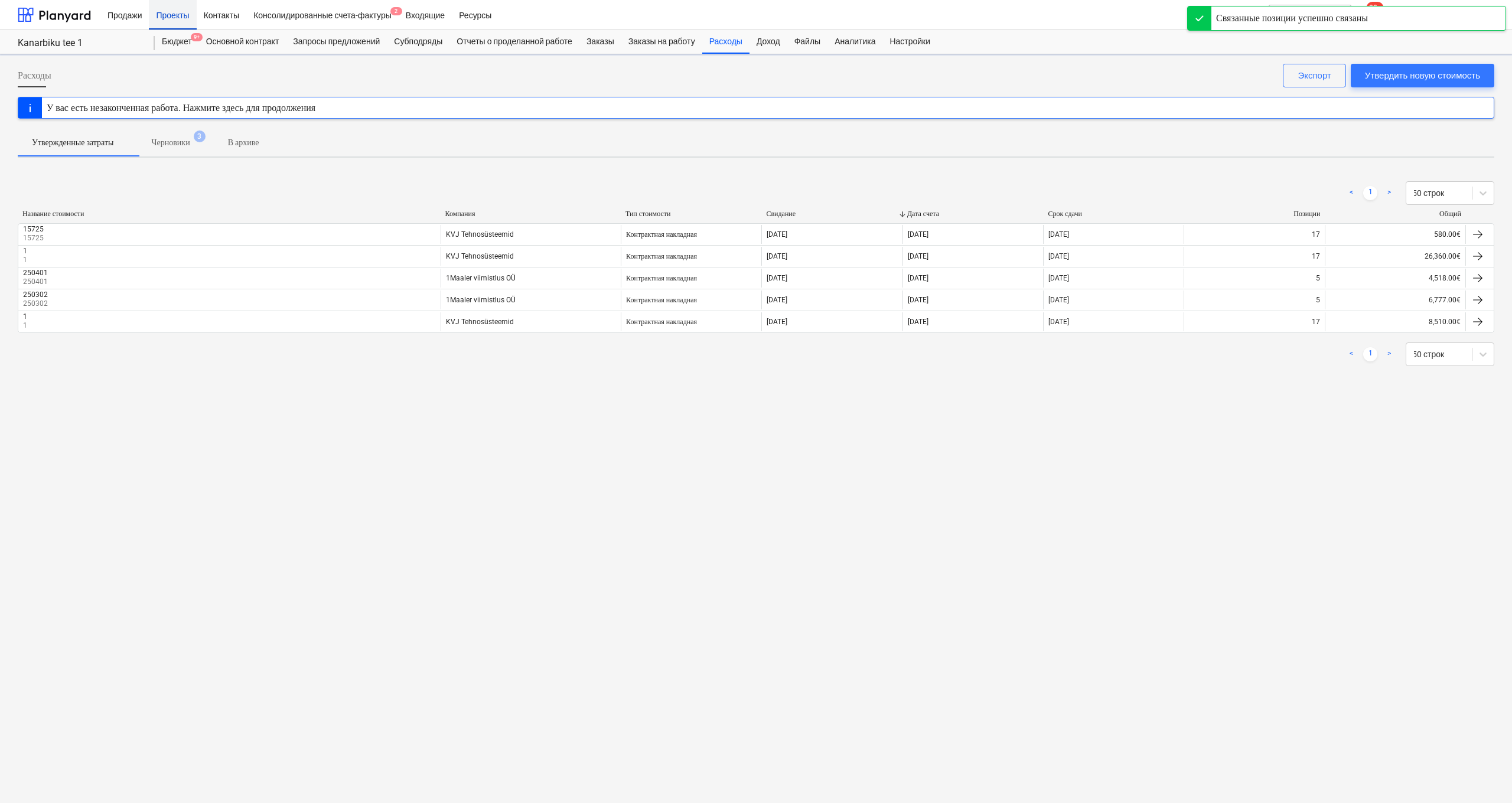
click at [178, 18] on div "Проекты" at bounding box center [172, 14] width 47 height 30
